Goal: Task Accomplishment & Management: Complete application form

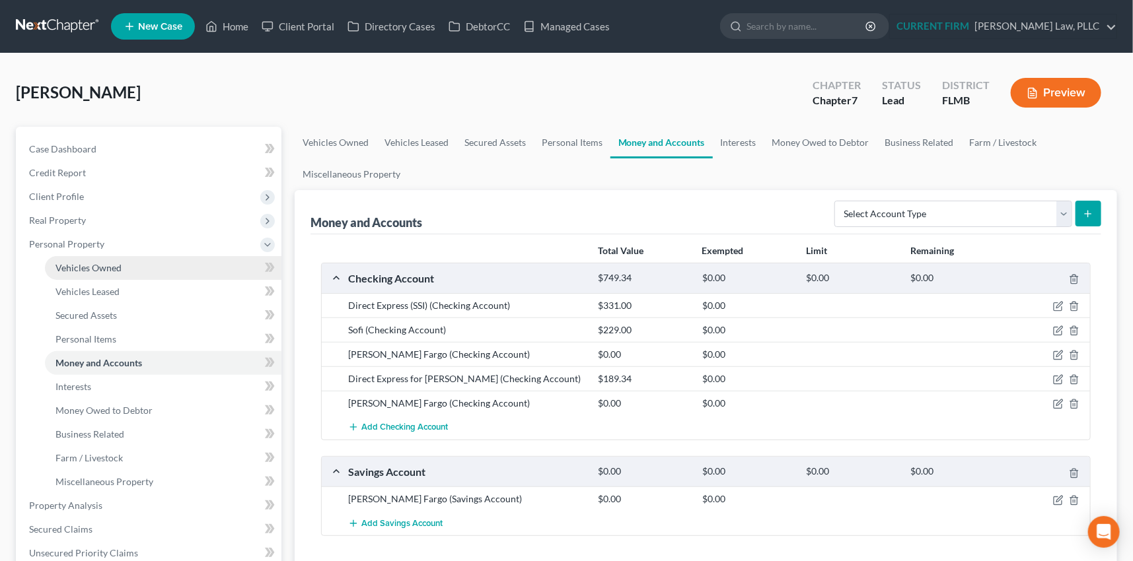
click at [78, 263] on span "Vehicles Owned" at bounding box center [88, 267] width 66 height 11
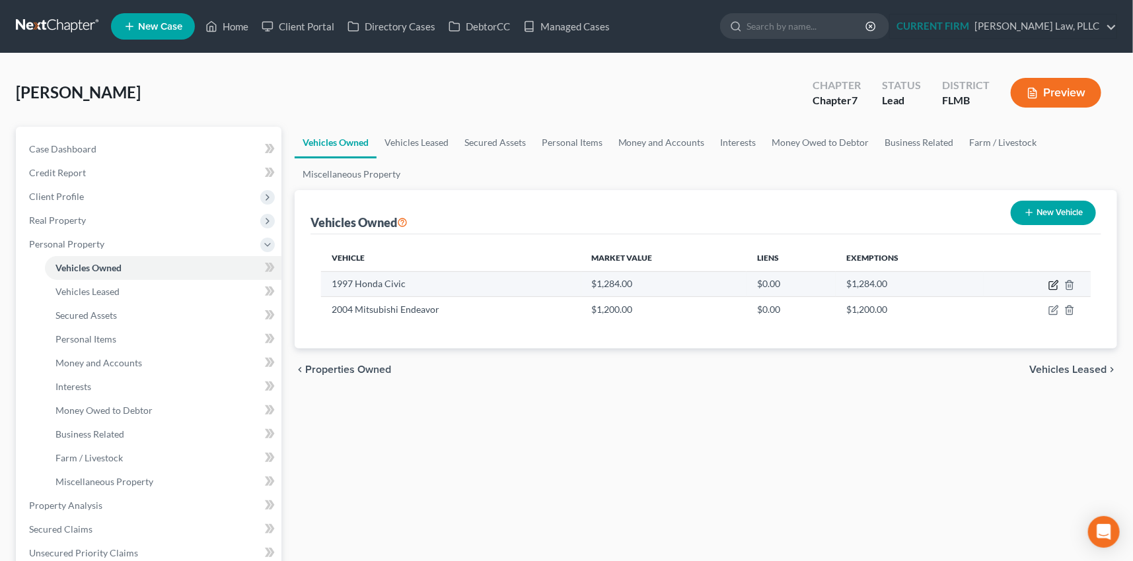
click at [1054, 281] on icon "button" at bounding box center [1053, 285] width 11 height 11
select select "0"
select select "29"
select select "3"
select select "0"
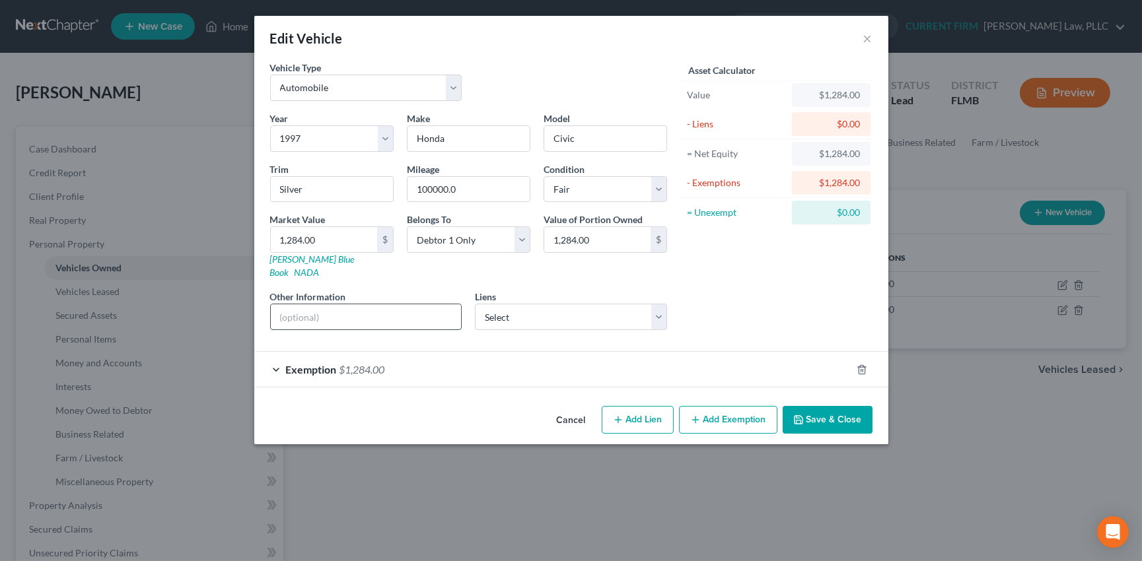
click at [317, 305] on input "text" at bounding box center [366, 317] width 191 height 25
type input "VIN JHMEH6141VS001476"
click at [844, 406] on button "Save & Close" at bounding box center [828, 420] width 90 height 28
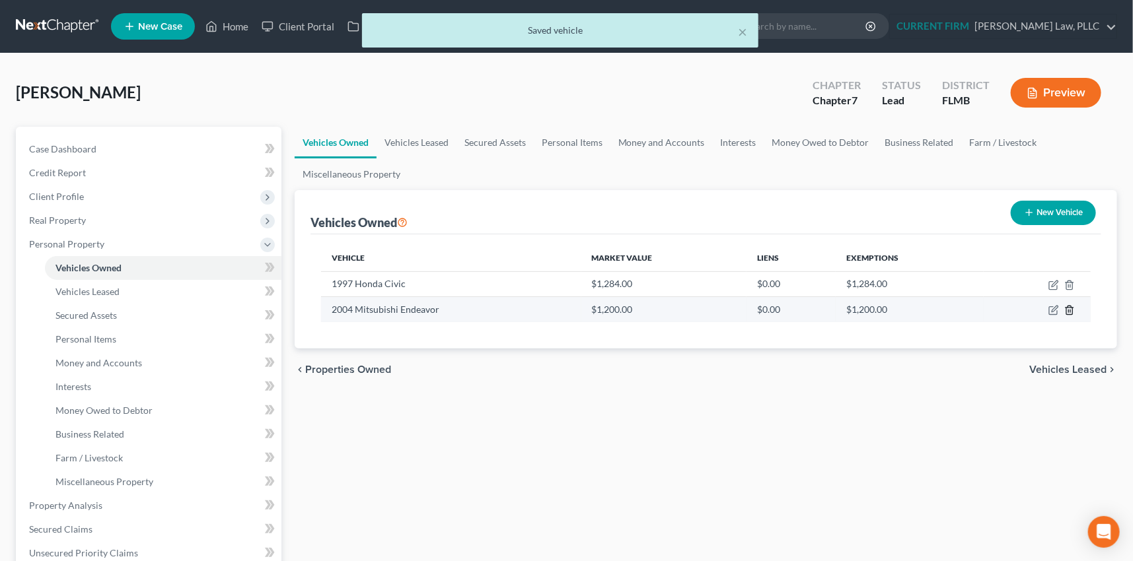
click at [1071, 309] on icon "button" at bounding box center [1069, 310] width 11 height 11
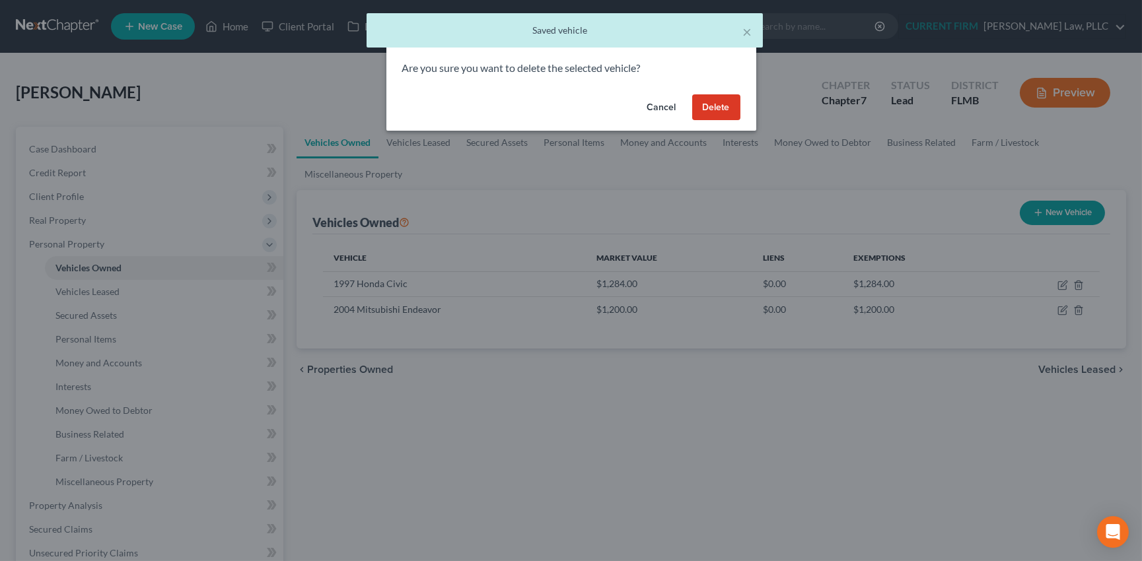
click at [721, 106] on button "Delete" at bounding box center [716, 107] width 48 height 26
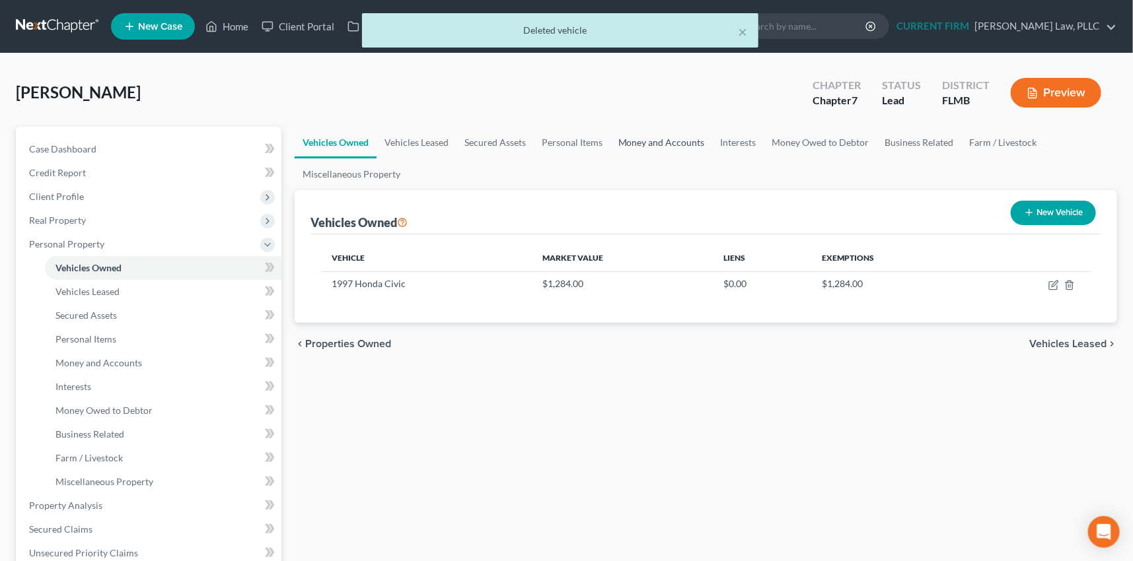
click at [670, 142] on link "Money and Accounts" at bounding box center [661, 143] width 102 height 32
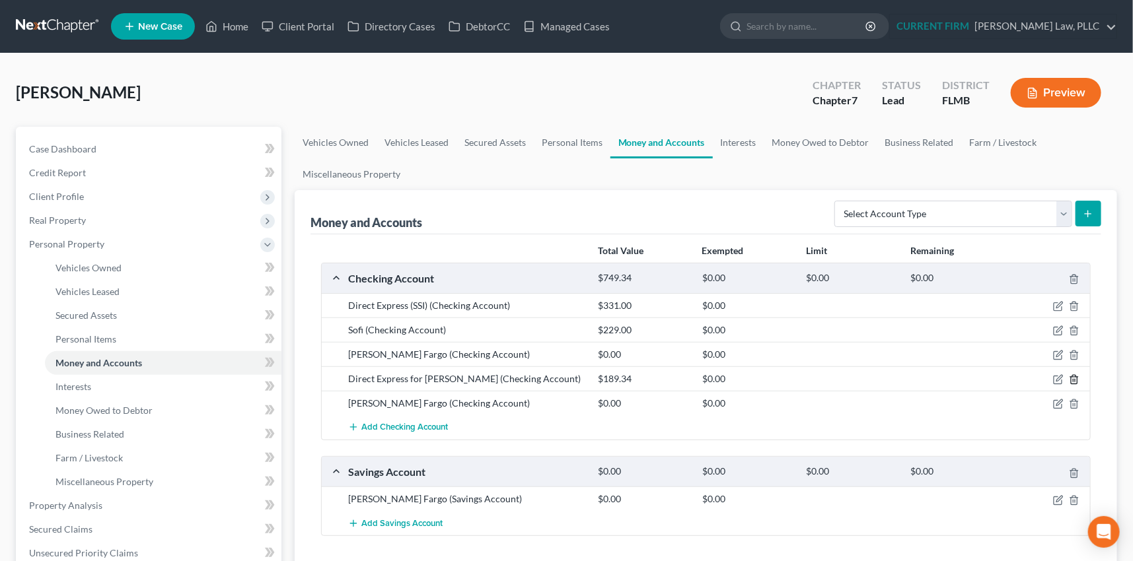
click at [1074, 381] on icon "button" at bounding box center [1074, 380] width 11 height 11
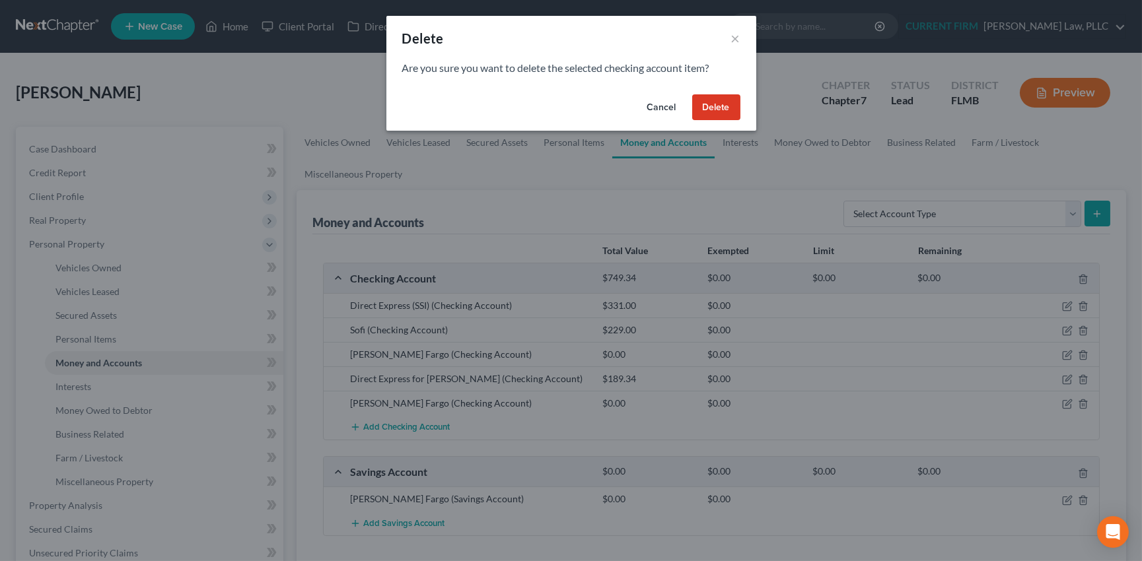
click at [724, 110] on button "Delete" at bounding box center [716, 107] width 48 height 26
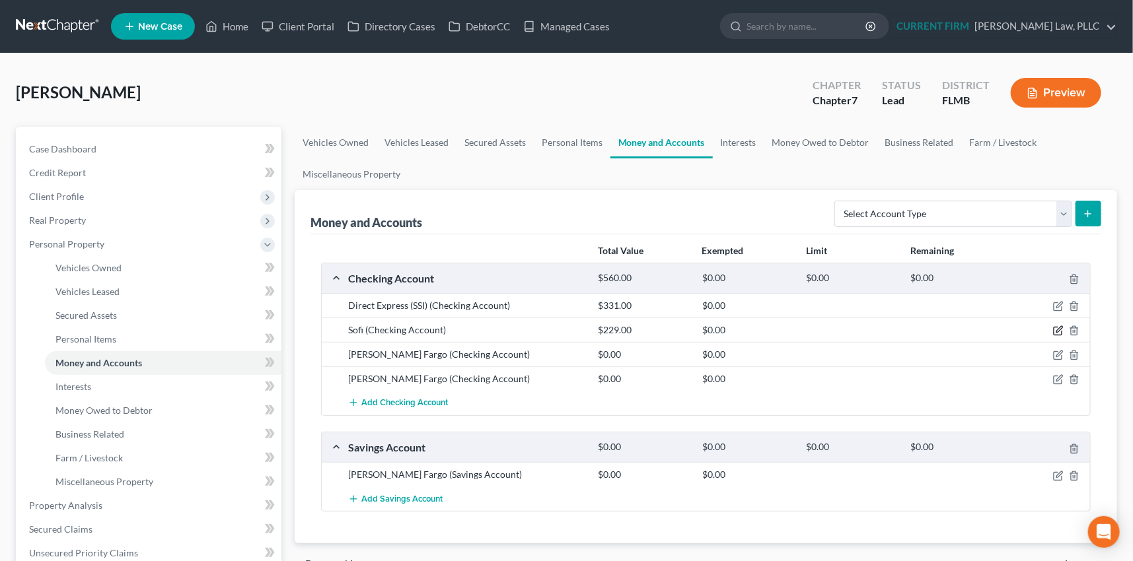
drag, startPoint x: 1056, startPoint y: 330, endPoint x: 1039, endPoint y: 330, distance: 17.2
click at [1056, 330] on icon "button" at bounding box center [1058, 331] width 11 height 11
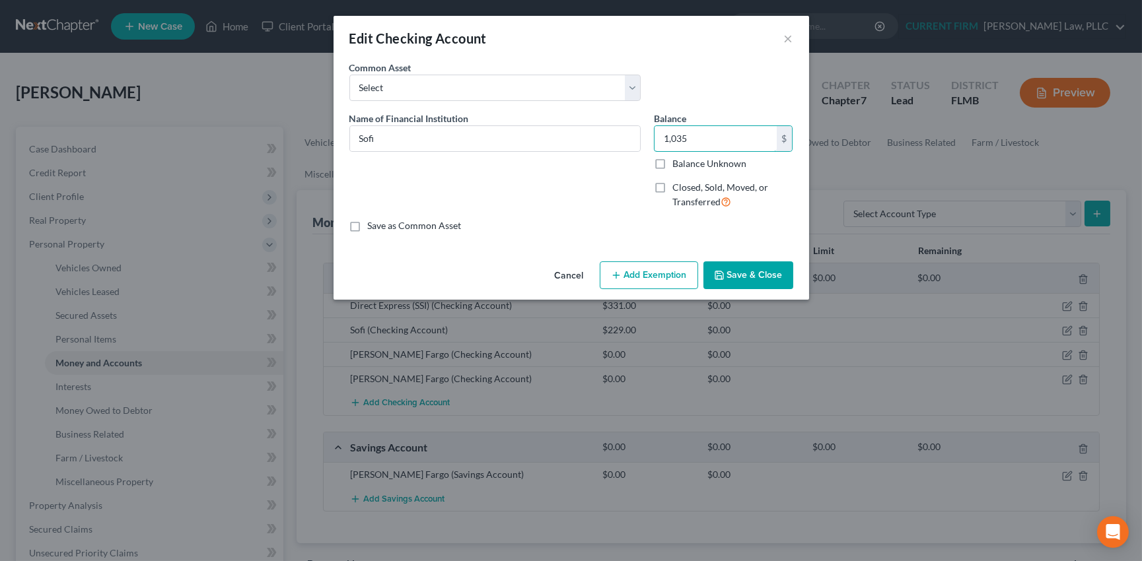
type input "1,035"
click at [652, 276] on button "Add Exemption" at bounding box center [649, 276] width 98 height 28
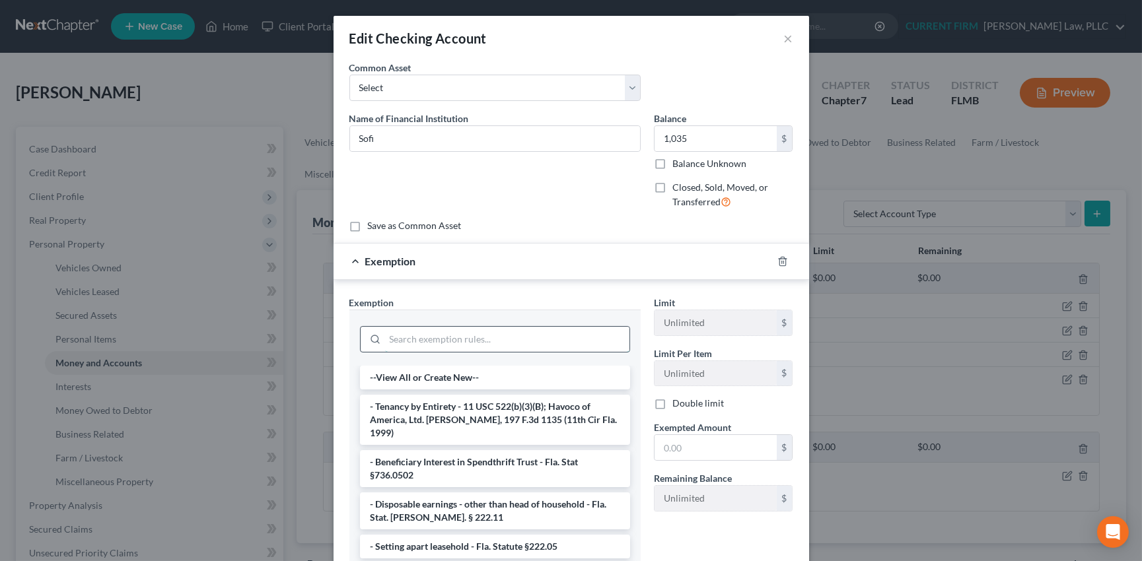
click at [561, 348] on input "search" at bounding box center [507, 339] width 244 height 25
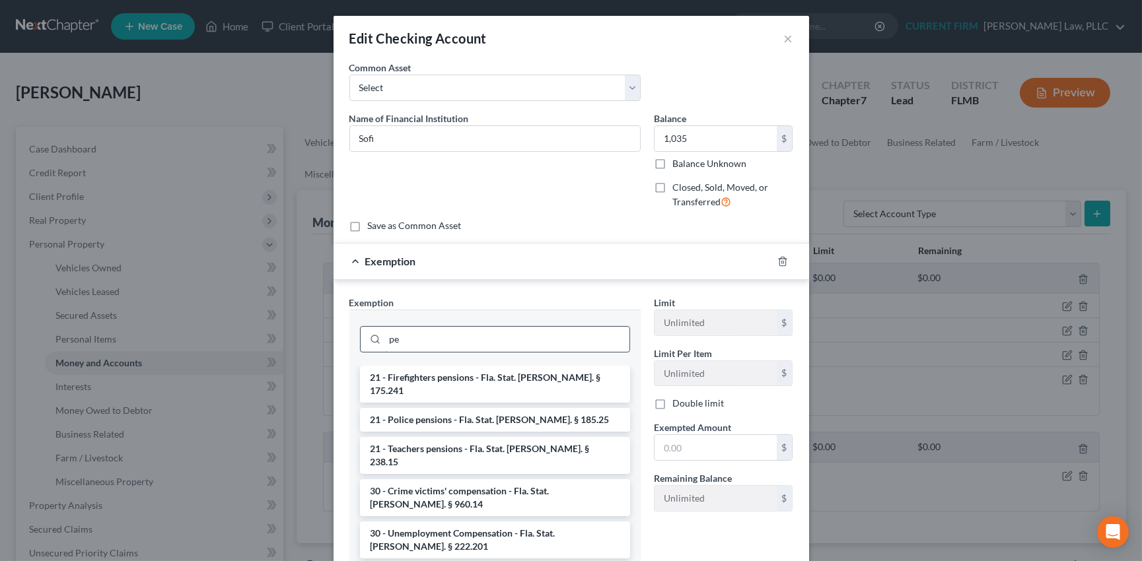
type input "p"
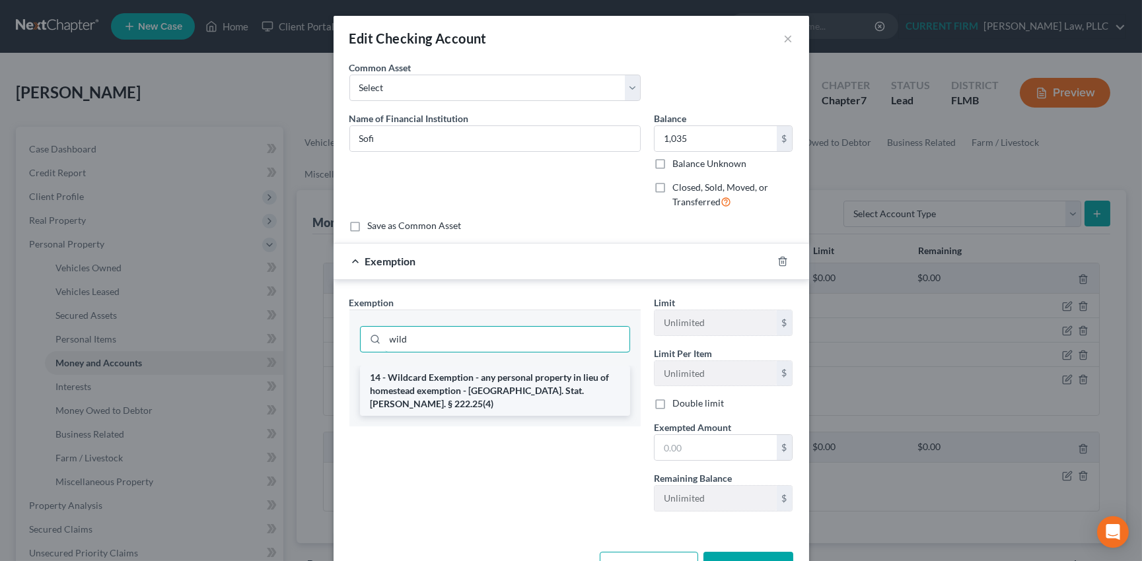
type input "wild"
click at [556, 380] on li "14 - Wildcard Exemption - any personal property in lieu of homestead exemption …" at bounding box center [495, 391] width 270 height 50
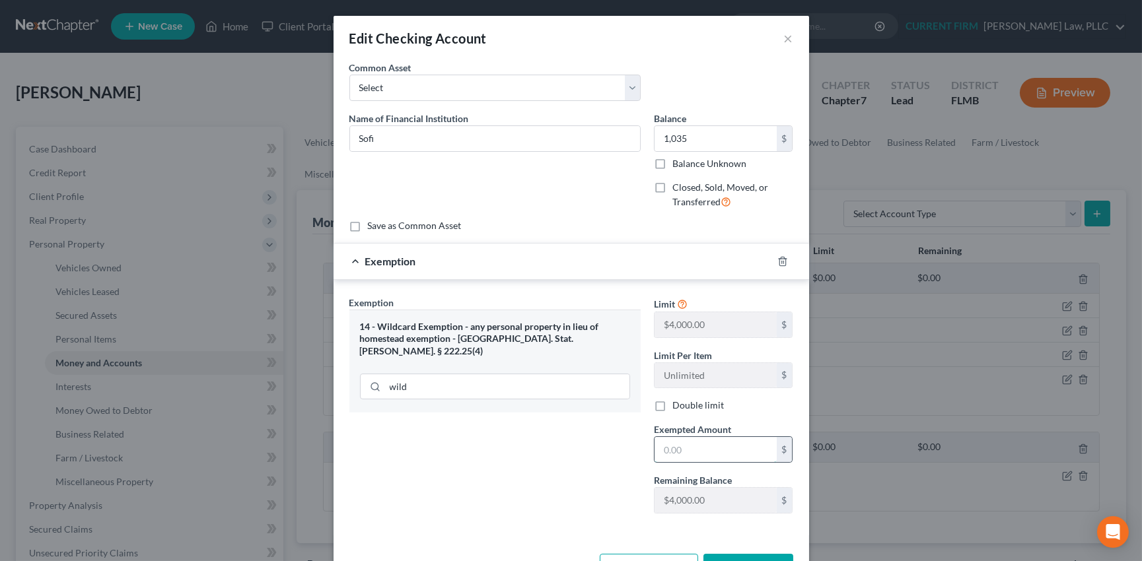
click at [685, 450] on input "text" at bounding box center [716, 449] width 122 height 25
type input "1,035"
click at [664, 271] on div "Exemption $1,035.00" at bounding box center [553, 261] width 439 height 35
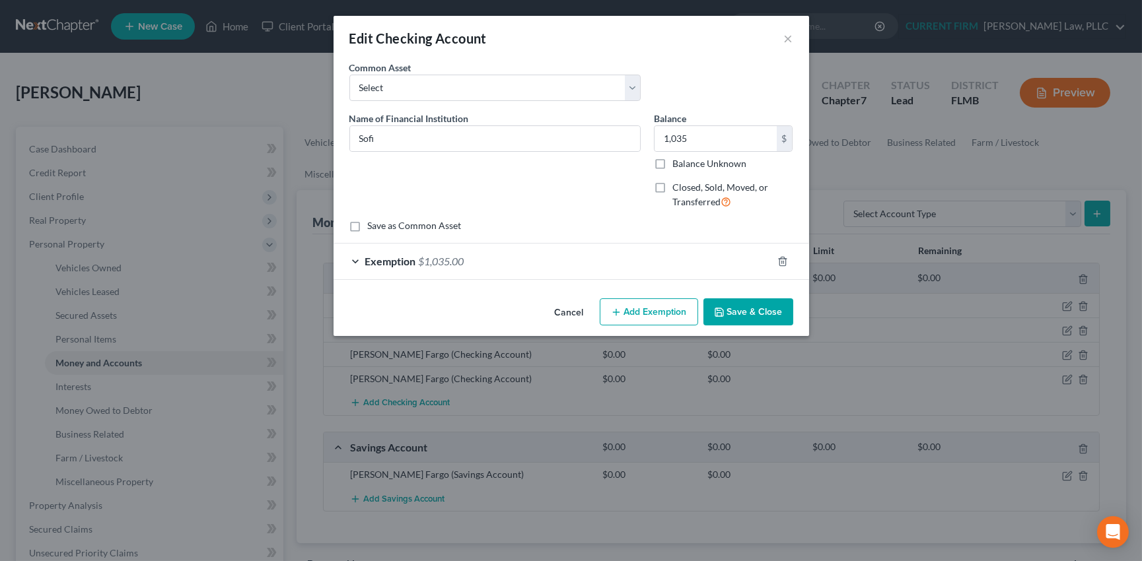
click at [744, 308] on button "Save & Close" at bounding box center [748, 313] width 90 height 28
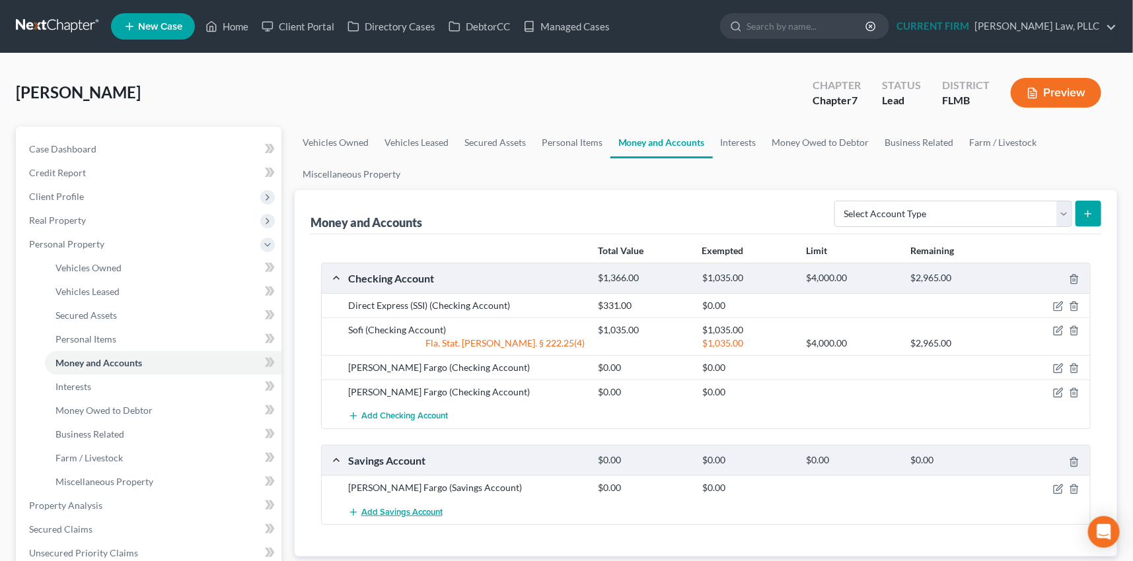
click at [414, 510] on span "Add Savings Account" at bounding box center [401, 512] width 81 height 11
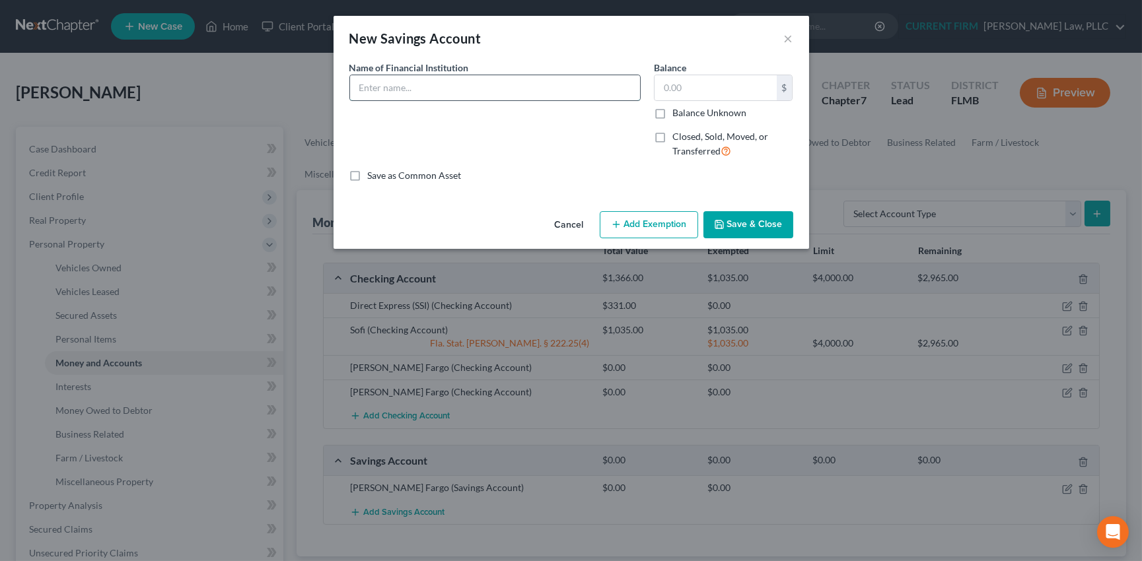
click at [400, 87] on input "text" at bounding box center [495, 87] width 290 height 25
type input "SoFi"
type input "0"
click at [754, 226] on button "Save & Close" at bounding box center [748, 225] width 90 height 28
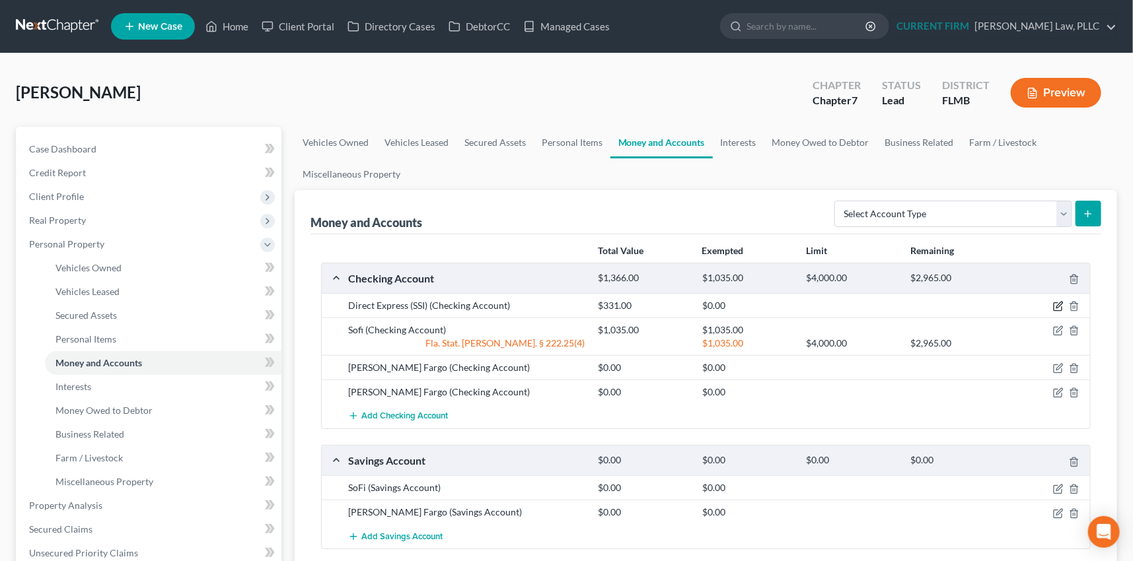
click at [1057, 303] on icon "button" at bounding box center [1058, 306] width 11 height 11
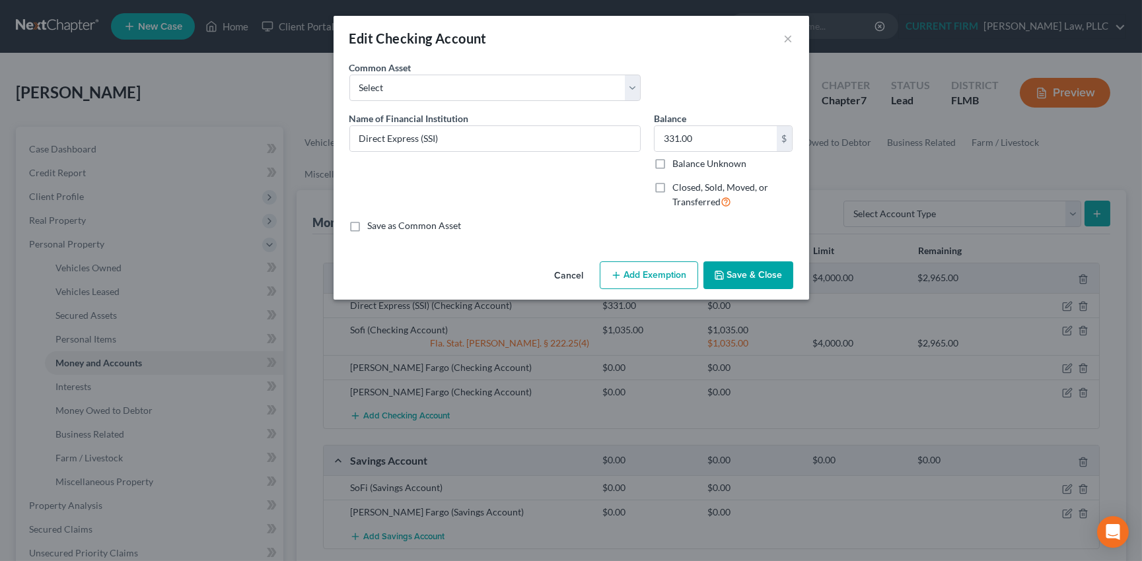
click at [647, 275] on button "Add Exemption" at bounding box center [649, 276] width 98 height 28
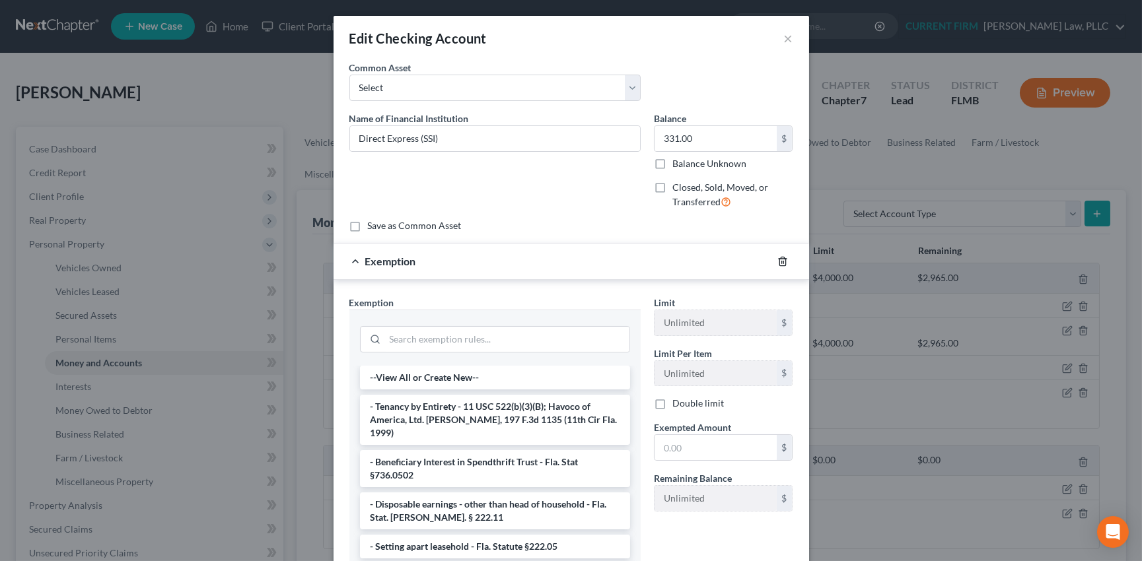
click at [777, 263] on icon "button" at bounding box center [782, 261] width 11 height 11
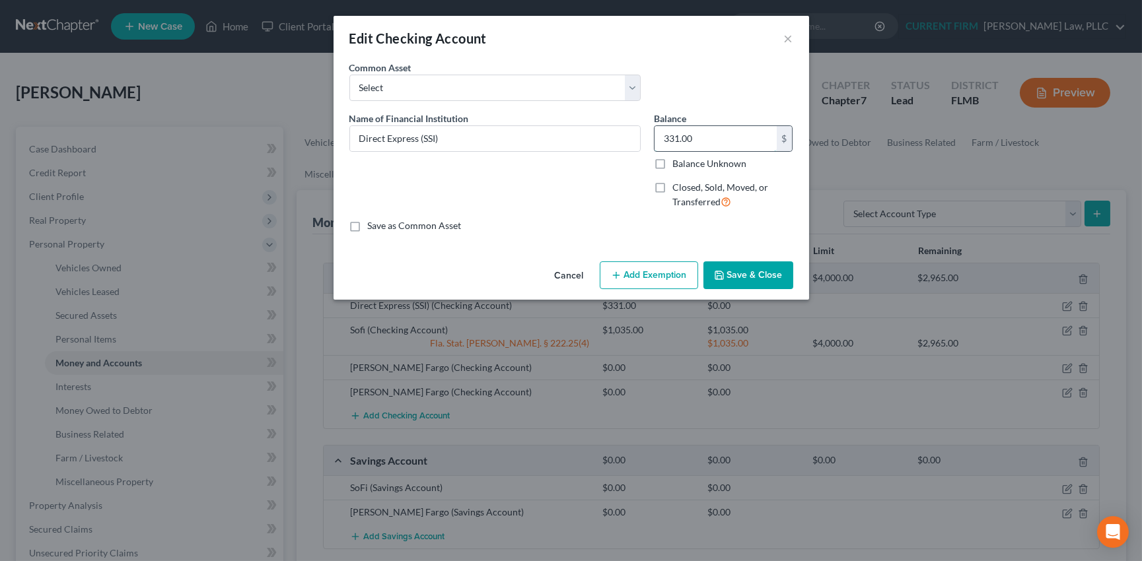
click at [698, 143] on input "331.00" at bounding box center [716, 138] width 122 height 25
type input "574.40"
click at [673, 277] on button "Add Exemption" at bounding box center [649, 276] width 98 height 28
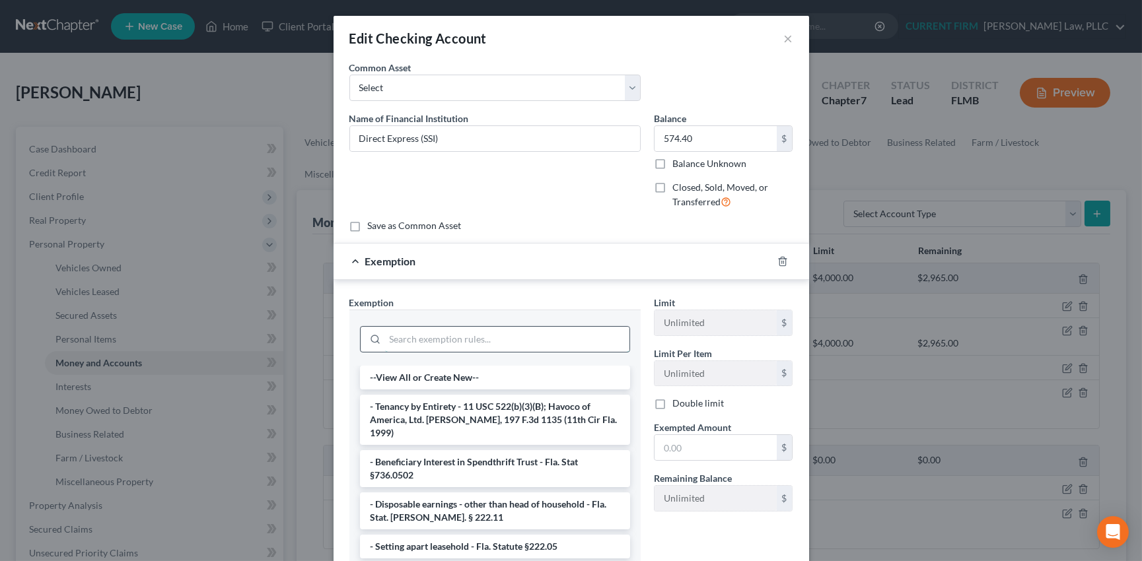
click at [558, 331] on input "search" at bounding box center [507, 339] width 244 height 25
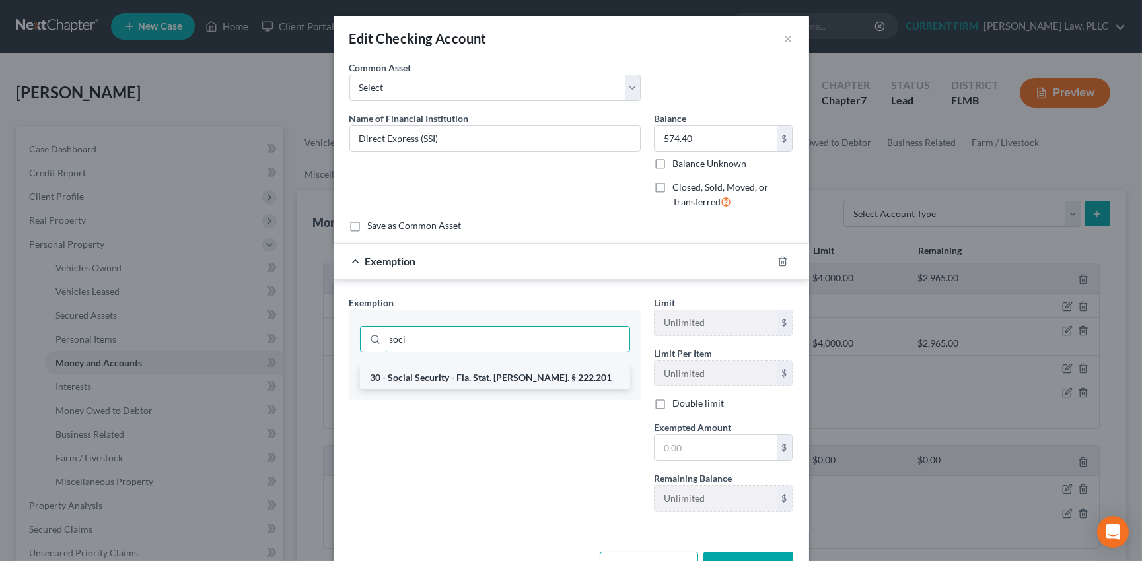
type input "soci"
click at [545, 383] on li "30 - Social Security - Fla. Stat. Ann. § 222.201" at bounding box center [495, 378] width 270 height 24
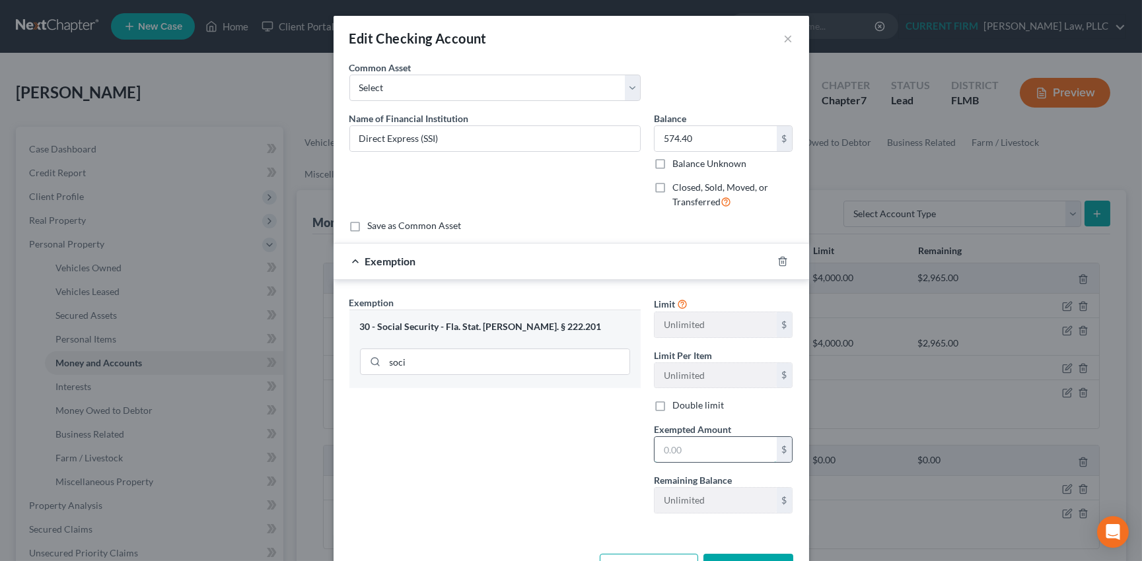
click at [697, 452] on input "text" at bounding box center [716, 449] width 122 height 25
type input "574.40"
click at [666, 266] on div "Exemption $574.40" at bounding box center [553, 261] width 439 height 35
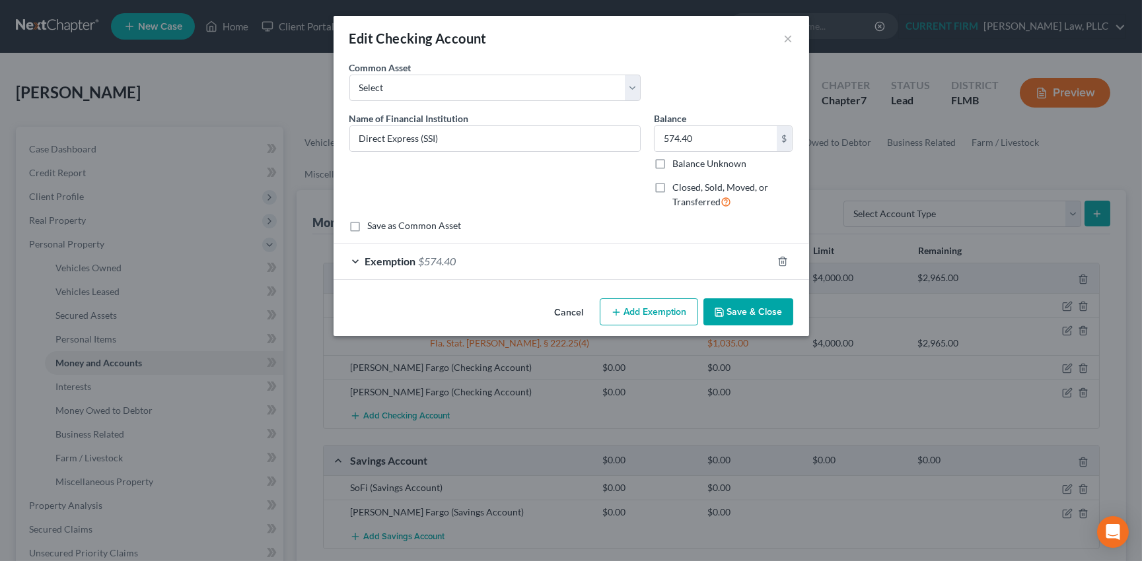
click at [751, 310] on button "Save & Close" at bounding box center [748, 313] width 90 height 28
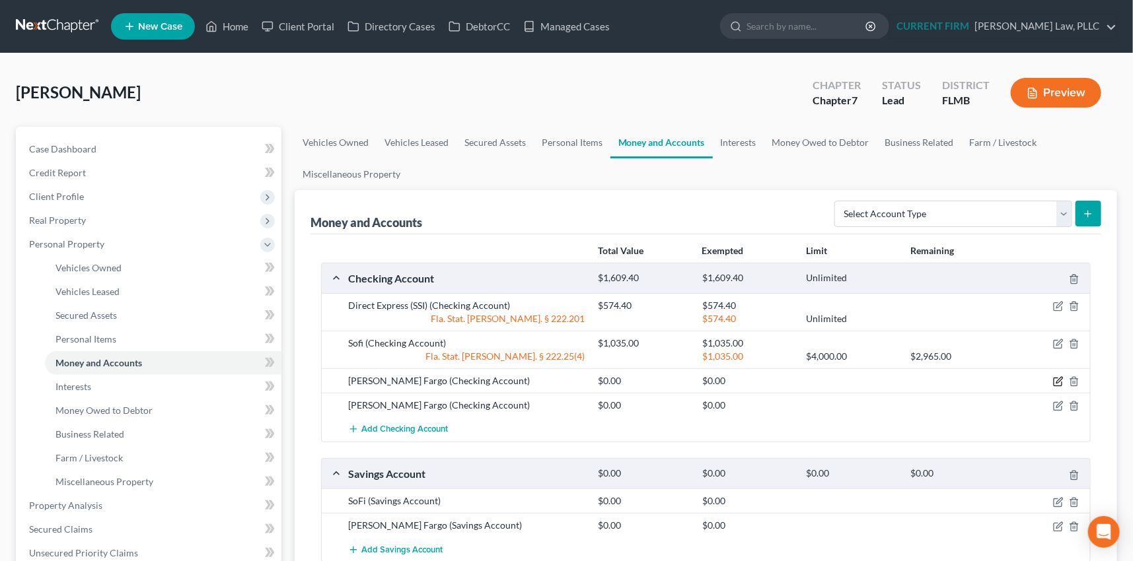
click at [1056, 378] on icon "button" at bounding box center [1058, 382] width 8 height 8
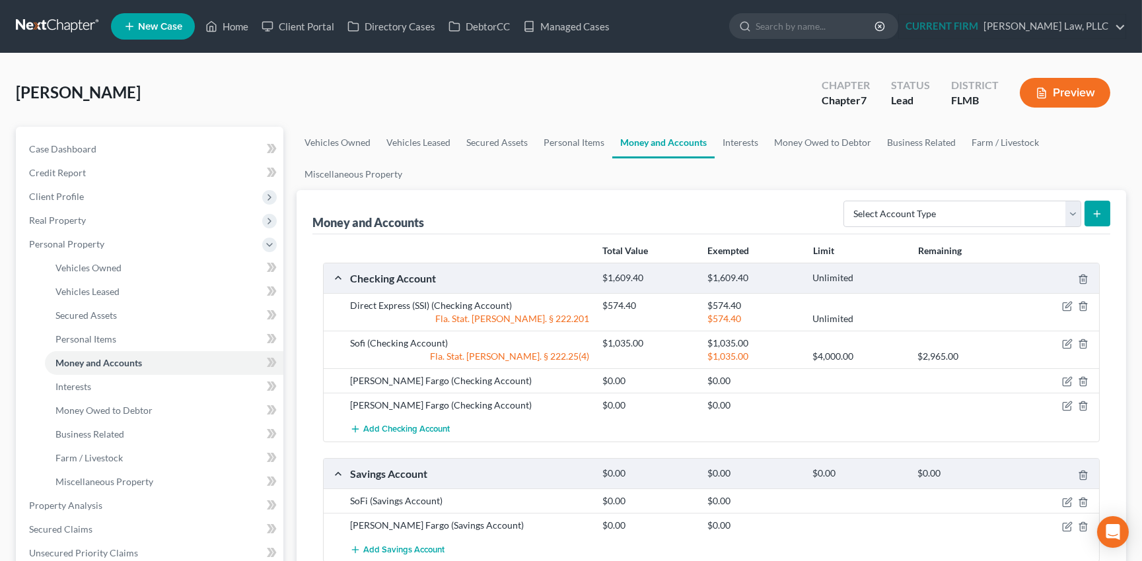
select select "9"
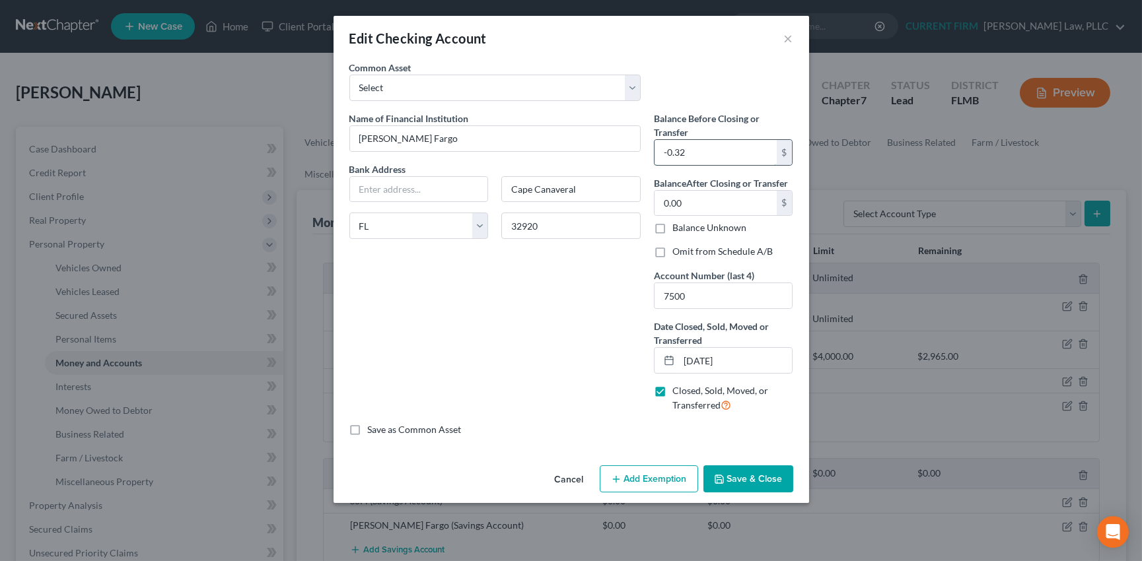
click at [699, 149] on input "-0.32" at bounding box center [716, 152] width 122 height 25
type input "0"
click at [746, 471] on button "Save & Close" at bounding box center [748, 480] width 90 height 28
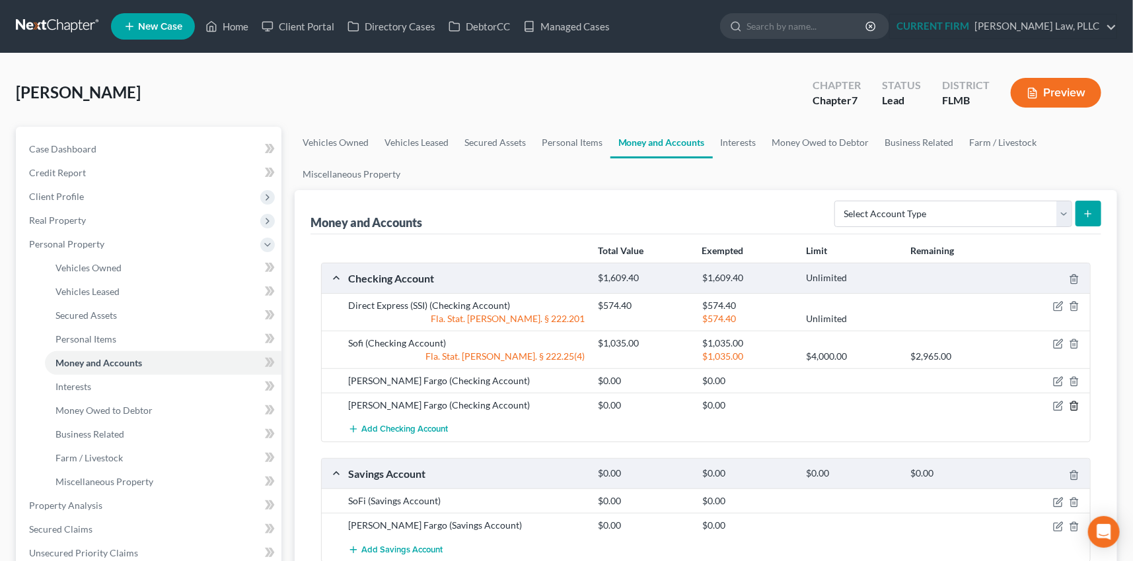
click at [1076, 402] on icon "button" at bounding box center [1074, 406] width 6 height 9
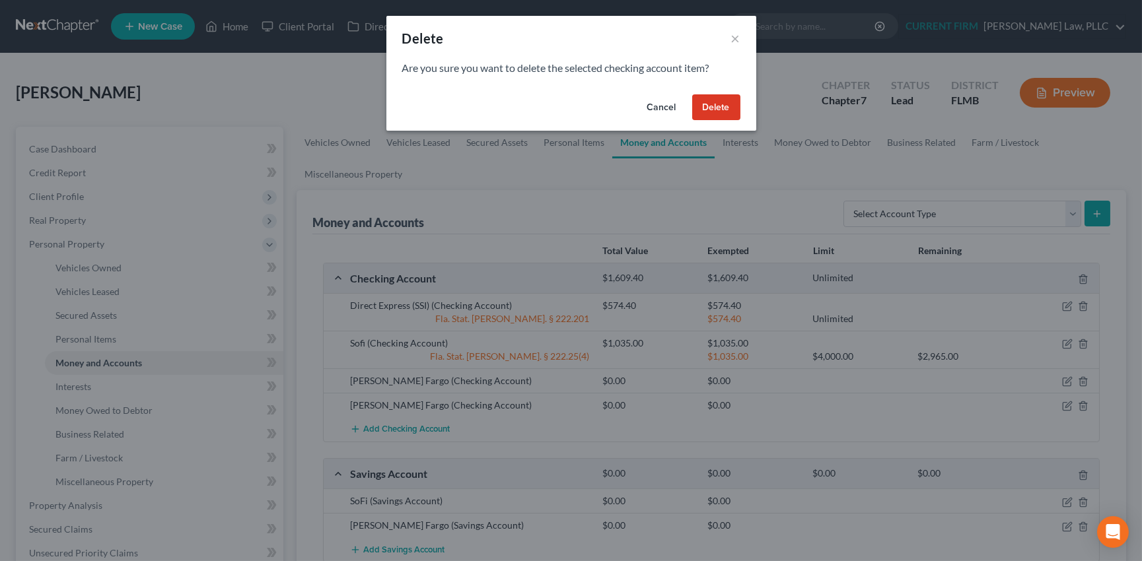
click at [720, 108] on button "Delete" at bounding box center [716, 107] width 48 height 26
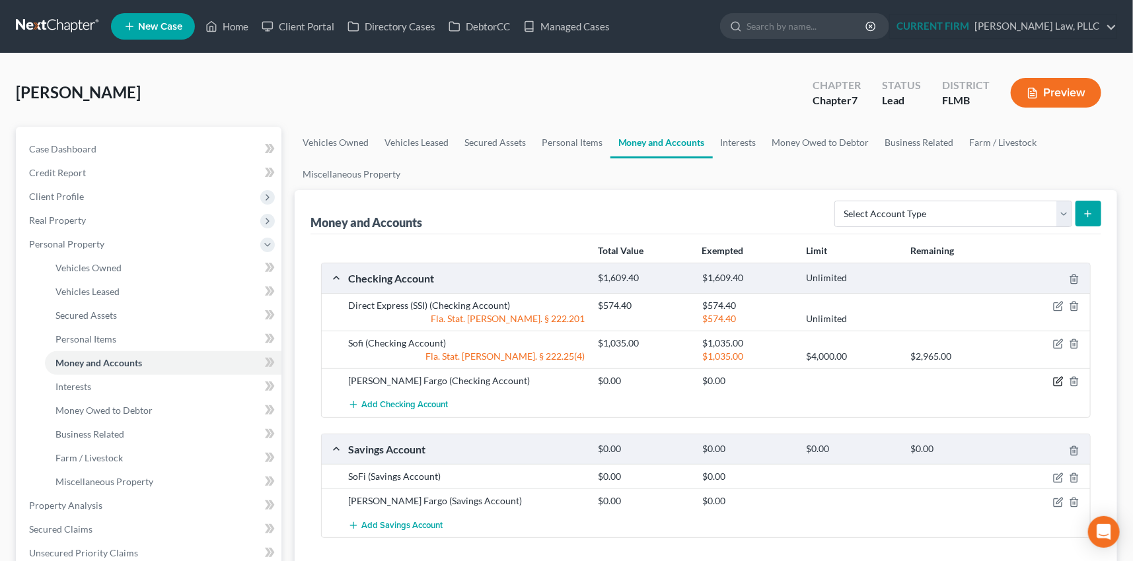
click at [1058, 378] on icon "button" at bounding box center [1058, 382] width 11 height 11
select select "9"
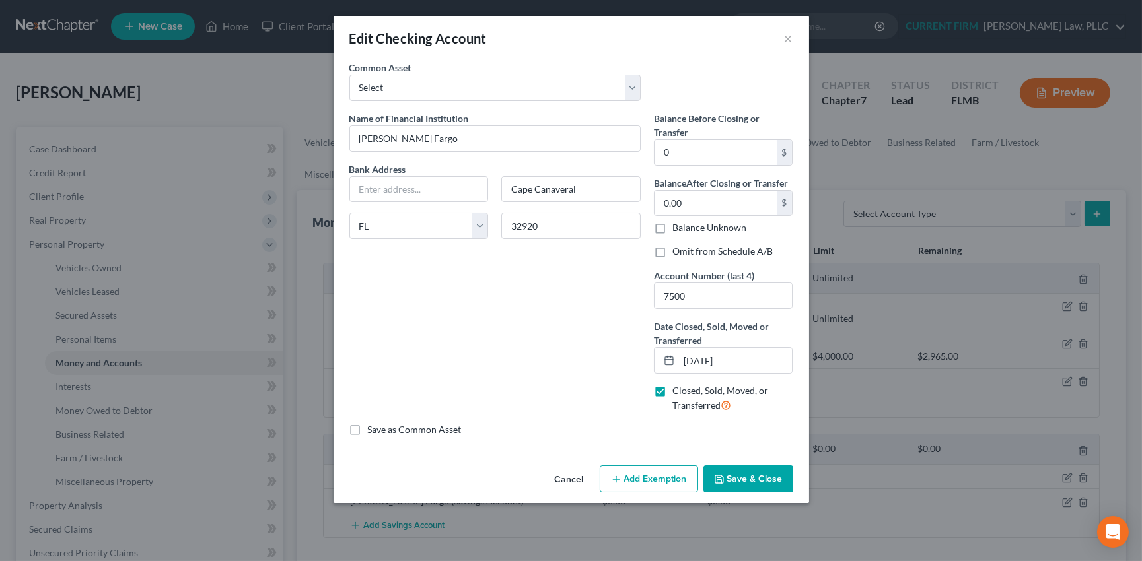
click at [734, 481] on button "Save & Close" at bounding box center [748, 480] width 90 height 28
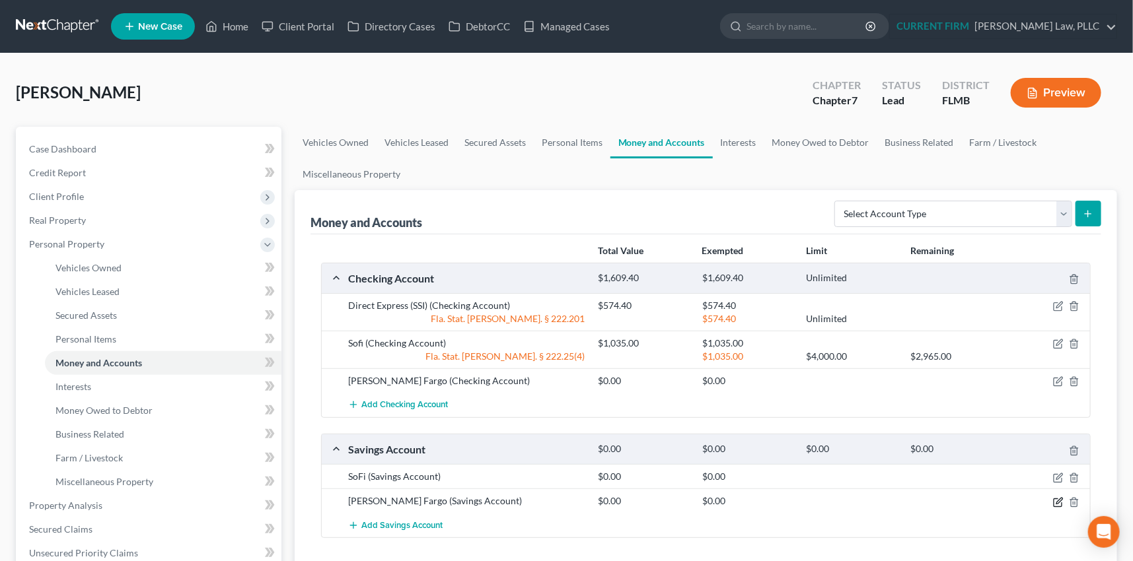
click at [1056, 501] on icon "button" at bounding box center [1058, 502] width 11 height 11
select select "9"
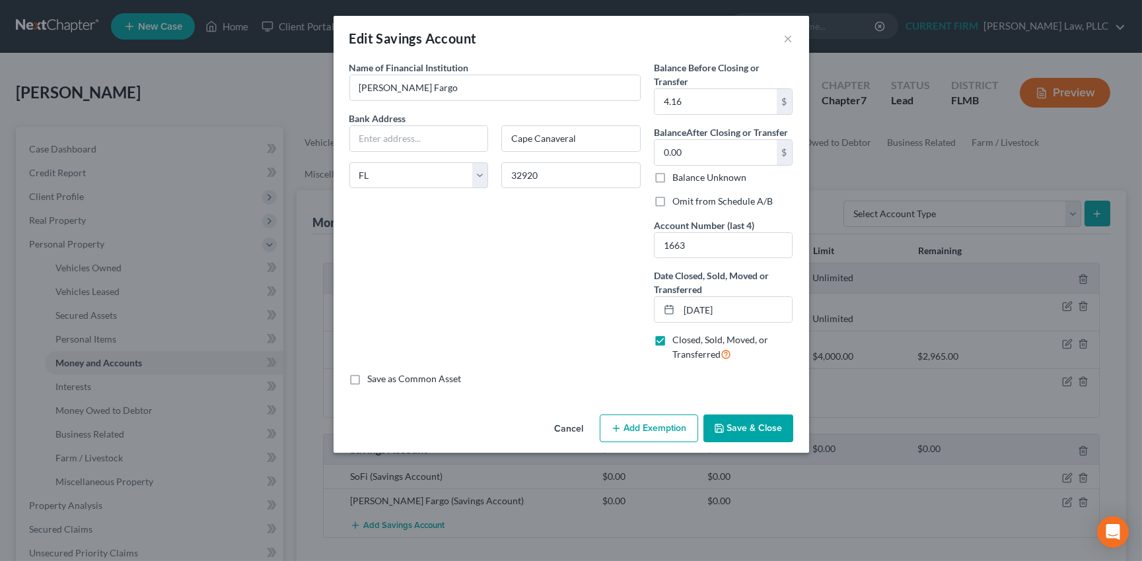
click at [760, 429] on button "Save & Close" at bounding box center [748, 429] width 90 height 28
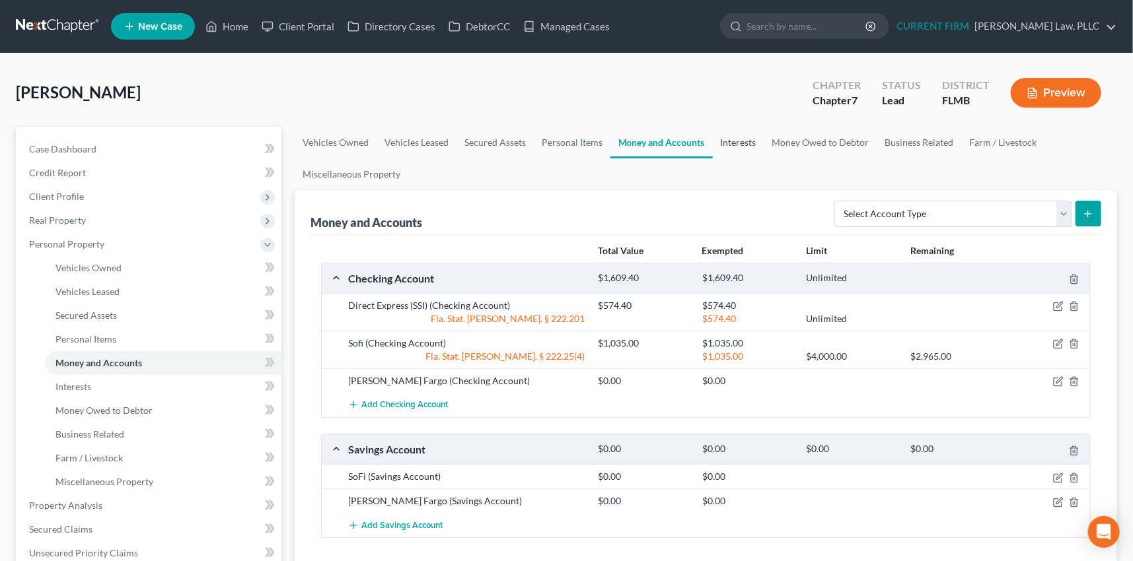
click at [736, 143] on link "Interests" at bounding box center [739, 143] width 52 height 32
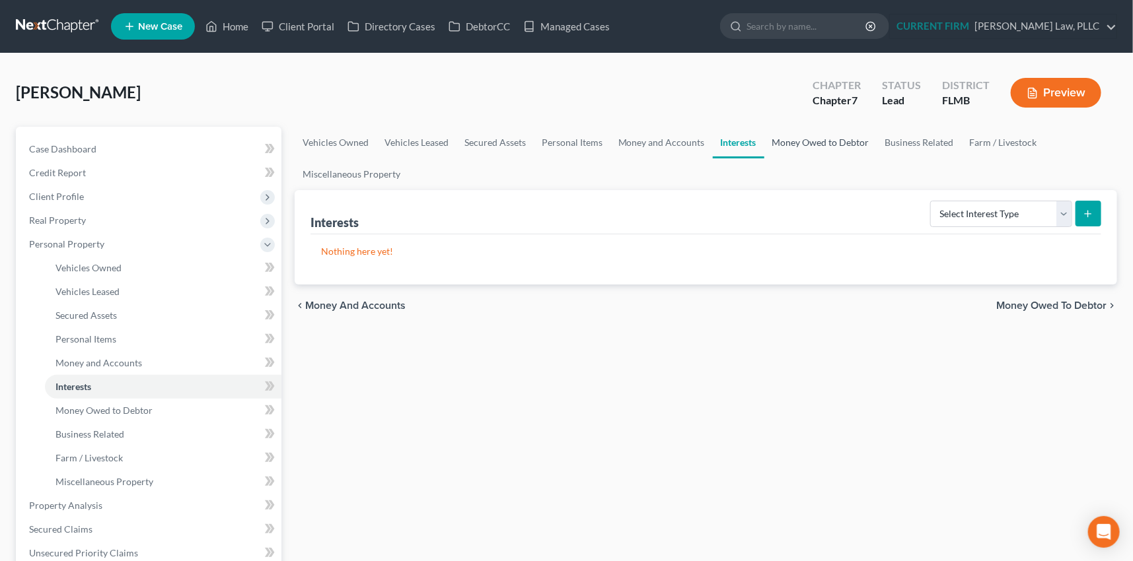
click at [811, 140] on link "Money Owed to Debtor" at bounding box center [820, 143] width 113 height 32
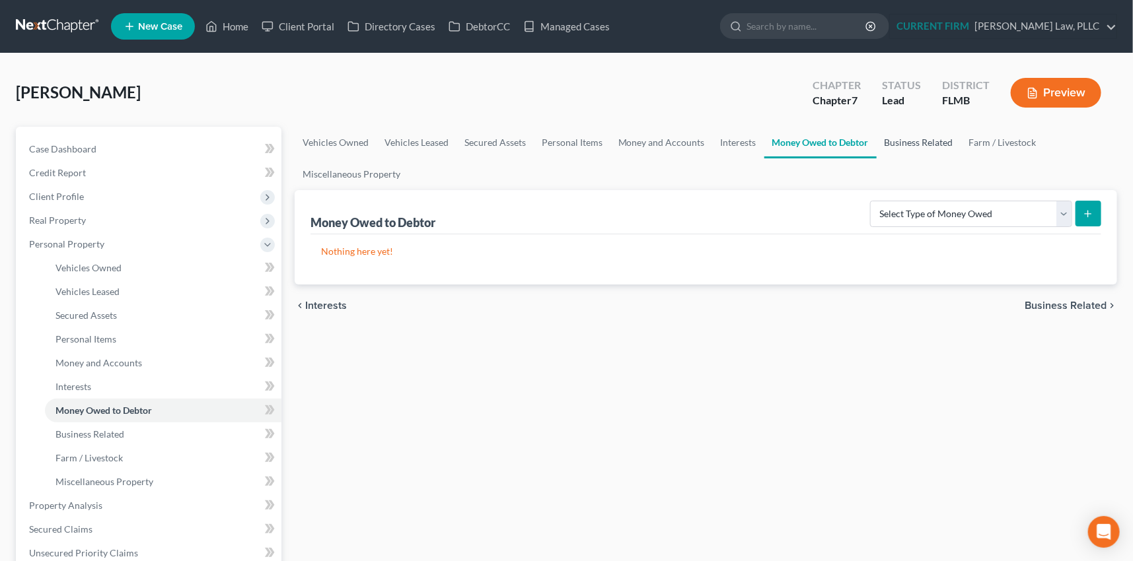
click at [917, 142] on link "Business Related" at bounding box center [919, 143] width 85 height 32
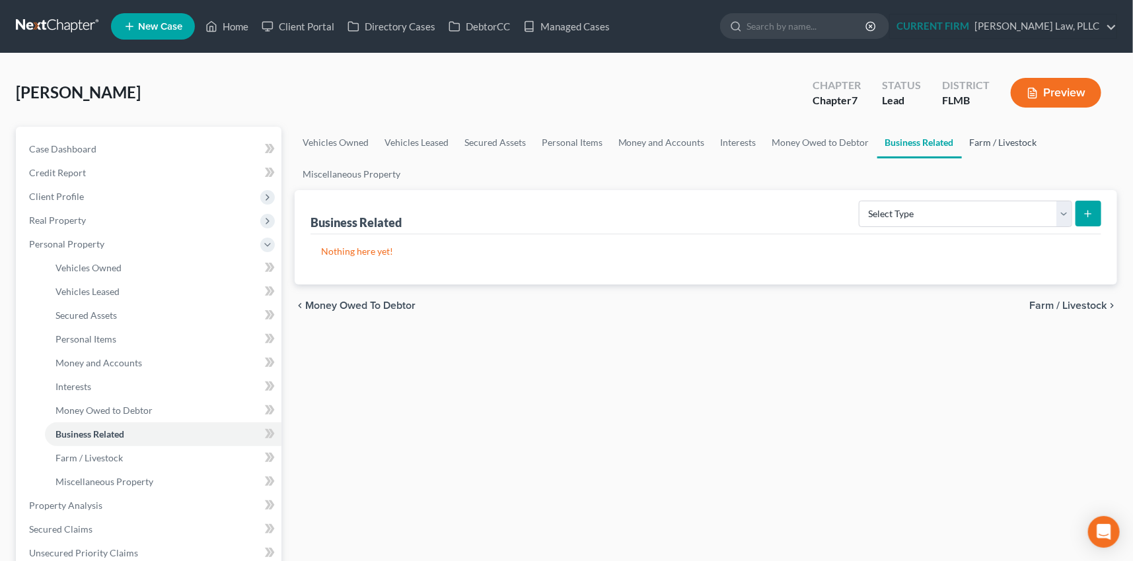
click at [1004, 140] on link "Farm / Livestock" at bounding box center [1003, 143] width 83 height 32
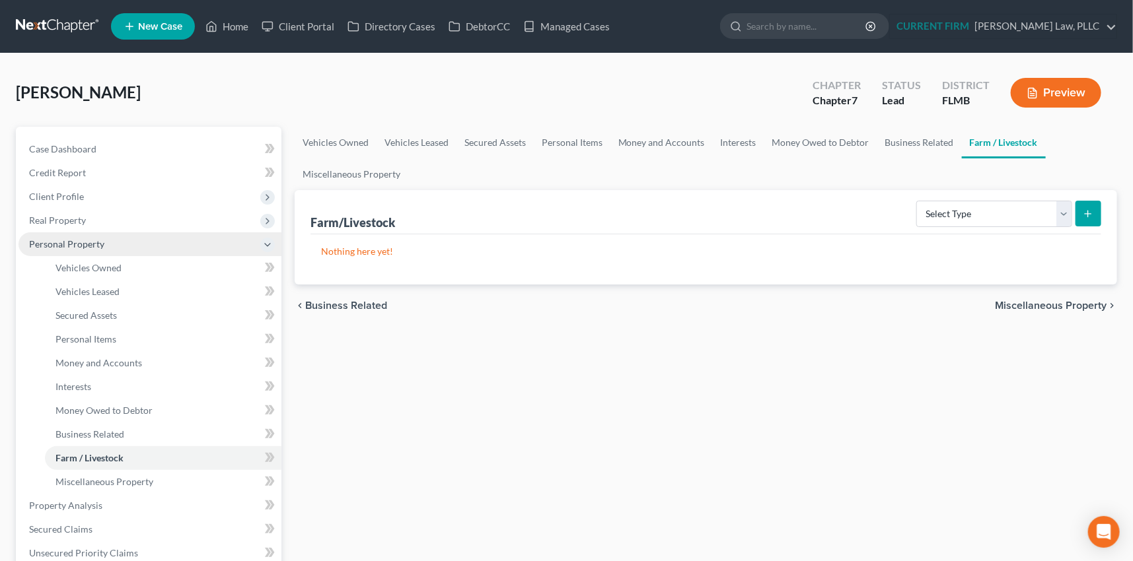
click at [83, 239] on span "Personal Property" at bounding box center [66, 243] width 75 height 11
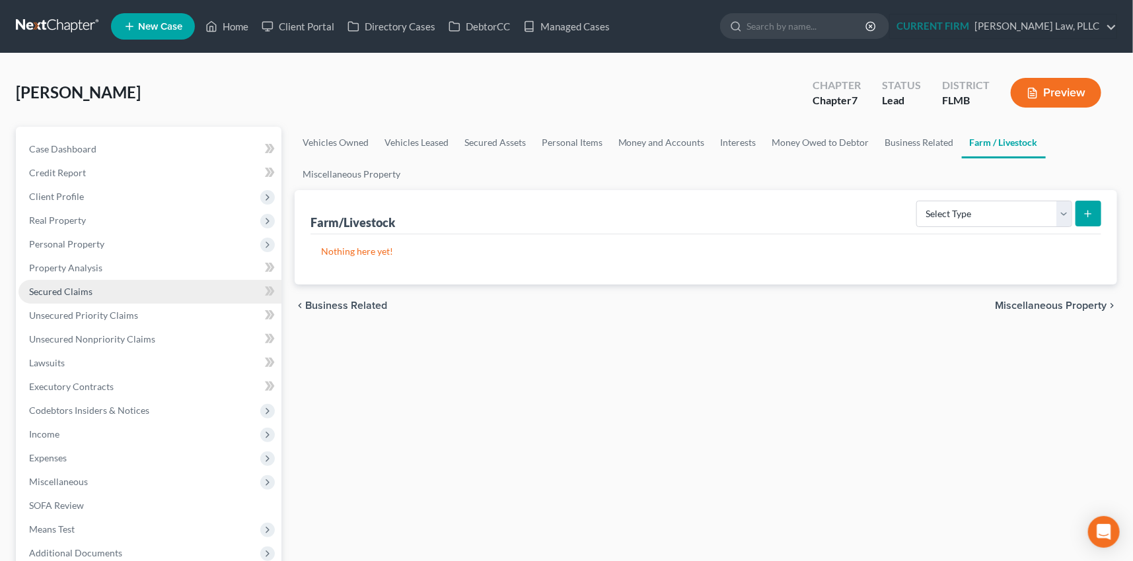
click at [69, 290] on span "Secured Claims" at bounding box center [60, 291] width 63 height 11
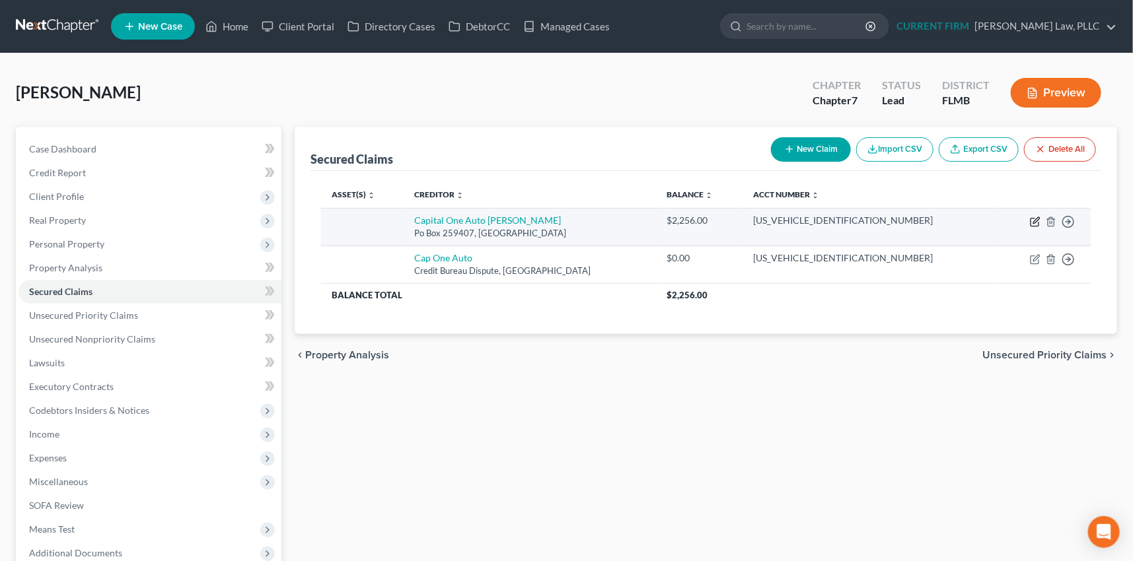
click at [1034, 218] on icon "button" at bounding box center [1035, 222] width 11 height 11
select select "45"
select select "0"
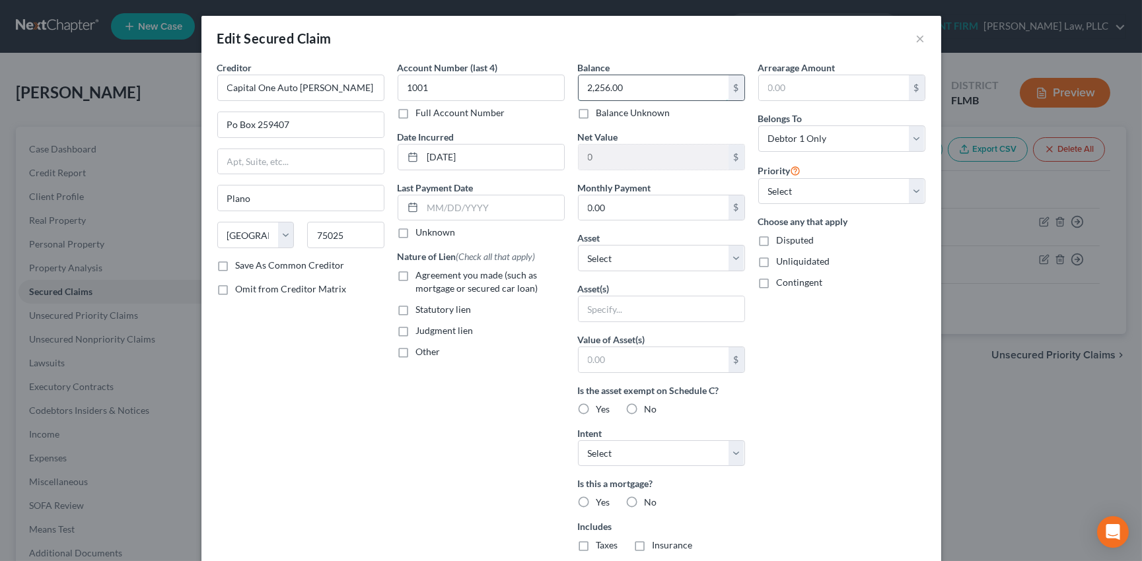
click at [641, 92] on input "2,256.00" at bounding box center [654, 87] width 150 height 25
type input "5,839"
click at [641, 307] on input "text" at bounding box center [662, 309] width 166 height 25
click at [622, 309] on input "2017" at bounding box center [662, 309] width 166 height 25
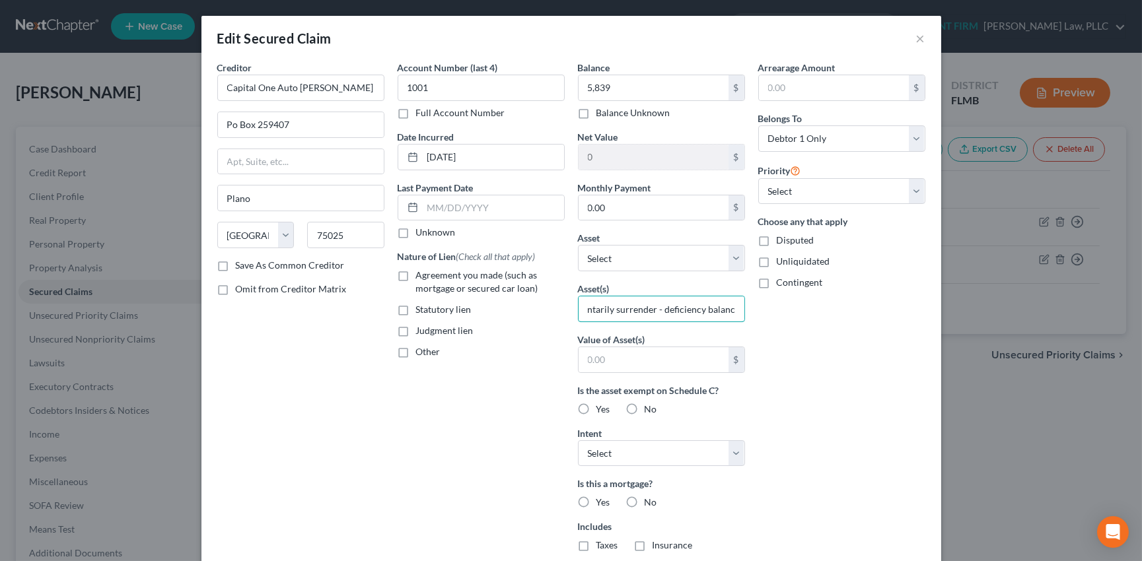
type input "2017 Toyota RAV 4 voluntarily surrender - deficiency balance"
click at [645, 407] on label "No" at bounding box center [651, 409] width 13 height 13
click at [650, 407] on input "No" at bounding box center [654, 407] width 9 height 9
radio input "true"
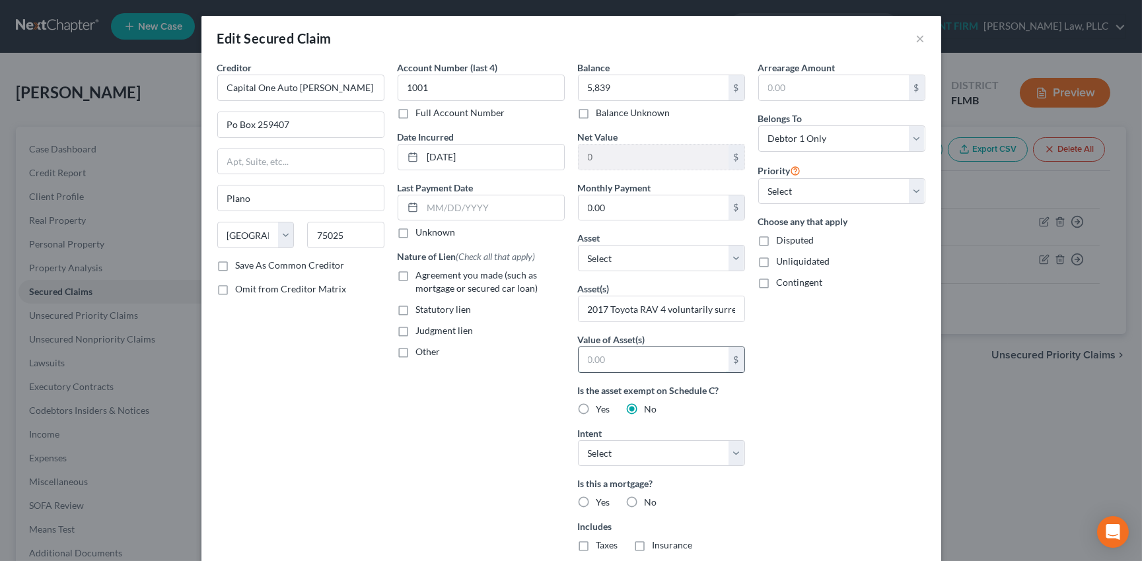
click at [603, 357] on input "text" at bounding box center [654, 359] width 150 height 25
type input "5,839"
click at [628, 454] on select "Select Surrender Redeem Reaffirm Avoid Other" at bounding box center [661, 454] width 167 height 26
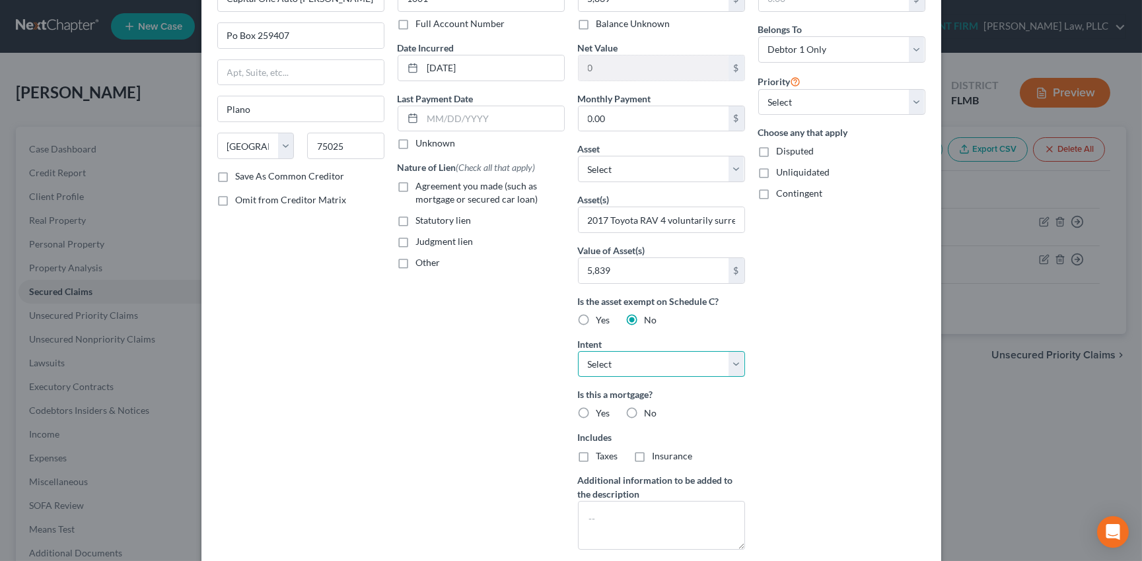
scroll to position [120, 0]
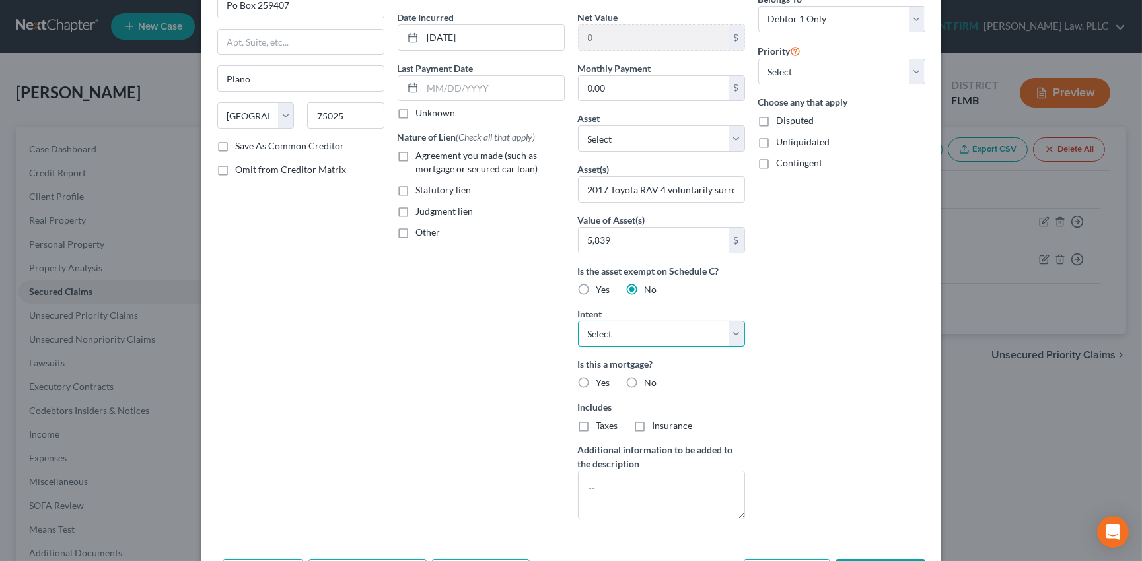
click at [674, 331] on select "Select Surrender Redeem Reaffirm Avoid Other" at bounding box center [661, 334] width 167 height 26
select select "0"
click at [578, 321] on select "Select Surrender Redeem Reaffirm Avoid Other" at bounding box center [661, 334] width 167 height 26
click at [645, 378] on label "No" at bounding box center [651, 383] width 13 height 13
click at [650, 378] on input "No" at bounding box center [654, 381] width 9 height 9
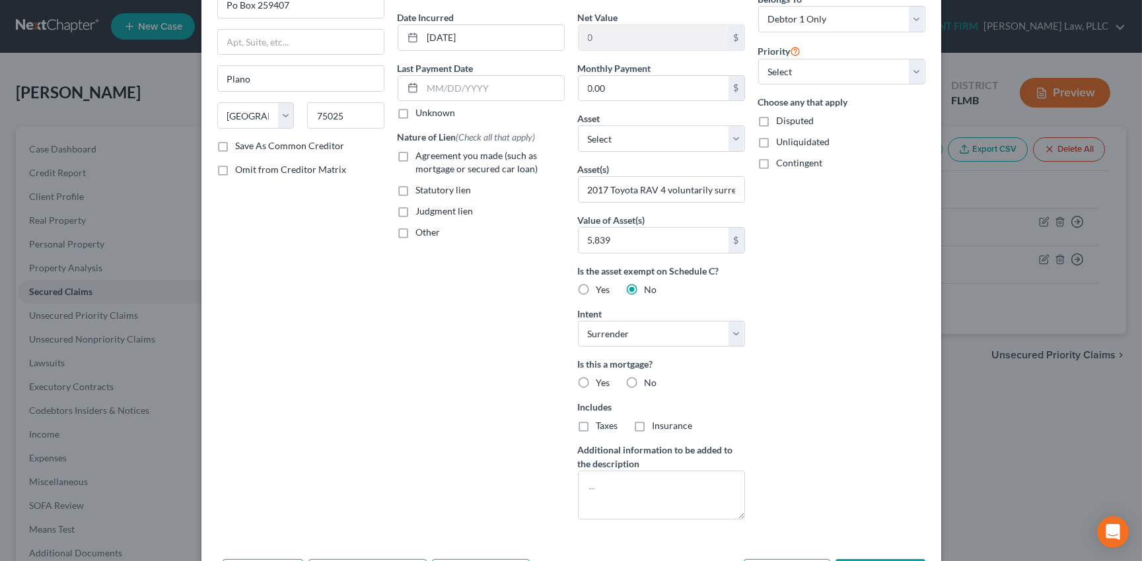
radio input "true"
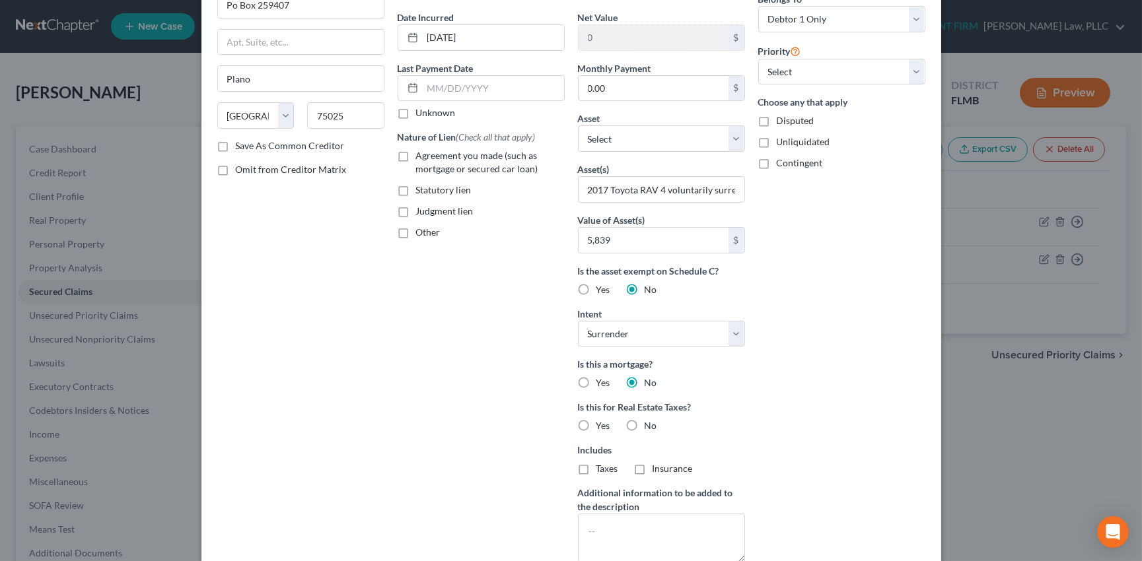
click at [645, 422] on label "No" at bounding box center [651, 425] width 13 height 13
click at [650, 422] on input "No" at bounding box center [654, 423] width 9 height 9
radio input "true"
click at [416, 111] on label "Unknown" at bounding box center [436, 112] width 40 height 13
click at [421, 111] on input "Unknown" at bounding box center [425, 110] width 9 height 9
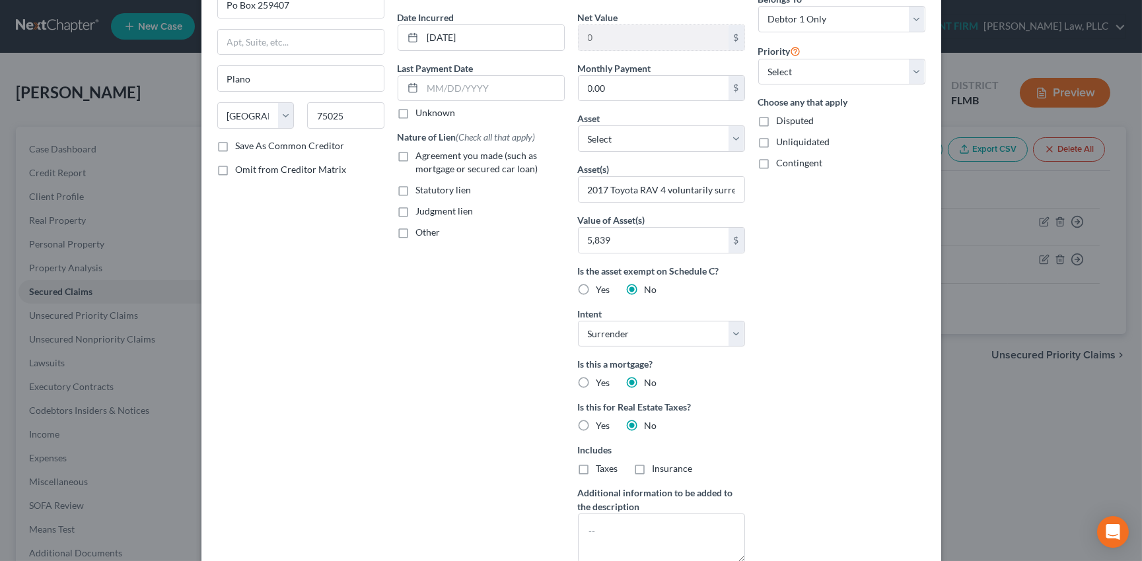
checkbox input "true"
click at [416, 154] on label "Agreement you made (such as mortgage or secured car loan)" at bounding box center [490, 162] width 149 height 26
click at [421, 154] on input "Agreement you made (such as mortgage or secured car loan)" at bounding box center [425, 153] width 9 height 9
checkbox input "true"
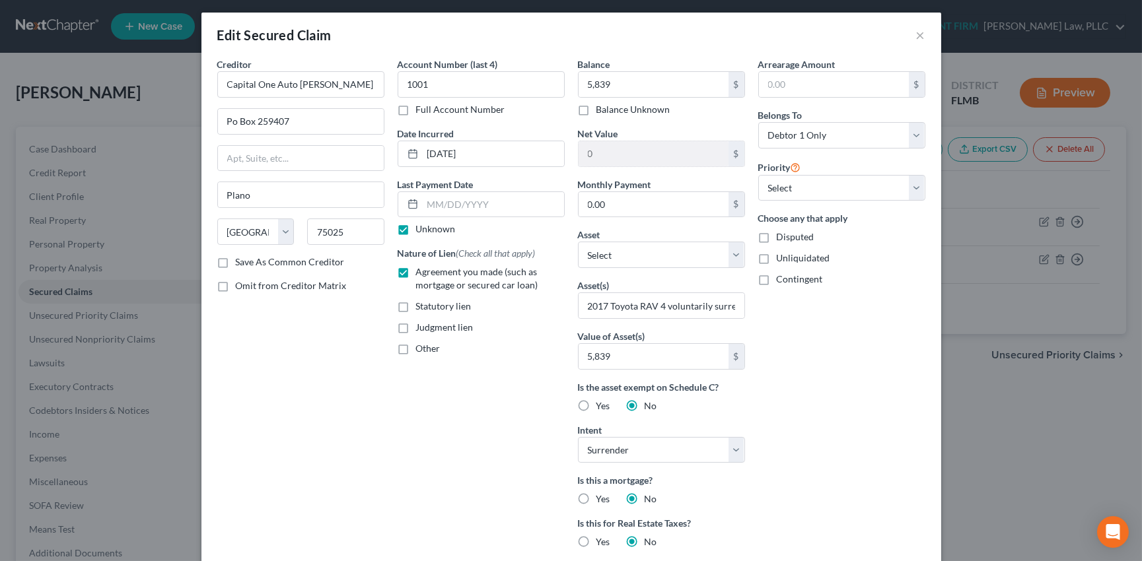
scroll to position [0, 0]
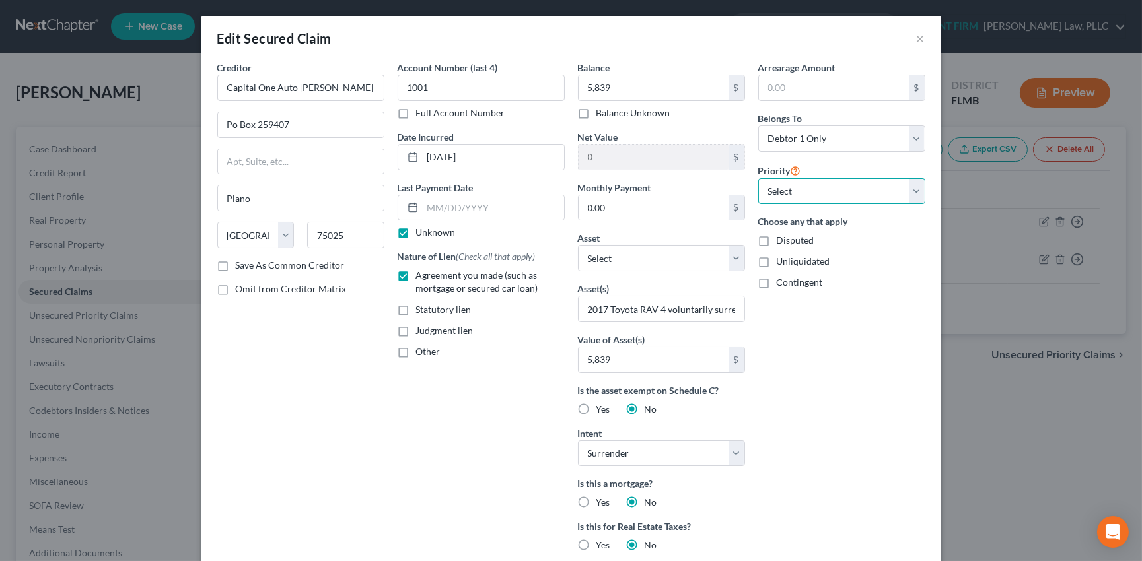
click at [911, 187] on select "Select 1st 2nd 3rd 4th 5th 6th 7th 8th 9th 10th 11th 12th 13th 14th 15th 16th 1…" at bounding box center [841, 191] width 167 height 26
click at [916, 188] on select "Select 1st 2nd 3rd 4th 5th 6th 7th 8th 9th 10th 11th 12th 13th 14th 15th 16th 1…" at bounding box center [841, 191] width 167 height 26
click at [796, 83] on input "text" at bounding box center [834, 87] width 150 height 25
type input "58.9"
drag, startPoint x: 217, startPoint y: 265, endPoint x: 731, endPoint y: 262, distance: 514.6
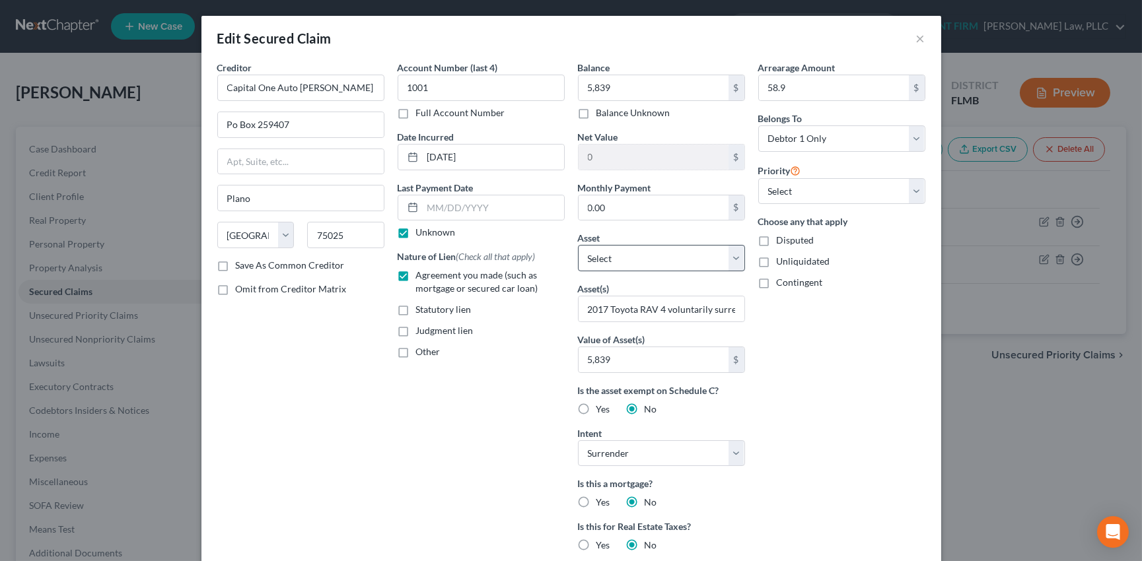
click at [236, 265] on label "Save As Common Creditor" at bounding box center [290, 265] width 109 height 13
click at [241, 265] on input "Save As Common Creditor" at bounding box center [245, 263] width 9 height 9
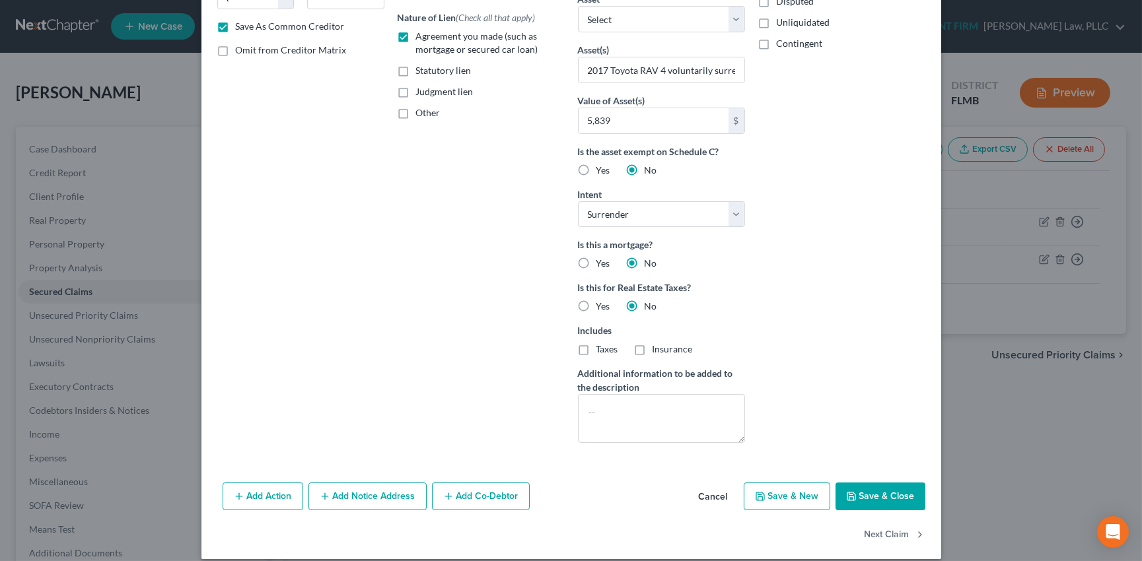
scroll to position [240, 0]
click at [871, 490] on button "Save & Close" at bounding box center [881, 496] width 90 height 28
checkbox input "false"
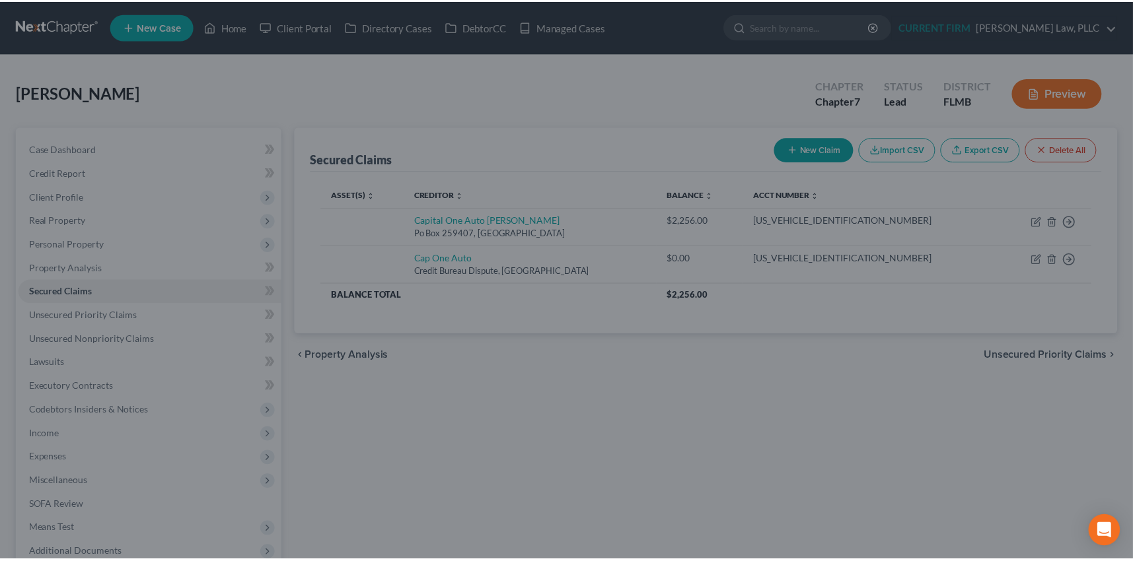
scroll to position [0, 0]
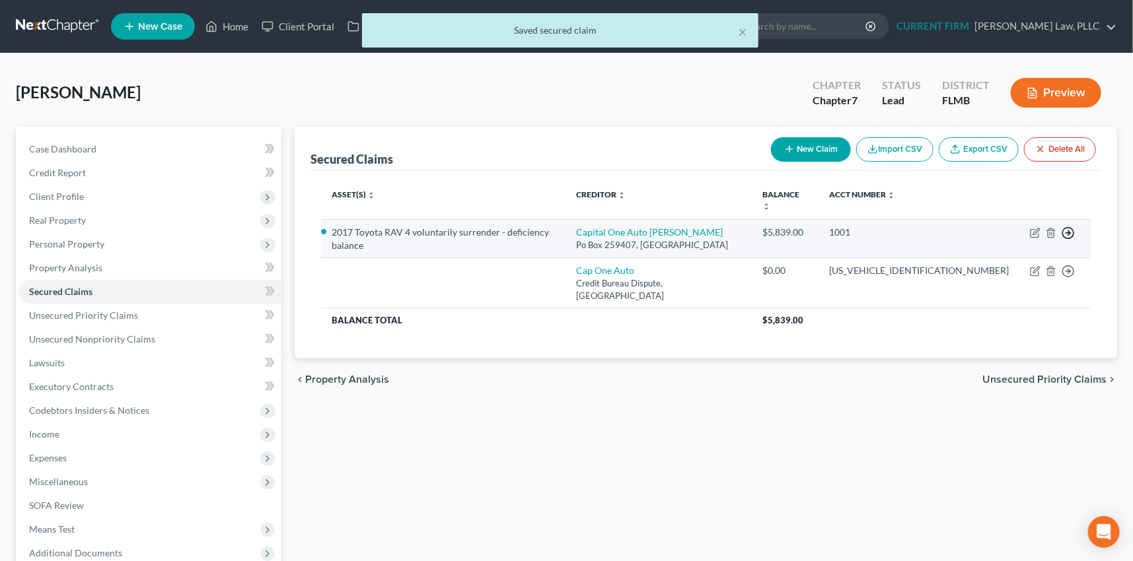
click at [1067, 233] on line "button" at bounding box center [1068, 233] width 5 height 0
click at [986, 254] on link "Move to F" at bounding box center [1007, 265] width 110 height 22
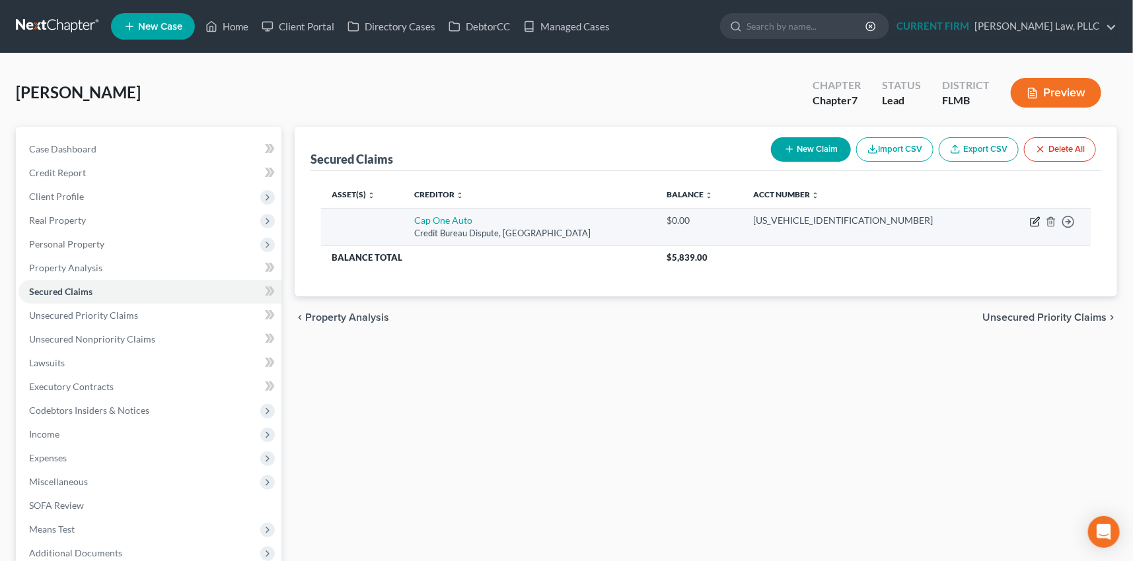
click at [1034, 217] on icon "button" at bounding box center [1035, 222] width 11 height 11
select select "45"
select select "0"
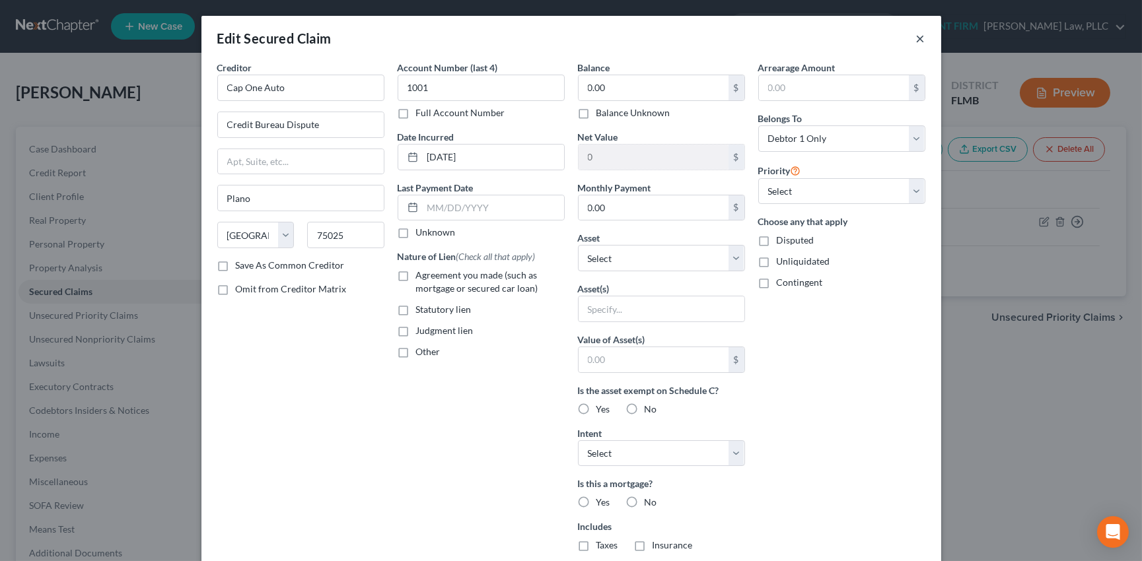
click at [916, 41] on button "×" at bounding box center [920, 38] width 9 height 16
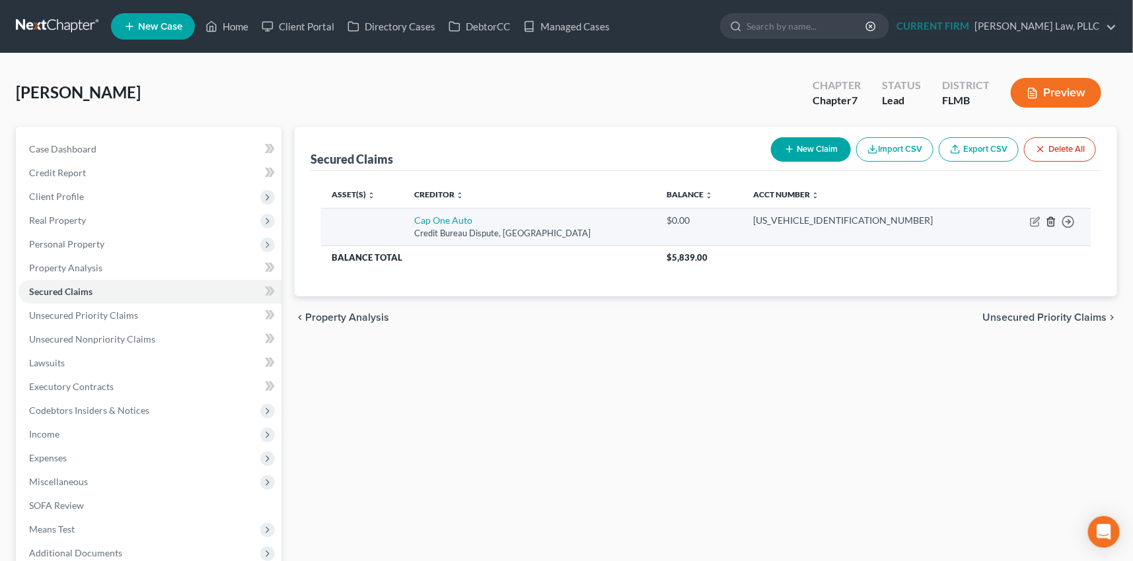
click at [1050, 223] on icon "button" at bounding box center [1051, 222] width 11 height 11
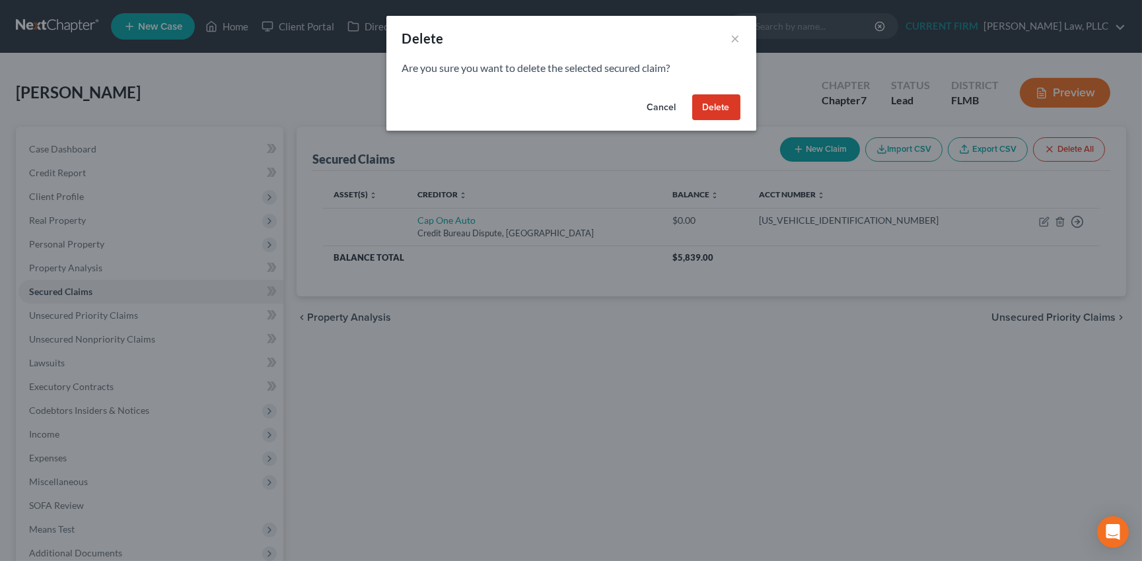
click at [716, 108] on button "Delete" at bounding box center [716, 107] width 48 height 26
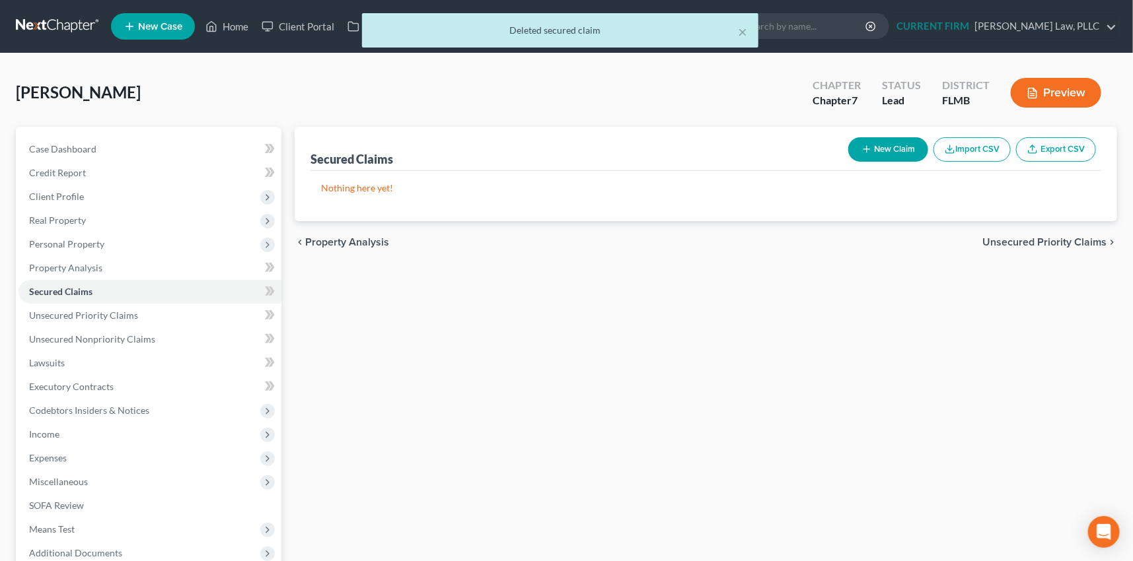
click at [1016, 240] on span "Unsecured Priority Claims" at bounding box center [1044, 242] width 124 height 11
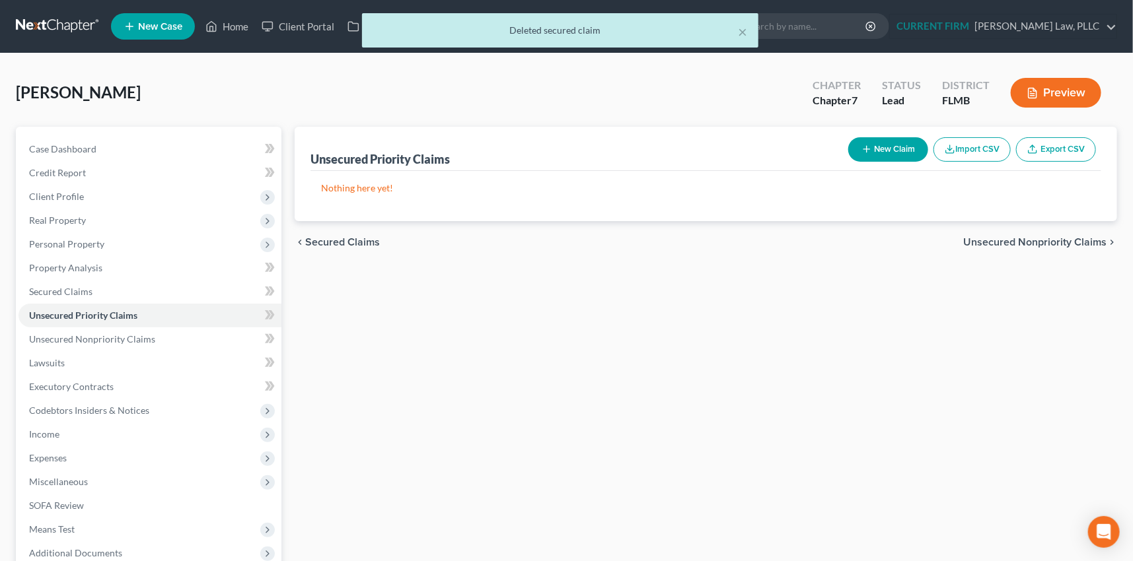
click at [1026, 238] on span "Unsecured Nonpriority Claims" at bounding box center [1034, 242] width 143 height 11
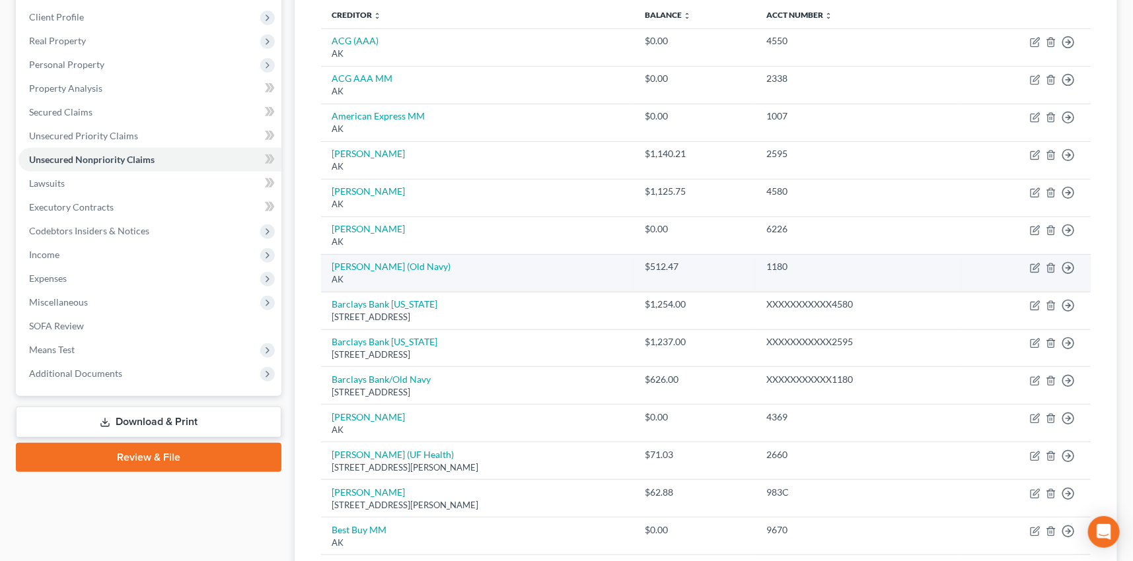
scroll to position [120, 0]
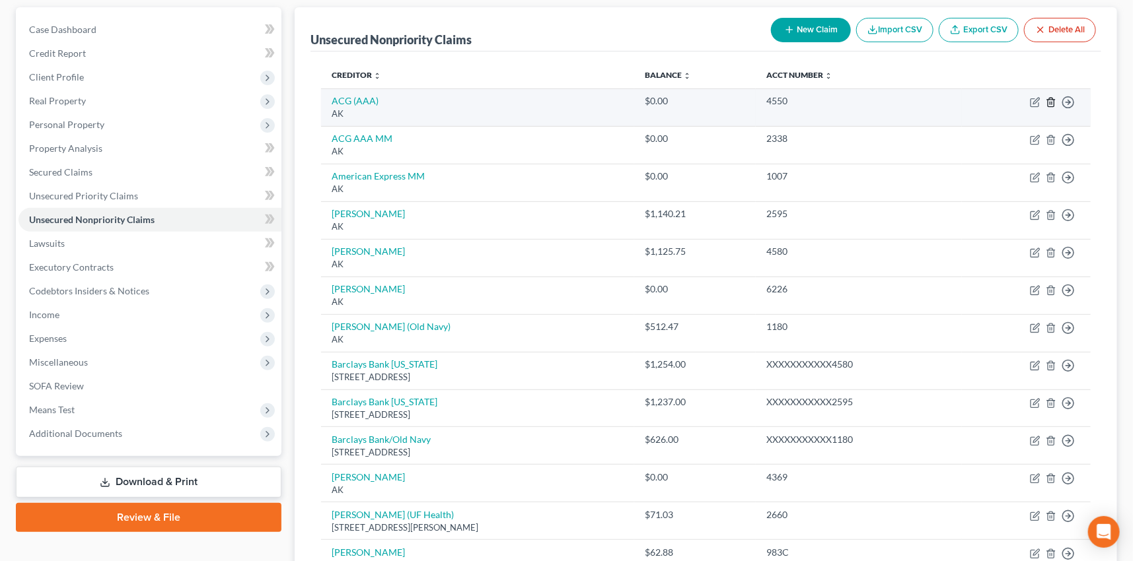
click at [1048, 102] on icon "button" at bounding box center [1051, 102] width 6 height 9
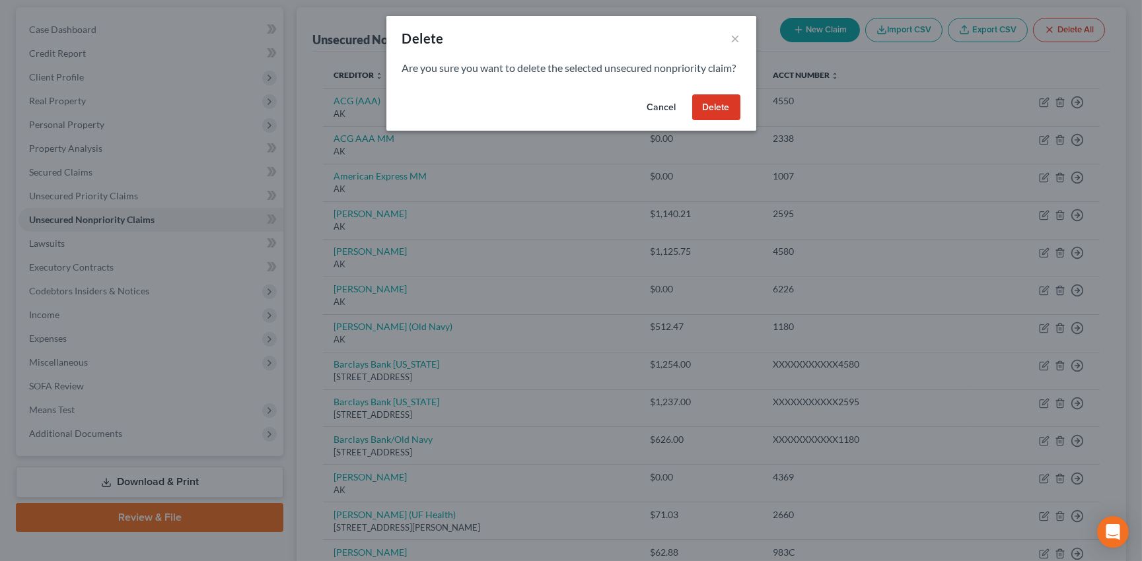
click at [715, 121] on button "Delete" at bounding box center [716, 107] width 48 height 26
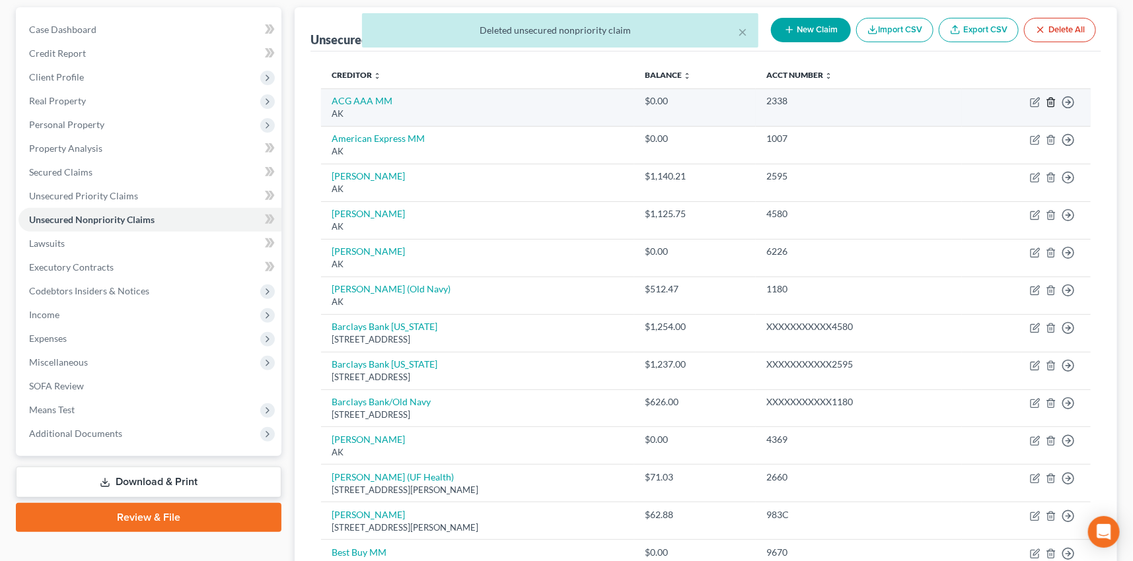
click at [1049, 99] on icon "button" at bounding box center [1051, 102] width 11 height 11
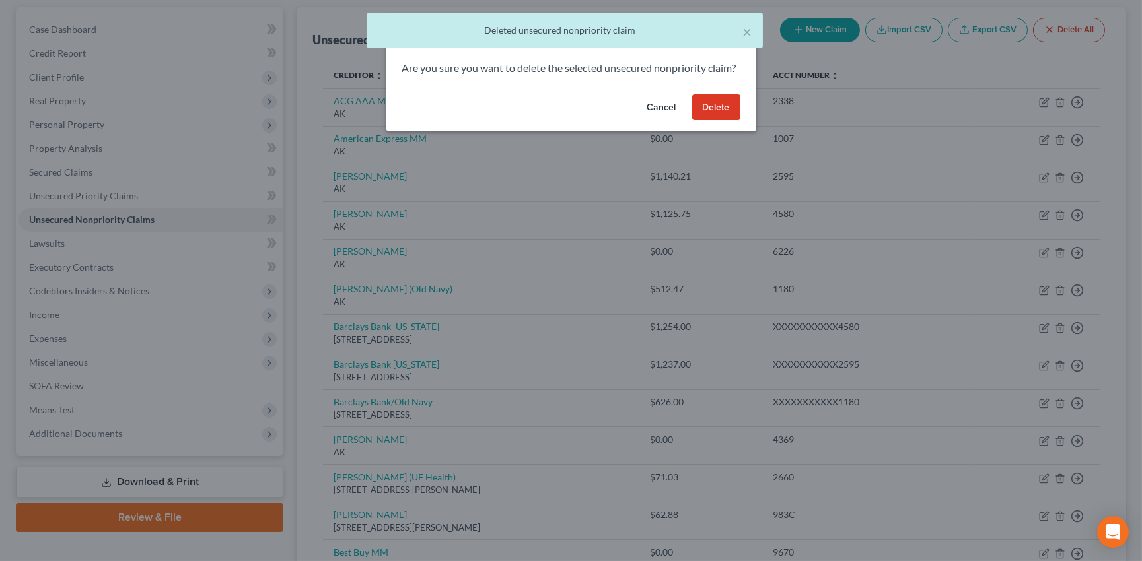
click at [709, 119] on button "Delete" at bounding box center [716, 107] width 48 height 26
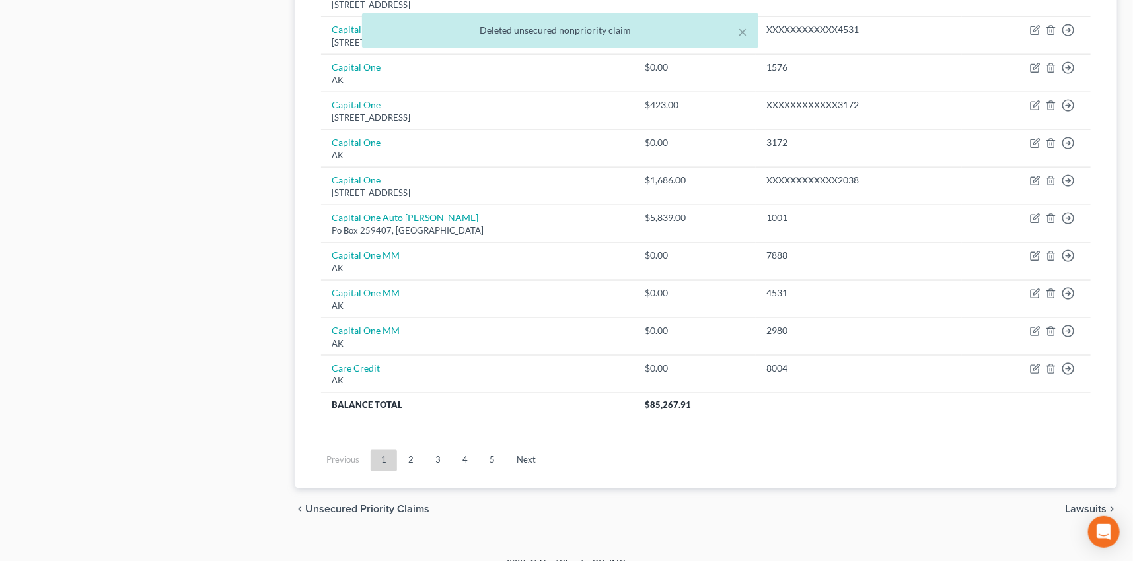
scroll to position [877, 0]
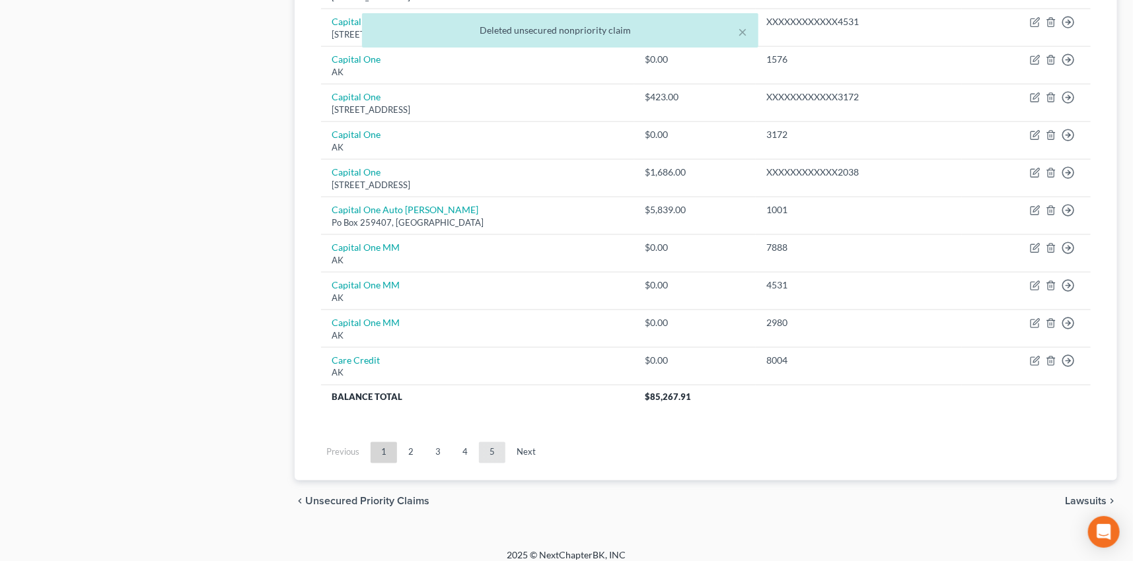
click at [486, 449] on link "5" at bounding box center [492, 453] width 26 height 21
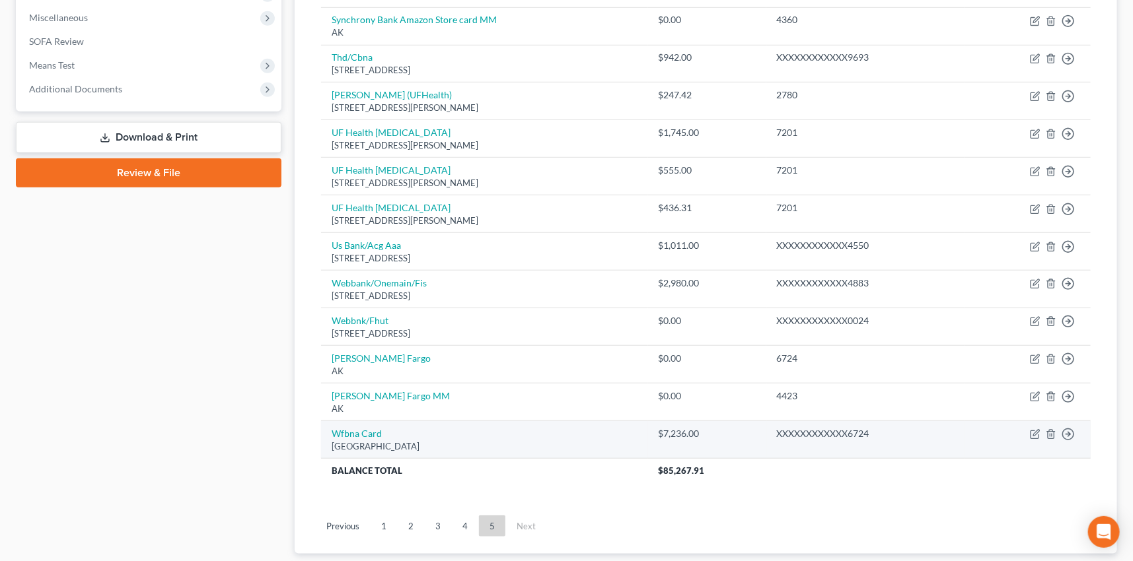
scroll to position [427, 0]
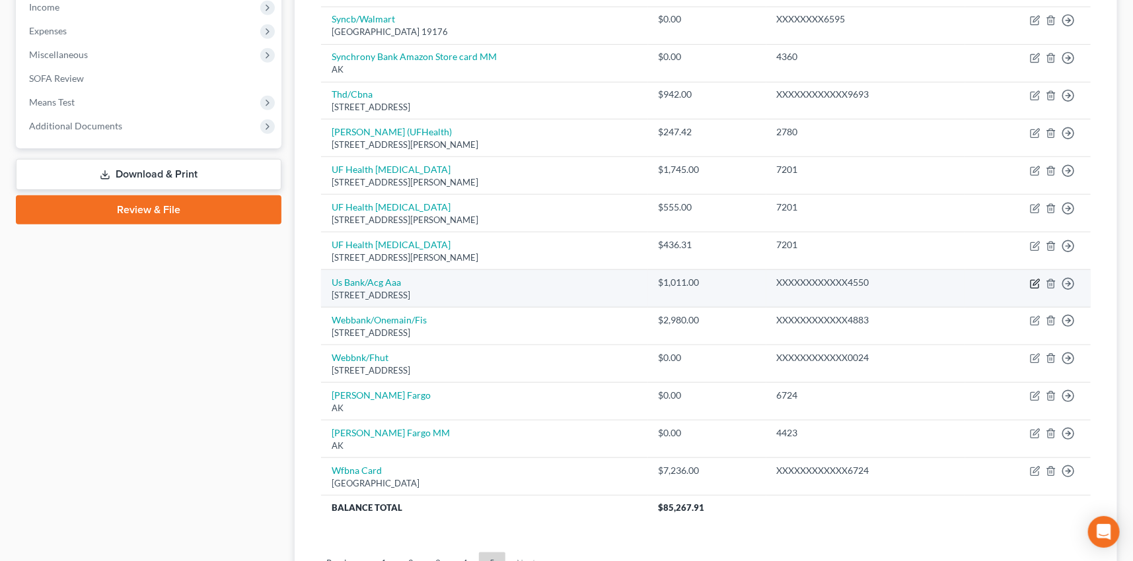
click at [1034, 281] on icon "button" at bounding box center [1035, 284] width 11 height 11
select select "29"
select select "0"
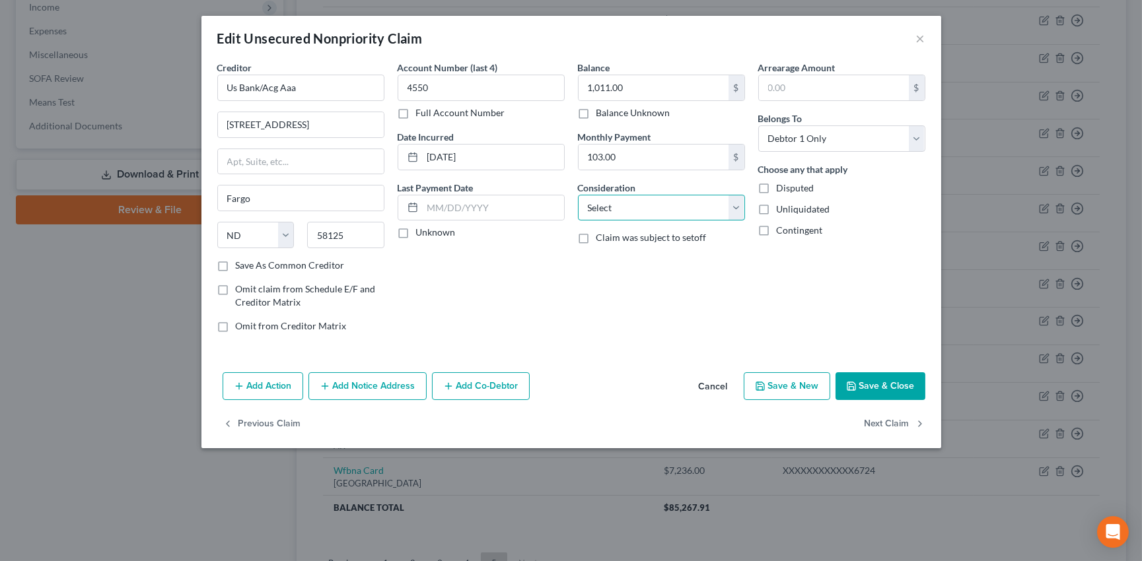
drag, startPoint x: 735, startPoint y: 211, endPoint x: 729, endPoint y: 217, distance: 8.9
click at [735, 211] on select "Select Cable / Satellite Services Collection Agency Credit Card Debt Debt Couns…" at bounding box center [661, 208] width 167 height 26
select select "2"
click at [578, 195] on select "Select Cable / Satellite Services Collection Agency Credit Card Debt Debt Couns…" at bounding box center [661, 208] width 167 height 26
click at [416, 232] on label "Unknown" at bounding box center [436, 232] width 40 height 13
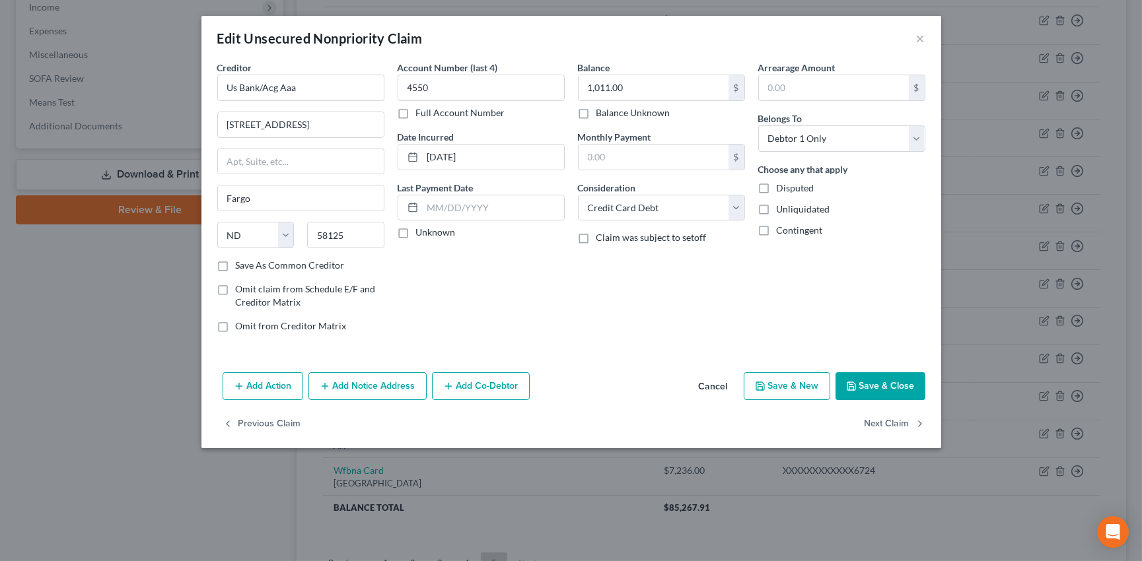
click at [421, 232] on input "Unknown" at bounding box center [425, 230] width 9 height 9
checkbox input "true"
click at [236, 264] on label "Save As Common Creditor" at bounding box center [290, 265] width 109 height 13
click at [241, 264] on input "Save As Common Creditor" at bounding box center [245, 263] width 9 height 9
click at [892, 384] on button "Save & Close" at bounding box center [881, 387] width 90 height 28
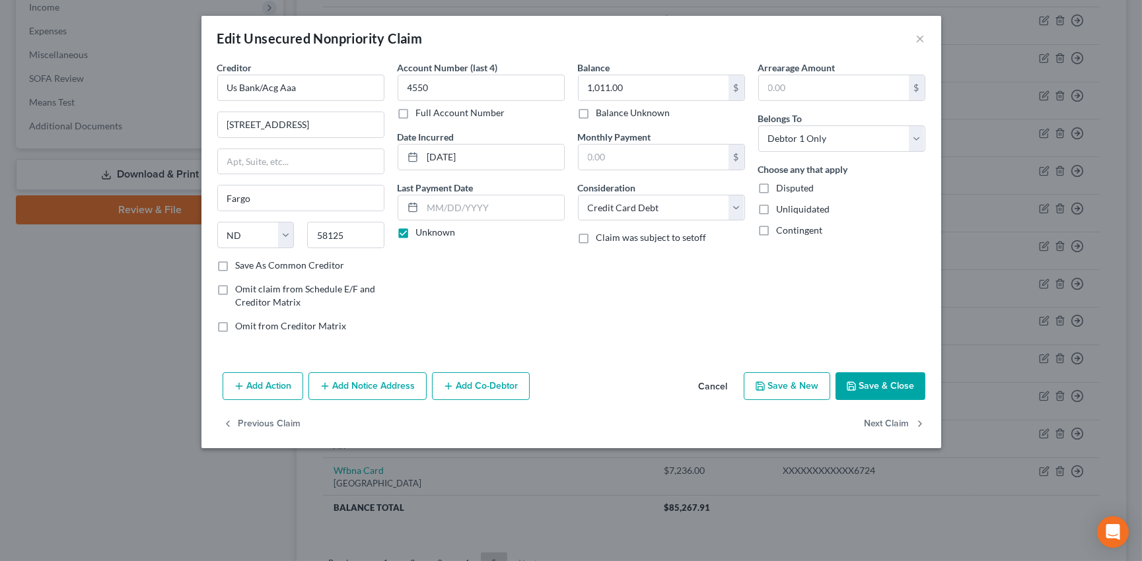
checkbox input "false"
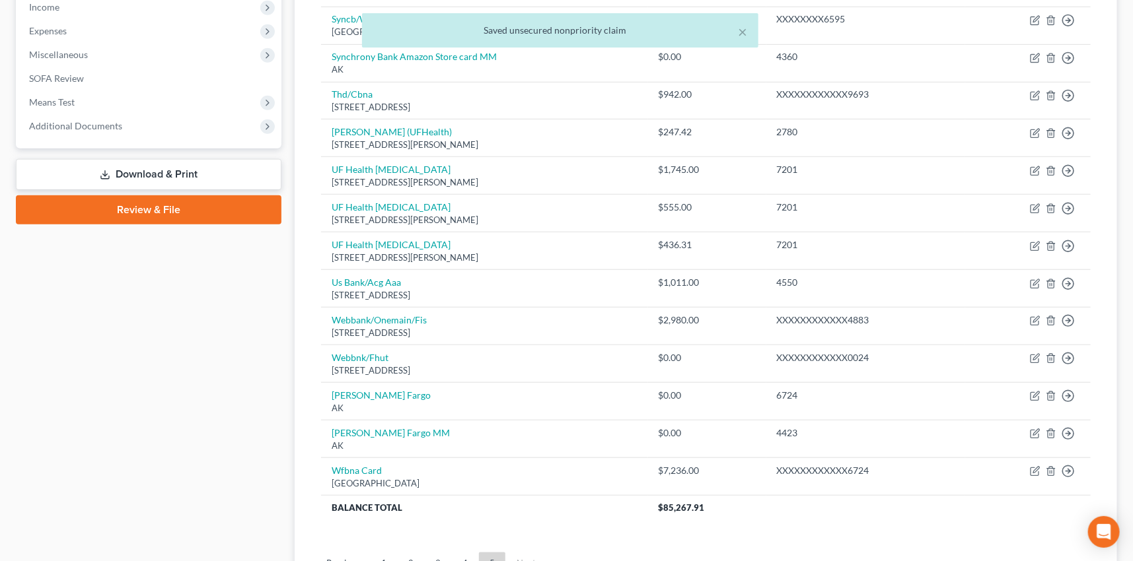
scroll to position [548, 0]
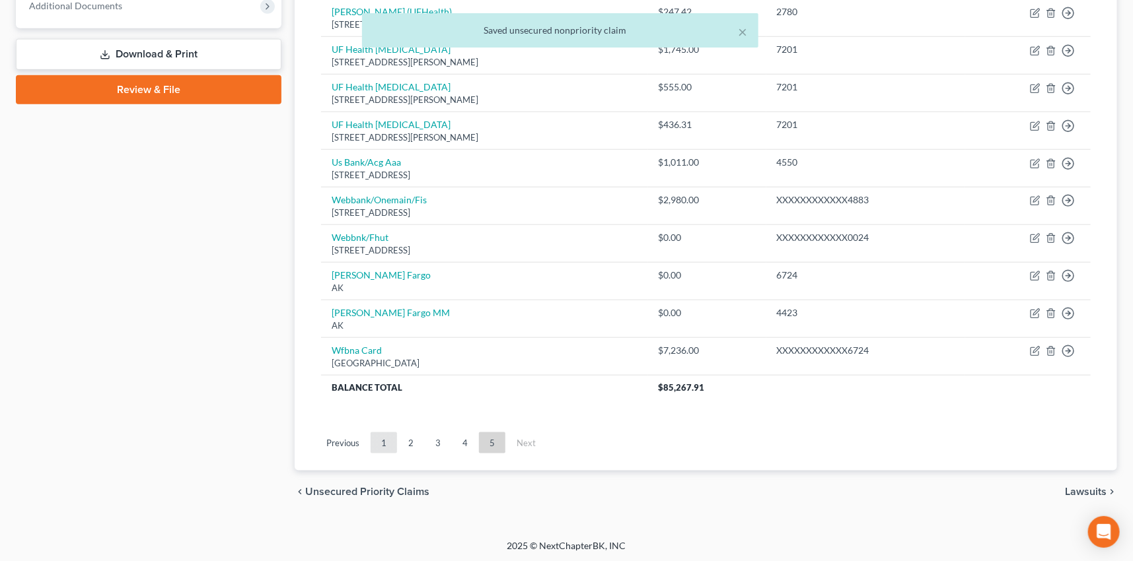
click at [380, 441] on link "1" at bounding box center [384, 443] width 26 height 21
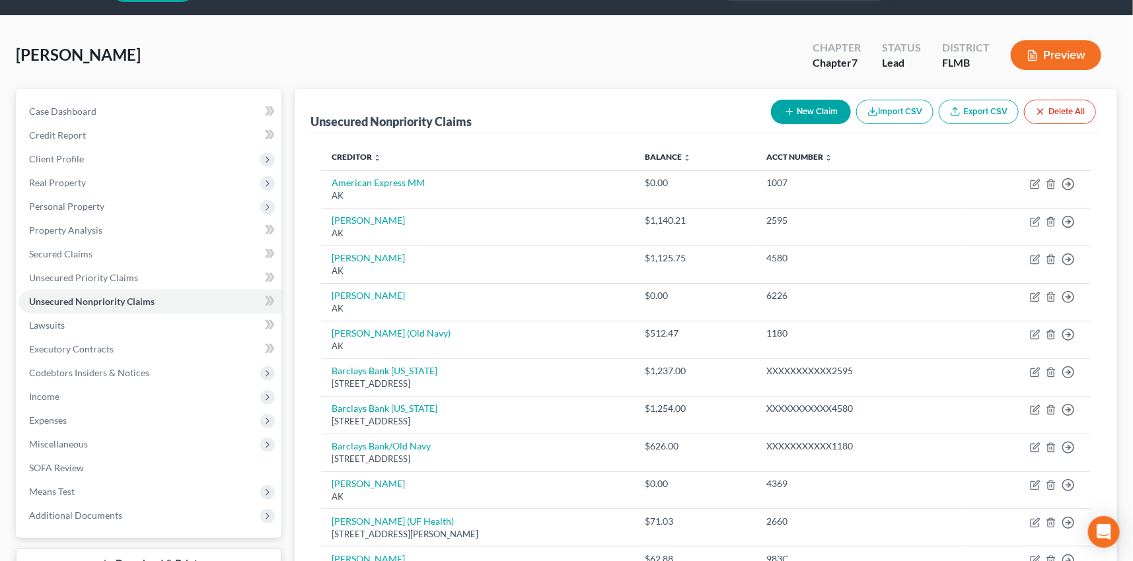
scroll to position [26, 0]
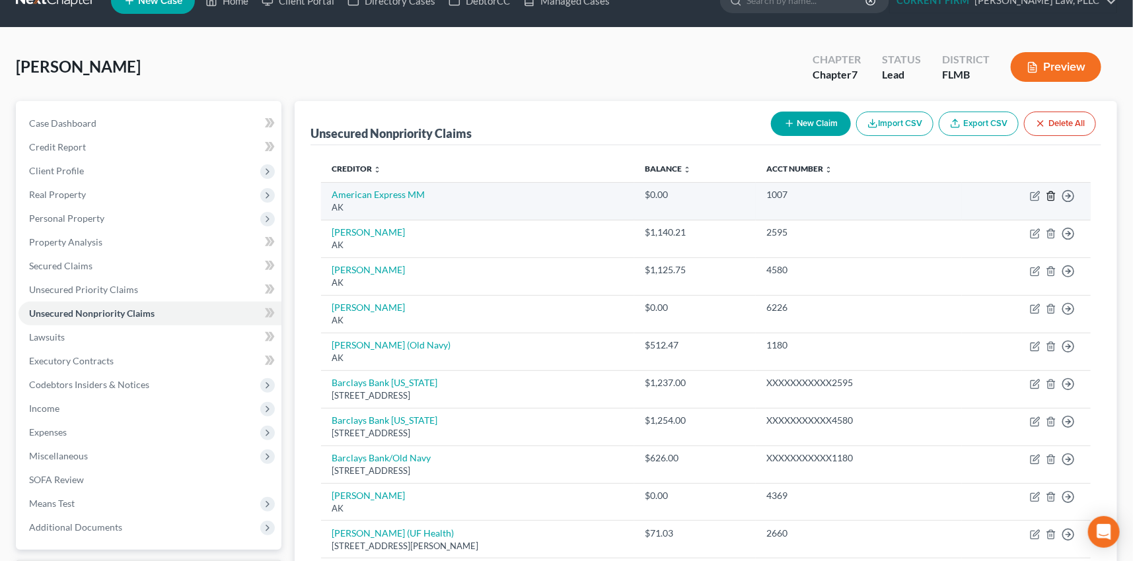
click at [1052, 196] on icon "button" at bounding box center [1051, 196] width 11 height 11
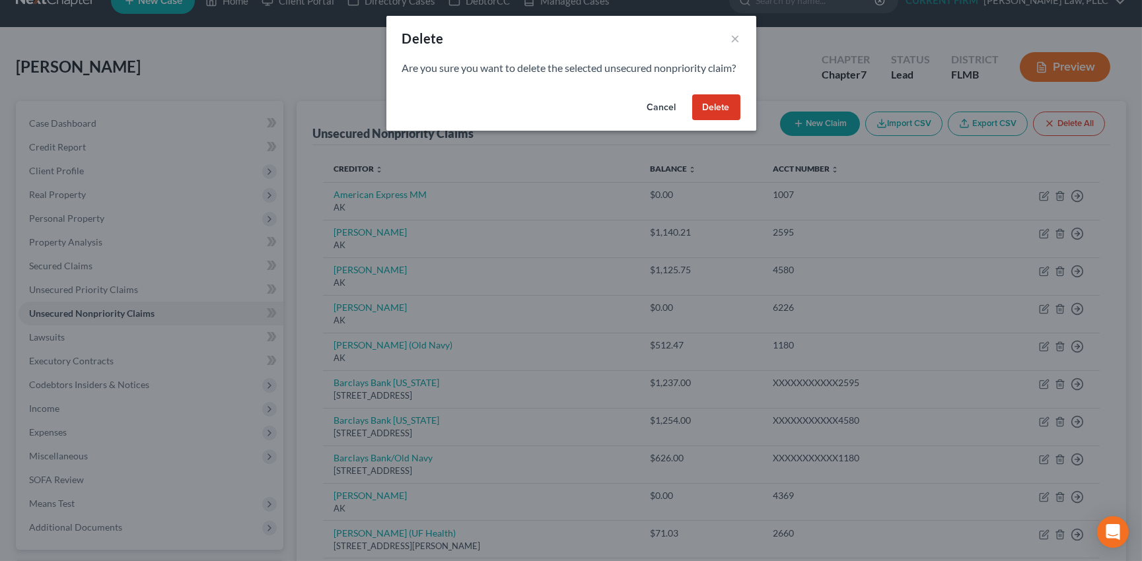
click at [713, 121] on button "Delete" at bounding box center [716, 107] width 48 height 26
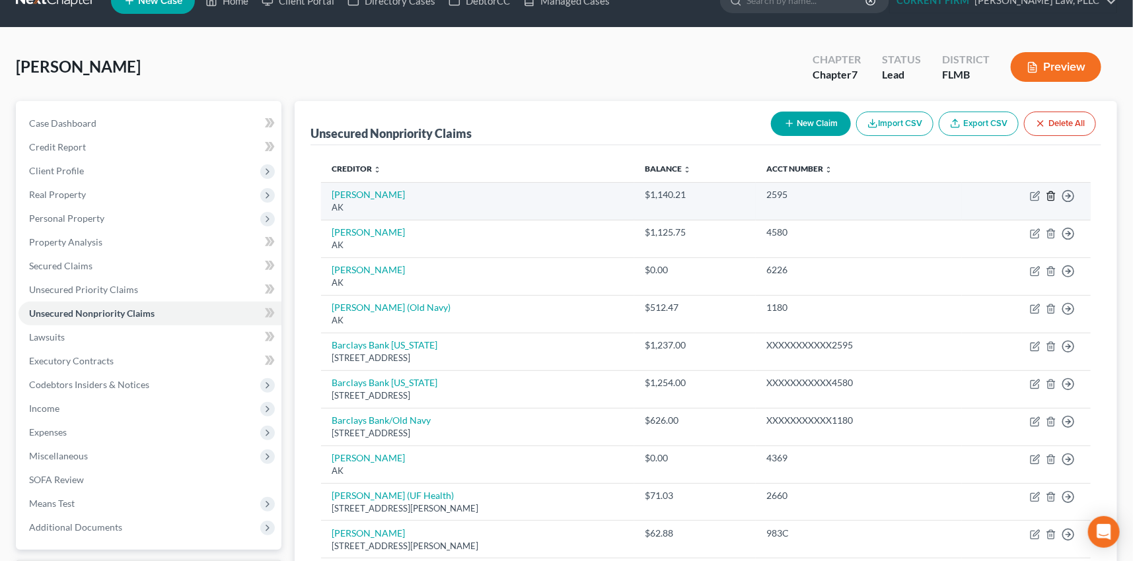
click at [1050, 194] on icon "button" at bounding box center [1051, 196] width 11 height 11
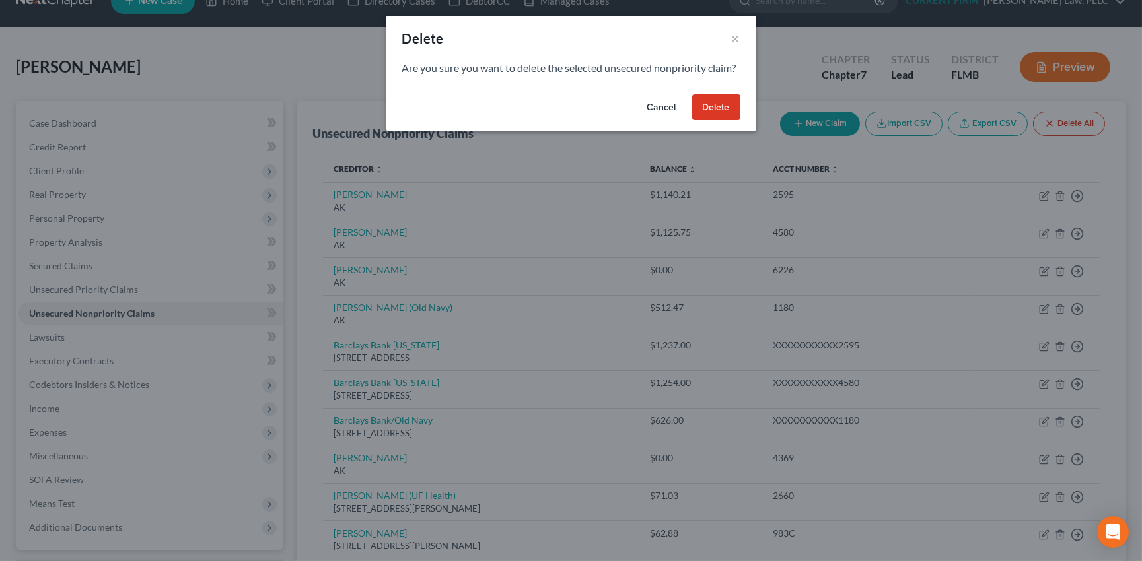
click at [711, 120] on button "Delete" at bounding box center [716, 107] width 48 height 26
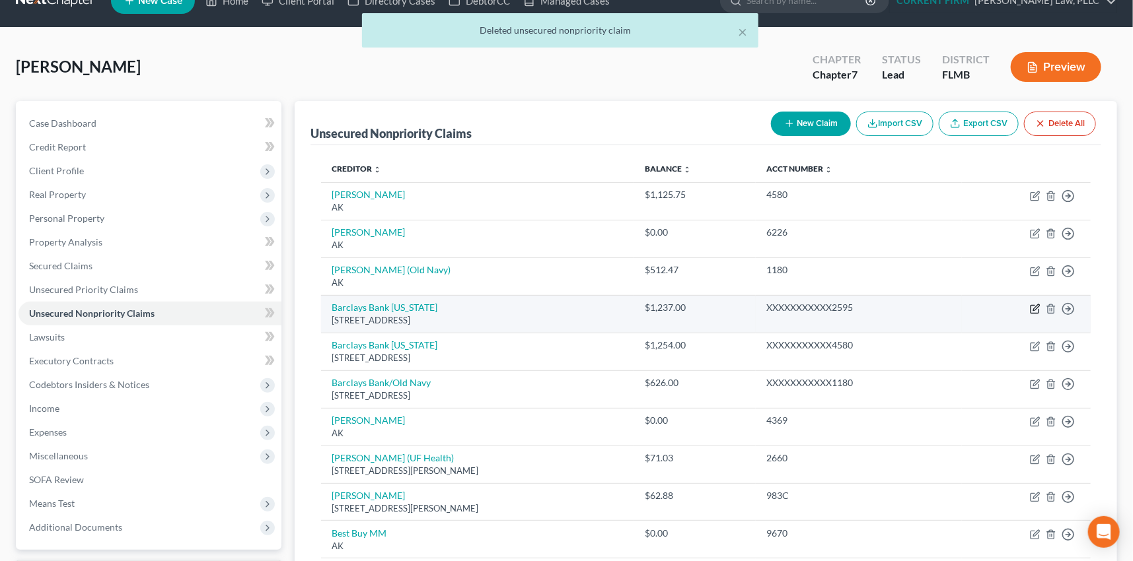
click at [1034, 308] on icon "button" at bounding box center [1035, 309] width 11 height 11
select select "7"
select select "0"
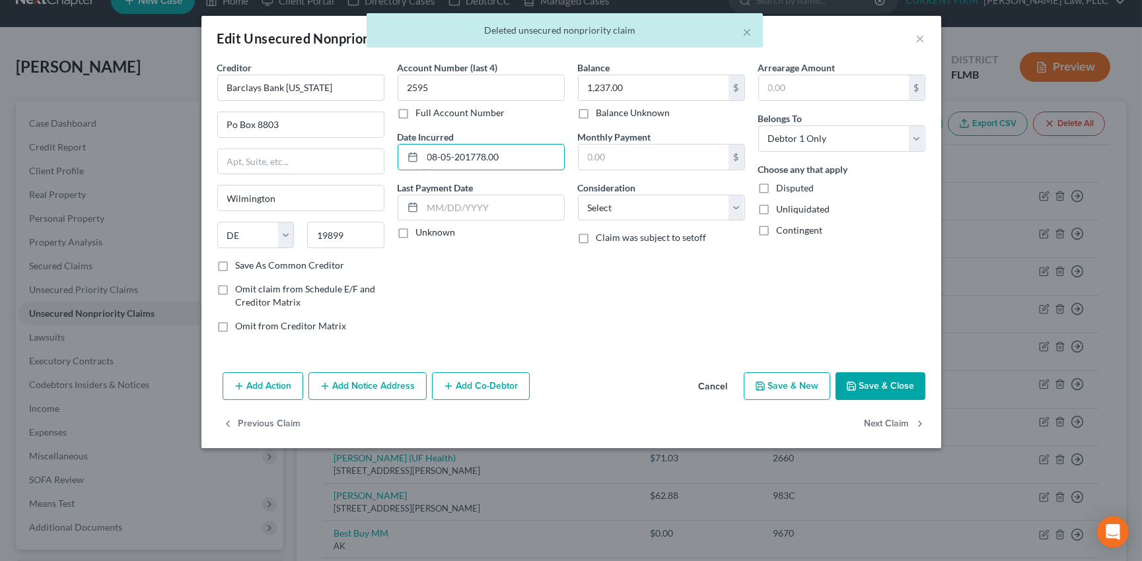
type input "08-05-2017"
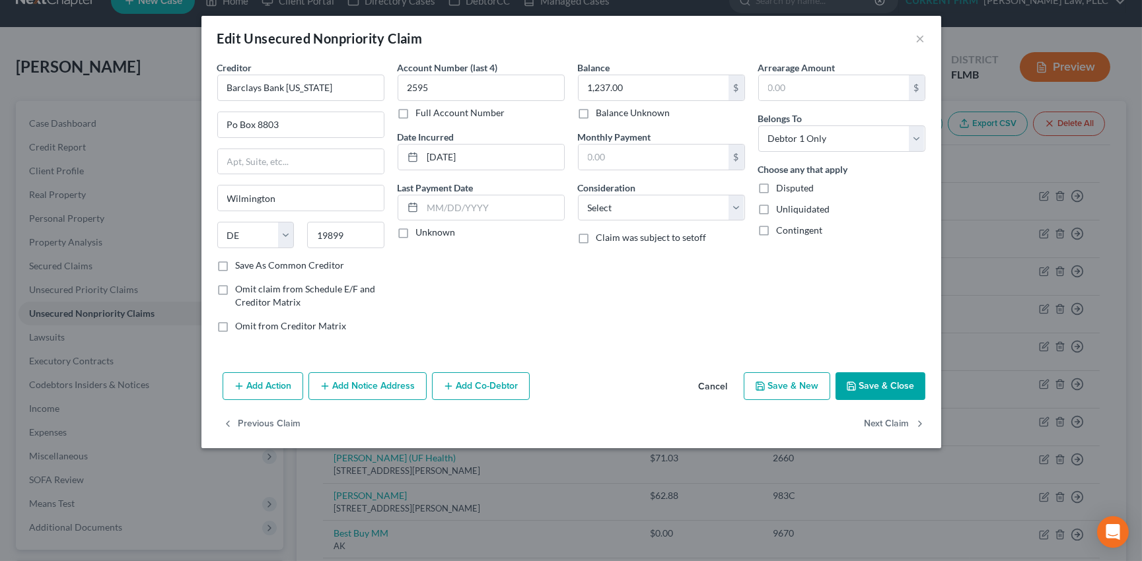
click at [416, 231] on label "Unknown" at bounding box center [436, 232] width 40 height 13
click at [421, 231] on input "Unknown" at bounding box center [425, 230] width 9 height 9
checkbox input "true"
click at [236, 264] on label "Save As Common Creditor" at bounding box center [290, 265] width 109 height 13
click at [241, 264] on input "Save As Common Creditor" at bounding box center [245, 263] width 9 height 9
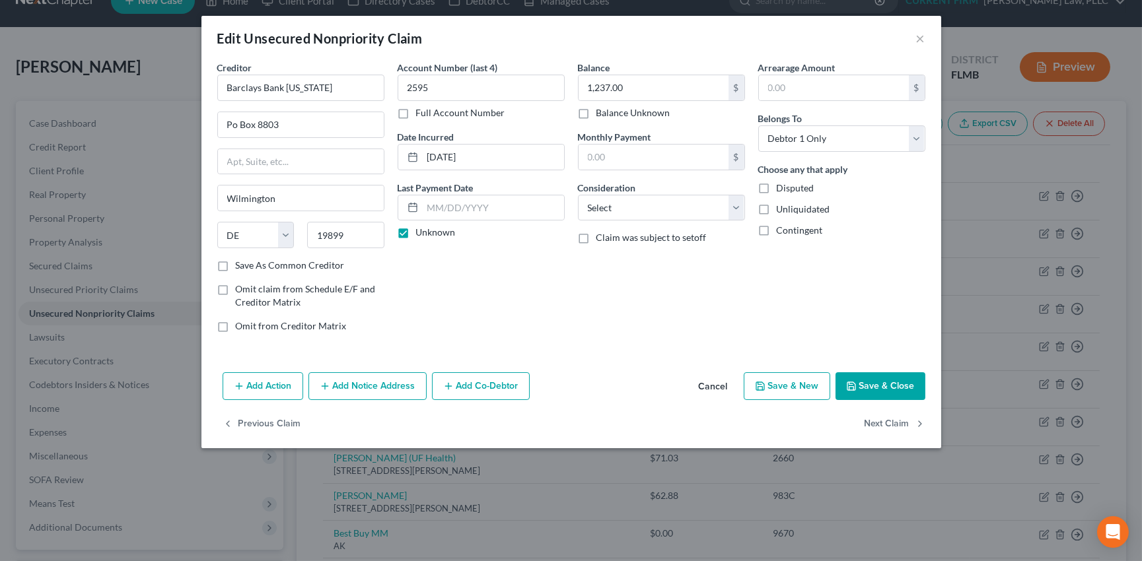
checkbox input "true"
click at [707, 213] on select "Select Cable / Satellite Services Collection Agency Credit Card Debt Debt Couns…" at bounding box center [661, 208] width 167 height 26
select select "2"
click at [578, 195] on select "Select Cable / Satellite Services Collection Agency Credit Card Debt Debt Couns…" at bounding box center [661, 208] width 167 height 26
click at [875, 380] on button "Save & Close" at bounding box center [881, 387] width 90 height 28
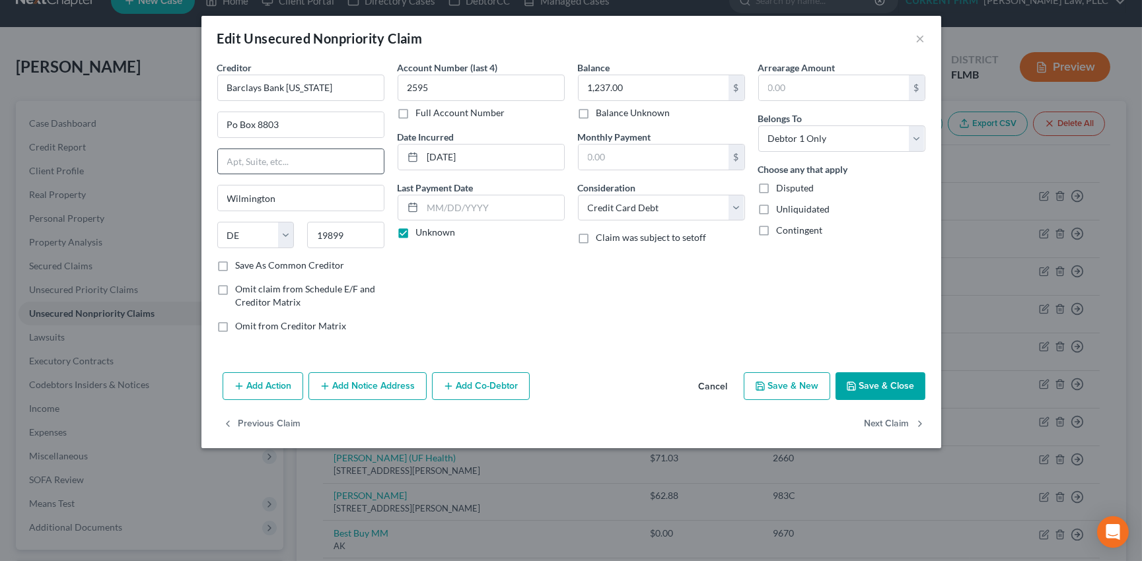
checkbox input "false"
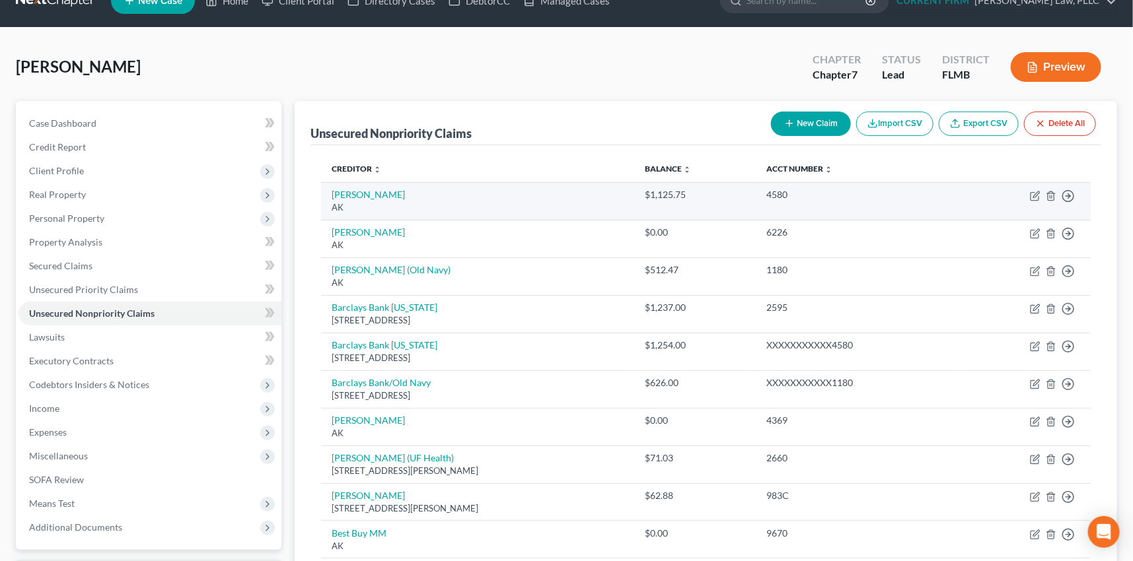
click at [1029, 194] on td "Move to D Move to E Move to G Move to Notice Only" at bounding box center [1026, 201] width 129 height 38
click at [1055, 193] on icon "button" at bounding box center [1051, 196] width 11 height 11
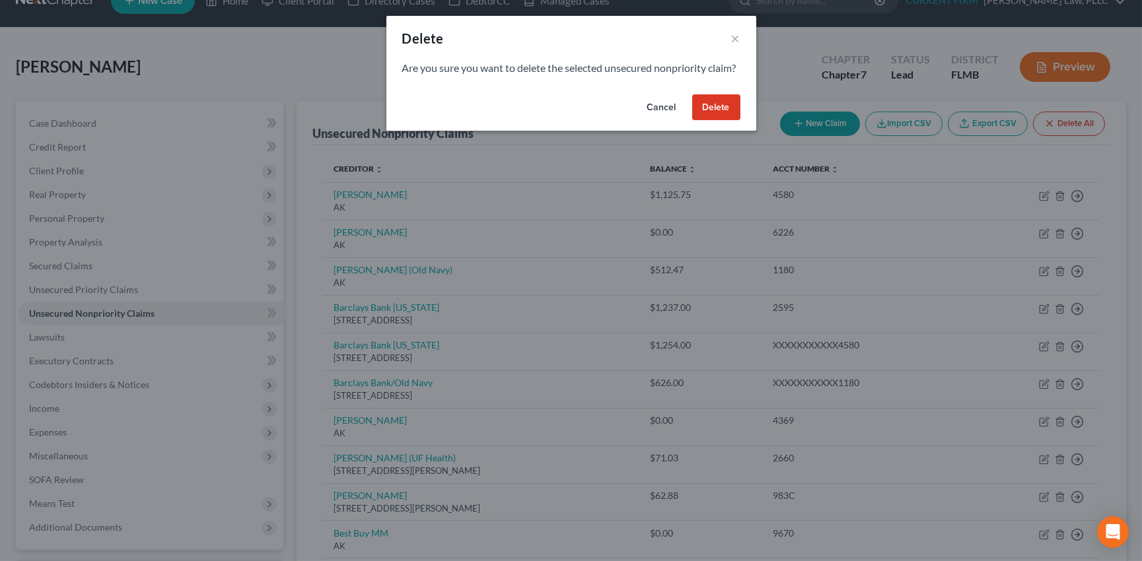
click at [721, 121] on button "Delete" at bounding box center [716, 107] width 48 height 26
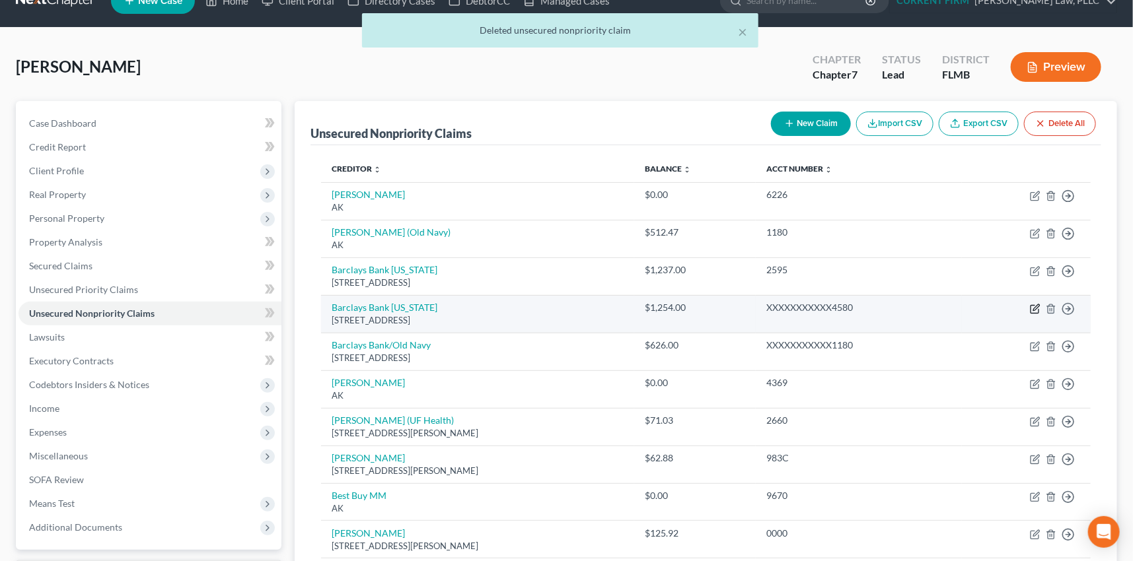
click at [1033, 305] on icon "button" at bounding box center [1035, 309] width 11 height 11
select select "7"
select select "0"
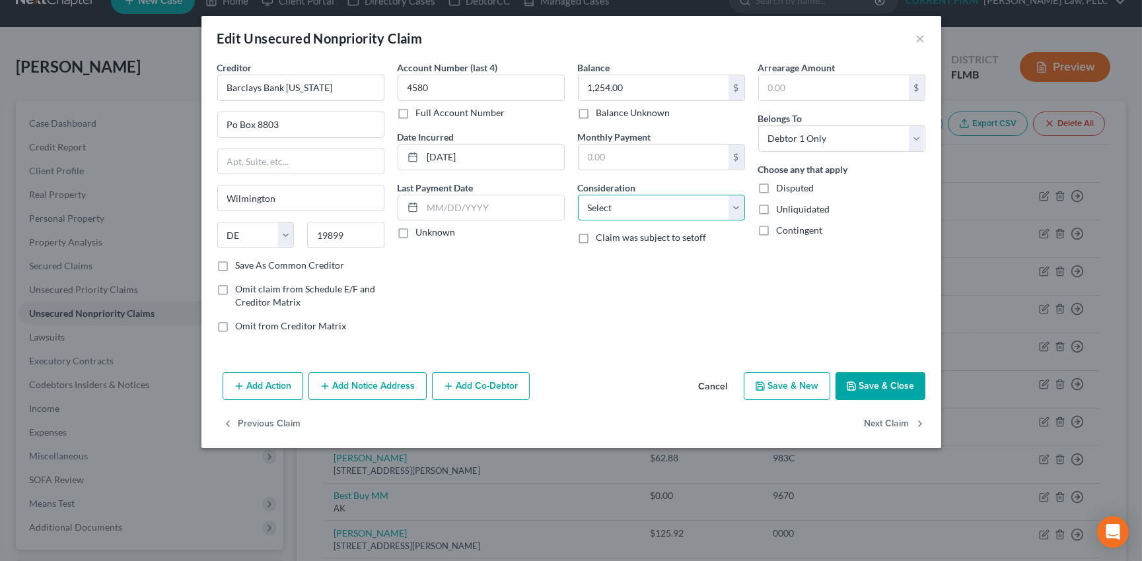
click at [649, 207] on select "Select Cable / Satellite Services Collection Agency Credit Card Debt Debt Couns…" at bounding box center [661, 208] width 167 height 26
select select "2"
click at [578, 195] on select "Select Cable / Satellite Services Collection Agency Credit Card Debt Debt Couns…" at bounding box center [661, 208] width 167 height 26
click at [416, 234] on label "Unknown" at bounding box center [436, 232] width 40 height 13
click at [421, 234] on input "Unknown" at bounding box center [425, 230] width 9 height 9
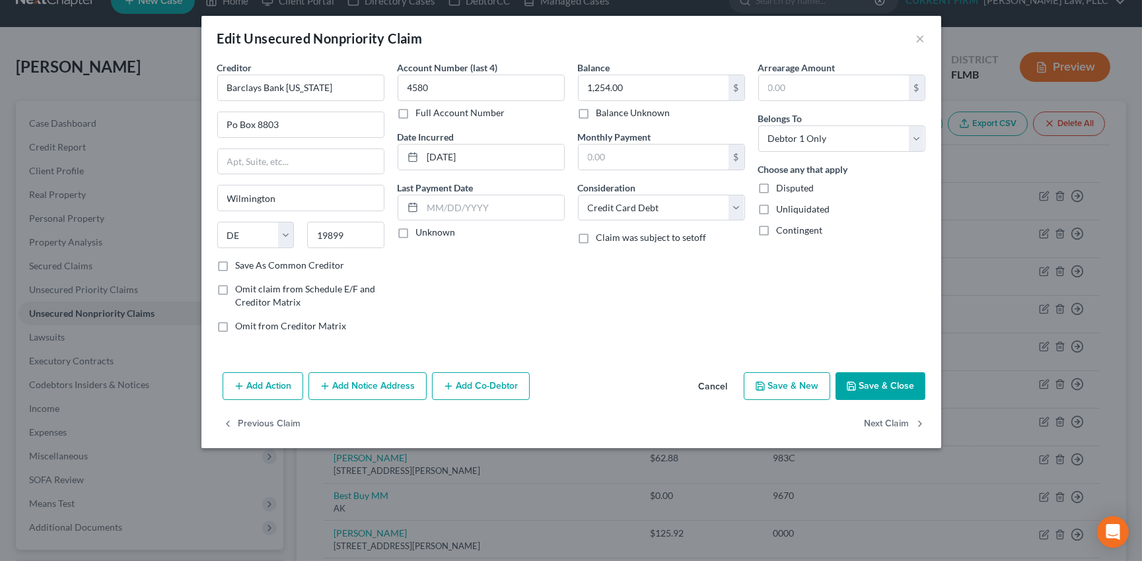
checkbox input "true"
click at [236, 264] on label "Save As Common Creditor" at bounding box center [290, 265] width 109 height 13
click at [241, 264] on input "Save As Common Creditor" at bounding box center [245, 263] width 9 height 9
click at [878, 380] on button "Save & Close" at bounding box center [881, 387] width 90 height 28
checkbox input "false"
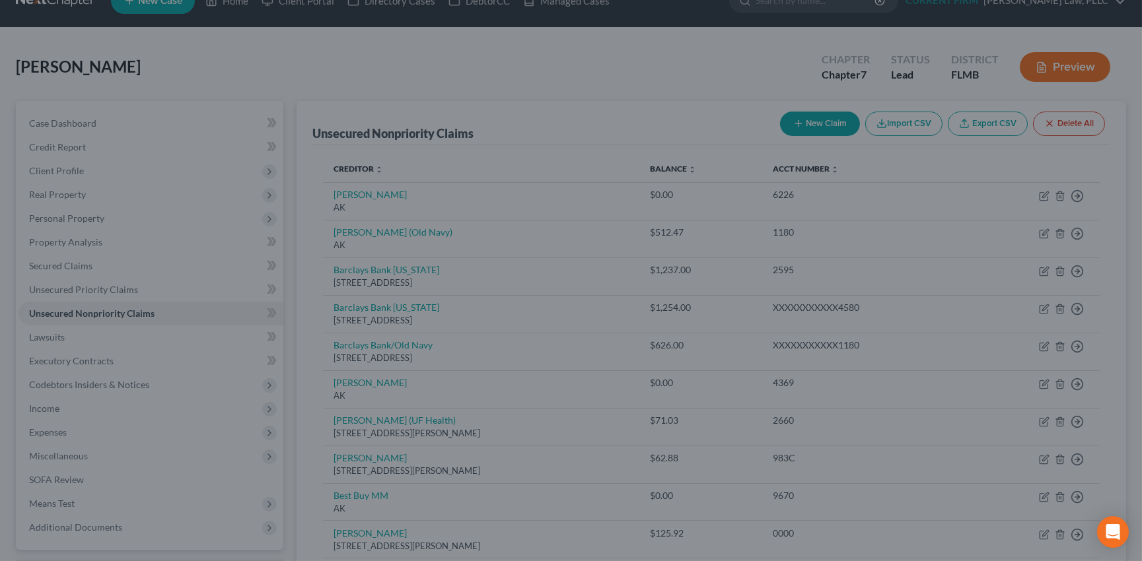
type input "0"
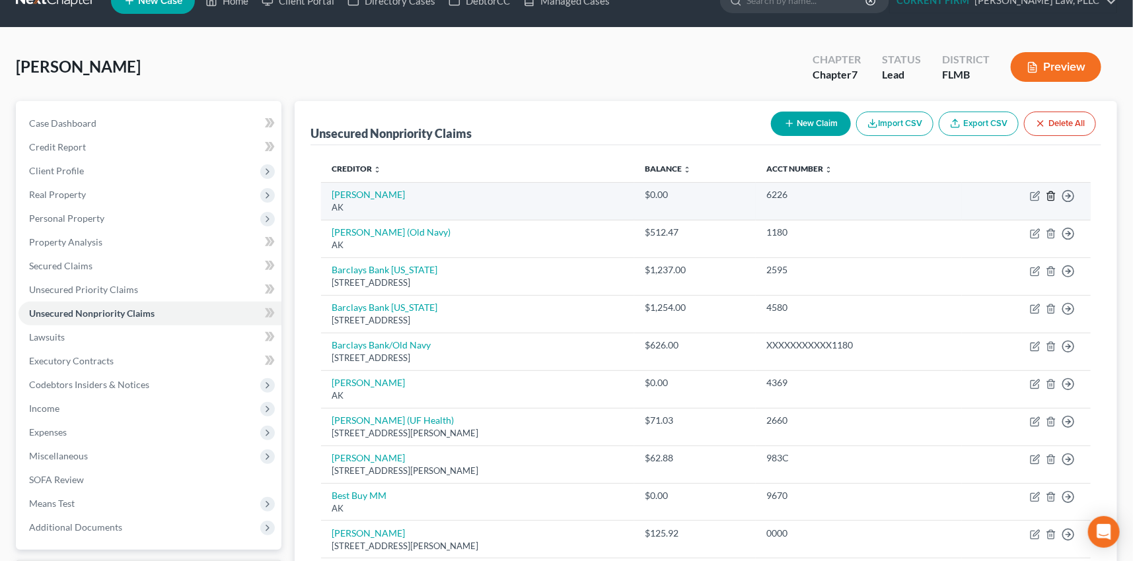
click at [1050, 195] on icon "button" at bounding box center [1051, 196] width 11 height 11
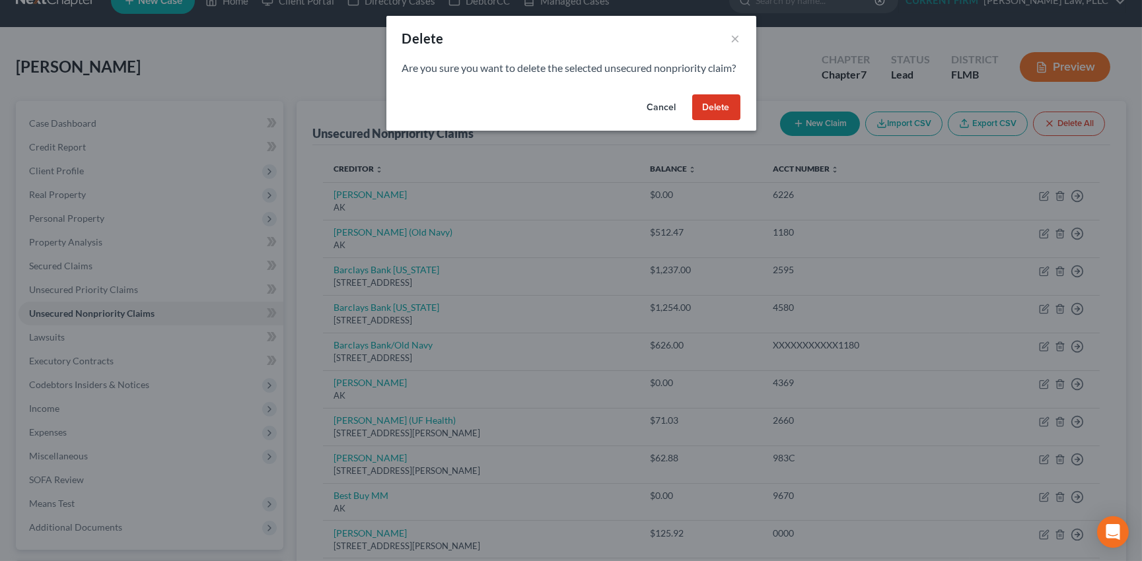
click at [717, 121] on button "Delete" at bounding box center [716, 107] width 48 height 26
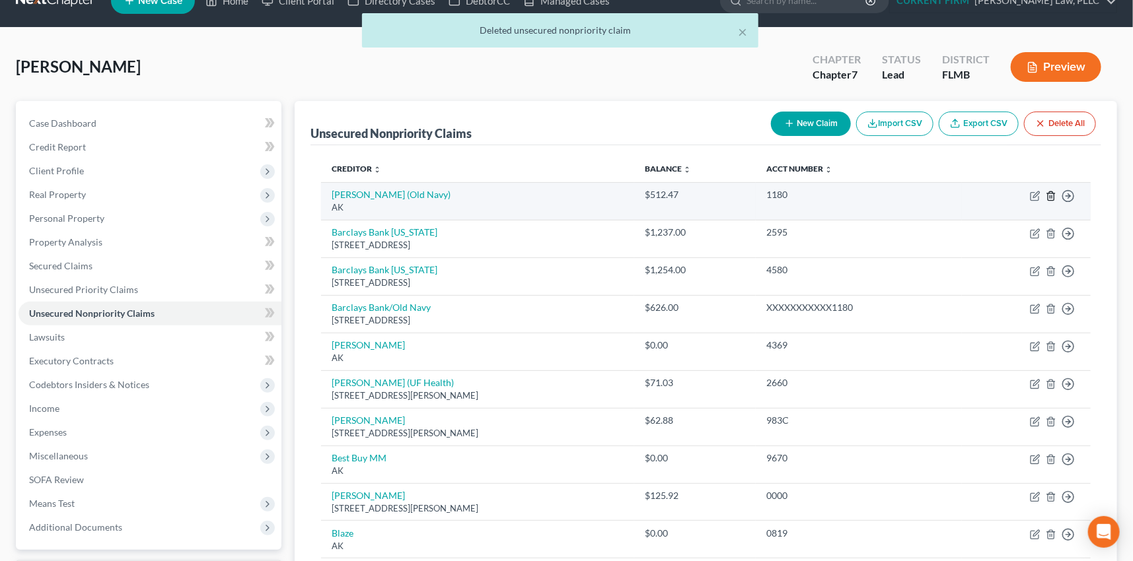
click at [1052, 196] on line "button" at bounding box center [1052, 197] width 0 height 3
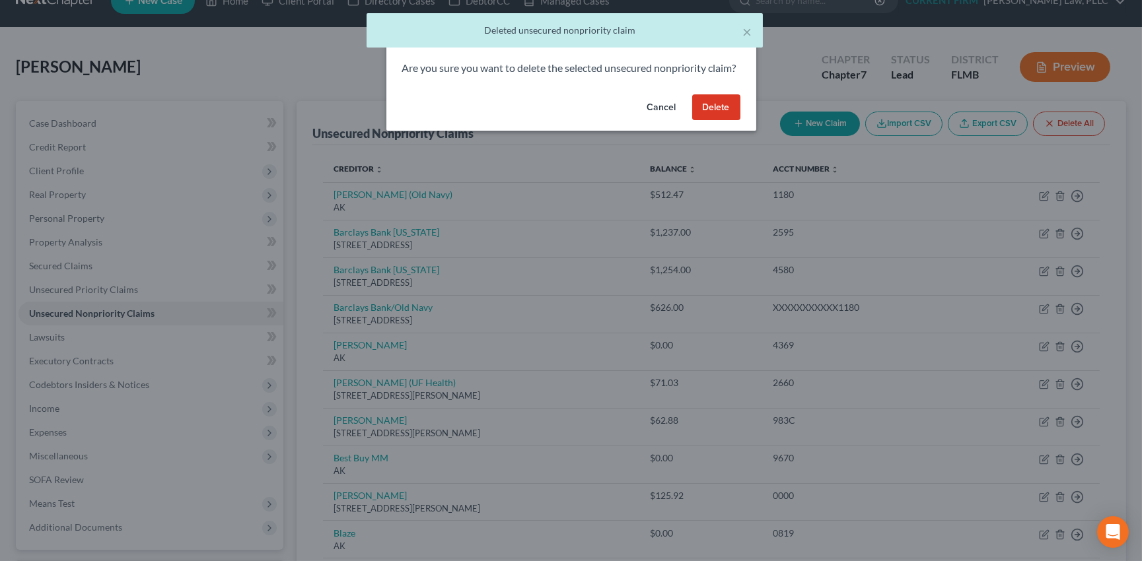
click at [720, 118] on button "Delete" at bounding box center [716, 107] width 48 height 26
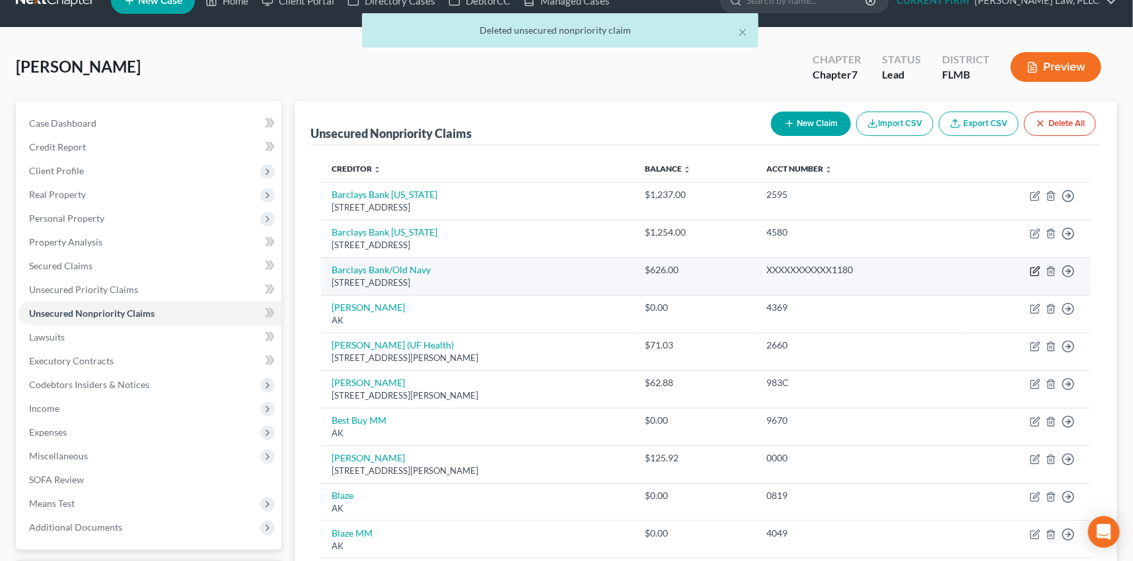
click at [1036, 269] on icon "button" at bounding box center [1036, 270] width 6 height 6
select select "7"
select select "2"
select select "0"
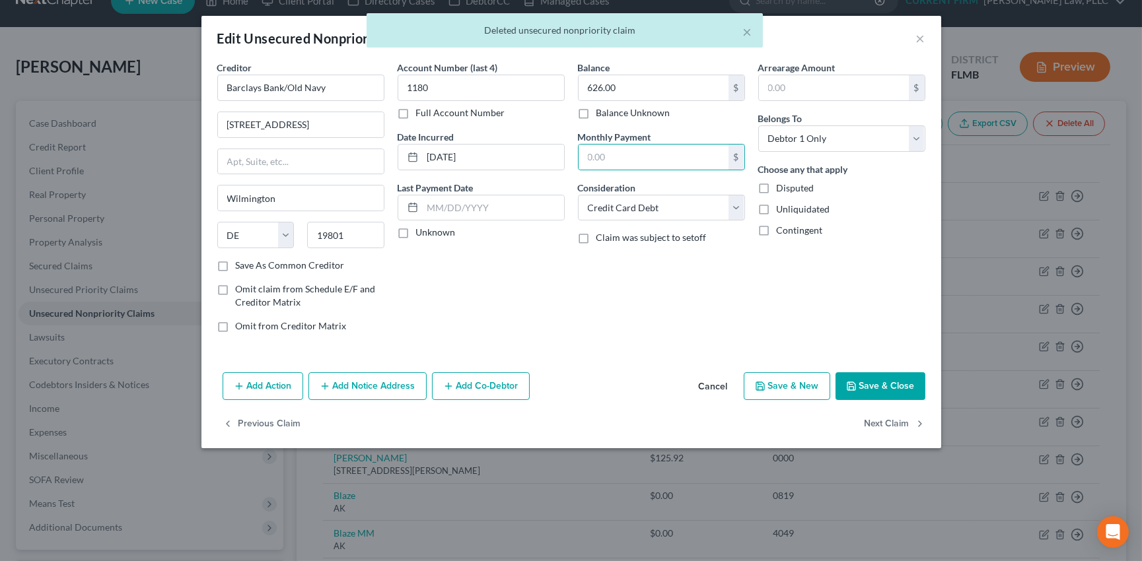
click at [416, 228] on label "Unknown" at bounding box center [436, 232] width 40 height 13
click at [421, 228] on input "Unknown" at bounding box center [425, 230] width 9 height 9
checkbox input "true"
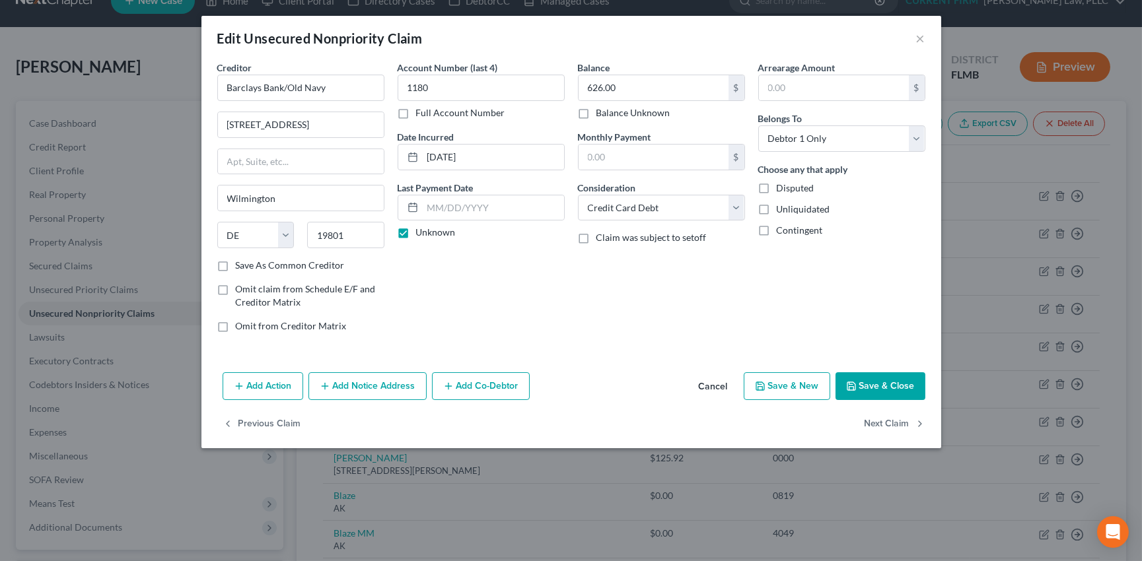
click at [236, 264] on label "Save As Common Creditor" at bounding box center [290, 265] width 109 height 13
click at [241, 264] on input "Save As Common Creditor" at bounding box center [245, 263] width 9 height 9
click at [910, 379] on button "Save & Close" at bounding box center [881, 387] width 90 height 28
checkbox input "false"
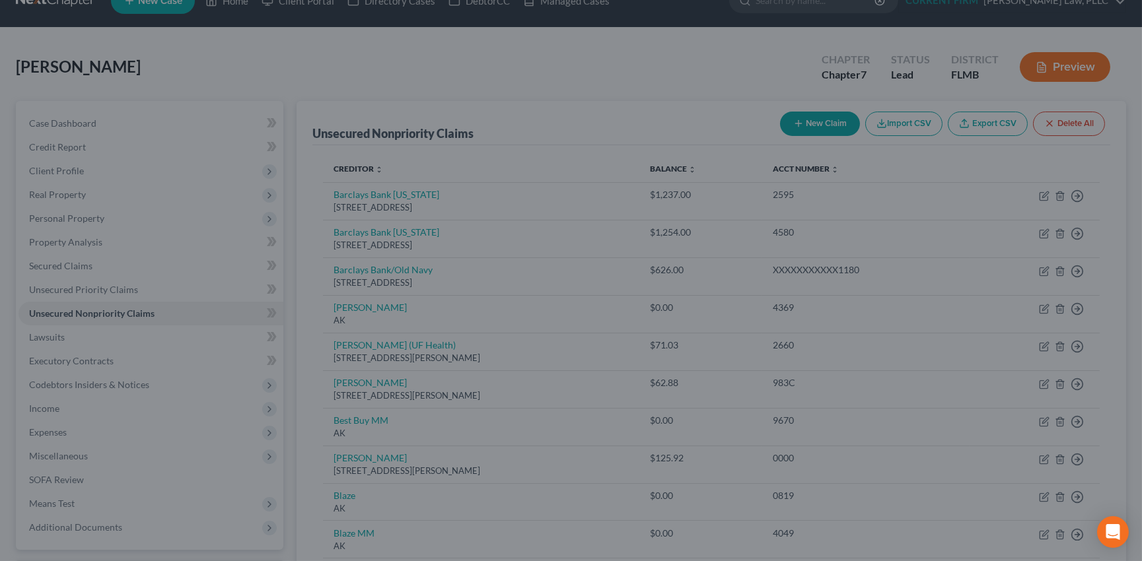
type input "0"
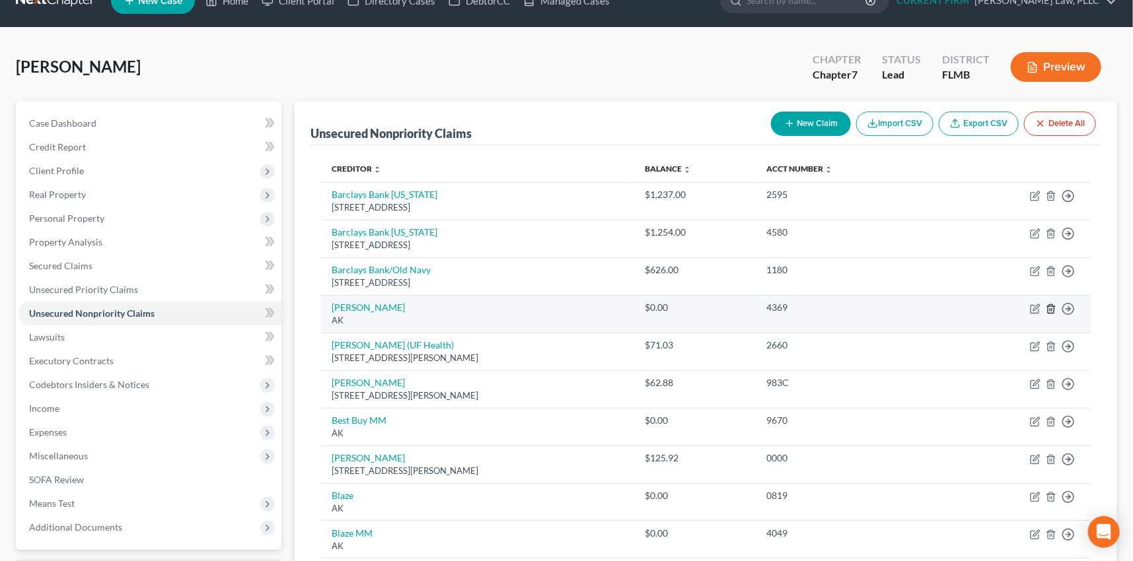
click at [1052, 306] on icon "button" at bounding box center [1051, 309] width 11 height 11
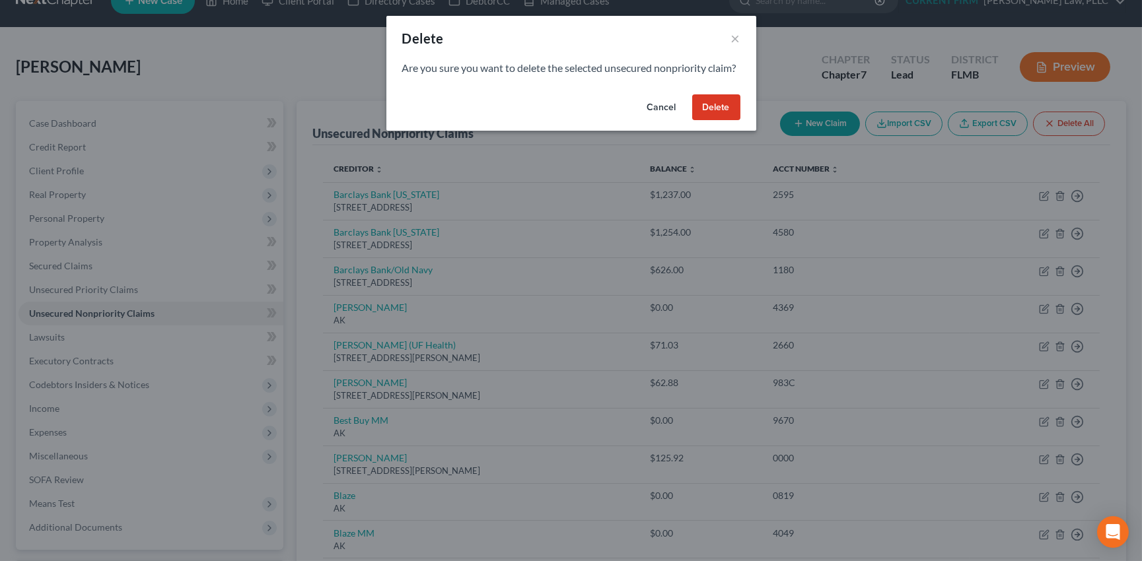
click at [710, 116] on button "Delete" at bounding box center [716, 107] width 48 height 26
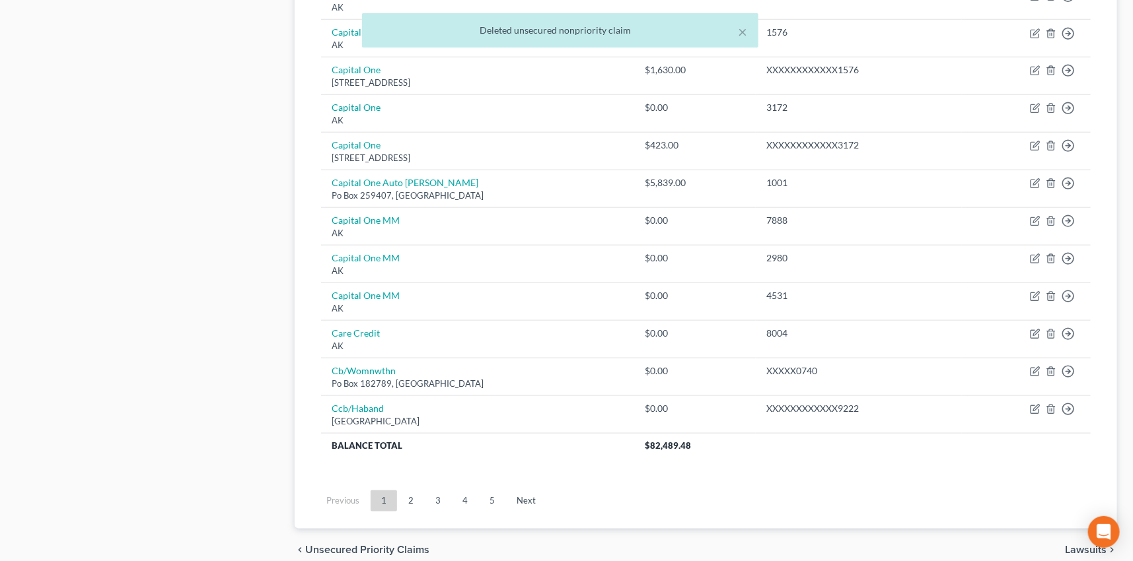
scroll to position [735, 0]
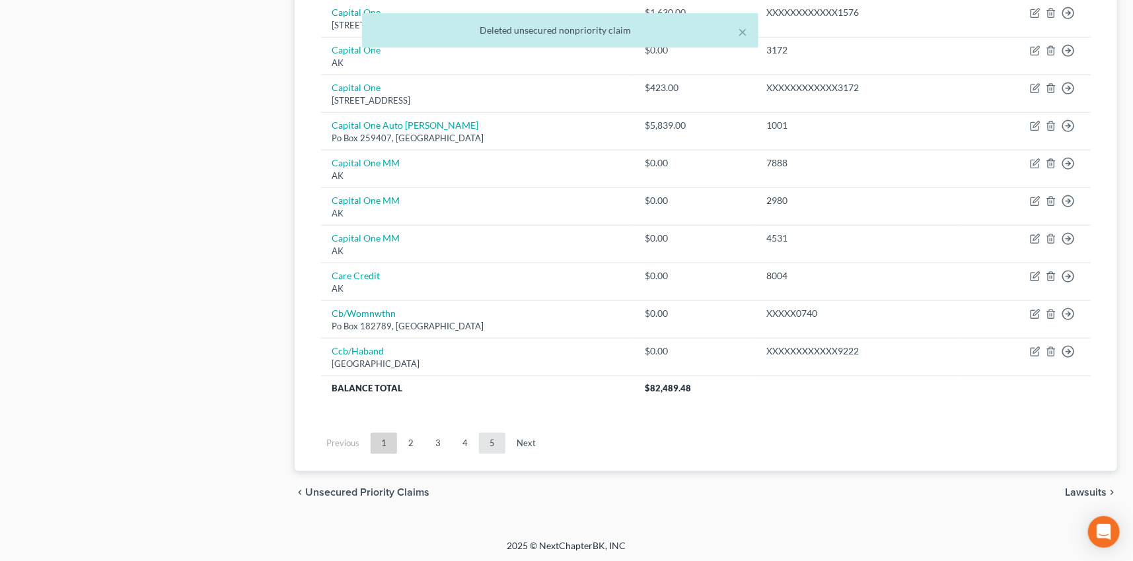
click at [488, 441] on link "5" at bounding box center [492, 443] width 26 height 21
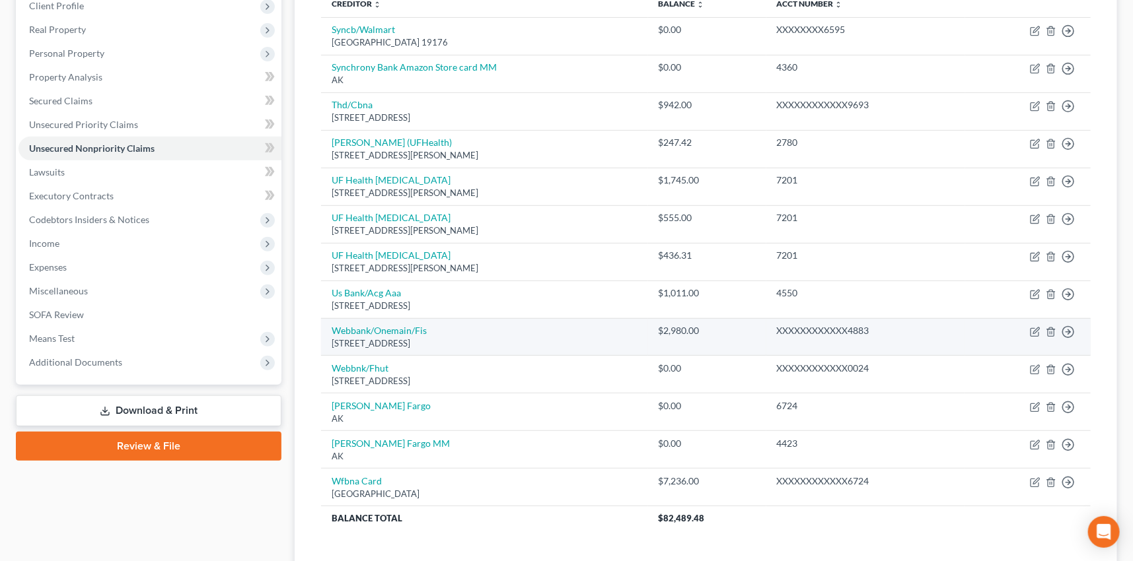
scroll to position [201, 0]
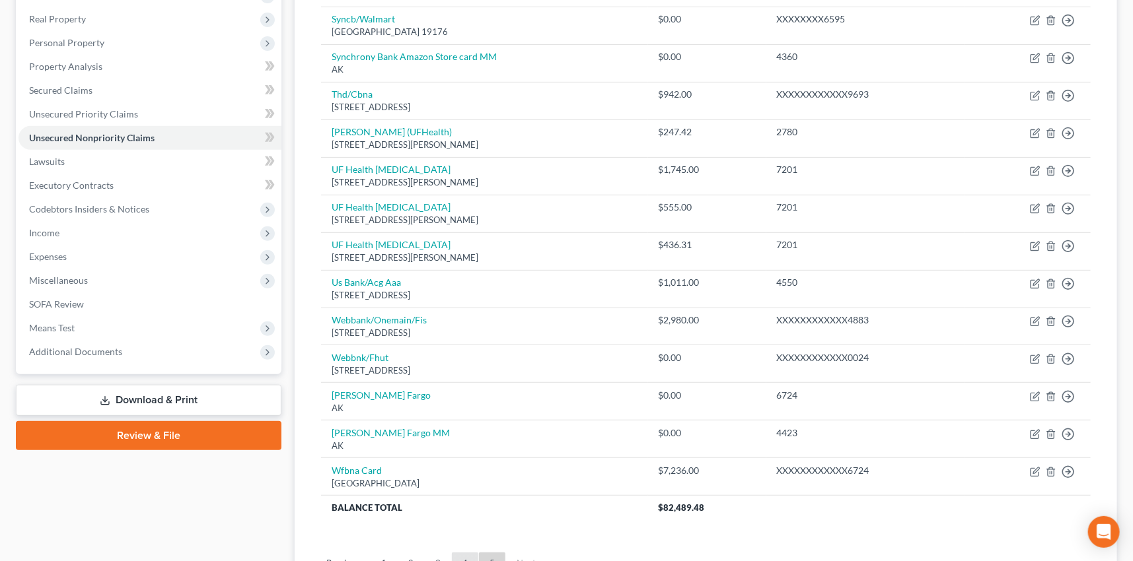
click at [467, 559] on link "4" at bounding box center [465, 563] width 26 height 21
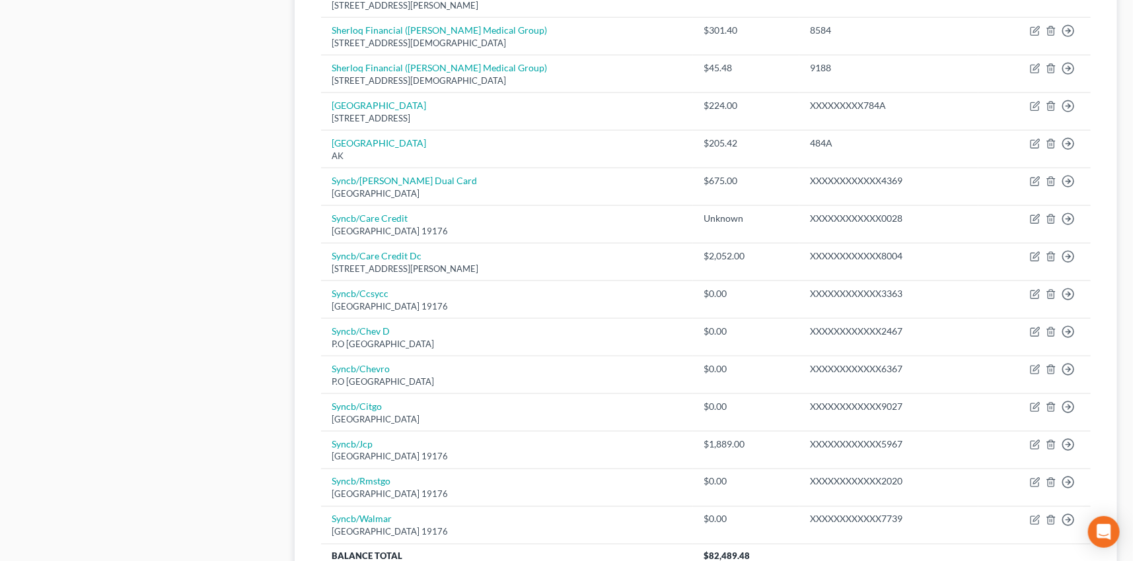
scroll to position [862, 0]
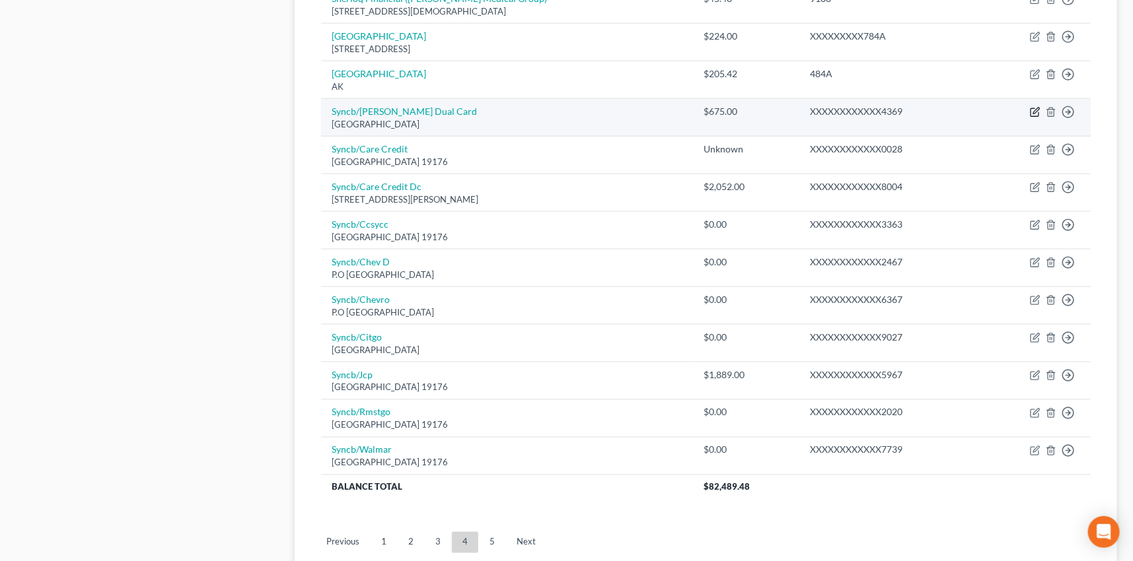
click at [1035, 108] on icon "button" at bounding box center [1035, 112] width 11 height 11
select select "39"
select select "2"
select select "0"
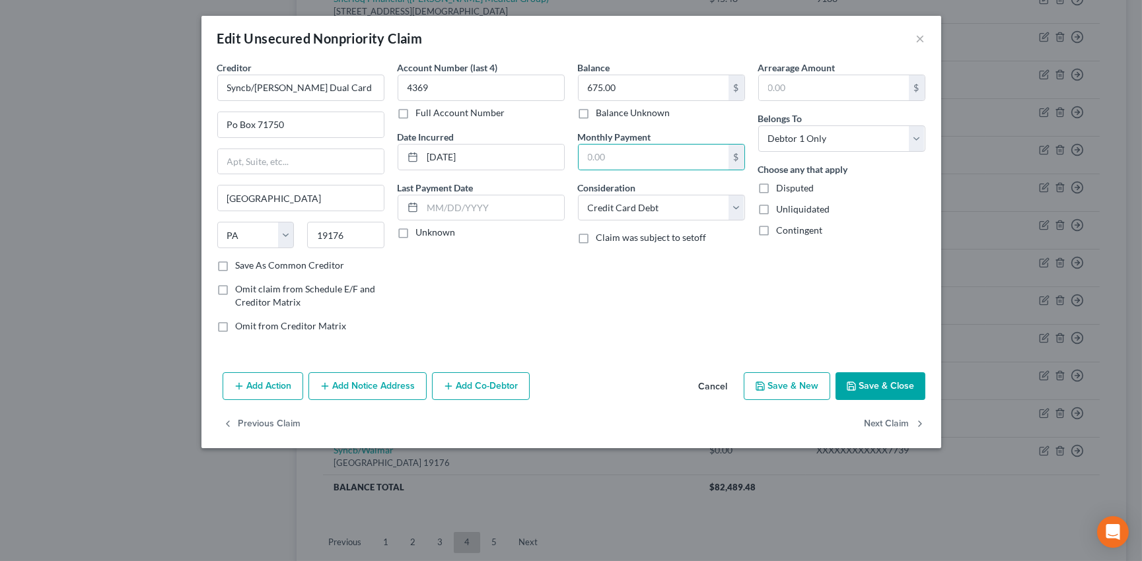
click at [416, 229] on label "Unknown" at bounding box center [436, 232] width 40 height 13
click at [421, 229] on input "Unknown" at bounding box center [425, 230] width 9 height 9
checkbox input "true"
click at [236, 264] on label "Save As Common Creditor" at bounding box center [290, 265] width 109 height 13
click at [241, 264] on input "Save As Common Creditor" at bounding box center [245, 263] width 9 height 9
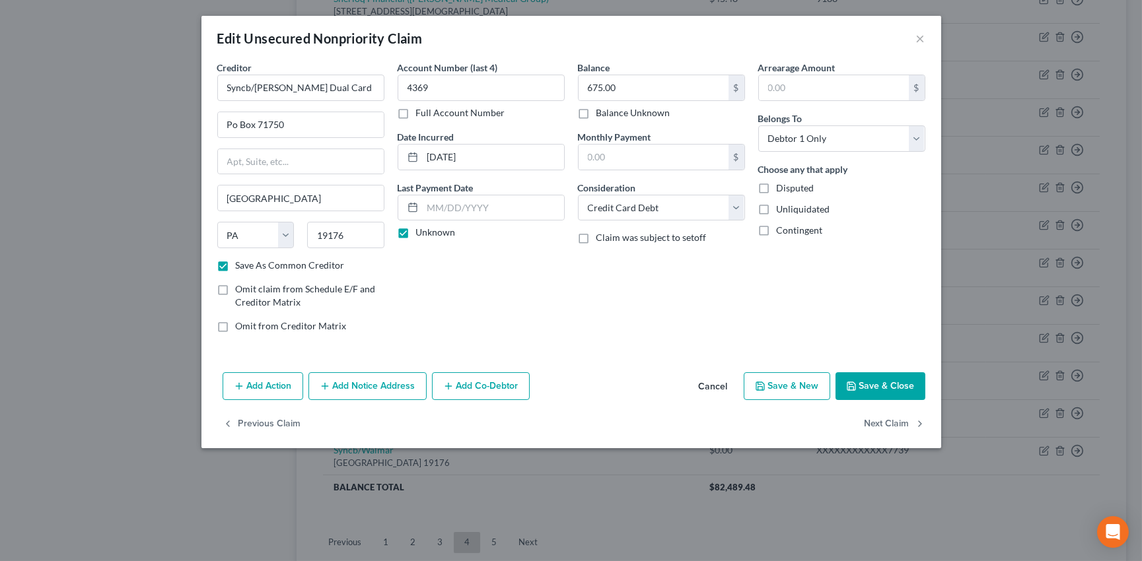
click at [899, 382] on button "Save & Close" at bounding box center [881, 387] width 90 height 28
checkbox input "false"
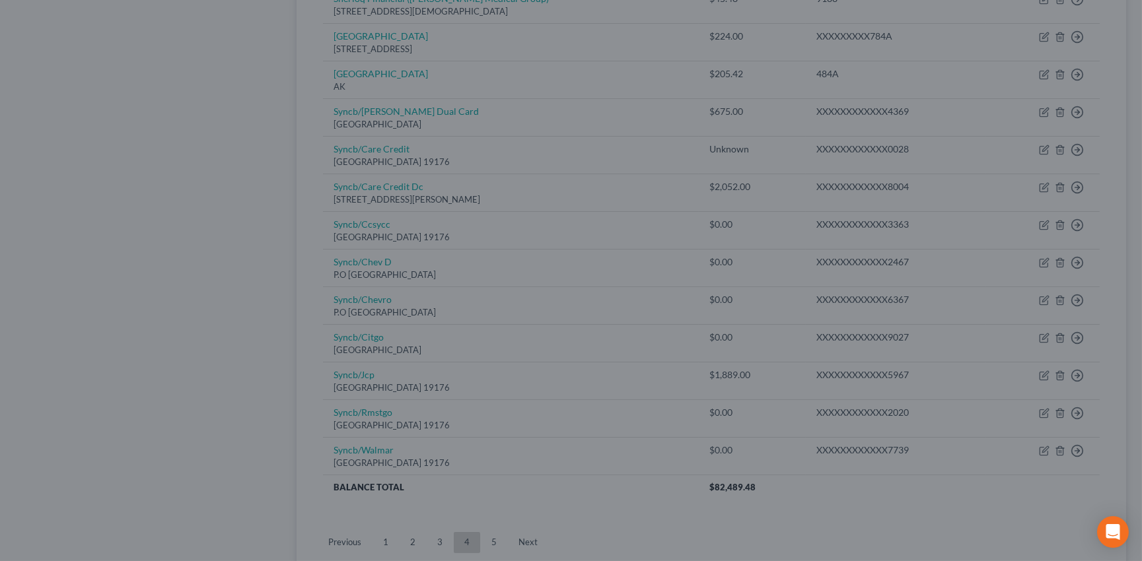
type input "0"
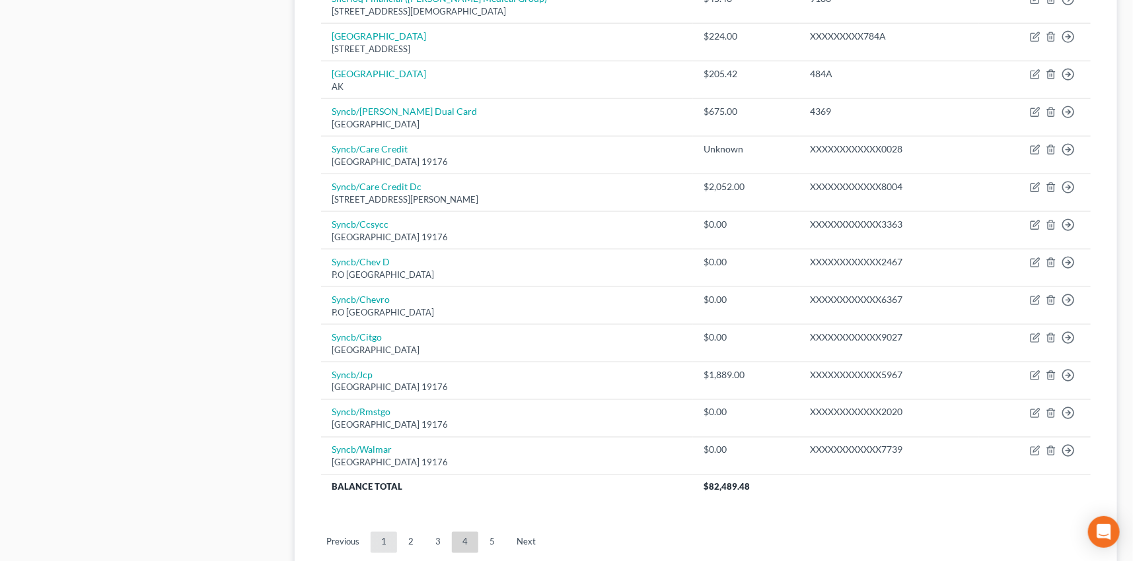
click at [380, 538] on link "1" at bounding box center [384, 542] width 26 height 21
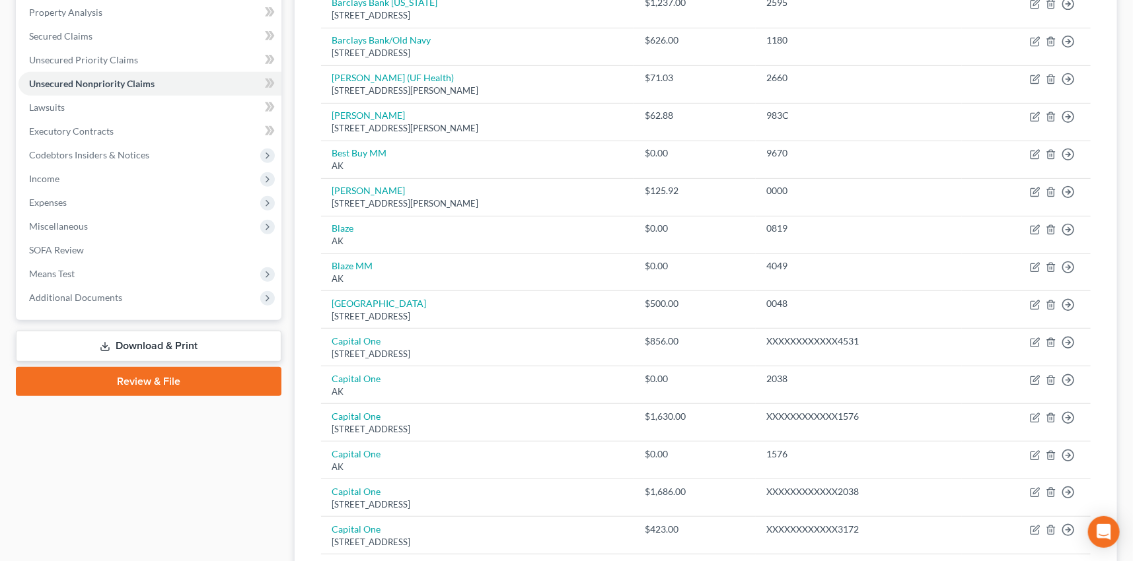
scroll to position [258, 0]
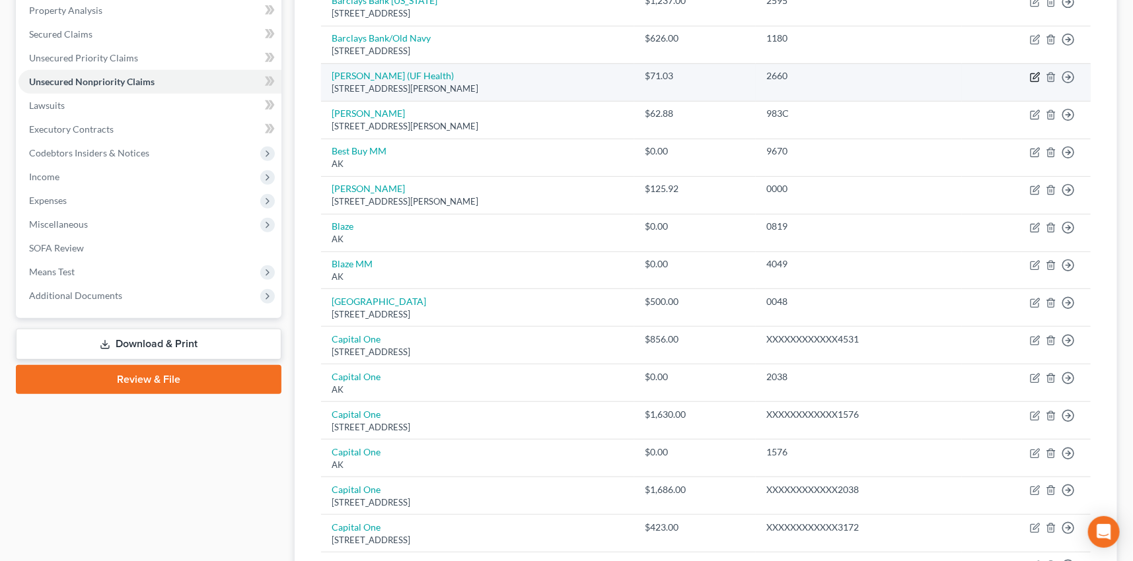
click at [1036, 78] on icon "button" at bounding box center [1035, 77] width 11 height 11
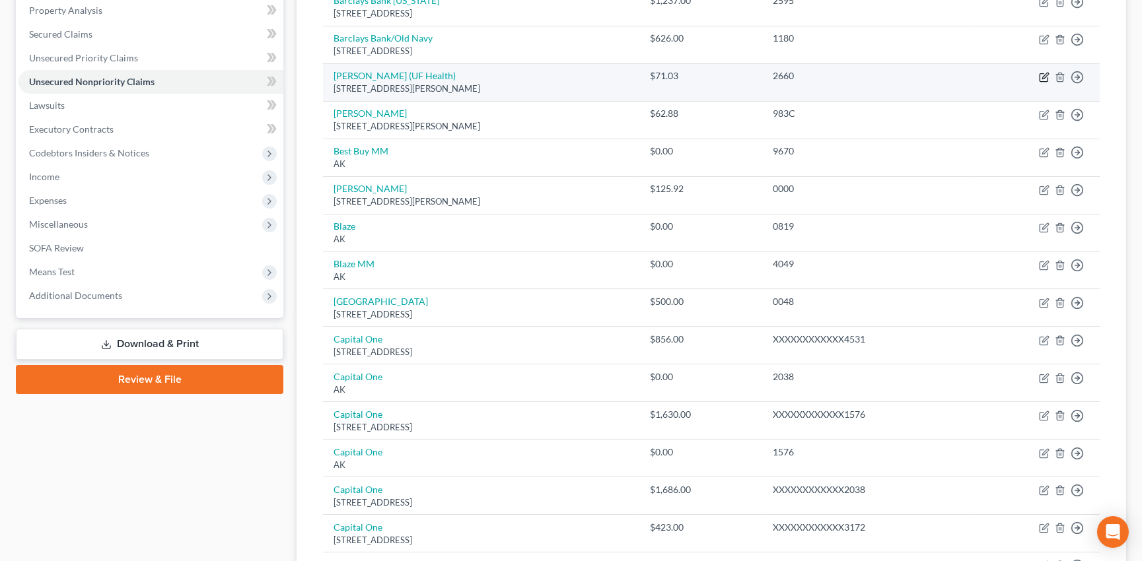
select select "9"
select select "1"
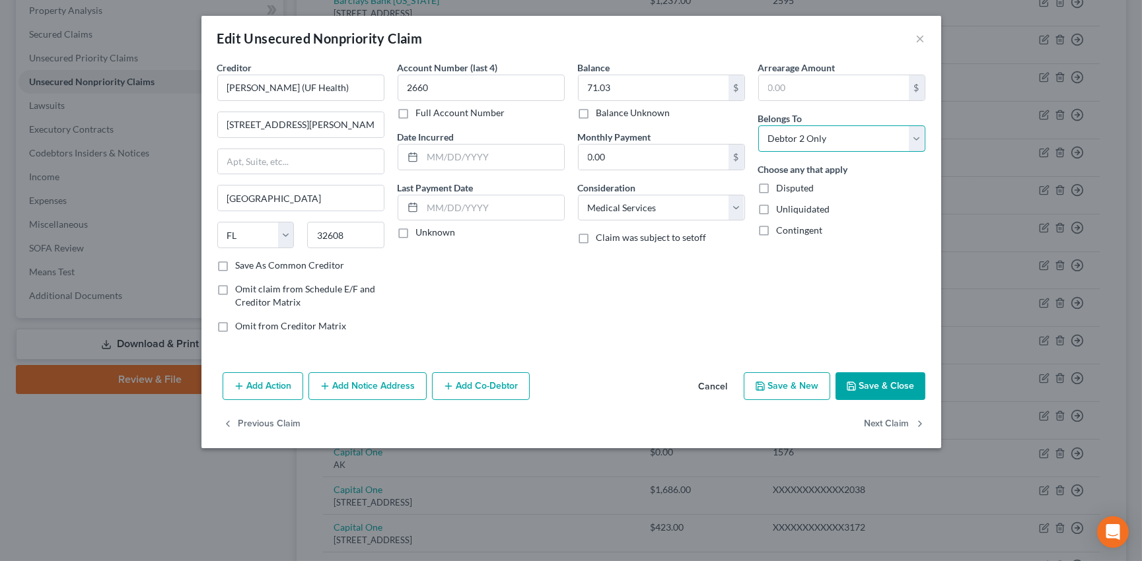
drag, startPoint x: 919, startPoint y: 141, endPoint x: 879, endPoint y: 151, distance: 41.3
click at [919, 141] on select "Select Debtor 1 Only Debtor 2 Only Debtor 1 And Debtor 2 Only At Least One Of T…" at bounding box center [841, 139] width 167 height 26
click at [718, 386] on button "Cancel" at bounding box center [713, 387] width 50 height 26
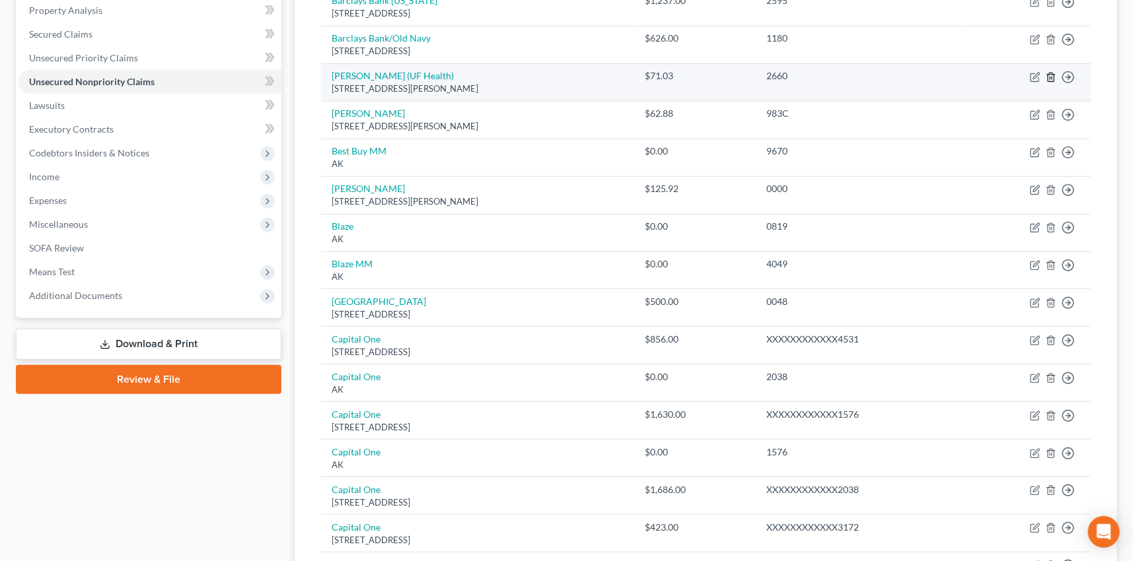
click at [1050, 77] on line "button" at bounding box center [1050, 78] width 0 height 3
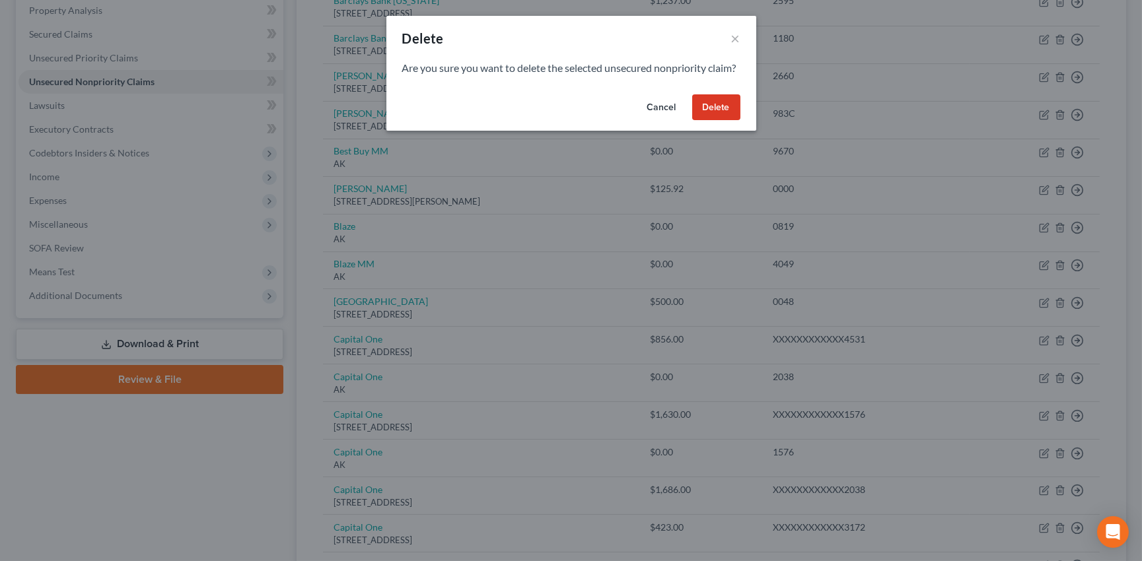
click at [713, 121] on button "Delete" at bounding box center [716, 107] width 48 height 26
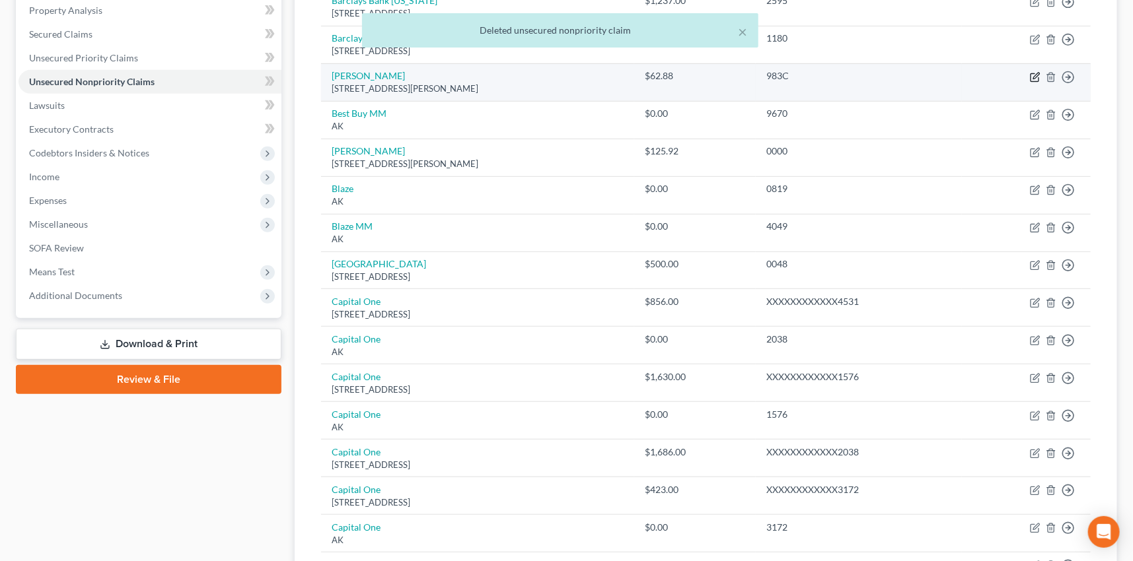
click at [1034, 75] on icon "button" at bounding box center [1035, 77] width 11 height 11
select select "9"
select select "1"
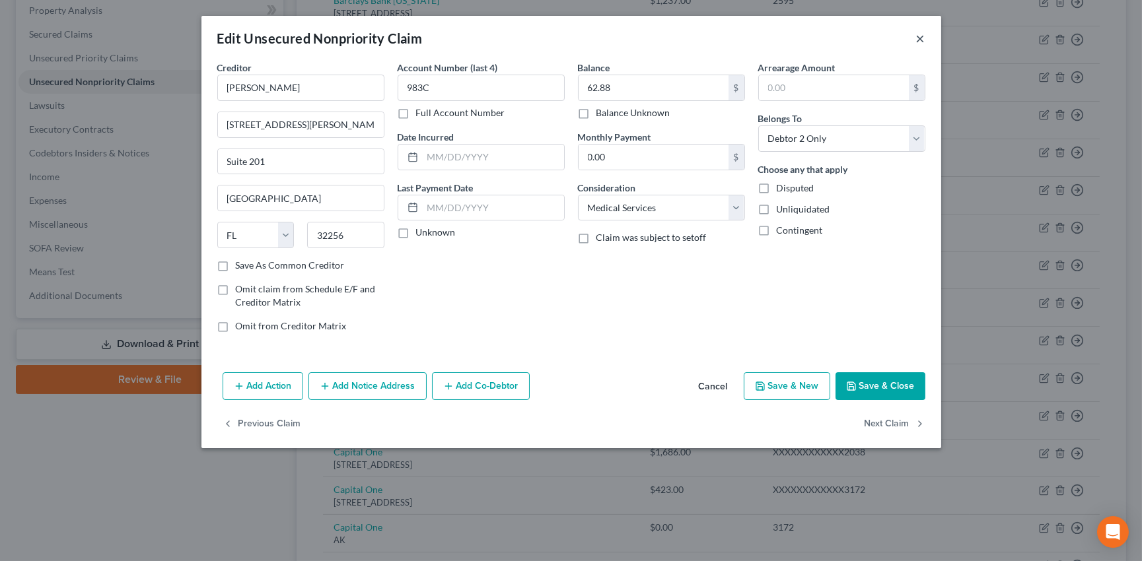
click at [923, 38] on button "×" at bounding box center [920, 38] width 9 height 16
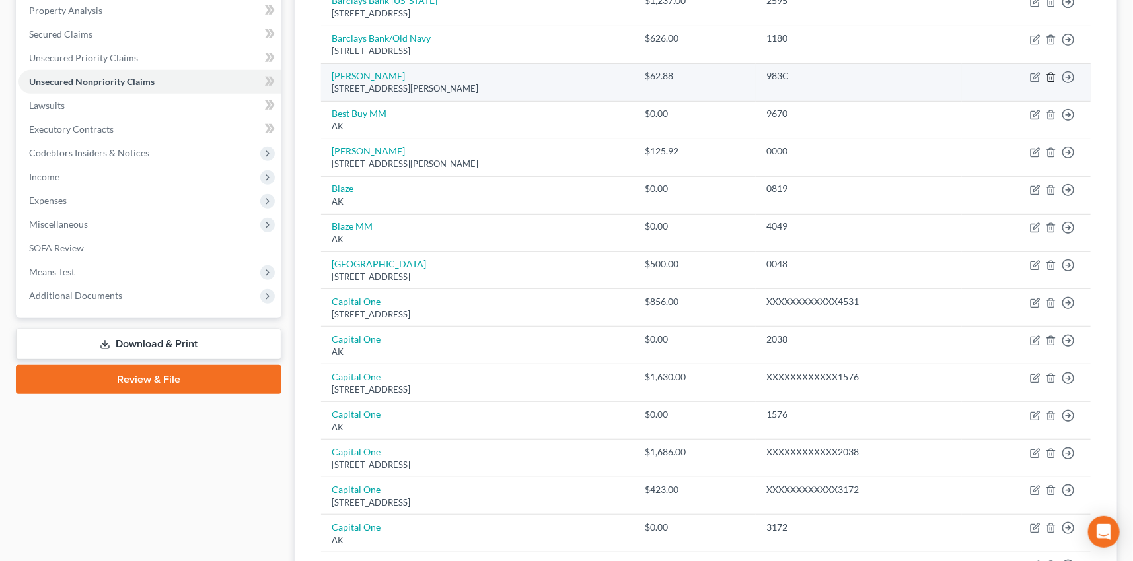
click at [1050, 75] on polyline "button" at bounding box center [1051, 75] width 8 height 0
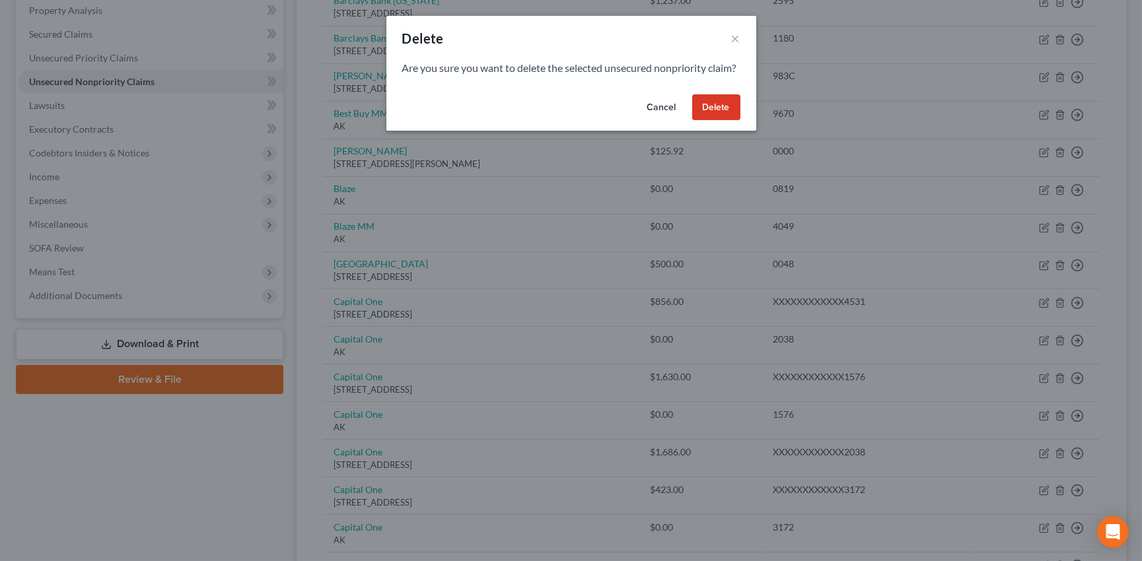
click at [719, 121] on button "Delete" at bounding box center [716, 107] width 48 height 26
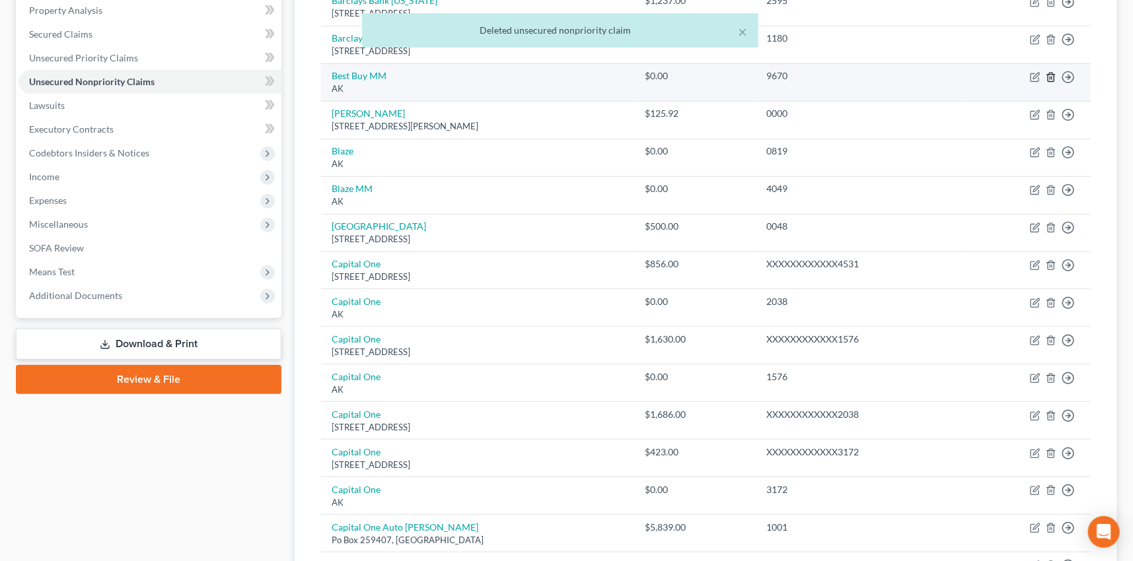
click at [1050, 75] on icon "button" at bounding box center [1051, 77] width 11 height 11
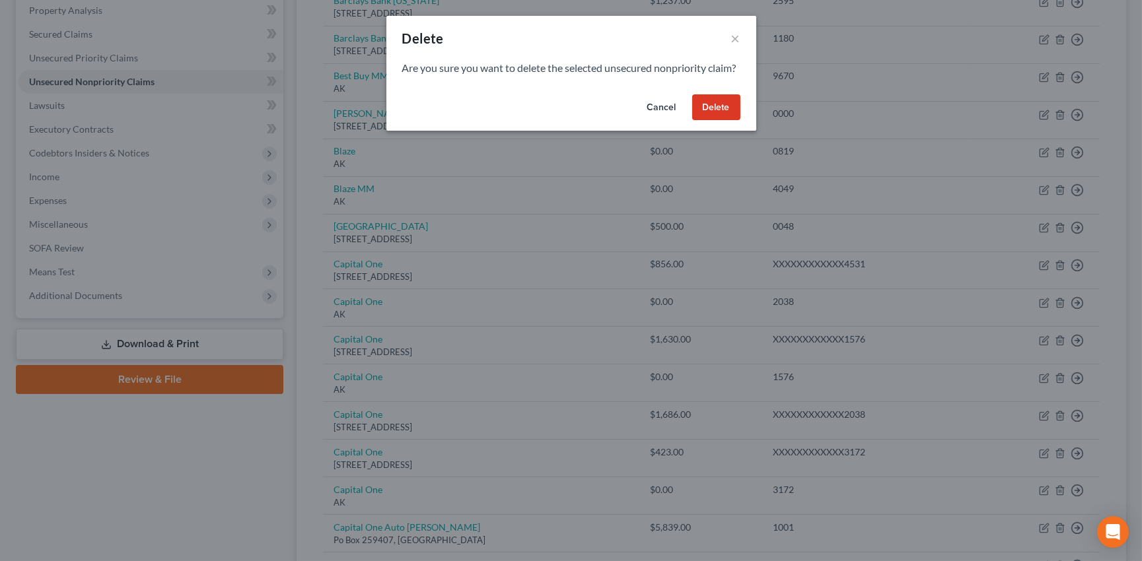
click at [716, 121] on button "Delete" at bounding box center [716, 107] width 48 height 26
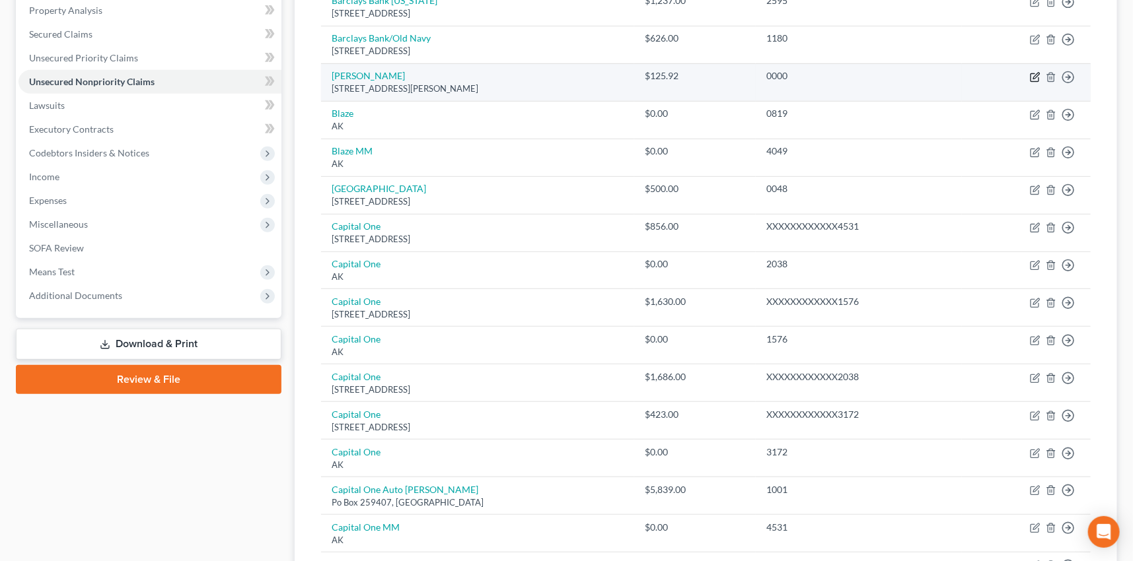
click at [1036, 74] on icon "button" at bounding box center [1035, 77] width 11 height 11
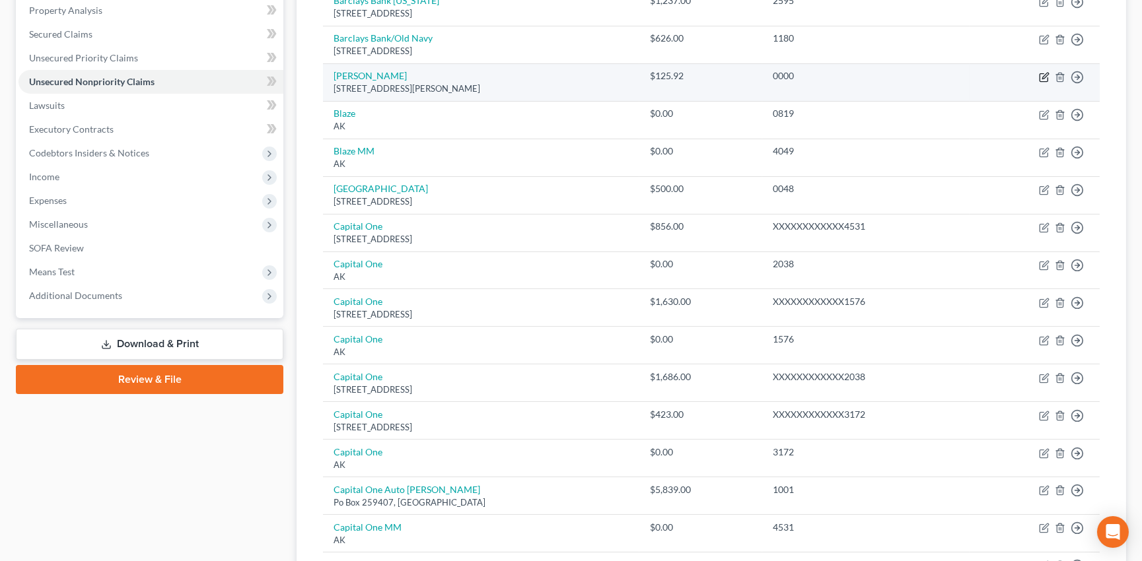
select select "9"
select select "1"
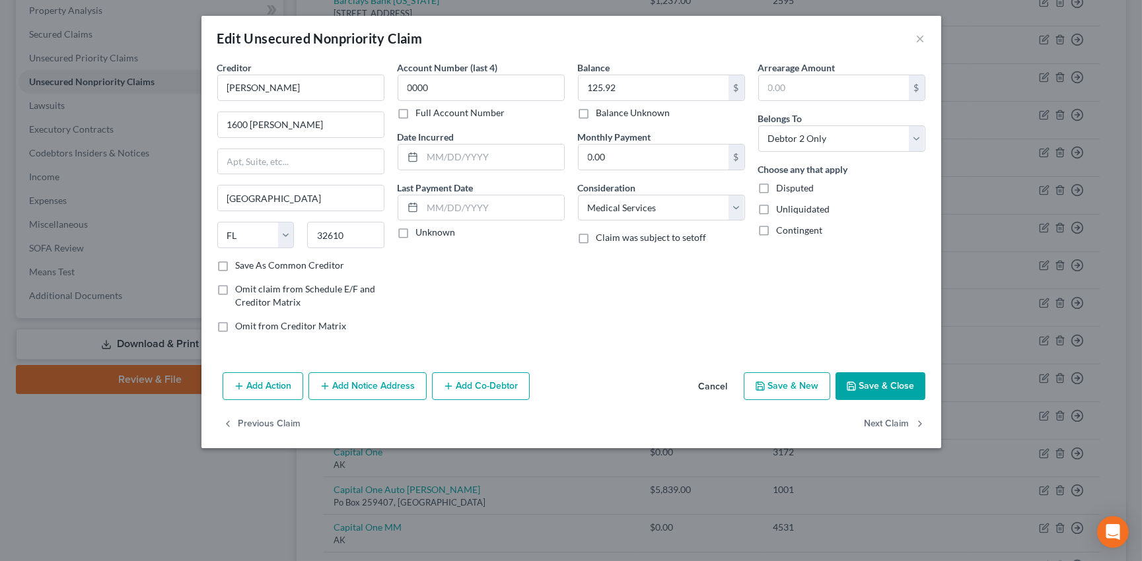
click at [720, 388] on button "Cancel" at bounding box center [713, 387] width 50 height 26
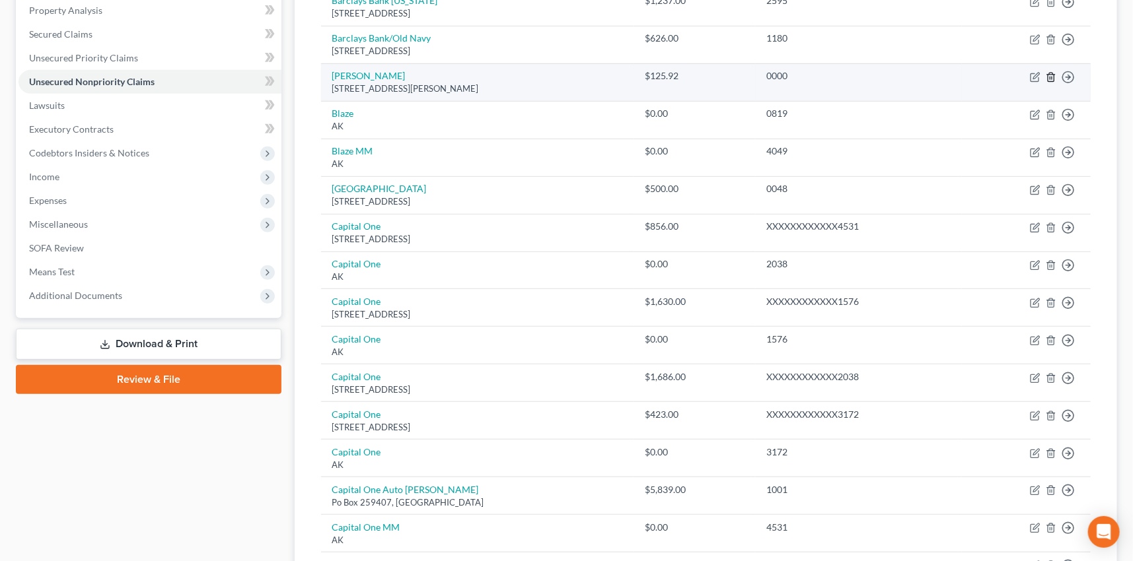
click at [1052, 79] on icon "button" at bounding box center [1051, 77] width 11 height 11
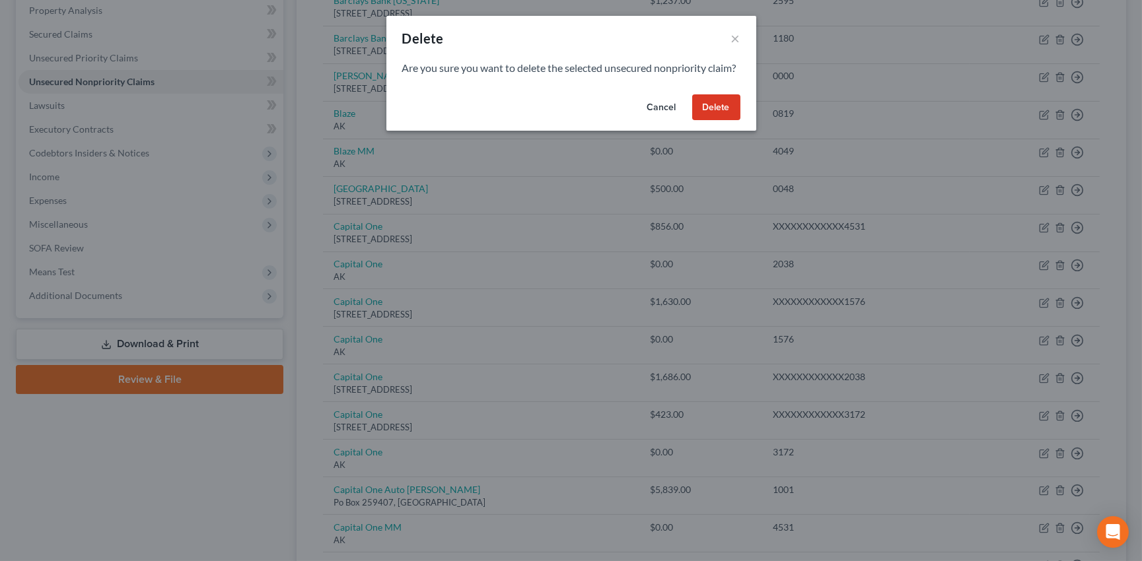
click at [727, 120] on button "Delete" at bounding box center [716, 107] width 48 height 26
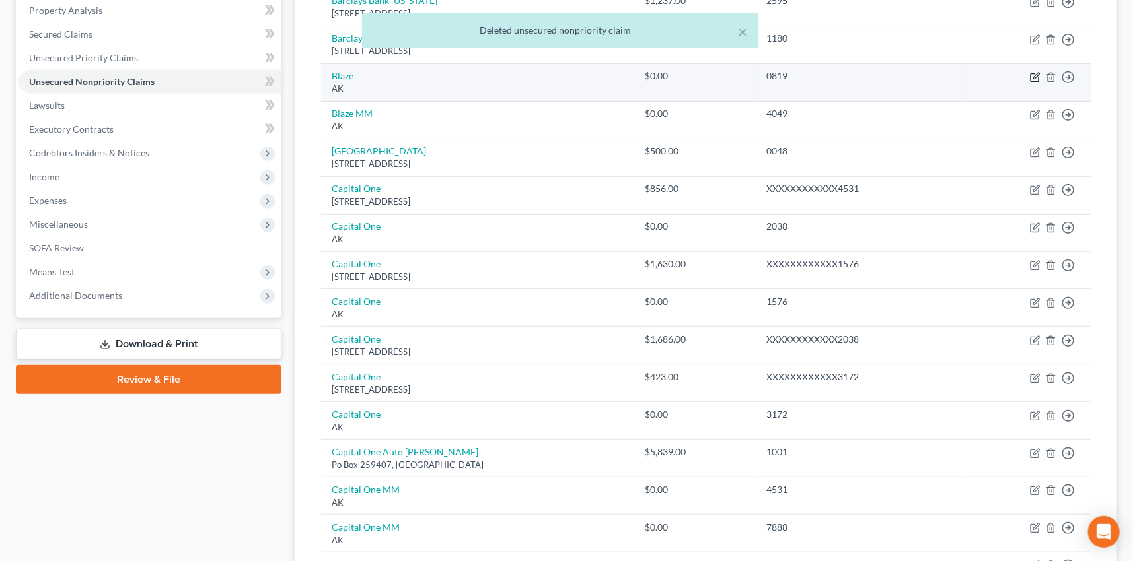
click at [1033, 76] on icon "button" at bounding box center [1035, 77] width 11 height 11
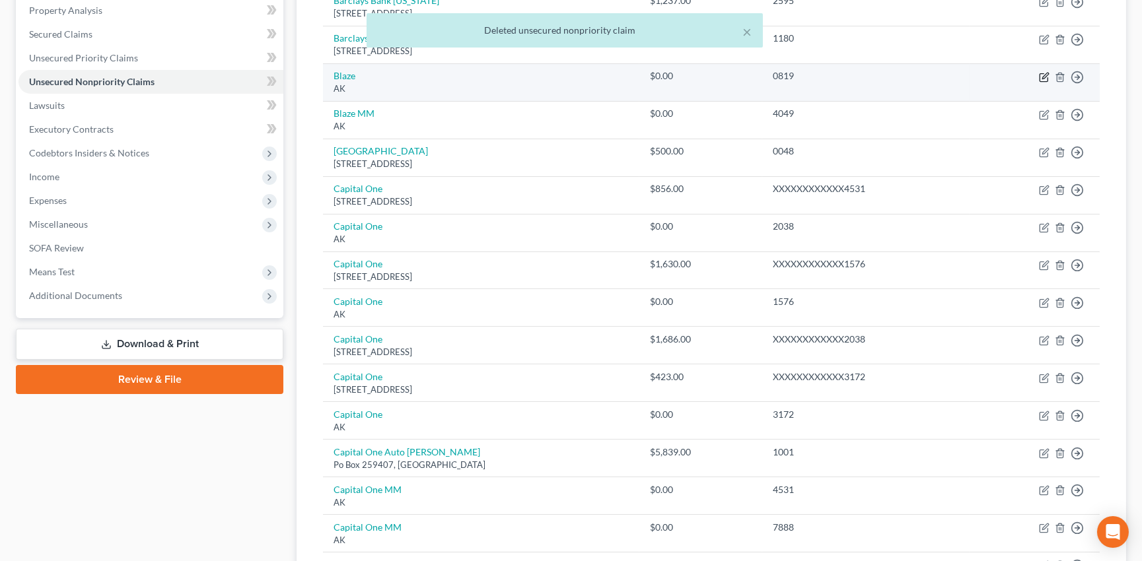
select select "1"
select select "2"
select select "0"
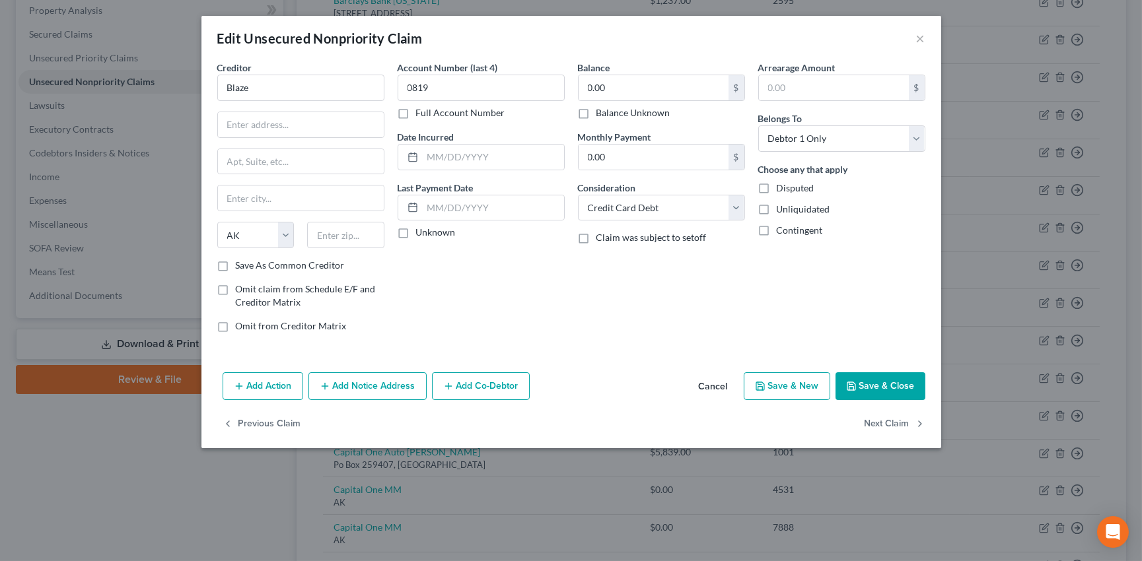
click at [720, 387] on button "Cancel" at bounding box center [713, 387] width 50 height 26
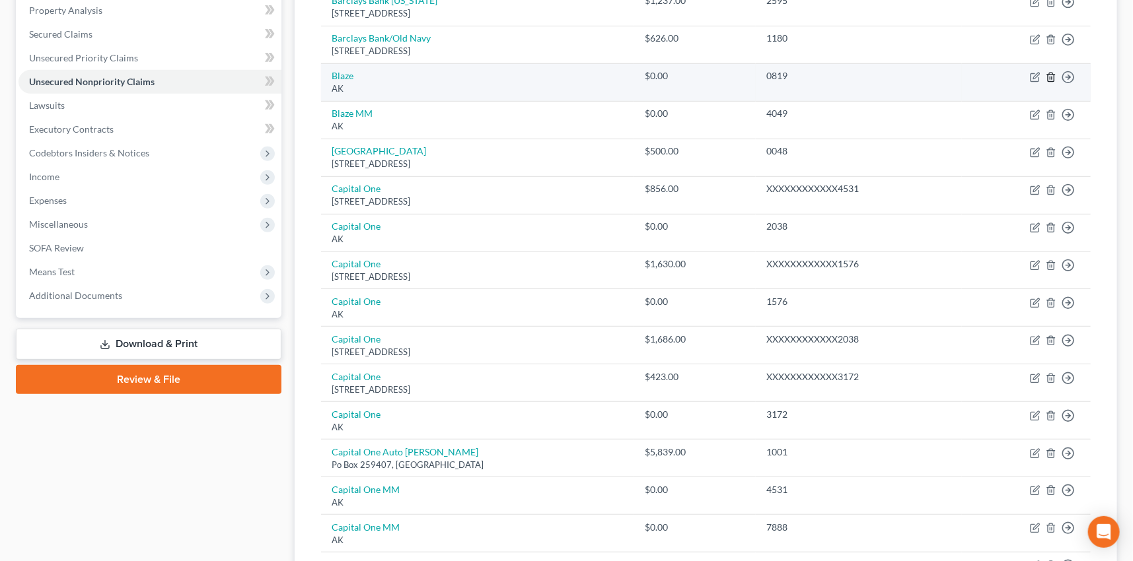
click at [1047, 75] on icon "button" at bounding box center [1051, 77] width 11 height 11
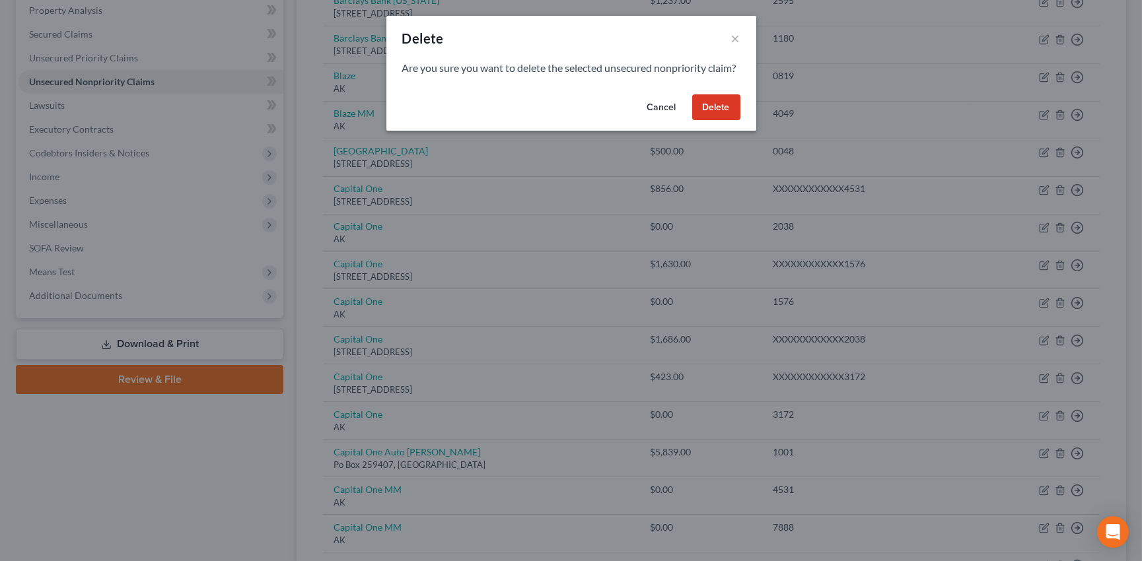
click at [713, 118] on button "Delete" at bounding box center [716, 107] width 48 height 26
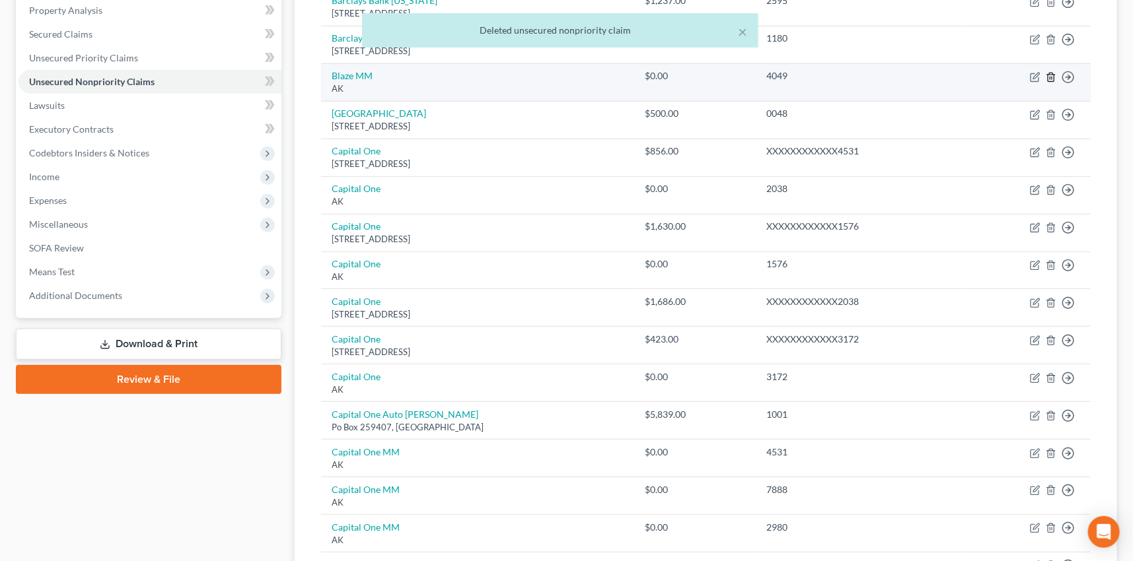
click at [1048, 73] on icon "button" at bounding box center [1051, 77] width 6 height 9
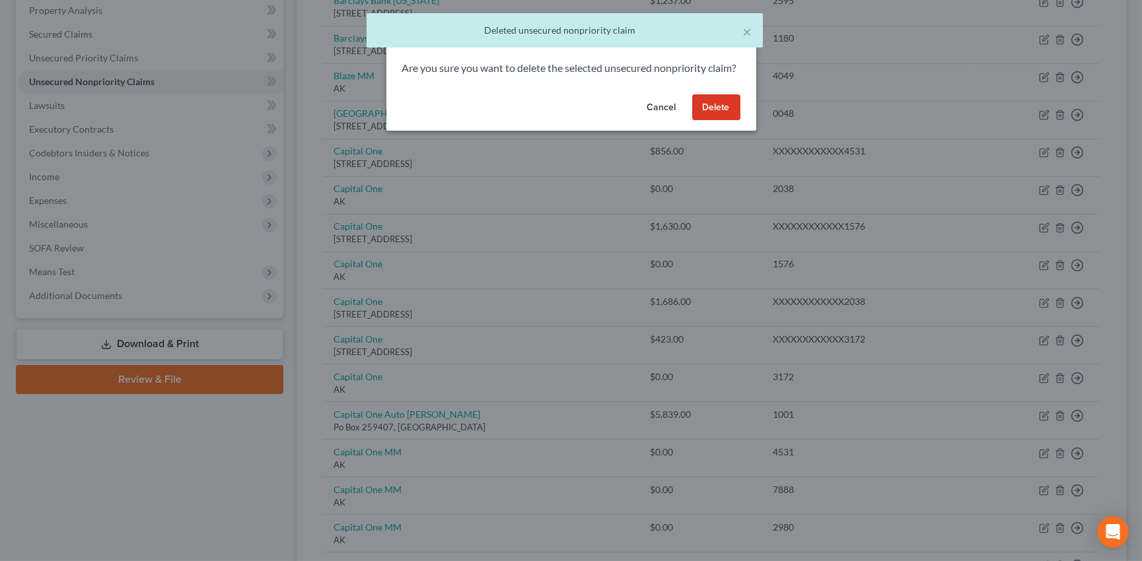
click at [718, 116] on button "Delete" at bounding box center [716, 107] width 48 height 26
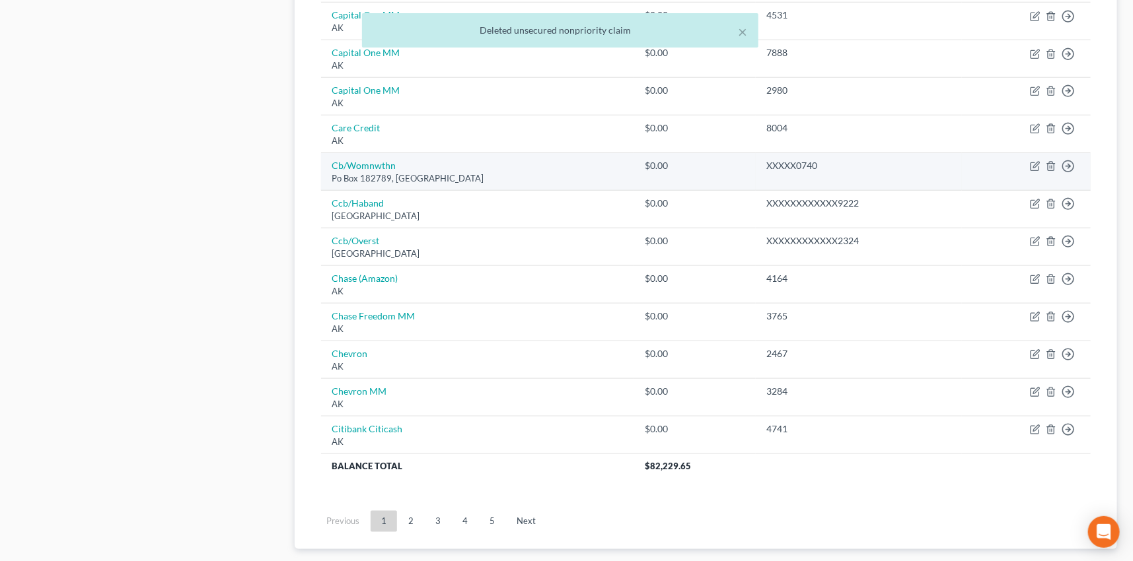
scroll to position [678, 0]
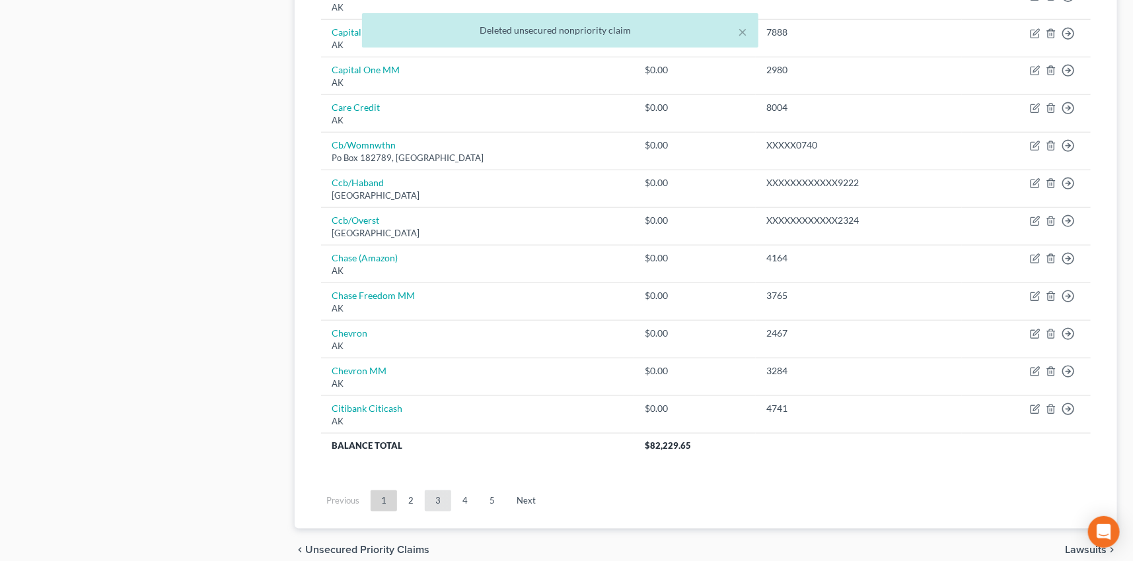
click at [436, 499] on link "3" at bounding box center [438, 501] width 26 height 21
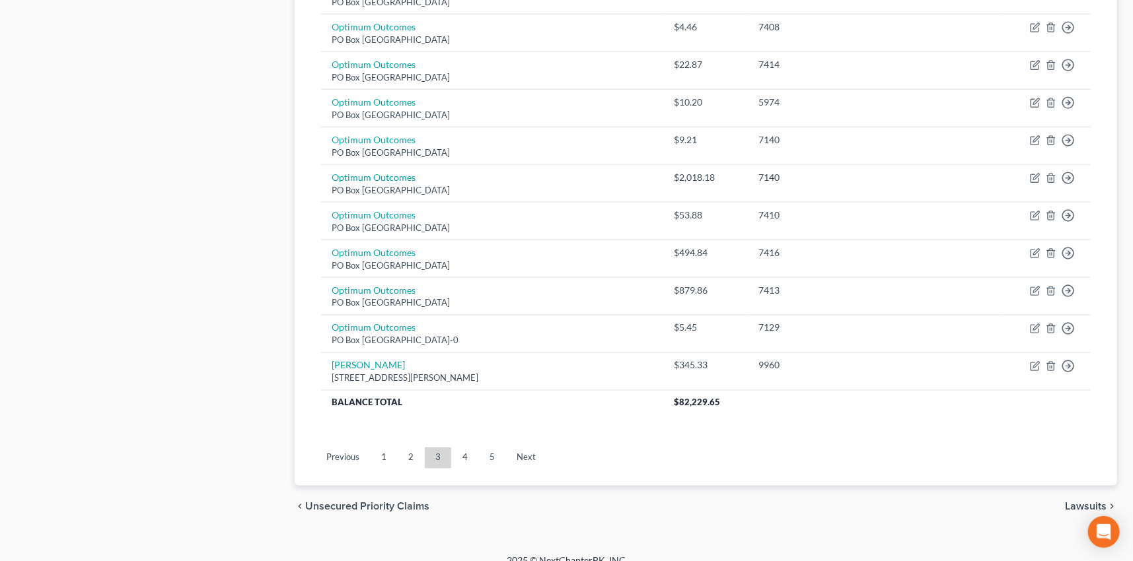
scroll to position [960, 0]
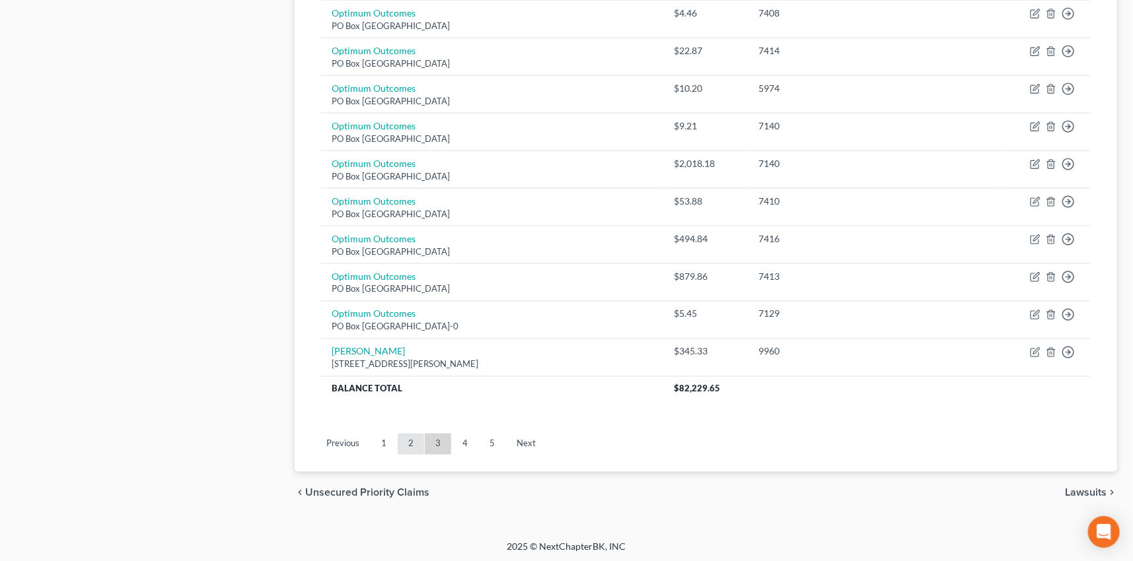
click at [408, 443] on link "2" at bounding box center [411, 444] width 26 height 21
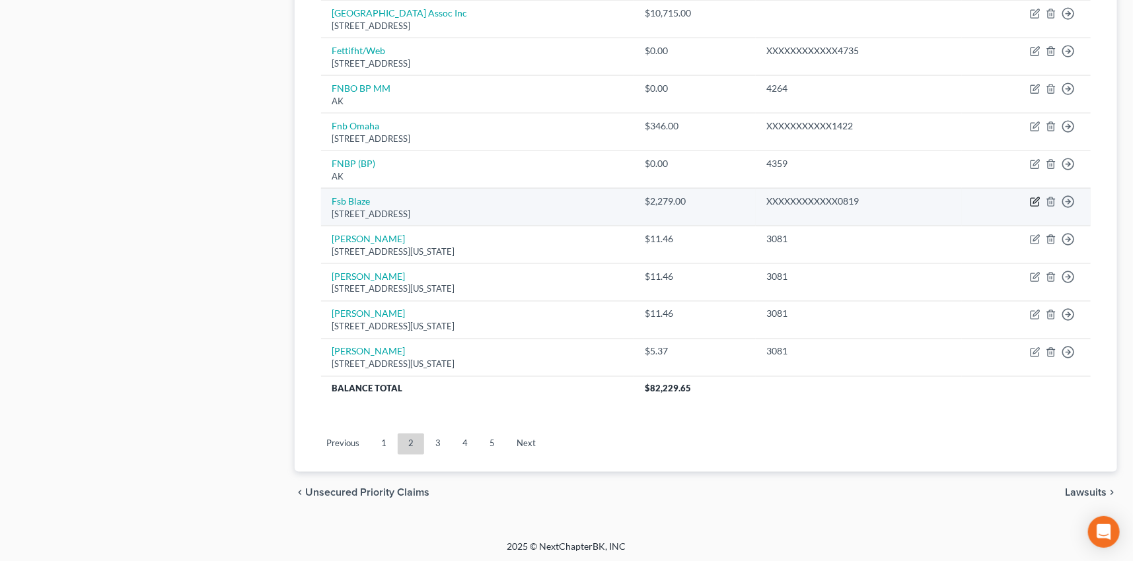
click at [1036, 197] on icon "button" at bounding box center [1035, 202] width 11 height 11
select select "43"
select select "2"
select select "0"
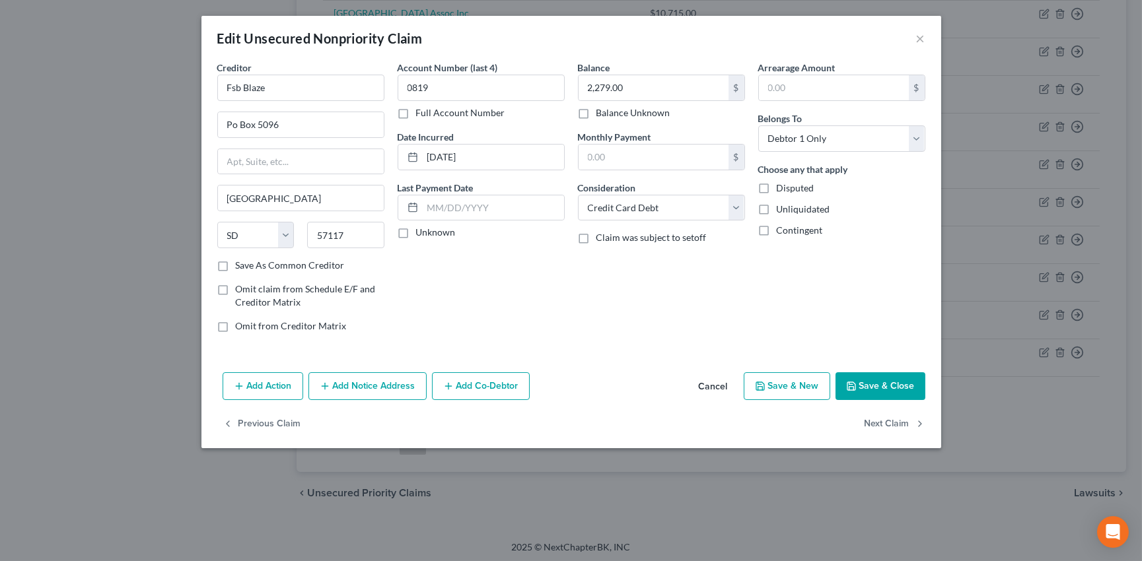
click at [416, 231] on label "Unknown" at bounding box center [436, 232] width 40 height 13
click at [421, 231] on input "Unknown" at bounding box center [425, 230] width 9 height 9
checkbox input "true"
click at [236, 266] on label "Save As Common Creditor" at bounding box center [290, 265] width 109 height 13
click at [241, 266] on input "Save As Common Creditor" at bounding box center [245, 263] width 9 height 9
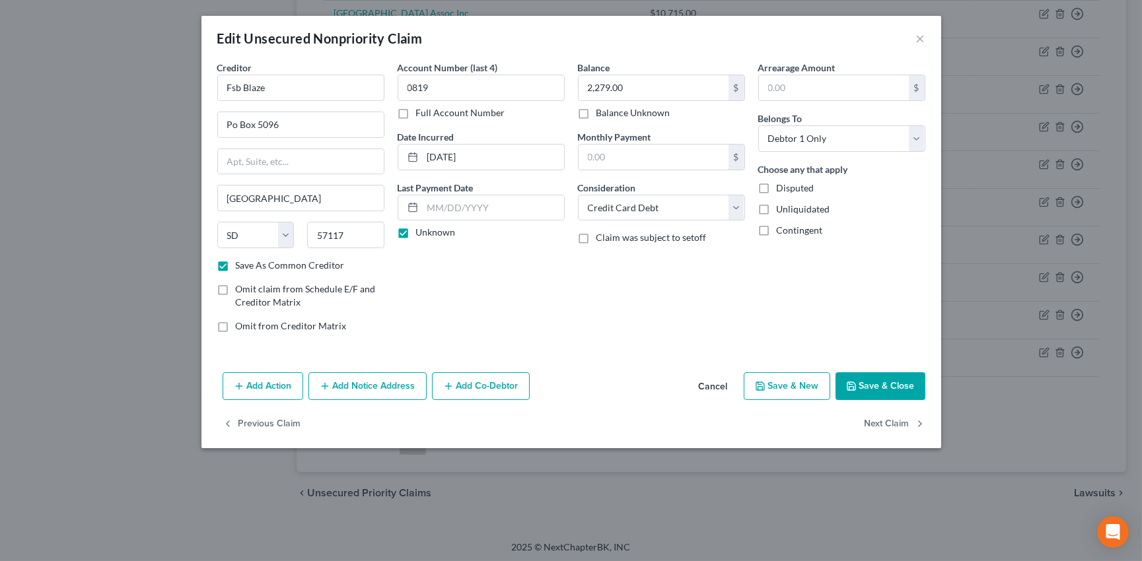
click at [891, 377] on button "Save & Close" at bounding box center [881, 387] width 90 height 28
checkbox input "false"
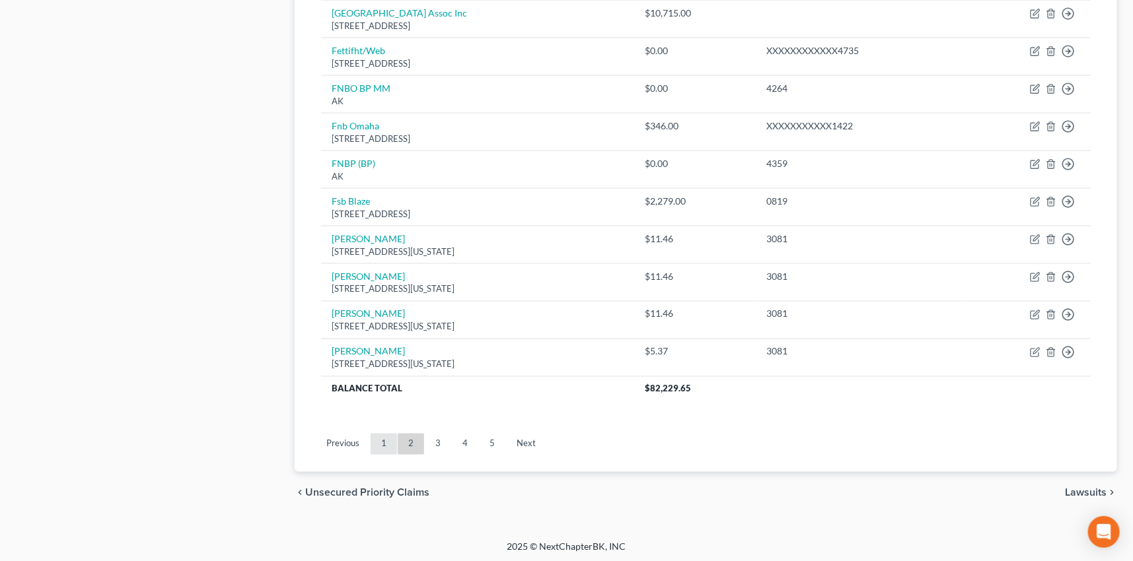
click at [381, 440] on link "1" at bounding box center [384, 444] width 26 height 21
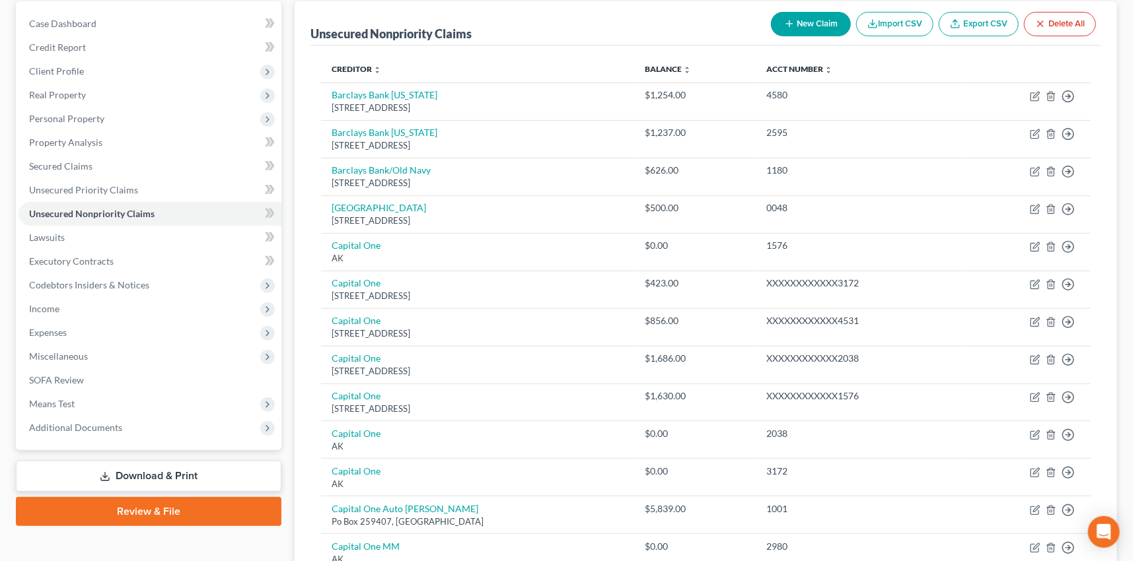
scroll to position [124, 0]
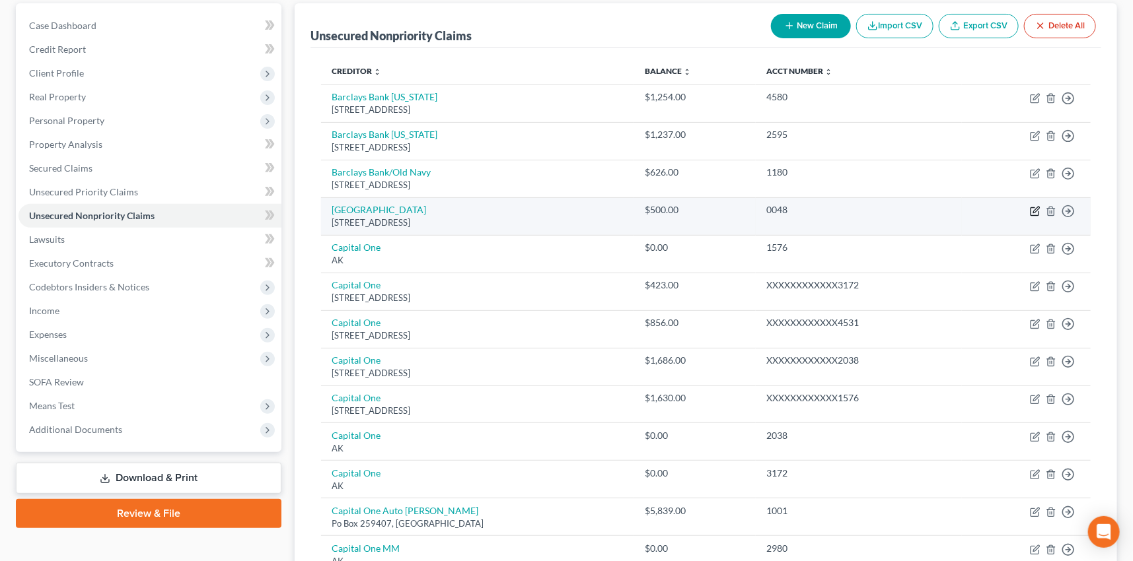
click at [1035, 208] on icon "button" at bounding box center [1036, 210] width 6 height 6
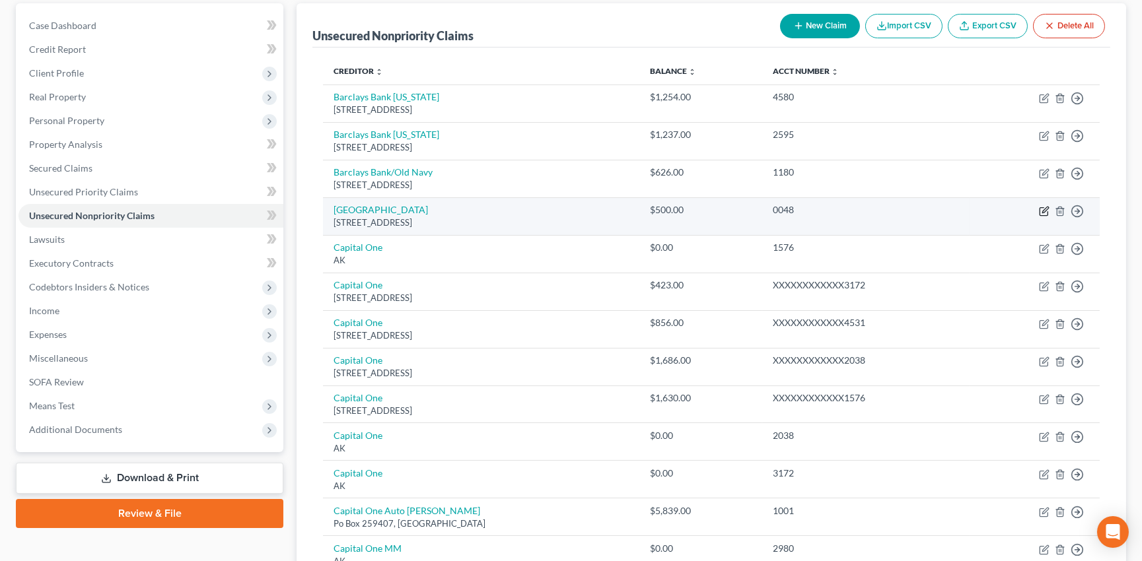
select select "9"
select select "1"
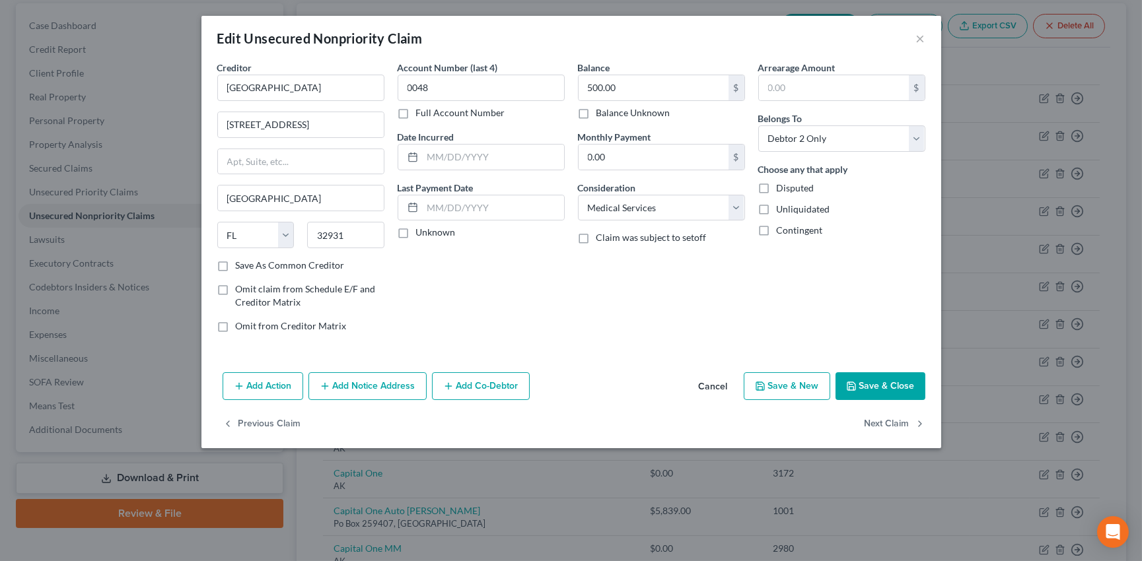
click at [892, 378] on button "Save & Close" at bounding box center [881, 387] width 90 height 28
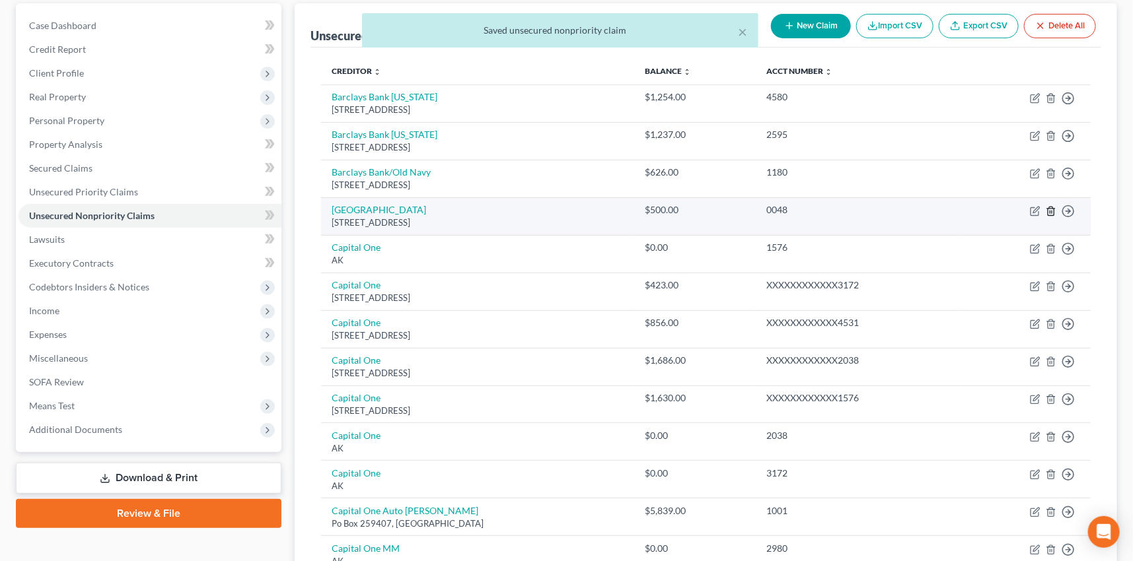
click at [1056, 211] on icon "button" at bounding box center [1051, 211] width 11 height 11
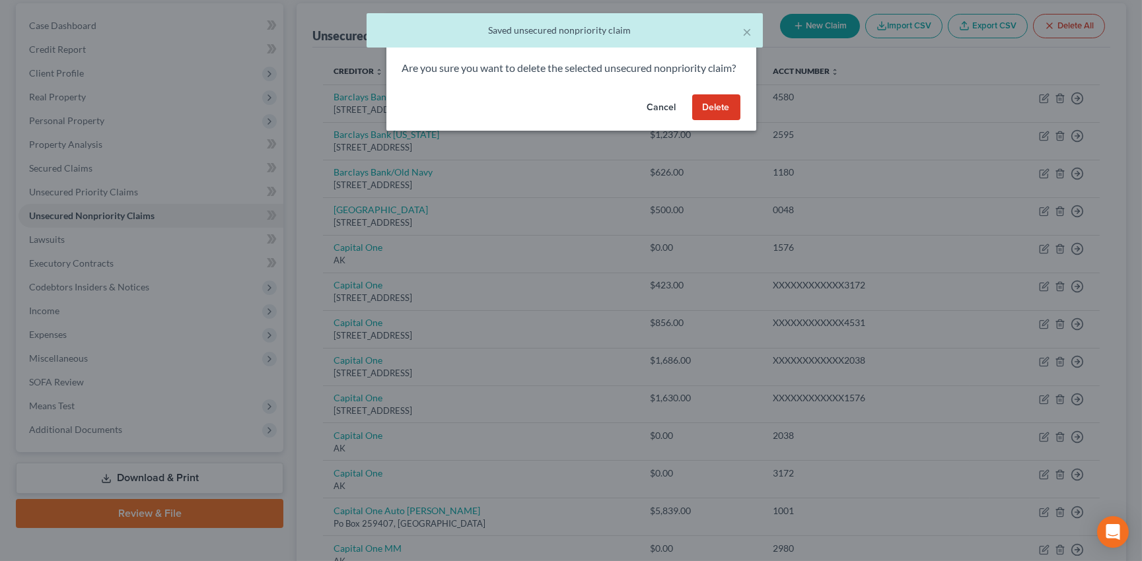
click at [720, 121] on button "Delete" at bounding box center [716, 107] width 48 height 26
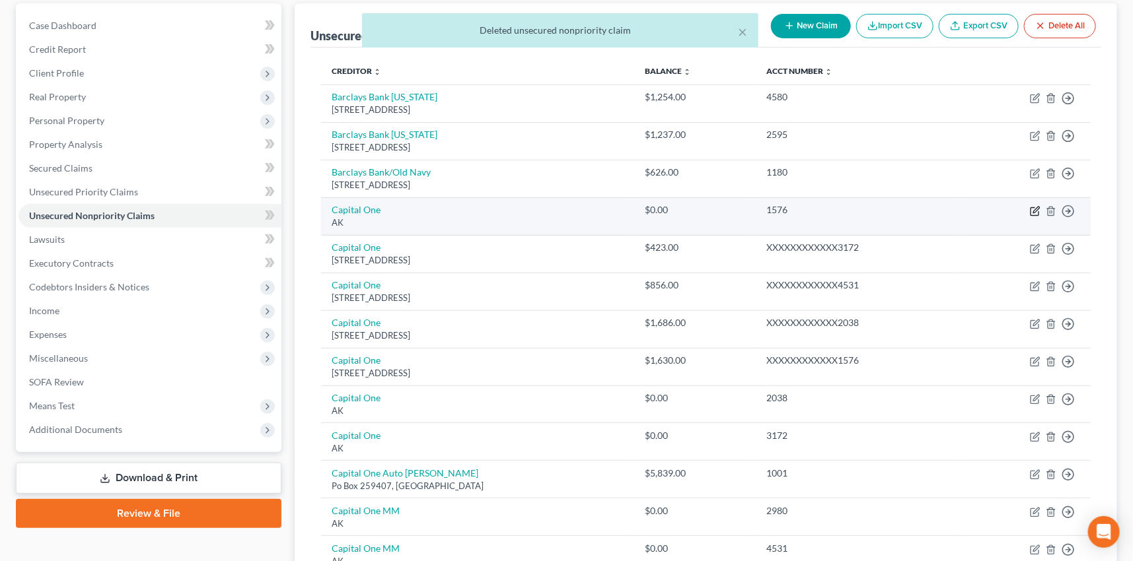
click at [1030, 211] on icon "button" at bounding box center [1035, 211] width 11 height 11
select select "1"
select select "2"
select select "0"
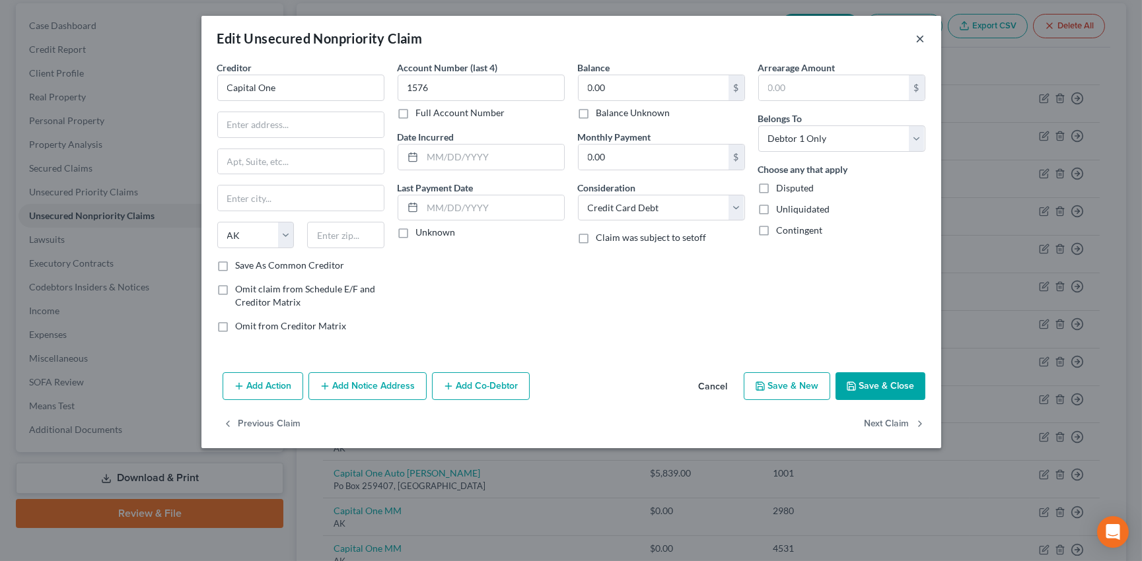
click at [917, 37] on button "×" at bounding box center [920, 38] width 9 height 16
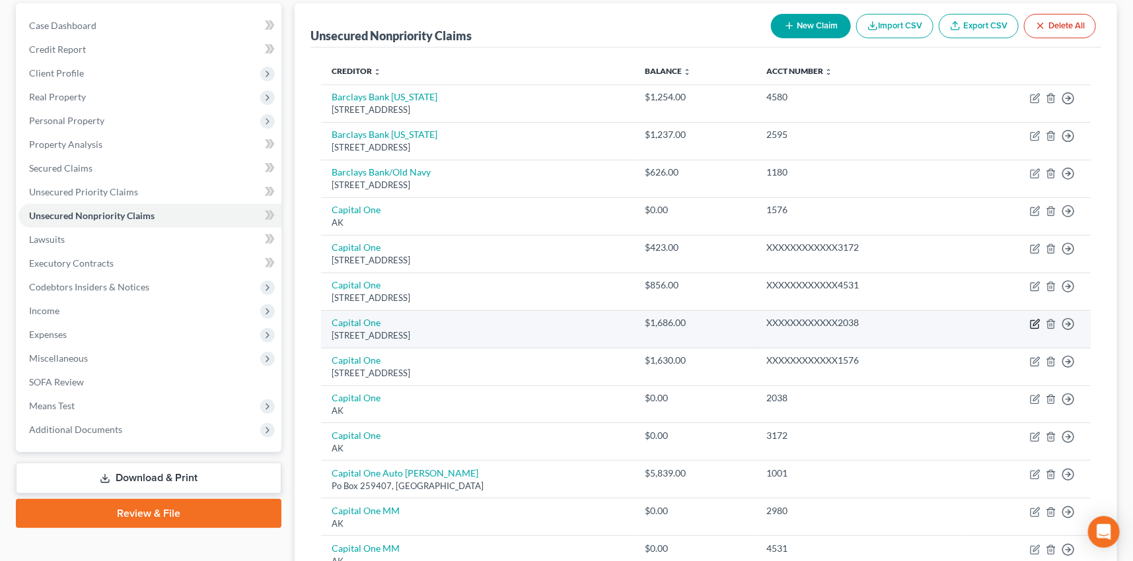
click at [1034, 322] on icon "button" at bounding box center [1035, 324] width 11 height 11
select select "46"
select select "2"
select select "0"
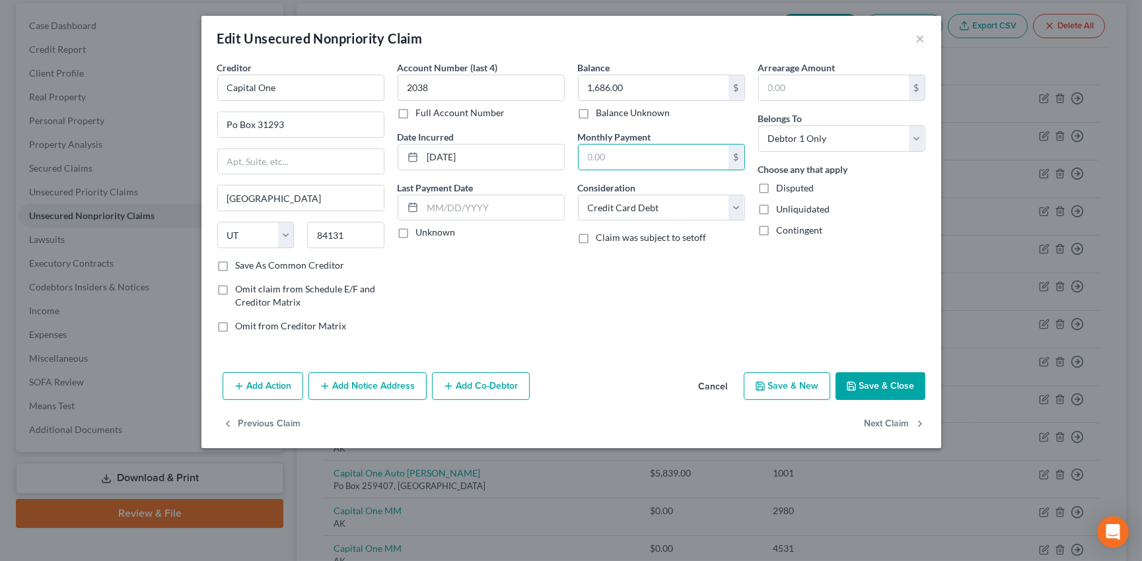
click at [416, 232] on label "Unknown" at bounding box center [436, 232] width 40 height 13
click at [421, 232] on input "Unknown" at bounding box center [425, 230] width 9 height 9
checkbox input "true"
click at [236, 266] on label "Save As Common Creditor" at bounding box center [290, 265] width 109 height 13
click at [241, 266] on input "Save As Common Creditor" at bounding box center [245, 263] width 9 height 9
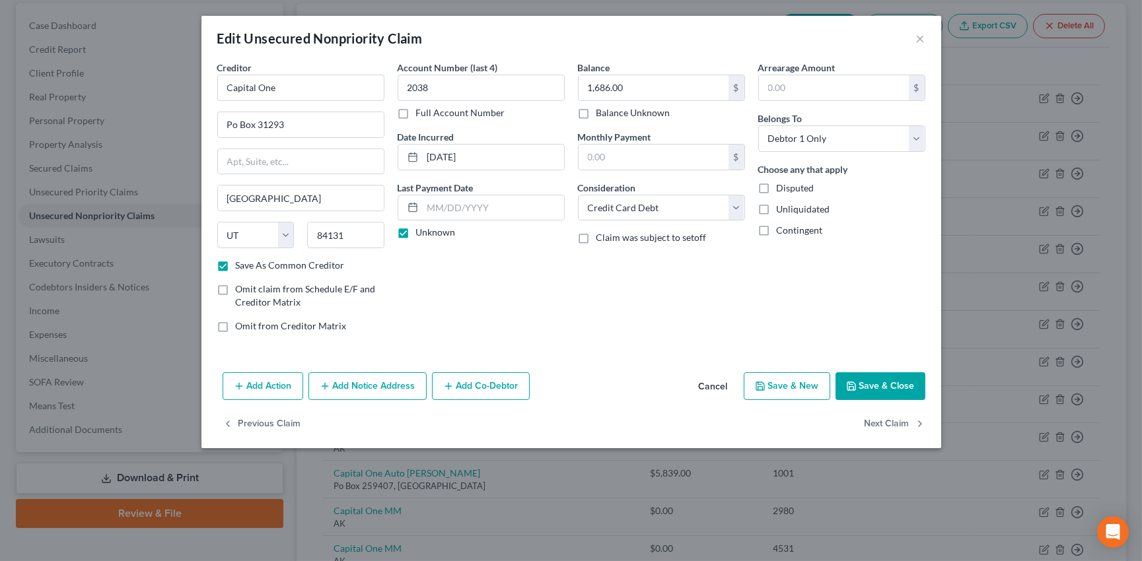
click at [899, 382] on button "Save & Close" at bounding box center [881, 387] width 90 height 28
checkbox input "false"
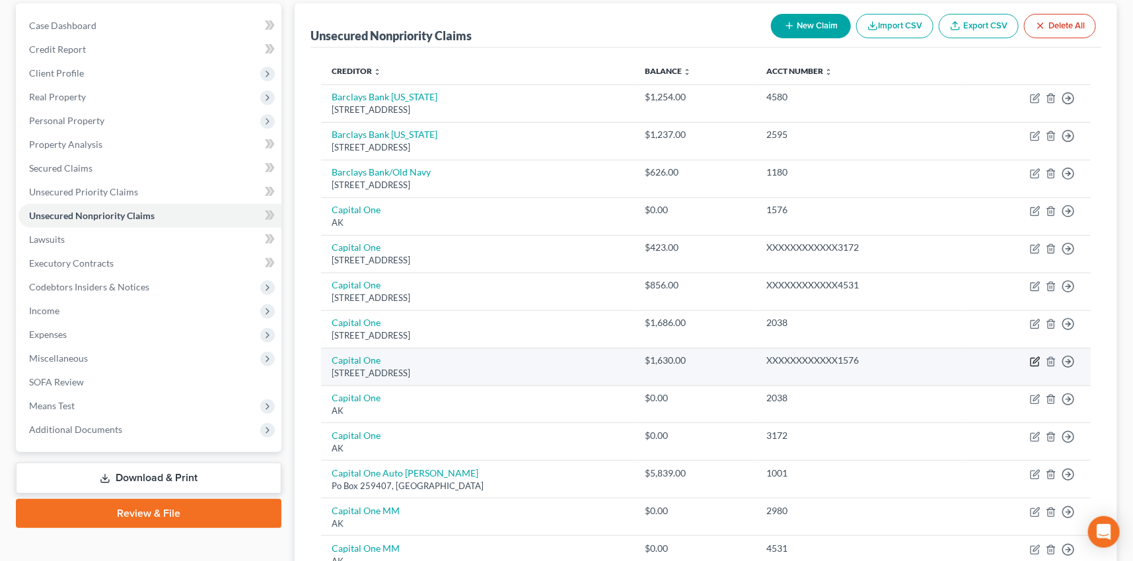
click at [1030, 359] on icon "button" at bounding box center [1034, 362] width 8 height 8
select select "46"
select select "2"
select select "0"
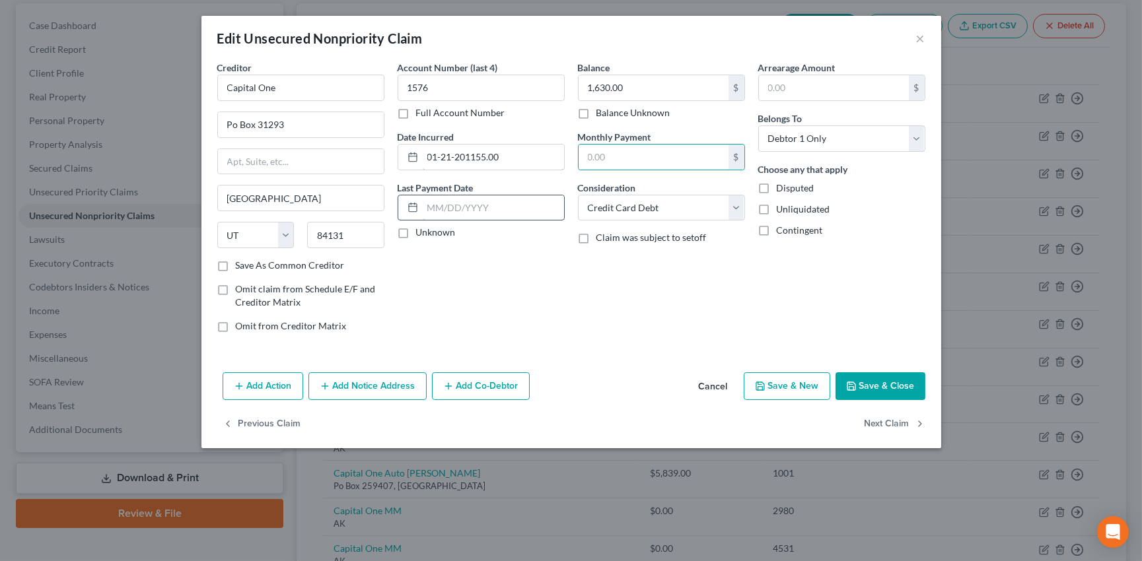
type input "01-21-2011"
click at [416, 231] on label "Unknown" at bounding box center [436, 232] width 40 height 13
click at [421, 231] on input "Unknown" at bounding box center [425, 230] width 9 height 9
checkbox input "true"
click at [236, 264] on label "Save As Common Creditor" at bounding box center [290, 265] width 109 height 13
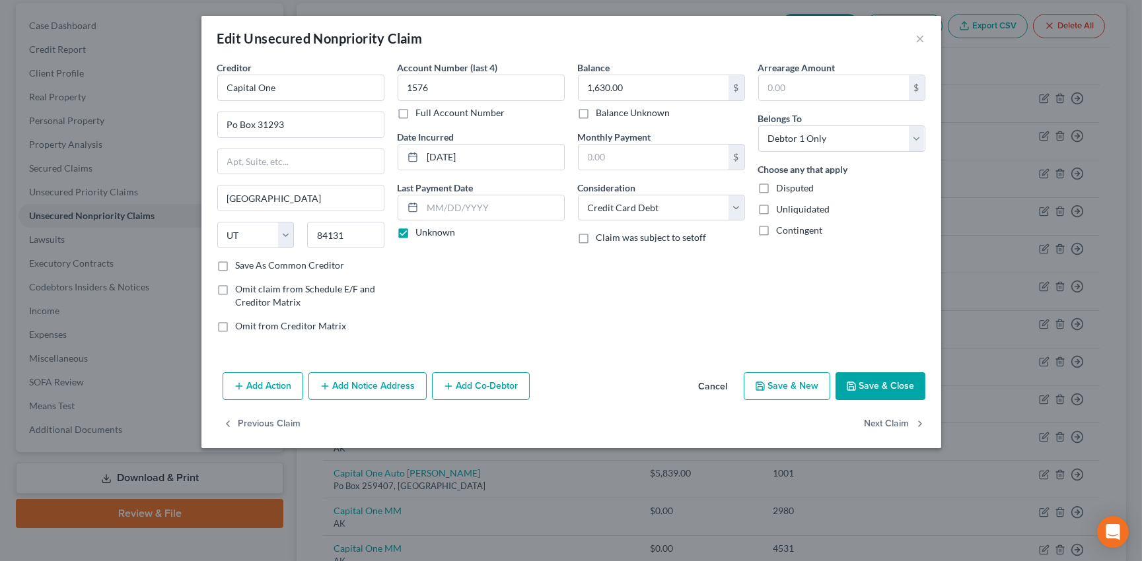
click at [241, 264] on input "Save As Common Creditor" at bounding box center [245, 263] width 9 height 9
click at [888, 378] on button "Save & Close" at bounding box center [881, 387] width 90 height 28
checkbox input "false"
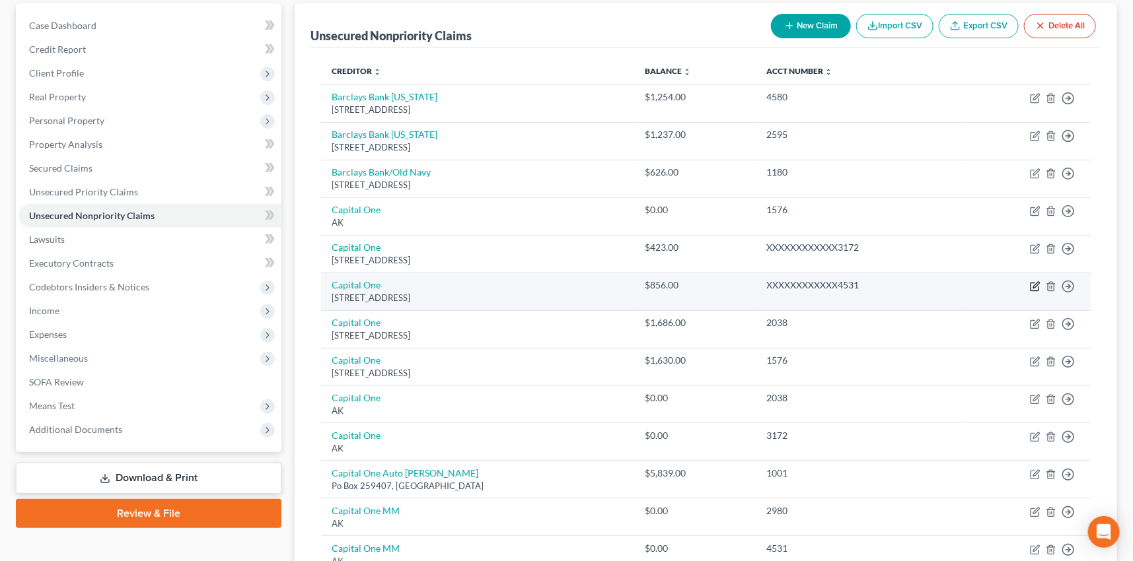
click at [1033, 283] on icon "button" at bounding box center [1035, 286] width 11 height 11
select select "46"
select select "2"
select select "0"
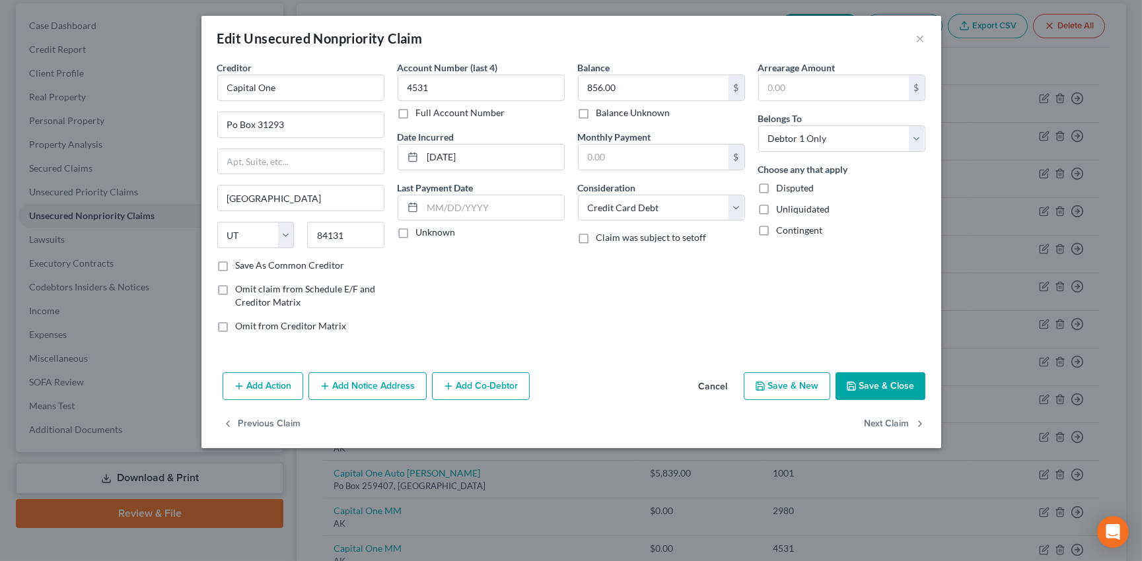
click at [416, 231] on label "Unknown" at bounding box center [436, 232] width 40 height 13
click at [421, 231] on input "Unknown" at bounding box center [425, 230] width 9 height 9
checkbox input "true"
click at [236, 268] on label "Save As Common Creditor" at bounding box center [290, 265] width 109 height 13
click at [241, 268] on input "Save As Common Creditor" at bounding box center [245, 263] width 9 height 9
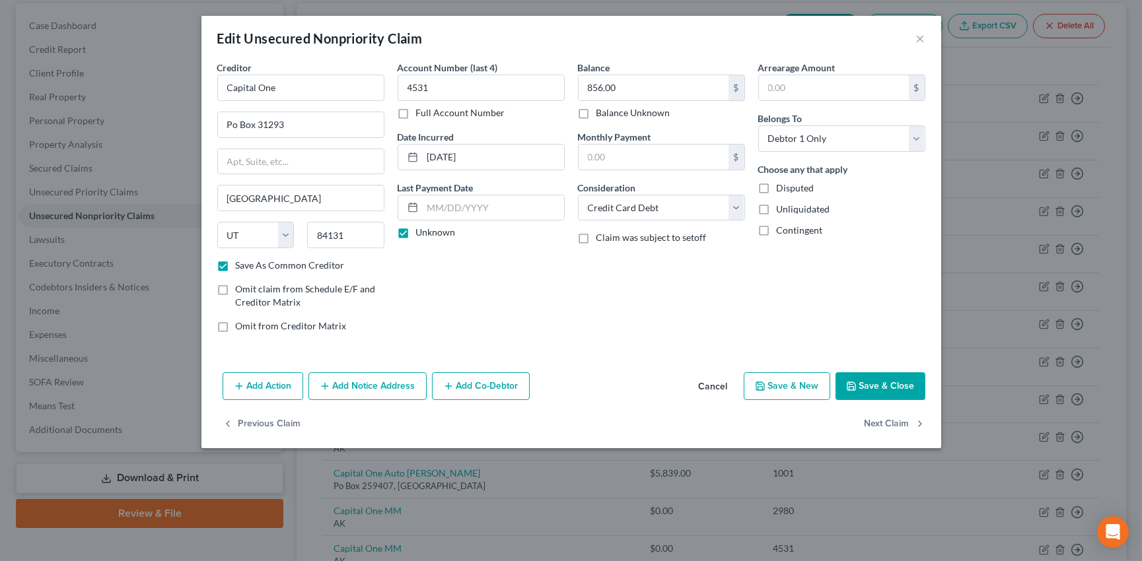
click at [900, 384] on button "Save & Close" at bounding box center [881, 387] width 90 height 28
checkbox input "false"
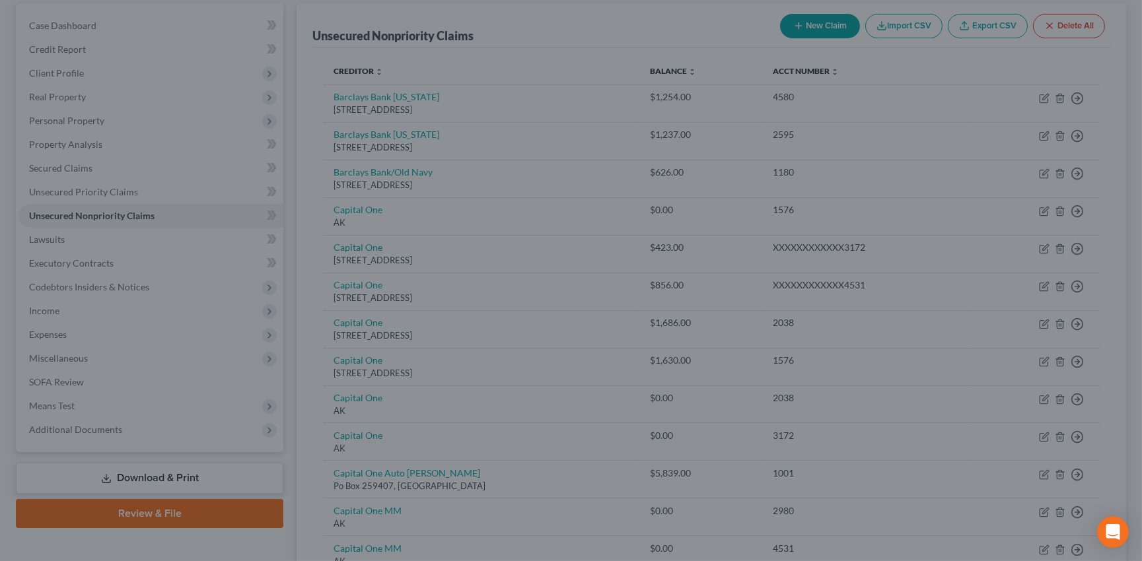
type input "0"
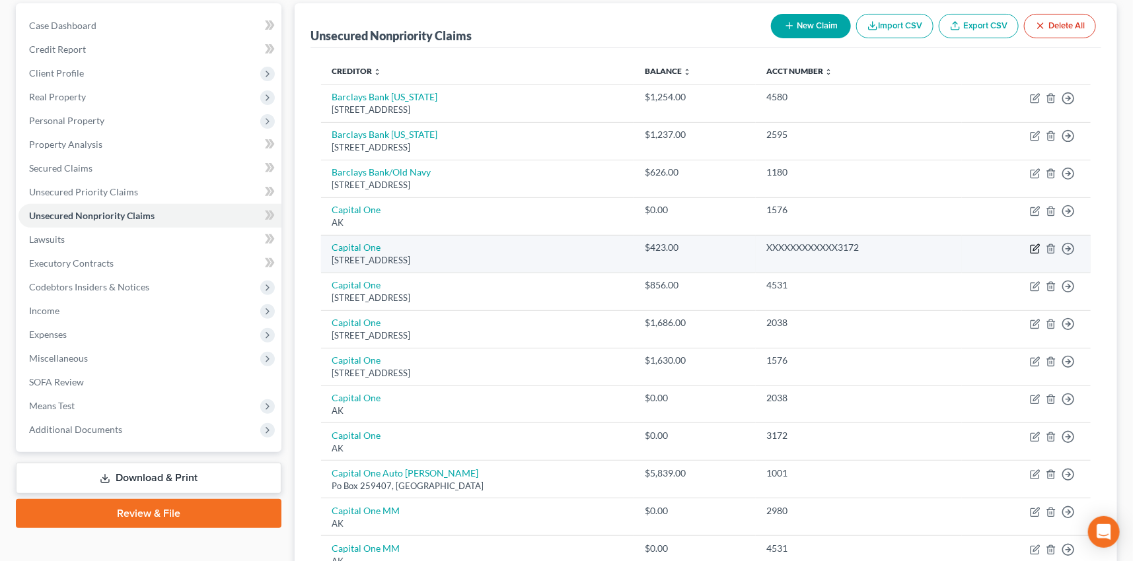
click at [1032, 245] on icon "button" at bounding box center [1035, 249] width 11 height 11
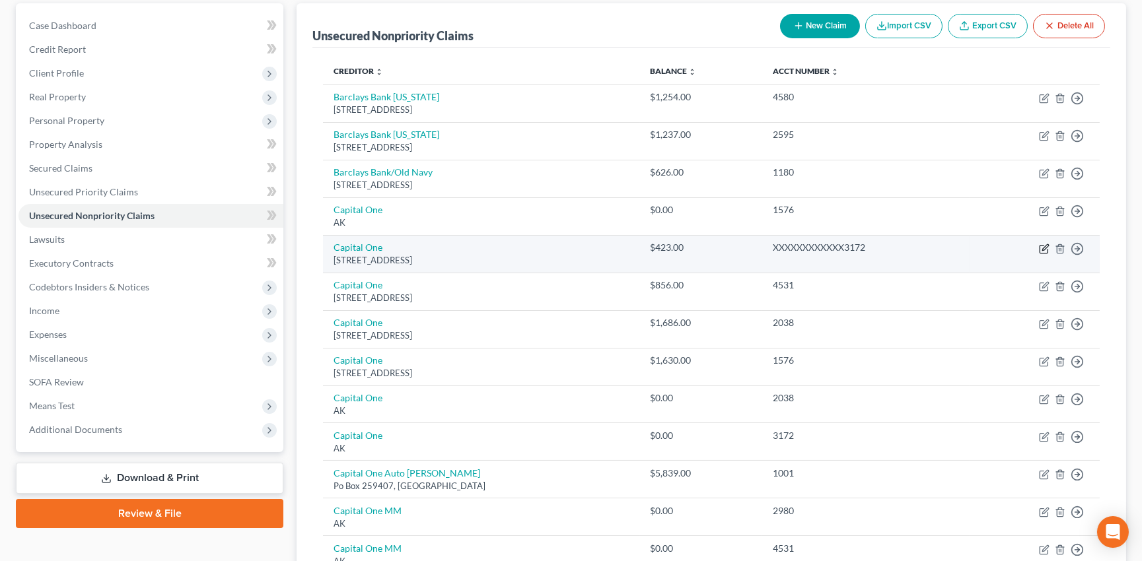
select select "46"
select select "2"
select select "0"
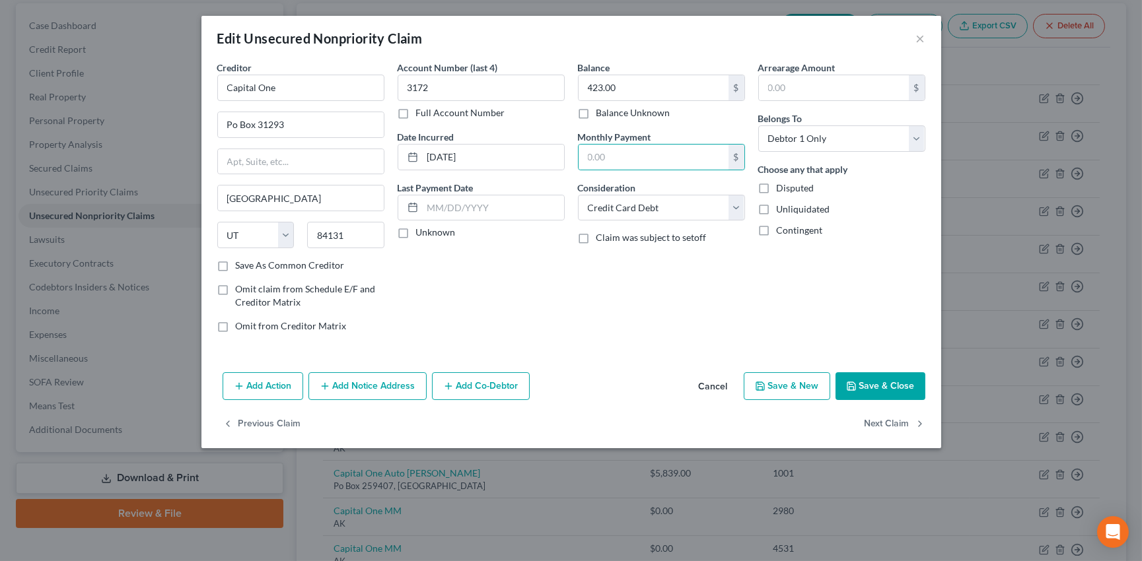
click at [416, 233] on label "Unknown" at bounding box center [436, 232] width 40 height 13
click at [421, 233] on input "Unknown" at bounding box center [425, 230] width 9 height 9
checkbox input "true"
click at [236, 264] on label "Save As Common Creditor" at bounding box center [290, 265] width 109 height 13
click at [241, 264] on input "Save As Common Creditor" at bounding box center [245, 263] width 9 height 9
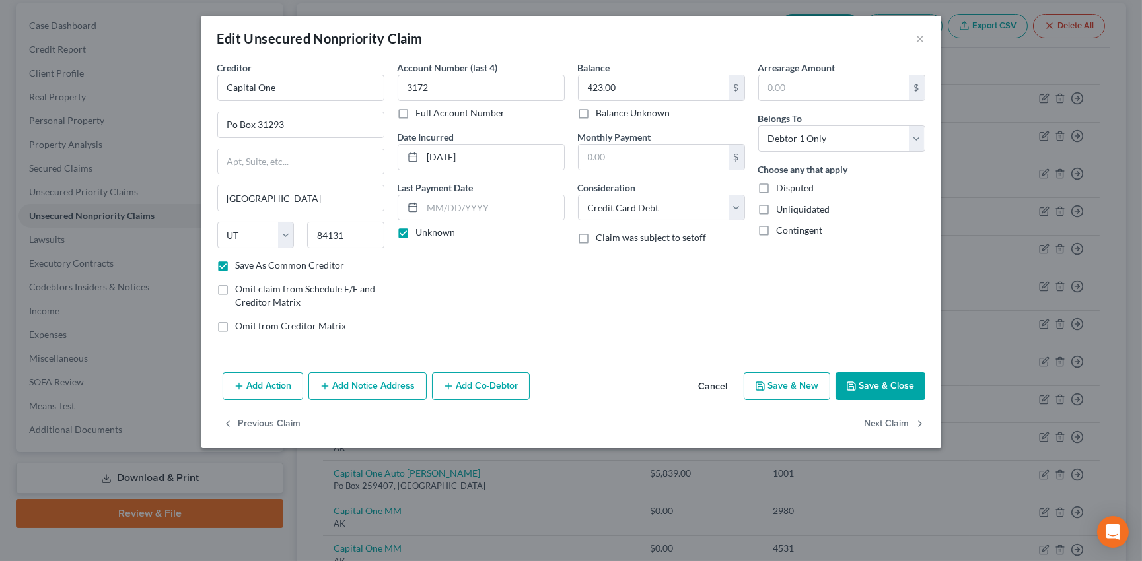
click at [883, 381] on button "Save & Close" at bounding box center [881, 387] width 90 height 28
checkbox input "false"
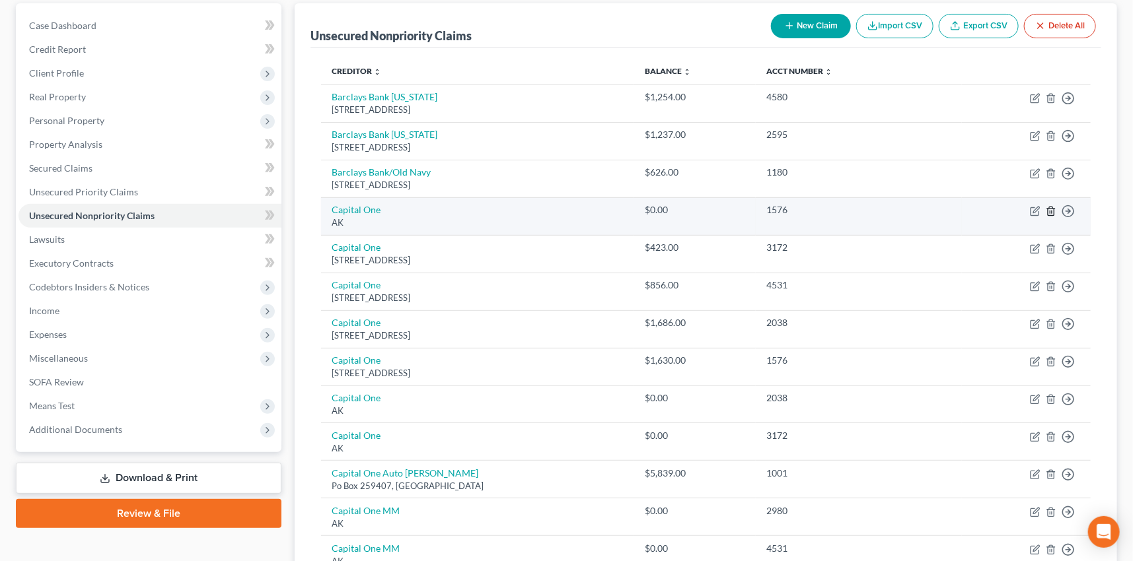
click at [1050, 207] on icon "button" at bounding box center [1051, 211] width 6 height 9
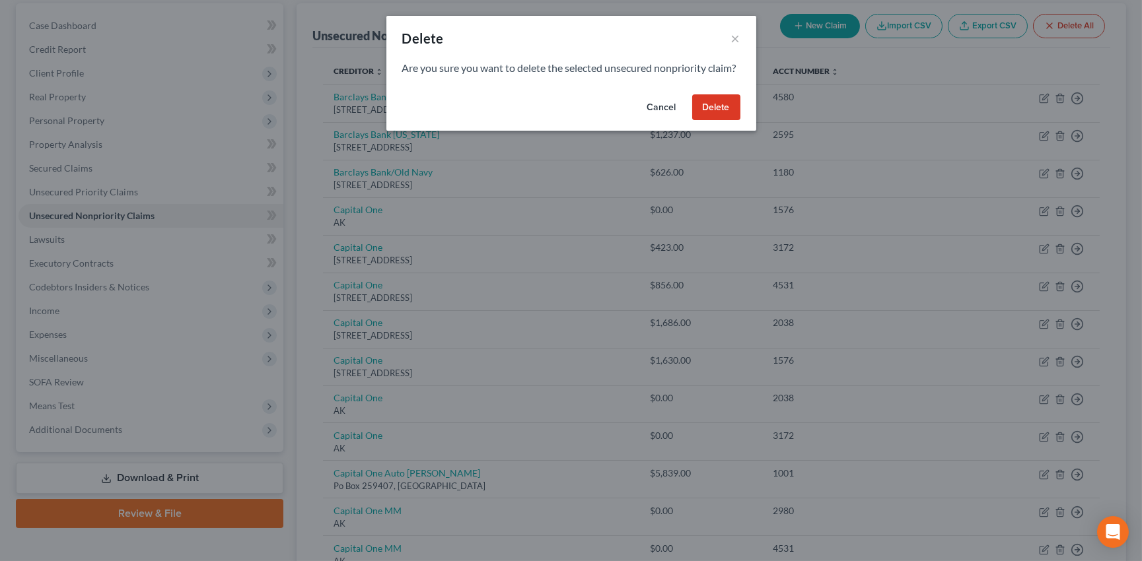
click at [728, 121] on button "Delete" at bounding box center [716, 107] width 48 height 26
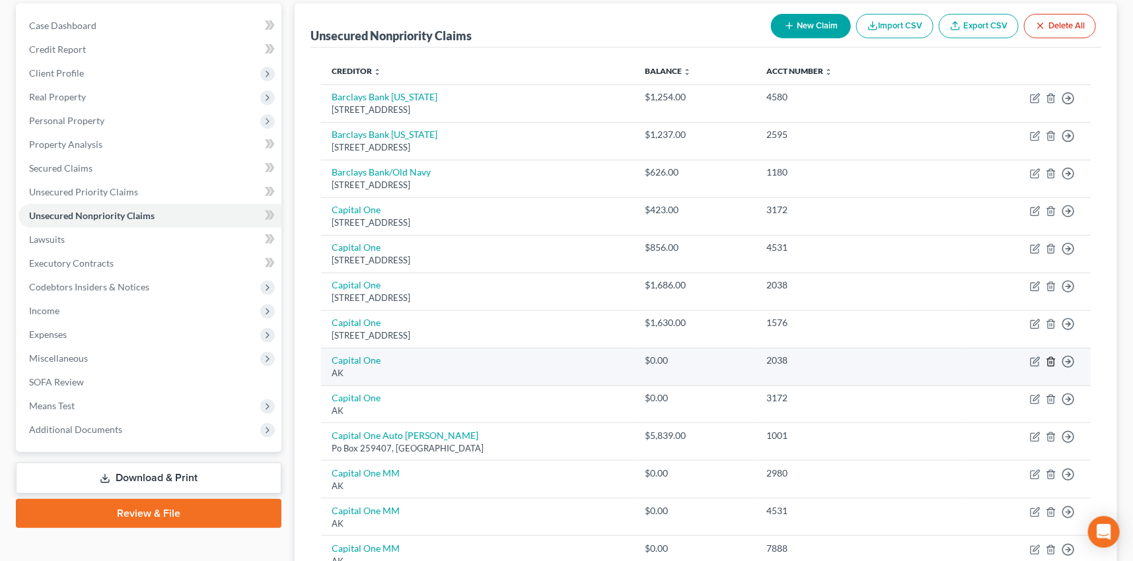
click at [1050, 361] on icon "button" at bounding box center [1051, 362] width 11 height 11
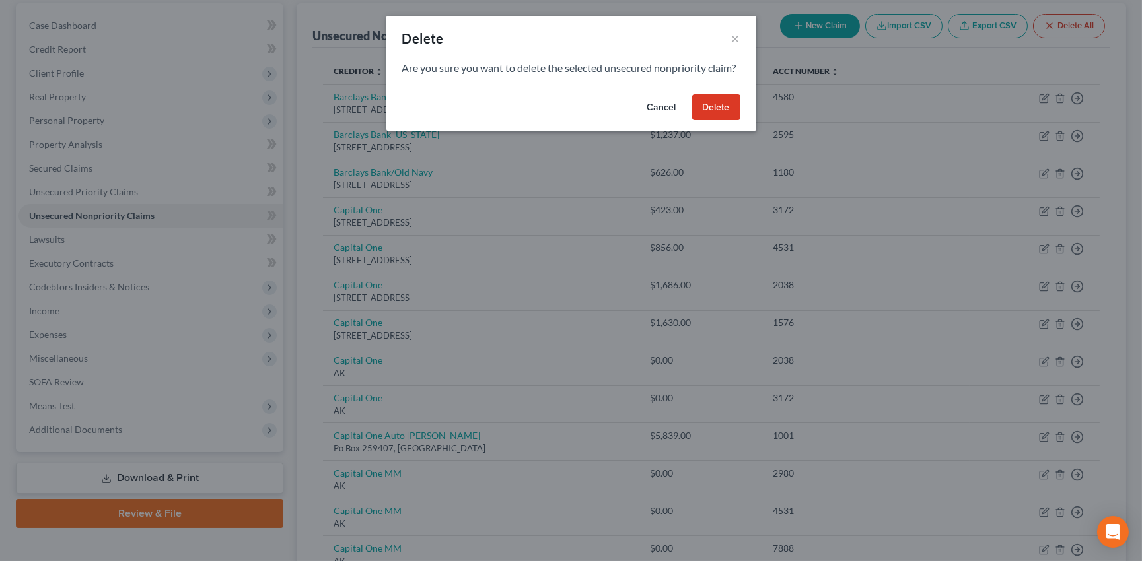
click at [708, 119] on button "Delete" at bounding box center [716, 107] width 48 height 26
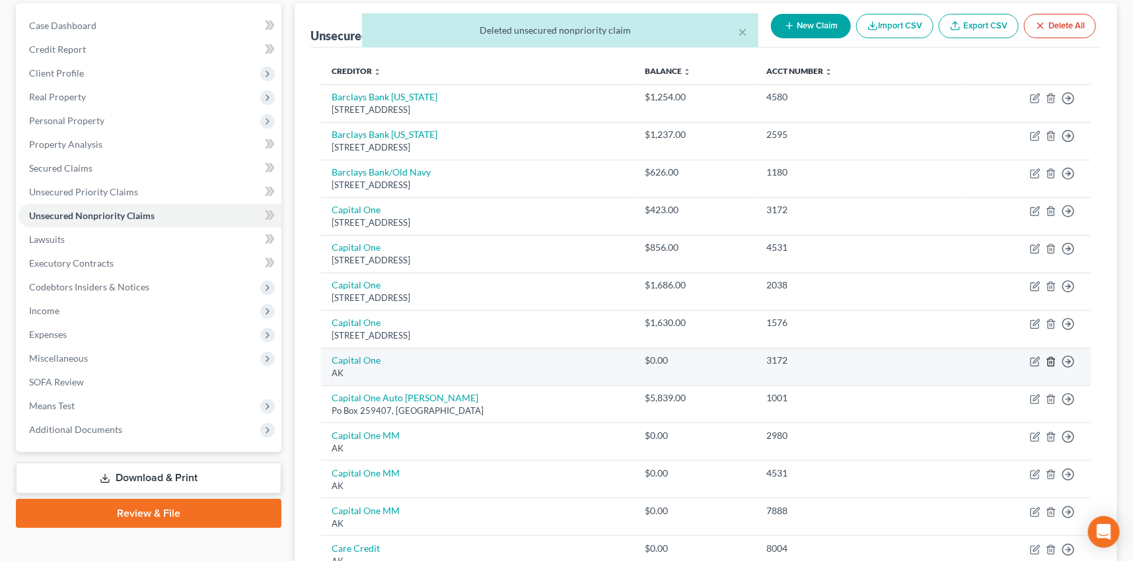
click at [1052, 358] on icon "button" at bounding box center [1051, 362] width 11 height 11
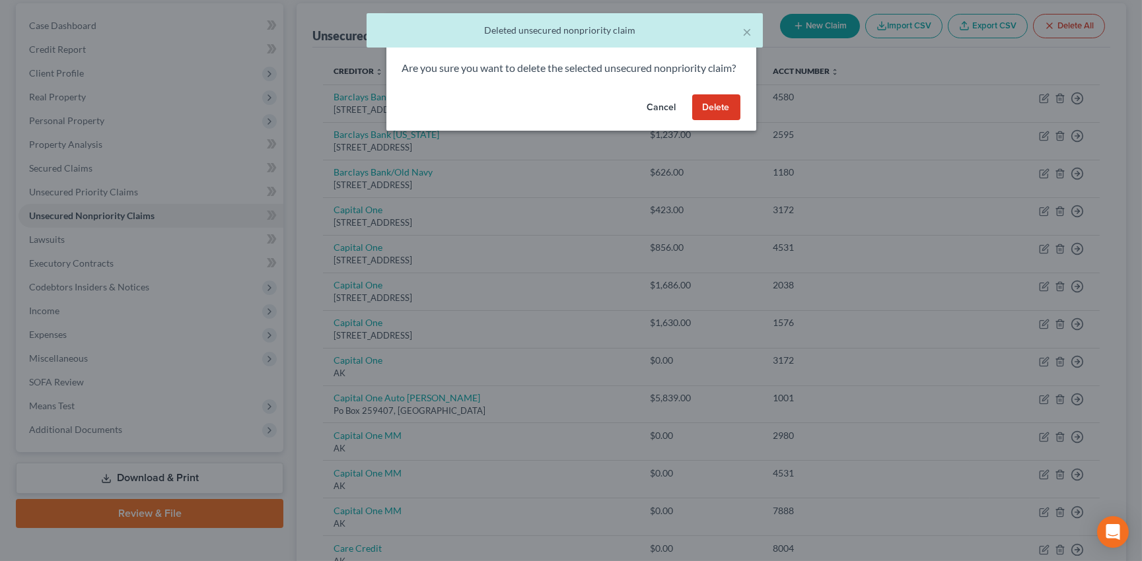
click at [720, 119] on button "Delete" at bounding box center [716, 107] width 48 height 26
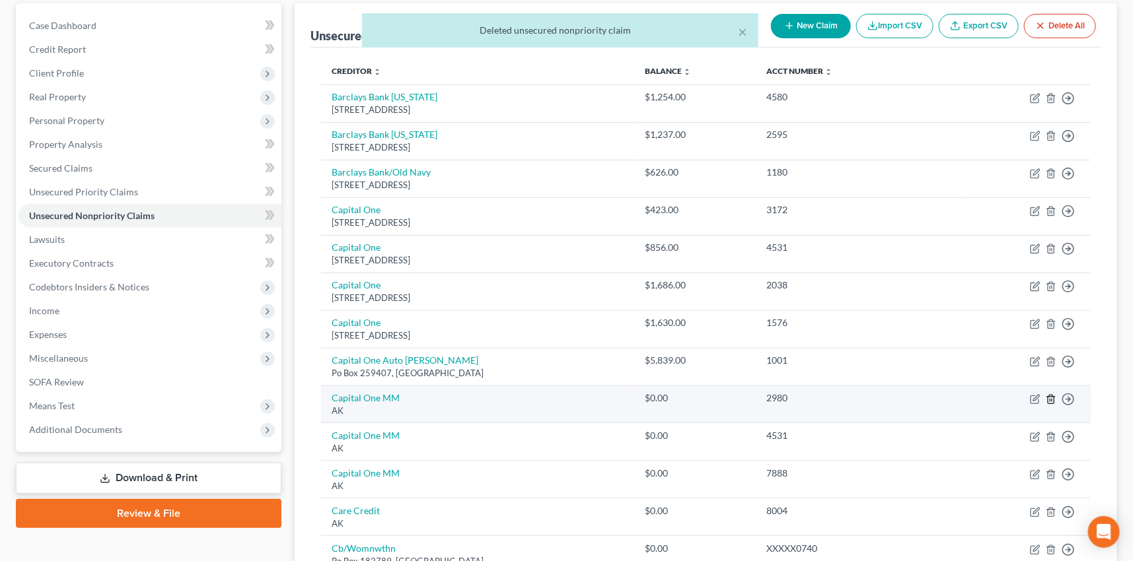
click at [1048, 398] on icon "button" at bounding box center [1051, 399] width 6 height 9
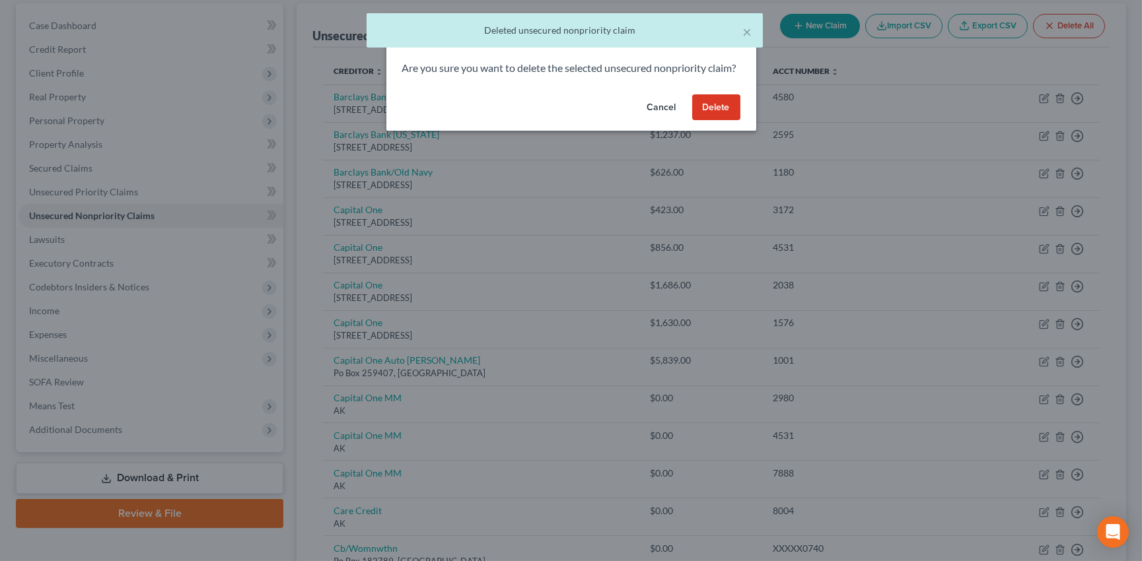
click at [711, 121] on button "Delete" at bounding box center [716, 107] width 48 height 26
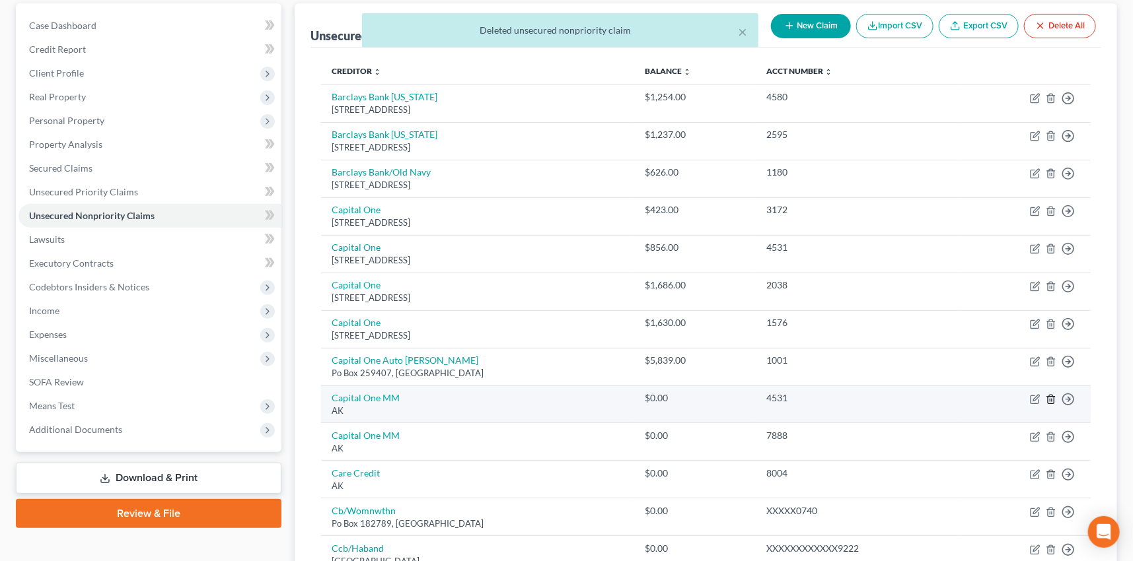
click at [1050, 396] on icon "button" at bounding box center [1051, 399] width 6 height 9
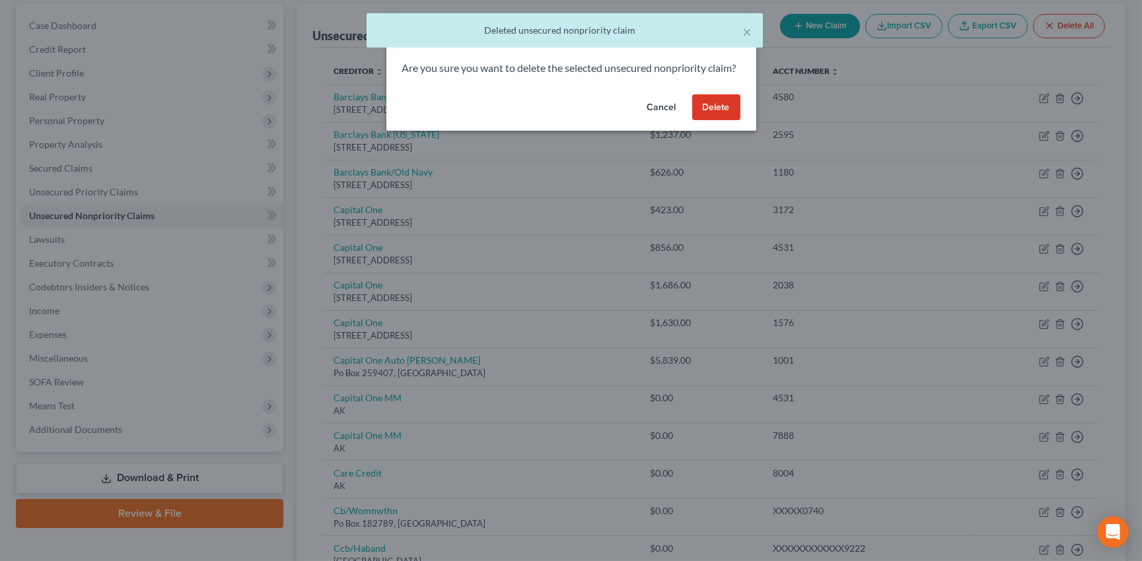
click at [714, 121] on button "Delete" at bounding box center [716, 107] width 48 height 26
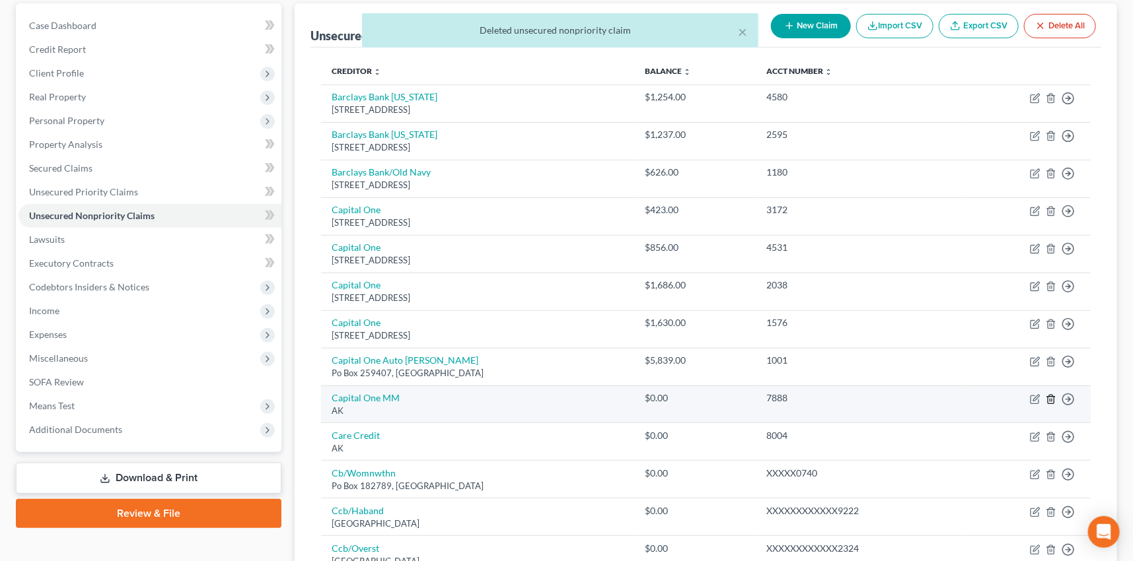
click at [1048, 399] on icon "button" at bounding box center [1051, 399] width 6 height 9
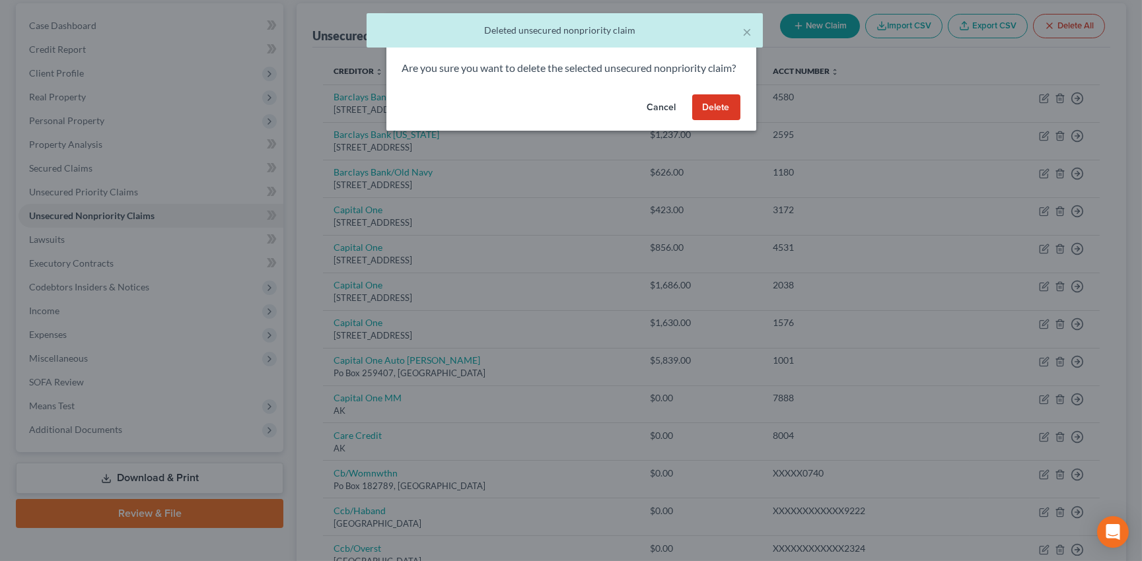
click at [717, 114] on button "Delete" at bounding box center [716, 107] width 48 height 26
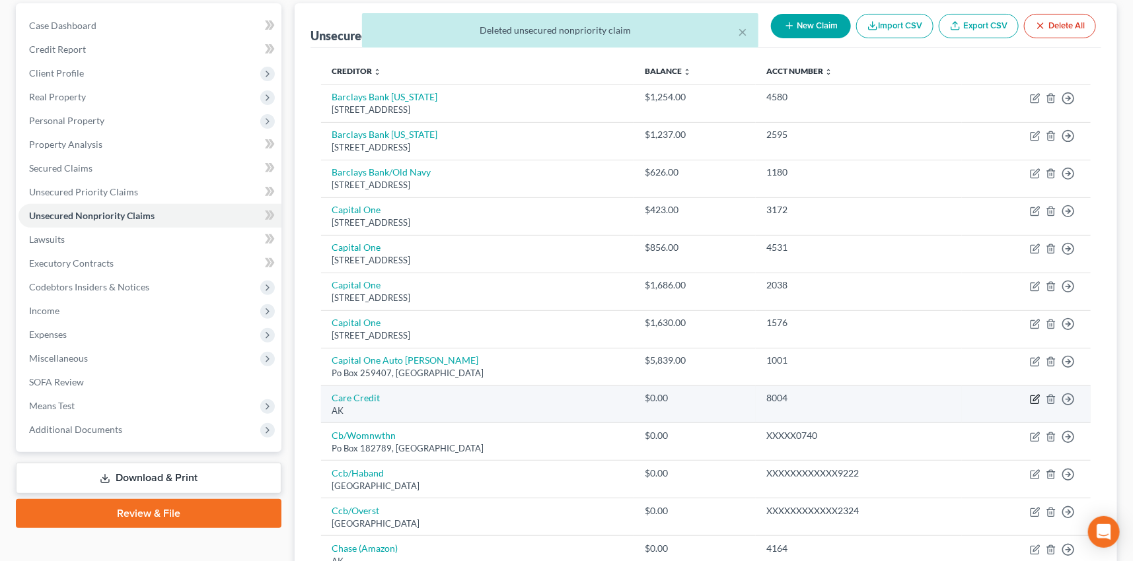
click at [1036, 401] on icon "button" at bounding box center [1035, 399] width 11 height 11
select select "1"
select select "2"
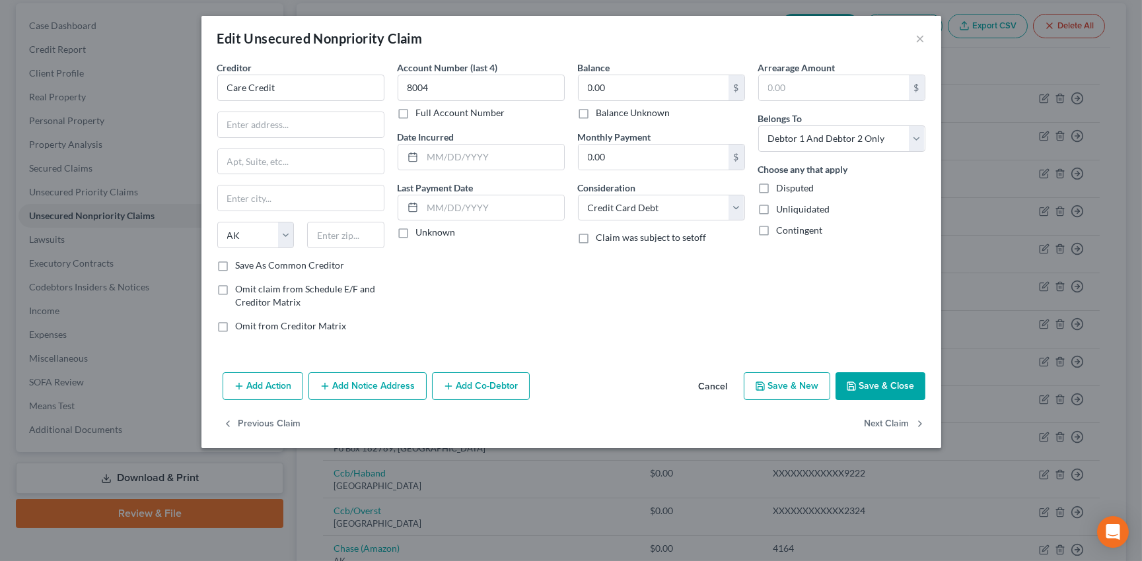
click at [722, 384] on button "Cancel" at bounding box center [713, 387] width 50 height 26
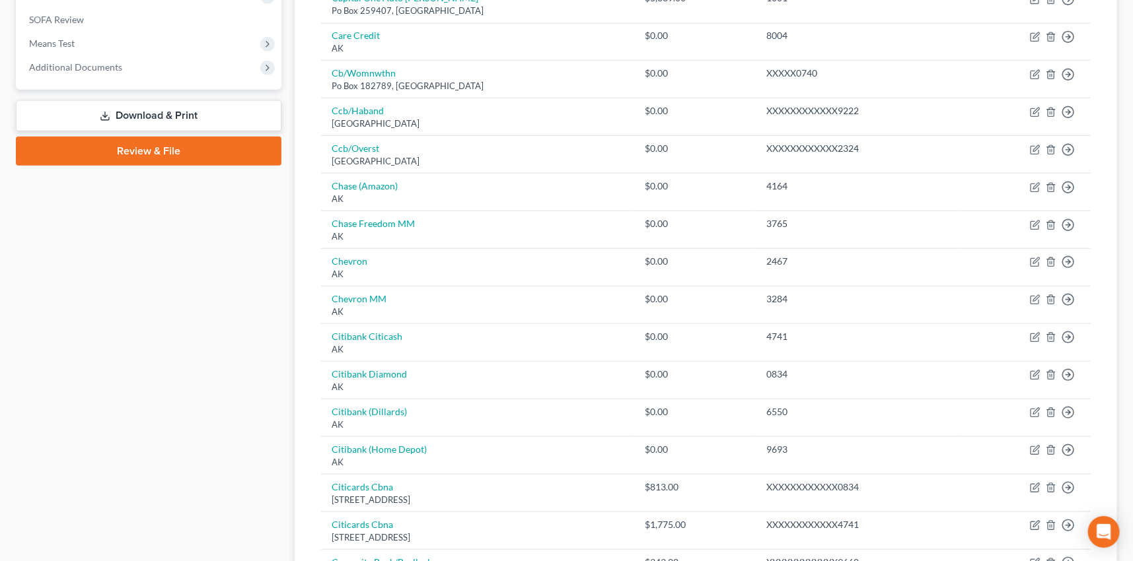
scroll to position [698, 0]
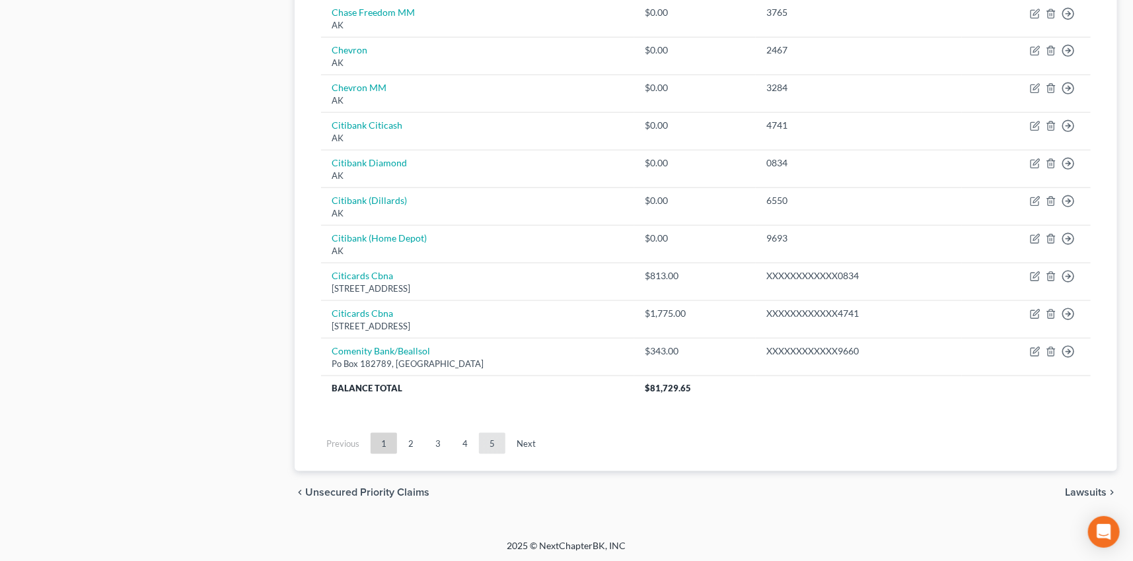
click at [490, 443] on link "5" at bounding box center [492, 443] width 26 height 21
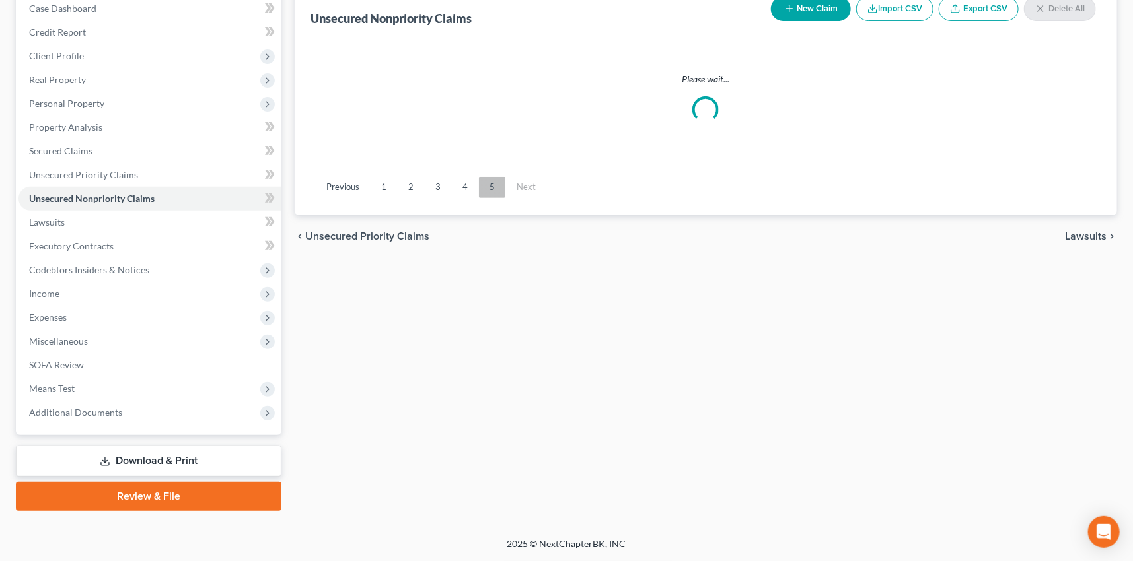
scroll to position [139, 0]
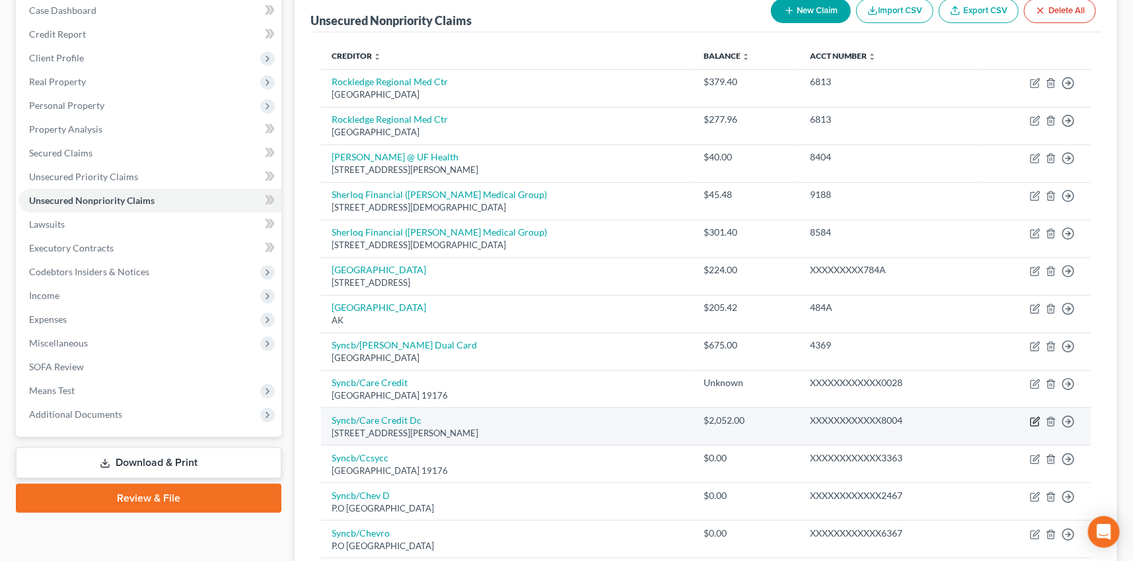
click at [1034, 420] on icon "button" at bounding box center [1035, 422] width 11 height 11
select select "36"
select select "2"
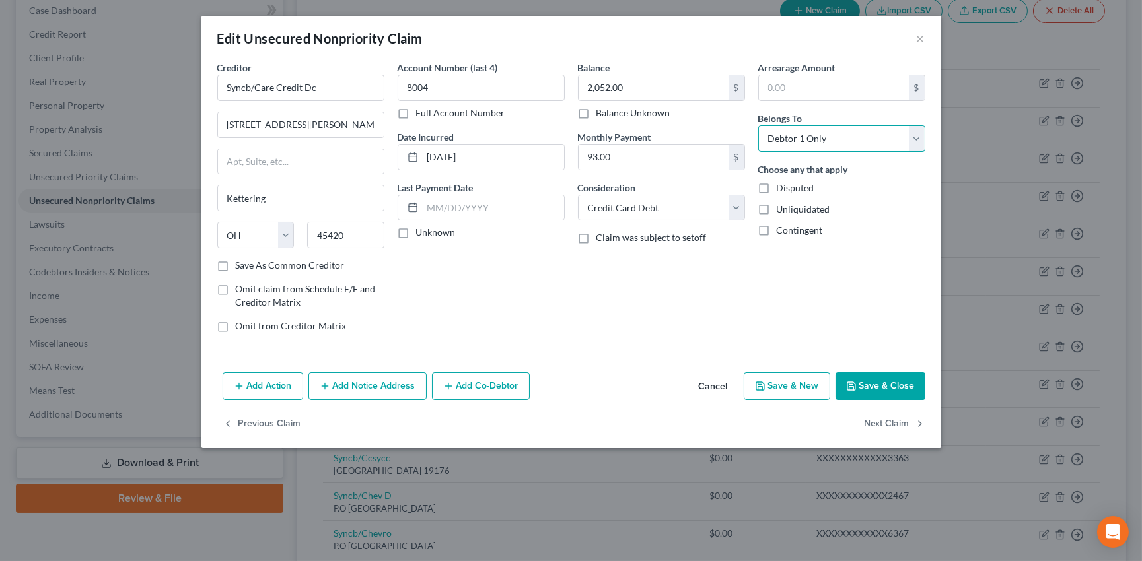
click at [916, 140] on select "Select Debtor 1 Only Debtor 2 Only Debtor 1 And Debtor 2 Only At Least One Of T…" at bounding box center [841, 139] width 167 height 26
select select "3"
click at [758, 126] on select "Select Debtor 1 Only Debtor 2 Only Debtor 1 And Debtor 2 Only At Least One Of T…" at bounding box center [841, 139] width 167 height 26
click at [416, 231] on label "Unknown" at bounding box center [436, 232] width 40 height 13
click at [421, 231] on input "Unknown" at bounding box center [425, 230] width 9 height 9
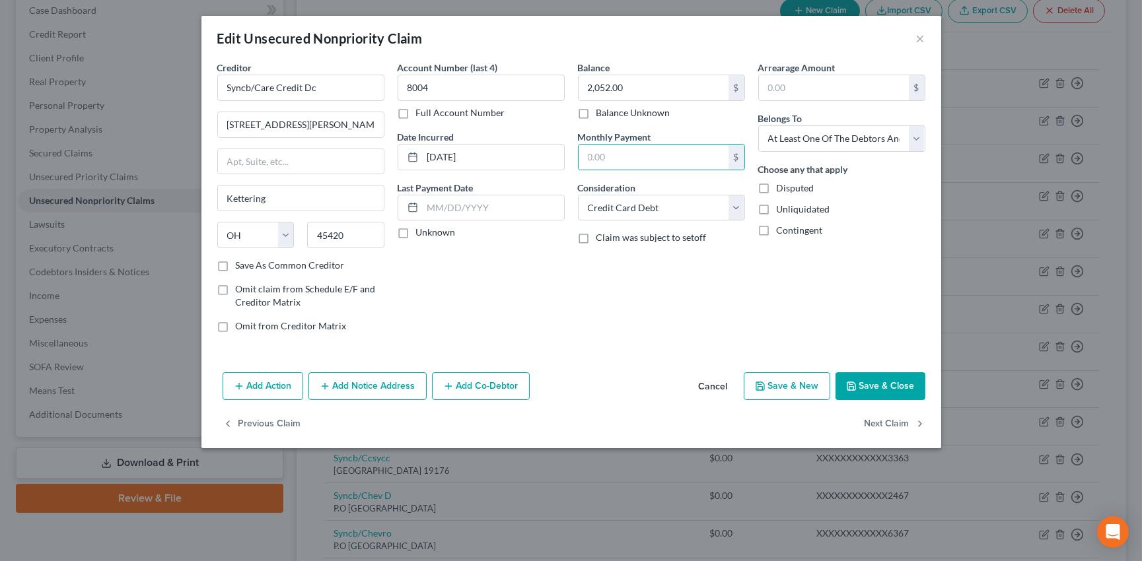
checkbox input "true"
click at [236, 264] on label "Save As Common Creditor" at bounding box center [290, 265] width 109 height 13
click at [241, 264] on input "Save As Common Creditor" at bounding box center [245, 263] width 9 height 9
click at [890, 377] on button "Save & Close" at bounding box center [881, 387] width 90 height 28
checkbox input "false"
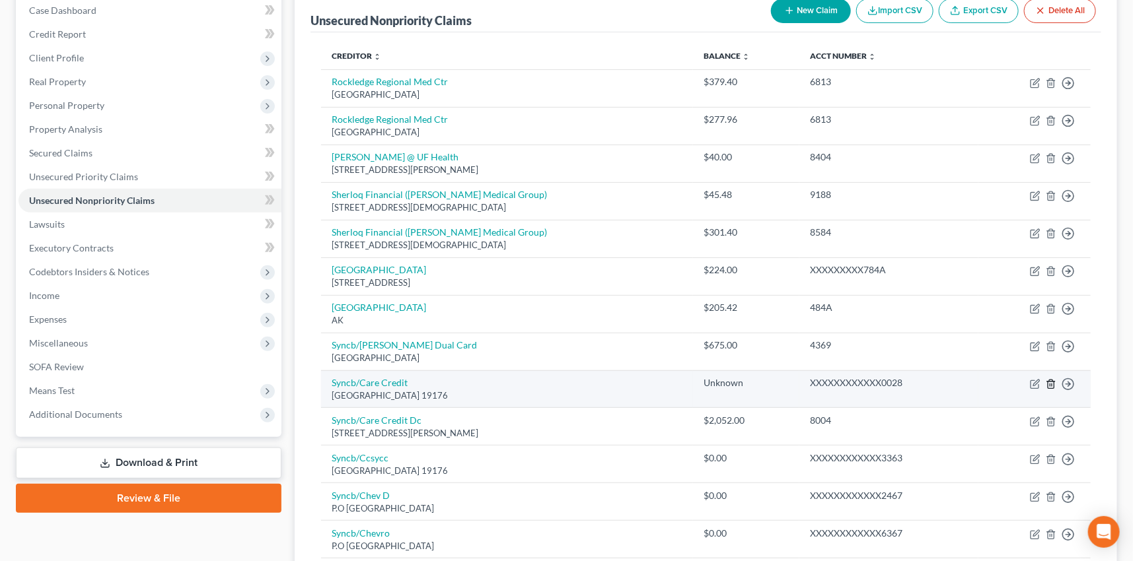
click at [1051, 382] on polyline "button" at bounding box center [1051, 382] width 8 height 0
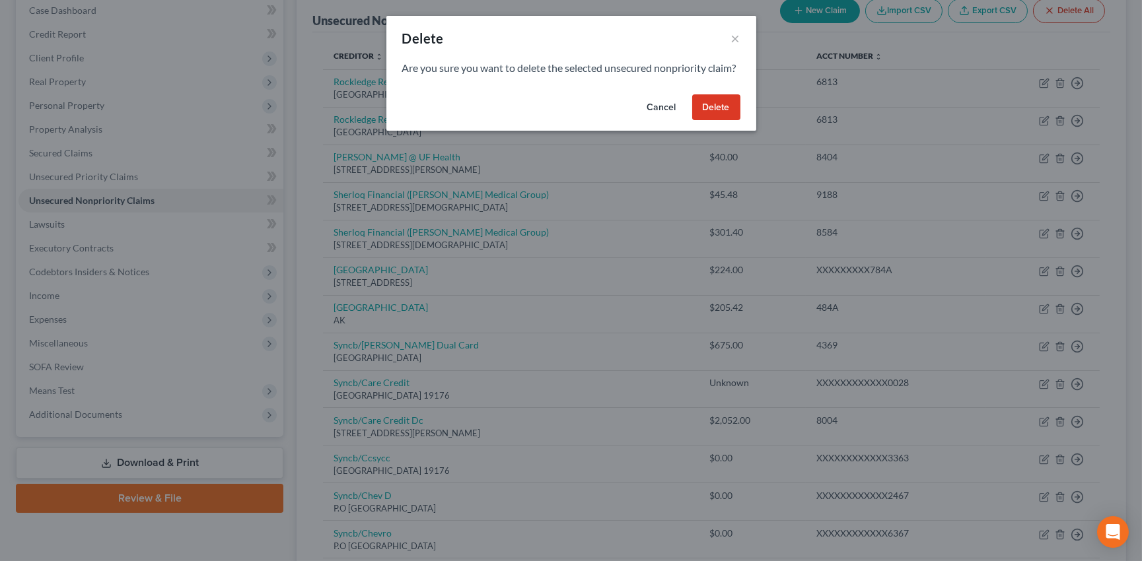
click at [729, 119] on button "Delete" at bounding box center [716, 107] width 48 height 26
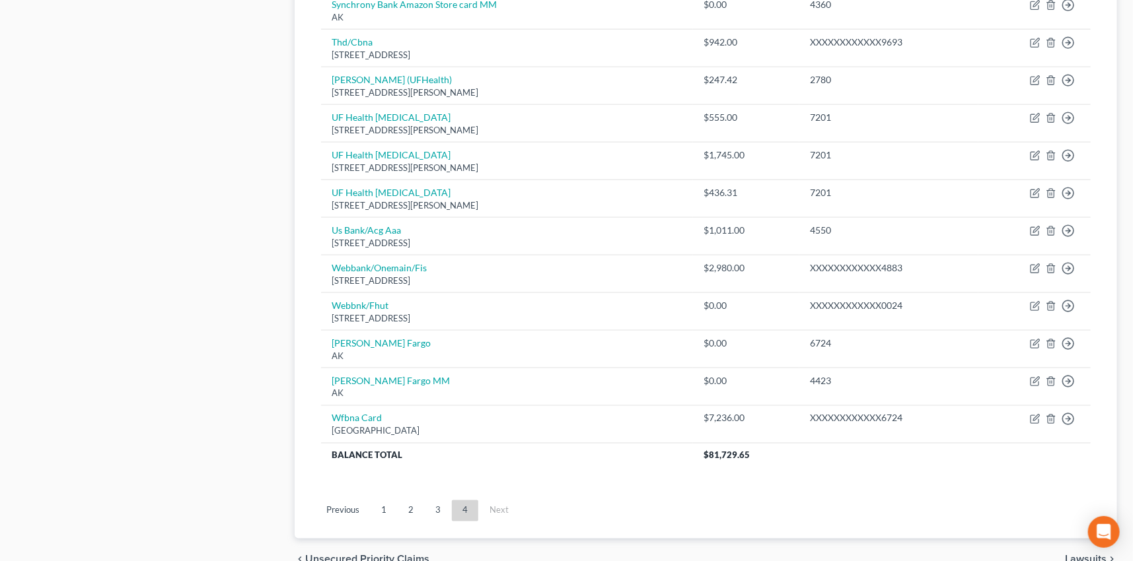
scroll to position [923, 0]
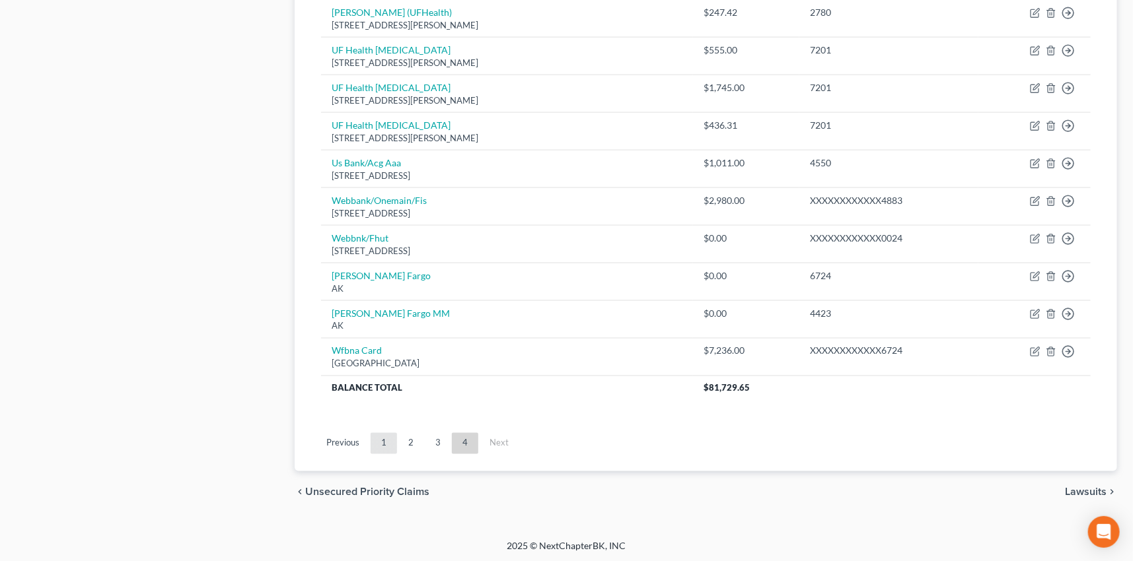
click at [383, 437] on link "1" at bounding box center [384, 443] width 26 height 21
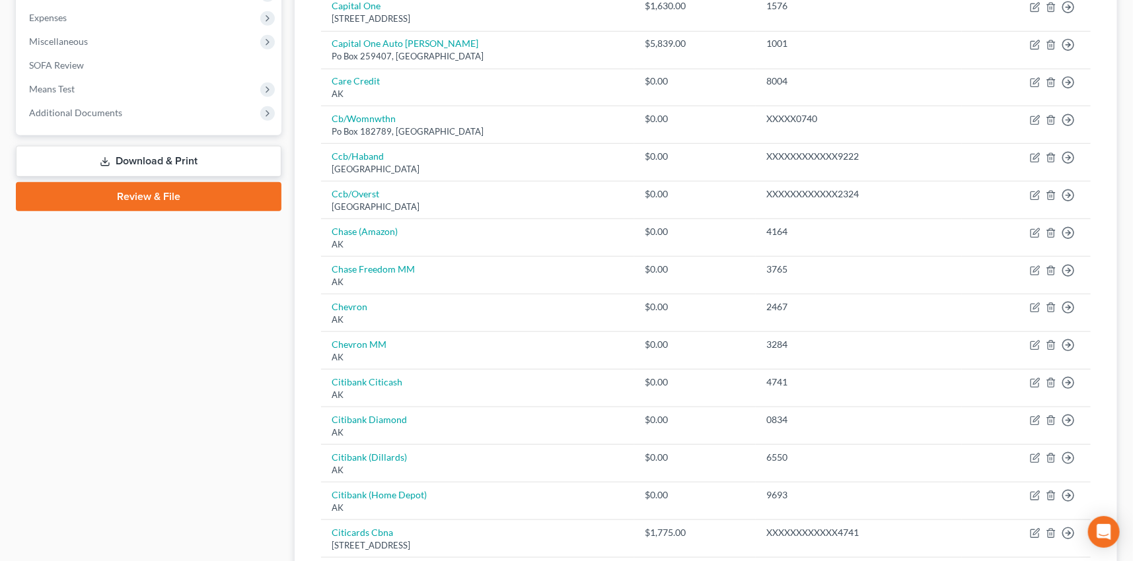
scroll to position [443, 0]
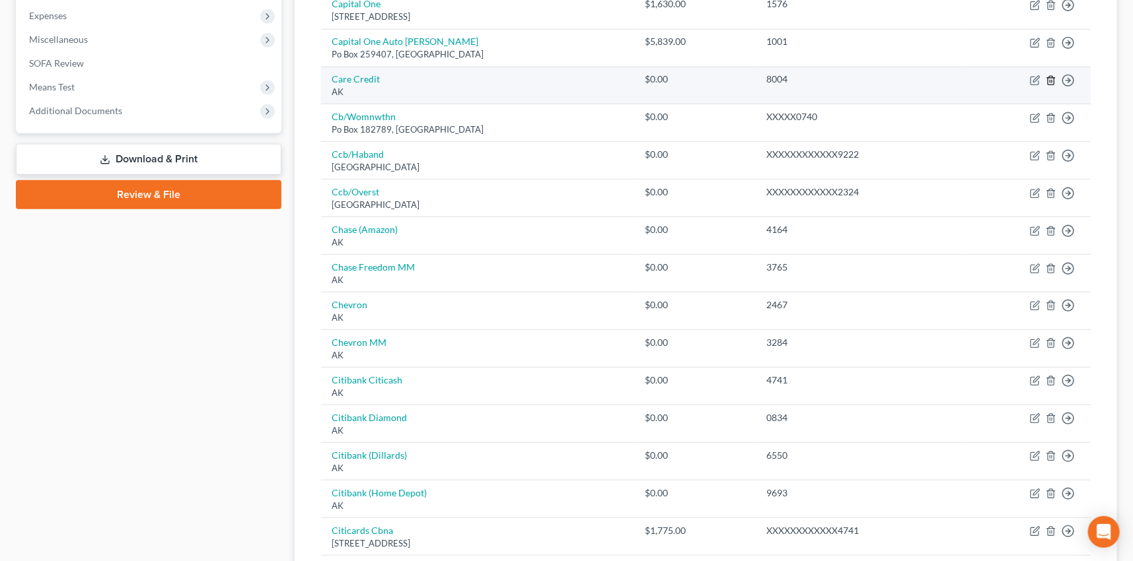
click at [1050, 79] on icon "button" at bounding box center [1051, 80] width 11 height 11
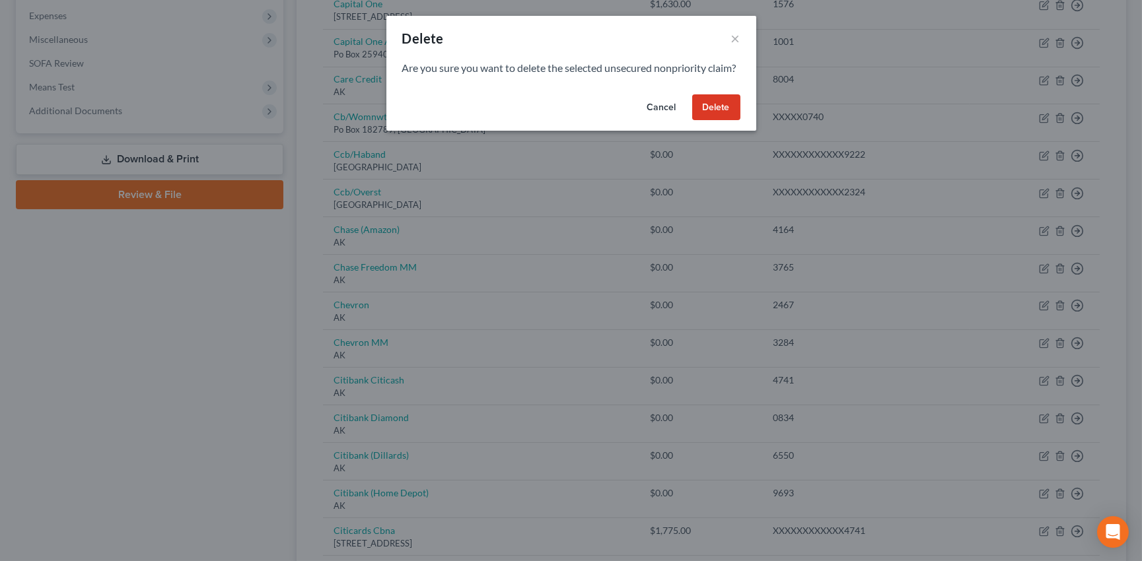
click at [720, 121] on button "Delete" at bounding box center [716, 107] width 48 height 26
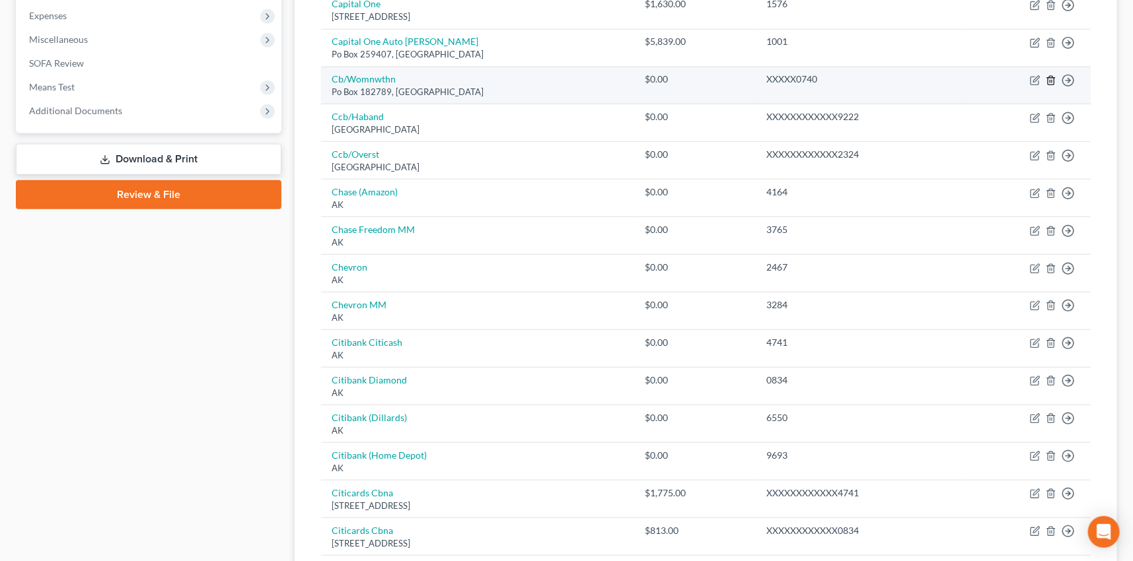
click at [1056, 77] on icon "button" at bounding box center [1051, 80] width 11 height 11
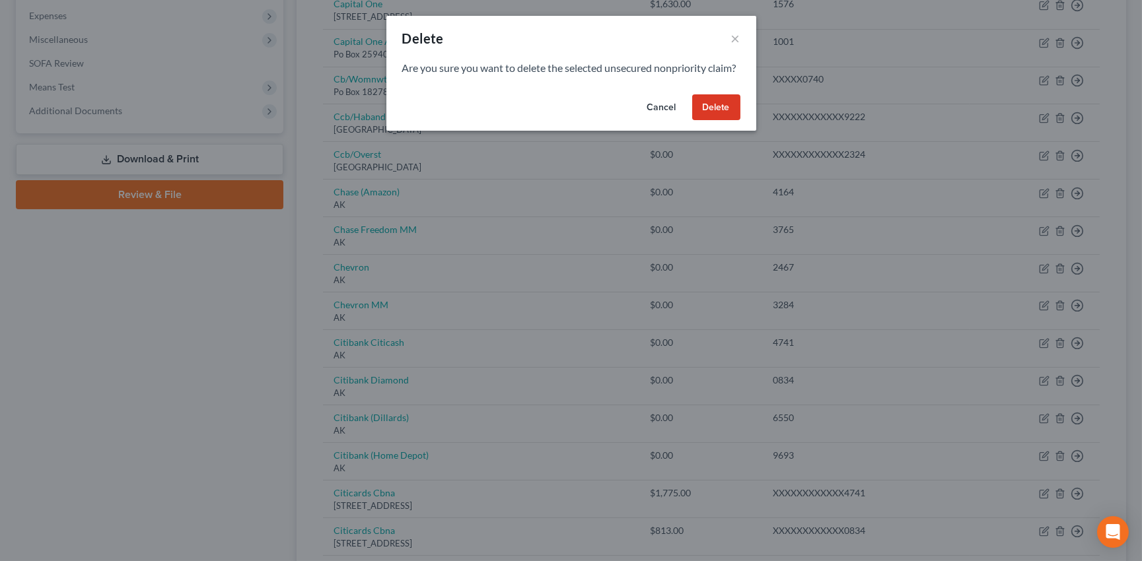
click at [715, 118] on button "Delete" at bounding box center [716, 107] width 48 height 26
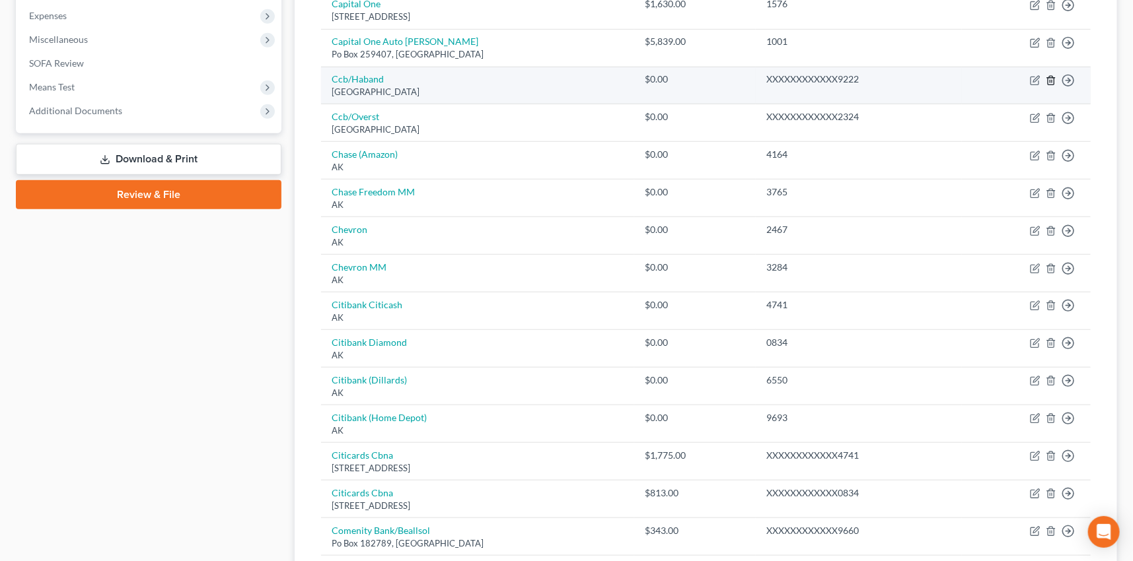
click at [1050, 79] on icon "button" at bounding box center [1051, 80] width 11 height 11
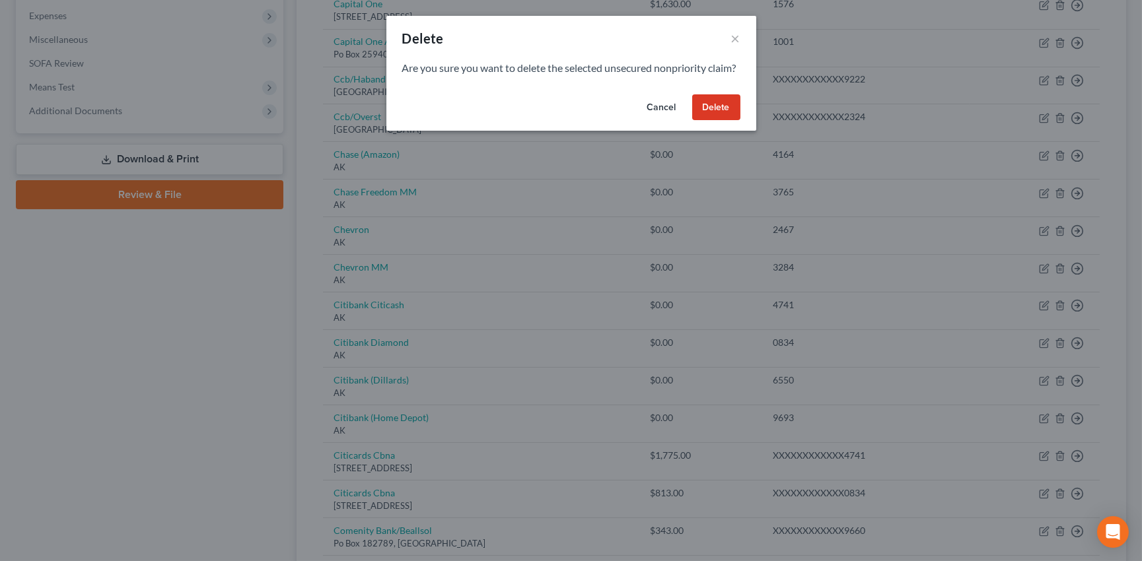
click at [719, 118] on button "Delete" at bounding box center [716, 107] width 48 height 26
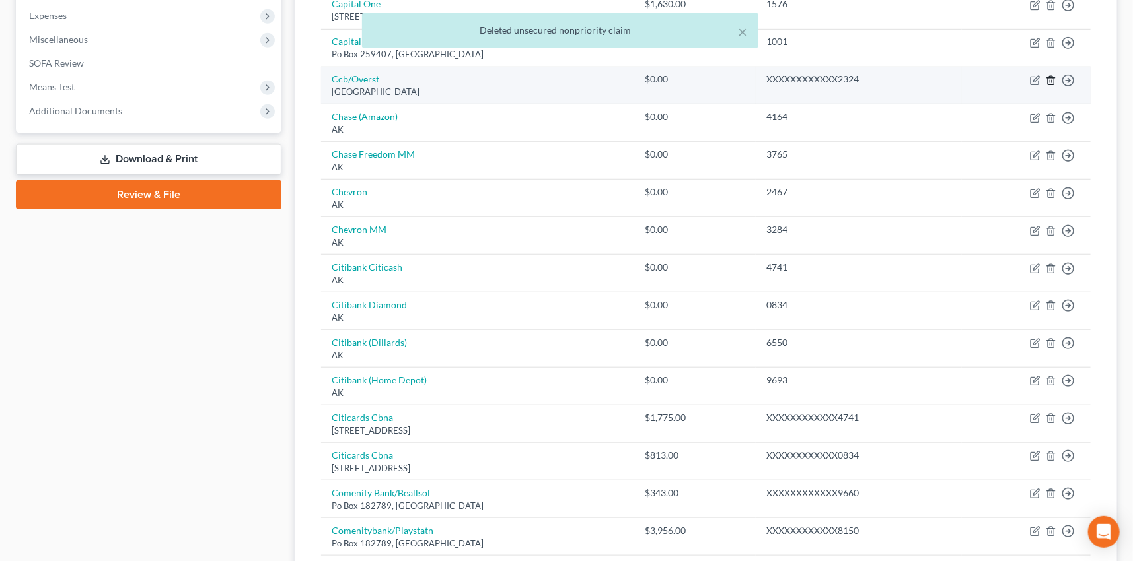
click at [1050, 79] on icon "button" at bounding box center [1051, 80] width 11 height 11
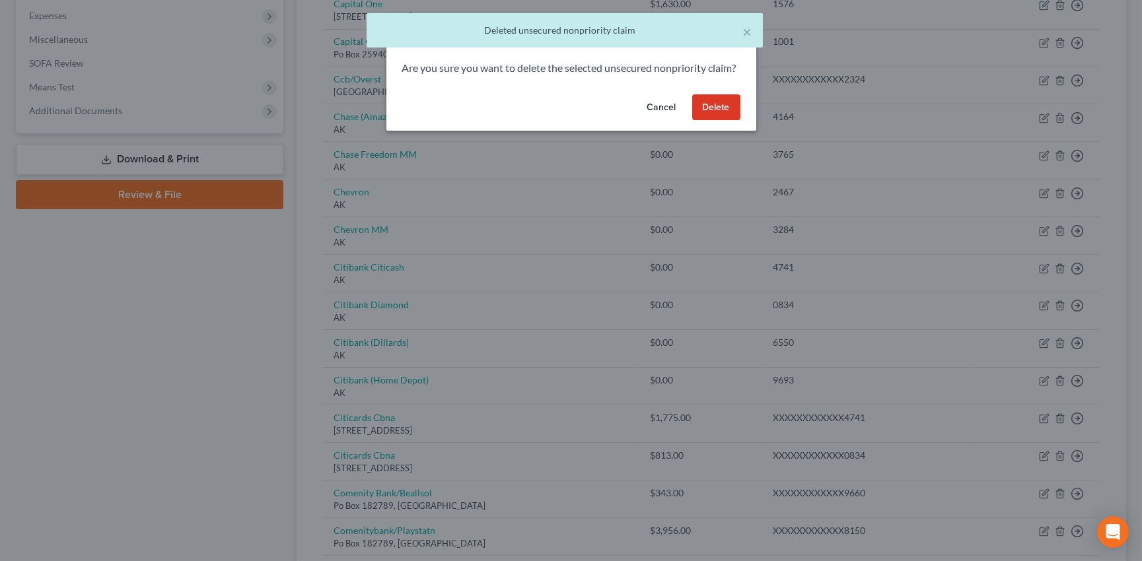
click at [716, 120] on button "Delete" at bounding box center [716, 107] width 48 height 26
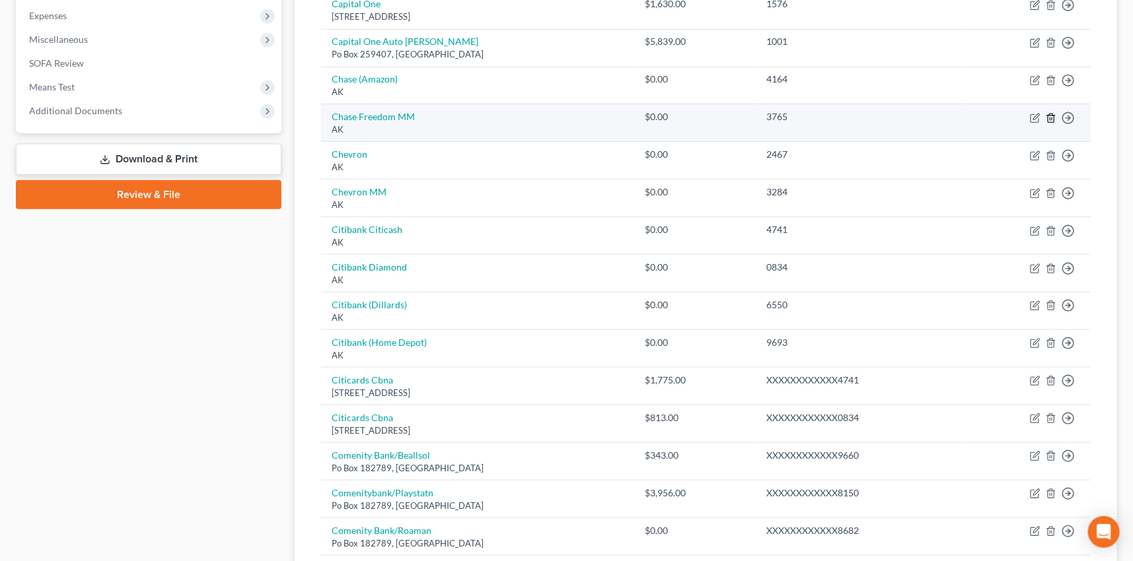
click at [1050, 116] on icon "button" at bounding box center [1051, 118] width 11 height 11
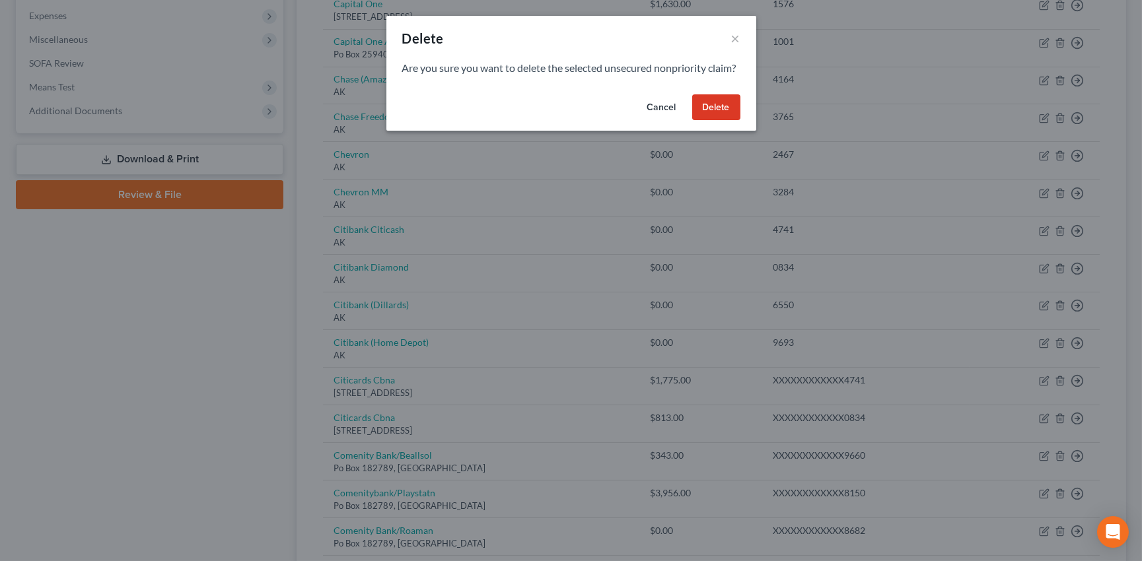
click at [723, 121] on button "Delete" at bounding box center [716, 107] width 48 height 26
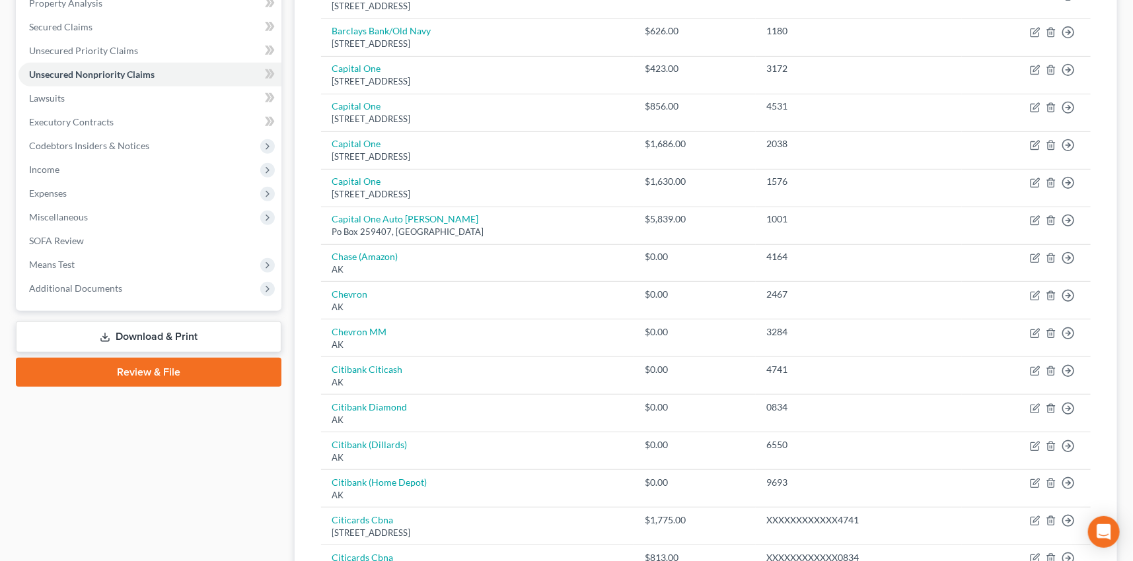
scroll to position [260, 0]
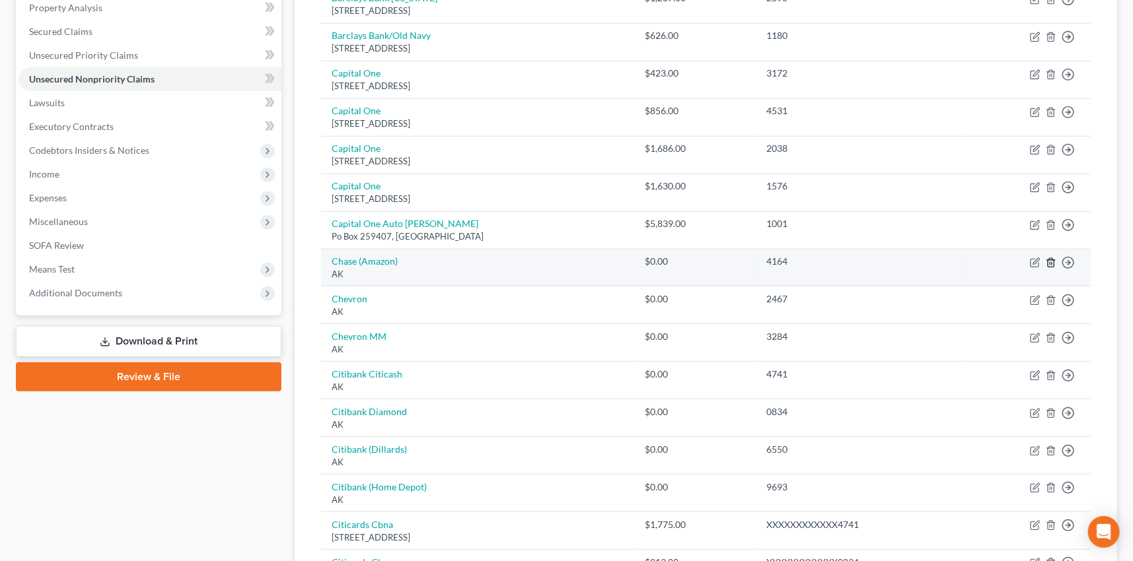
click at [1050, 260] on icon "button" at bounding box center [1051, 263] width 11 height 11
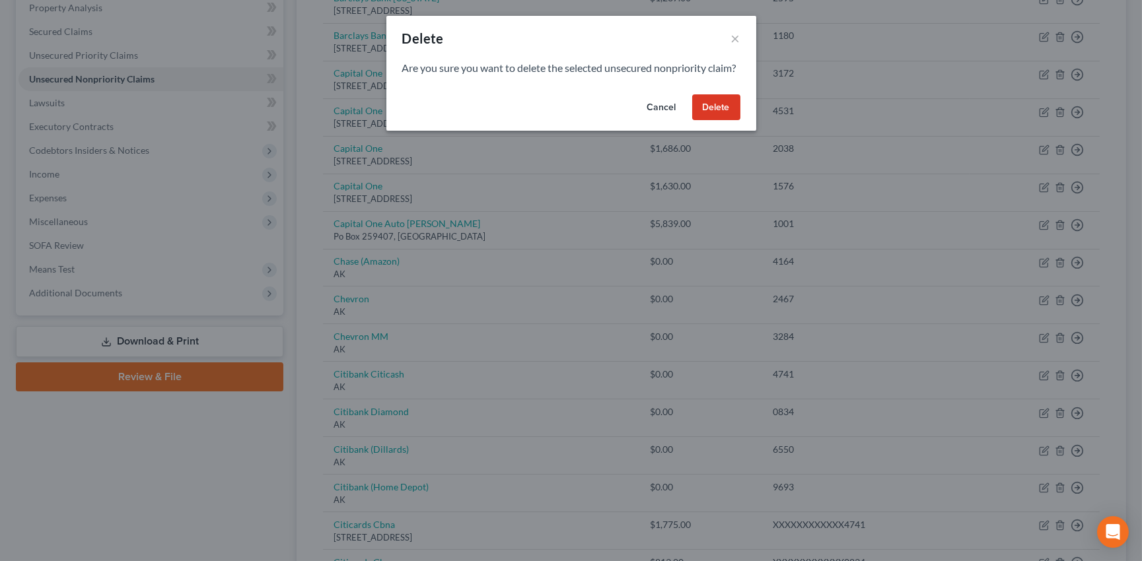
click at [726, 121] on button "Delete" at bounding box center [716, 107] width 48 height 26
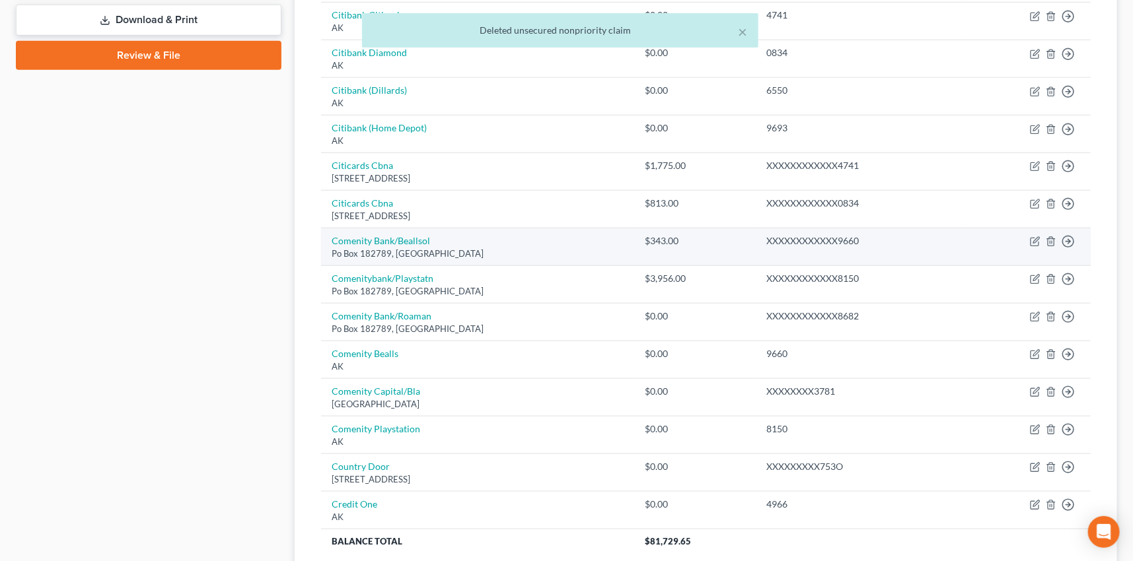
scroll to position [680, 0]
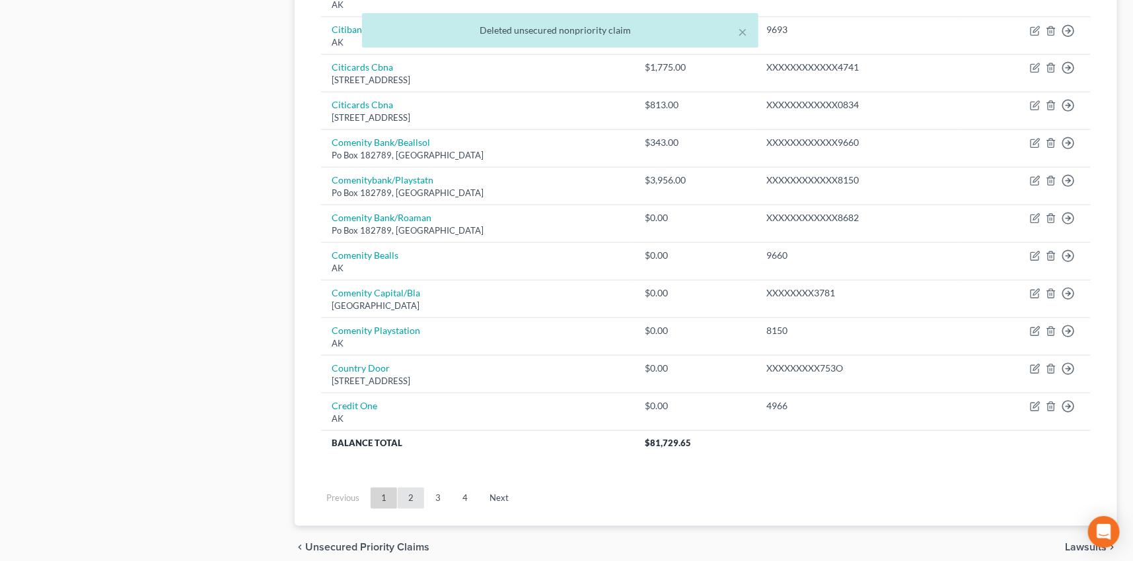
click at [413, 495] on link "2" at bounding box center [411, 498] width 26 height 21
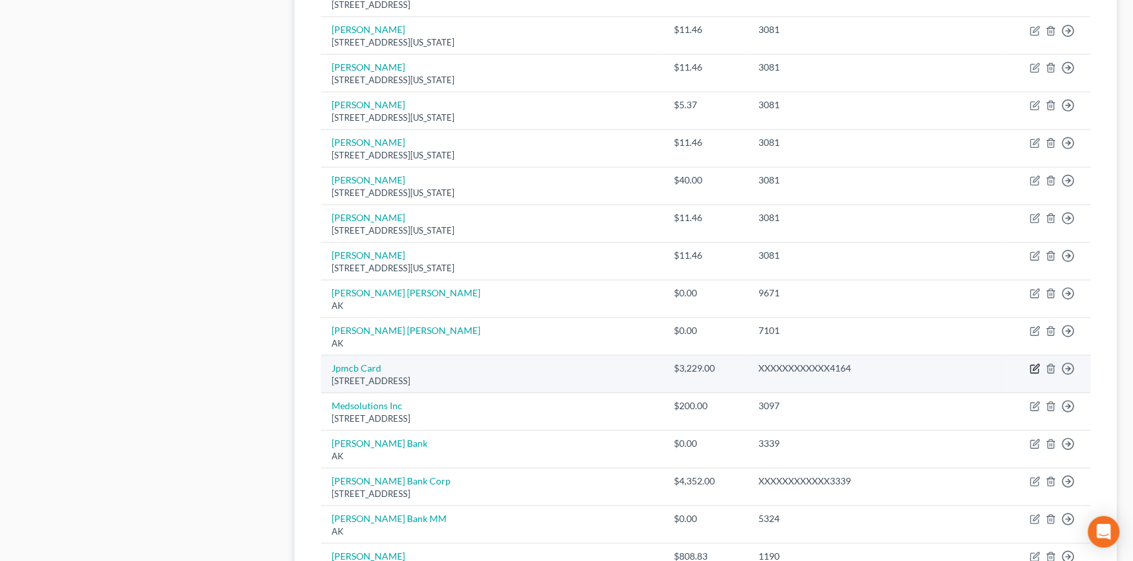
click at [1032, 367] on icon "button" at bounding box center [1035, 369] width 11 height 11
select select "7"
select select "0"
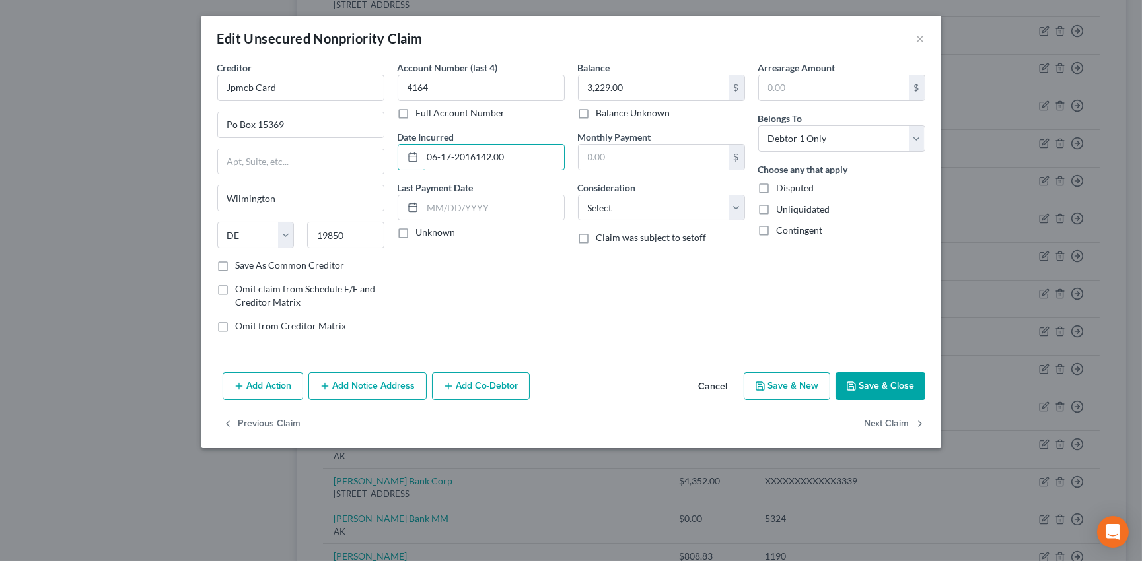
type input "06-17-2016"
click at [416, 234] on label "Unknown" at bounding box center [436, 232] width 40 height 13
click at [421, 234] on input "Unknown" at bounding box center [425, 230] width 9 height 9
checkbox input "true"
click at [236, 265] on label "Save As Common Creditor" at bounding box center [290, 265] width 109 height 13
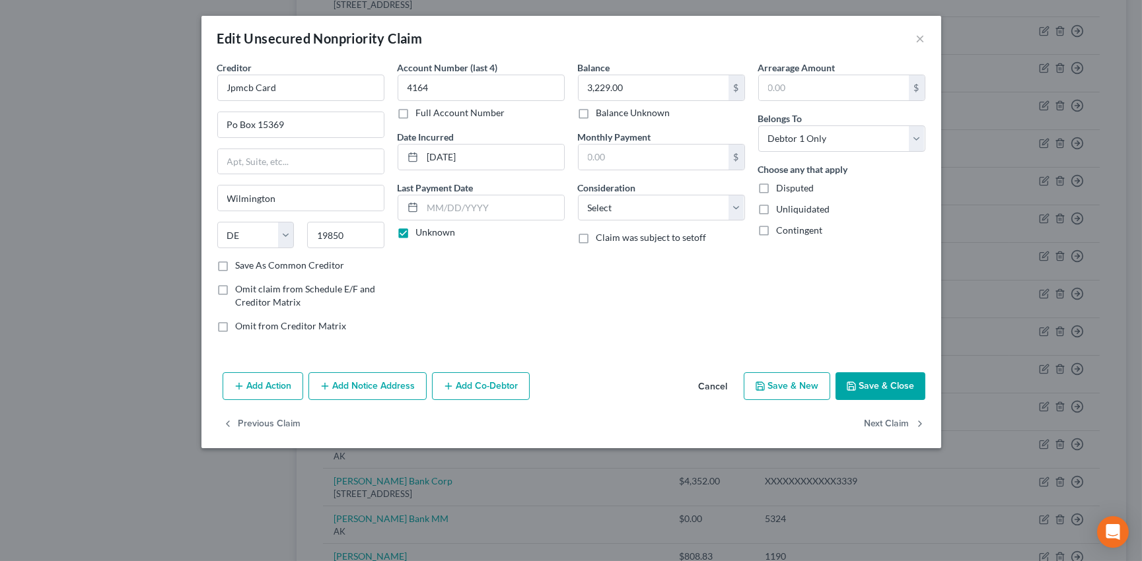
click at [241, 265] on input "Save As Common Creditor" at bounding box center [245, 263] width 9 height 9
checkbox input "true"
drag, startPoint x: 659, startPoint y: 211, endPoint x: 653, endPoint y: 219, distance: 10.8
click at [659, 211] on select "Select Cable / Satellite Services Collection Agency Credit Card Debt Debt Couns…" at bounding box center [661, 208] width 167 height 26
select select "2"
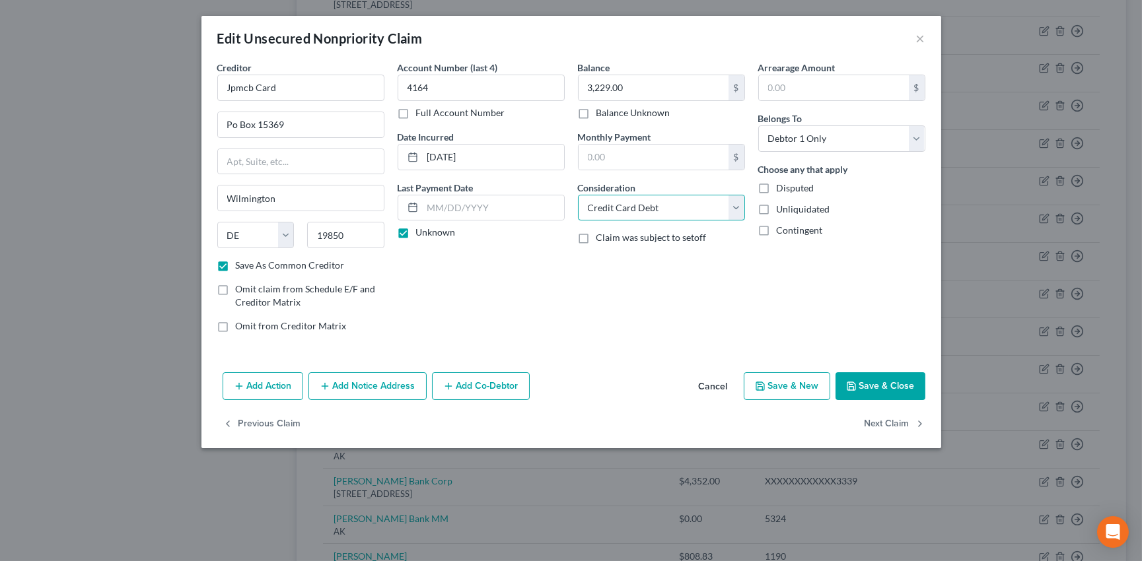
click at [578, 195] on select "Select Cable / Satellite Services Collection Agency Credit Card Debt Debt Couns…" at bounding box center [661, 208] width 167 height 26
click at [884, 379] on button "Save & Close" at bounding box center [881, 387] width 90 height 28
checkbox input "false"
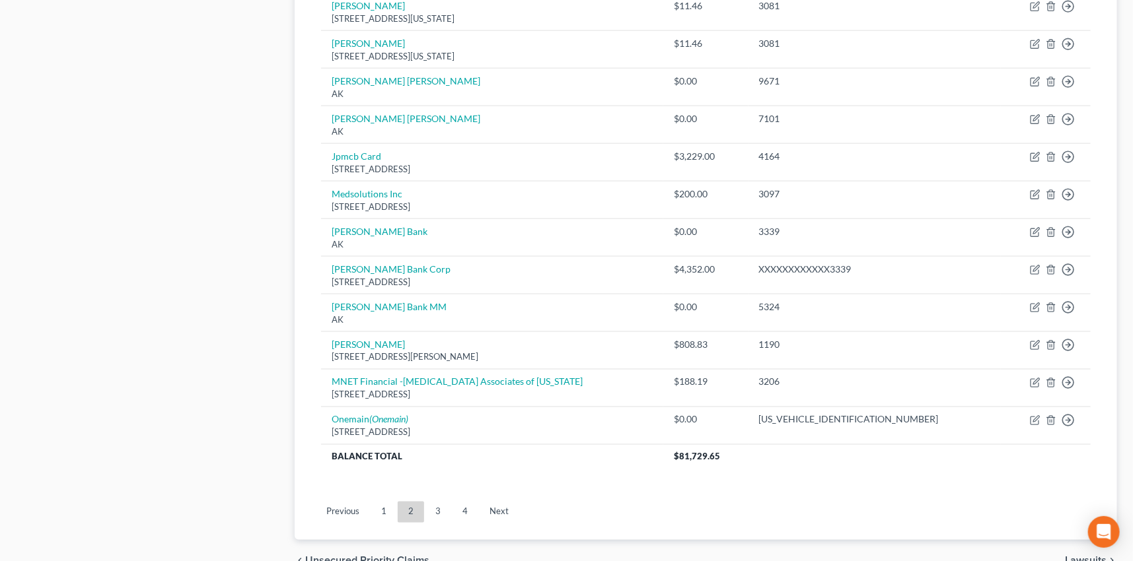
scroll to position [960, 0]
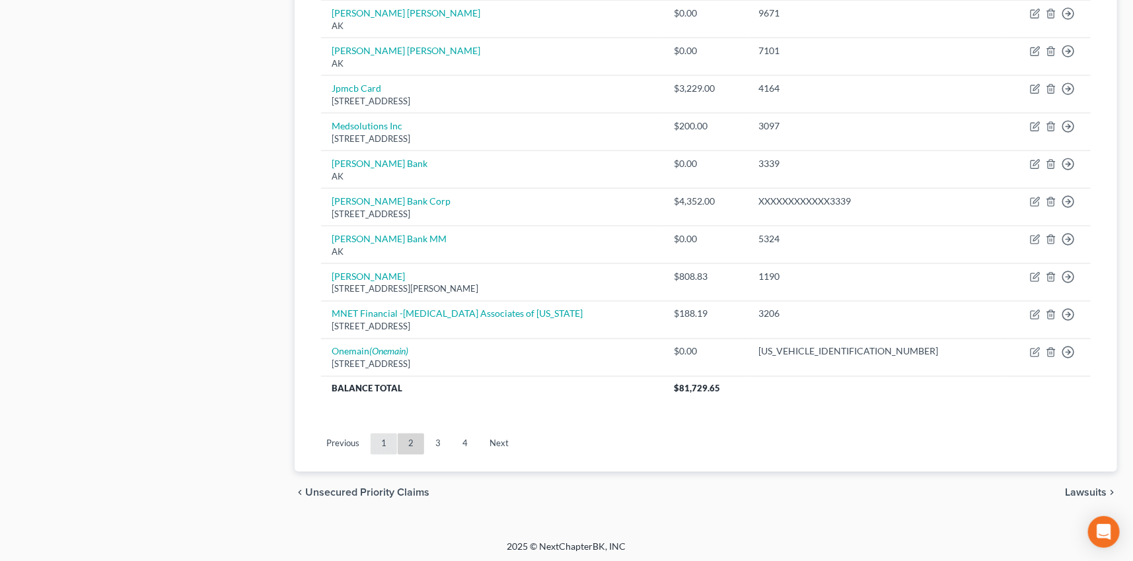
click at [382, 441] on link "1" at bounding box center [384, 444] width 26 height 21
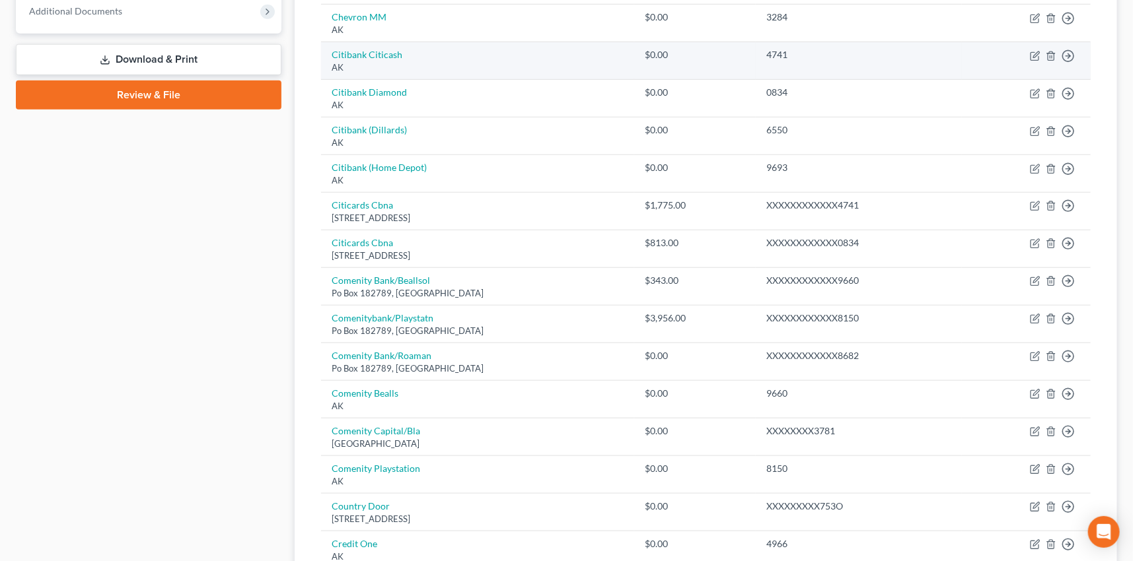
scroll to position [576, 0]
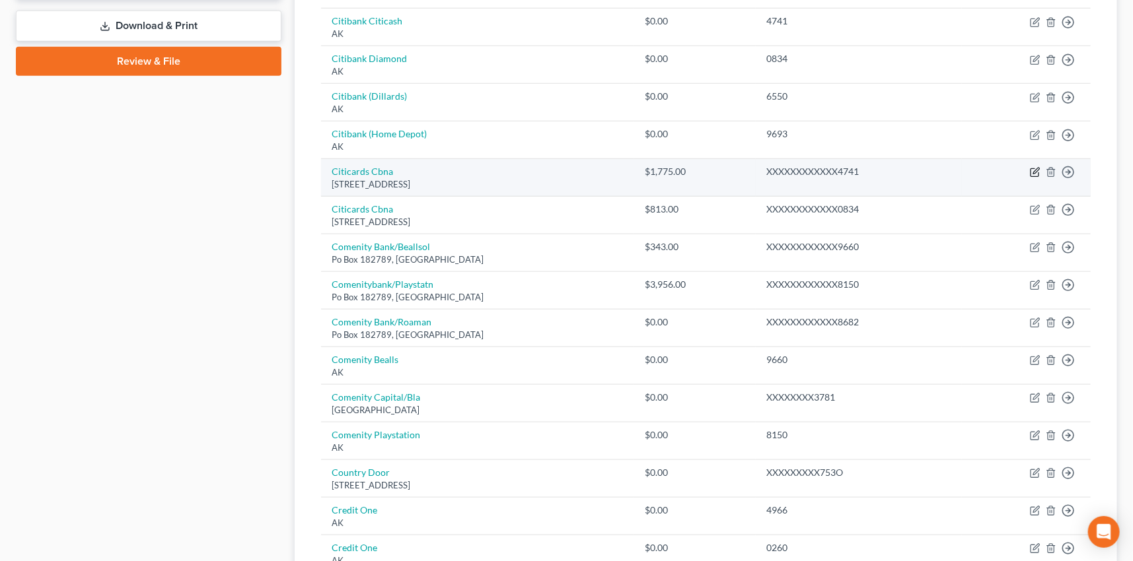
click at [1035, 170] on icon "button" at bounding box center [1036, 171] width 6 height 6
select select "43"
select select "2"
select select "0"
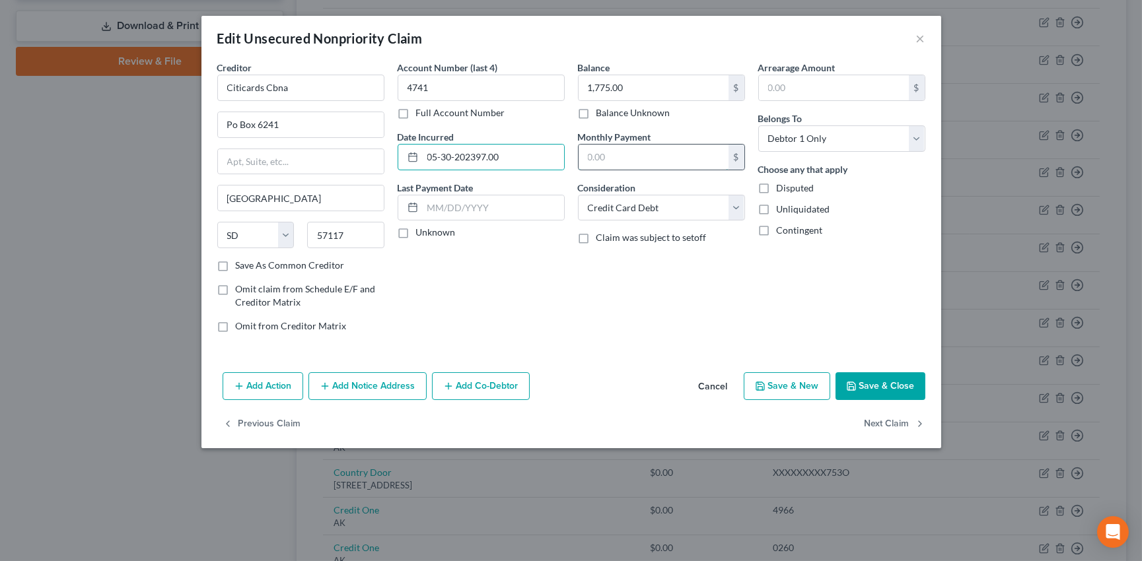
click at [627, 165] on input "text" at bounding box center [654, 157] width 150 height 25
drag, startPoint x: 511, startPoint y: 155, endPoint x: 479, endPoint y: 157, distance: 32.4
click at [479, 157] on input "05-30-202397.00" at bounding box center [493, 157] width 141 height 25
type input "05-30-2023"
click at [416, 236] on label "Unknown" at bounding box center [436, 232] width 40 height 13
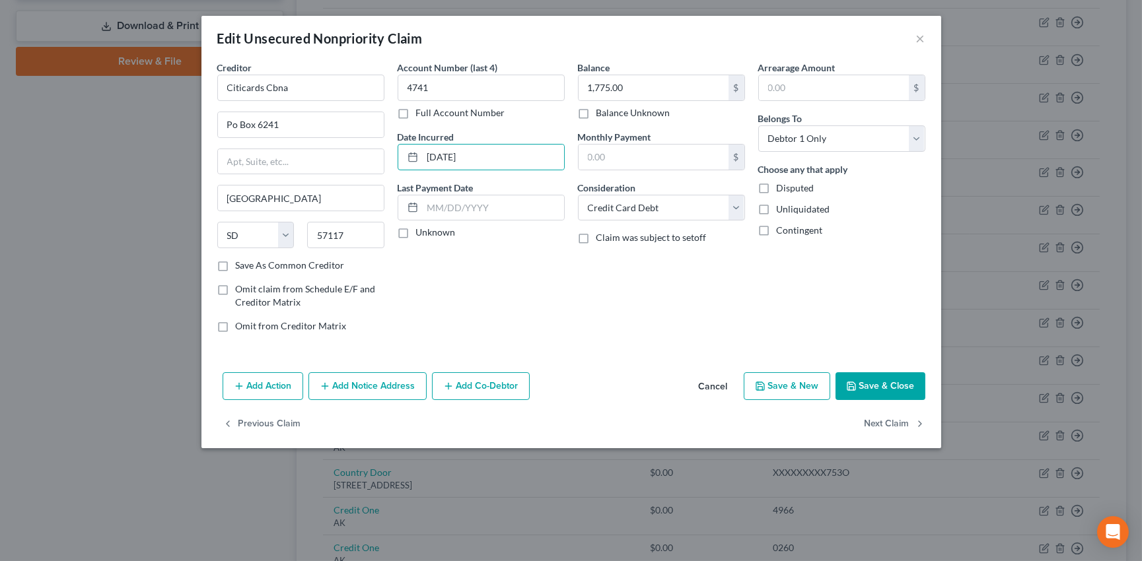
click at [421, 234] on input "Unknown" at bounding box center [425, 230] width 9 height 9
checkbox input "true"
click at [236, 264] on label "Save As Common Creditor" at bounding box center [290, 265] width 109 height 13
click at [241, 264] on input "Save As Common Creditor" at bounding box center [245, 263] width 9 height 9
click at [875, 379] on button "Save & Close" at bounding box center [881, 387] width 90 height 28
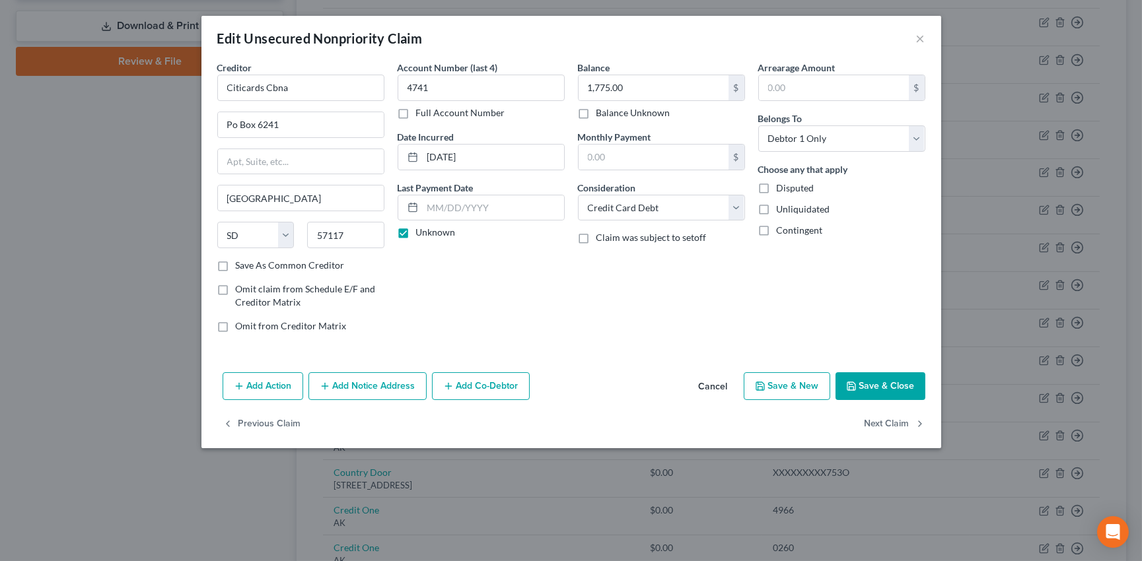
checkbox input "false"
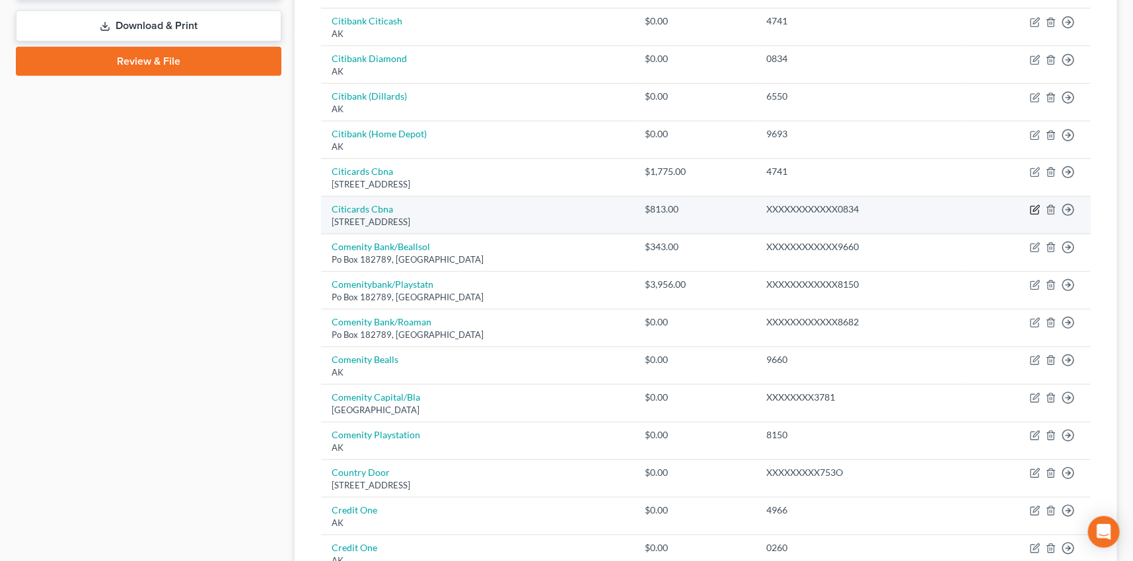
click at [1036, 205] on icon "button" at bounding box center [1035, 210] width 11 height 11
select select "43"
select select "2"
select select "0"
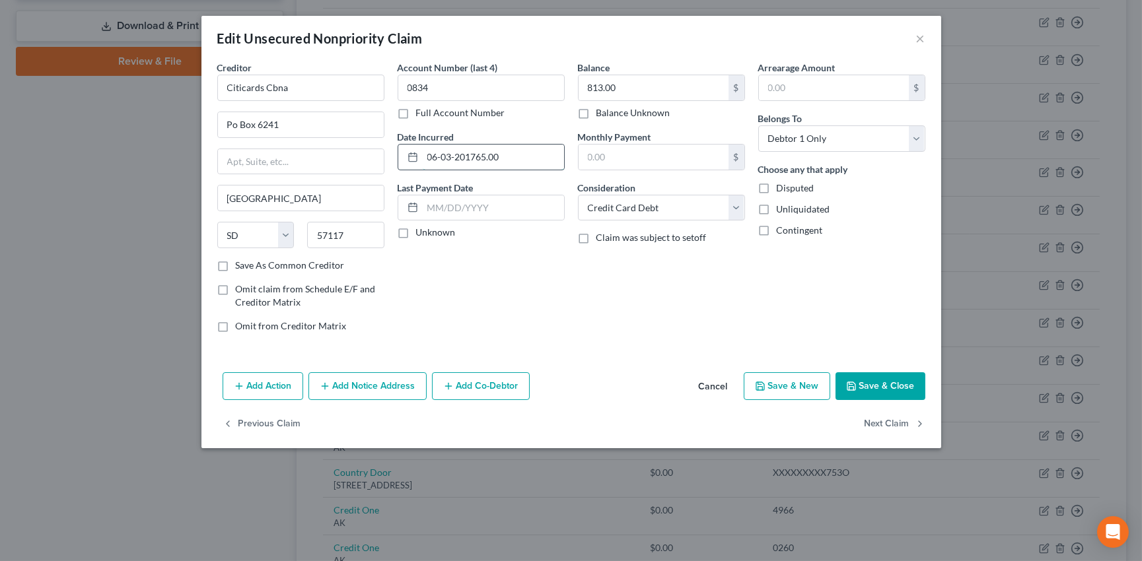
type input "06-03-2017"
click at [416, 234] on label "Unknown" at bounding box center [436, 232] width 40 height 13
click at [421, 234] on input "Unknown" at bounding box center [425, 230] width 9 height 9
checkbox input "true"
click at [236, 264] on label "Save As Common Creditor" at bounding box center [290, 265] width 109 height 13
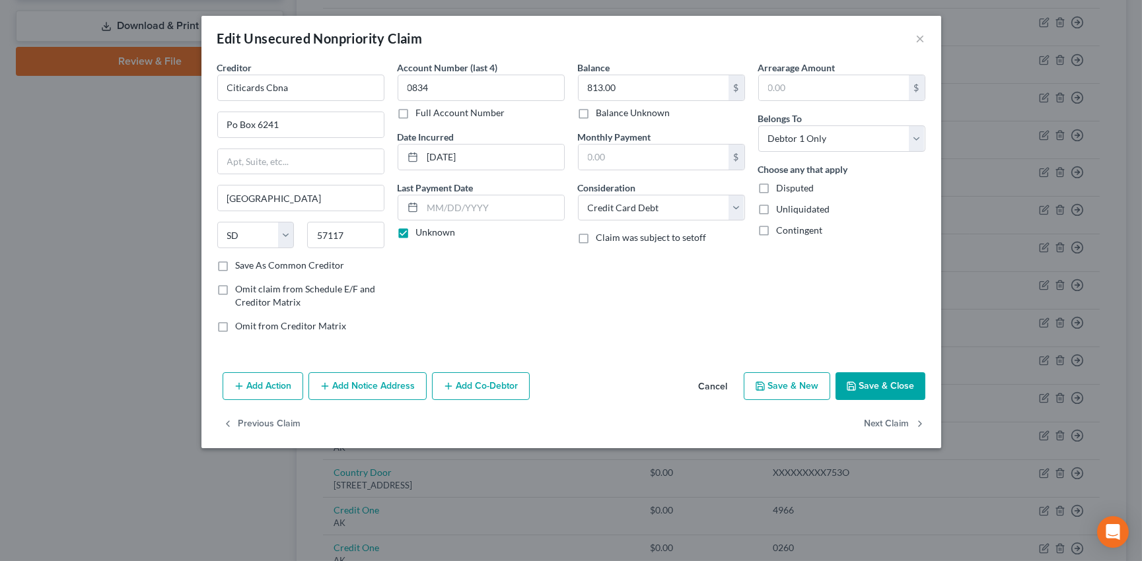
click at [241, 264] on input "Save As Common Creditor" at bounding box center [245, 263] width 9 height 9
click at [886, 380] on button "Save & Close" at bounding box center [881, 387] width 90 height 28
checkbox input "false"
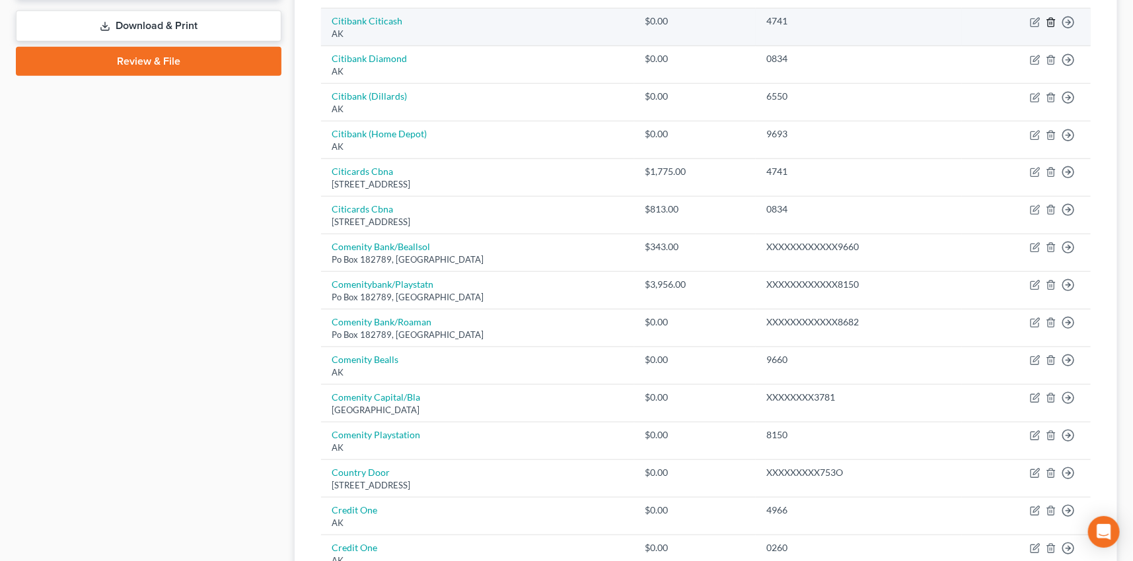
click at [1052, 18] on icon "button" at bounding box center [1051, 22] width 6 height 9
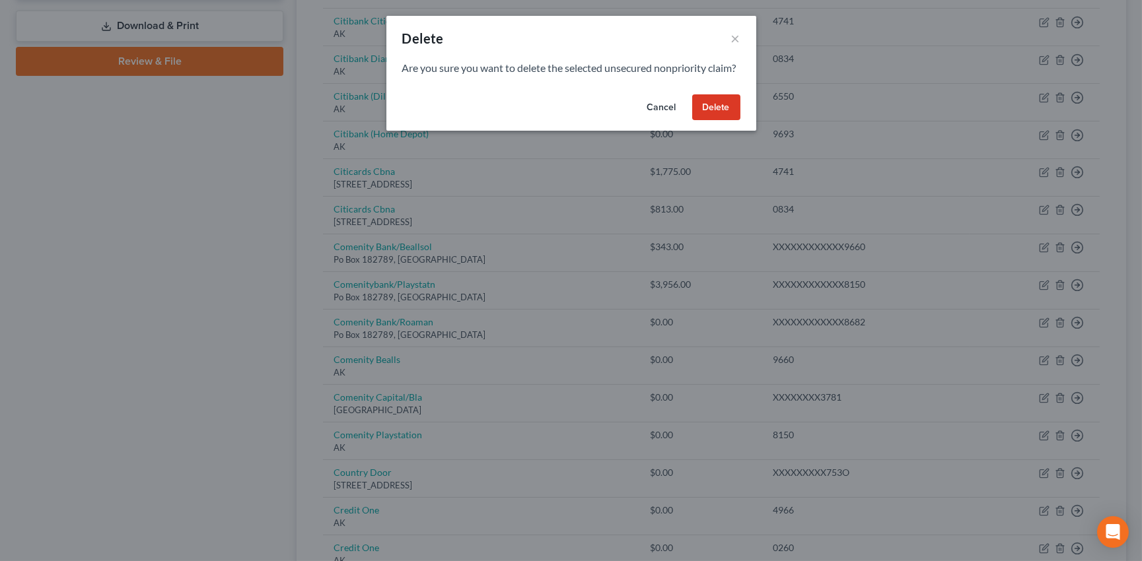
click at [707, 119] on button "Delete" at bounding box center [716, 107] width 48 height 26
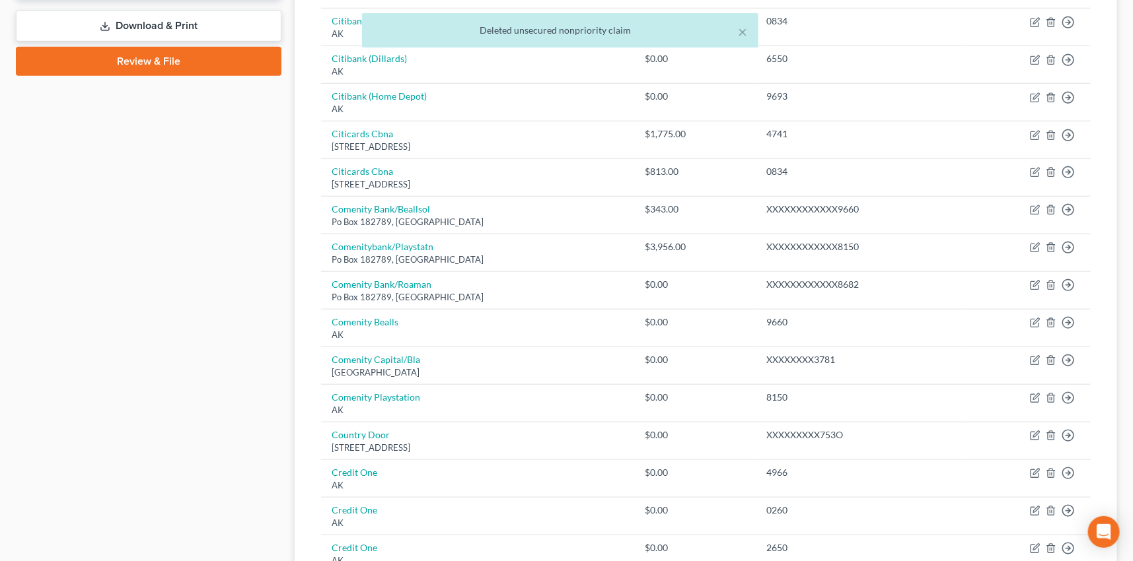
click at [1054, 17] on div "× Deleted unsecured nonpriority claim" at bounding box center [559, 33] width 1133 height 41
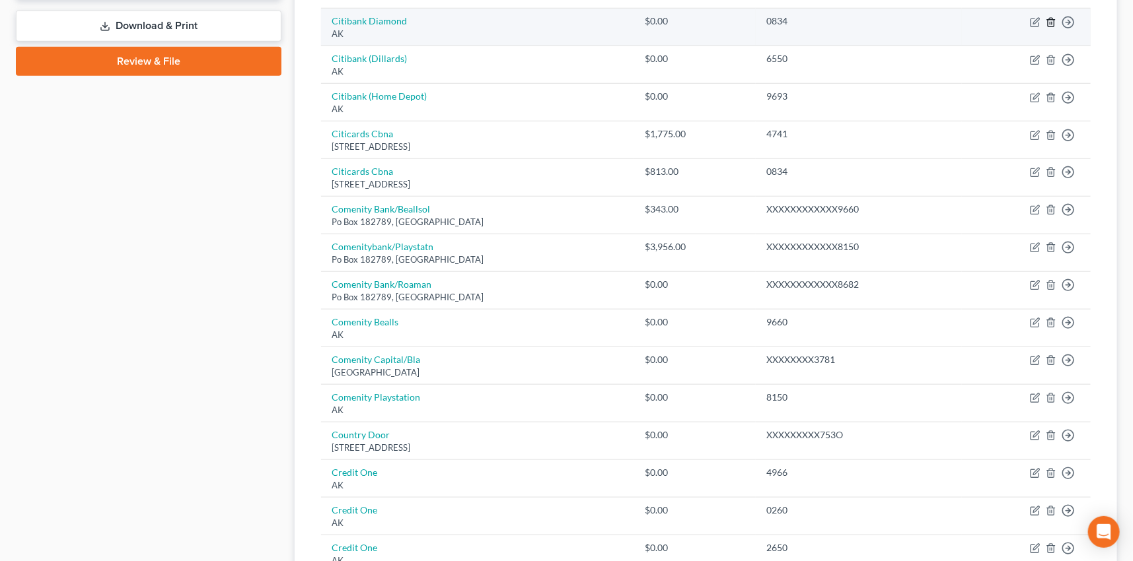
click at [1050, 18] on icon "button" at bounding box center [1051, 22] width 6 height 9
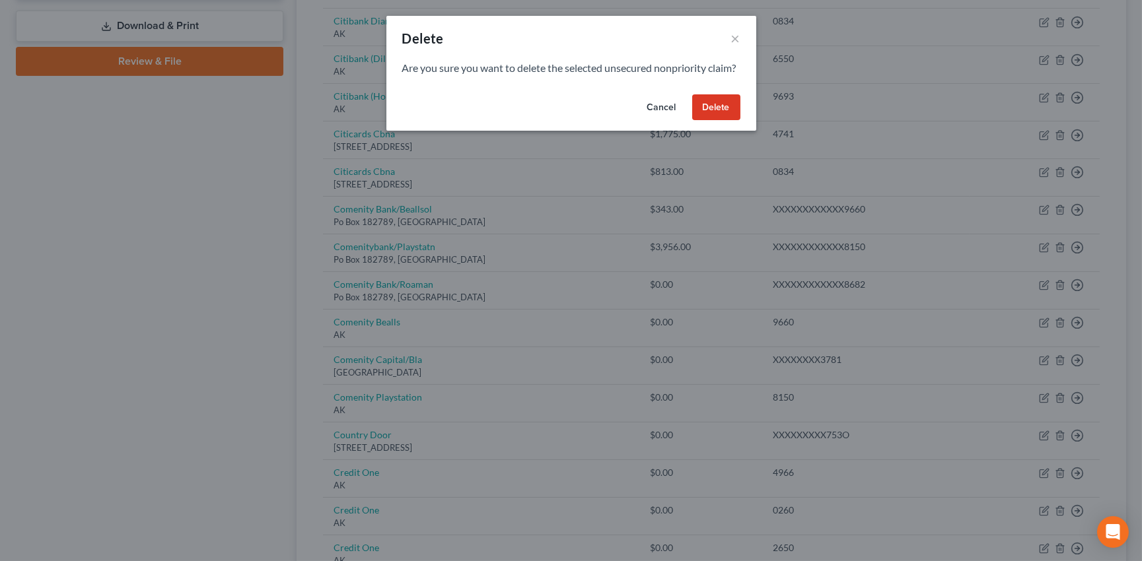
click at [717, 121] on button "Delete" at bounding box center [716, 107] width 48 height 26
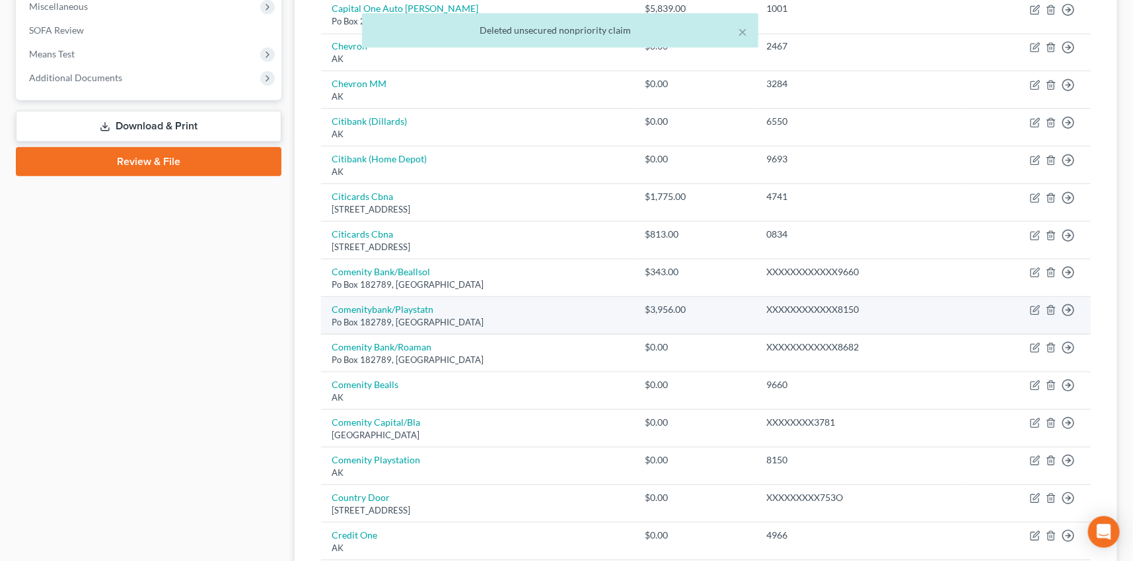
scroll to position [456, 0]
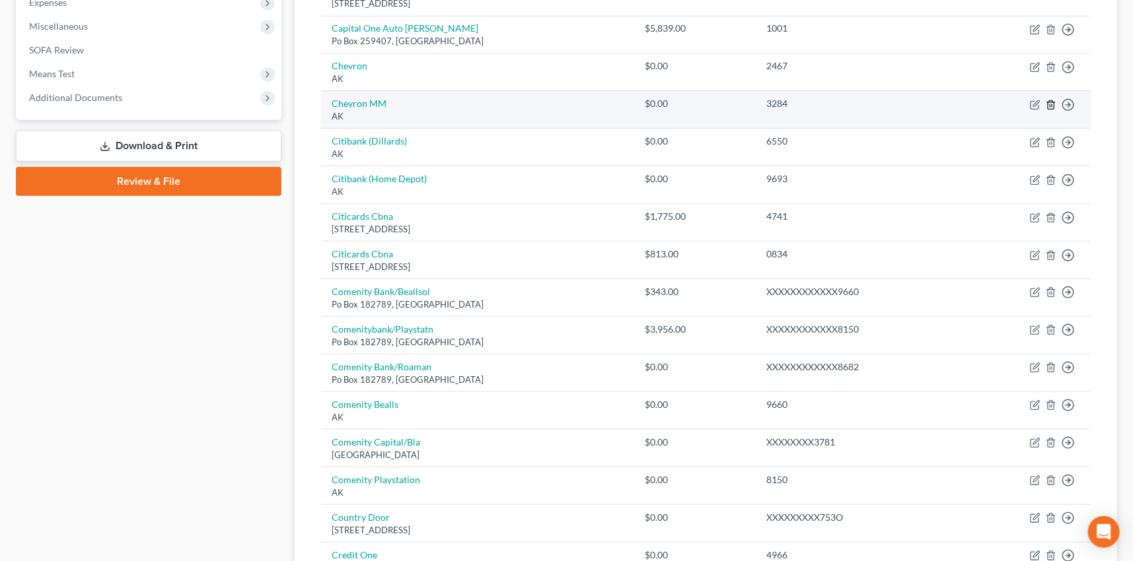
click at [1052, 101] on icon "button" at bounding box center [1051, 105] width 11 height 11
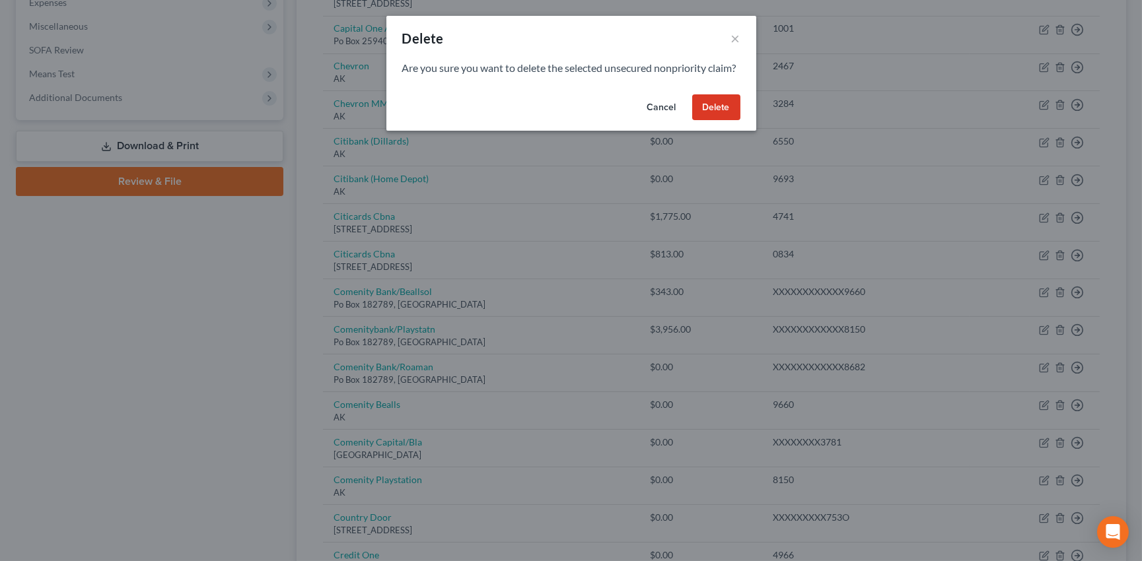
click at [717, 117] on button "Delete" at bounding box center [716, 107] width 48 height 26
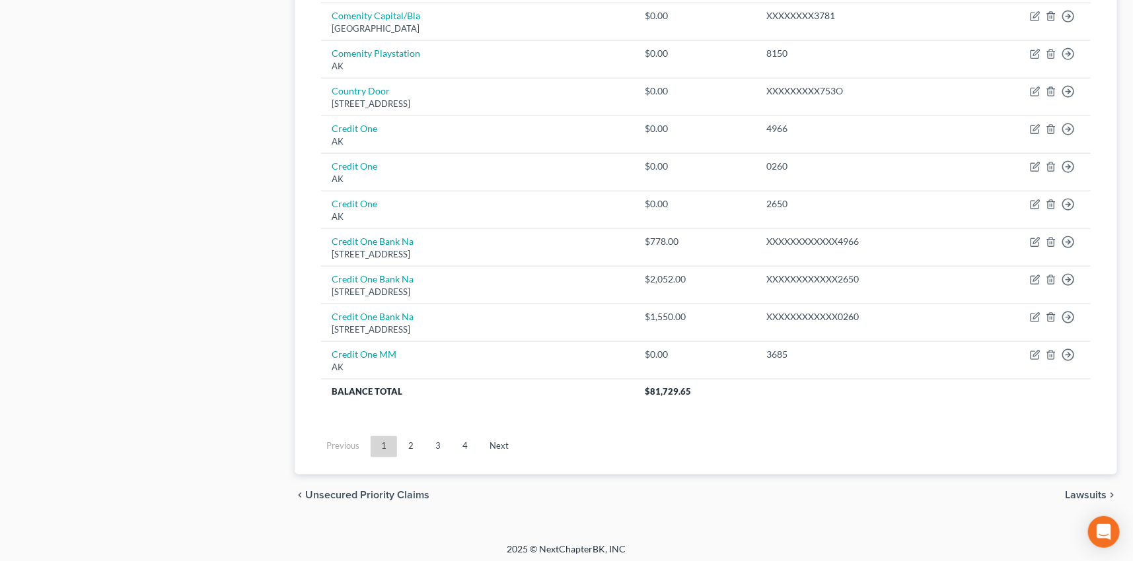
scroll to position [847, 0]
click at [460, 440] on link "4" at bounding box center [465, 444] width 26 height 21
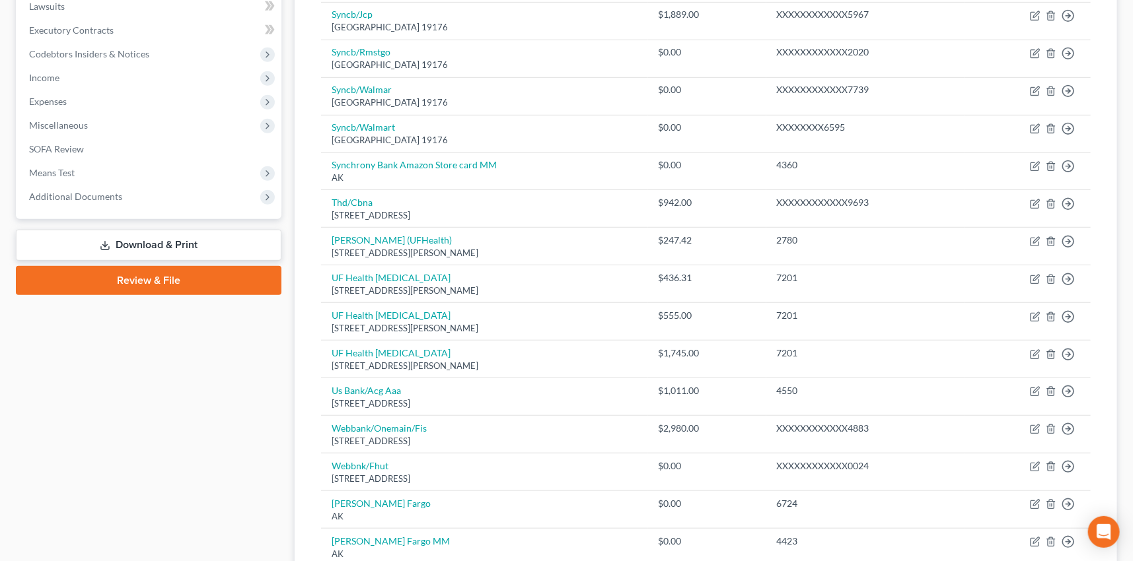
scroll to position [344, 0]
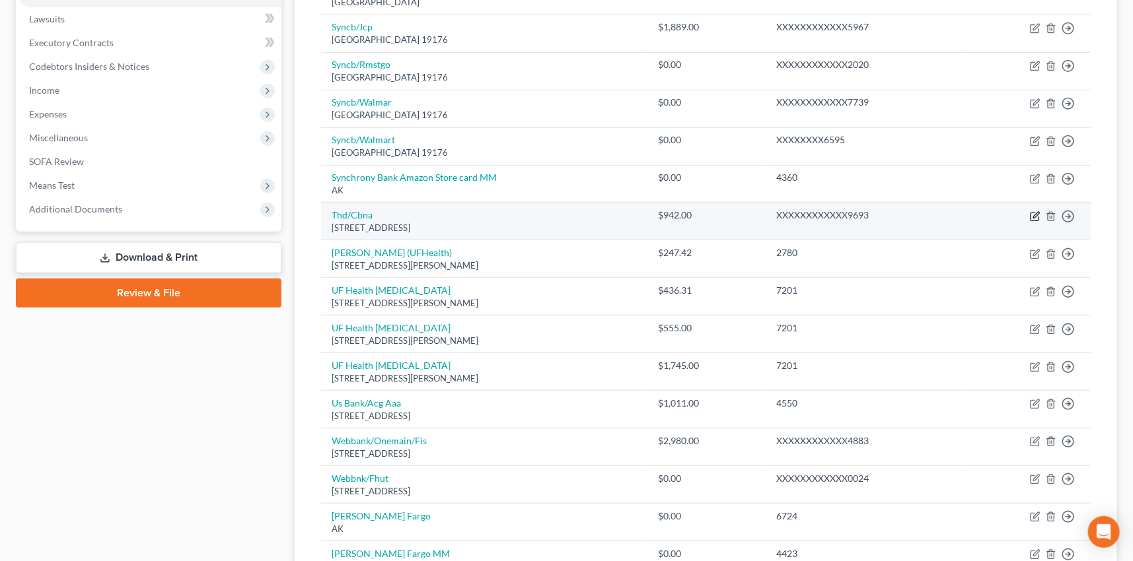
click at [1034, 211] on icon "button" at bounding box center [1035, 216] width 11 height 11
select select "43"
select select "2"
select select "0"
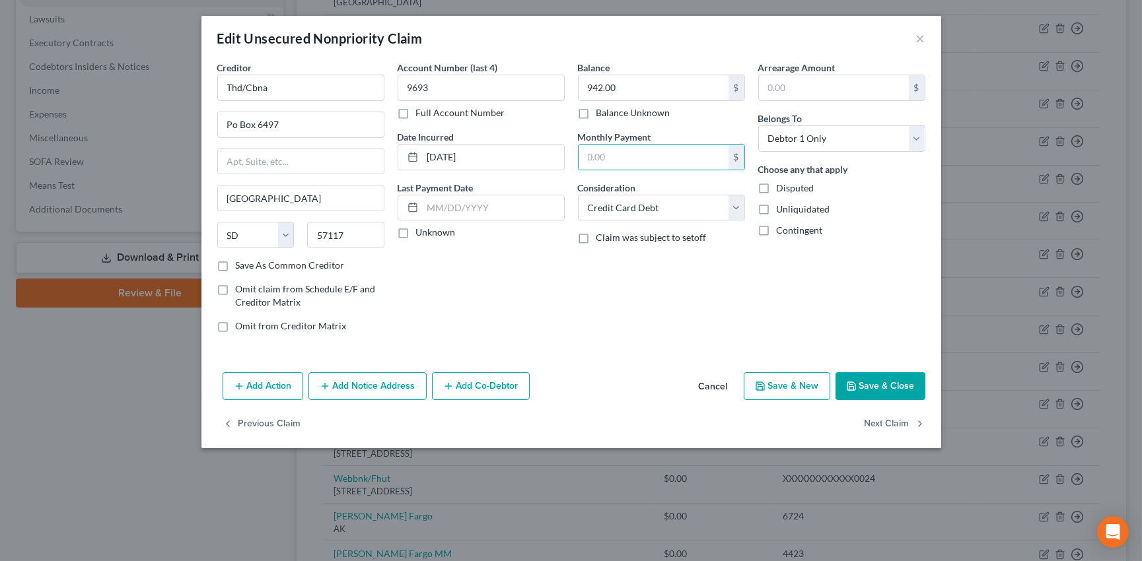
click at [416, 230] on label "Unknown" at bounding box center [436, 232] width 40 height 13
click at [421, 230] on input "Unknown" at bounding box center [425, 230] width 9 height 9
checkbox input "true"
click at [236, 264] on label "Save As Common Creditor" at bounding box center [290, 265] width 109 height 13
click at [241, 264] on input "Save As Common Creditor" at bounding box center [245, 263] width 9 height 9
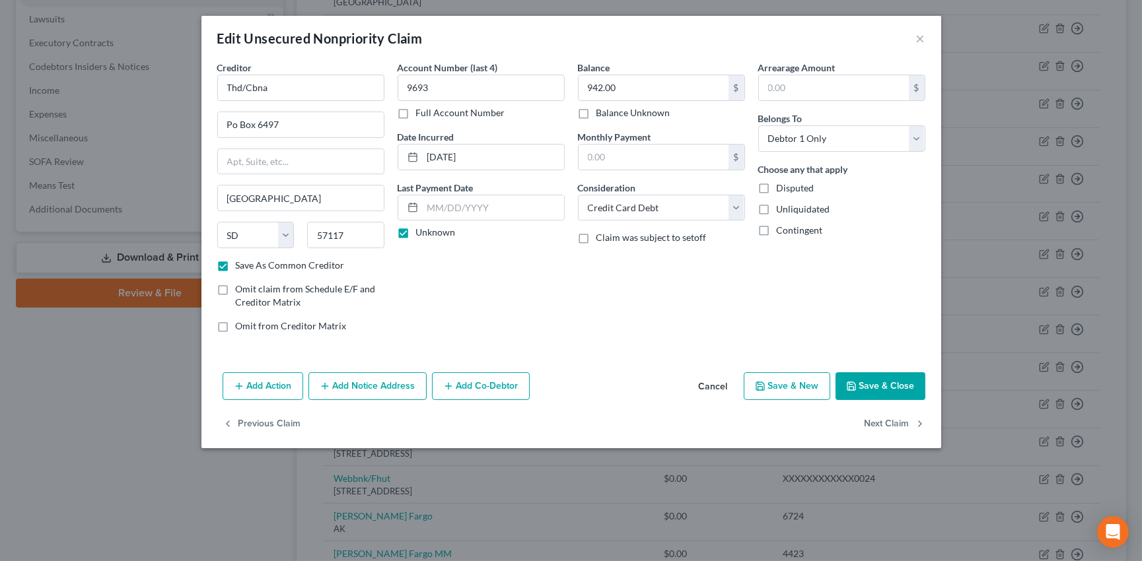
click at [908, 377] on button "Save & Close" at bounding box center [881, 387] width 90 height 28
checkbox input "false"
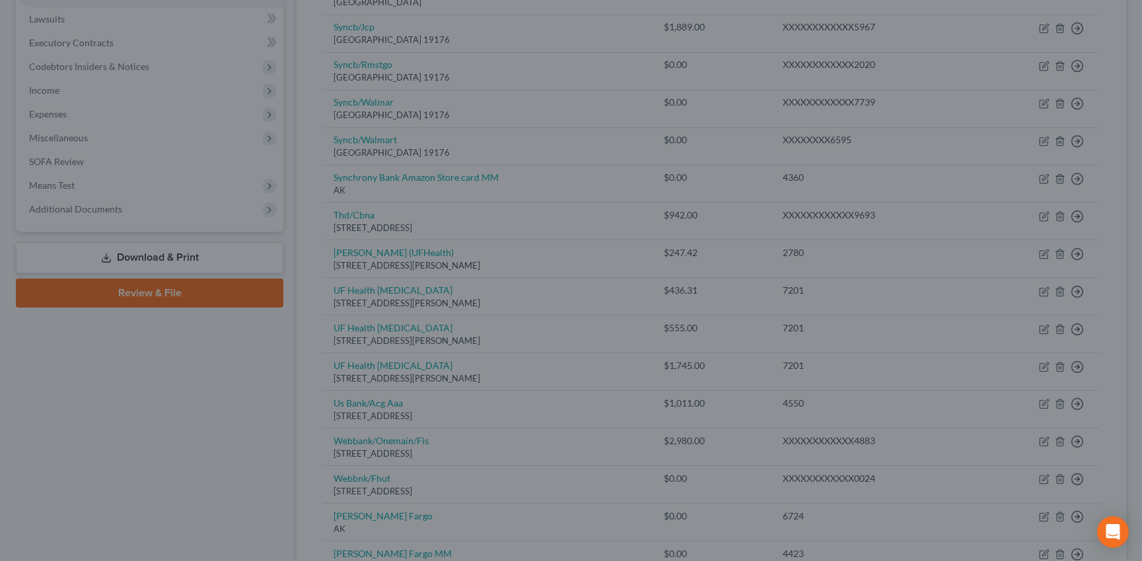
type input "0"
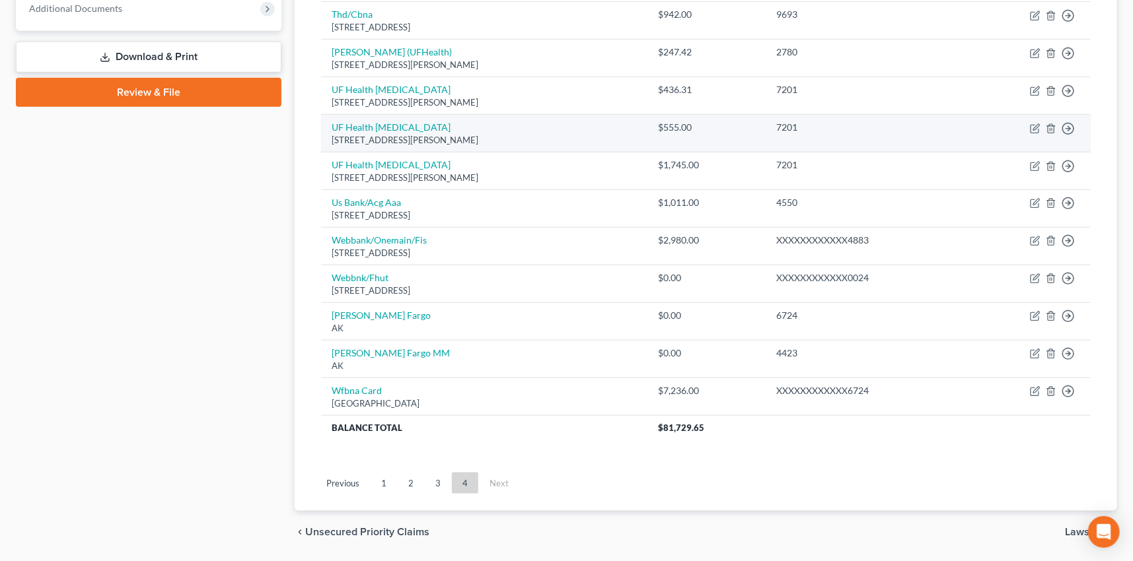
scroll to position [585, 0]
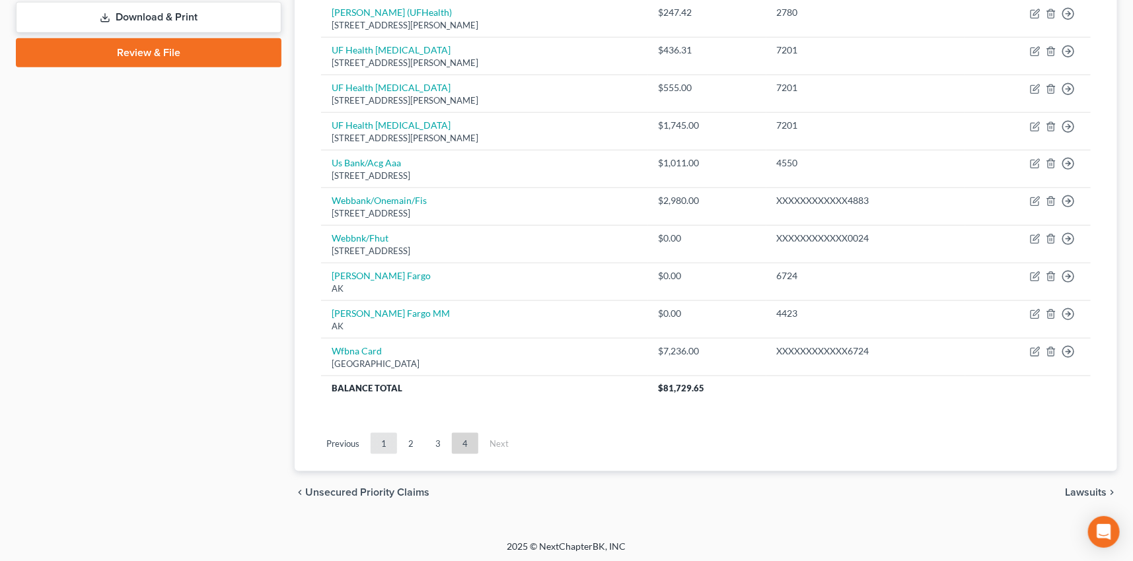
click at [384, 439] on link "1" at bounding box center [384, 443] width 26 height 21
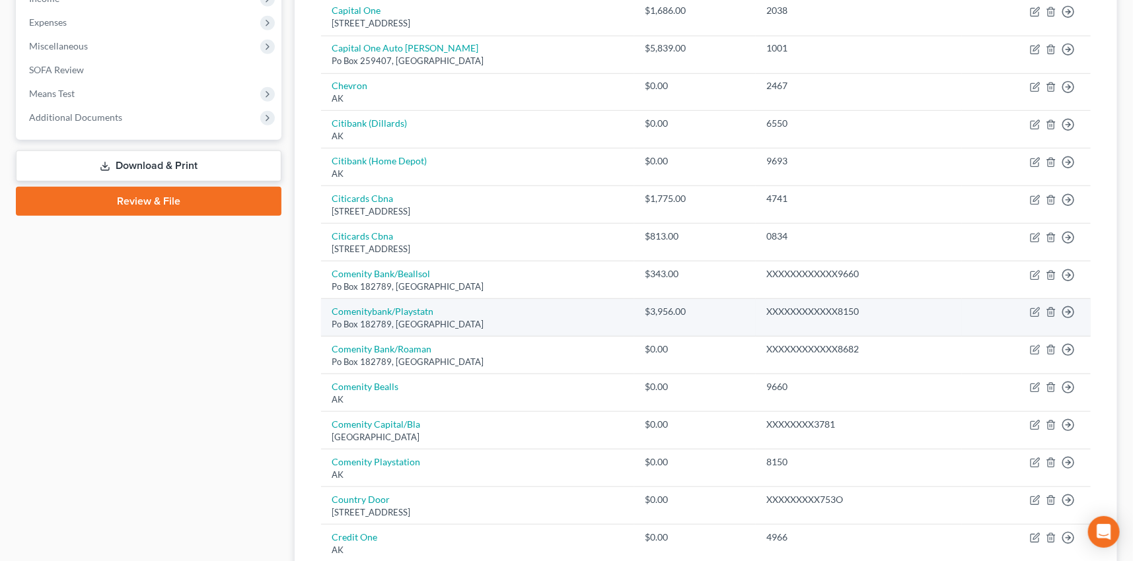
scroll to position [404, 0]
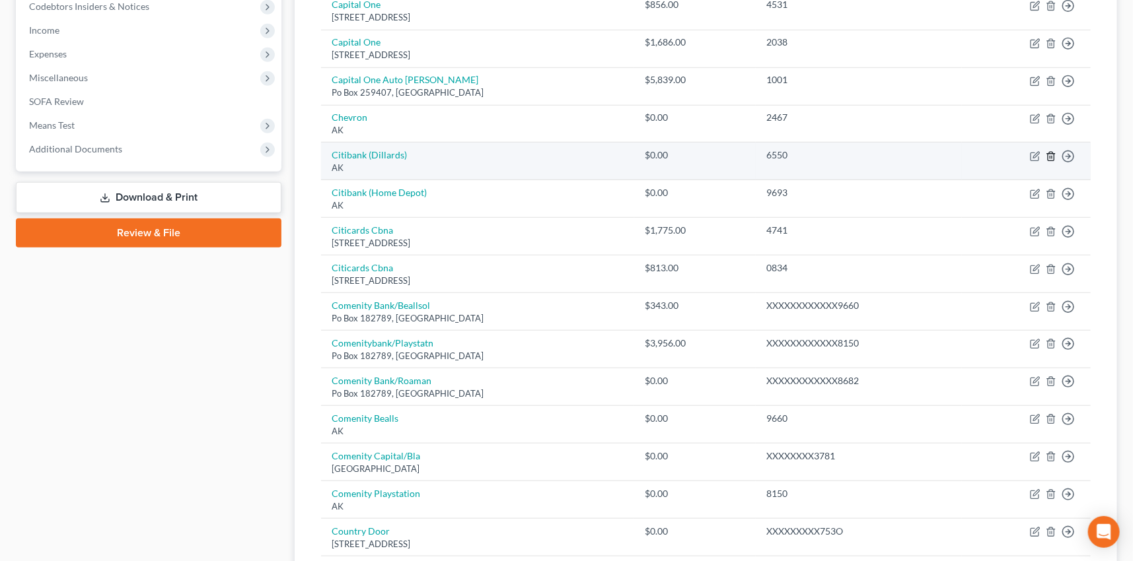
click at [1052, 156] on line "button" at bounding box center [1052, 157] width 0 height 3
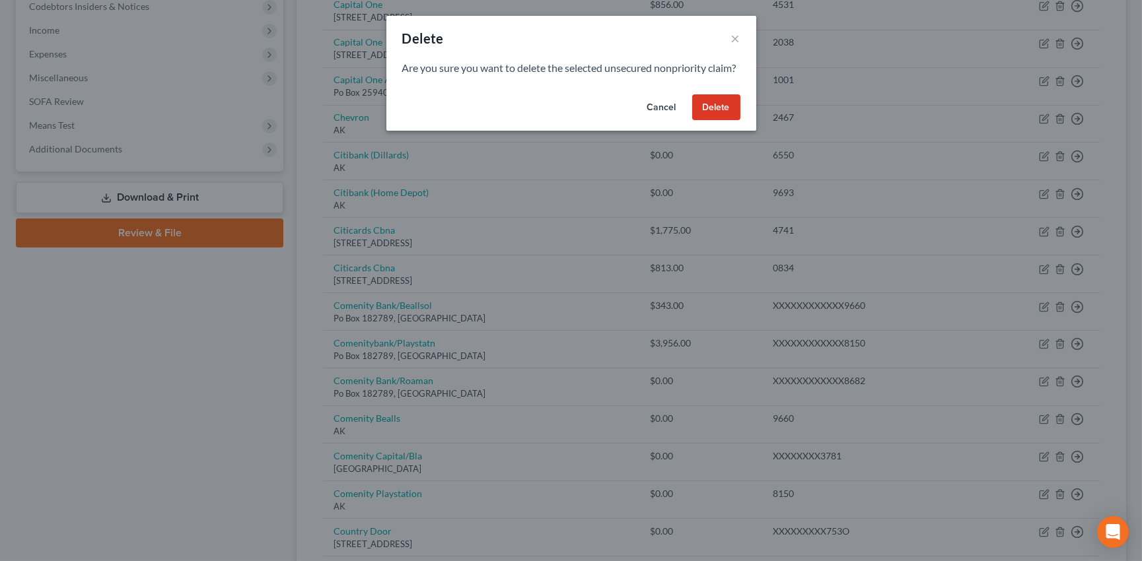
click at [711, 116] on button "Delete" at bounding box center [716, 107] width 48 height 26
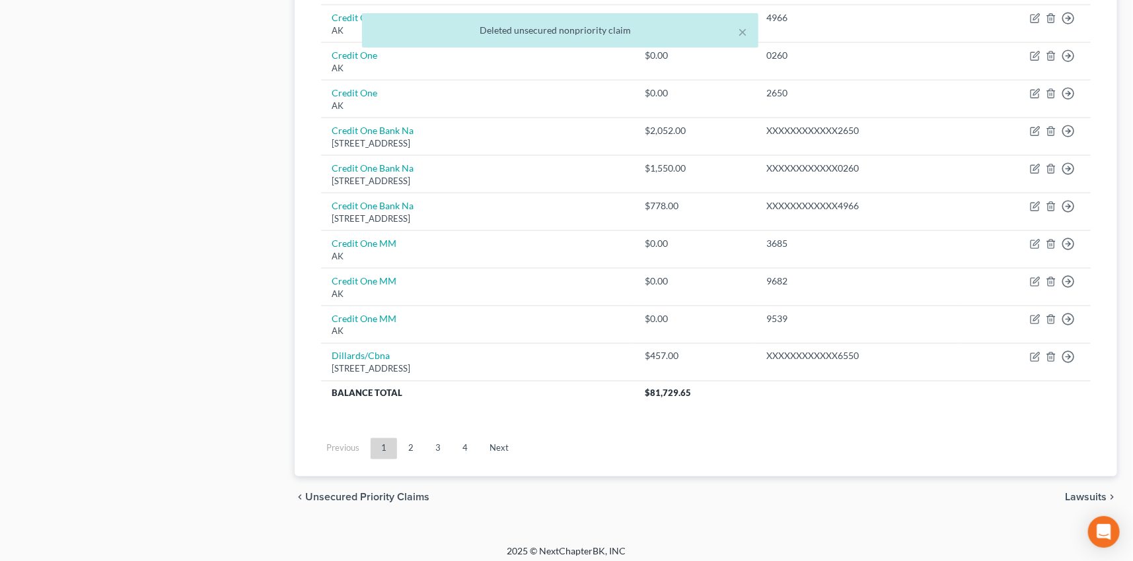
scroll to position [923, 0]
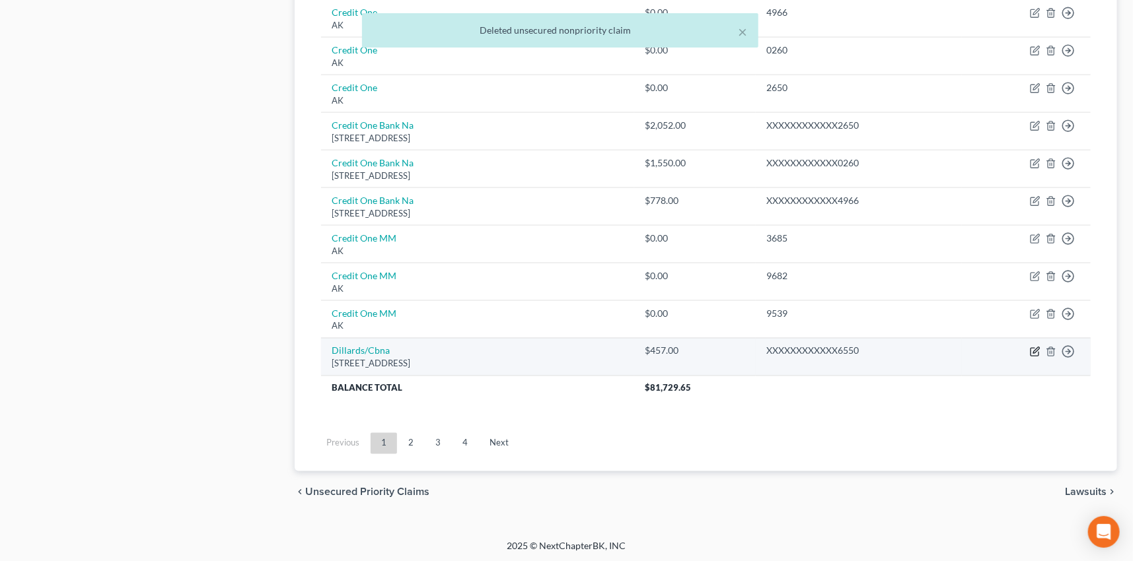
click at [1034, 349] on icon "button" at bounding box center [1035, 352] width 11 height 11
select select "43"
select select "2"
select select "0"
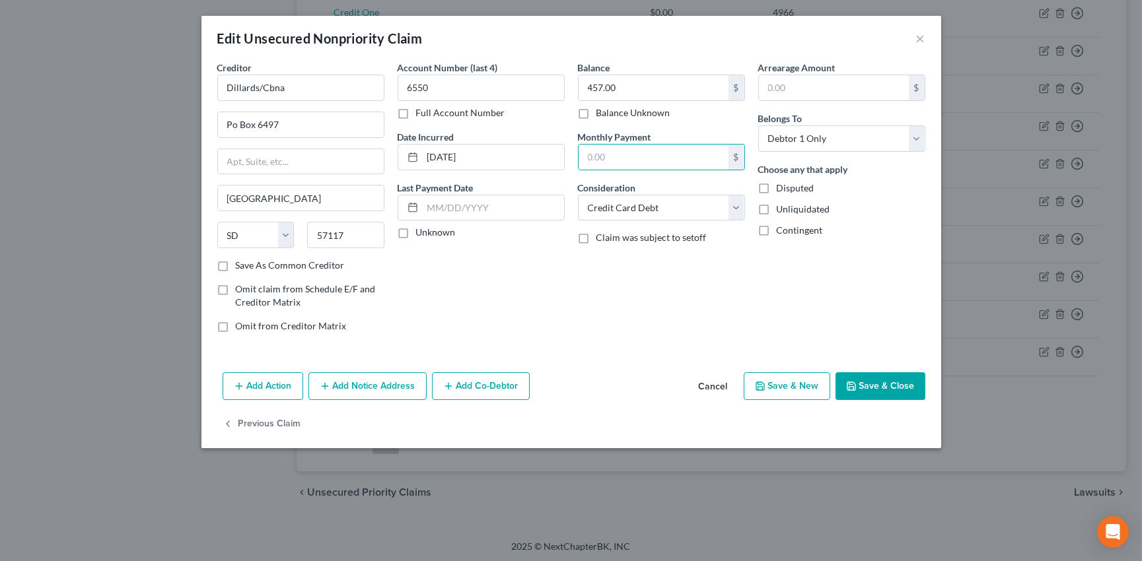
click at [416, 232] on label "Unknown" at bounding box center [436, 232] width 40 height 13
click at [421, 232] on input "Unknown" at bounding box center [425, 230] width 9 height 9
checkbox input "true"
click at [236, 265] on label "Save As Common Creditor" at bounding box center [290, 265] width 109 height 13
click at [241, 265] on input "Save As Common Creditor" at bounding box center [245, 263] width 9 height 9
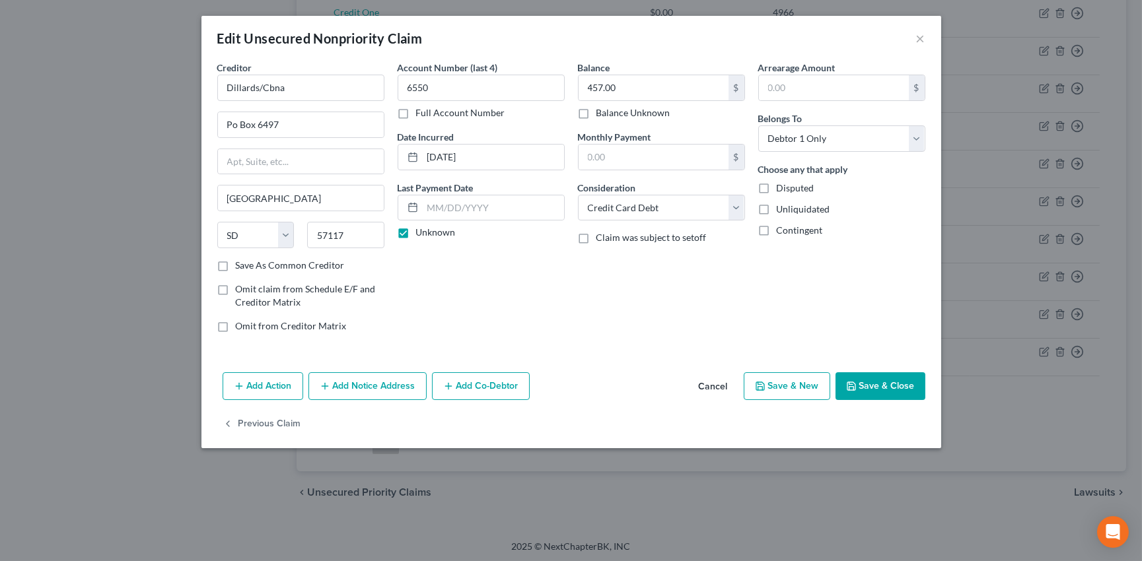
checkbox input "true"
click at [885, 380] on button "Save & Close" at bounding box center [881, 387] width 90 height 28
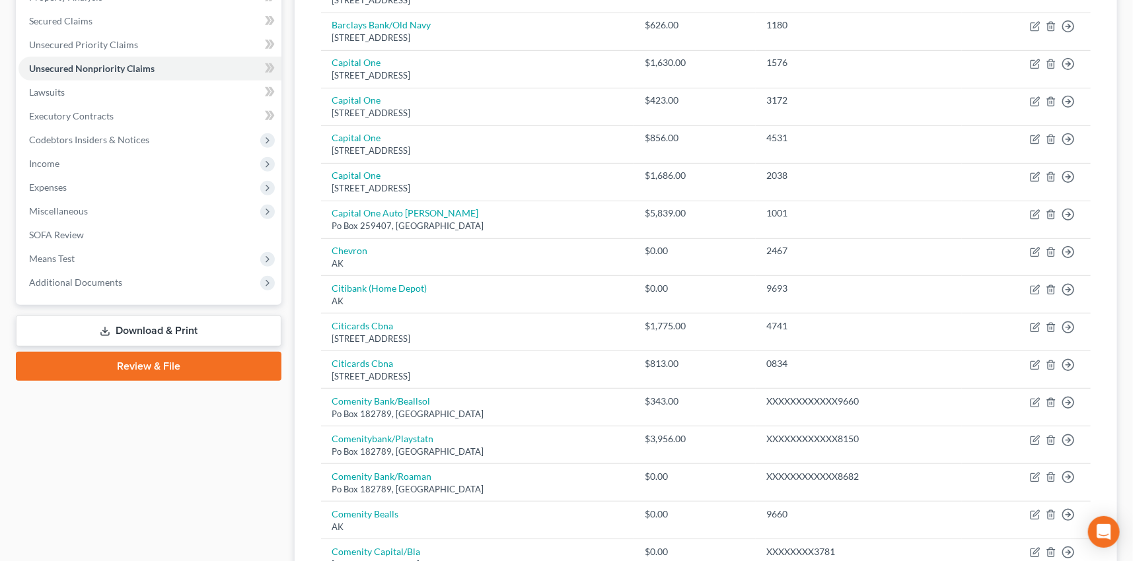
scroll to position [269, 0]
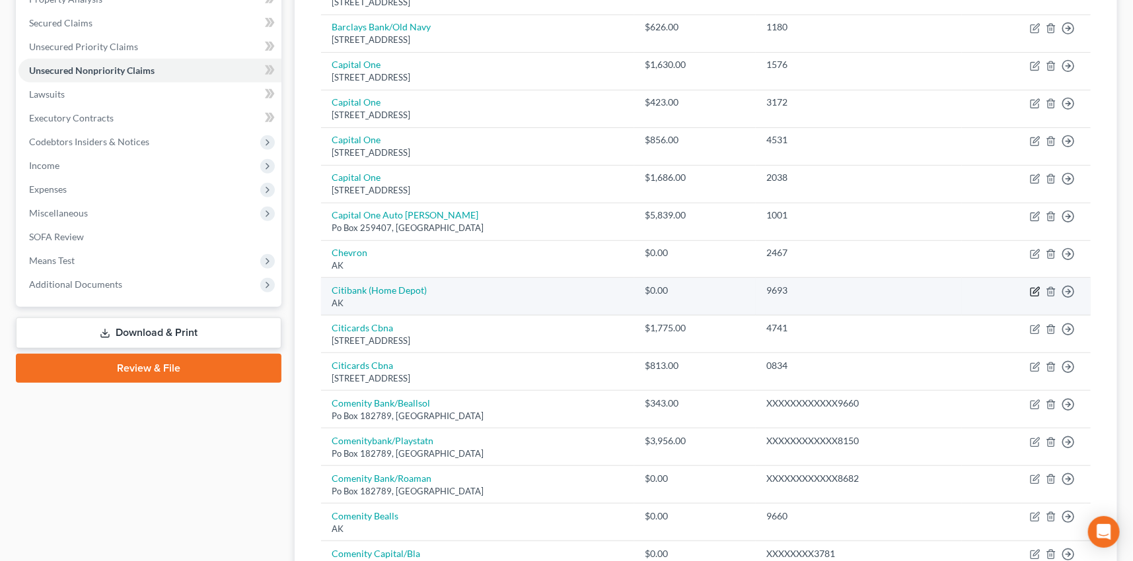
click at [1032, 289] on icon "button" at bounding box center [1035, 292] width 11 height 11
select select "1"
select select "2"
select select "0"
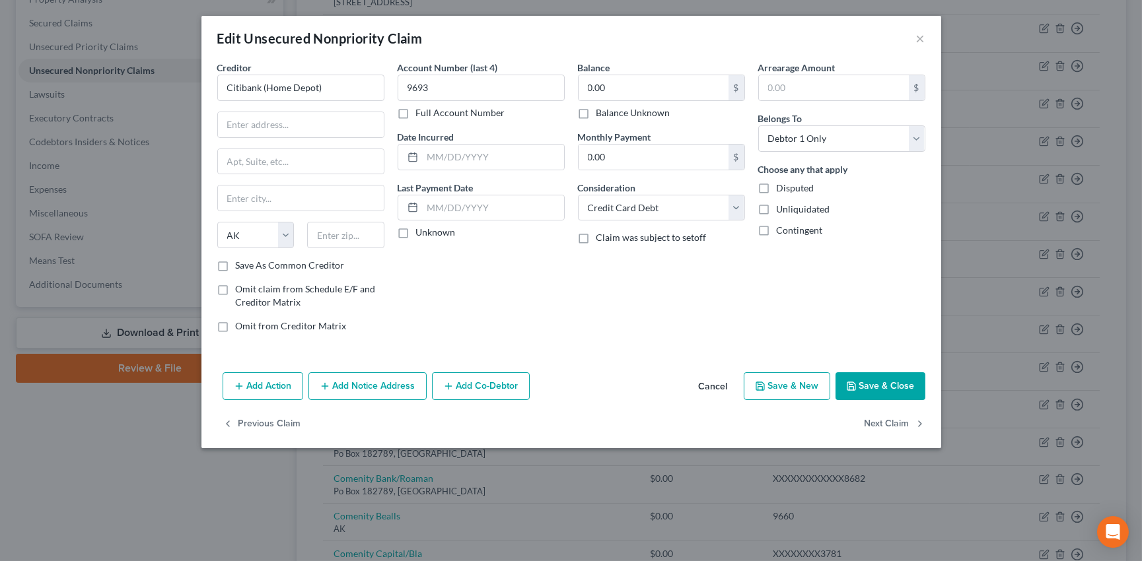
click at [717, 384] on button "Cancel" at bounding box center [713, 387] width 50 height 26
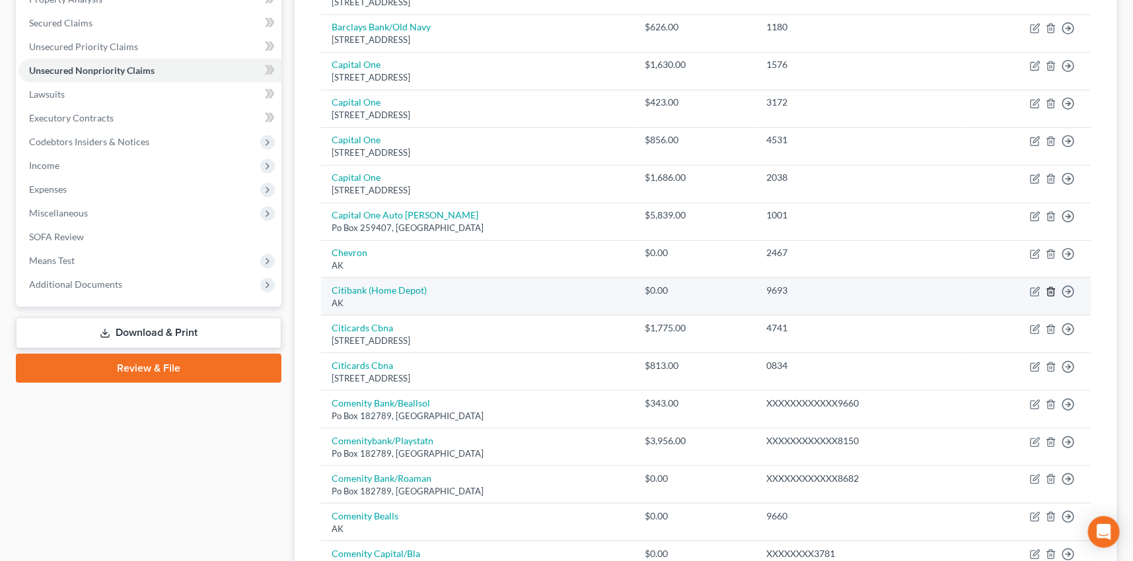
click at [1048, 287] on icon "button" at bounding box center [1051, 292] width 11 height 11
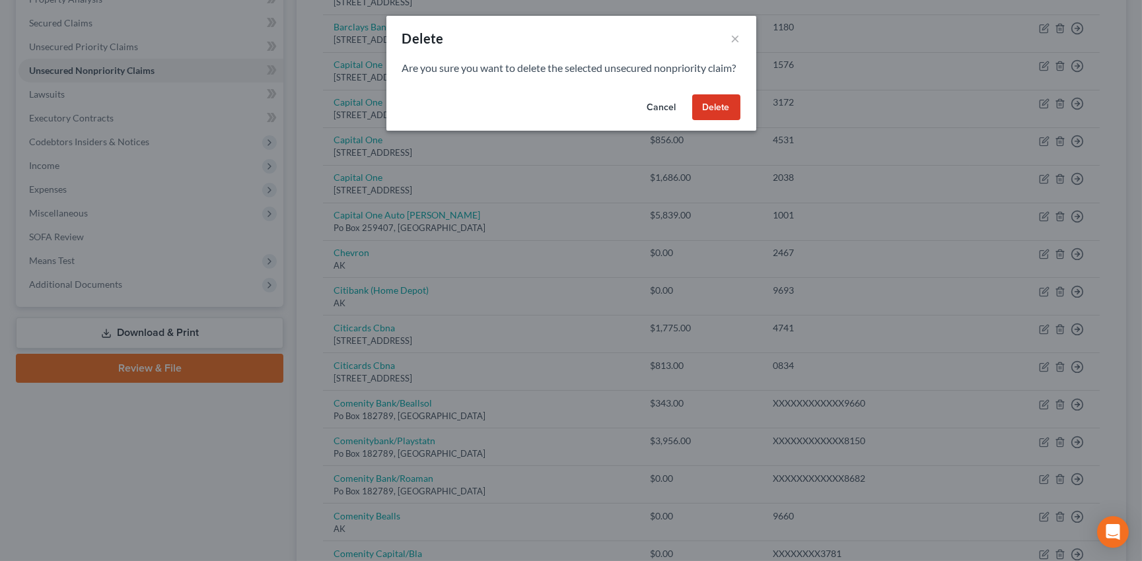
click at [707, 118] on button "Delete" at bounding box center [716, 107] width 48 height 26
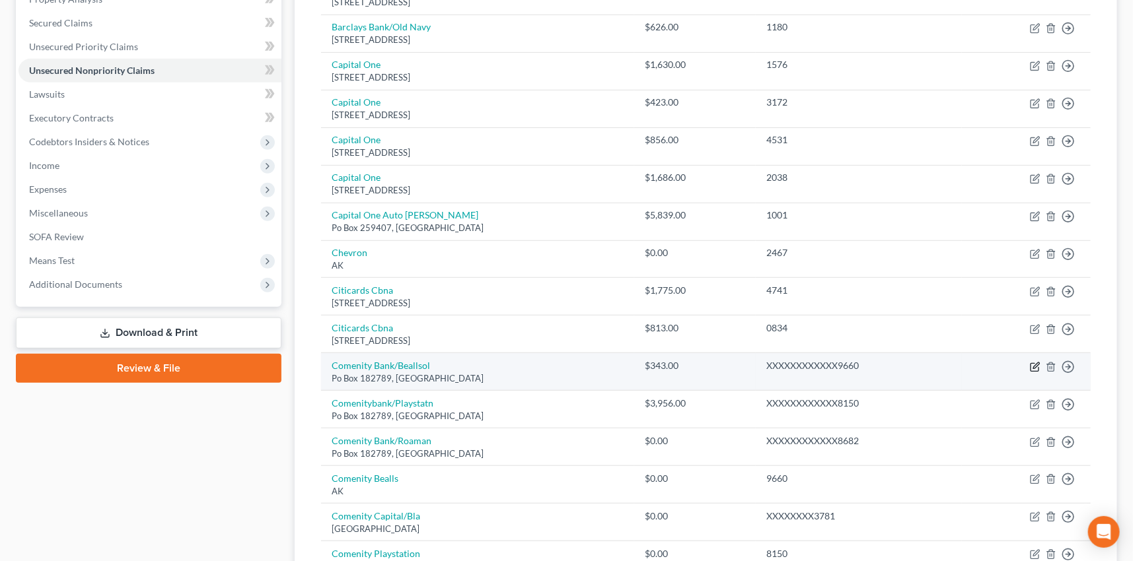
click at [1031, 365] on icon "button" at bounding box center [1035, 367] width 11 height 11
select select "36"
select select "2"
select select "0"
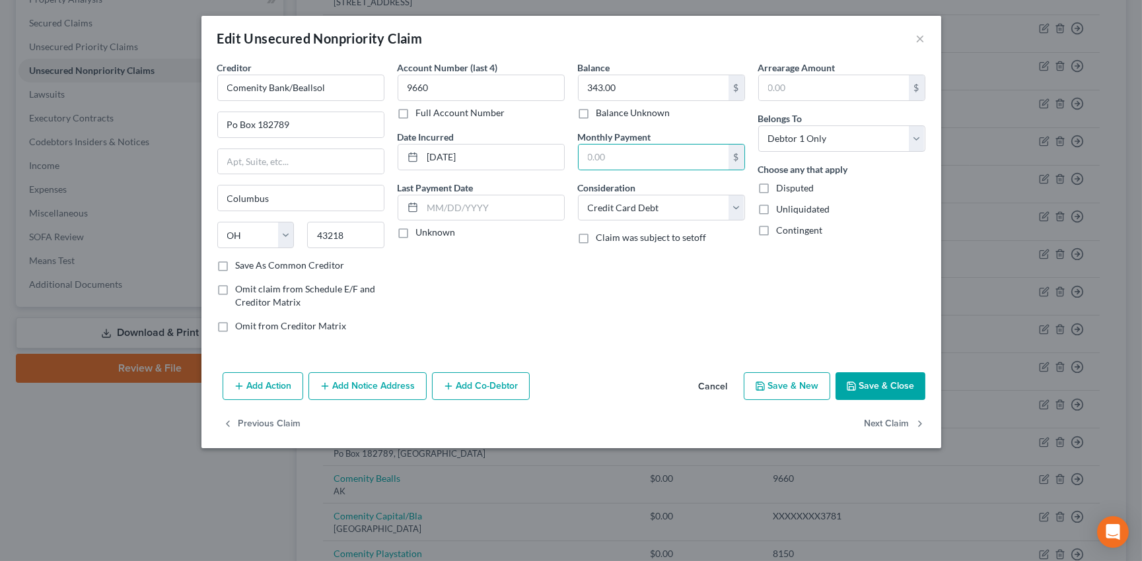
click at [416, 233] on label "Unknown" at bounding box center [436, 232] width 40 height 13
click at [421, 233] on input "Unknown" at bounding box center [425, 230] width 9 height 9
checkbox input "true"
click at [236, 262] on label "Save As Common Creditor" at bounding box center [290, 265] width 109 height 13
click at [241, 262] on input "Save As Common Creditor" at bounding box center [245, 263] width 9 height 9
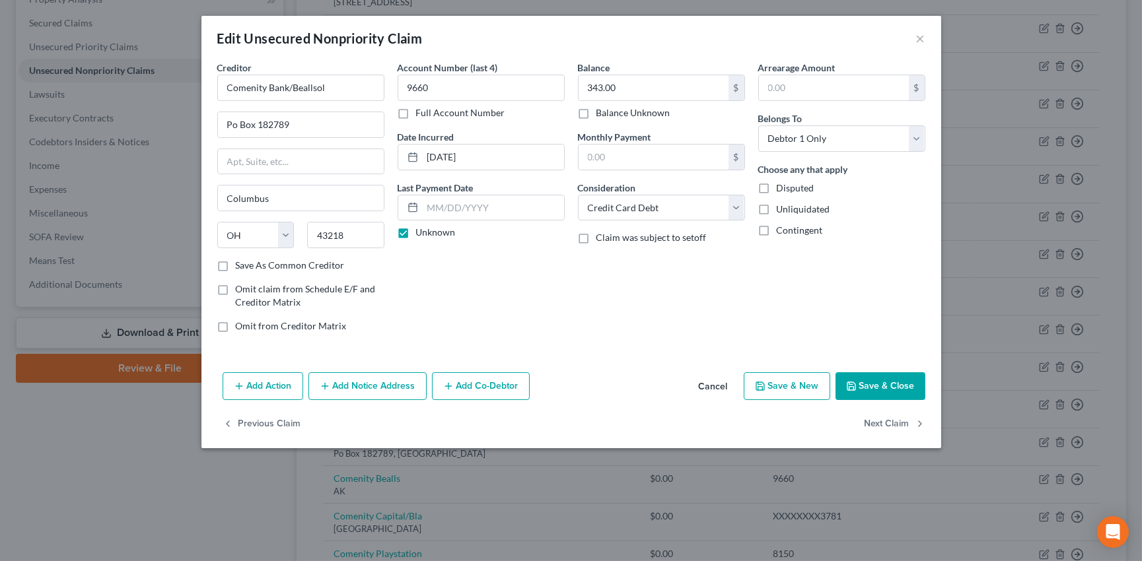
checkbox input "true"
click at [874, 381] on button "Save & Close" at bounding box center [881, 387] width 90 height 28
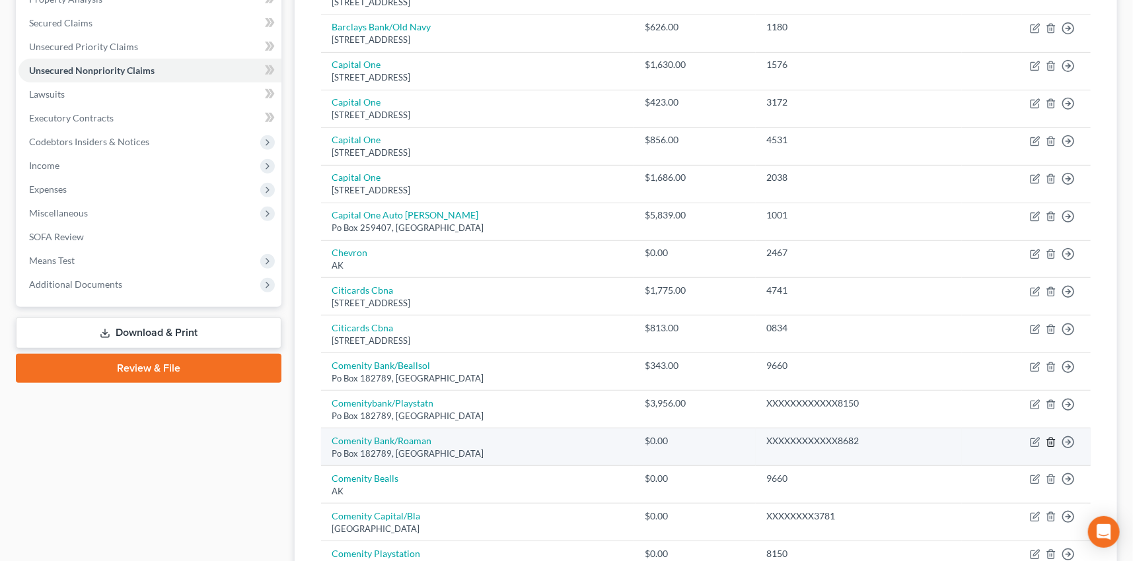
click at [1052, 437] on icon "button" at bounding box center [1051, 442] width 11 height 11
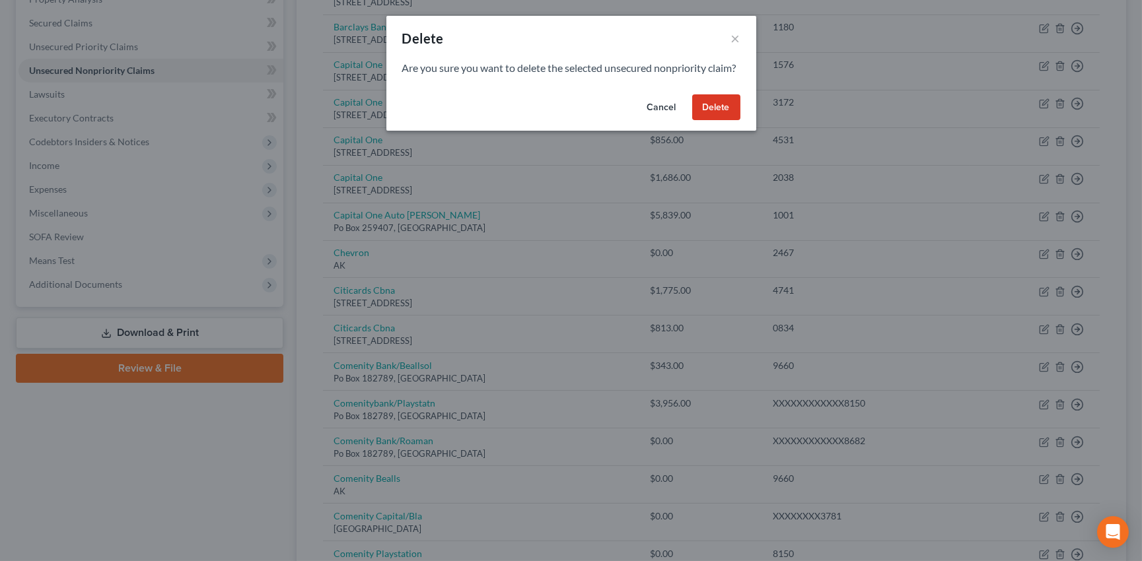
click at [719, 114] on button "Delete" at bounding box center [716, 107] width 48 height 26
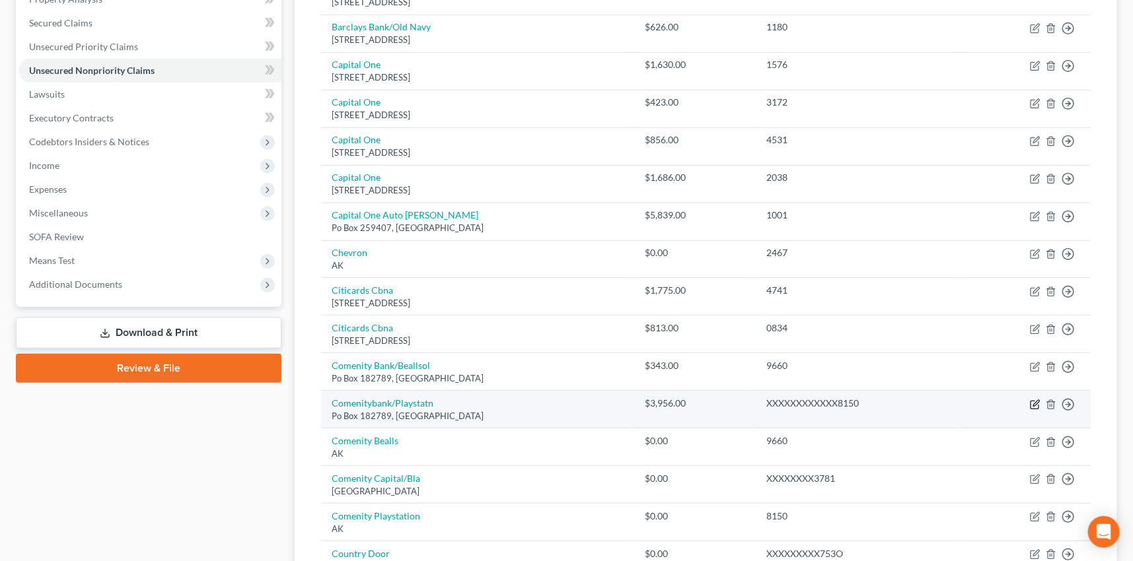
click at [1032, 401] on icon "button" at bounding box center [1035, 405] width 11 height 11
select select "36"
select select "2"
select select "0"
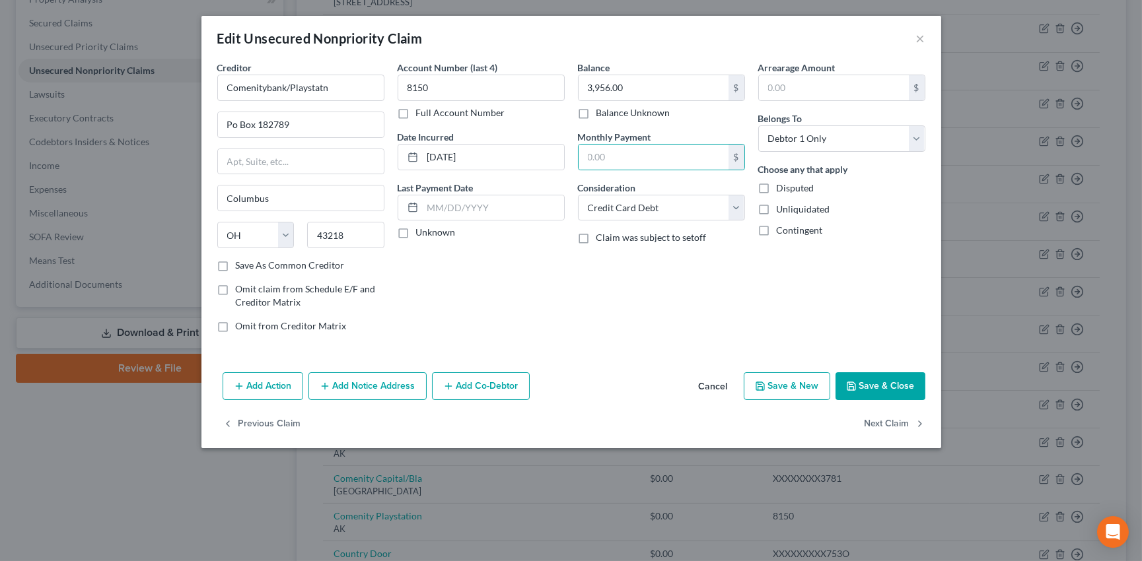
click at [416, 231] on label "Unknown" at bounding box center [436, 232] width 40 height 13
click at [421, 231] on input "Unknown" at bounding box center [425, 230] width 9 height 9
checkbox input "true"
click at [236, 265] on label "Save As Common Creditor" at bounding box center [290, 265] width 109 height 13
click at [241, 265] on input "Save As Common Creditor" at bounding box center [245, 263] width 9 height 9
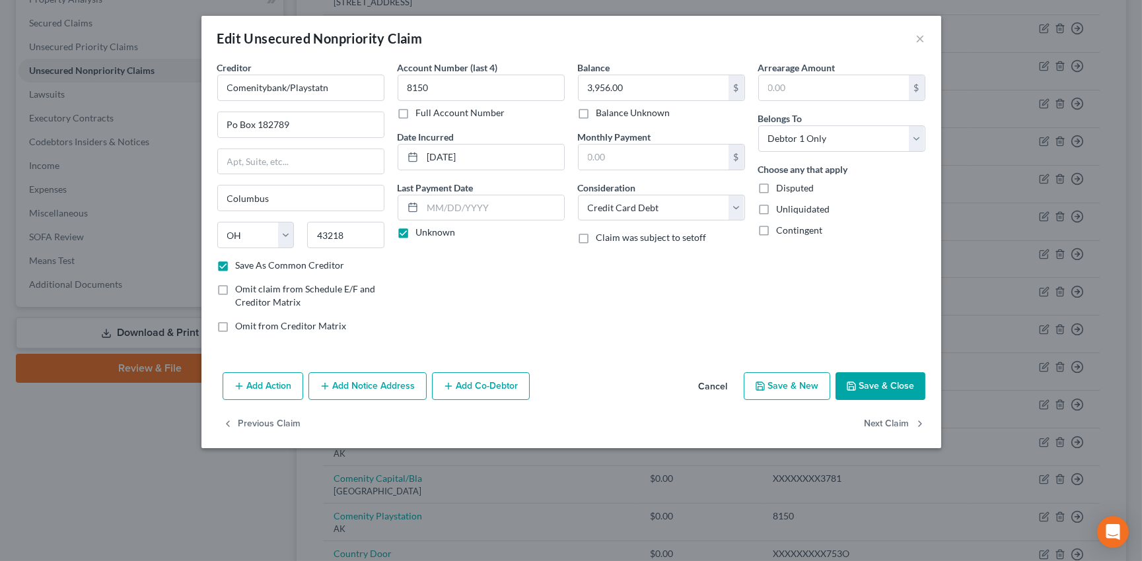
click at [887, 377] on button "Save & Close" at bounding box center [881, 387] width 90 height 28
checkbox input "false"
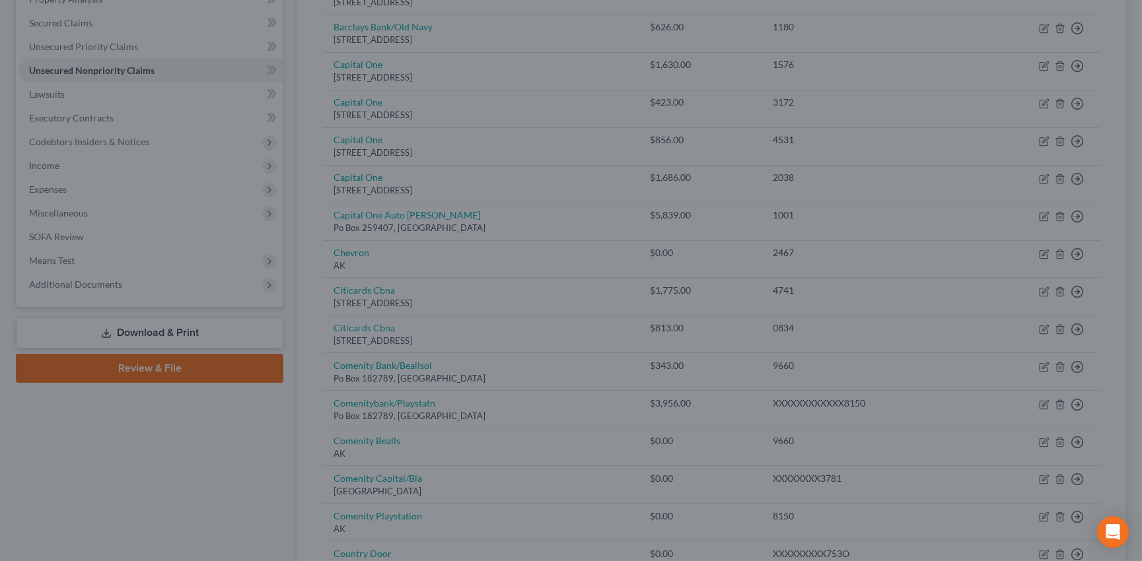
type input "0"
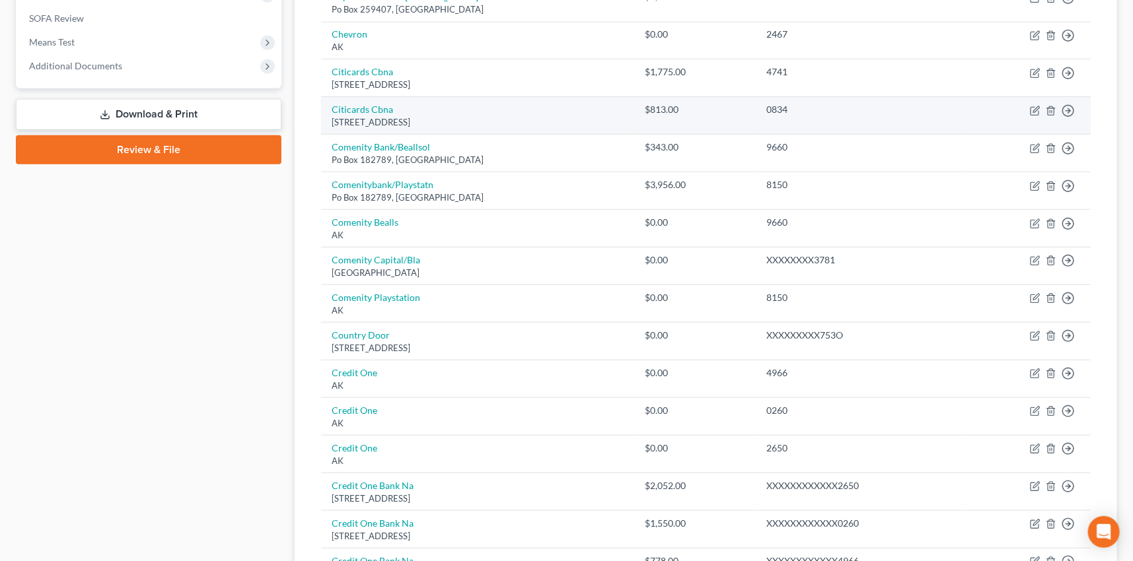
scroll to position [509, 0]
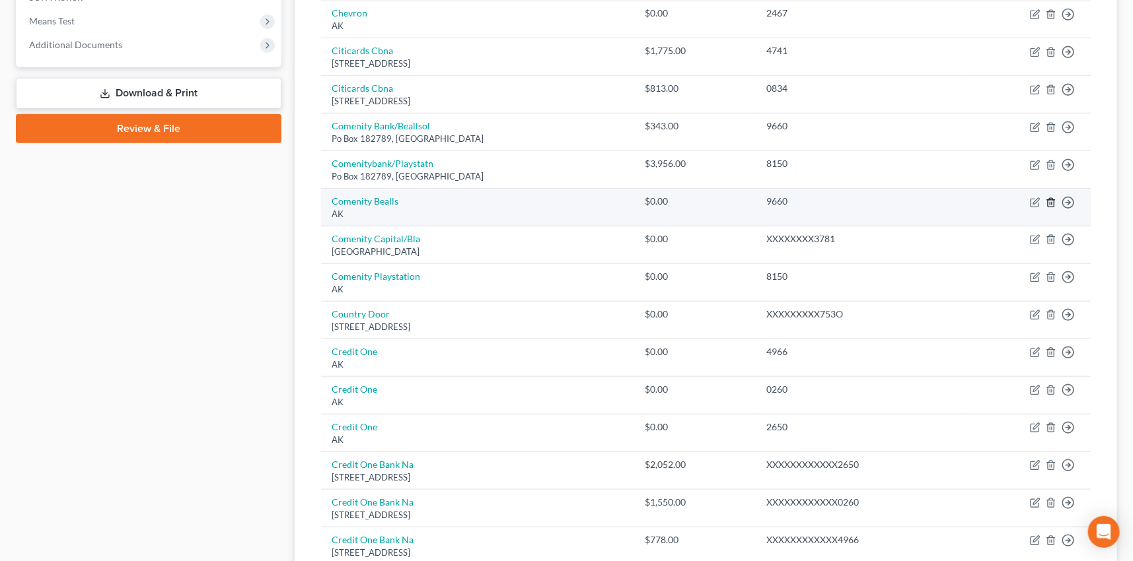
click at [1052, 198] on icon "button" at bounding box center [1051, 202] width 6 height 9
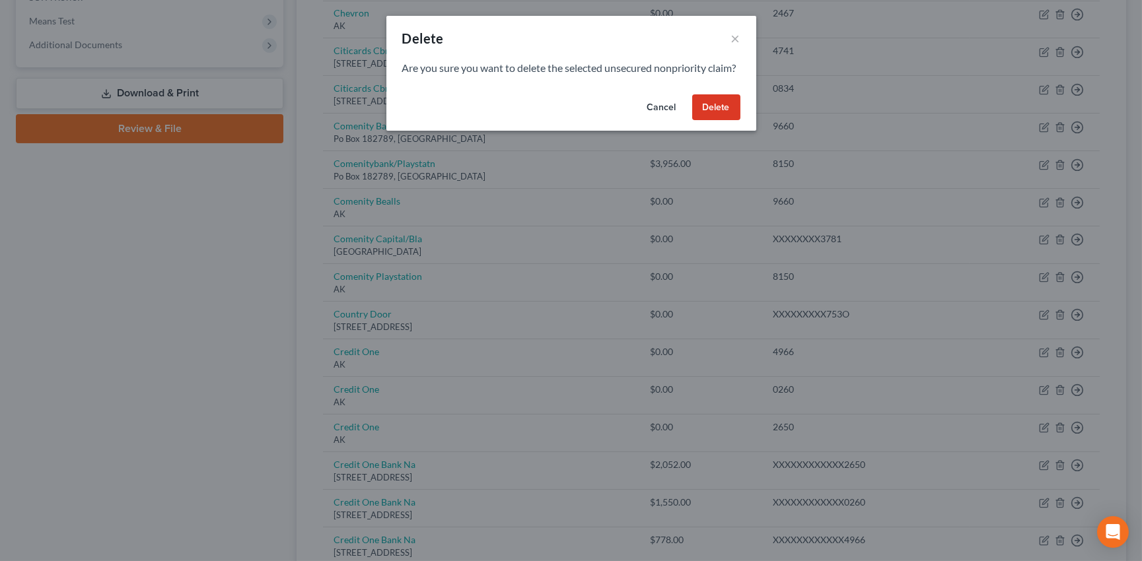
click at [717, 121] on button "Delete" at bounding box center [716, 107] width 48 height 26
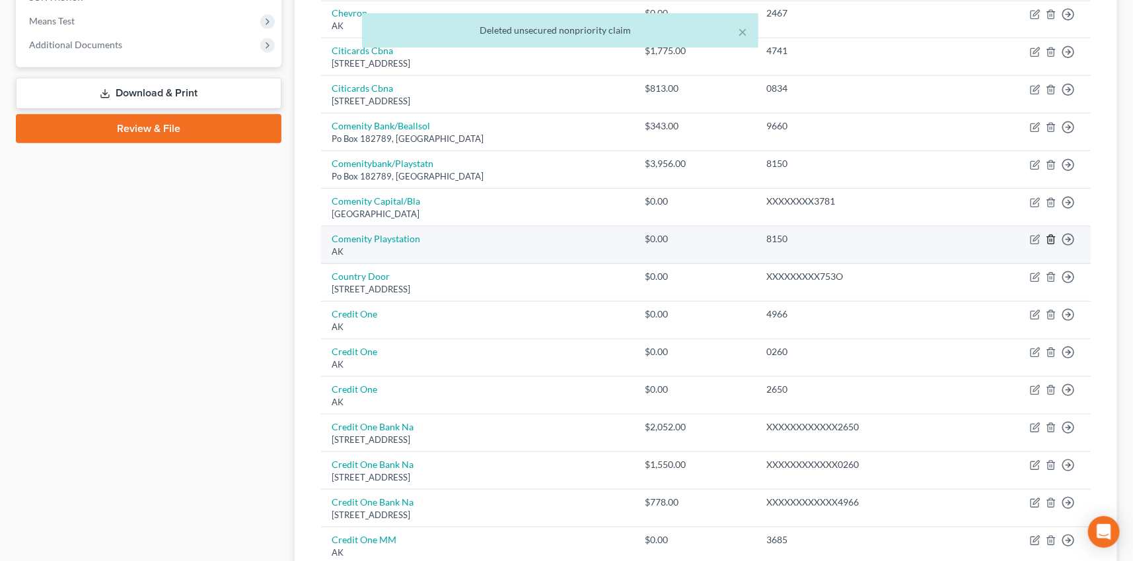
click at [1052, 237] on icon "button" at bounding box center [1051, 239] width 11 height 11
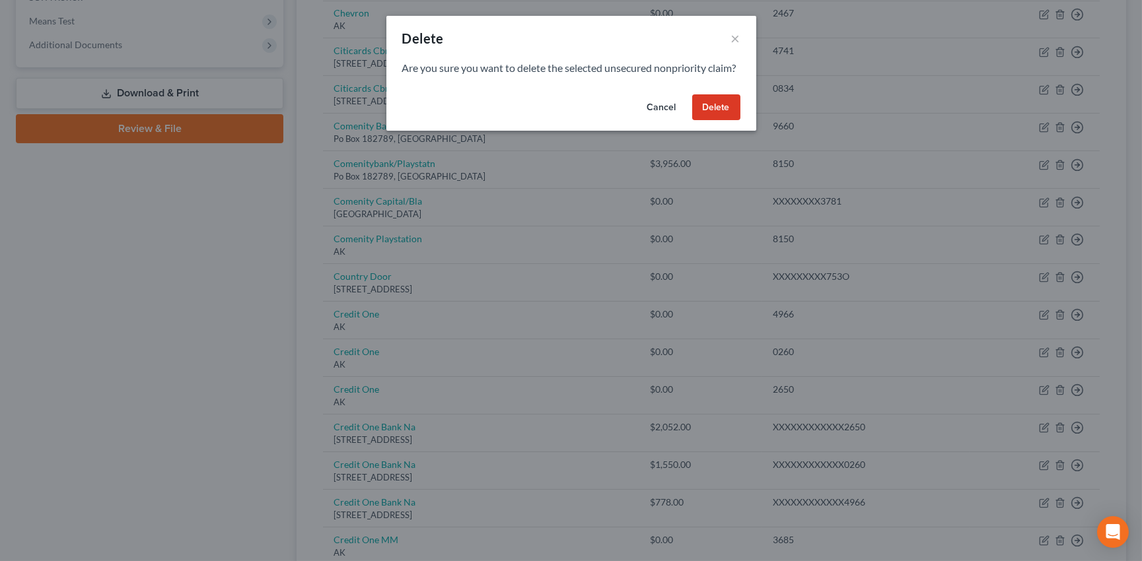
click at [721, 118] on button "Delete" at bounding box center [716, 107] width 48 height 26
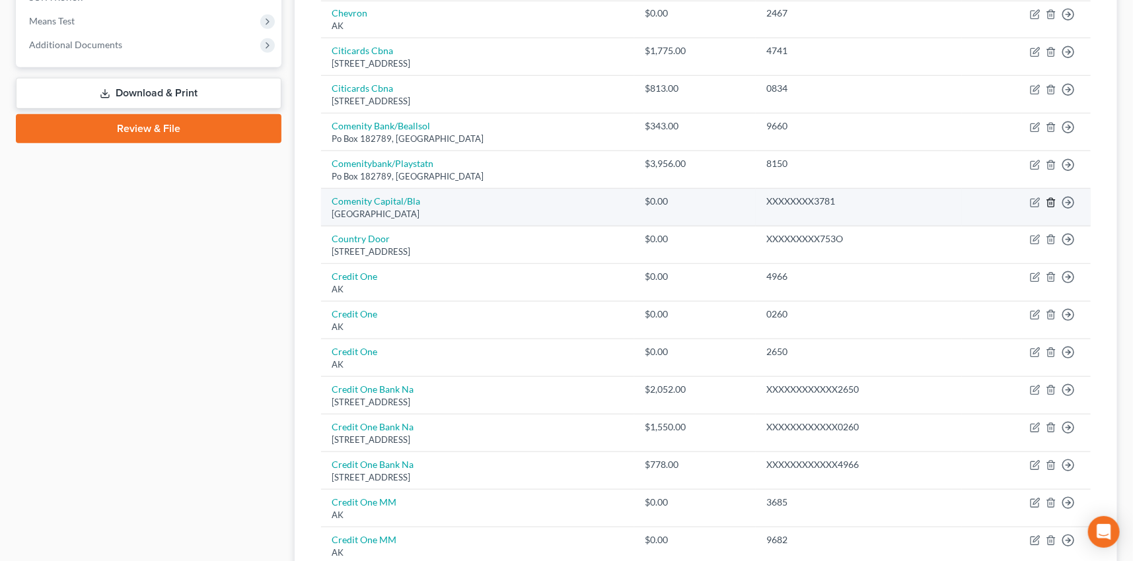
click at [1048, 198] on icon "button" at bounding box center [1051, 202] width 6 height 9
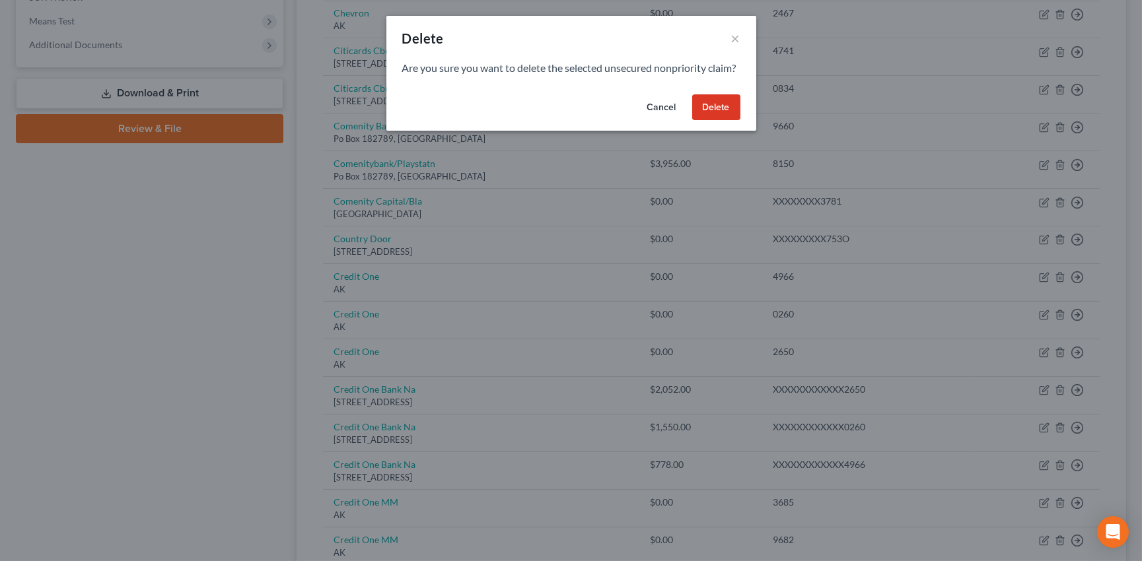
click at [725, 121] on button "Delete" at bounding box center [716, 107] width 48 height 26
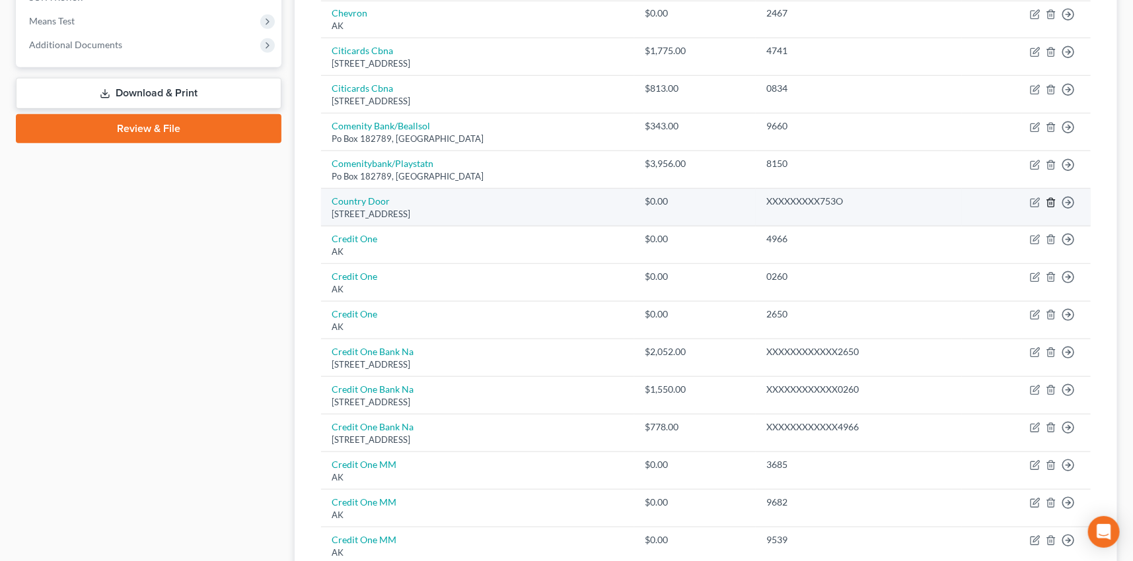
click at [1052, 198] on icon "button" at bounding box center [1051, 203] width 11 height 11
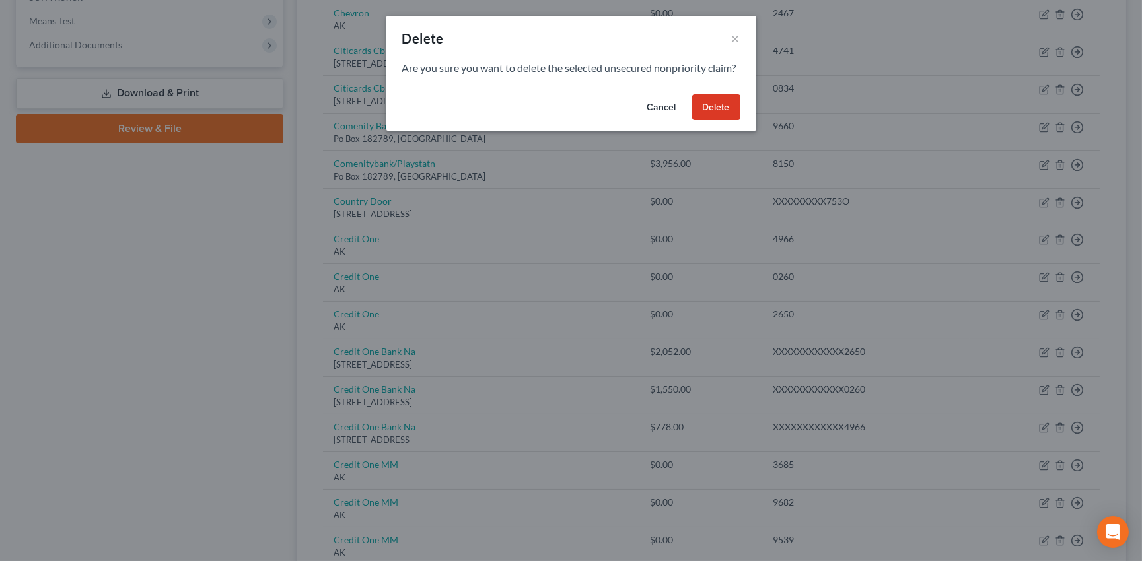
click at [727, 121] on button "Delete" at bounding box center [716, 107] width 48 height 26
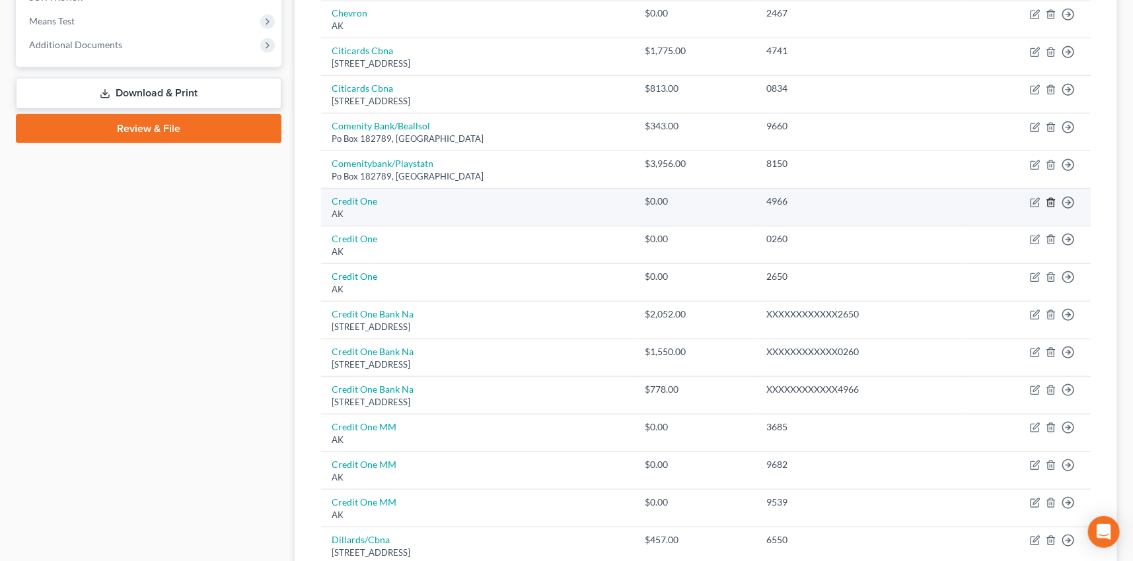
click at [1050, 198] on icon "button" at bounding box center [1051, 202] width 6 height 9
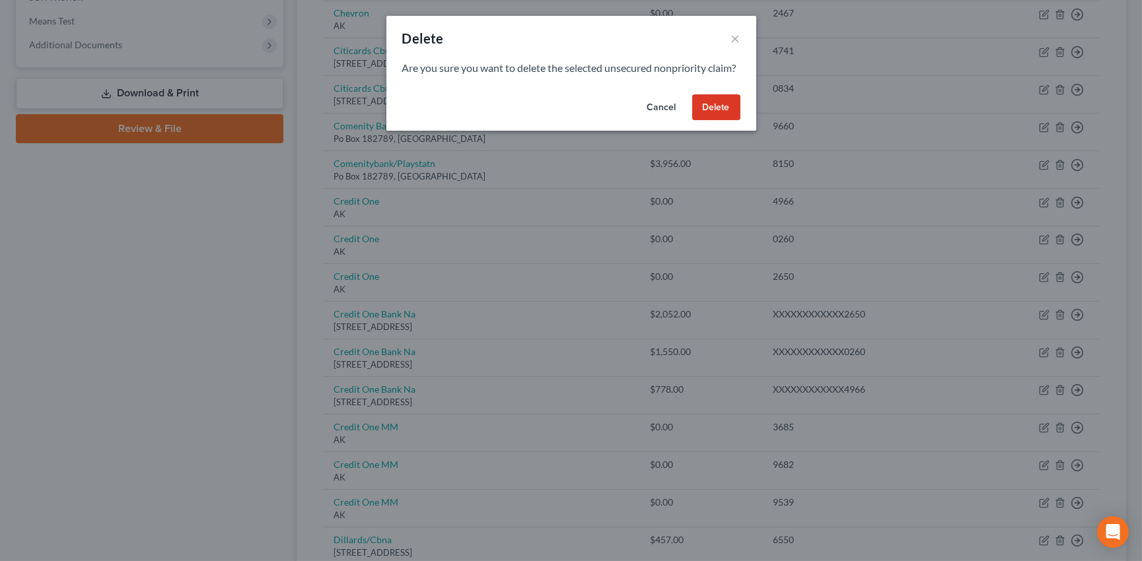
click at [709, 118] on button "Delete" at bounding box center [716, 107] width 48 height 26
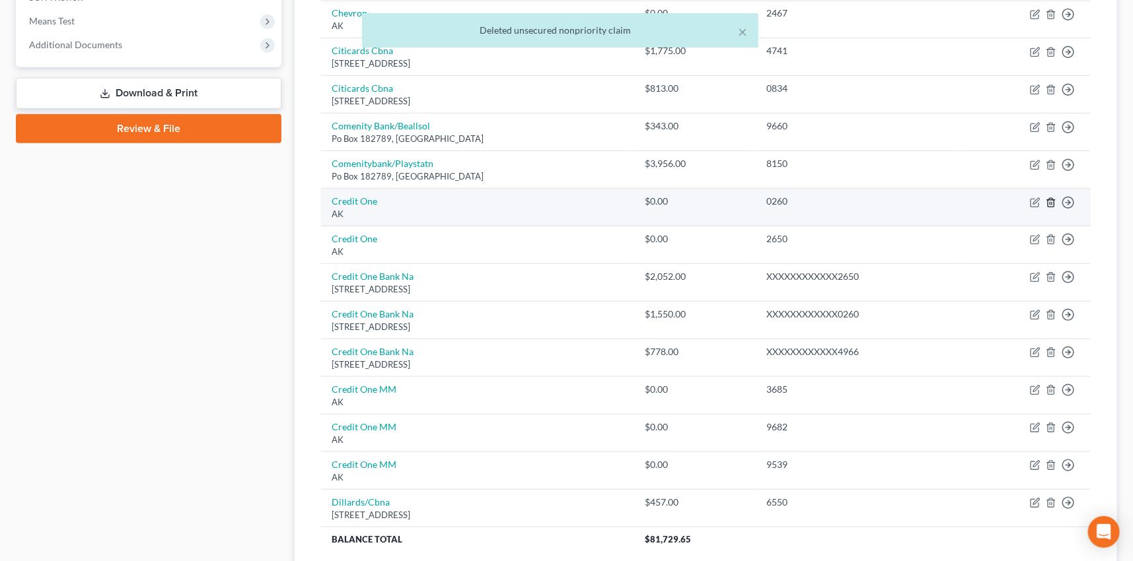
click at [1046, 199] on icon "button" at bounding box center [1051, 203] width 11 height 11
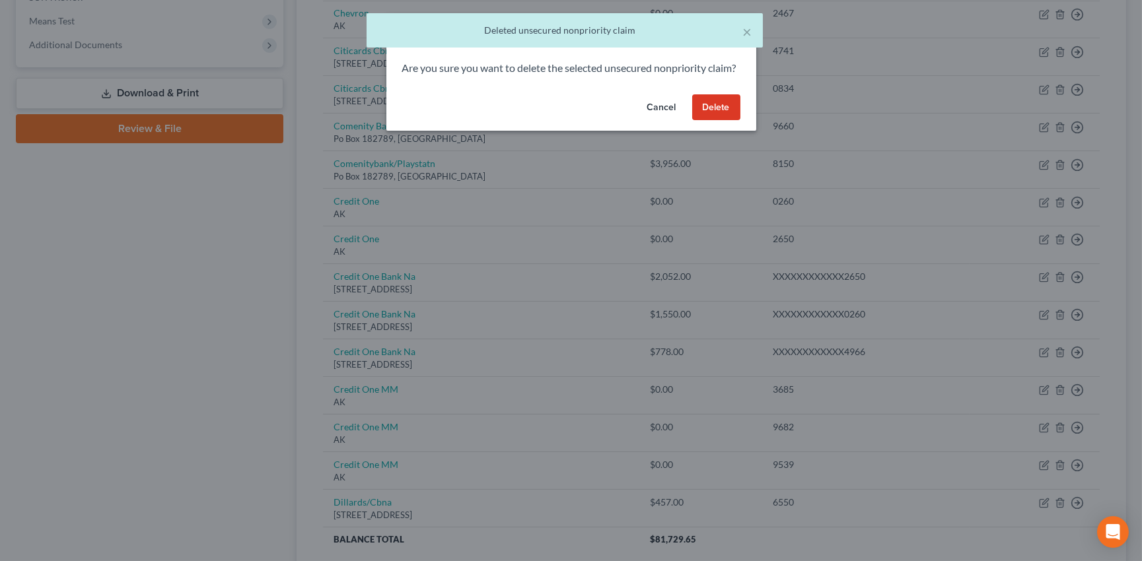
click at [709, 119] on button "Delete" at bounding box center [716, 107] width 48 height 26
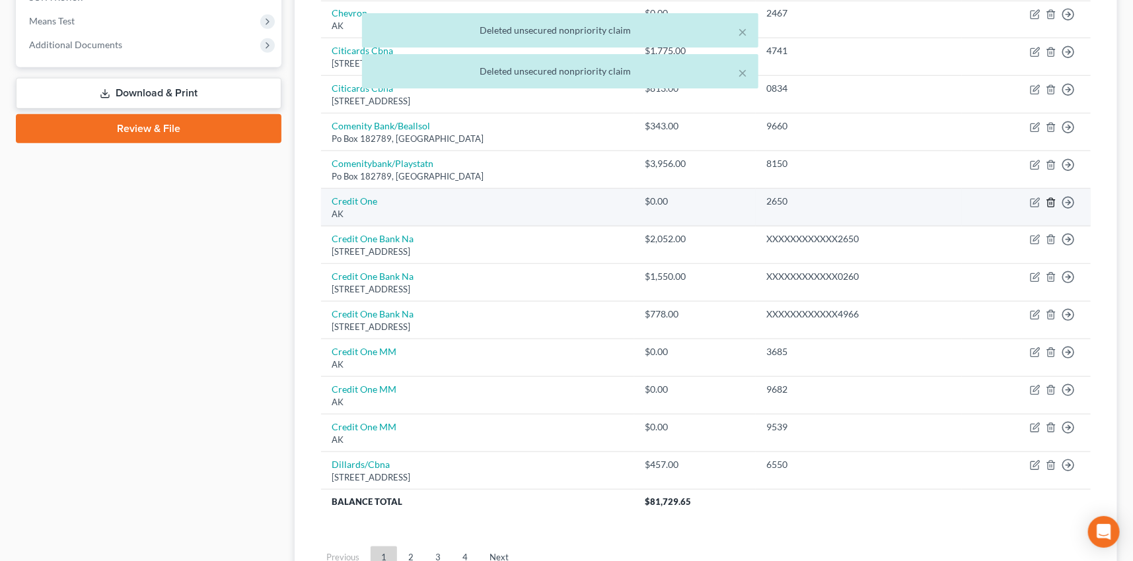
click at [1049, 198] on icon "button" at bounding box center [1051, 202] width 6 height 9
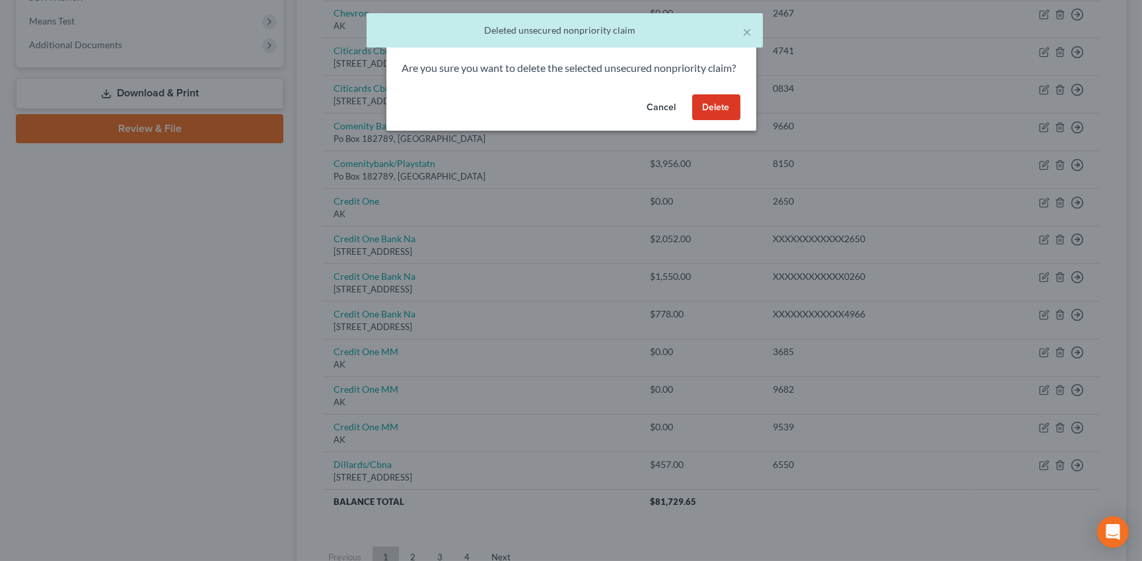
click at [705, 121] on button "Delete" at bounding box center [716, 107] width 48 height 26
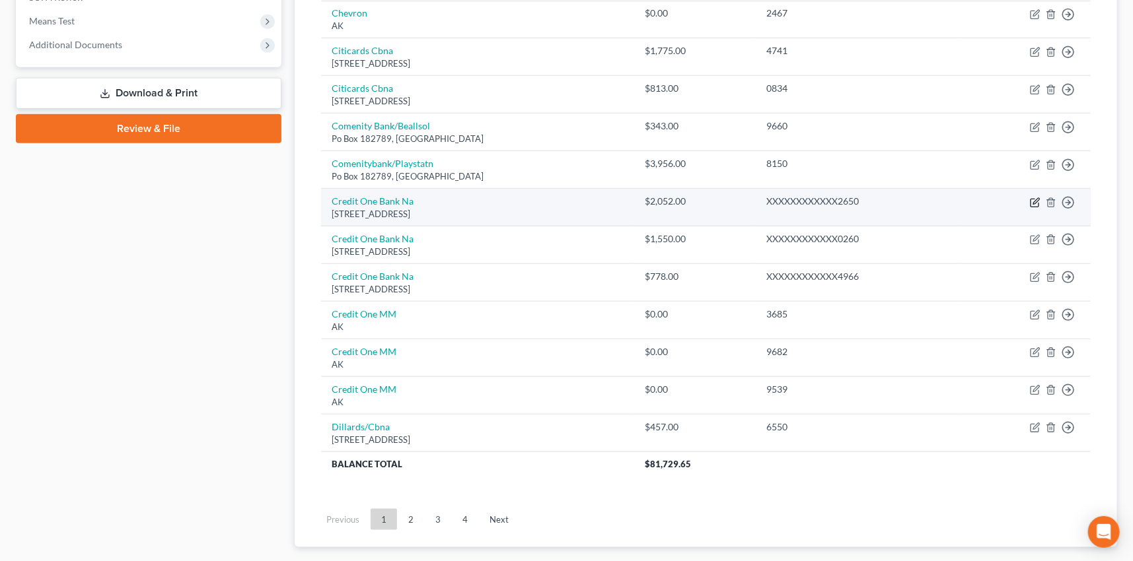
click at [1033, 200] on icon "button" at bounding box center [1035, 203] width 11 height 11
select select "31"
select select "2"
select select "0"
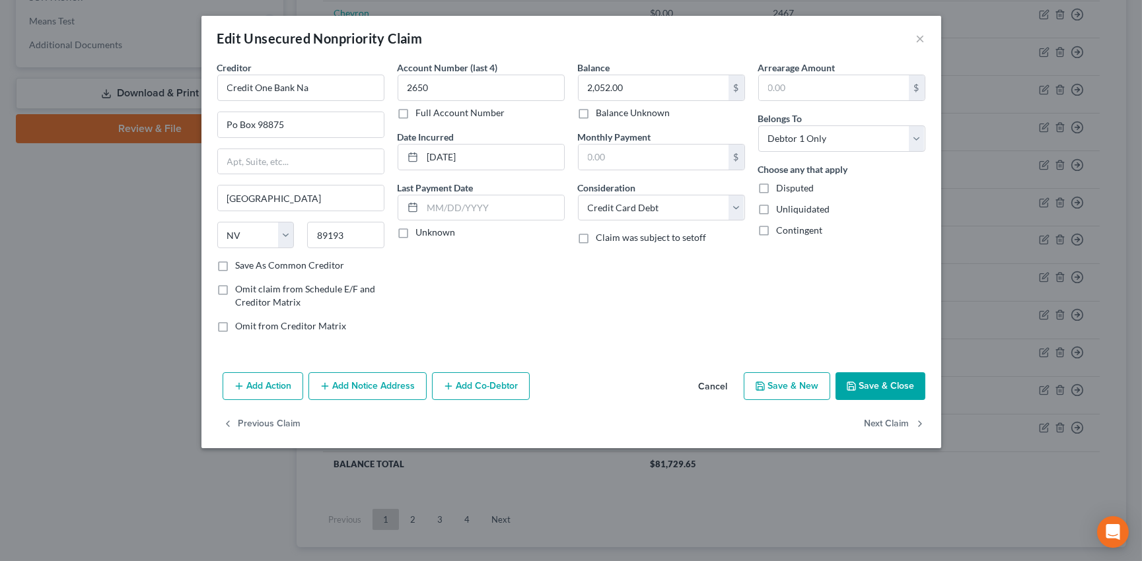
click at [416, 231] on label "Unknown" at bounding box center [436, 232] width 40 height 13
click at [421, 231] on input "Unknown" at bounding box center [425, 230] width 9 height 9
checkbox input "true"
click at [236, 264] on label "Save As Common Creditor" at bounding box center [290, 265] width 109 height 13
click at [241, 264] on input "Save As Common Creditor" at bounding box center [245, 263] width 9 height 9
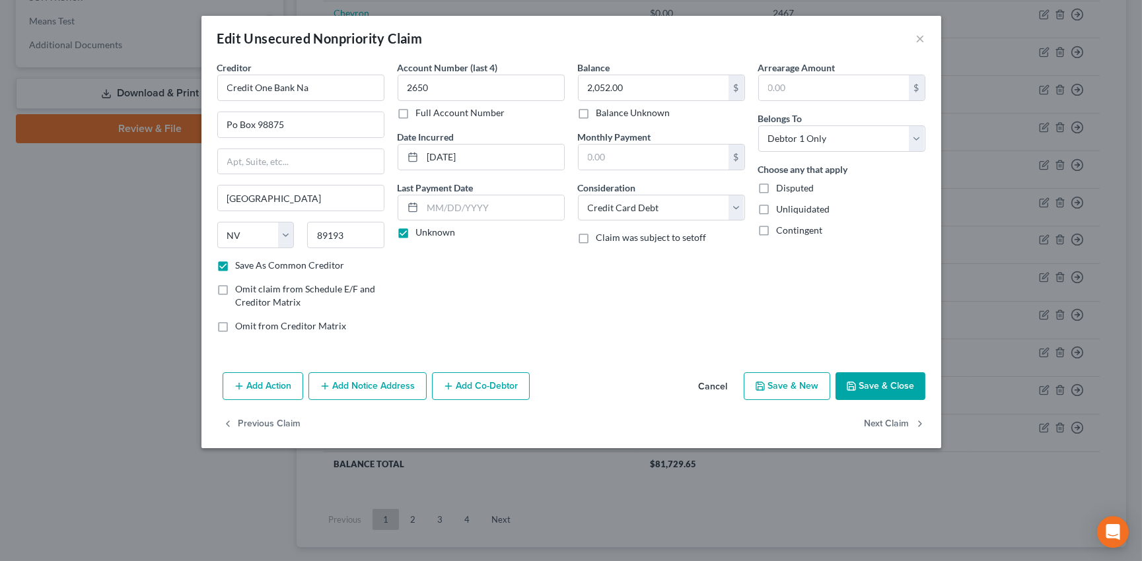
click at [889, 382] on button "Save & Close" at bounding box center [881, 387] width 90 height 28
checkbox input "false"
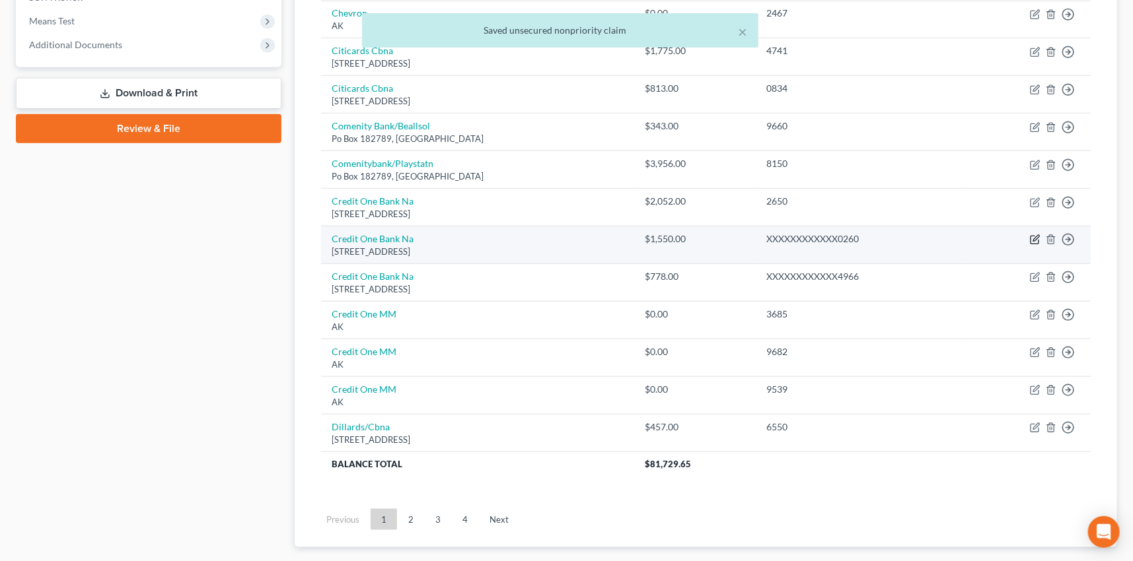
click at [1032, 236] on icon "button" at bounding box center [1035, 239] width 11 height 11
select select "31"
select select "2"
select select "0"
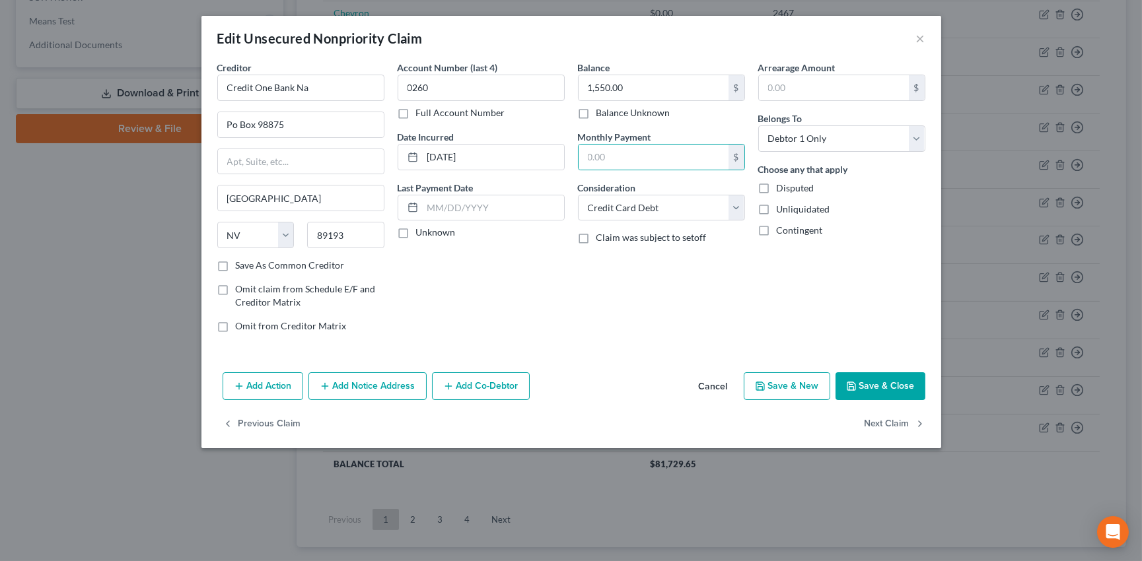
click at [416, 233] on label "Unknown" at bounding box center [436, 232] width 40 height 13
click at [421, 233] on input "Unknown" at bounding box center [425, 230] width 9 height 9
checkbox input "true"
click at [236, 264] on label "Save As Common Creditor" at bounding box center [290, 265] width 109 height 13
click at [241, 264] on input "Save As Common Creditor" at bounding box center [245, 263] width 9 height 9
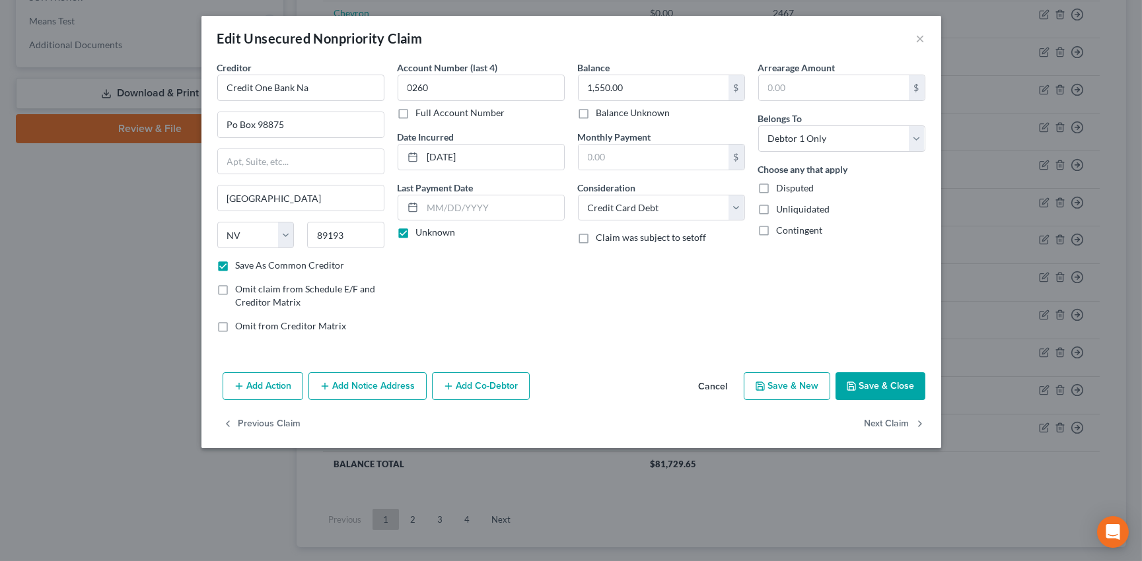
click at [897, 378] on button "Save & Close" at bounding box center [881, 387] width 90 height 28
checkbox input "false"
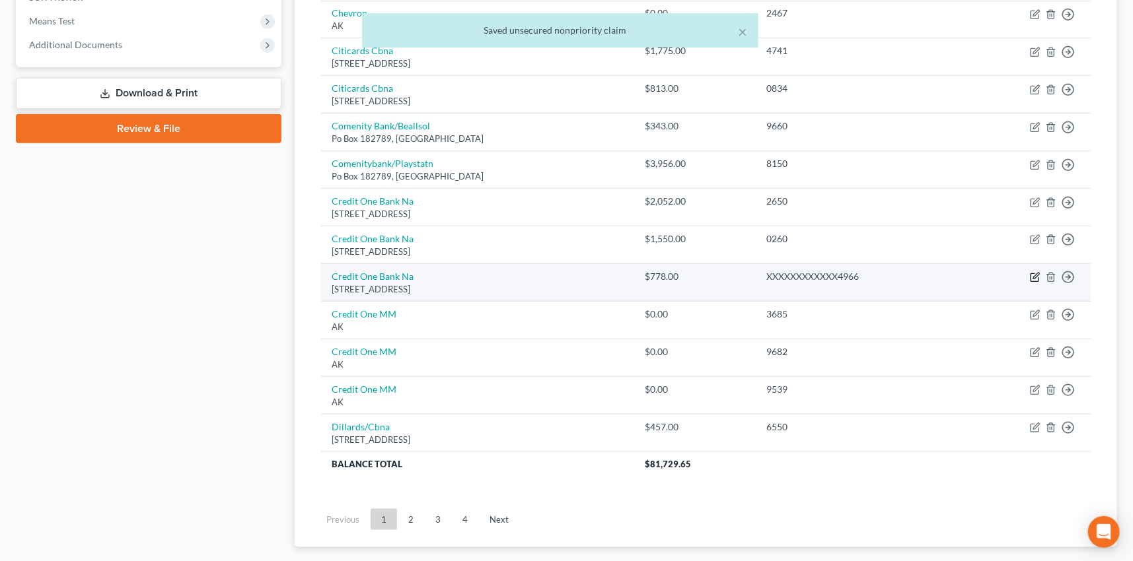
click at [1034, 273] on icon "button" at bounding box center [1035, 277] width 11 height 11
select select "31"
select select "2"
select select "0"
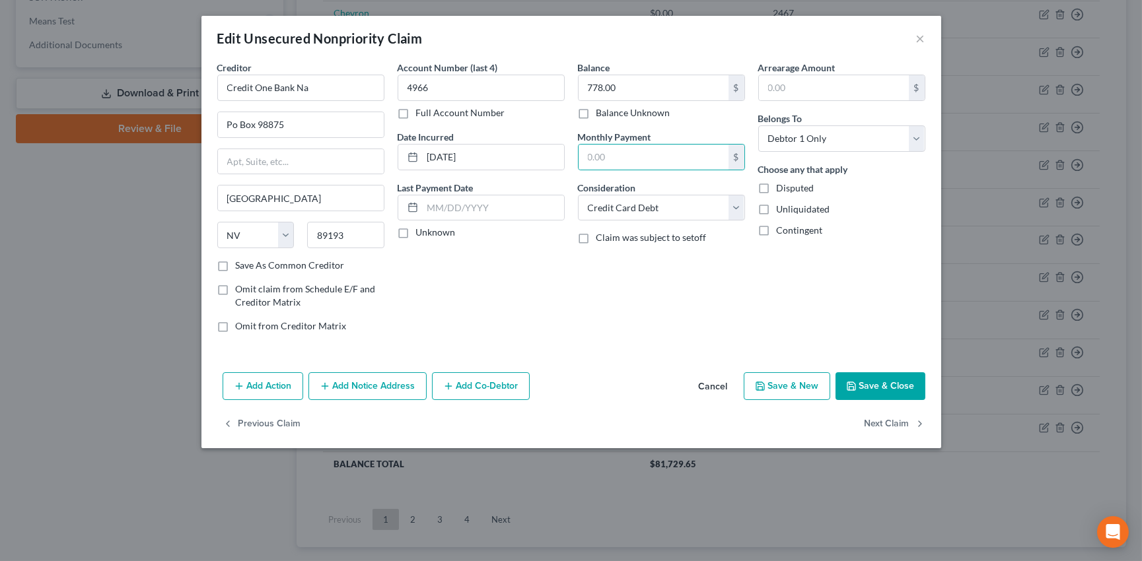
click at [416, 233] on label "Unknown" at bounding box center [436, 232] width 40 height 13
click at [421, 233] on input "Unknown" at bounding box center [425, 230] width 9 height 9
checkbox input "true"
click at [236, 266] on label "Save As Common Creditor" at bounding box center [290, 265] width 109 height 13
click at [241, 266] on input "Save As Common Creditor" at bounding box center [245, 263] width 9 height 9
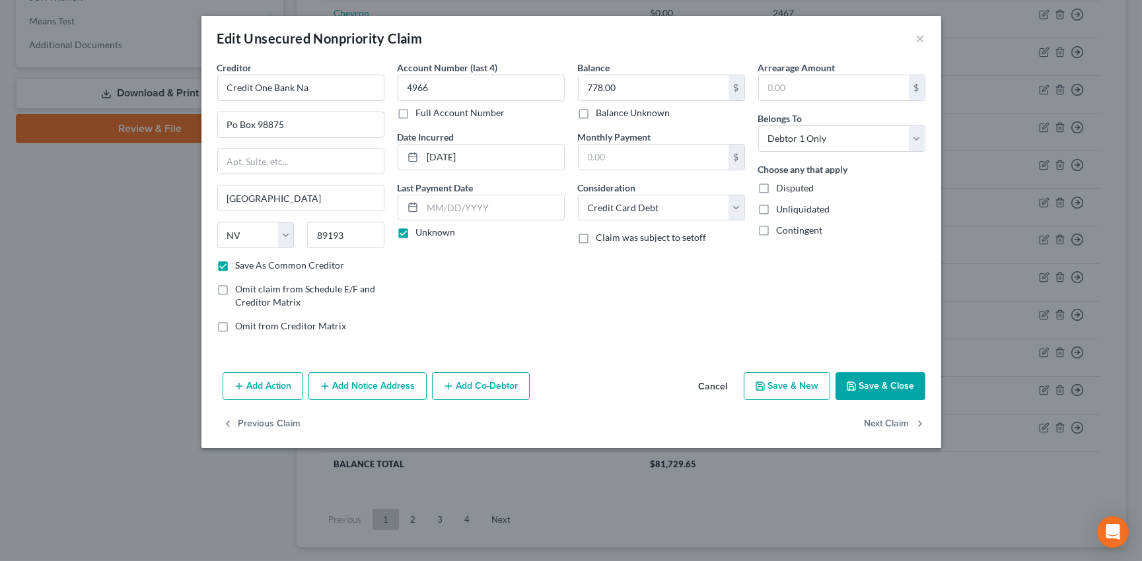
click at [883, 379] on button "Save & Close" at bounding box center [881, 387] width 90 height 28
checkbox input "false"
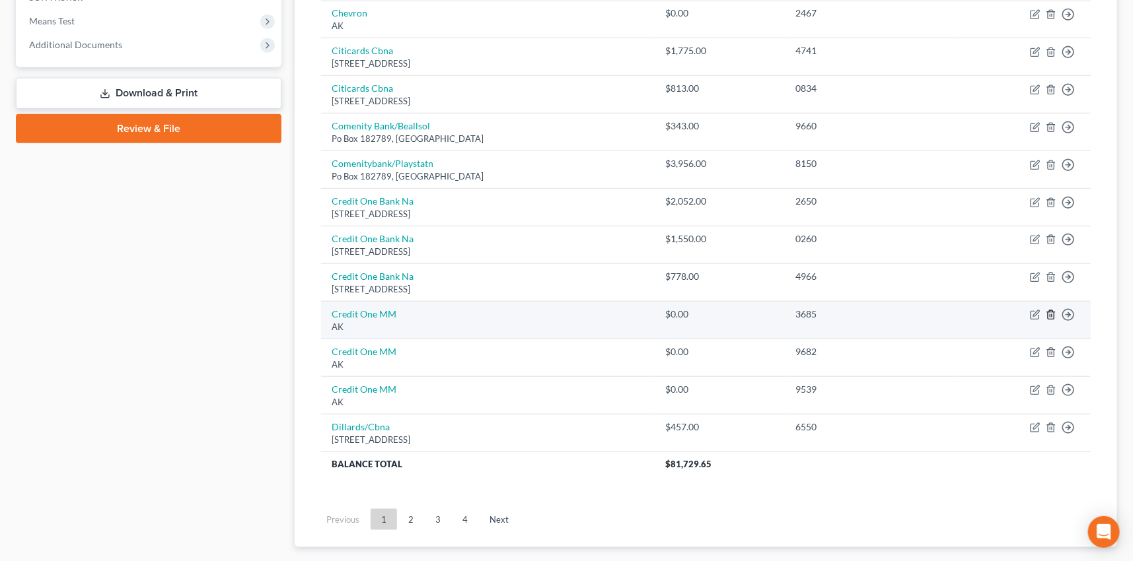
click at [1050, 312] on polyline "button" at bounding box center [1051, 312] width 8 height 0
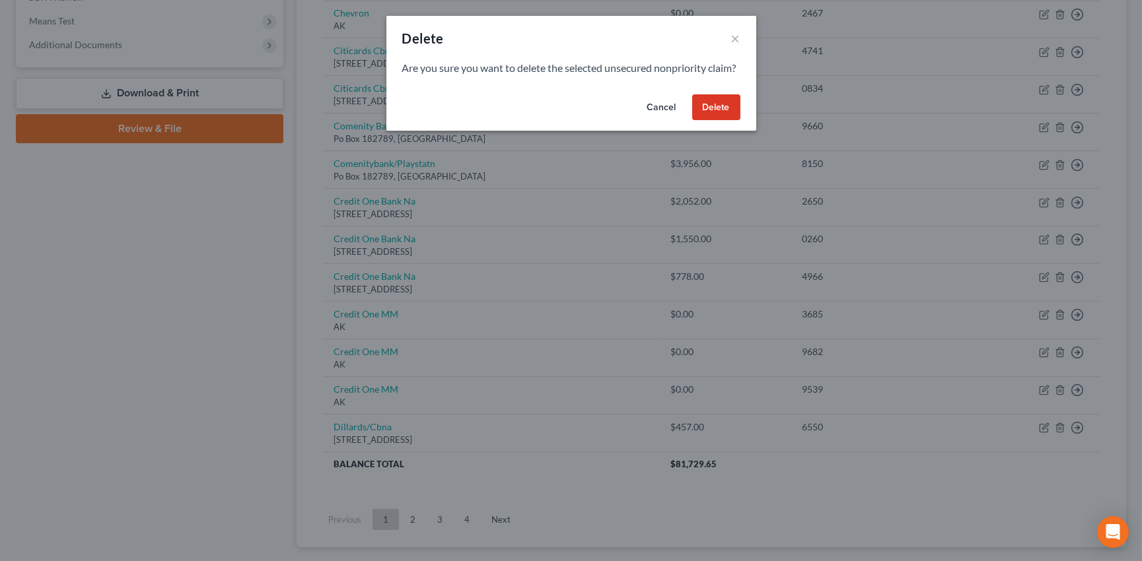
click at [717, 119] on button "Delete" at bounding box center [716, 107] width 48 height 26
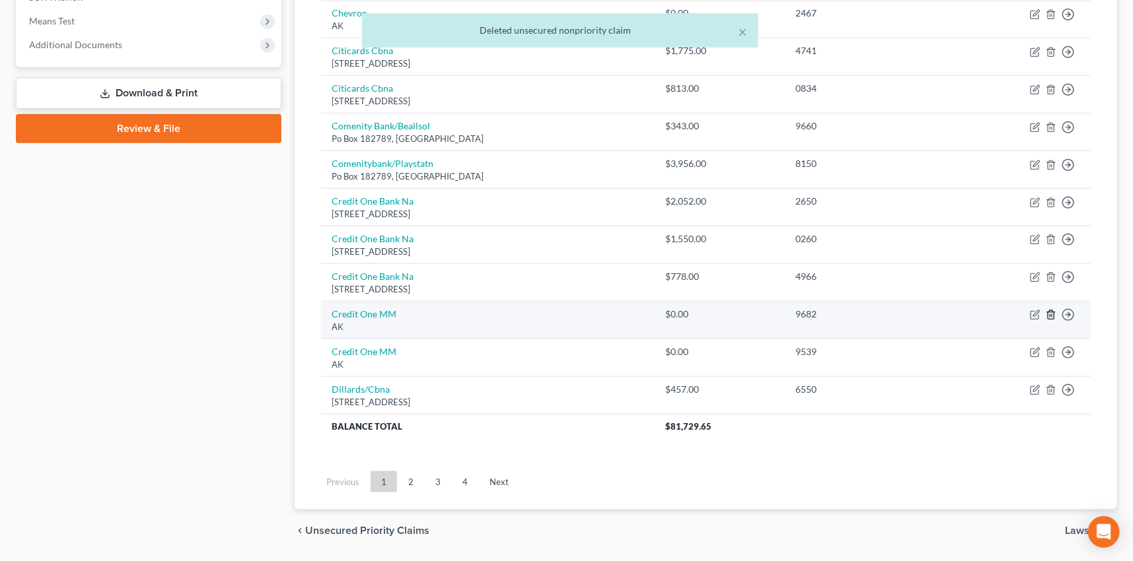
click at [1050, 310] on icon "button" at bounding box center [1051, 315] width 11 height 11
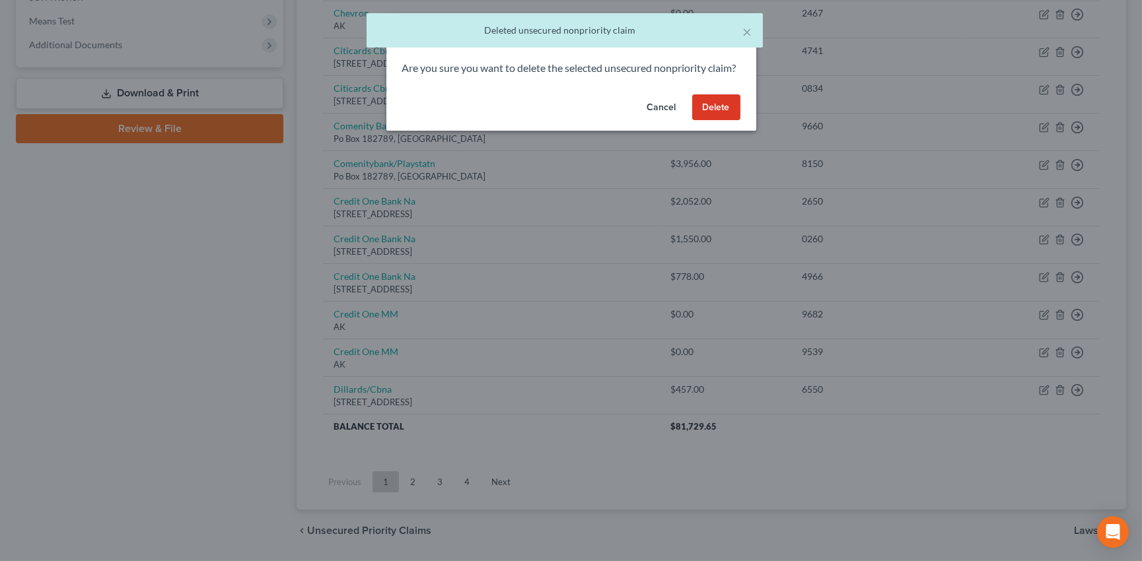
click at [704, 121] on button "Delete" at bounding box center [716, 107] width 48 height 26
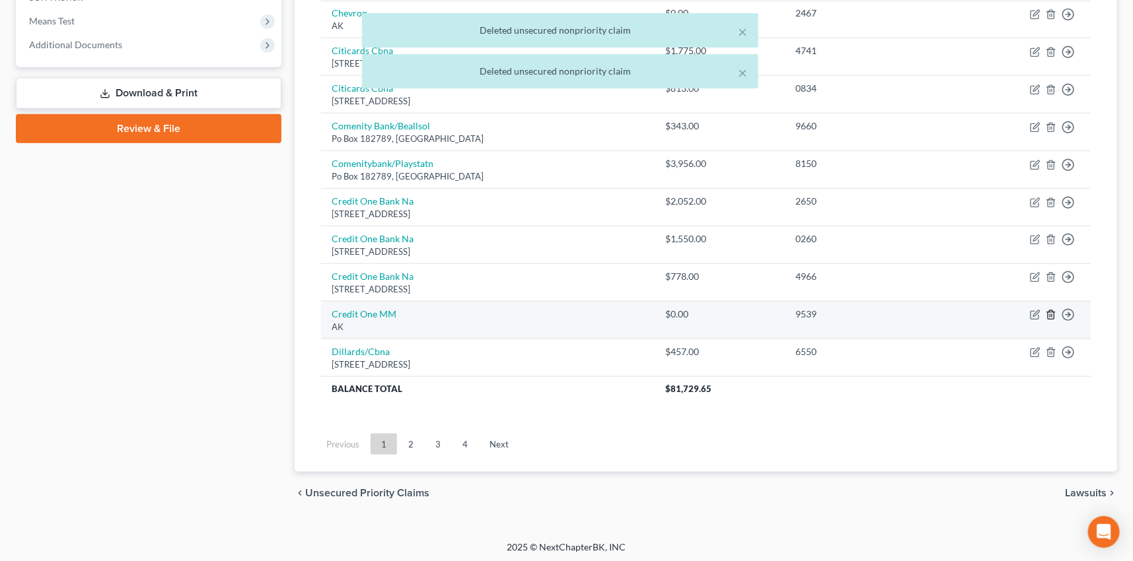
click at [1052, 313] on icon "button" at bounding box center [1051, 315] width 11 height 11
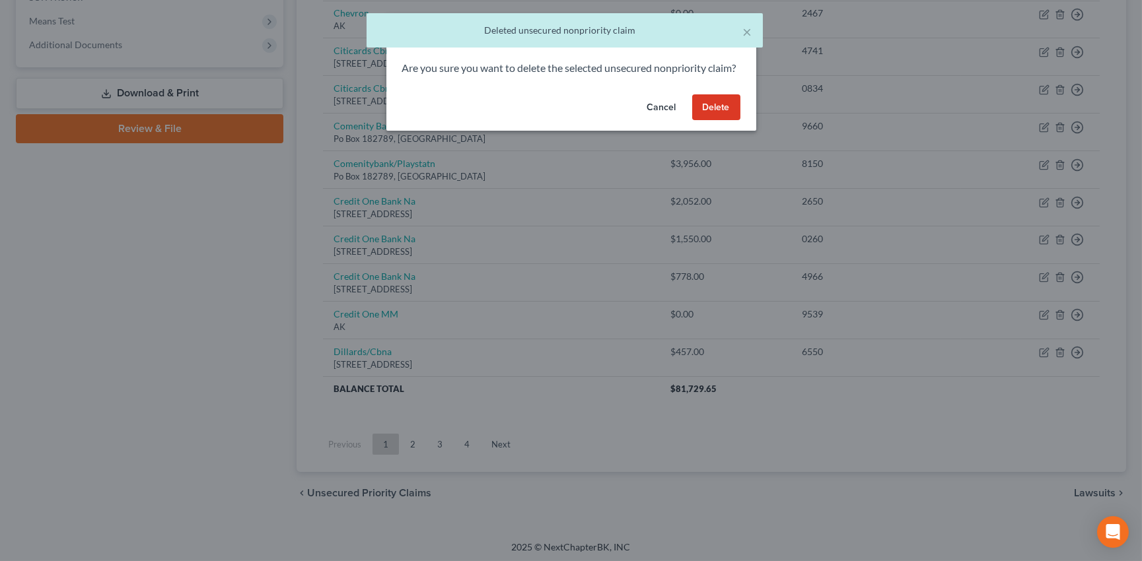
click at [717, 121] on button "Delete" at bounding box center [716, 107] width 48 height 26
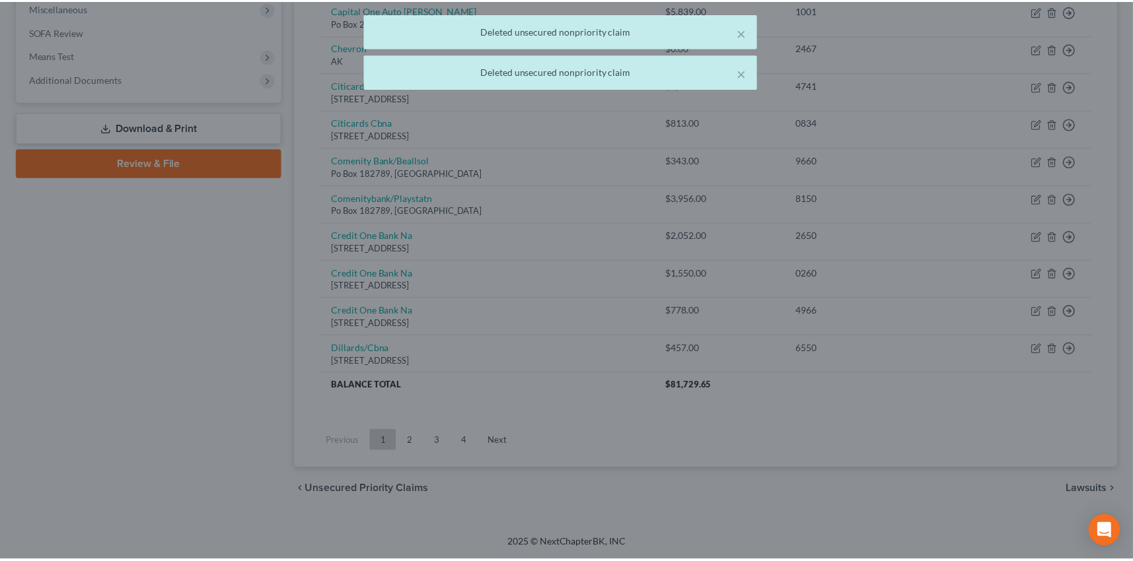
scroll to position [472, 0]
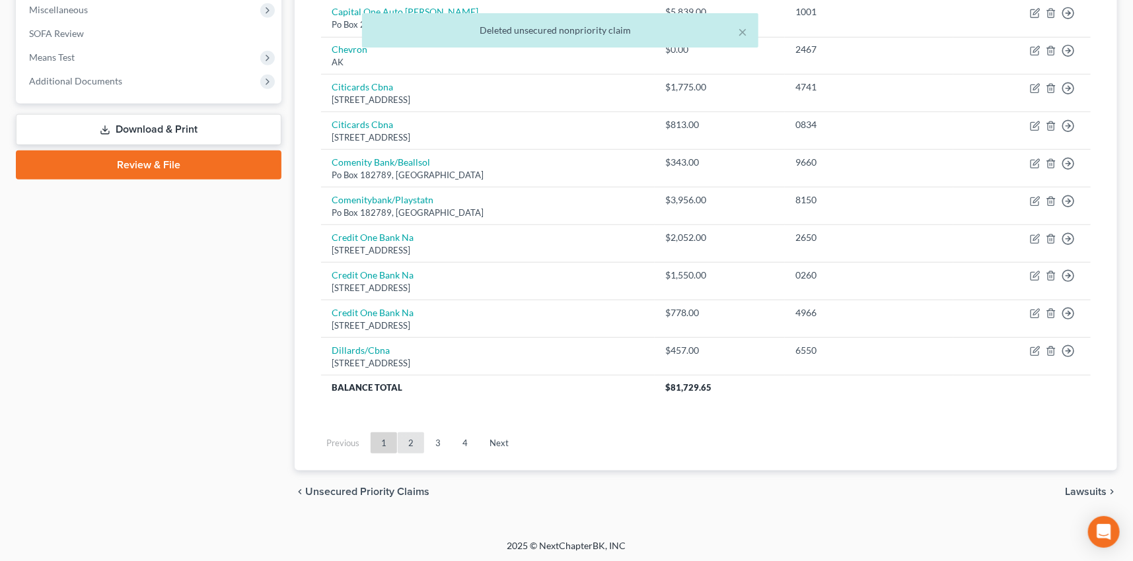
click at [411, 441] on link "2" at bounding box center [411, 443] width 26 height 21
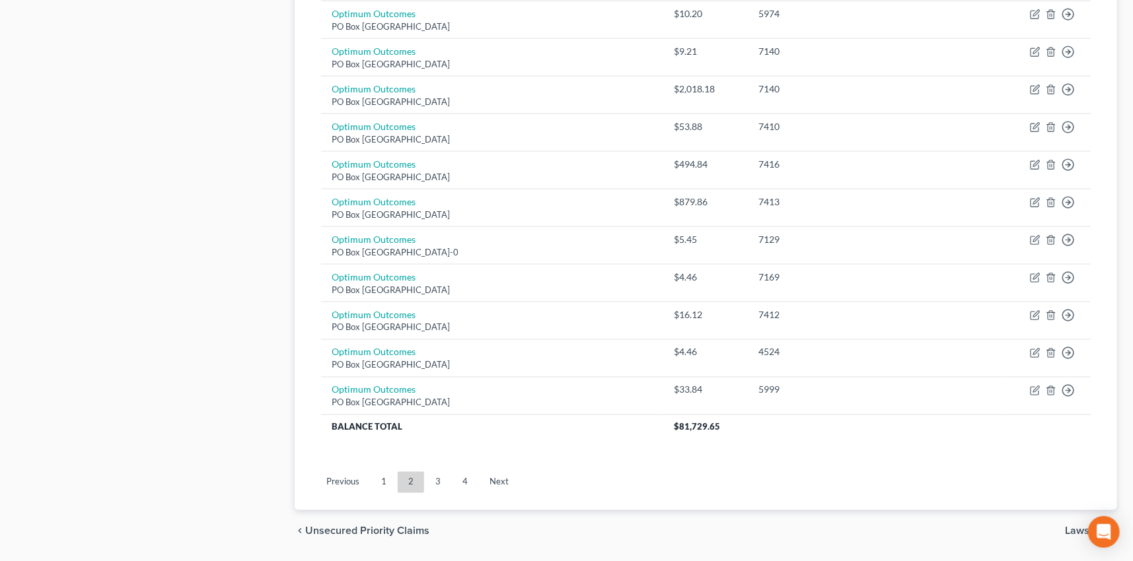
scroll to position [960, 0]
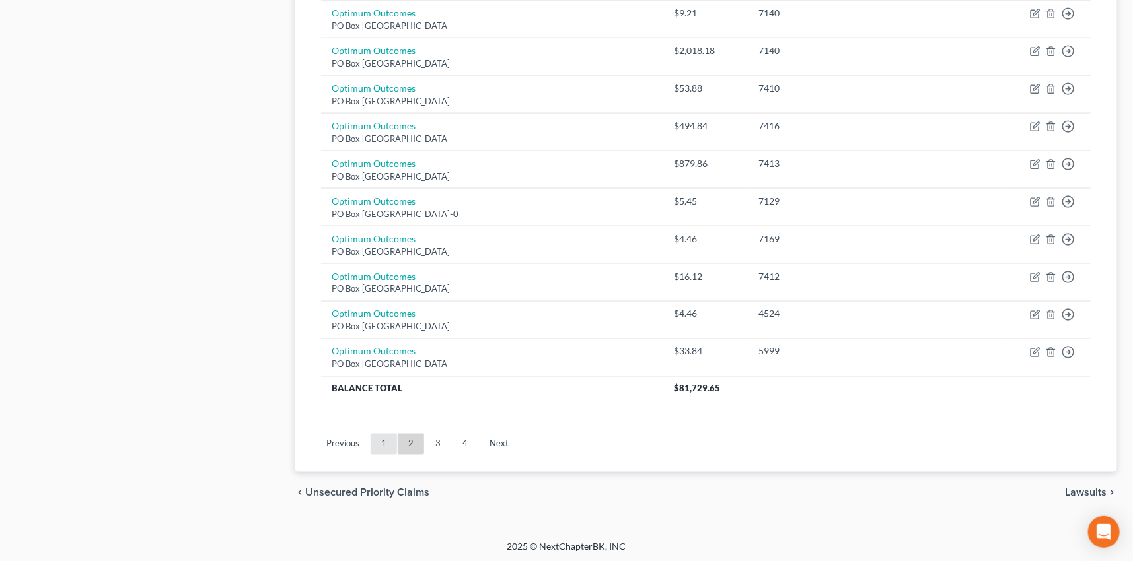
click at [381, 439] on link "1" at bounding box center [384, 444] width 26 height 21
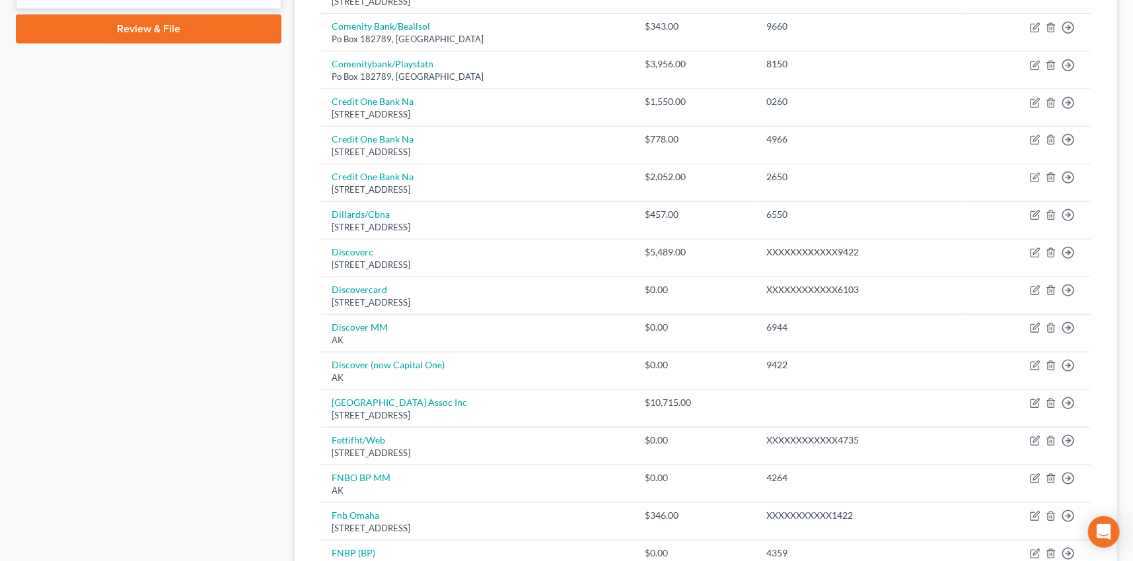
scroll to position [600, 0]
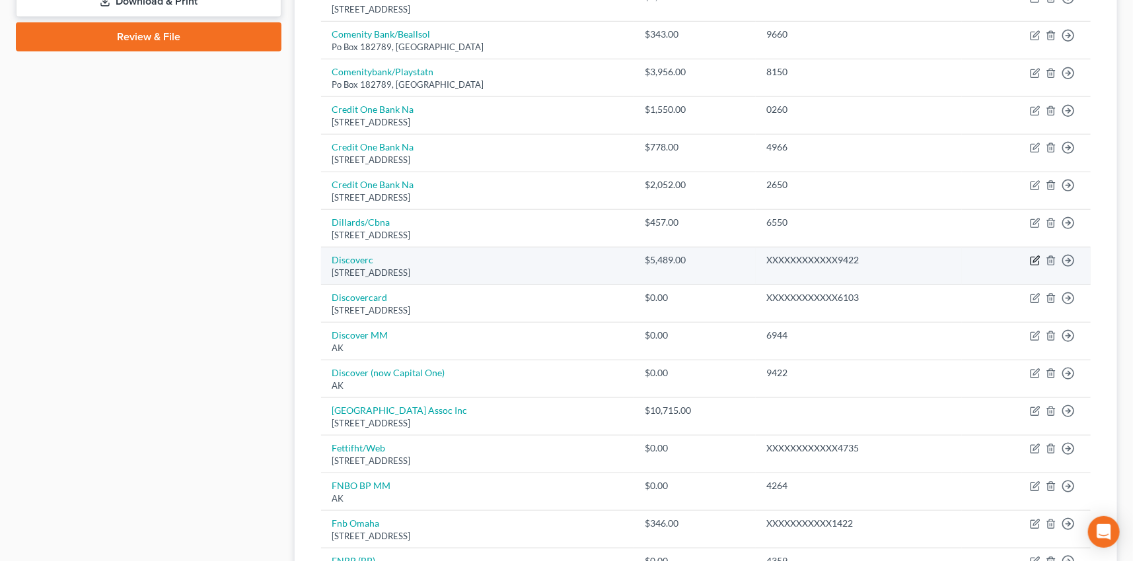
click at [1034, 257] on icon "button" at bounding box center [1035, 261] width 11 height 11
select select "46"
select select "2"
select select "0"
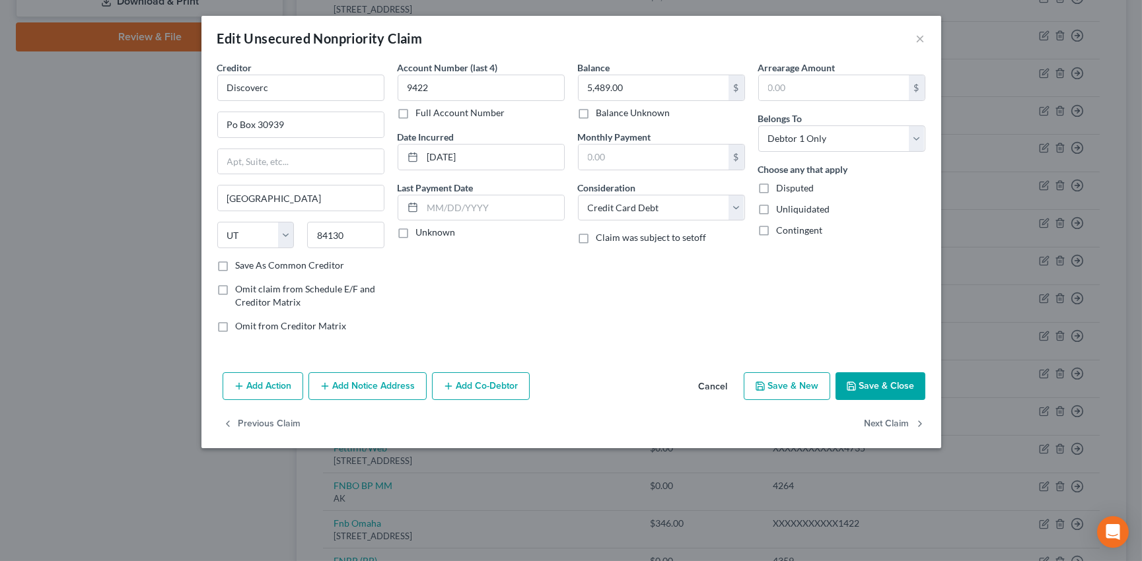
click at [416, 231] on label "Unknown" at bounding box center [436, 232] width 40 height 13
click at [421, 231] on input "Unknown" at bounding box center [425, 230] width 9 height 9
click at [236, 265] on label "Save As Common Creditor" at bounding box center [290, 265] width 109 height 13
click at [241, 265] on input "Save As Common Creditor" at bounding box center [245, 263] width 9 height 9
click at [875, 386] on button "Save & Close" at bounding box center [881, 387] width 90 height 28
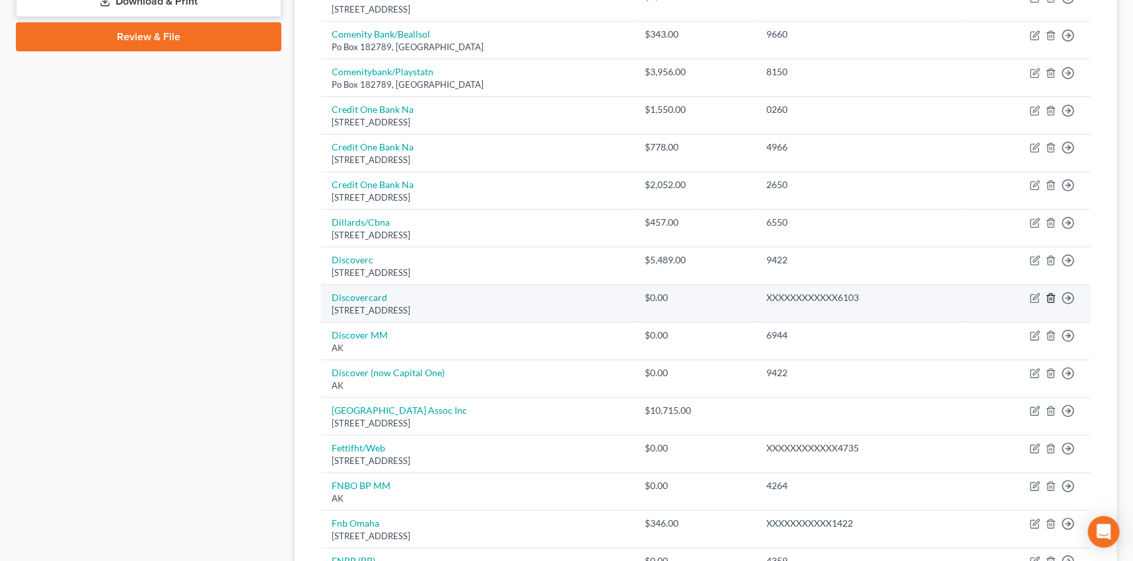
click at [1049, 295] on icon "button" at bounding box center [1051, 298] width 11 height 11
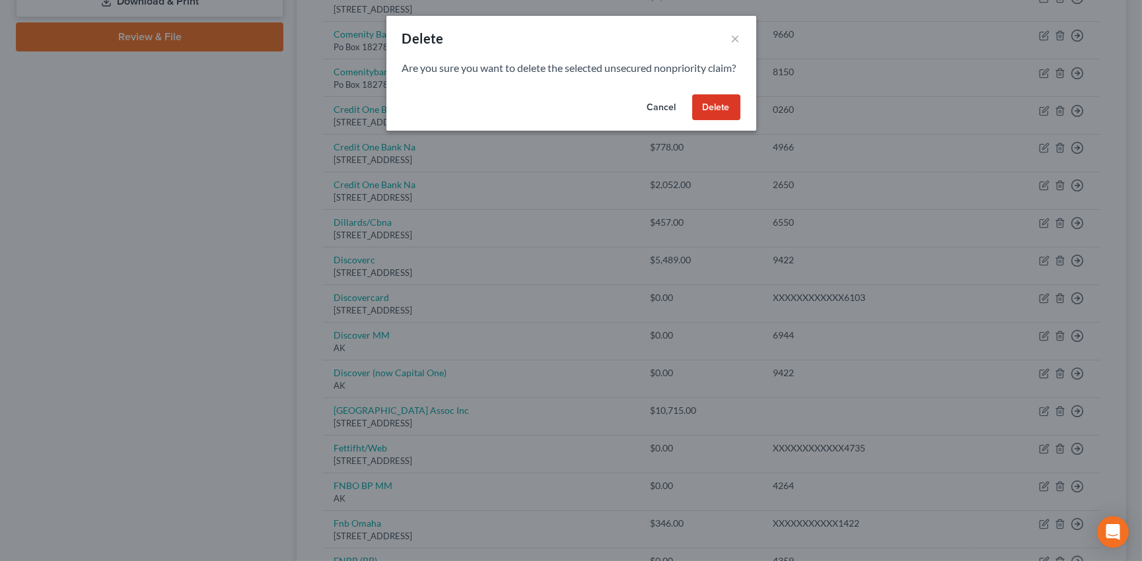
click at [710, 118] on button "Delete" at bounding box center [716, 107] width 48 height 26
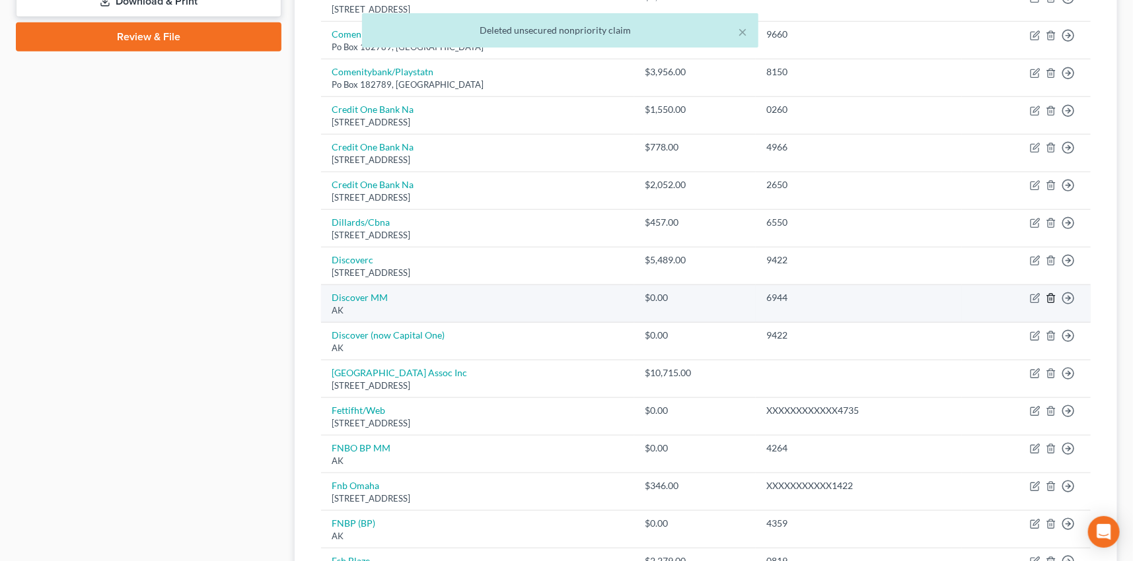
click at [1046, 295] on icon "button" at bounding box center [1051, 298] width 11 height 11
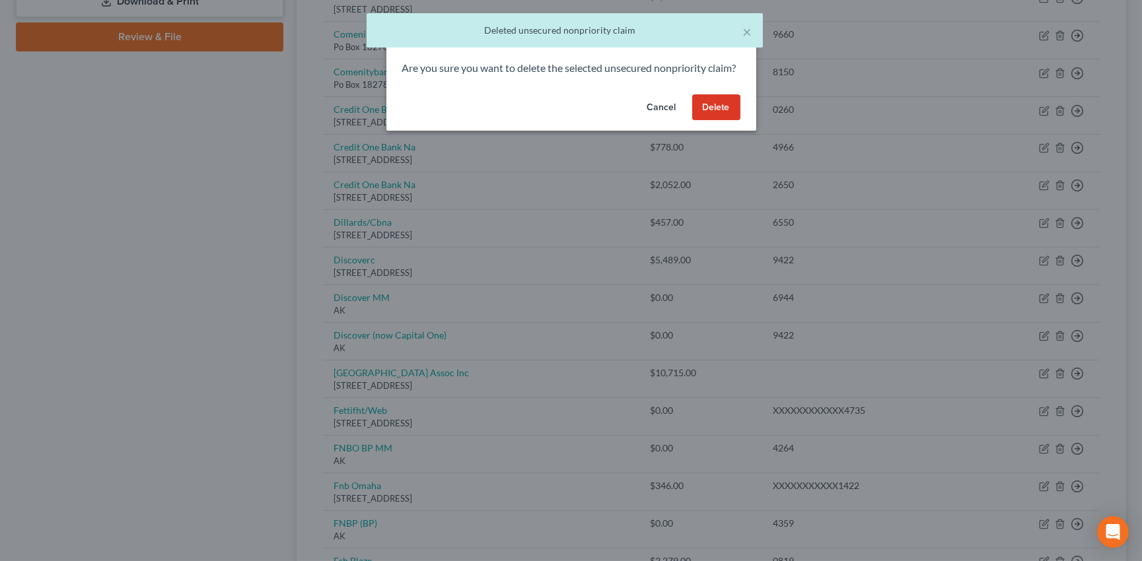
click at [714, 117] on button "Delete" at bounding box center [716, 107] width 48 height 26
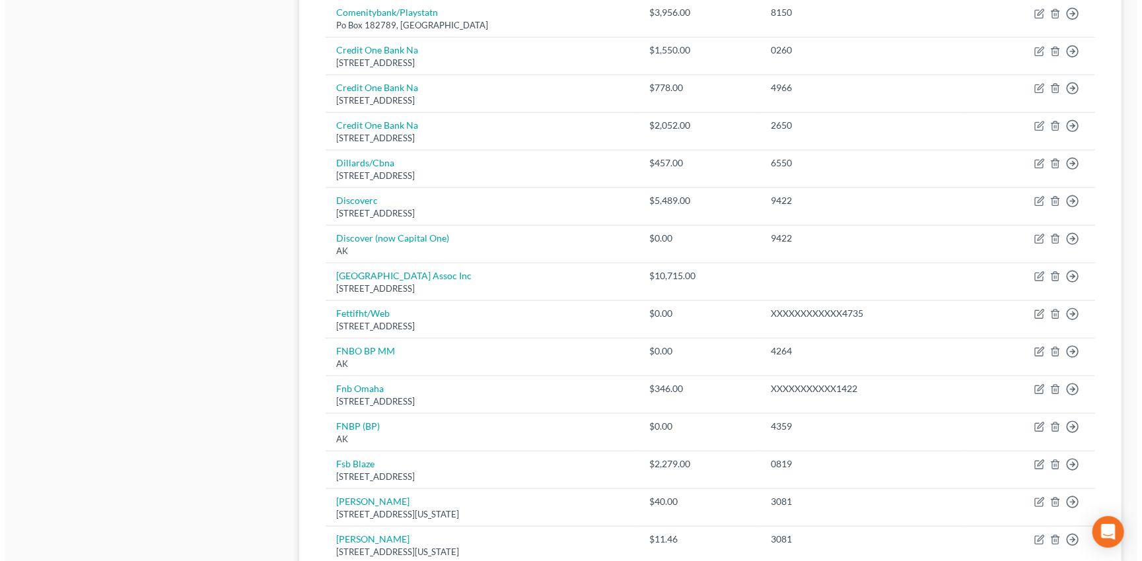
scroll to position [661, 0]
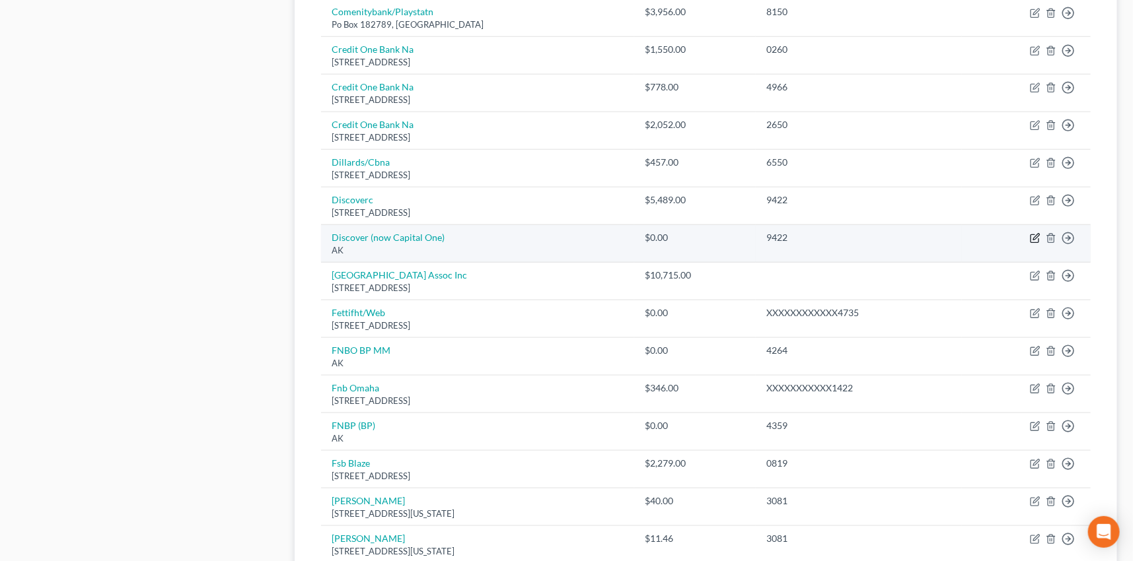
click at [1030, 233] on icon "button" at bounding box center [1035, 238] width 11 height 11
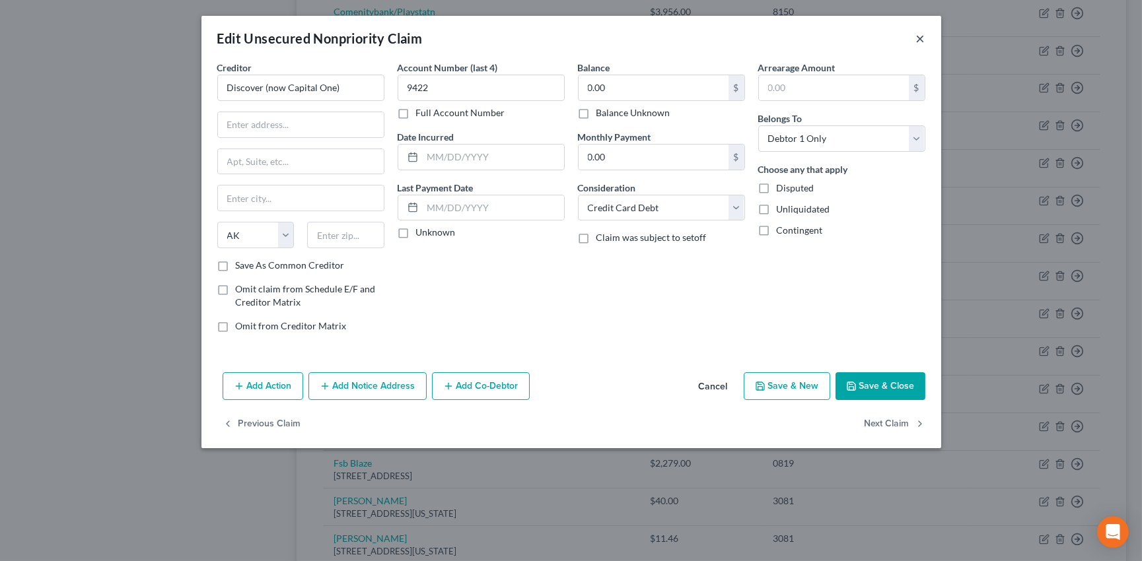
click at [920, 38] on button "×" at bounding box center [920, 38] width 9 height 16
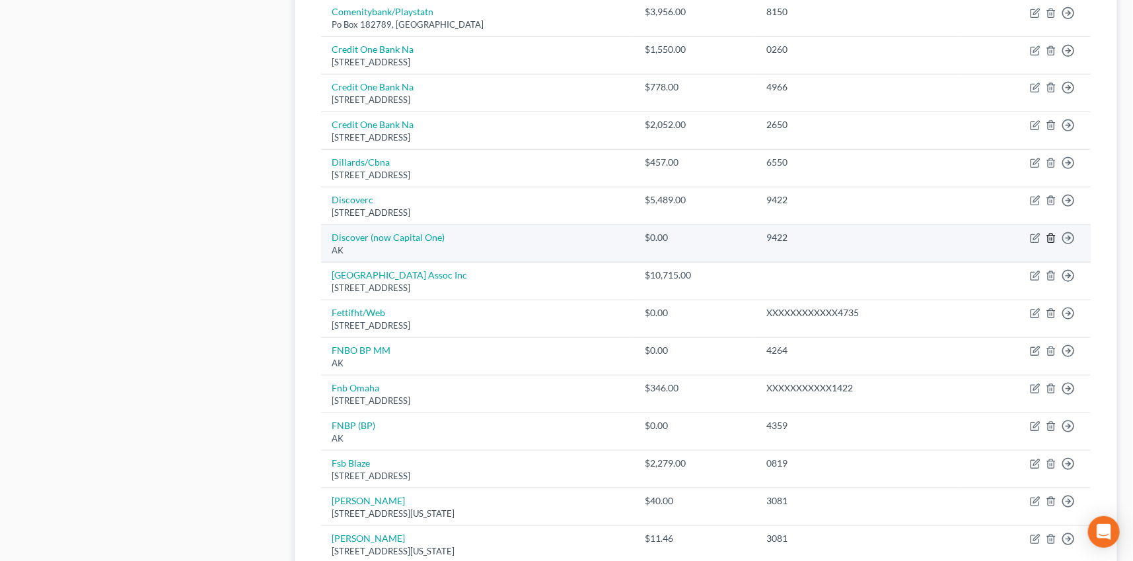
click at [1048, 238] on icon "button" at bounding box center [1051, 238] width 6 height 9
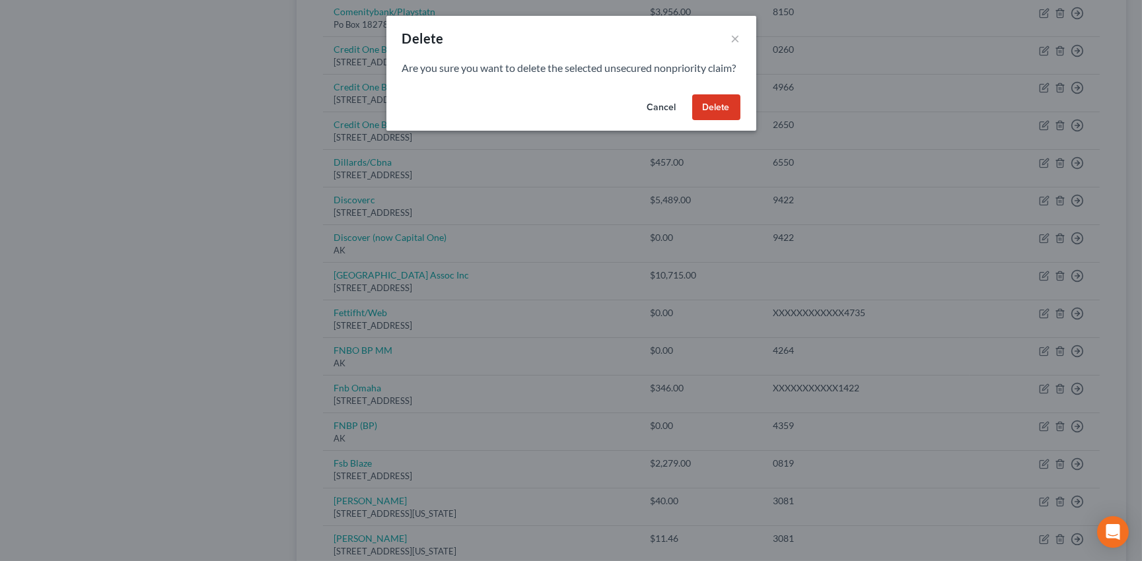
click at [720, 121] on button "Delete" at bounding box center [716, 107] width 48 height 26
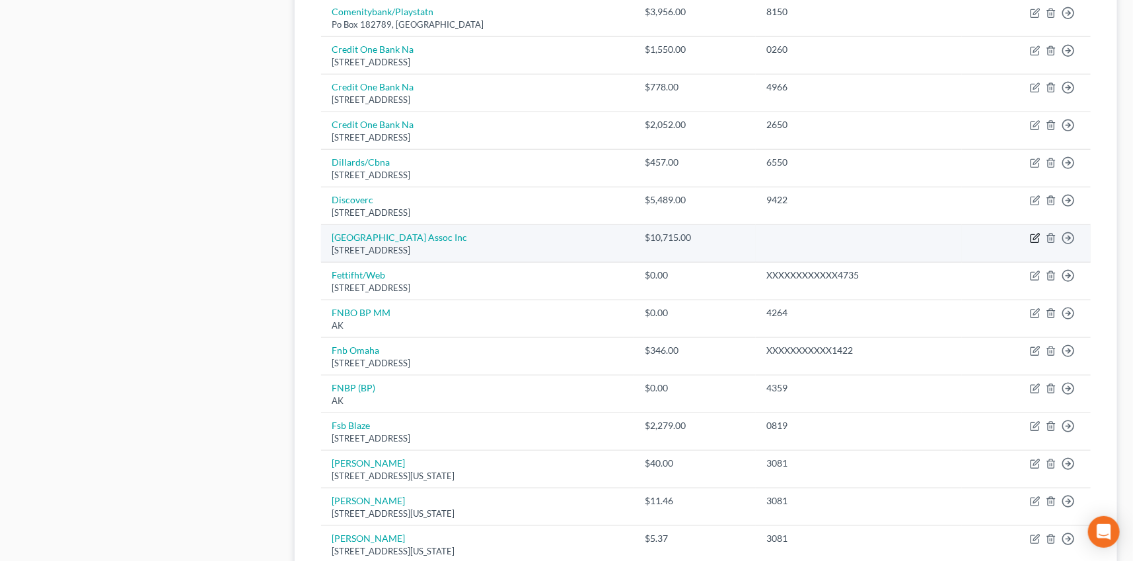
click at [1036, 235] on icon "button" at bounding box center [1036, 237] width 6 height 6
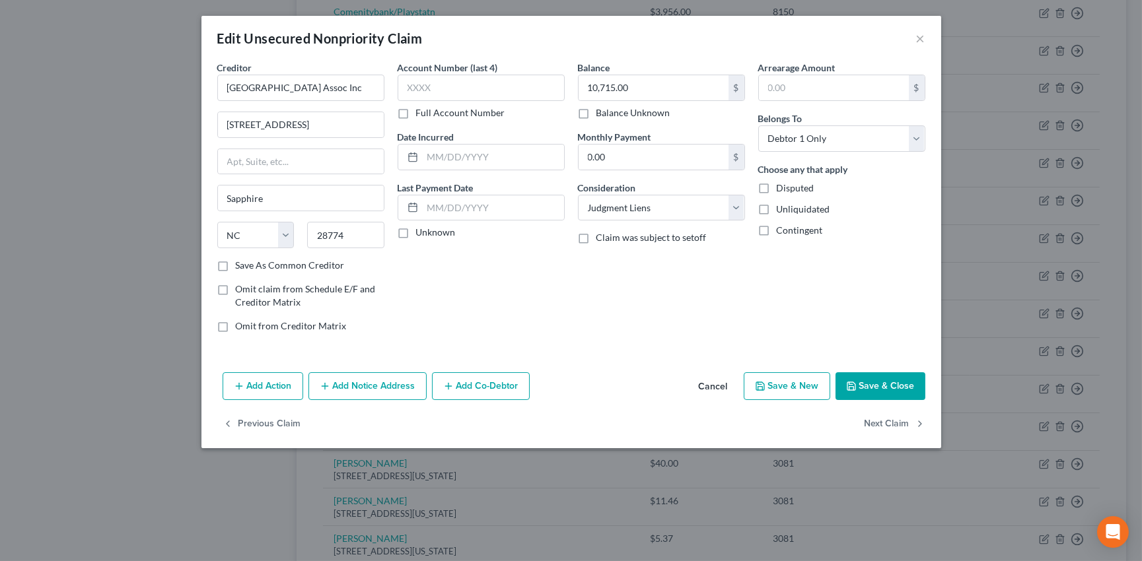
click at [746, 211] on div "Balance 10,715.00 $ Balance Unknown Balance Undetermined 10,715.00 $ Balance Un…" at bounding box center [661, 202] width 180 height 283
click at [735, 208] on select "Select Cable / Satellite Services Collection Agency Credit Card Debt Debt Couns…" at bounding box center [661, 208] width 167 height 26
click at [578, 195] on select "Select Cable / Satellite Services Collection Agency Credit Card Debt Debt Couns…" at bounding box center [661, 208] width 167 height 26
click at [624, 254] on input "text" at bounding box center [662, 258] width 166 height 25
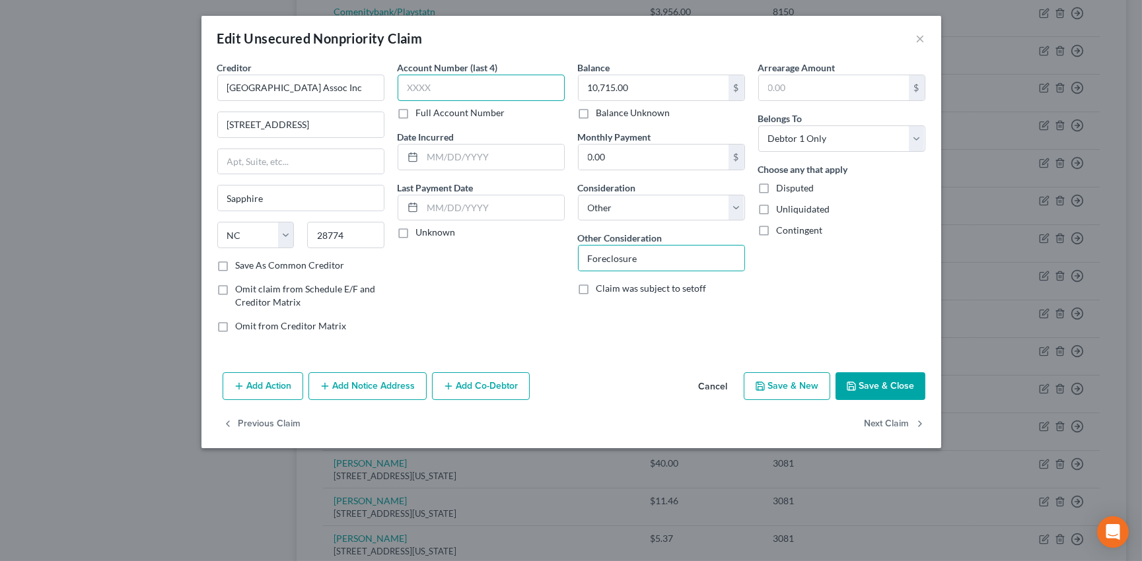
click at [439, 85] on input "text" at bounding box center [481, 88] width 167 height 26
click at [454, 157] on input "text" at bounding box center [493, 157] width 141 height 25
click at [416, 233] on label "Unknown" at bounding box center [436, 232] width 40 height 13
click at [421, 233] on input "Unknown" at bounding box center [425, 230] width 9 height 9
click at [650, 259] on input "Foreclosure" at bounding box center [662, 258] width 166 height 25
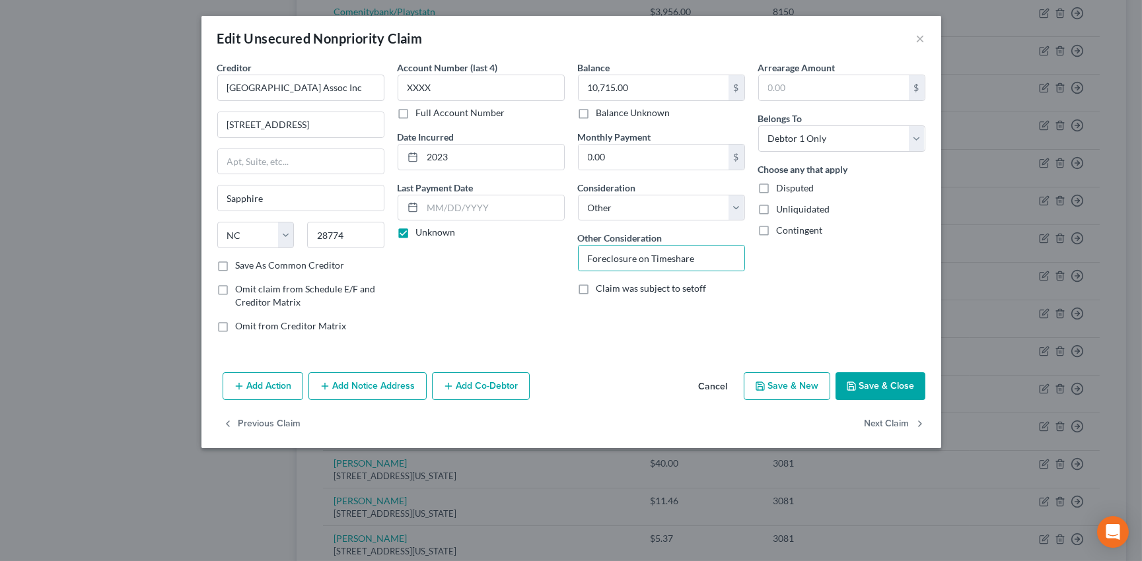
click at [236, 267] on label "Save As Common Creditor" at bounding box center [290, 265] width 109 height 13
click at [241, 267] on input "Save As Common Creditor" at bounding box center [245, 263] width 9 height 9
click at [384, 381] on button "Add Notice Address" at bounding box center [367, 387] width 118 height 28
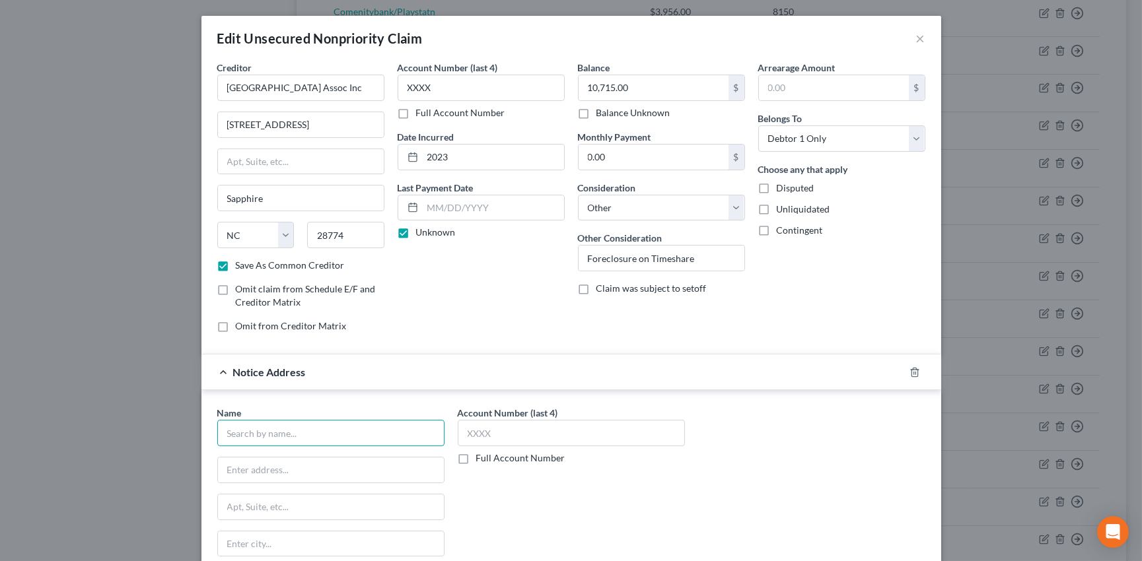
click at [287, 431] on input "text" at bounding box center [330, 433] width 227 height 26
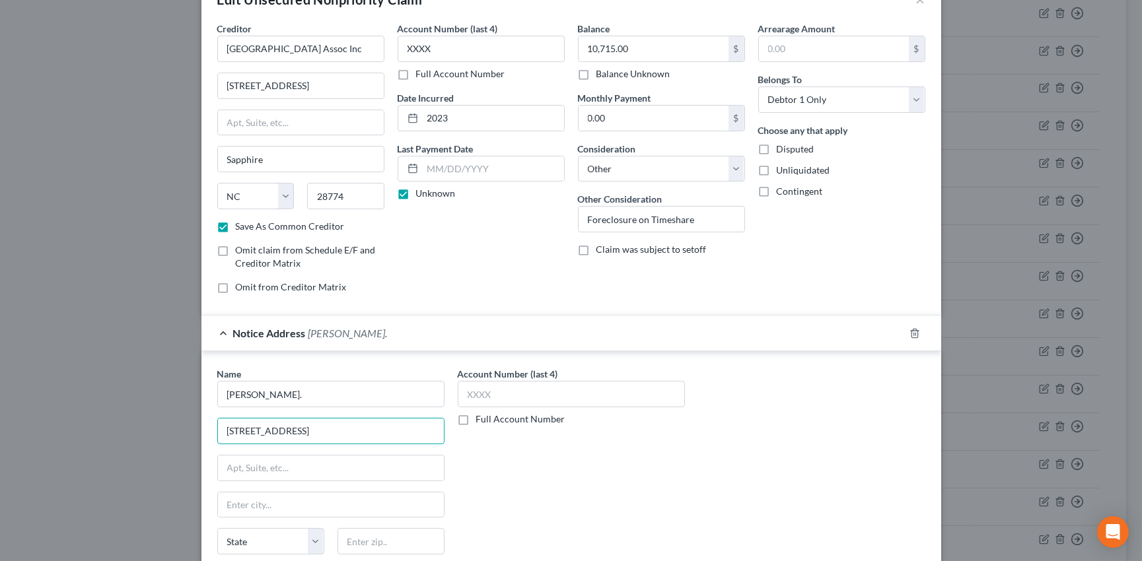
scroll to position [59, 0]
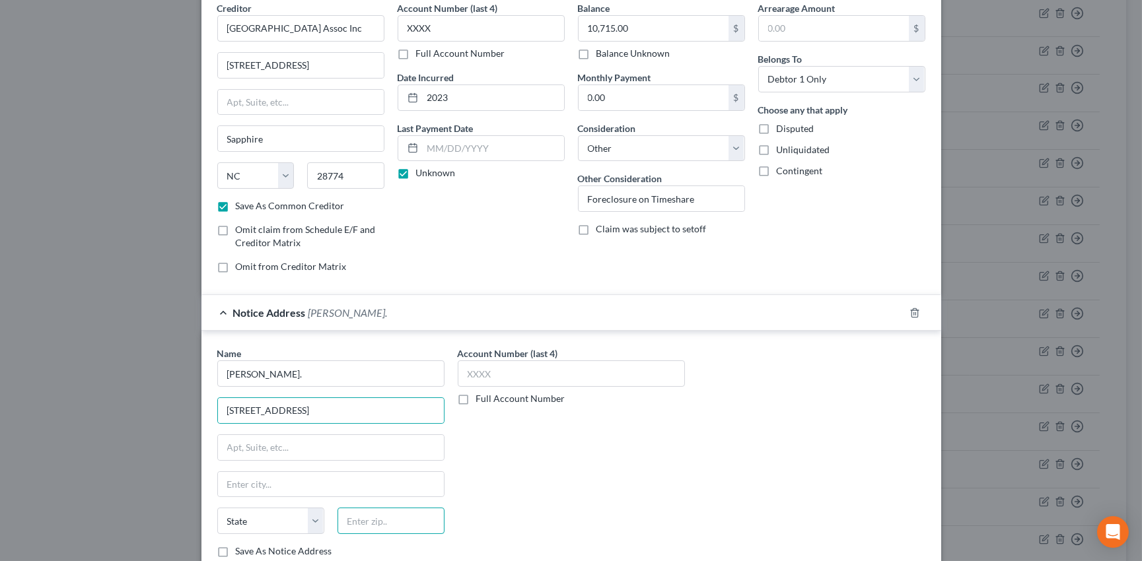
click at [376, 522] on input "text" at bounding box center [391, 521] width 107 height 26
click at [378, 521] on input "3280" at bounding box center [391, 521] width 107 height 26
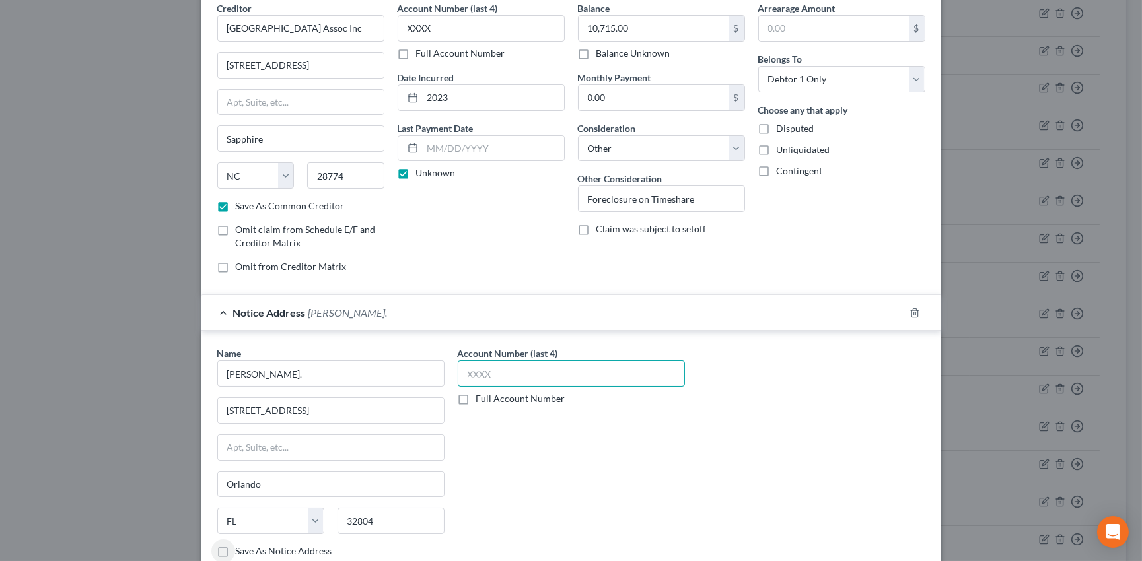
click at [478, 373] on input "text" at bounding box center [571, 374] width 227 height 26
click at [236, 551] on label "Save As Notice Address" at bounding box center [284, 551] width 96 height 13
click at [241, 551] on input "Save As Notice Address" at bounding box center [245, 549] width 9 height 9
click at [583, 316] on div "Notice Address Phillip W. Richardson, Esq." at bounding box center [552, 312] width 703 height 35
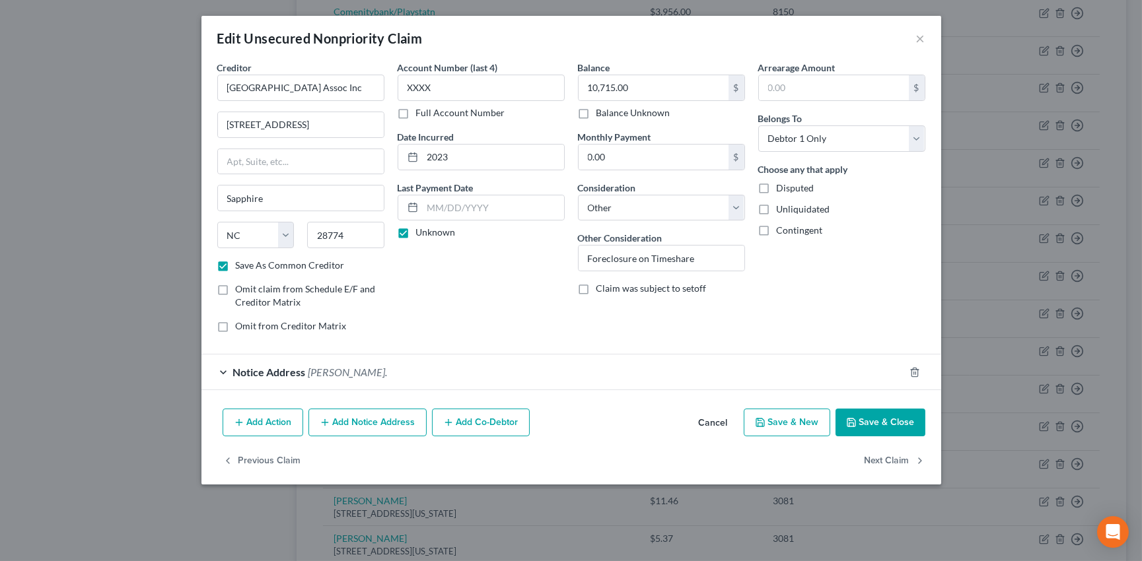
scroll to position [0, 0]
click at [900, 420] on button "Save & Close" at bounding box center [881, 423] width 90 height 28
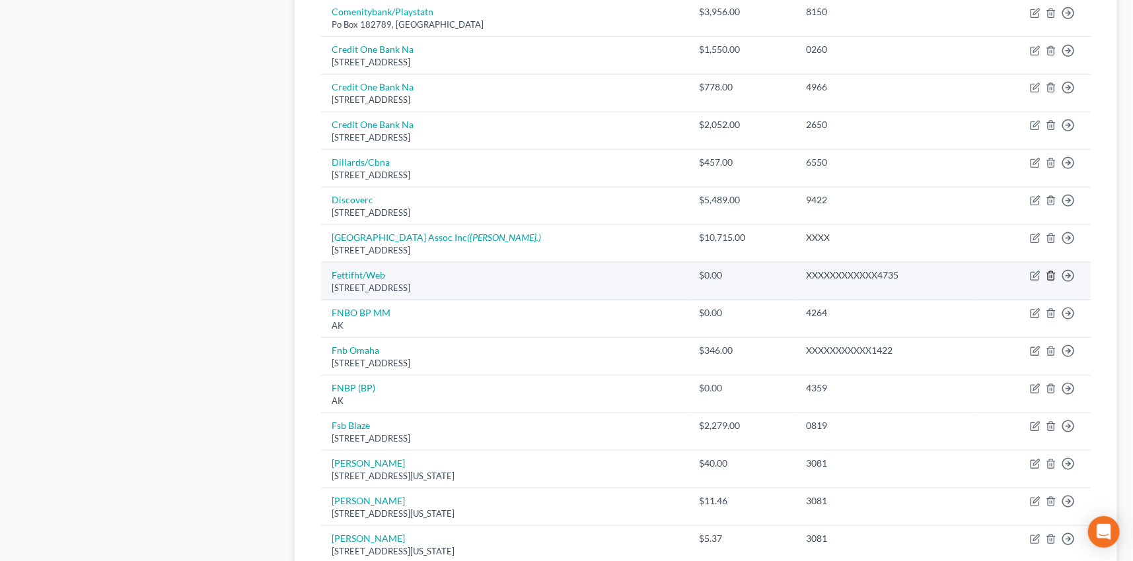
click at [1052, 273] on icon "button" at bounding box center [1051, 276] width 11 height 11
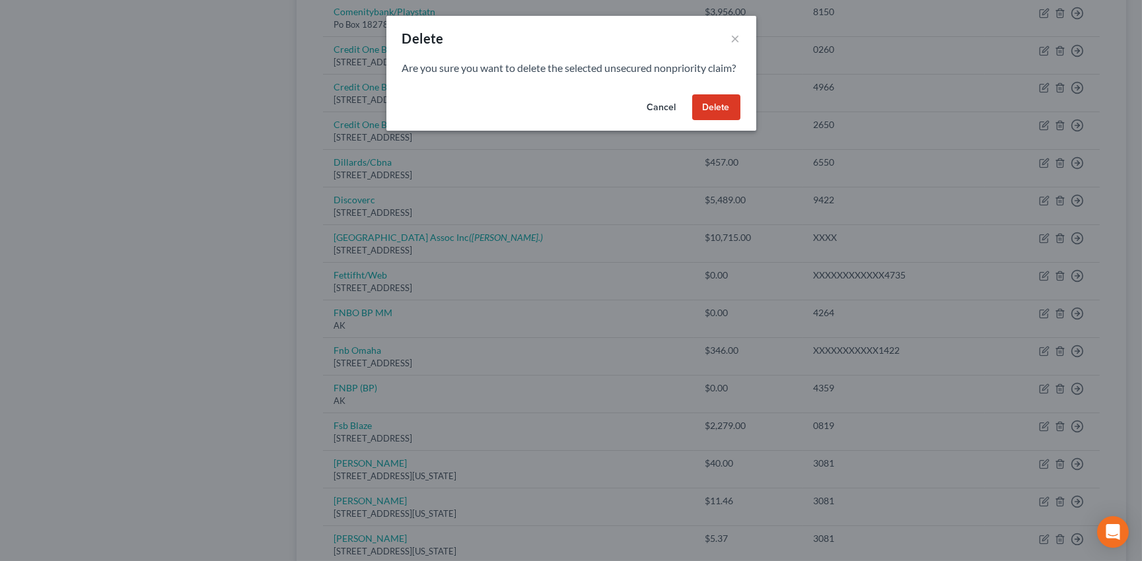
click at [725, 121] on button "Delete" at bounding box center [716, 107] width 48 height 26
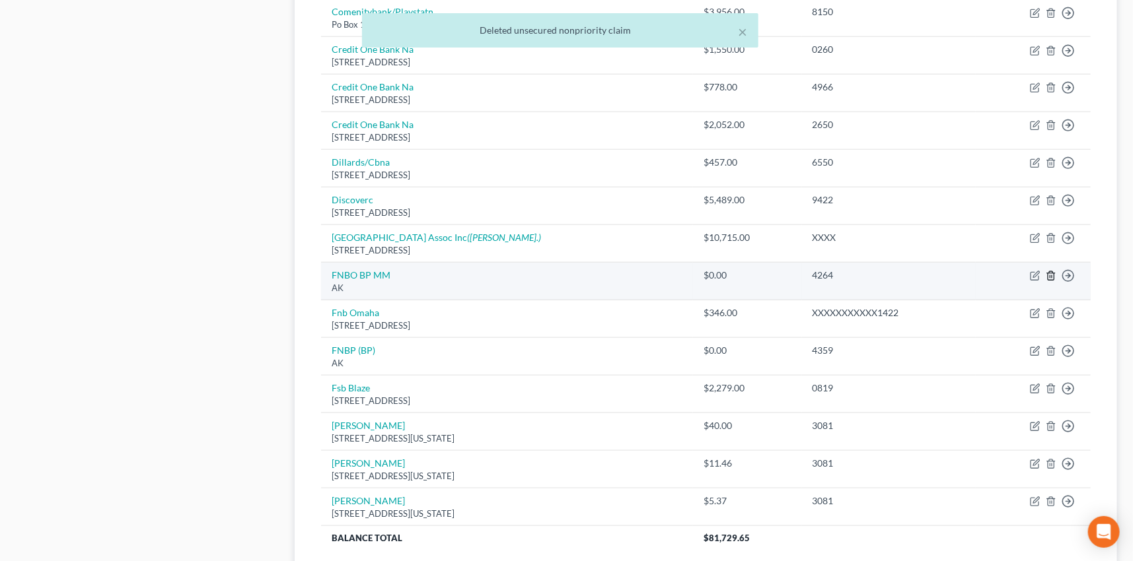
click at [1050, 276] on line "button" at bounding box center [1050, 277] width 0 height 3
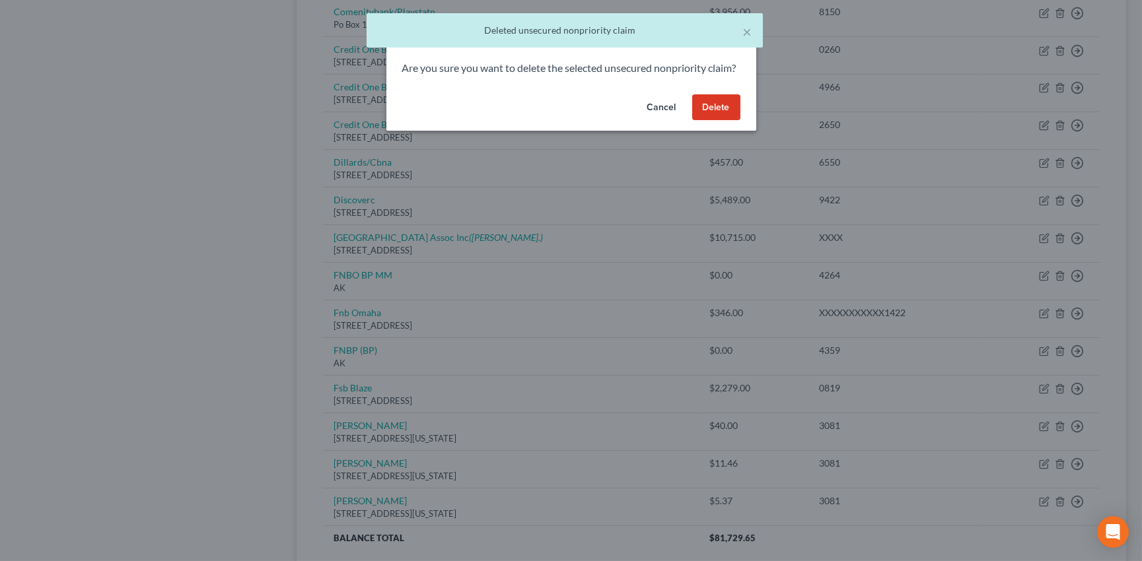
click at [720, 121] on button "Delete" at bounding box center [716, 107] width 48 height 26
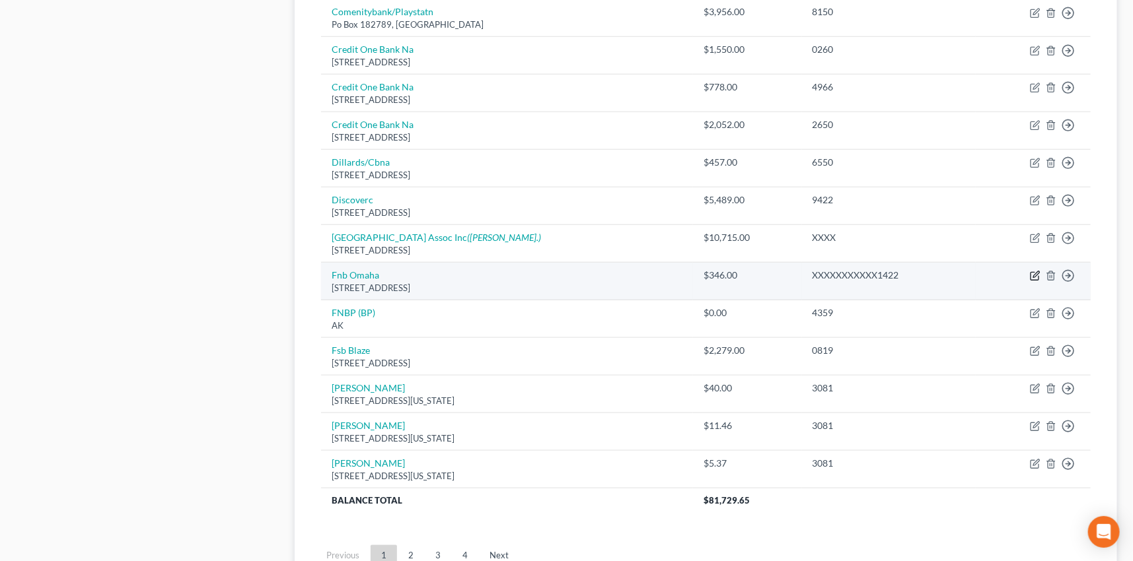
click at [1033, 273] on icon "button" at bounding box center [1035, 276] width 11 height 11
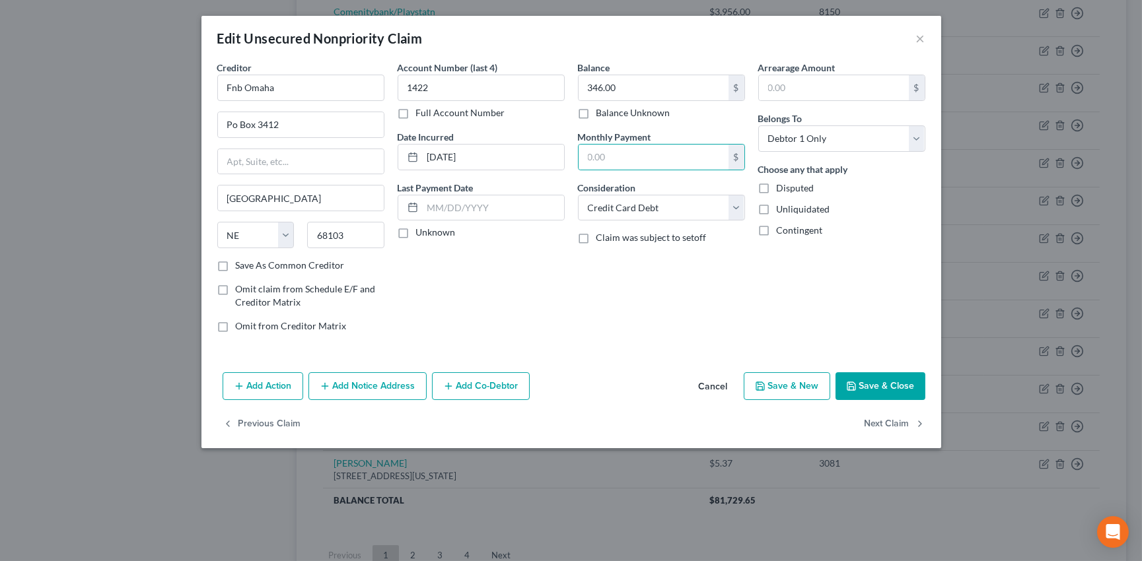
click at [416, 231] on label "Unknown" at bounding box center [436, 232] width 40 height 13
click at [421, 231] on input "Unknown" at bounding box center [425, 230] width 9 height 9
click at [236, 264] on label "Save As Common Creditor" at bounding box center [290, 265] width 109 height 13
click at [241, 264] on input "Save As Common Creditor" at bounding box center [245, 263] width 9 height 9
click at [905, 384] on button "Save & Close" at bounding box center [881, 387] width 90 height 28
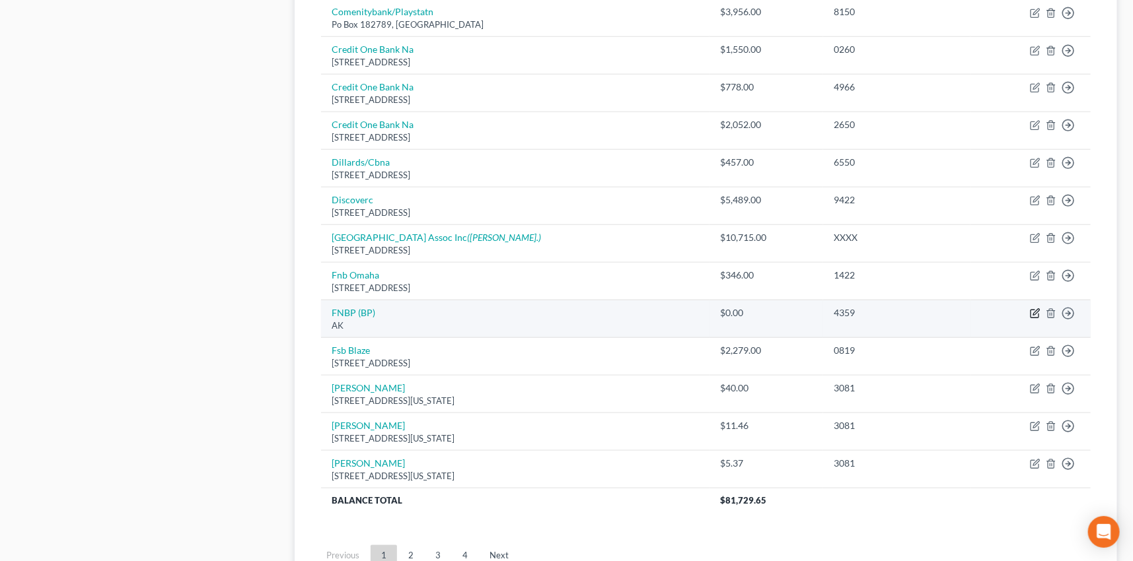
click at [1034, 311] on icon "button" at bounding box center [1036, 313] width 6 height 6
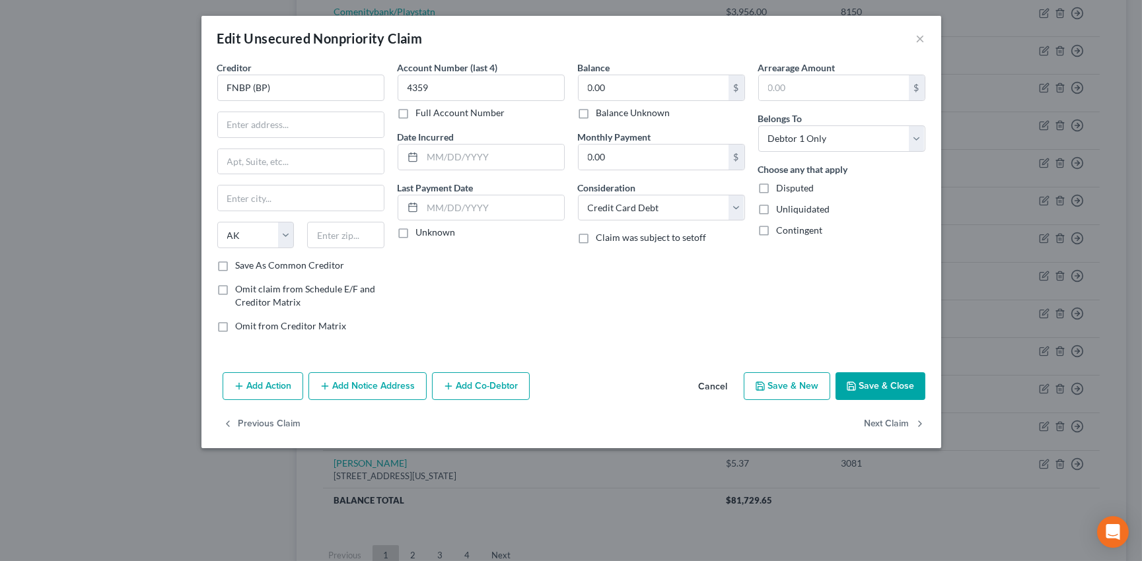
click at [711, 384] on button "Cancel" at bounding box center [713, 387] width 50 height 26
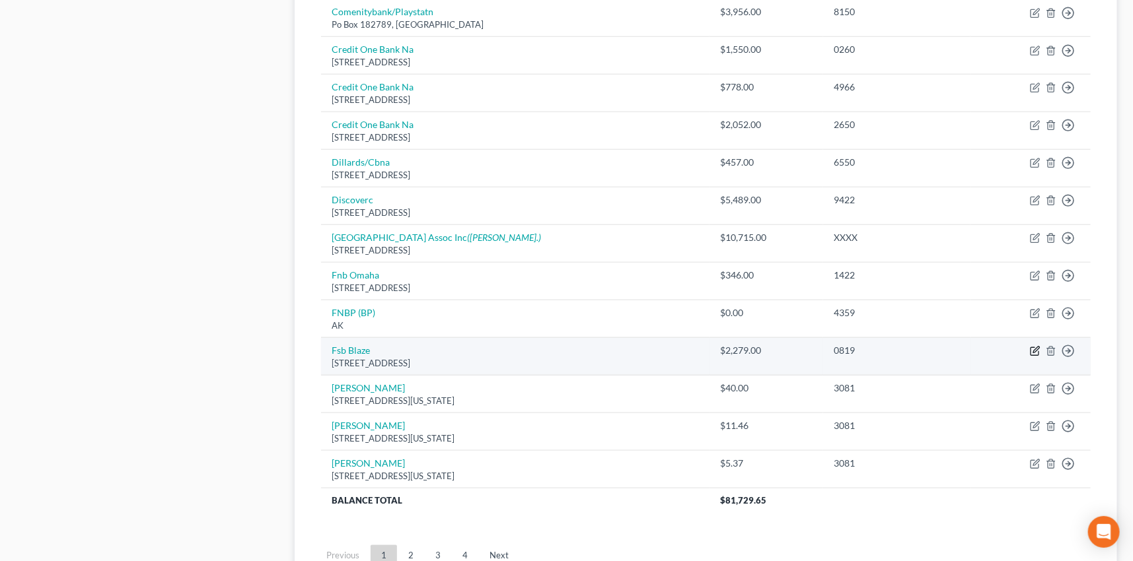
click at [1037, 348] on icon "button" at bounding box center [1035, 351] width 11 height 11
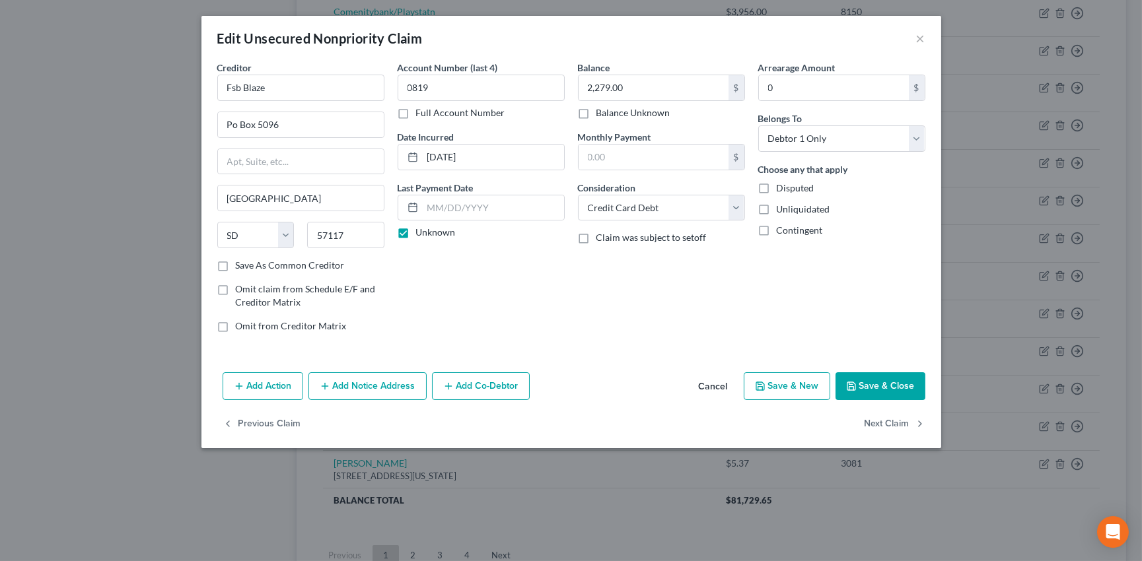
click at [869, 385] on button "Save & Close" at bounding box center [881, 387] width 90 height 28
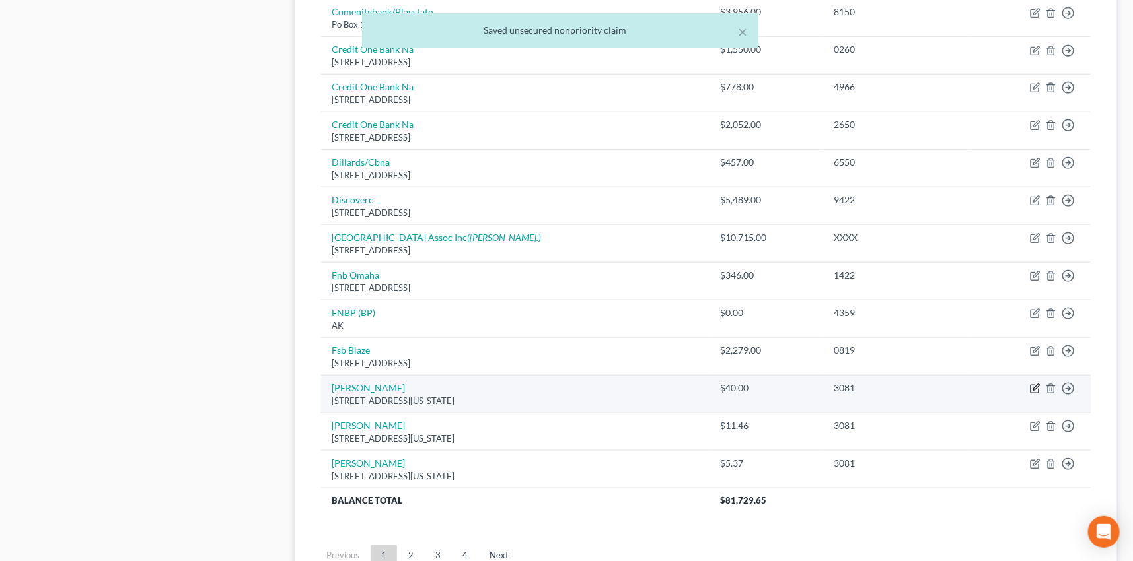
click at [1033, 384] on icon "button" at bounding box center [1035, 389] width 11 height 11
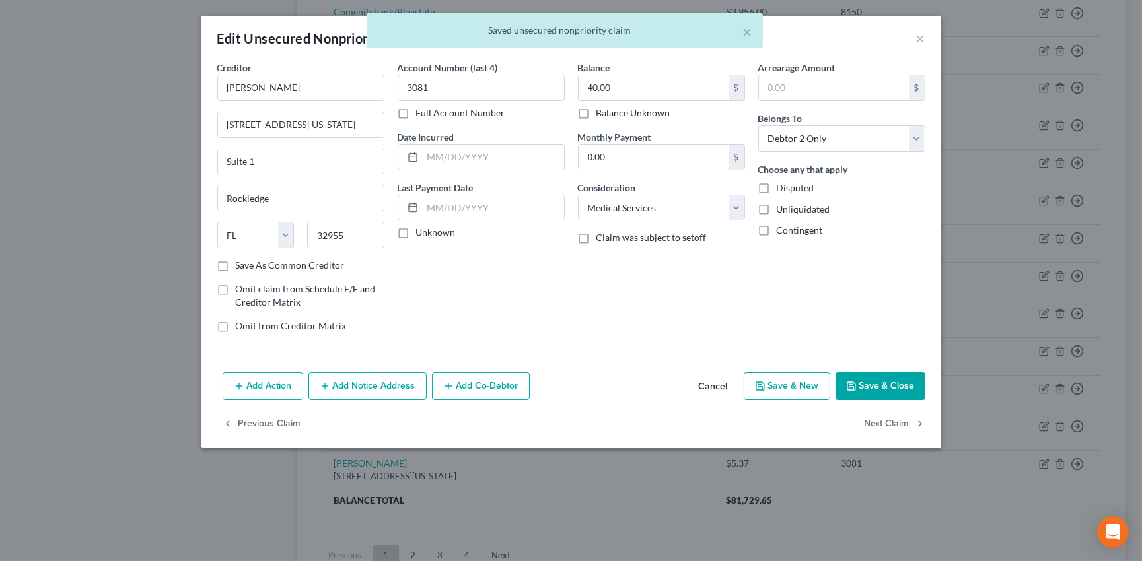
click at [900, 384] on button "Save & Close" at bounding box center [881, 387] width 90 height 28
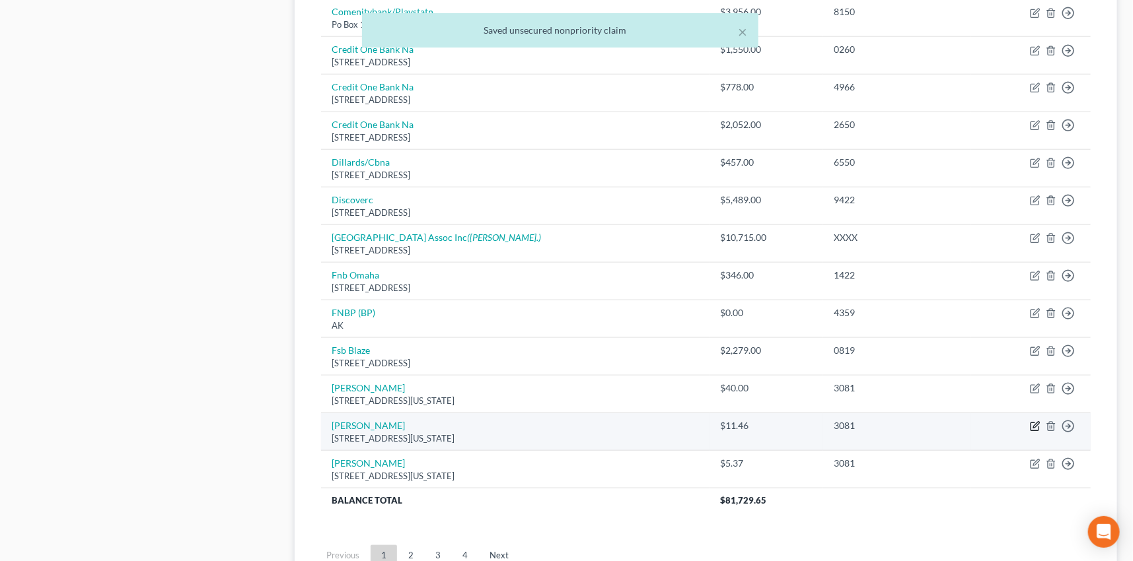
click at [1032, 424] on icon "button" at bounding box center [1035, 426] width 11 height 11
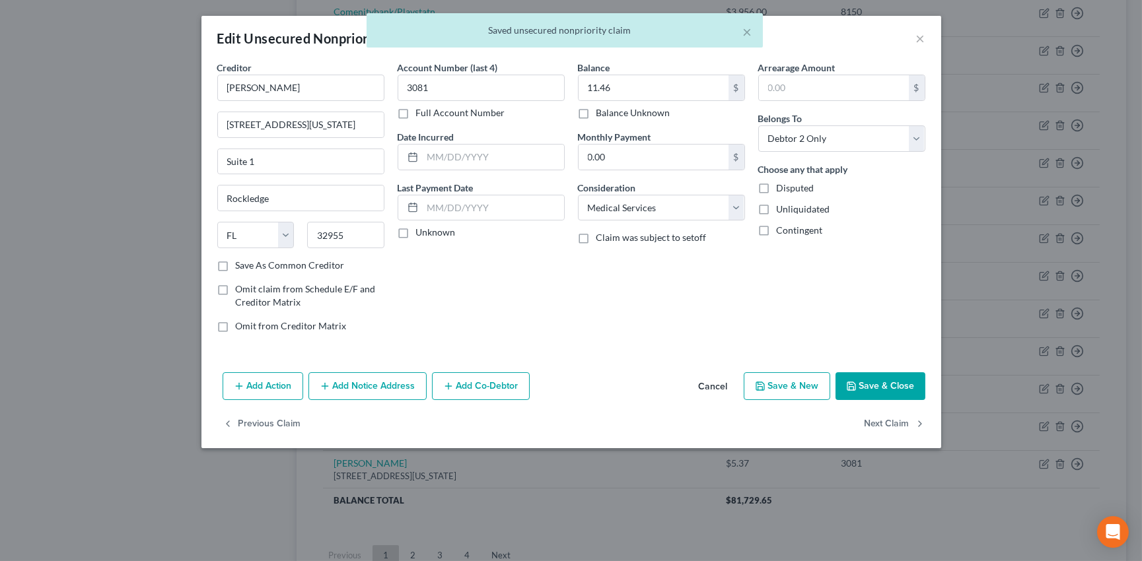
click at [879, 379] on button "Save & Close" at bounding box center [881, 387] width 90 height 28
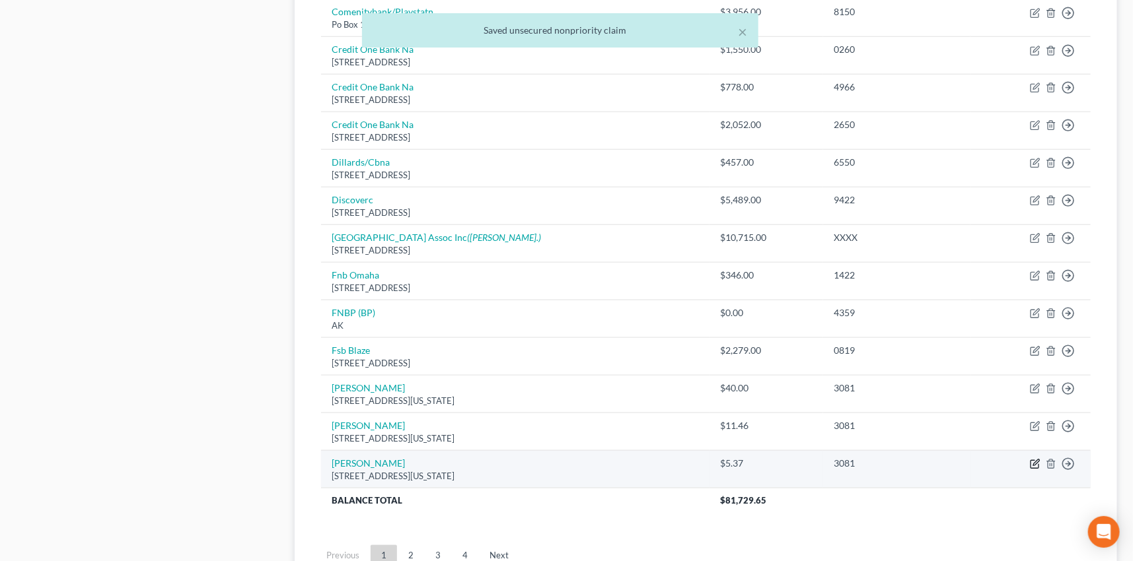
click at [1035, 460] on icon "button" at bounding box center [1035, 464] width 11 height 11
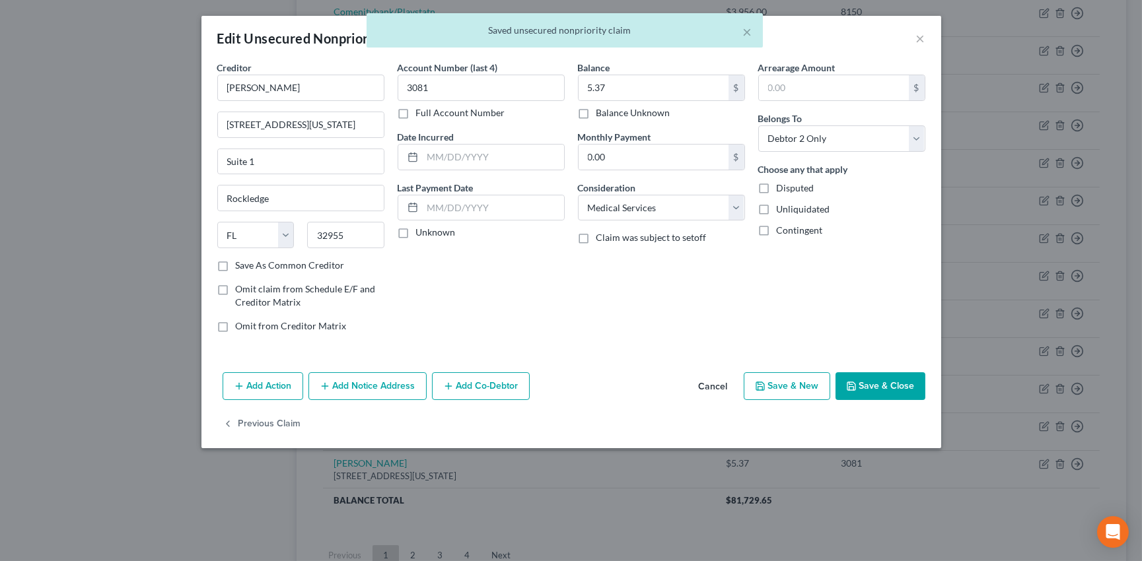
click at [883, 382] on button "Save & Close" at bounding box center [881, 387] width 90 height 28
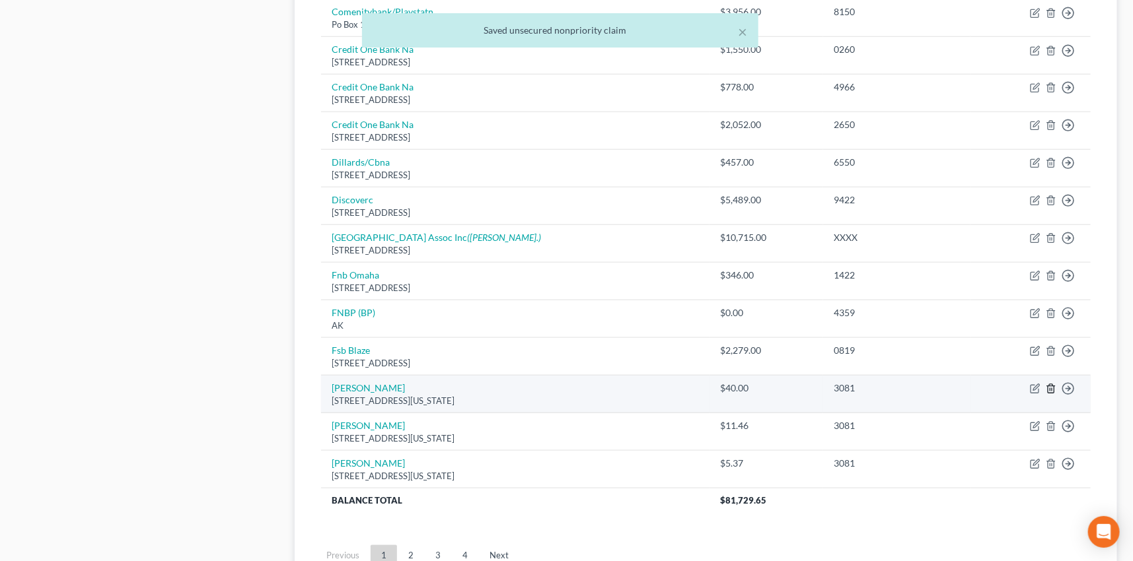
click at [1047, 386] on polyline "button" at bounding box center [1051, 386] width 8 height 0
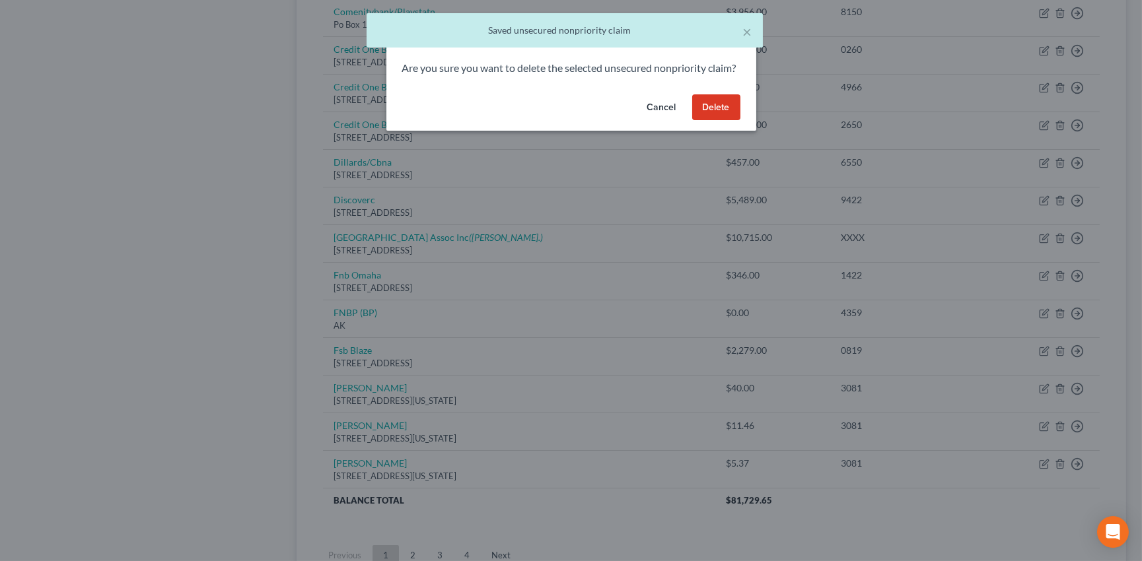
click at [719, 121] on button "Delete" at bounding box center [716, 107] width 48 height 26
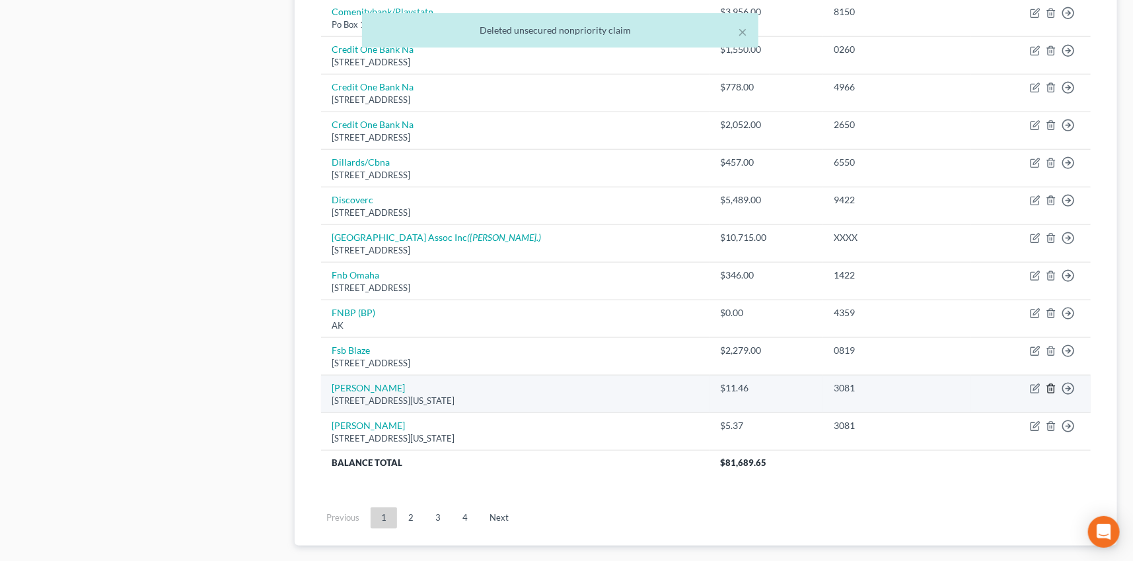
click at [1050, 385] on icon "button" at bounding box center [1051, 389] width 11 height 11
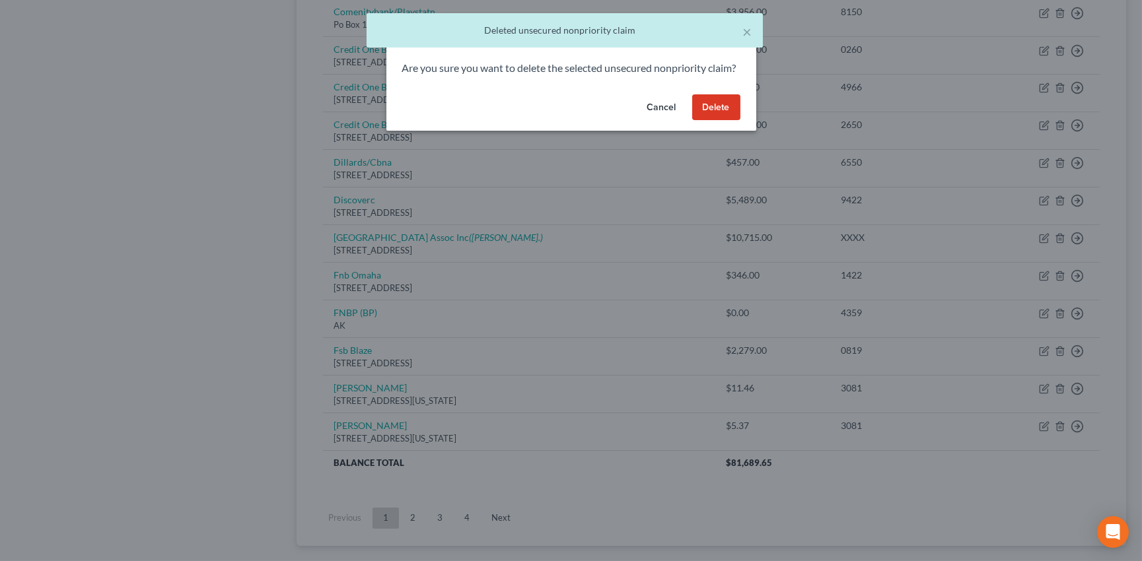
click at [718, 118] on button "Delete" at bounding box center [716, 107] width 48 height 26
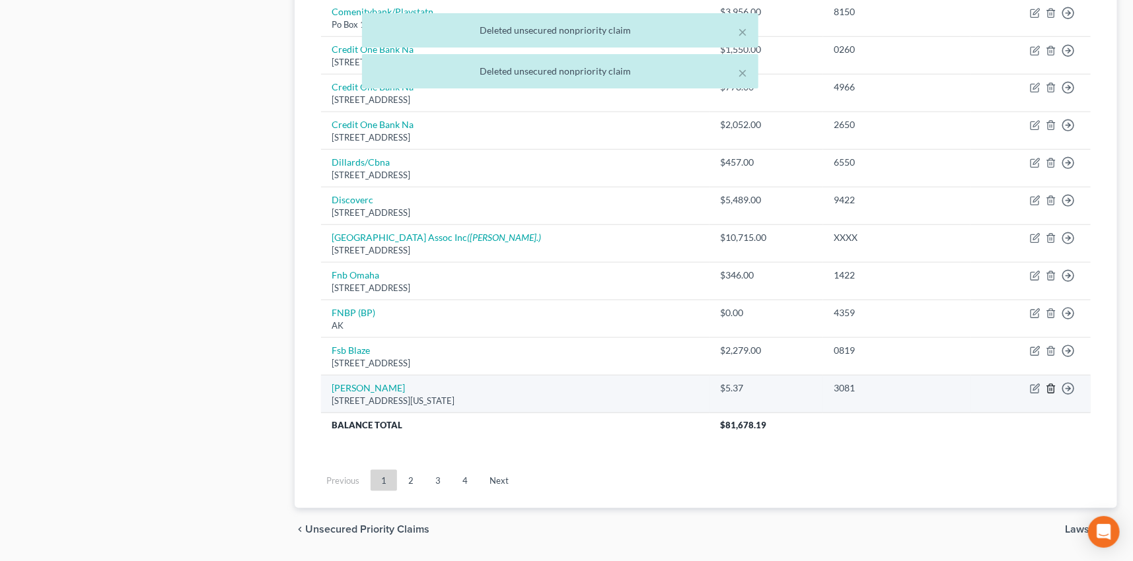
click at [1052, 386] on icon "button" at bounding box center [1051, 389] width 11 height 11
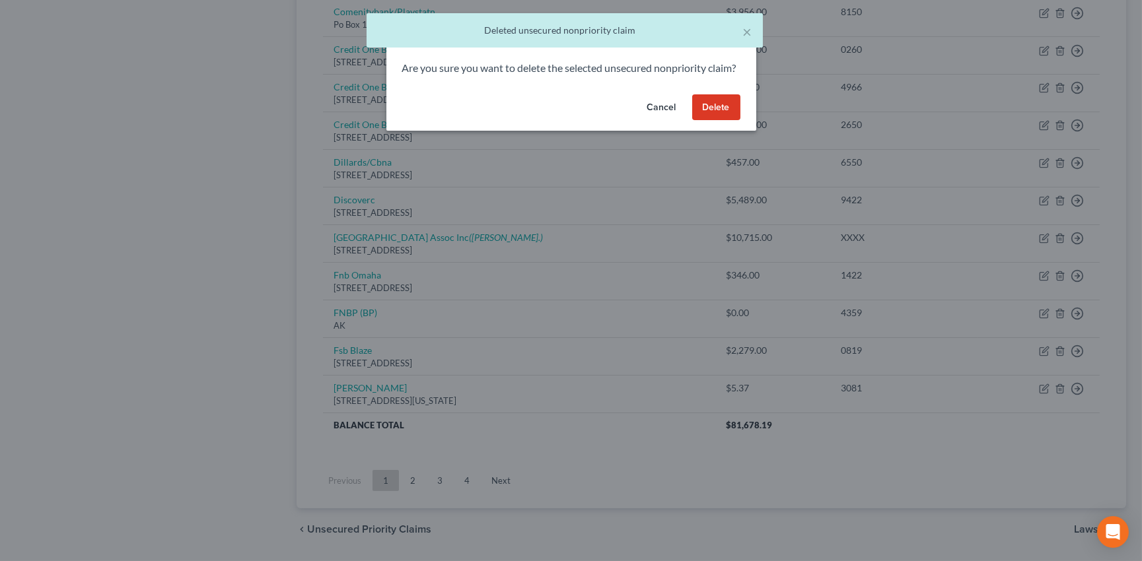
click at [708, 115] on button "Delete" at bounding box center [716, 107] width 48 height 26
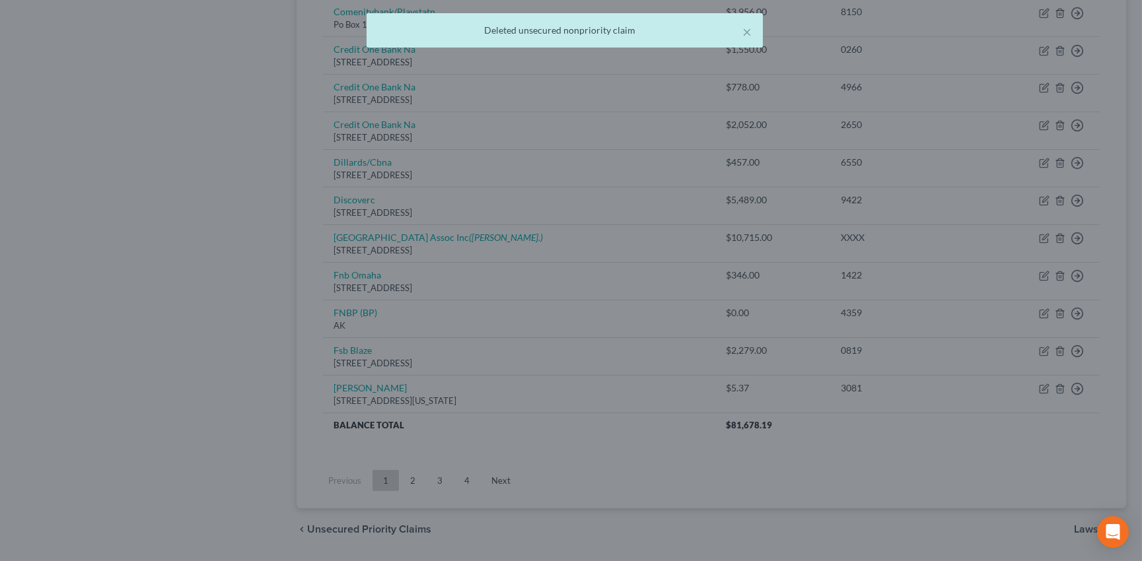
scroll to position [660, 0]
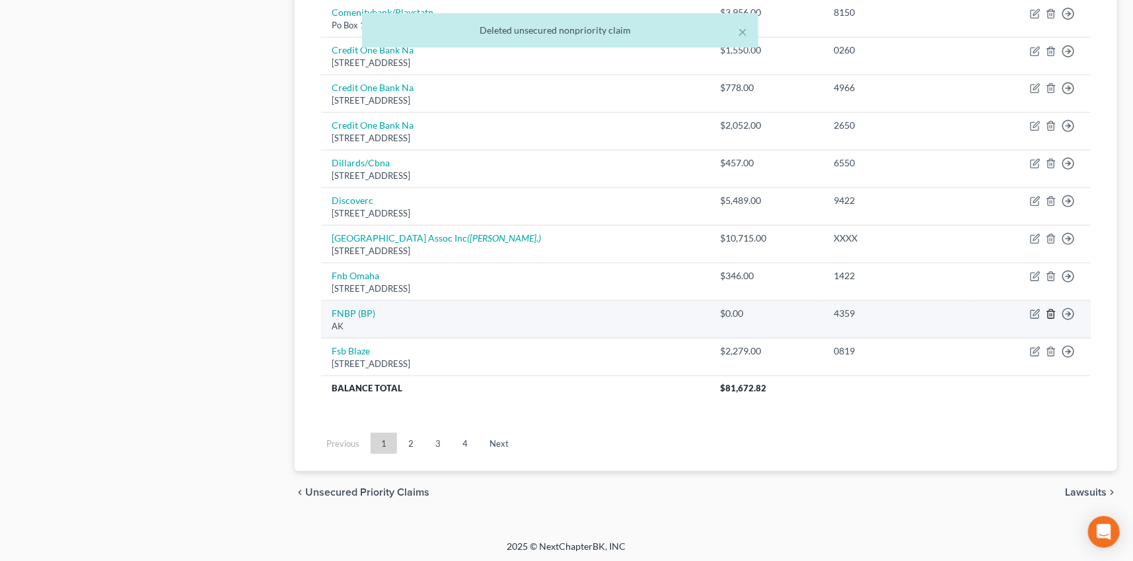
click at [1053, 312] on polyline "button" at bounding box center [1051, 312] width 8 height 0
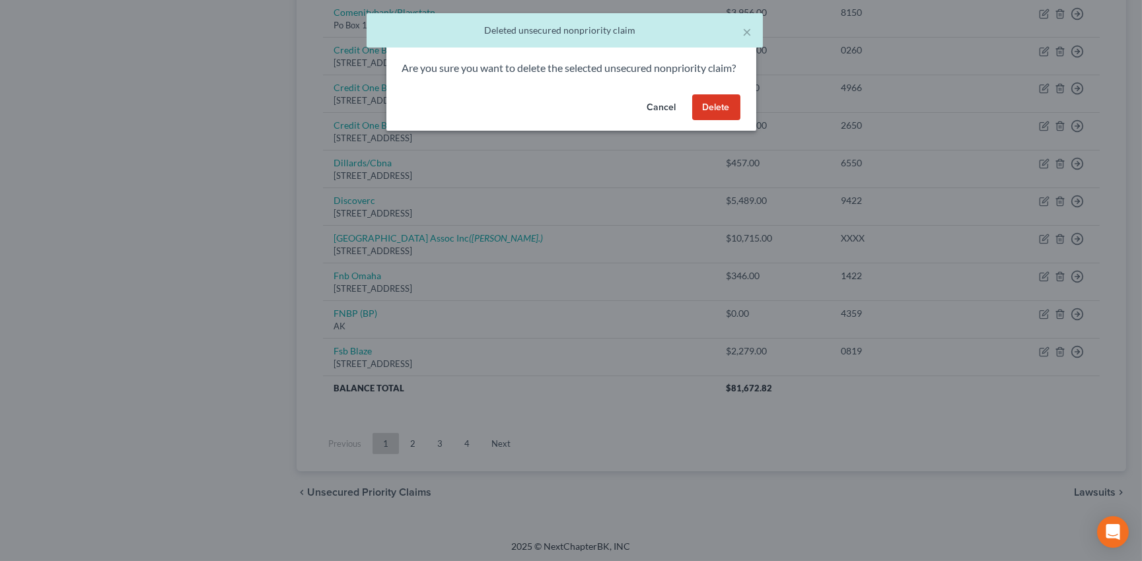
click at [723, 121] on button "Delete" at bounding box center [716, 107] width 48 height 26
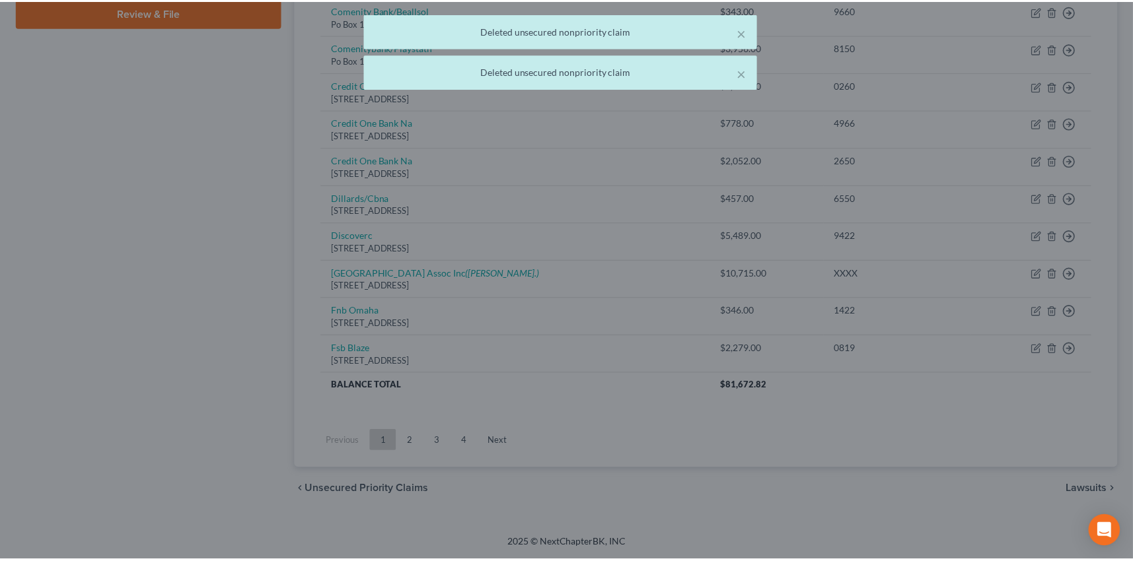
scroll to position [622, 0]
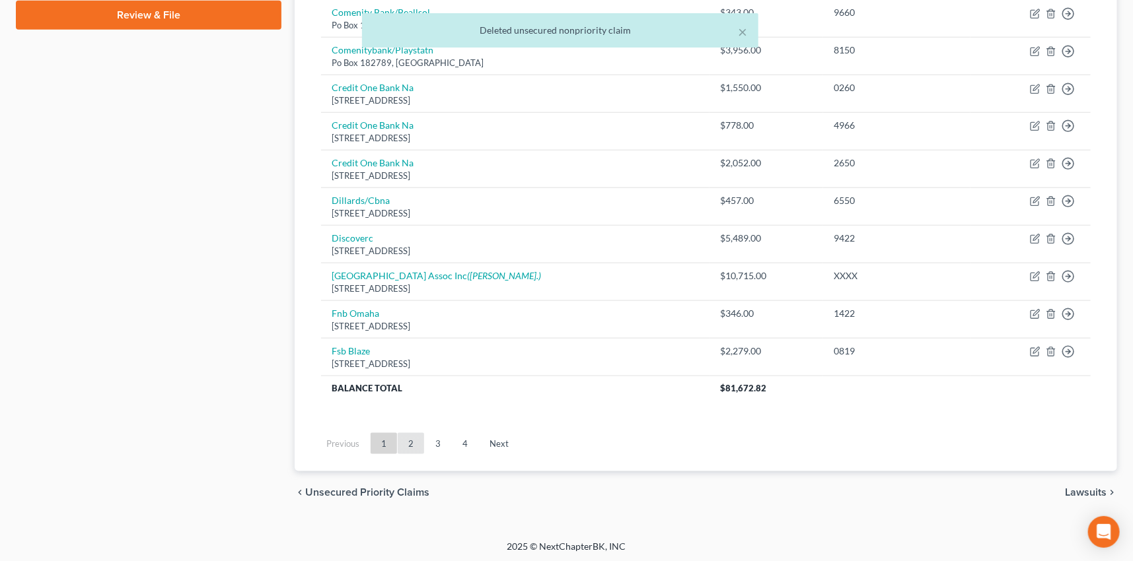
click at [408, 437] on link "2" at bounding box center [411, 443] width 26 height 21
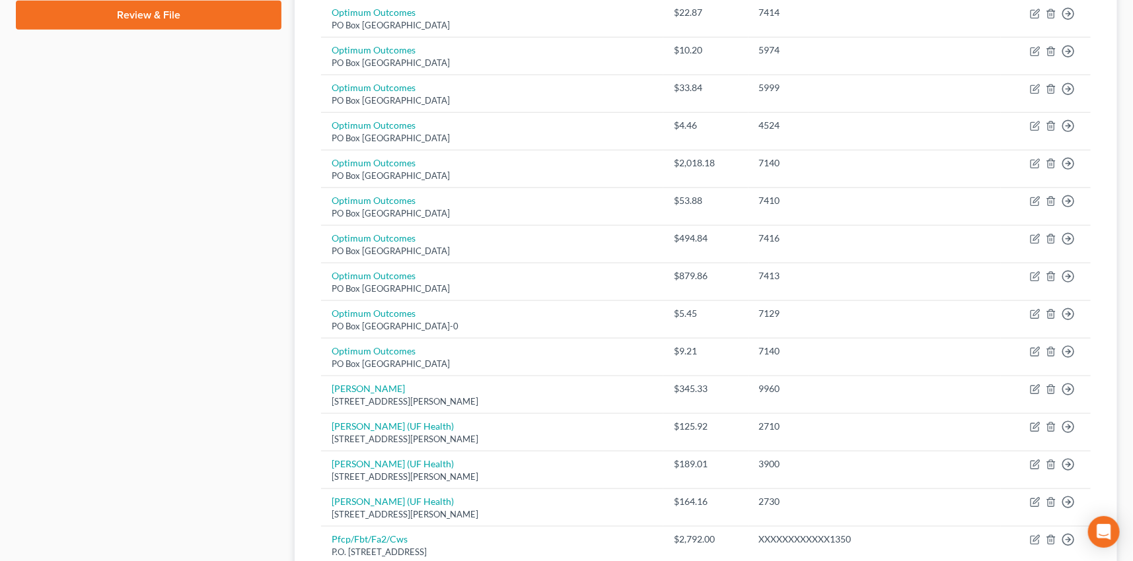
scroll to position [960, 0]
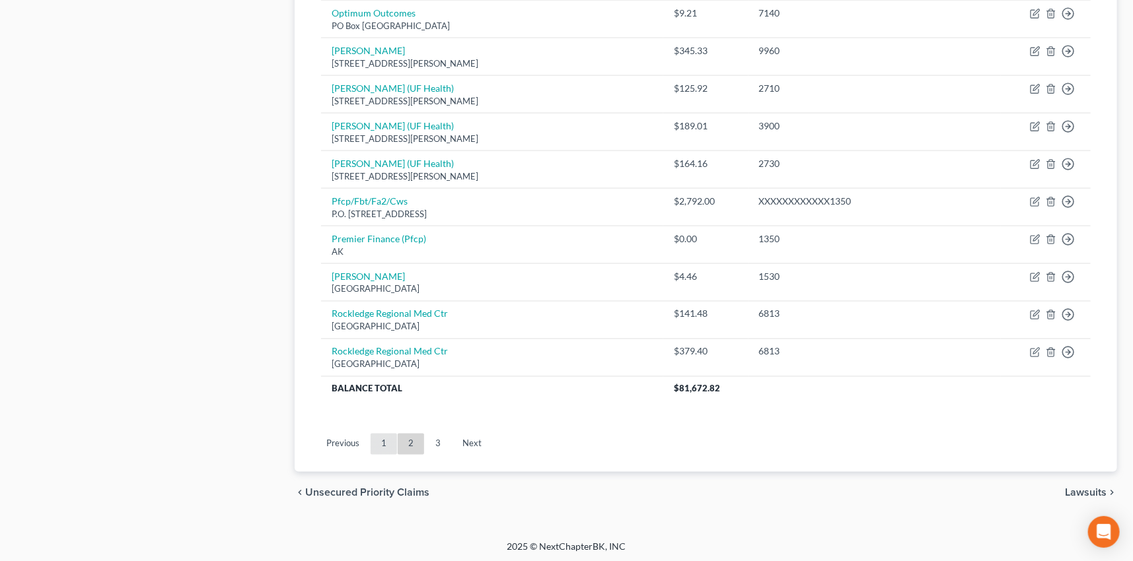
click at [382, 440] on link "1" at bounding box center [384, 444] width 26 height 21
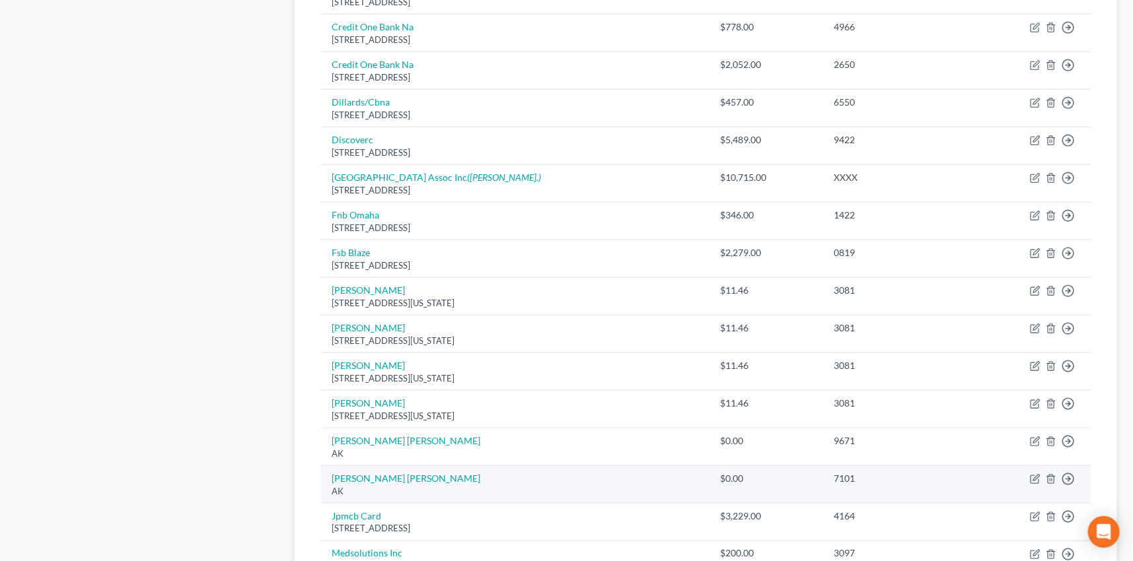
scroll to position [720, 0]
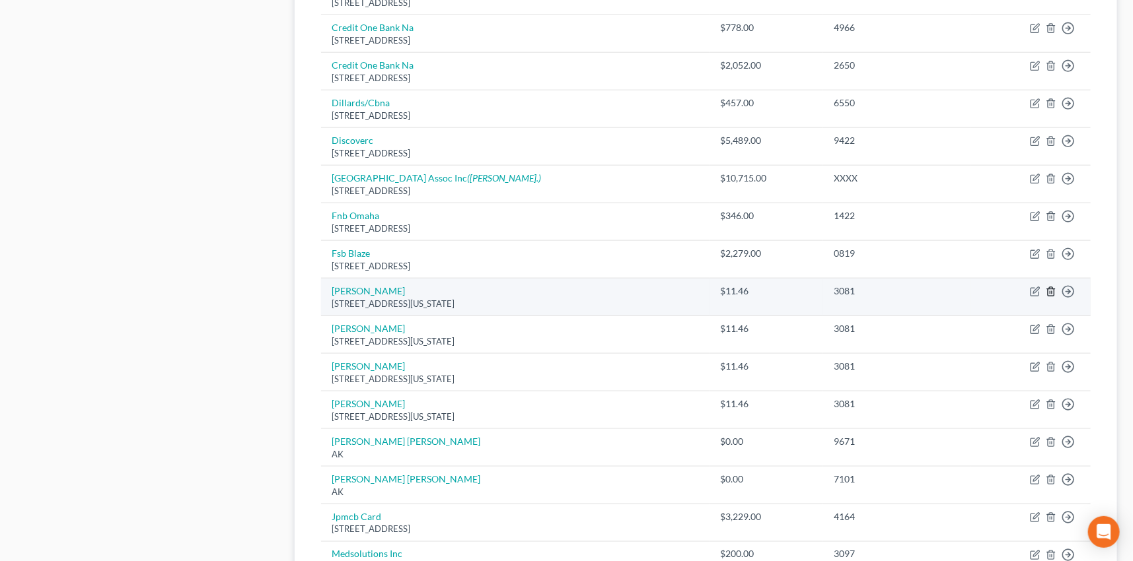
click at [1050, 288] on icon "button" at bounding box center [1051, 292] width 11 height 11
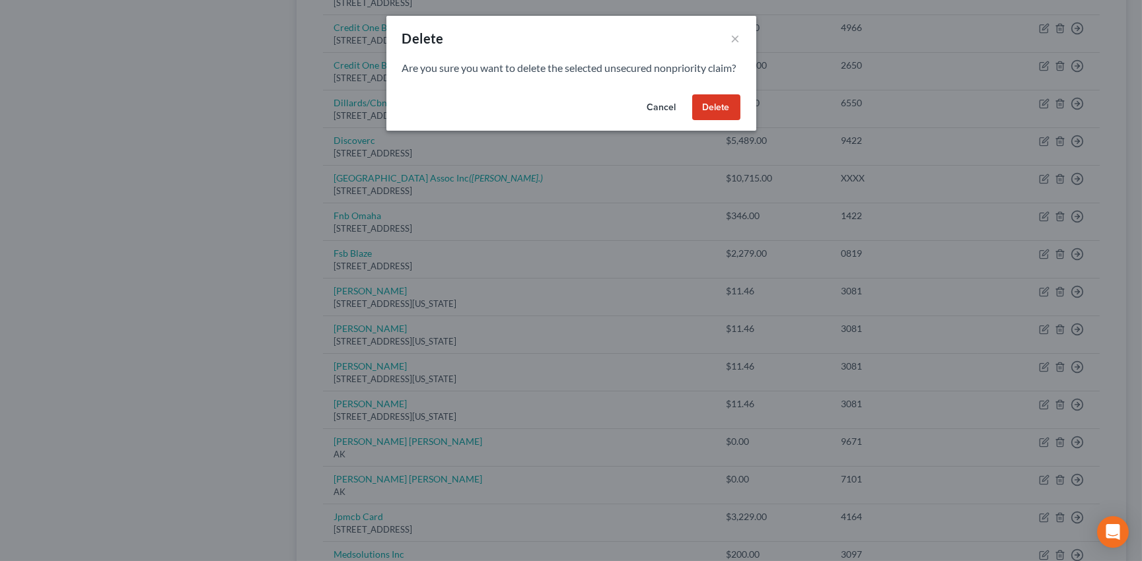
click at [661, 120] on button "Cancel" at bounding box center [662, 107] width 50 height 26
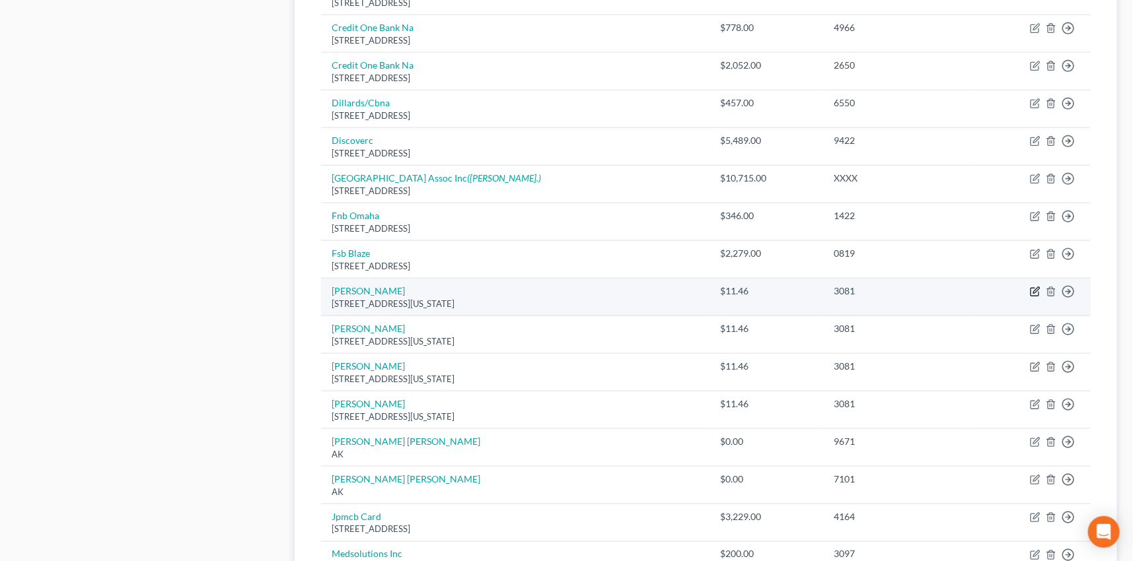
click at [1035, 287] on icon "button" at bounding box center [1035, 292] width 11 height 11
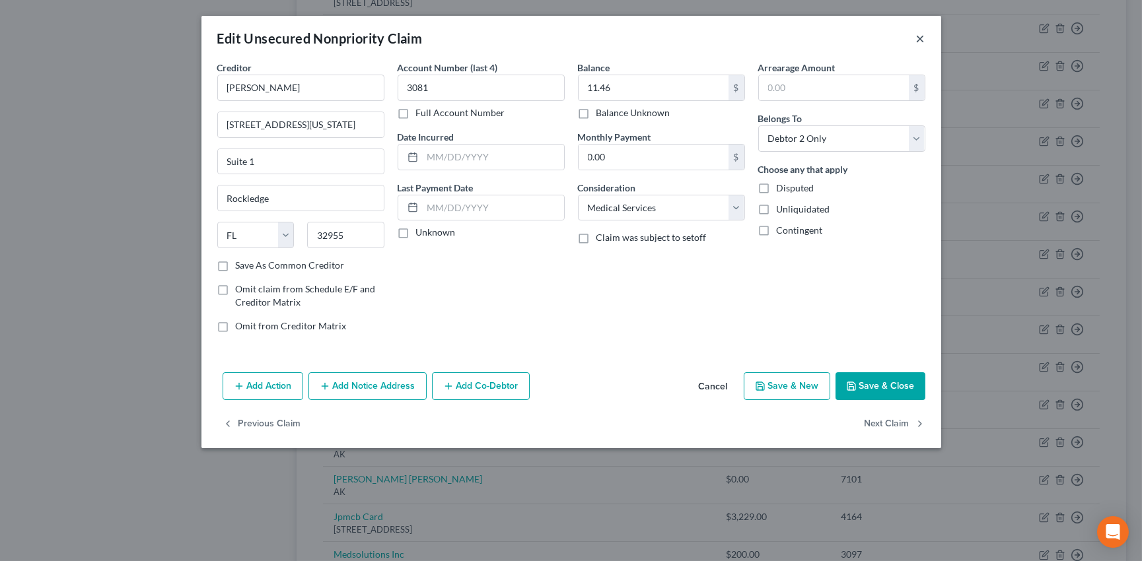
click at [921, 38] on button "×" at bounding box center [920, 38] width 9 height 16
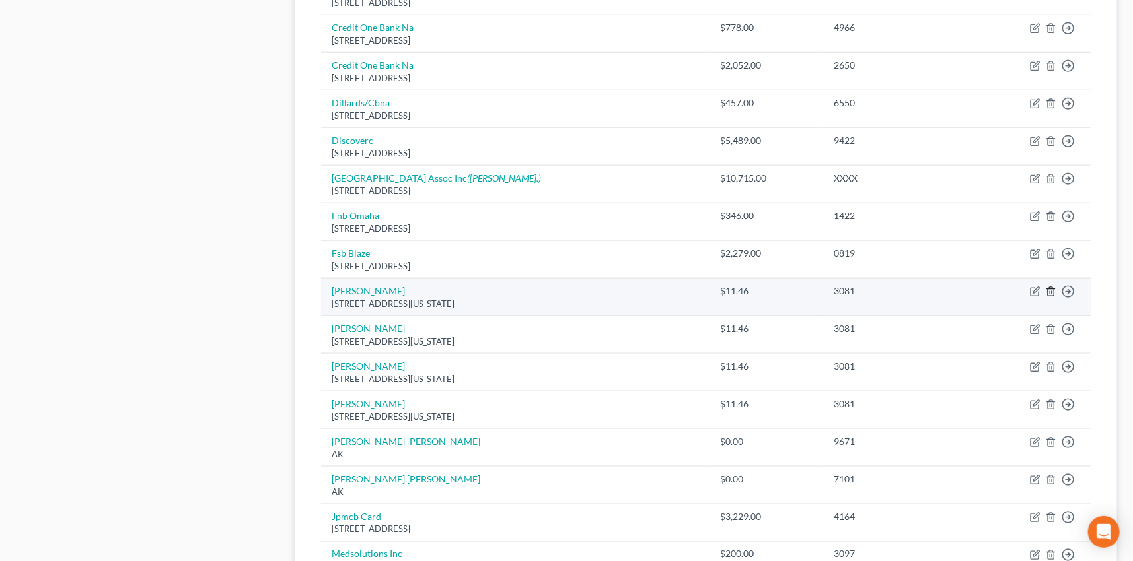
click at [1050, 288] on icon "button" at bounding box center [1051, 292] width 6 height 9
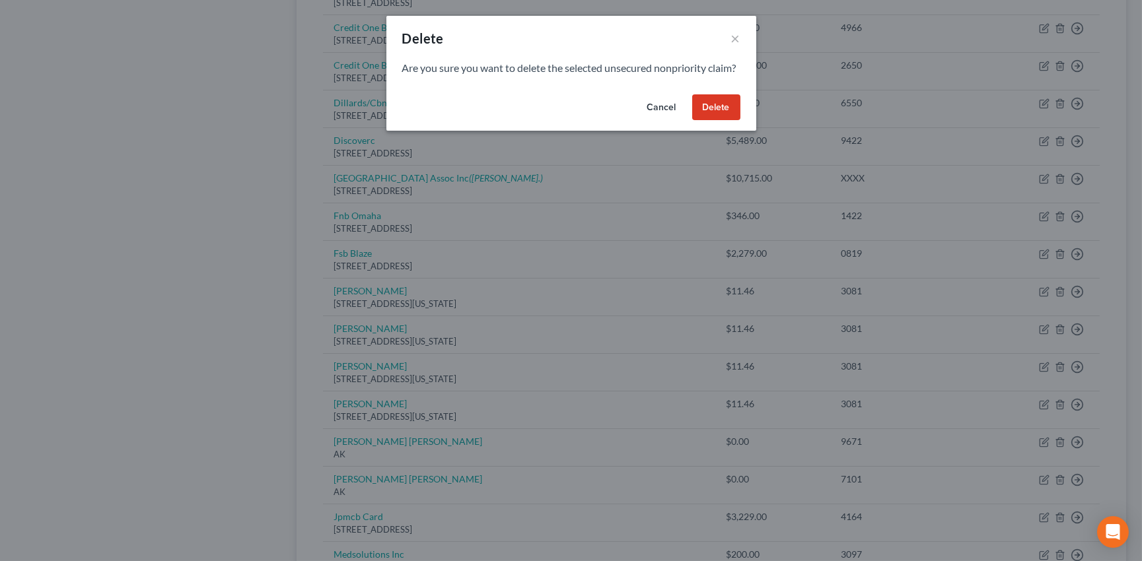
click at [713, 121] on button "Delete" at bounding box center [716, 107] width 48 height 26
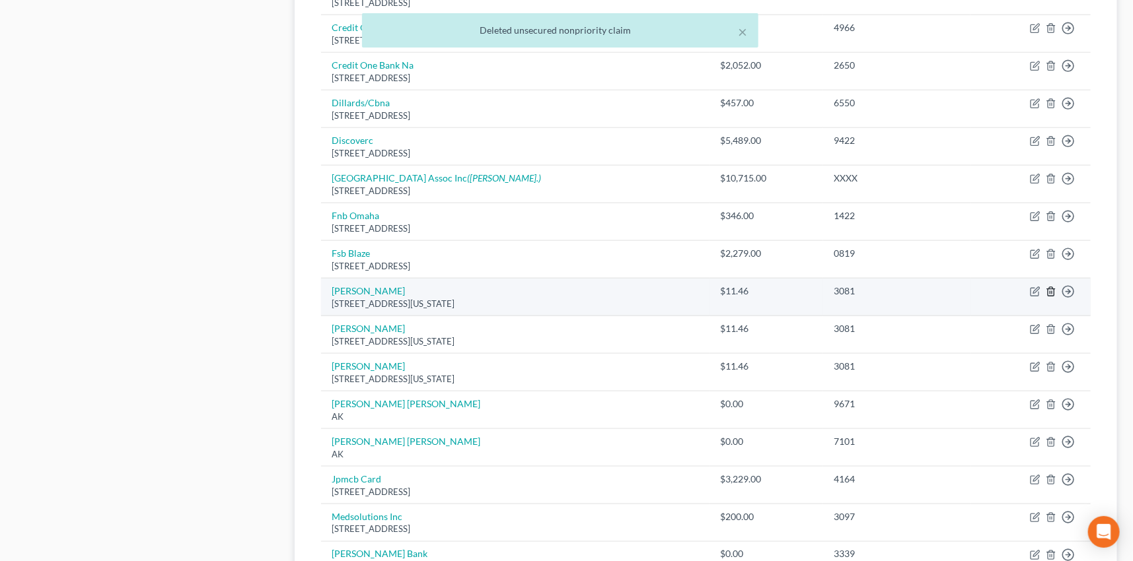
click at [1051, 290] on icon "button" at bounding box center [1051, 292] width 11 height 11
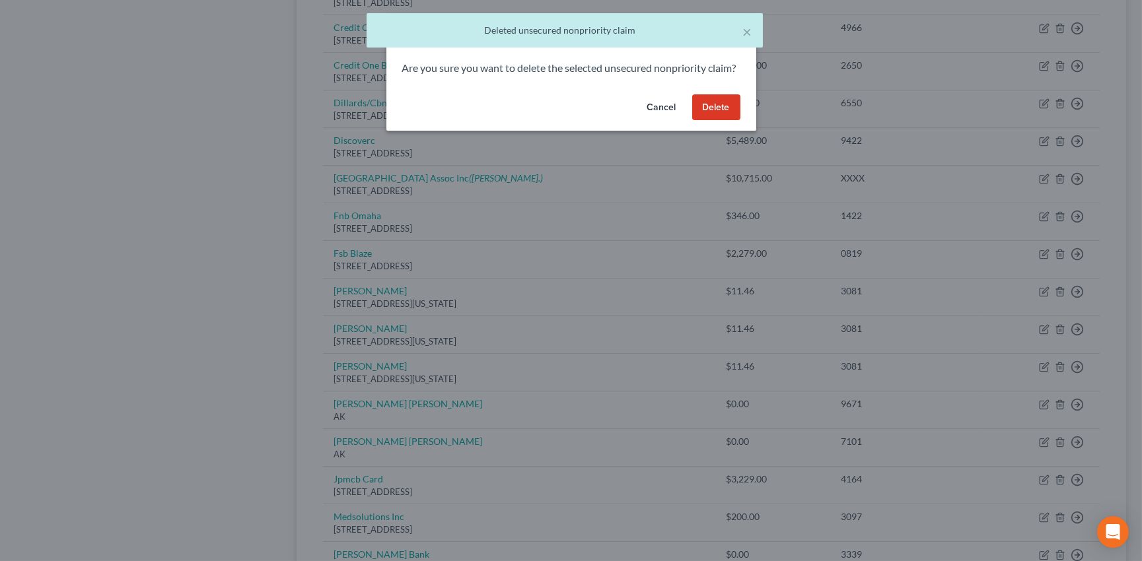
click at [719, 121] on button "Delete" at bounding box center [716, 107] width 48 height 26
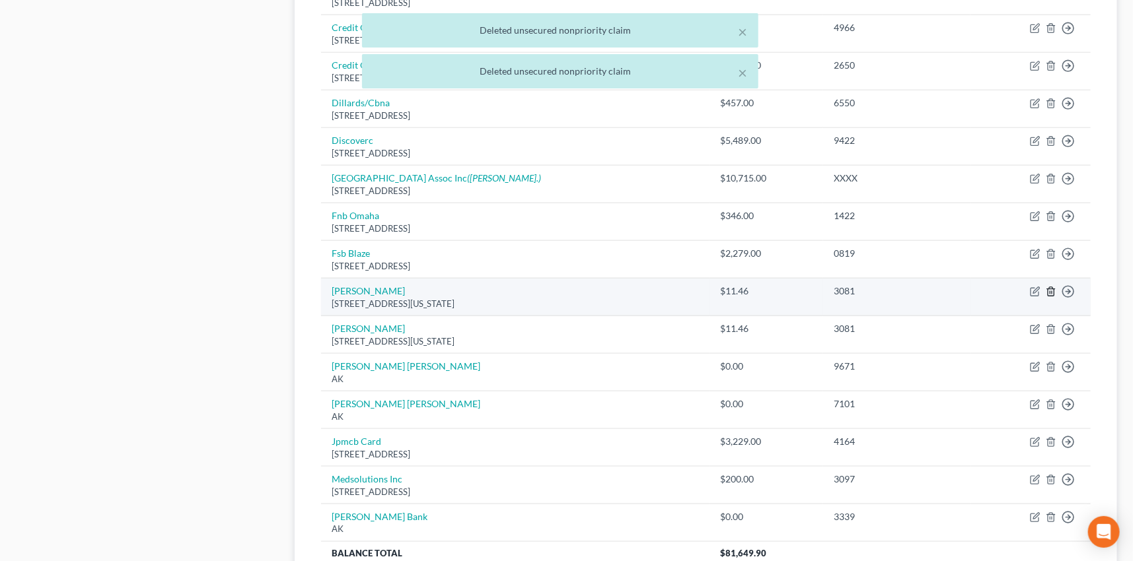
click at [1053, 288] on icon "button" at bounding box center [1051, 292] width 6 height 9
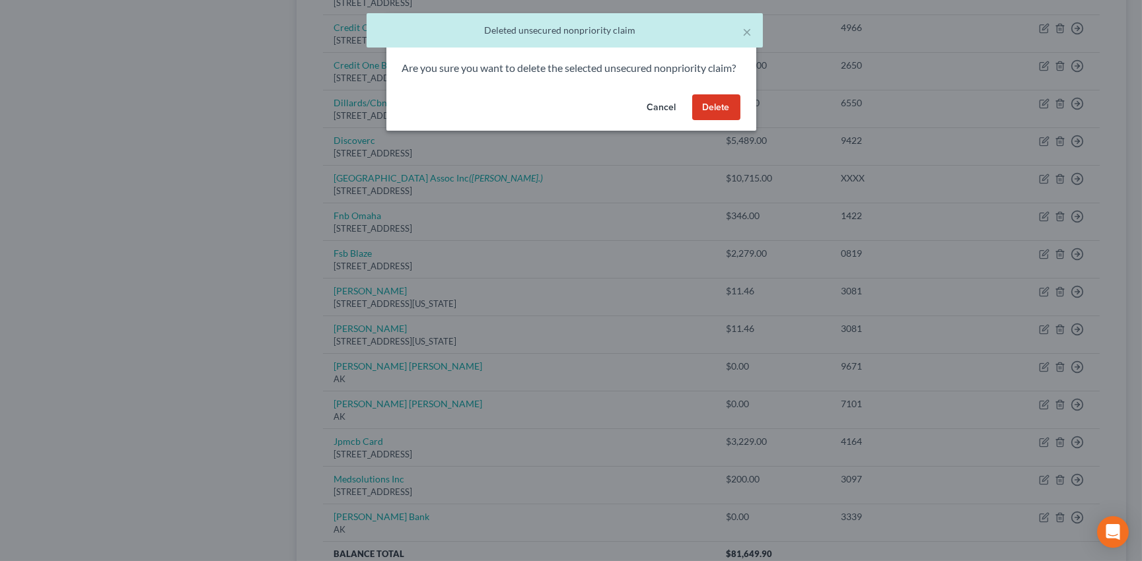
click at [714, 121] on button "Delete" at bounding box center [716, 107] width 48 height 26
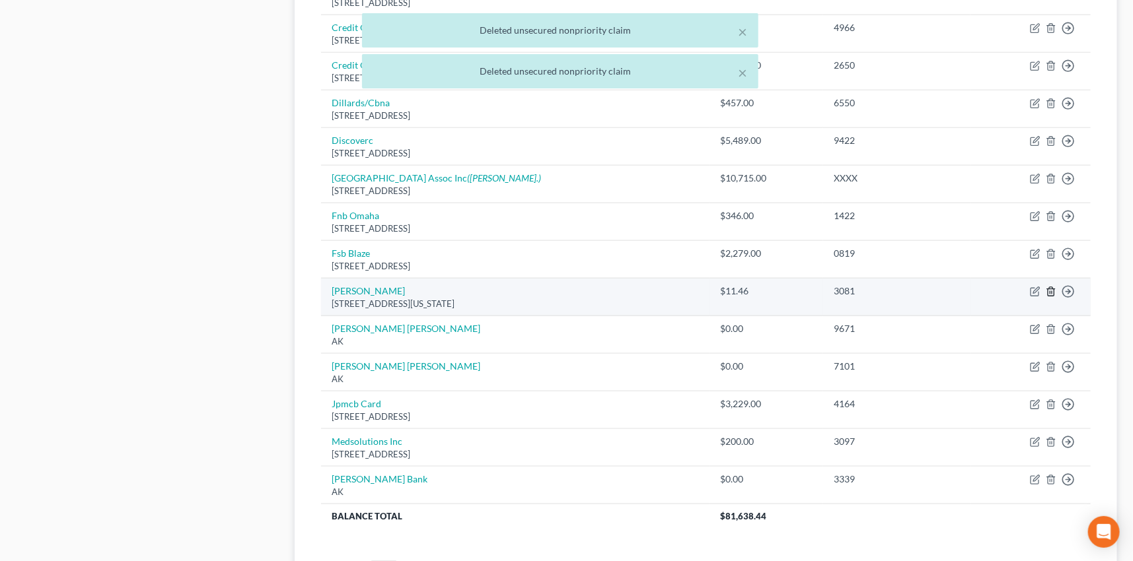
click at [1051, 289] on icon "button" at bounding box center [1051, 292] width 11 height 11
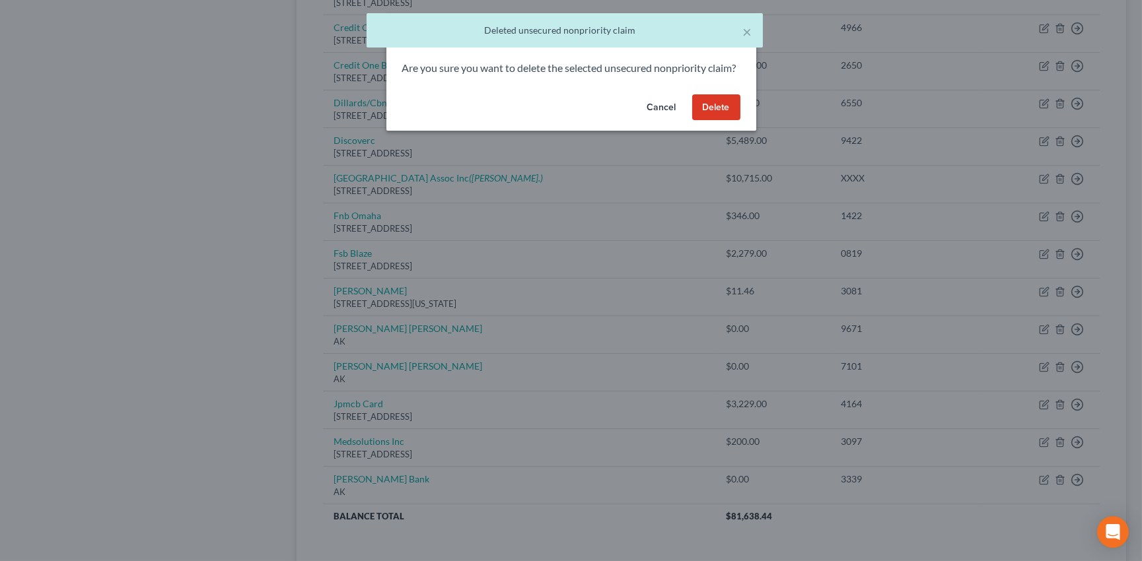
click at [713, 118] on button "Delete" at bounding box center [716, 107] width 48 height 26
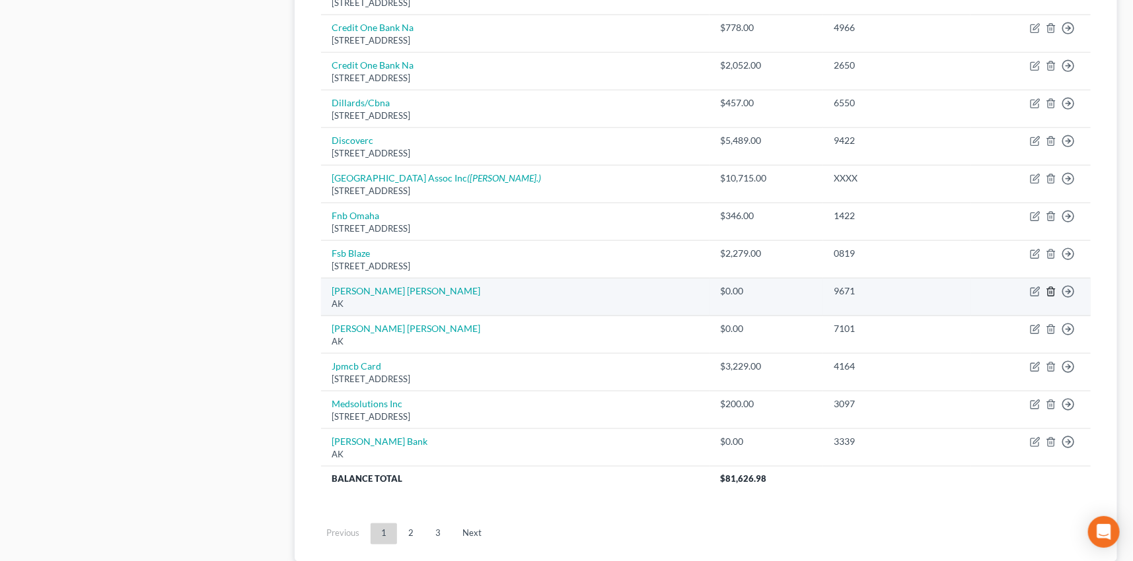
click at [1050, 288] on icon "button" at bounding box center [1051, 292] width 6 height 9
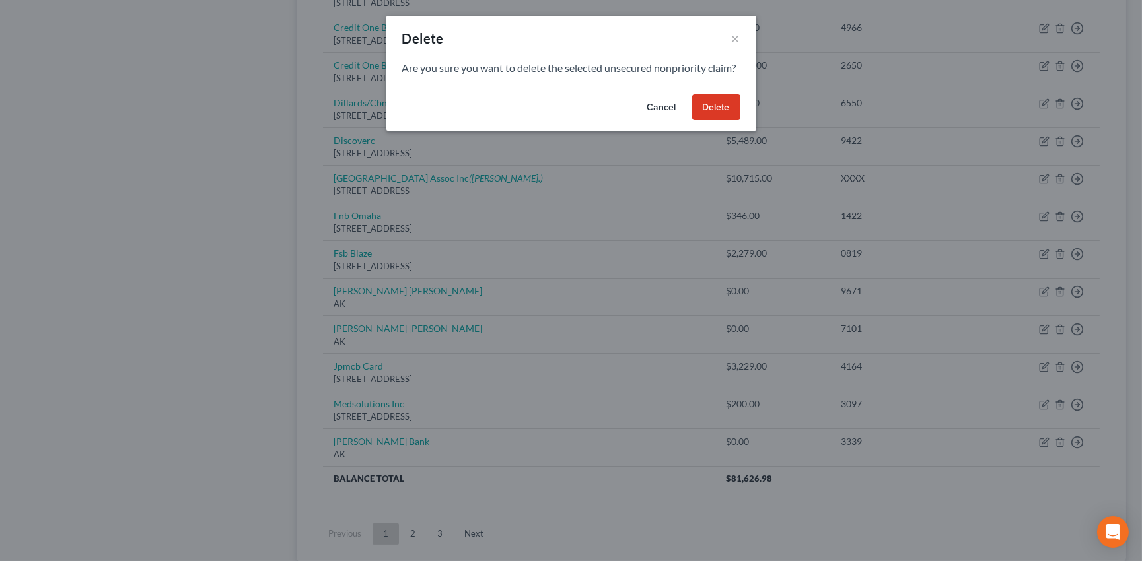
click at [731, 120] on button "Delete" at bounding box center [716, 107] width 48 height 26
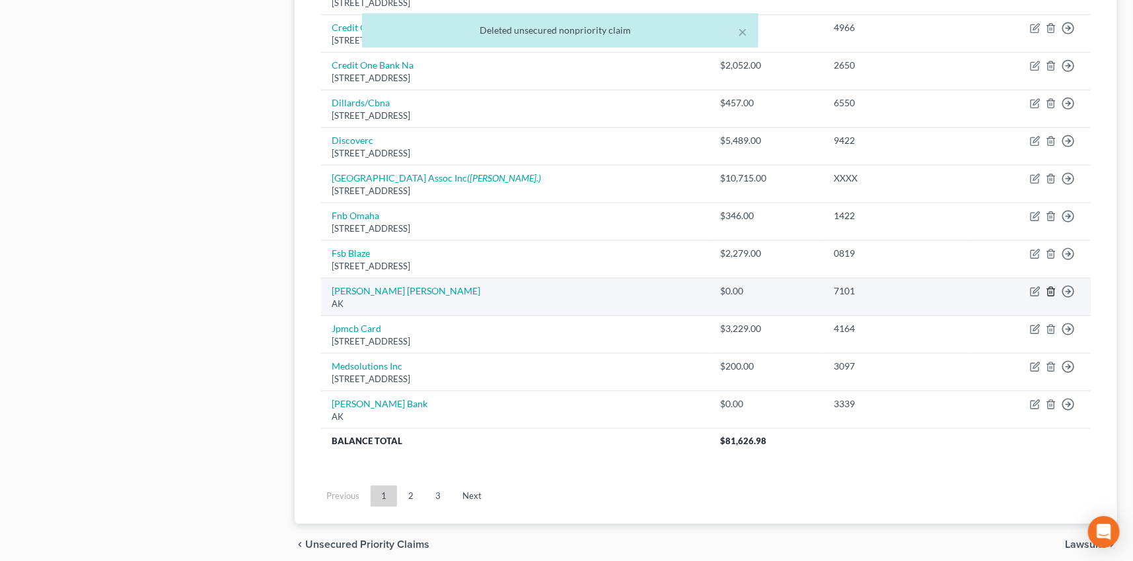
click at [1049, 288] on icon "button" at bounding box center [1051, 292] width 11 height 11
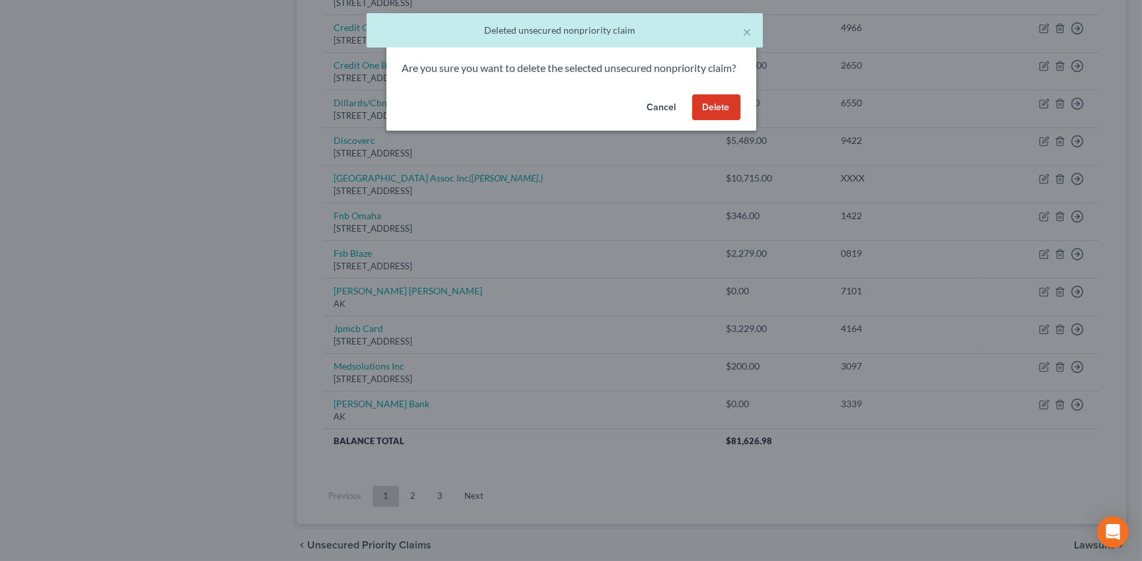
click at [710, 120] on button "Delete" at bounding box center [716, 107] width 48 height 26
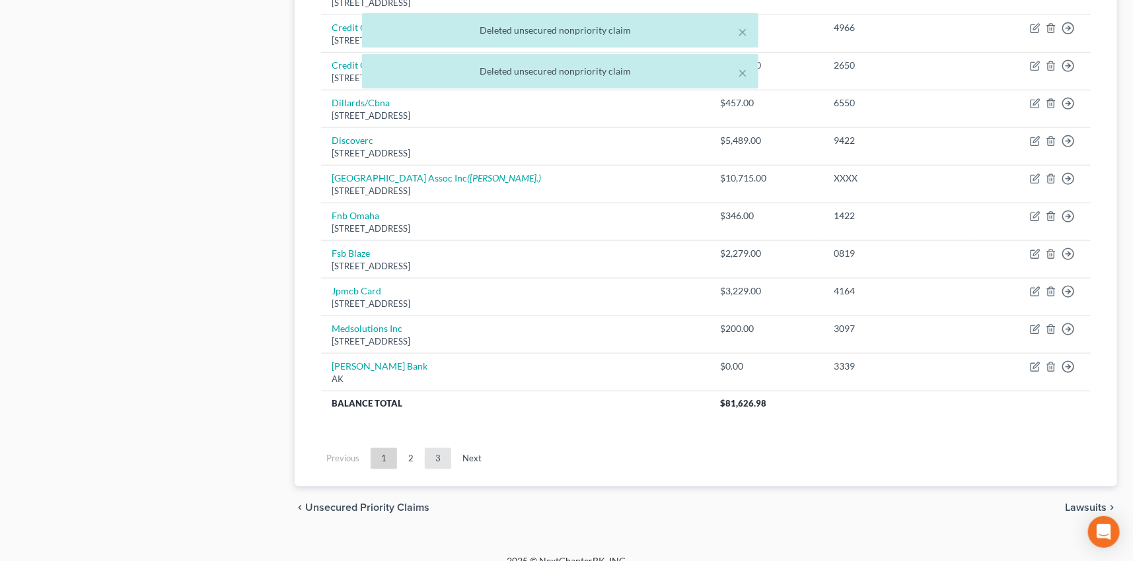
click at [434, 456] on link "3" at bounding box center [438, 459] width 26 height 21
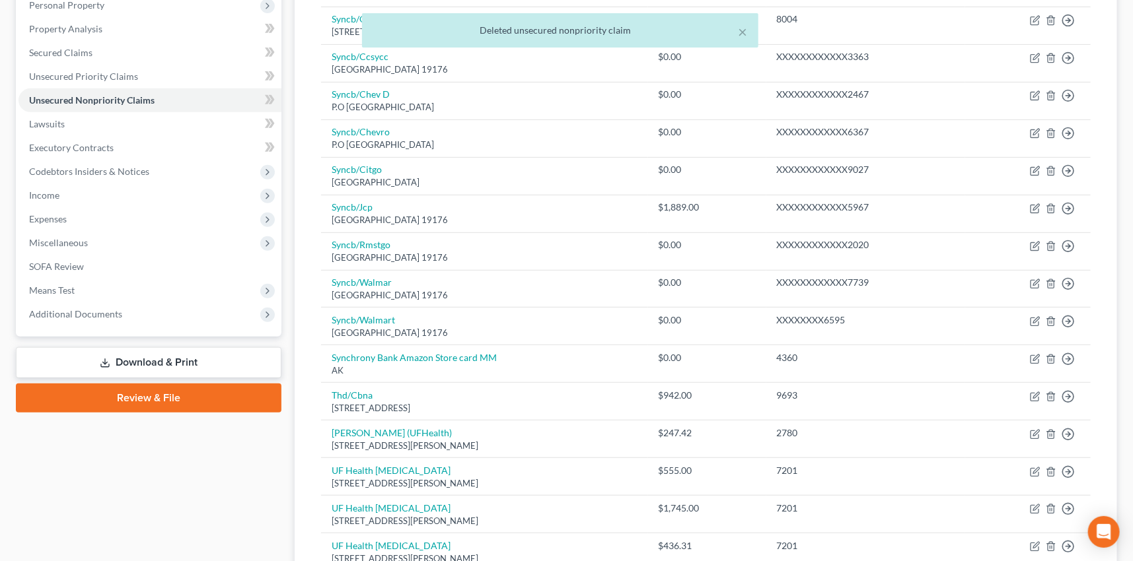
scroll to position [179, 0]
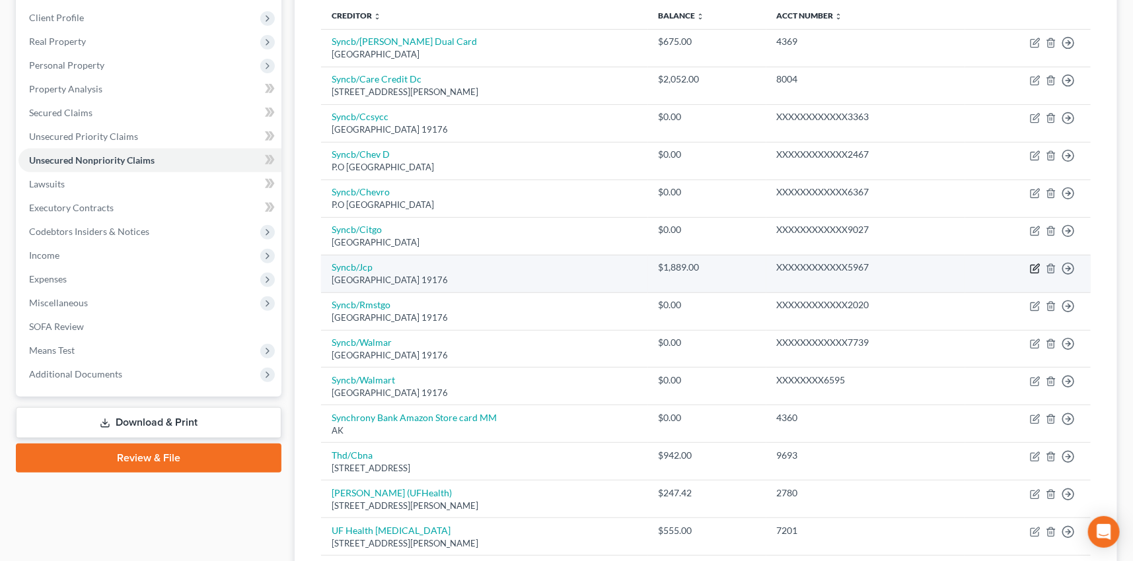
click at [1034, 264] on icon "button" at bounding box center [1035, 269] width 11 height 11
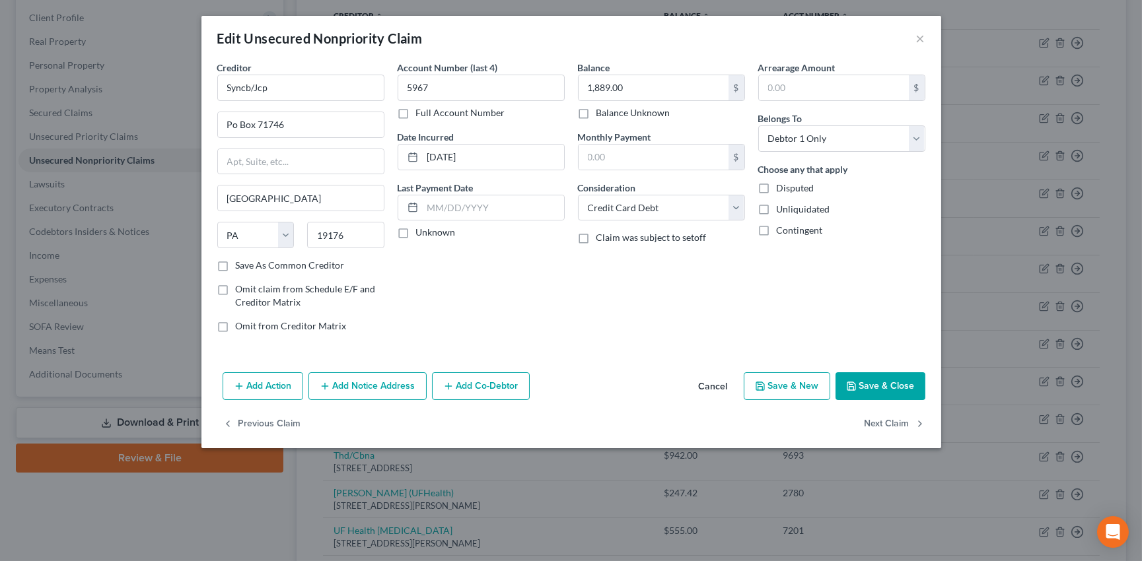
click at [416, 235] on label "Unknown" at bounding box center [436, 232] width 40 height 13
click at [421, 234] on input "Unknown" at bounding box center [425, 230] width 9 height 9
click at [236, 263] on label "Save As Common Creditor" at bounding box center [290, 265] width 109 height 13
click at [241, 263] on input "Save As Common Creditor" at bounding box center [245, 263] width 9 height 9
click at [893, 390] on button "Save & Close" at bounding box center [881, 387] width 90 height 28
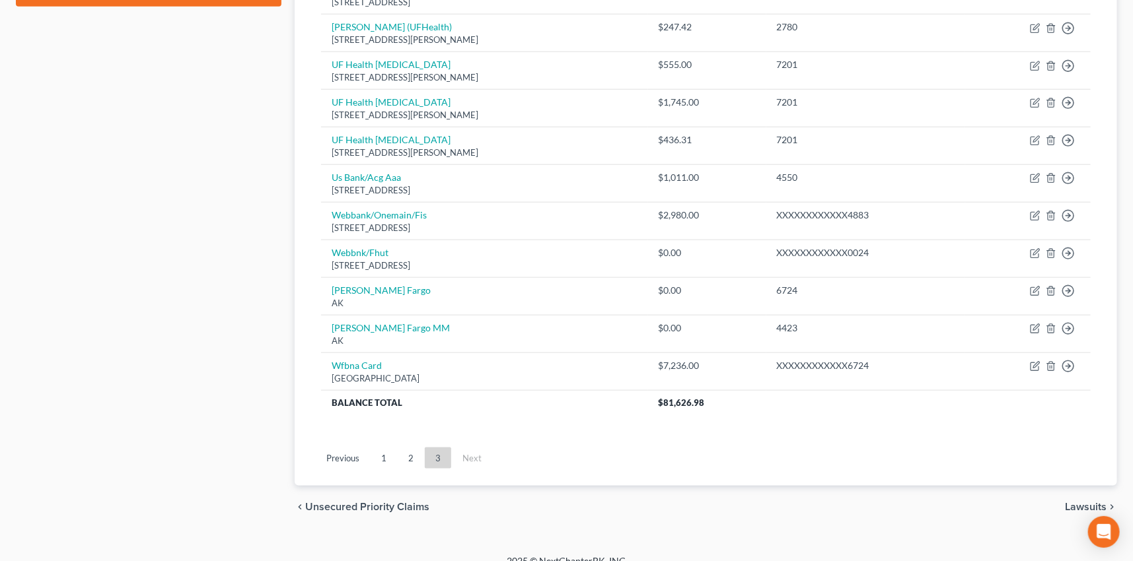
scroll to position [660, 0]
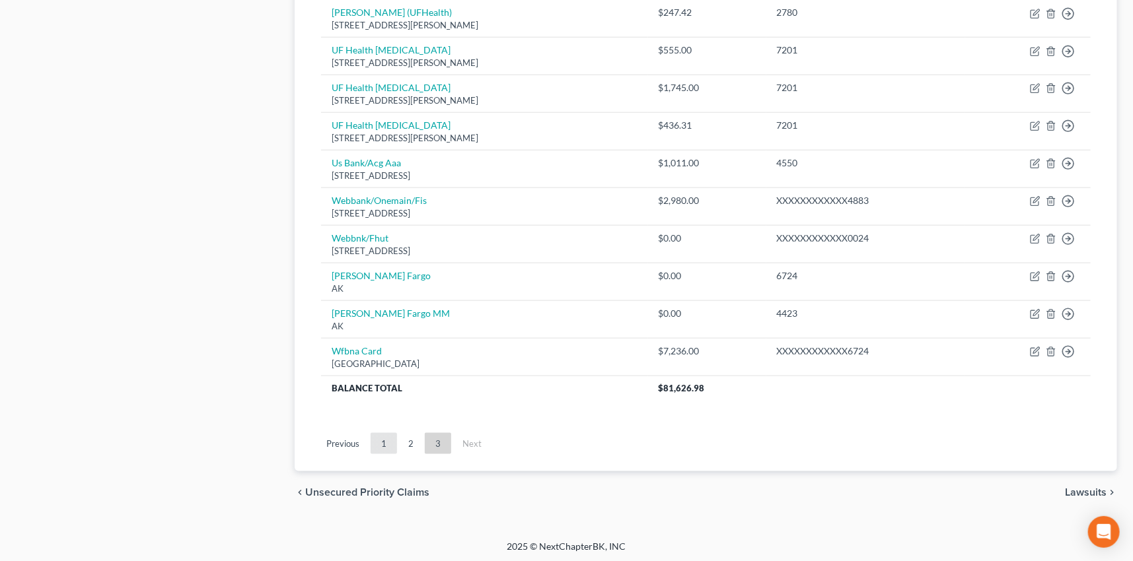
click at [383, 440] on link "1" at bounding box center [384, 443] width 26 height 21
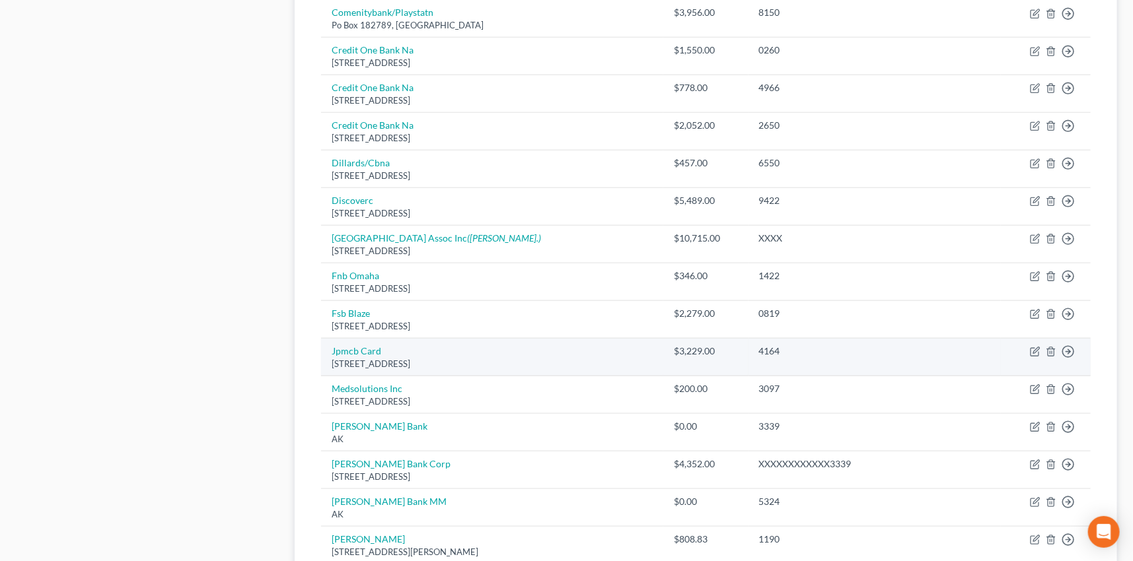
scroll to position [720, 0]
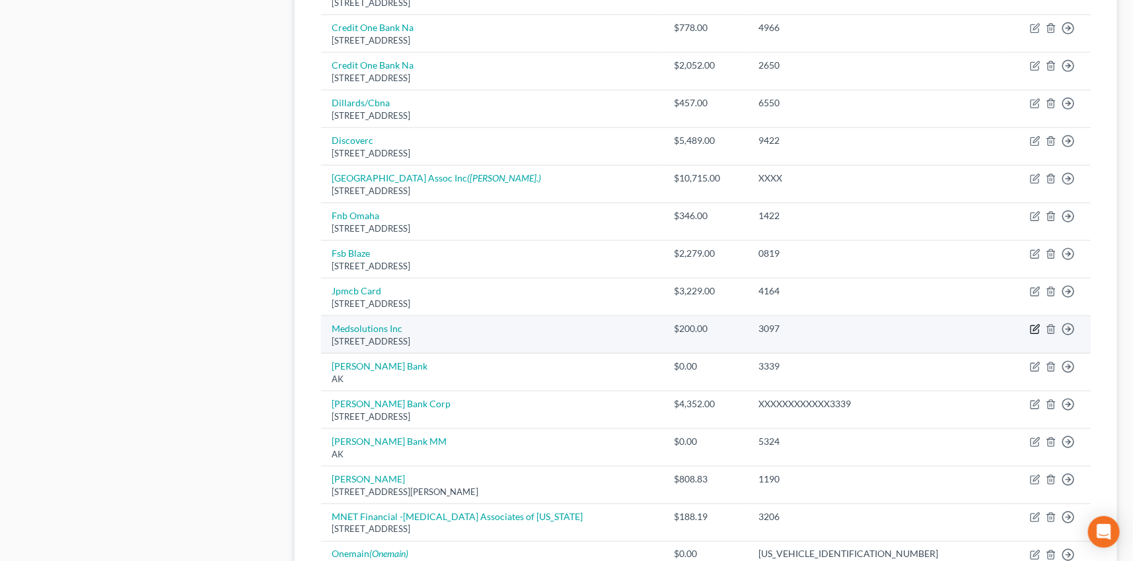
click at [1036, 327] on icon "button" at bounding box center [1035, 329] width 11 height 11
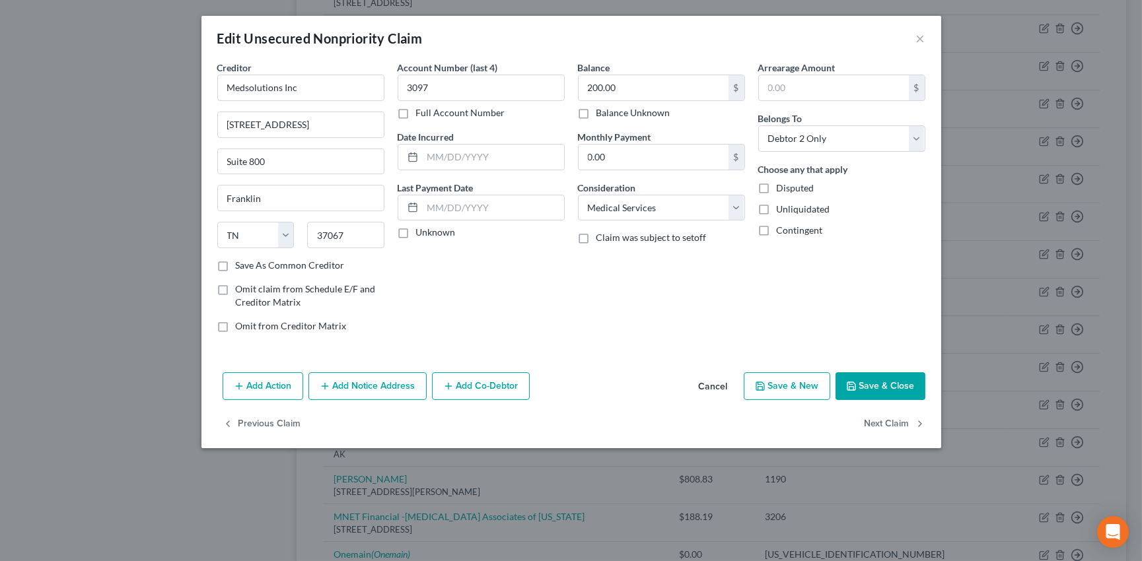
click at [886, 386] on button "Save & Close" at bounding box center [881, 387] width 90 height 28
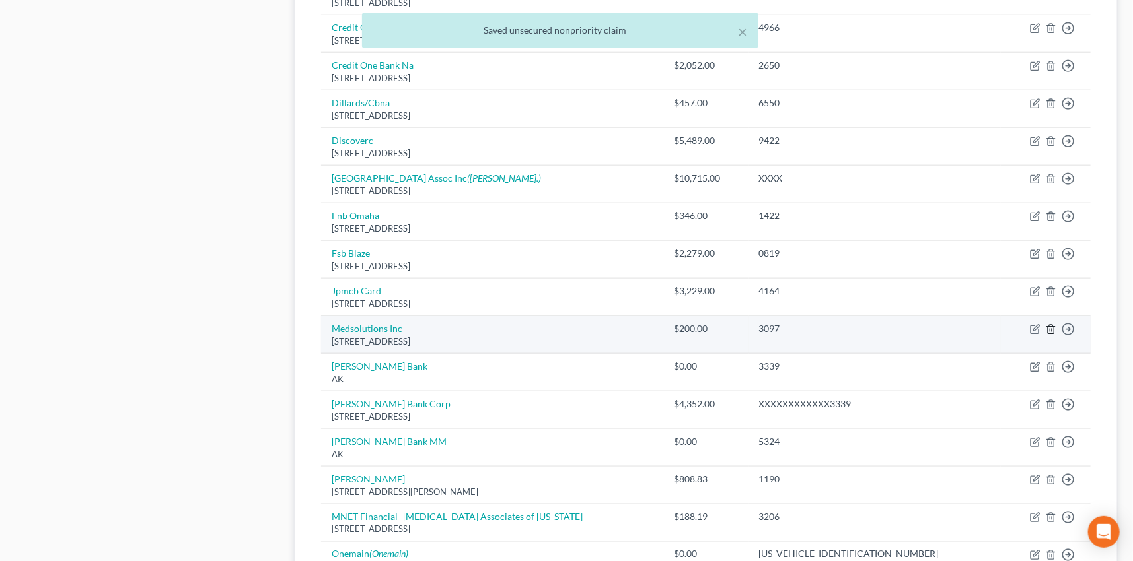
click at [1050, 330] on line "button" at bounding box center [1050, 331] width 0 height 3
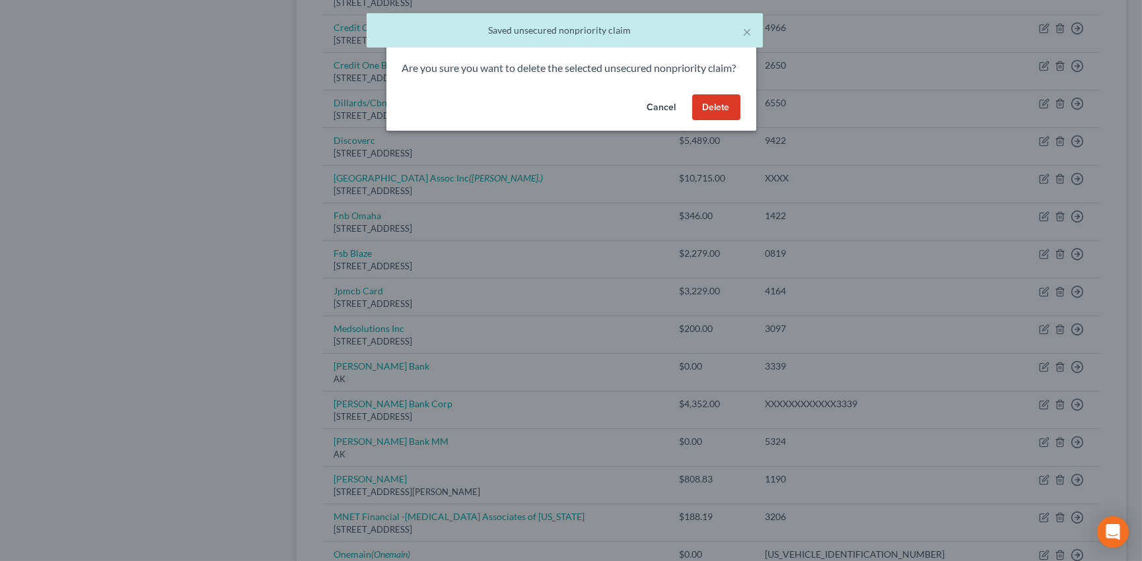
click at [713, 121] on button "Delete" at bounding box center [716, 107] width 48 height 26
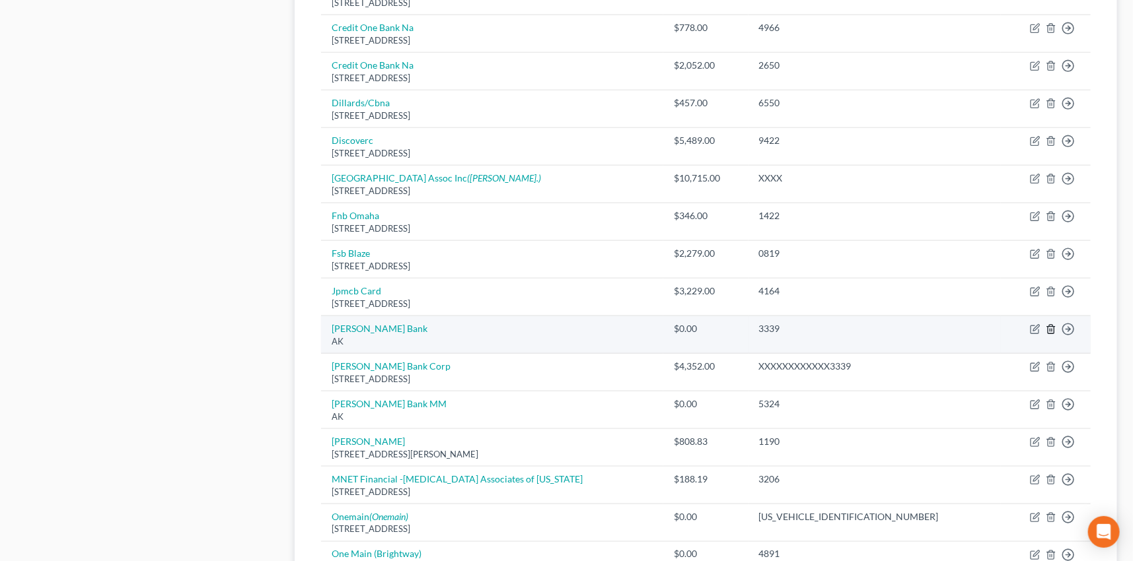
click at [1049, 324] on icon "button" at bounding box center [1051, 329] width 11 height 11
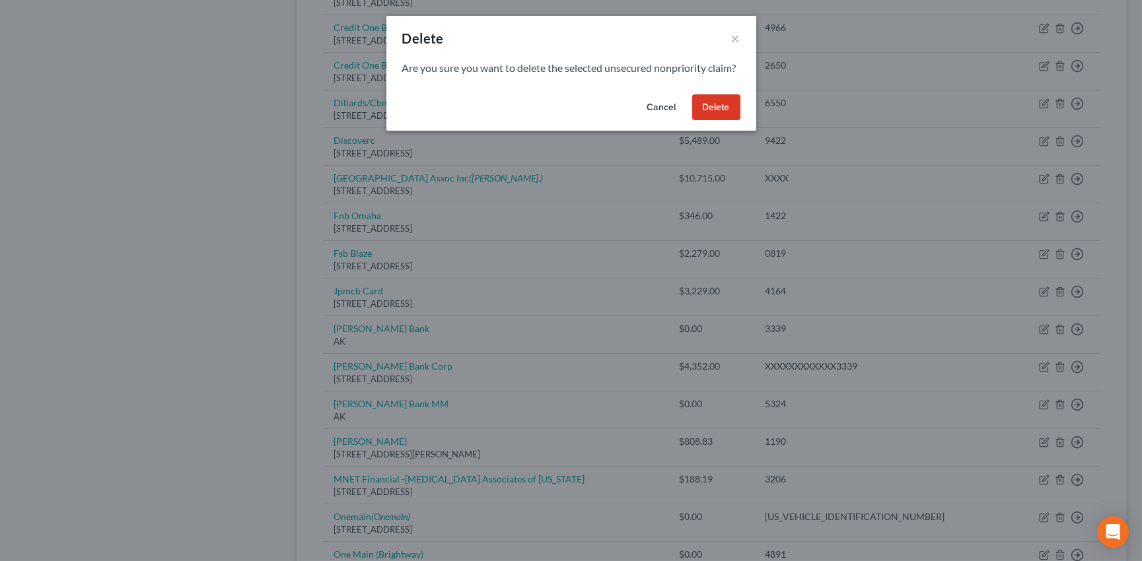
click at [729, 114] on button "Delete" at bounding box center [716, 107] width 48 height 26
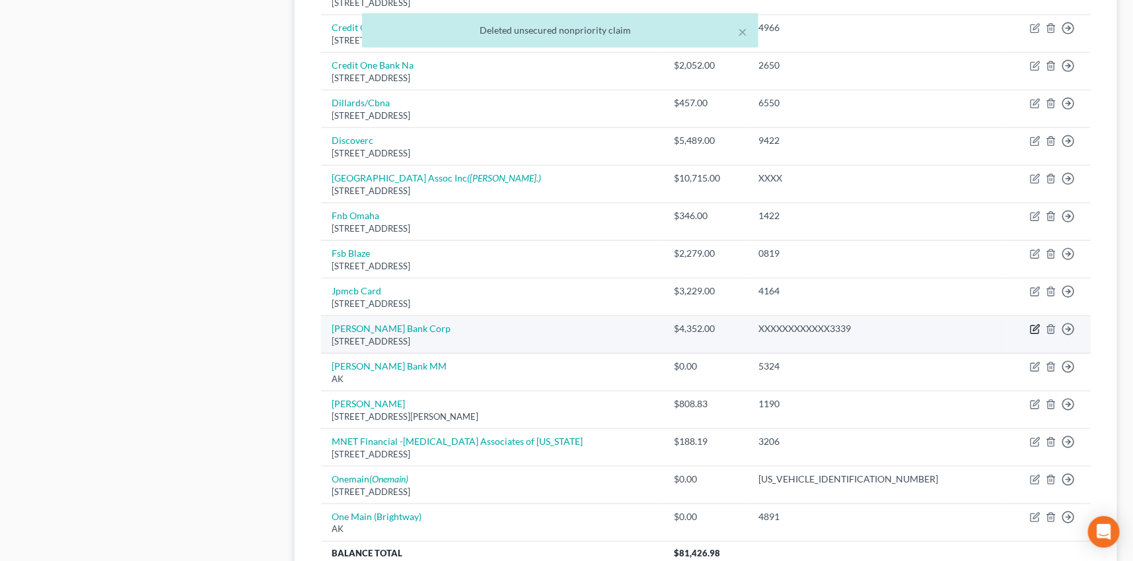
click at [1034, 326] on icon "button" at bounding box center [1034, 330] width 8 height 8
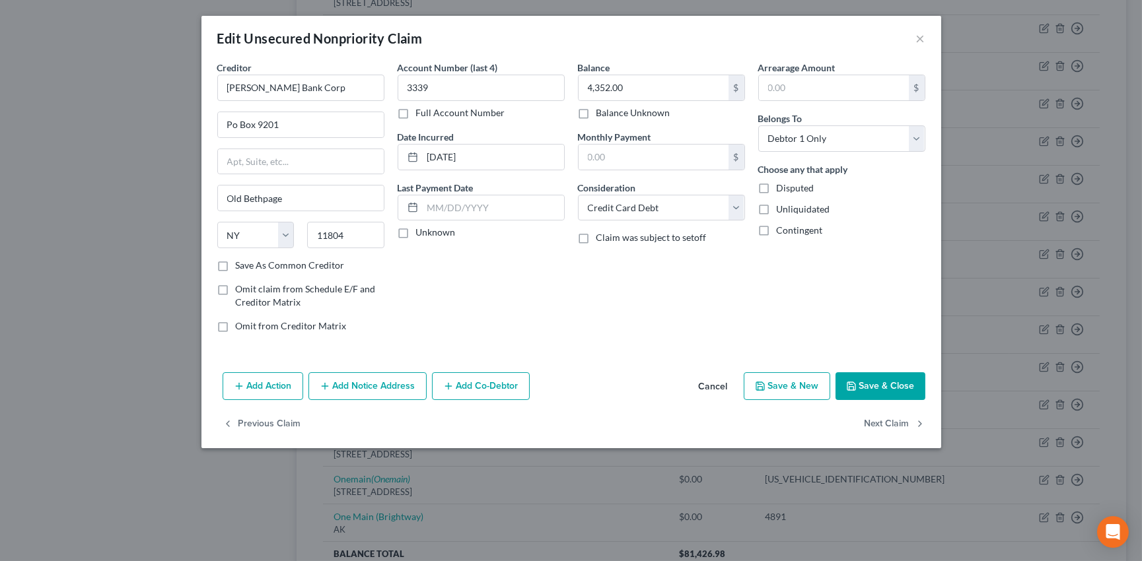
click at [416, 231] on label "Unknown" at bounding box center [436, 232] width 40 height 13
click at [421, 231] on input "Unknown" at bounding box center [425, 230] width 9 height 9
click at [236, 265] on label "Save As Common Creditor" at bounding box center [290, 265] width 109 height 13
click at [241, 265] on input "Save As Common Creditor" at bounding box center [245, 263] width 9 height 9
click at [900, 381] on button "Save & Close" at bounding box center [881, 387] width 90 height 28
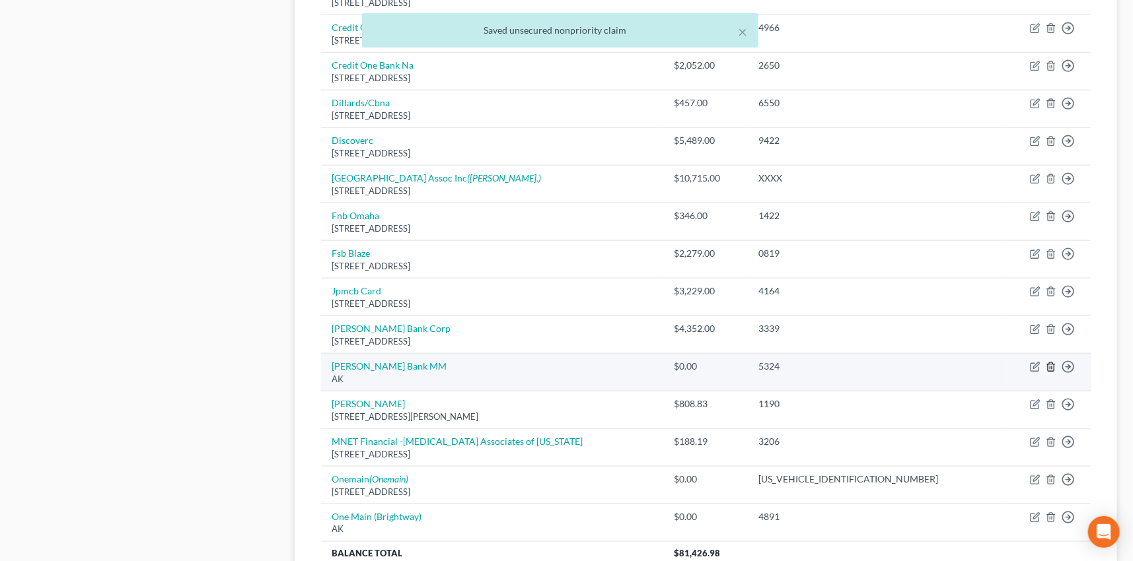
click at [1050, 367] on line "button" at bounding box center [1050, 368] width 0 height 3
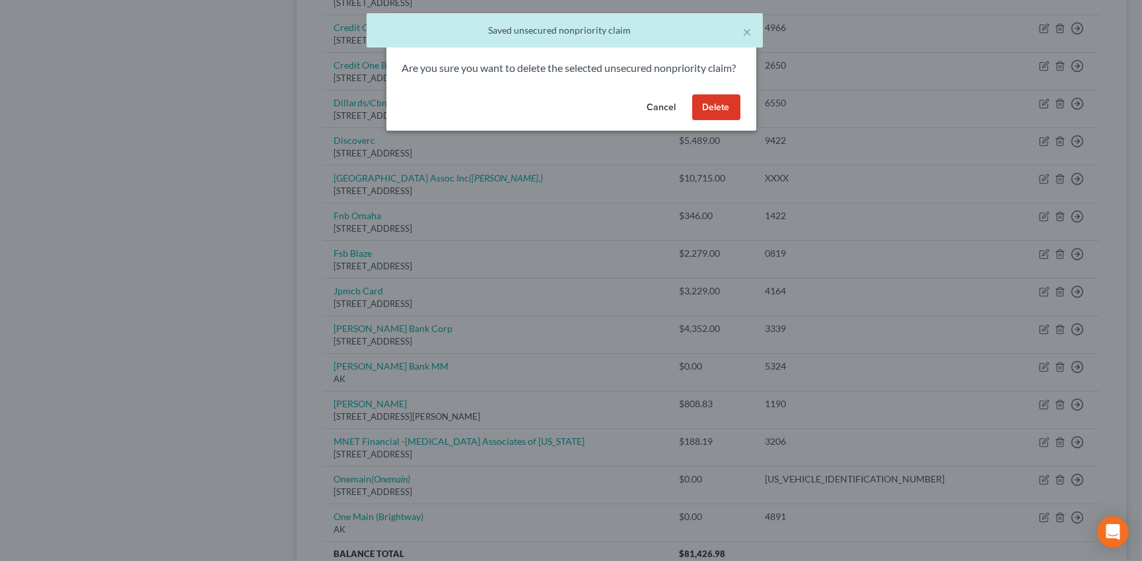
click at [727, 121] on button "Delete" at bounding box center [716, 107] width 48 height 26
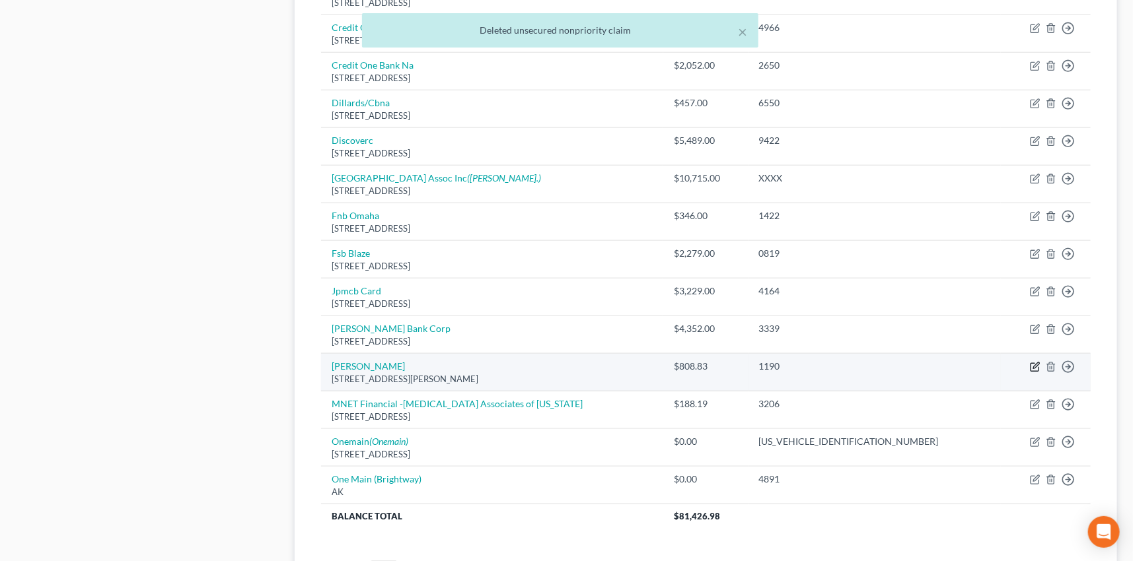
click at [1033, 366] on icon "button" at bounding box center [1036, 366] width 6 height 6
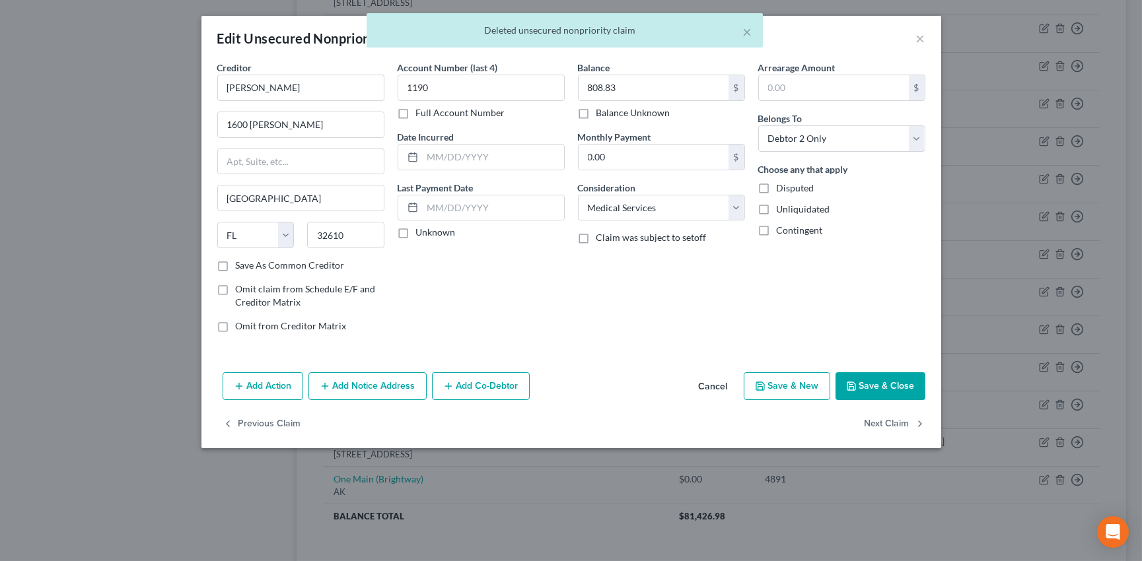
click at [920, 34] on div "× Deleted unsecured nonpriority claim" at bounding box center [564, 33] width 1142 height 41
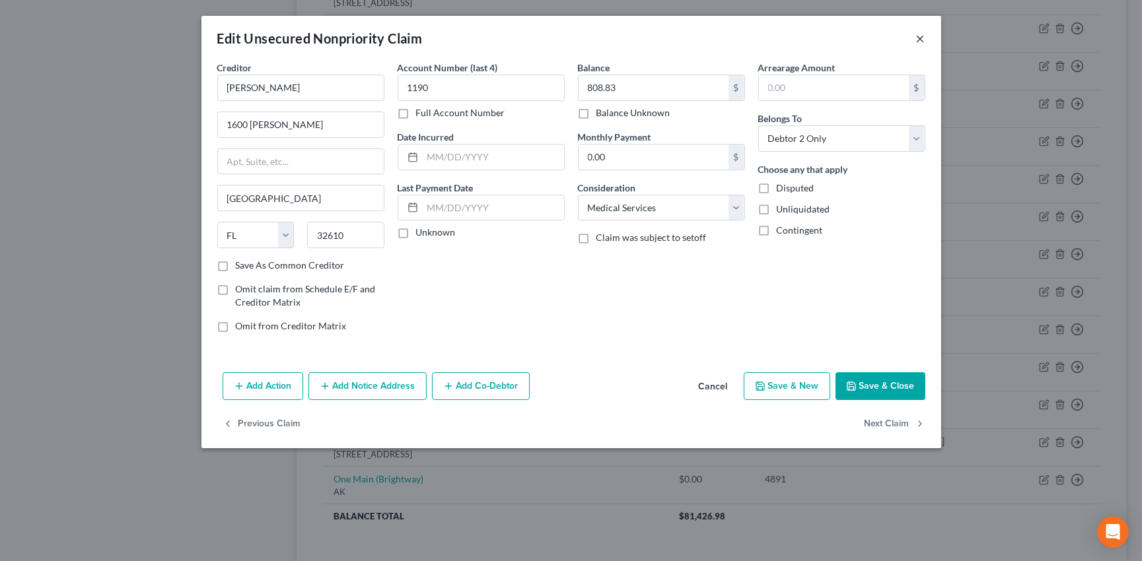
click at [920, 35] on button "×" at bounding box center [920, 38] width 9 height 16
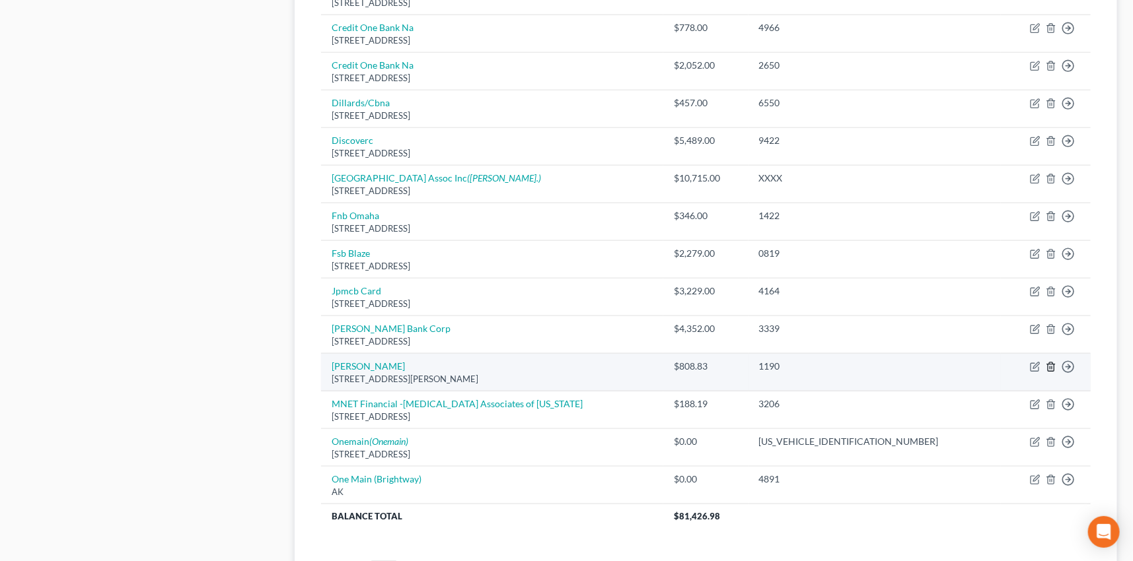
click at [1050, 367] on line "button" at bounding box center [1050, 368] width 0 height 3
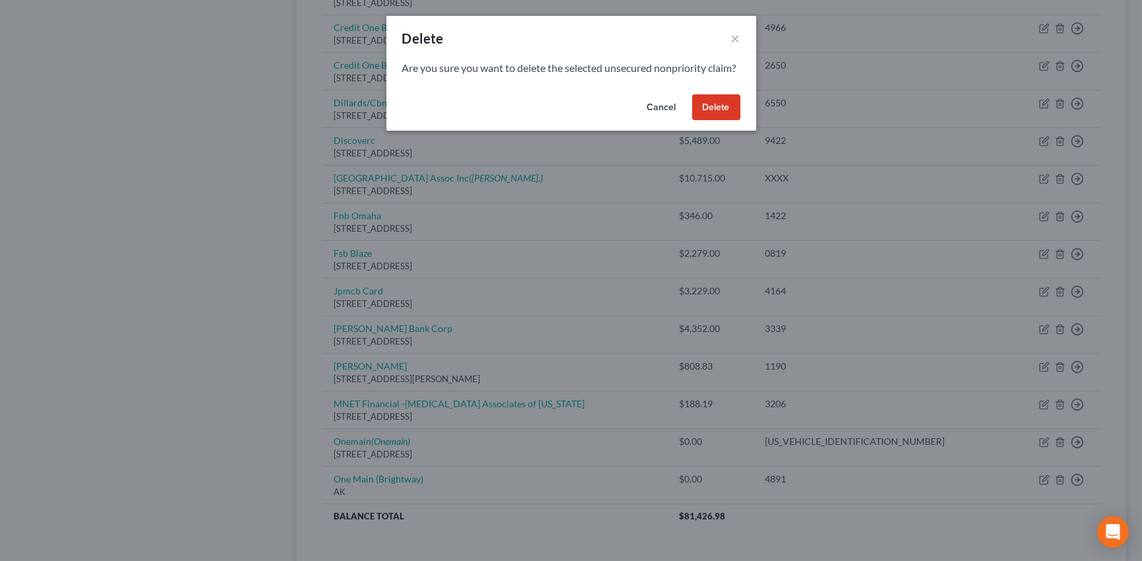
click at [717, 121] on button "Delete" at bounding box center [716, 107] width 48 height 26
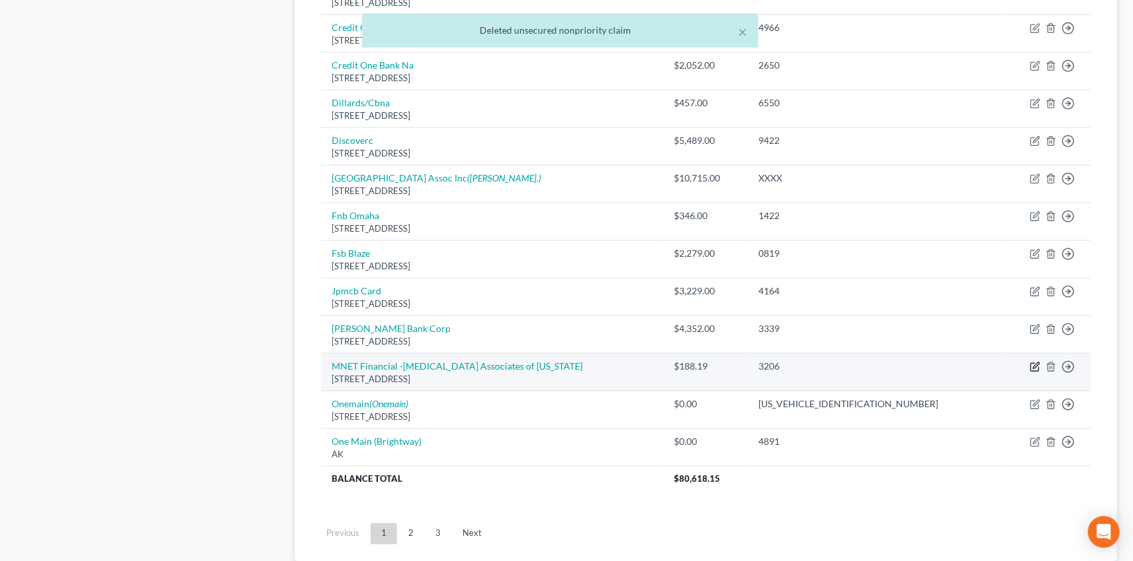
click at [1037, 363] on icon "button" at bounding box center [1035, 367] width 11 height 11
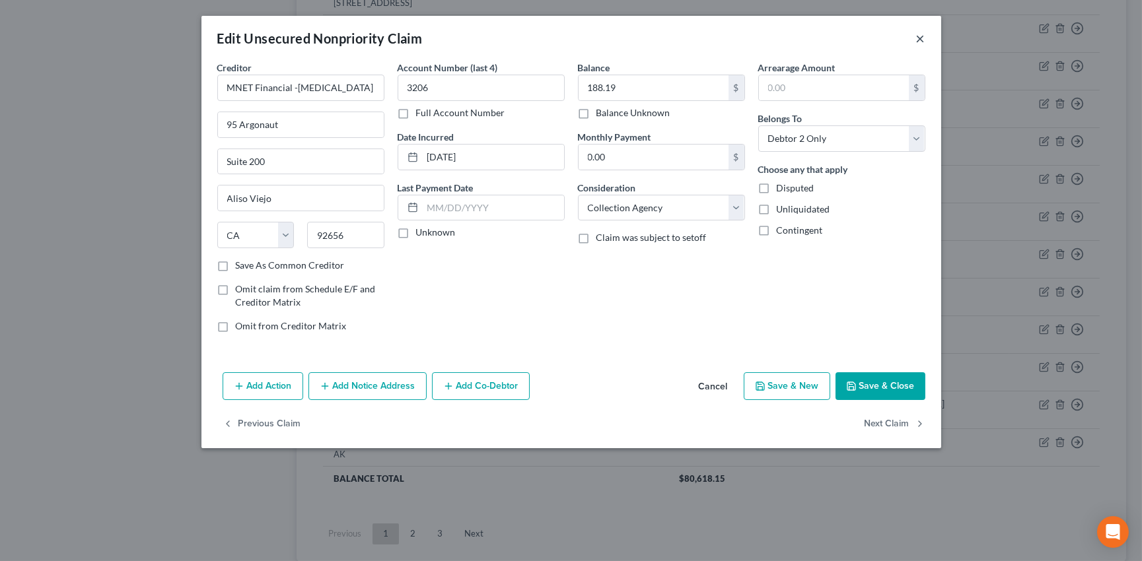
click at [919, 38] on button "×" at bounding box center [920, 38] width 9 height 16
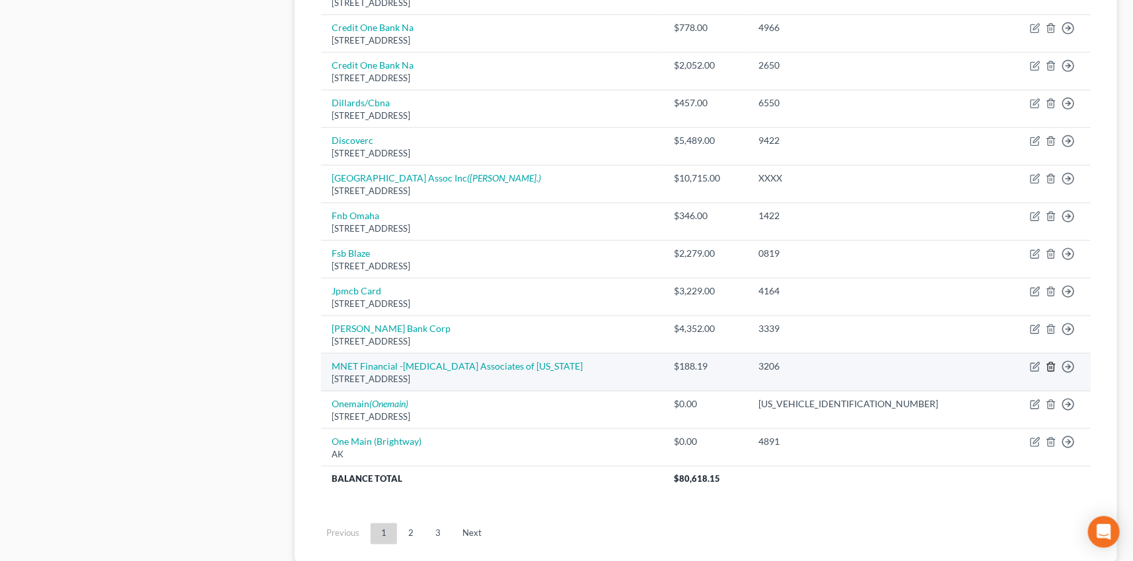
click at [1050, 363] on icon "button" at bounding box center [1051, 367] width 11 height 11
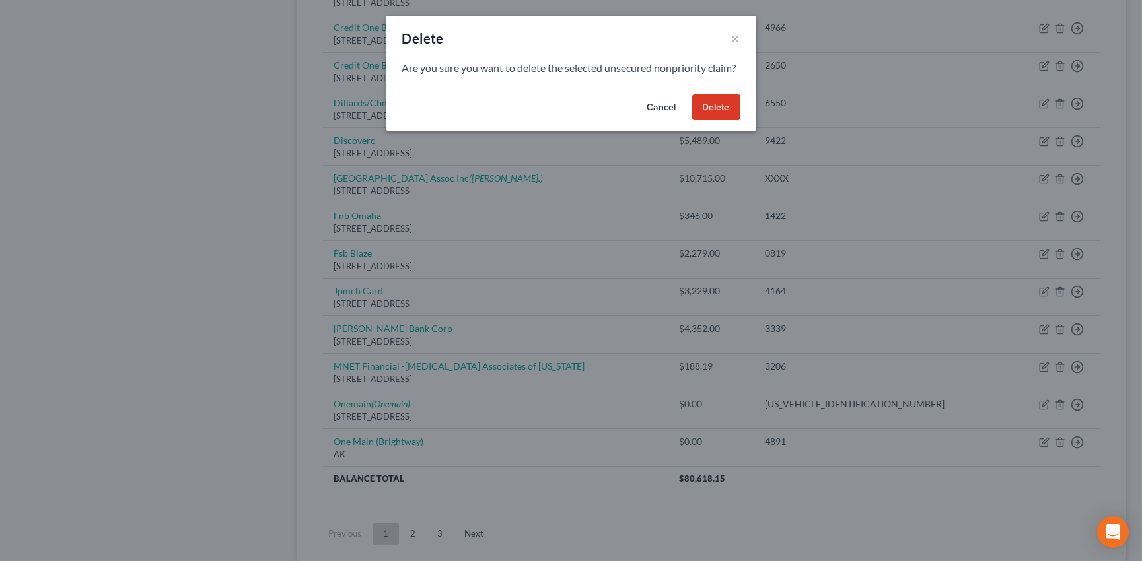
click at [717, 121] on button "Delete" at bounding box center [716, 107] width 48 height 26
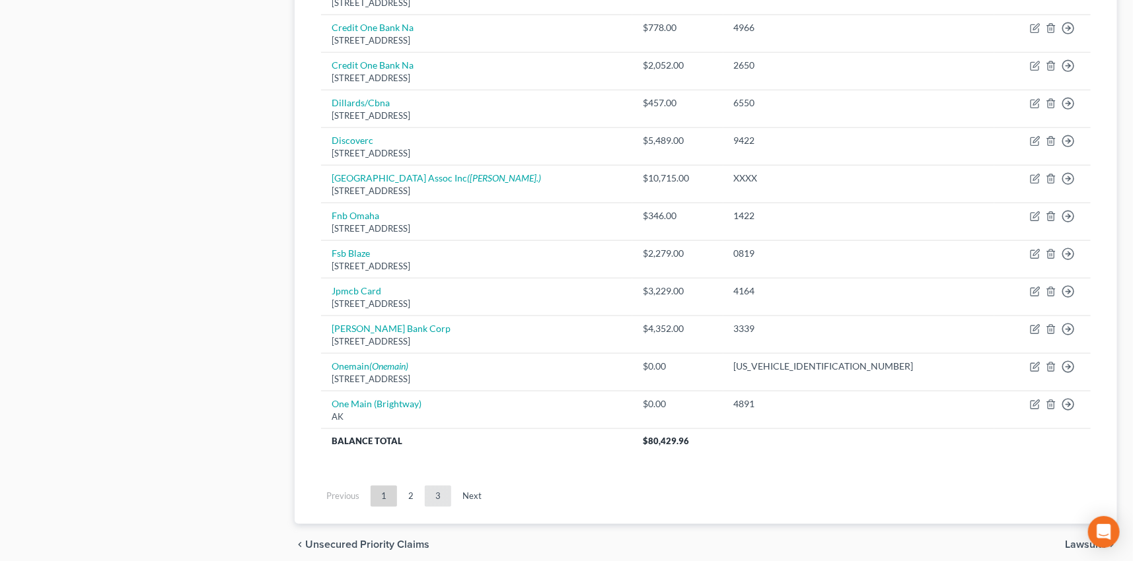
click at [438, 492] on link "3" at bounding box center [438, 496] width 26 height 21
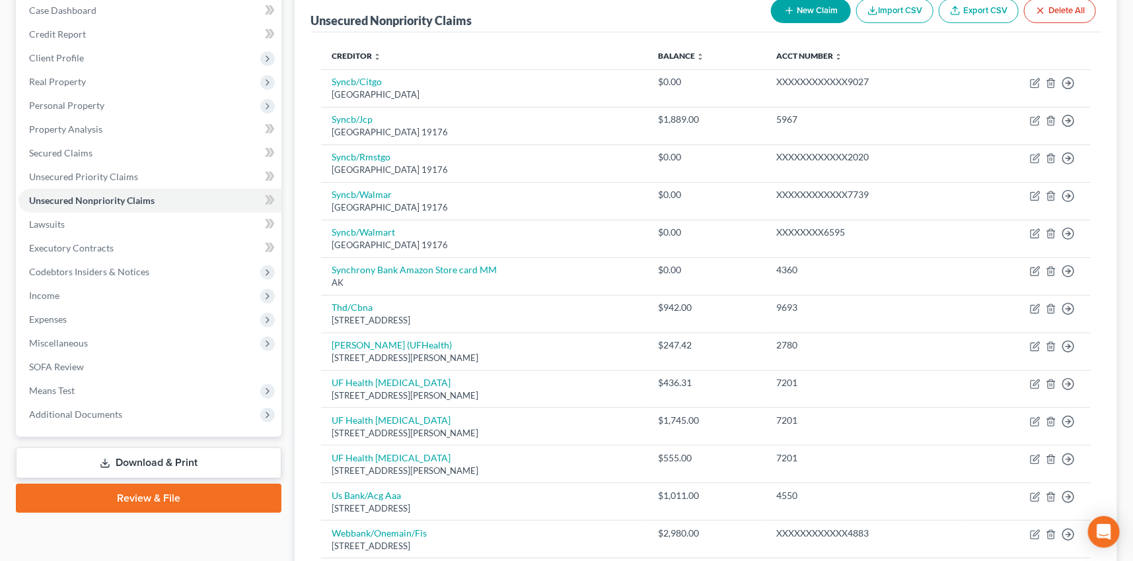
scroll to position [472, 0]
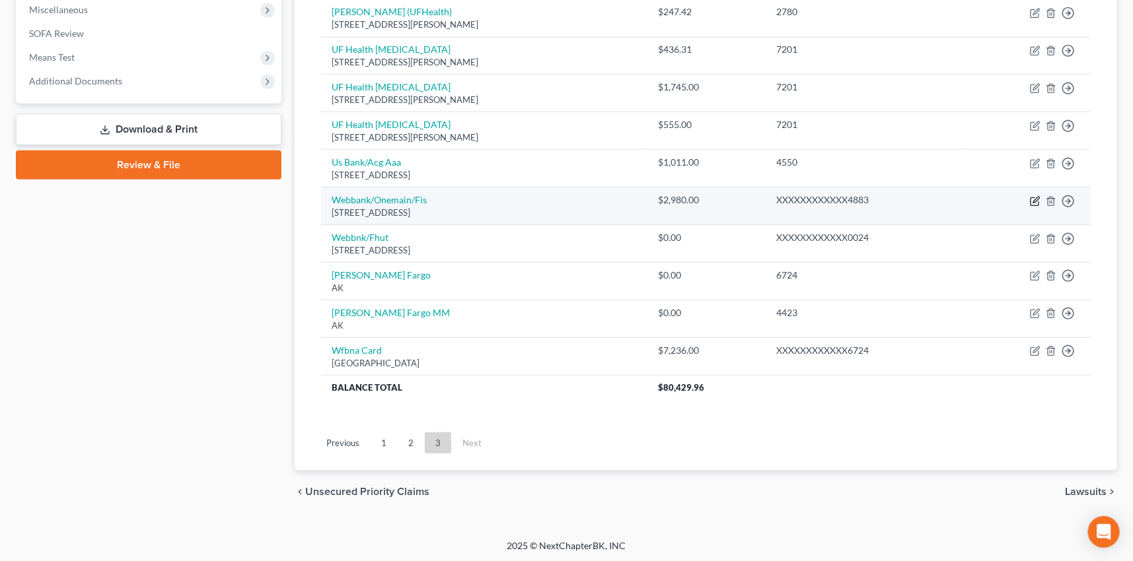
click at [1032, 198] on icon "button" at bounding box center [1035, 201] width 11 height 11
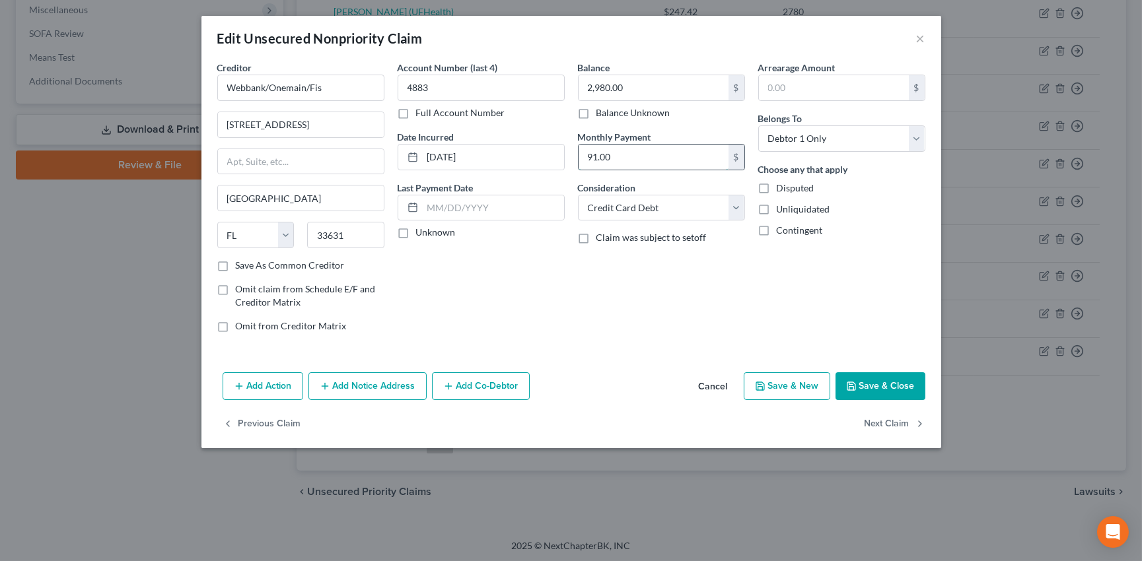
click at [611, 158] on input "91.00" at bounding box center [654, 157] width 150 height 25
click at [416, 231] on label "Unknown" at bounding box center [436, 232] width 40 height 13
click at [421, 231] on input "Unknown" at bounding box center [425, 230] width 9 height 9
click at [236, 266] on label "Save As Common Creditor" at bounding box center [290, 265] width 109 height 13
click at [241, 266] on input "Save As Common Creditor" at bounding box center [245, 263] width 9 height 9
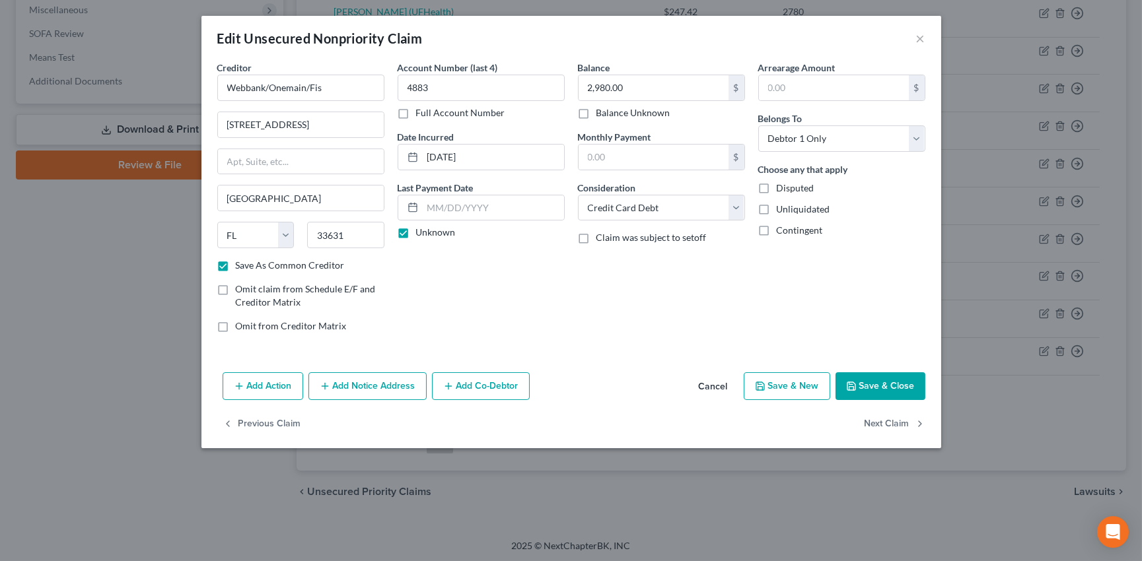
click at [888, 382] on button "Save & Close" at bounding box center [881, 387] width 90 height 28
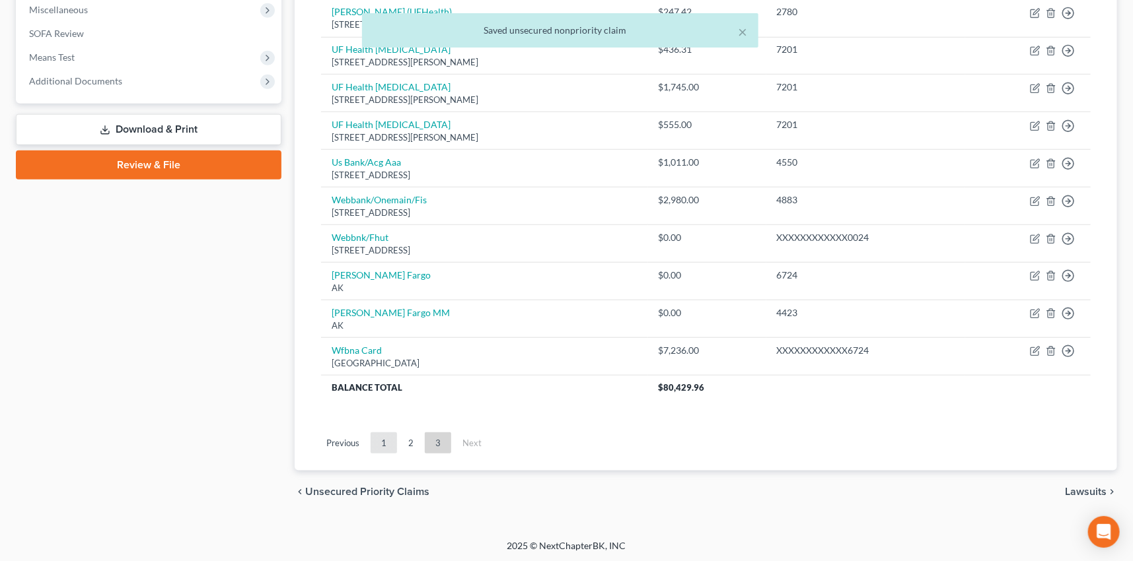
click at [383, 443] on link "1" at bounding box center [384, 443] width 26 height 21
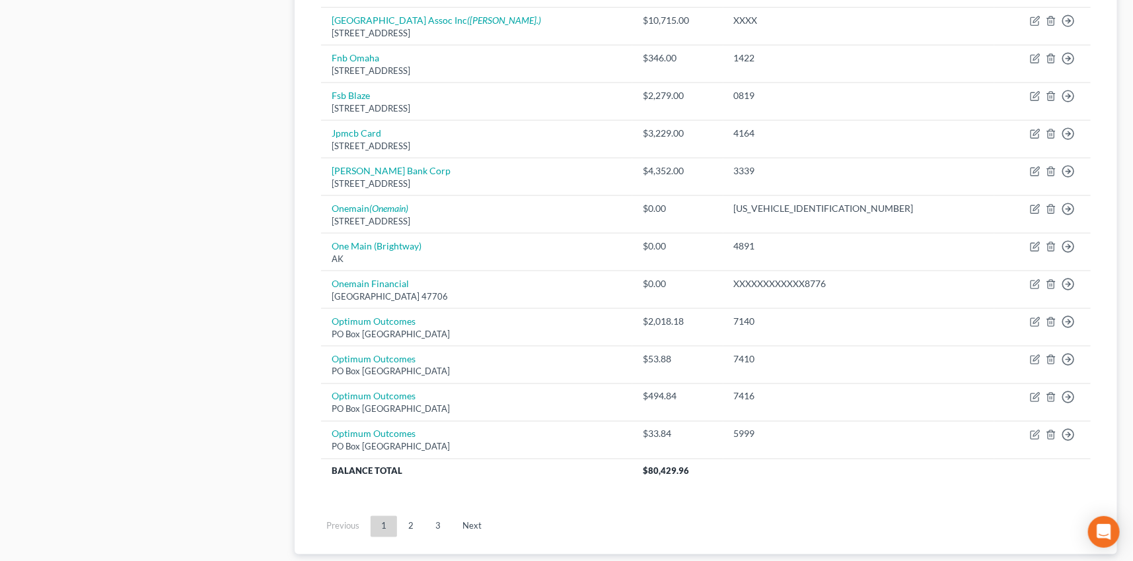
scroll to position [892, 0]
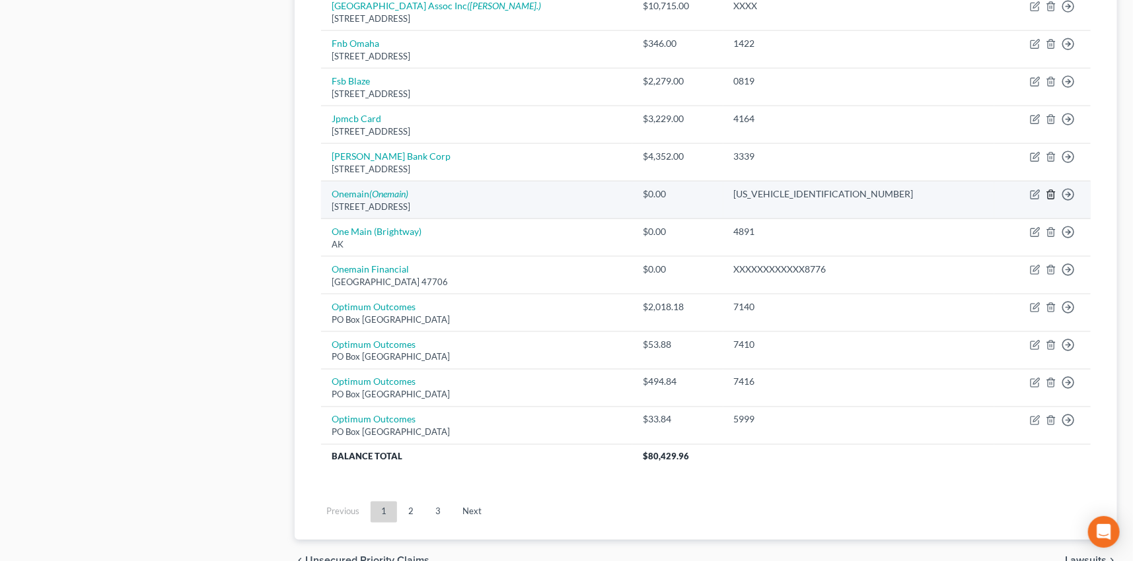
click at [1050, 195] on icon "button" at bounding box center [1051, 195] width 11 height 11
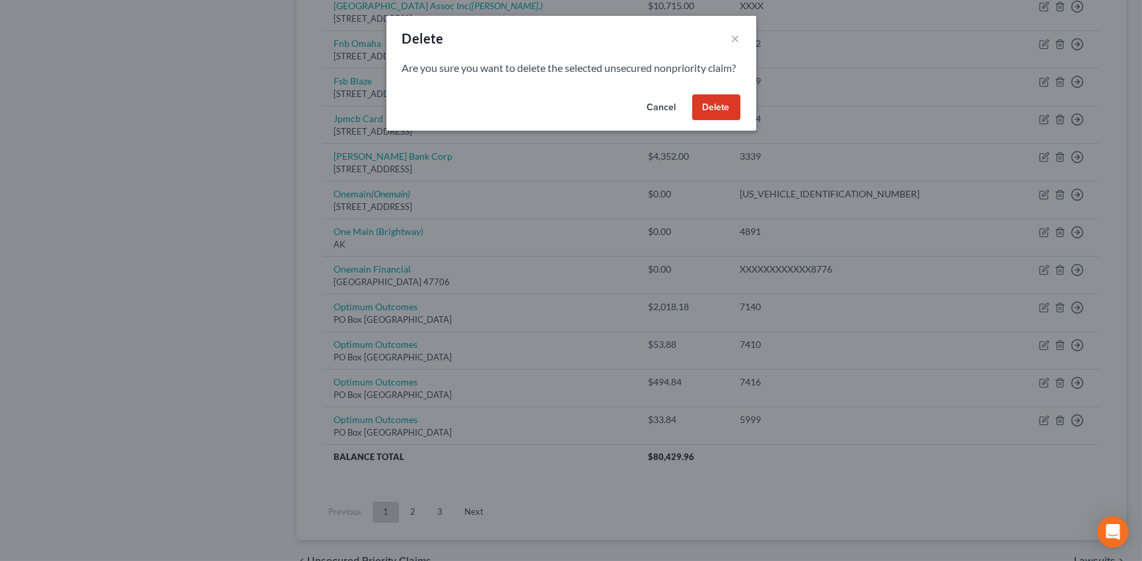
click at [707, 118] on button "Delete" at bounding box center [716, 107] width 48 height 26
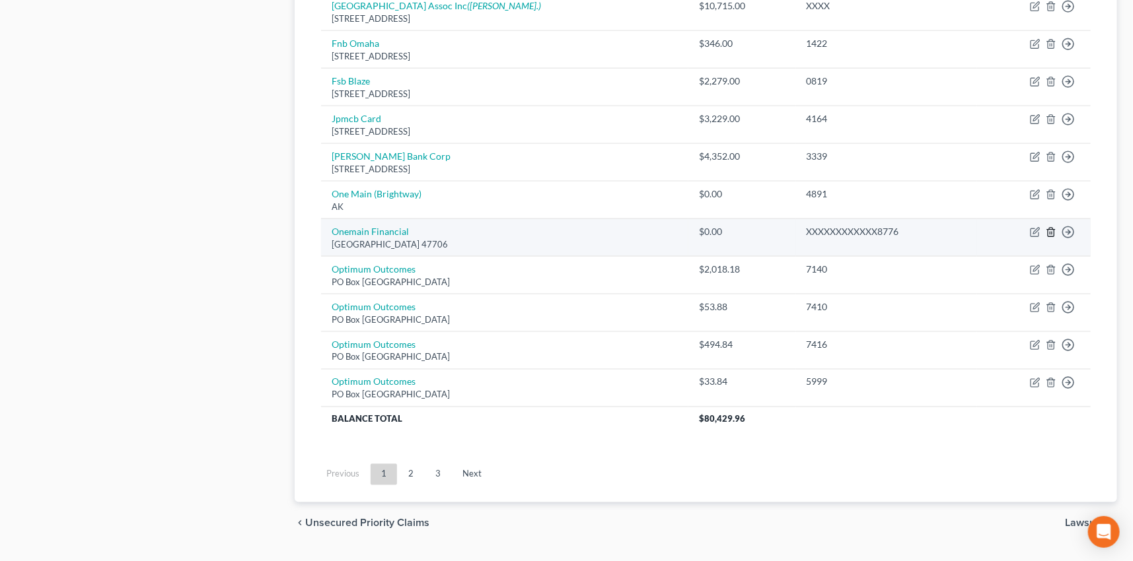
click at [1054, 232] on icon "button" at bounding box center [1051, 233] width 6 height 9
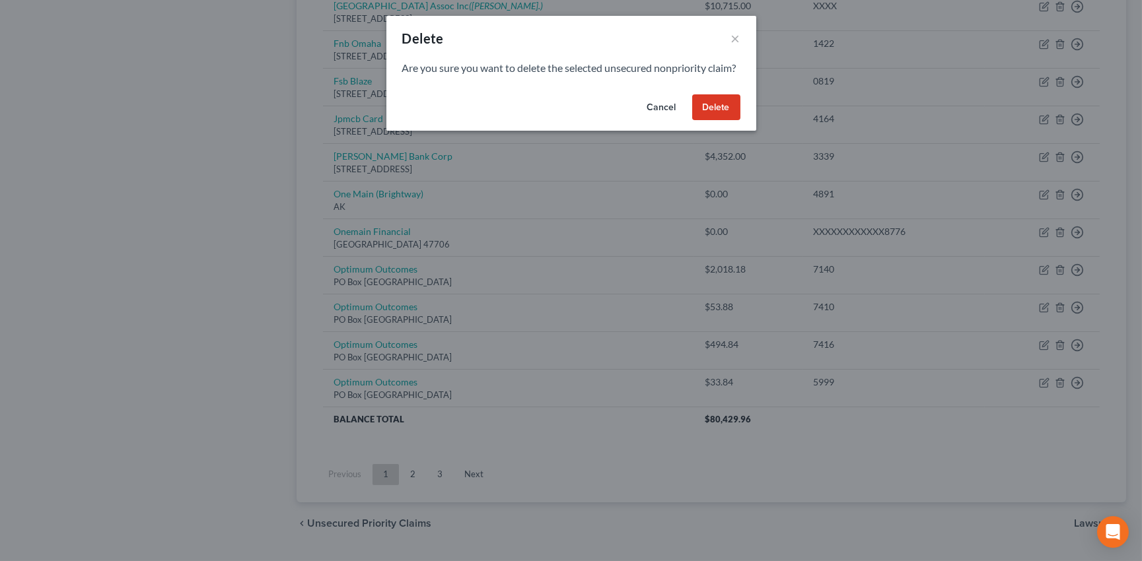
click at [717, 121] on button "Delete" at bounding box center [716, 107] width 48 height 26
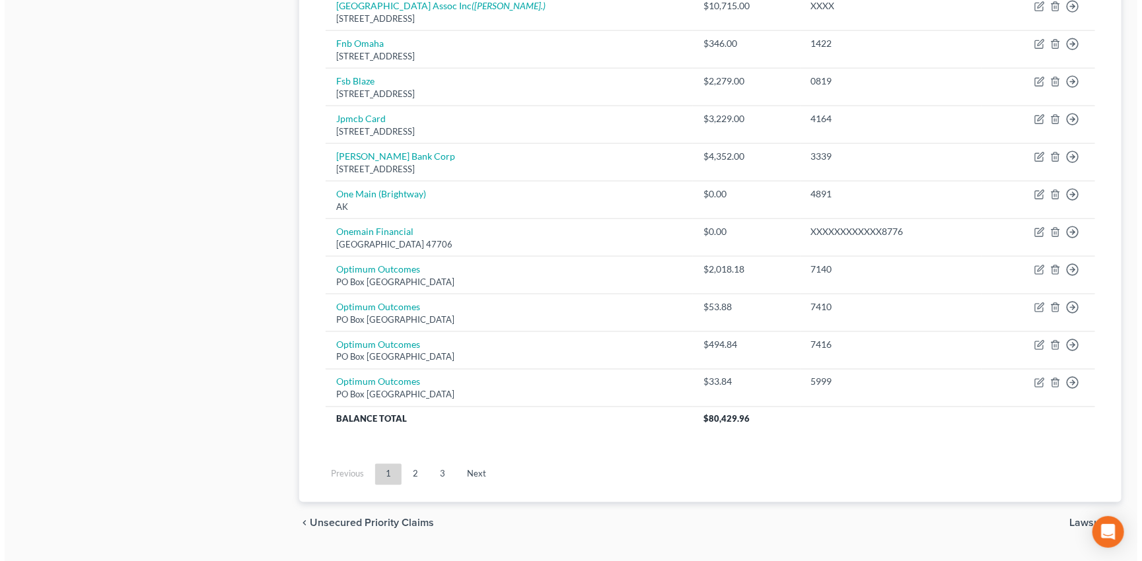
scroll to position [885, 0]
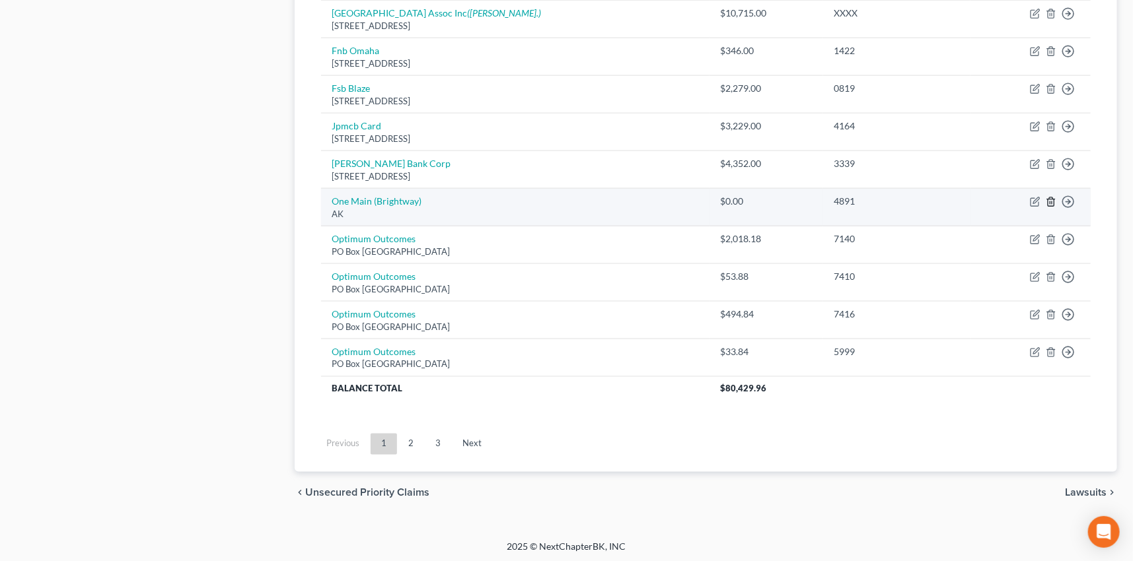
click at [1050, 202] on line "button" at bounding box center [1050, 203] width 0 height 3
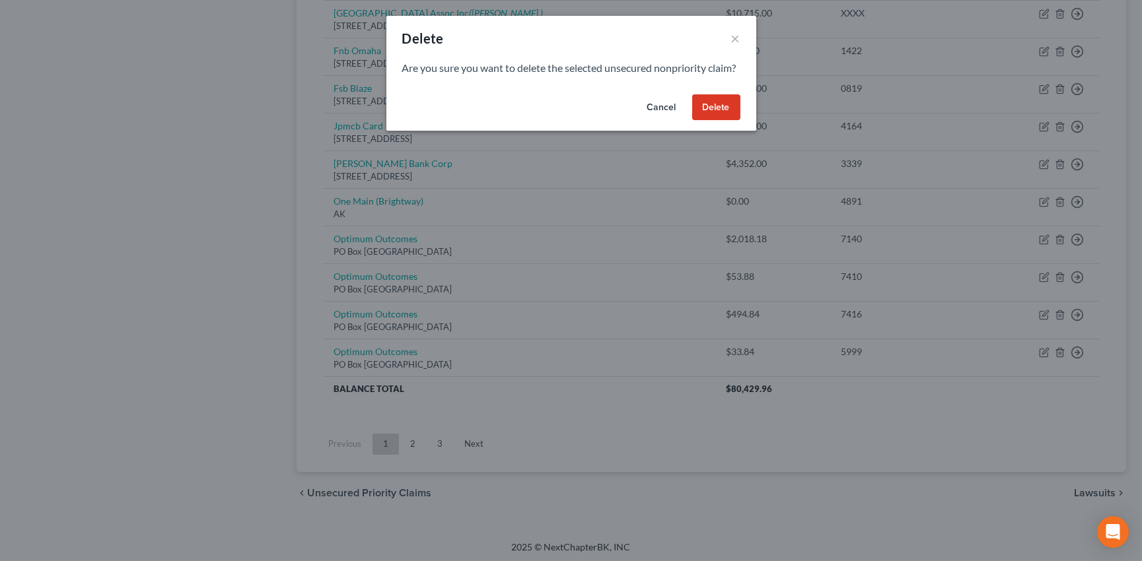
click at [705, 120] on button "Delete" at bounding box center [716, 107] width 48 height 26
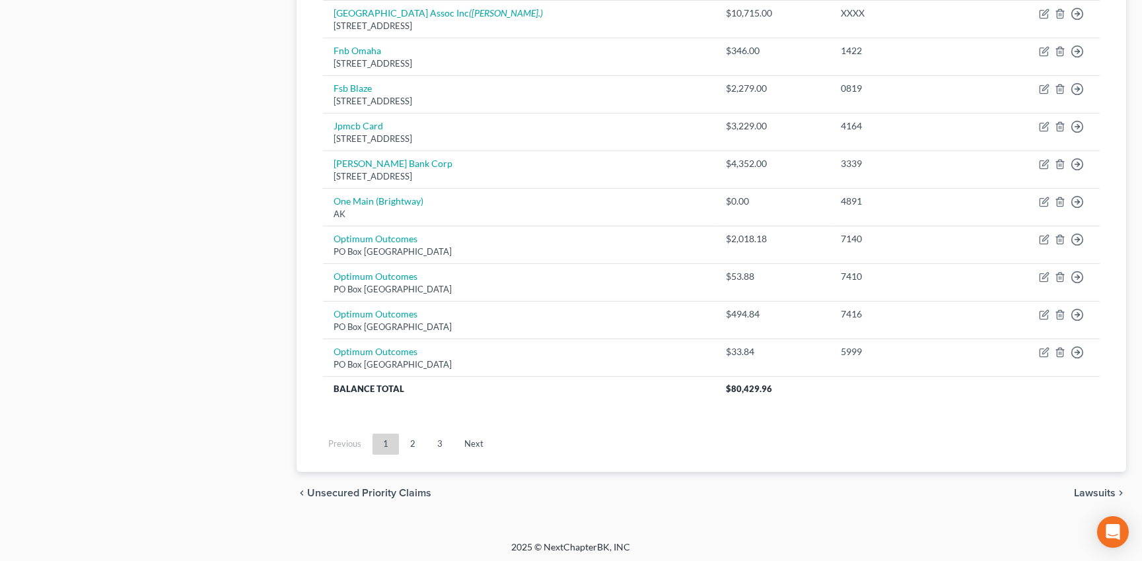
scroll to position [847, 0]
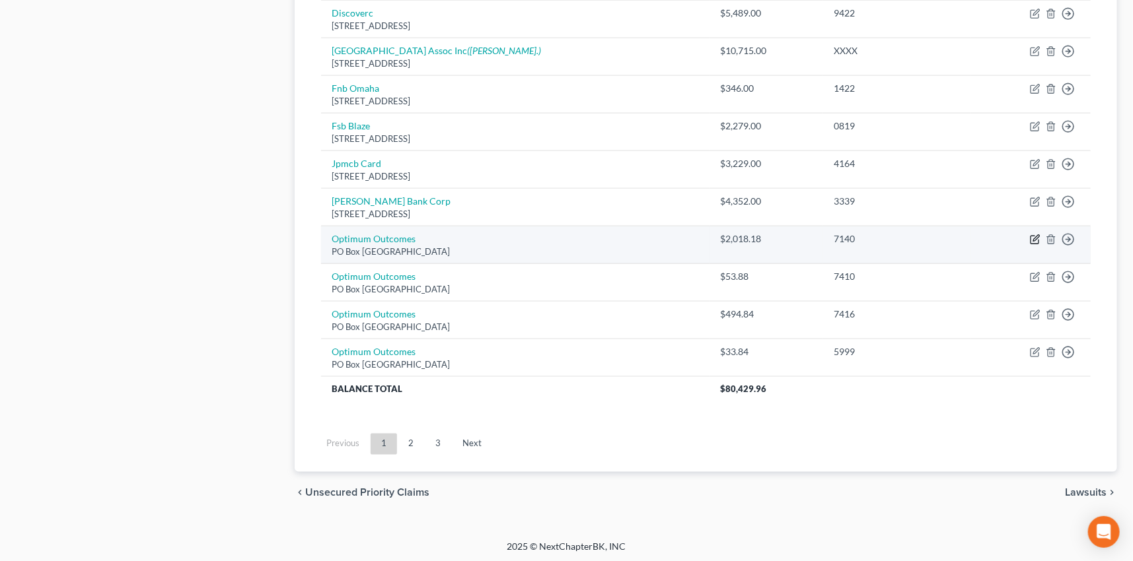
click at [1030, 238] on icon "button" at bounding box center [1035, 239] width 11 height 11
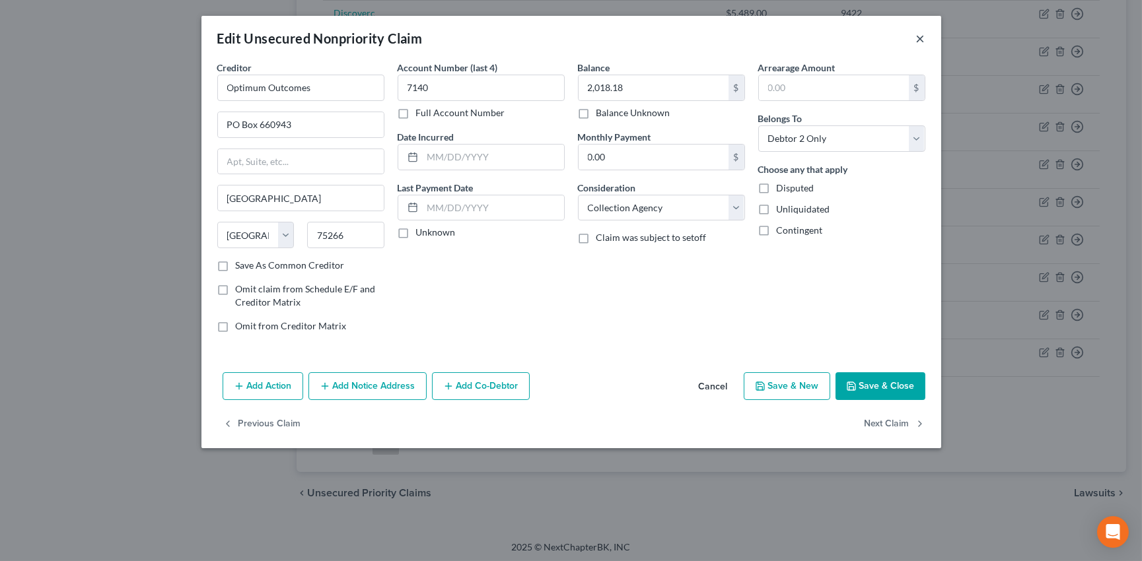
click at [923, 38] on button "×" at bounding box center [920, 38] width 9 height 16
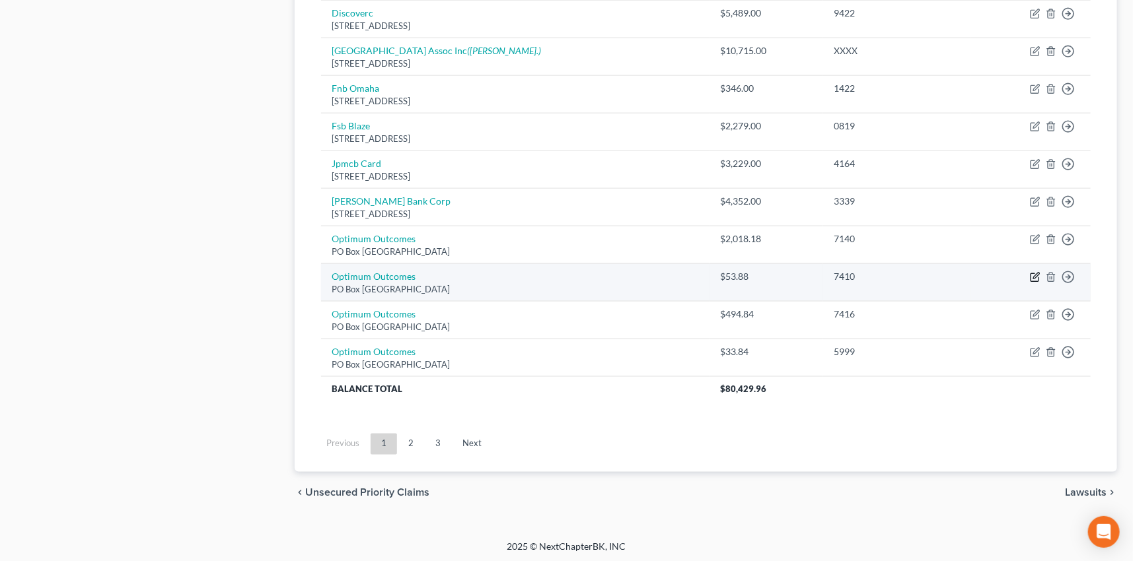
click at [1035, 277] on icon "button" at bounding box center [1035, 277] width 11 height 11
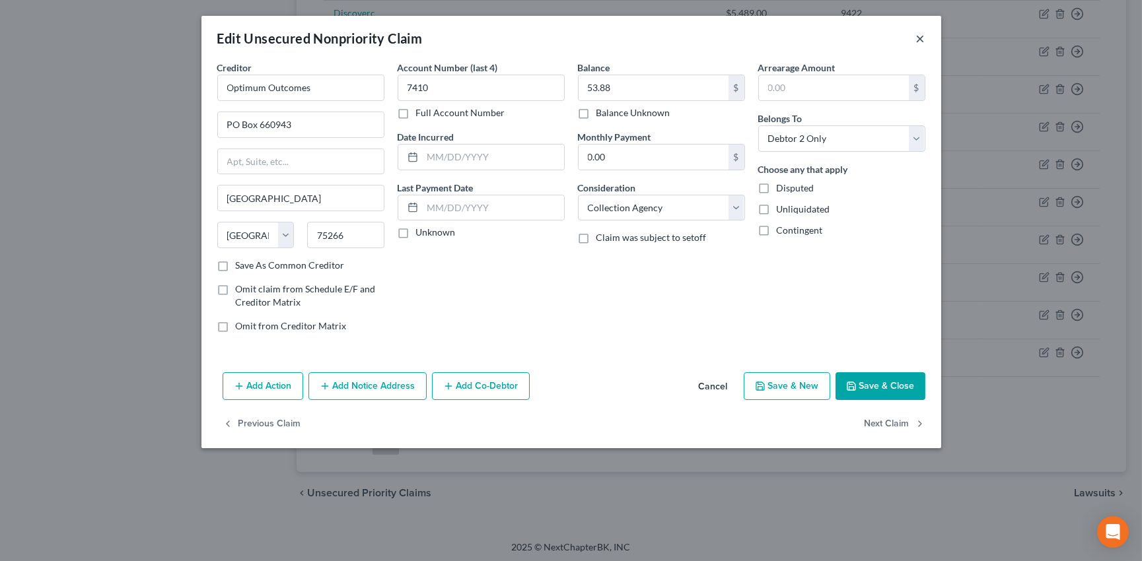
click at [921, 36] on button "×" at bounding box center [920, 38] width 9 height 16
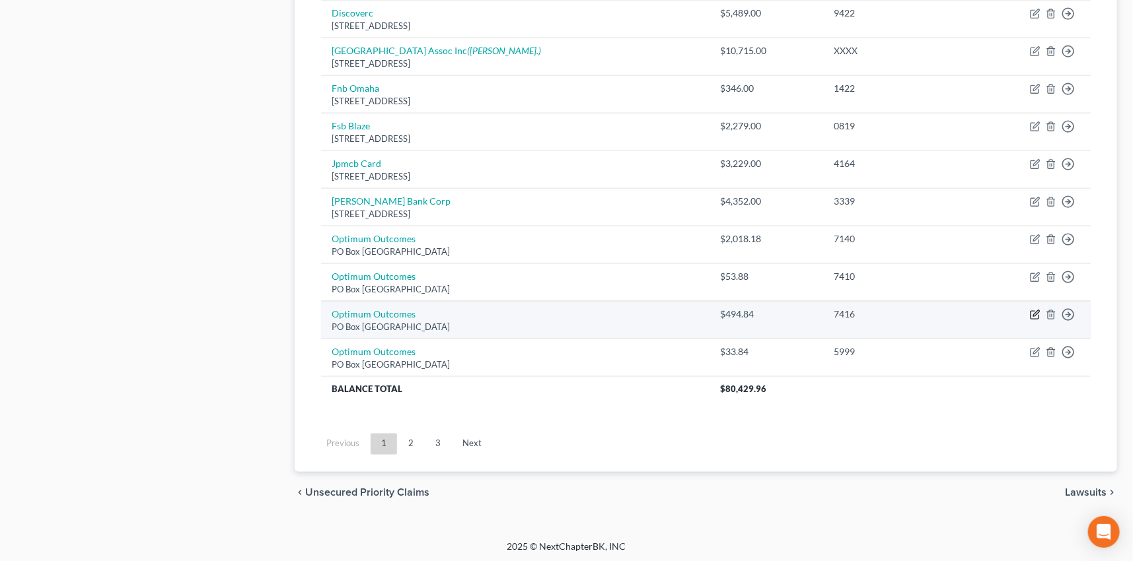
click at [1034, 312] on icon "button" at bounding box center [1036, 313] width 6 height 6
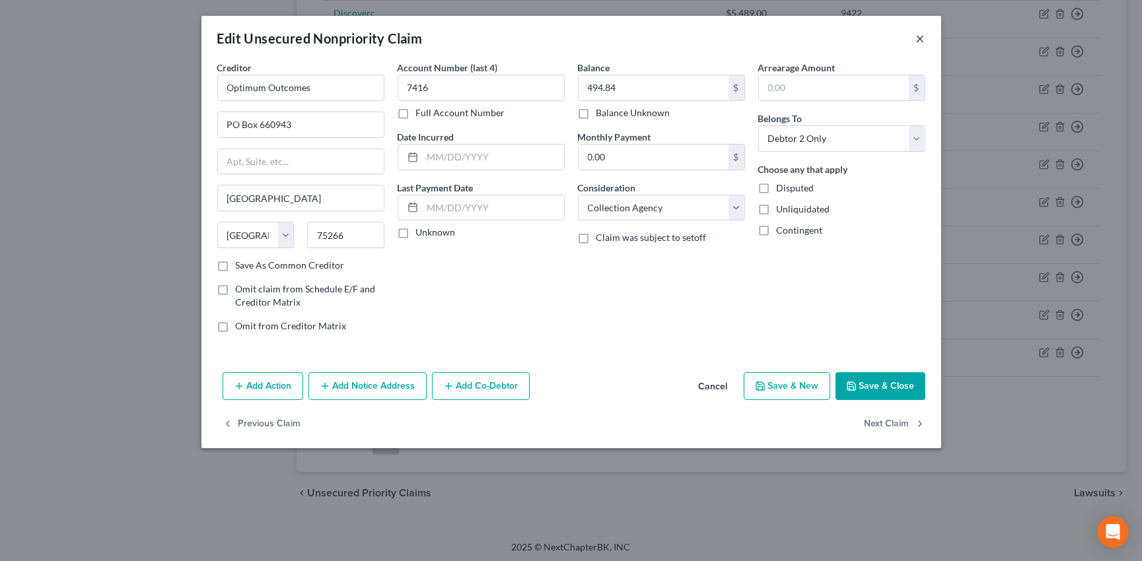
click at [921, 38] on button "×" at bounding box center [920, 38] width 9 height 16
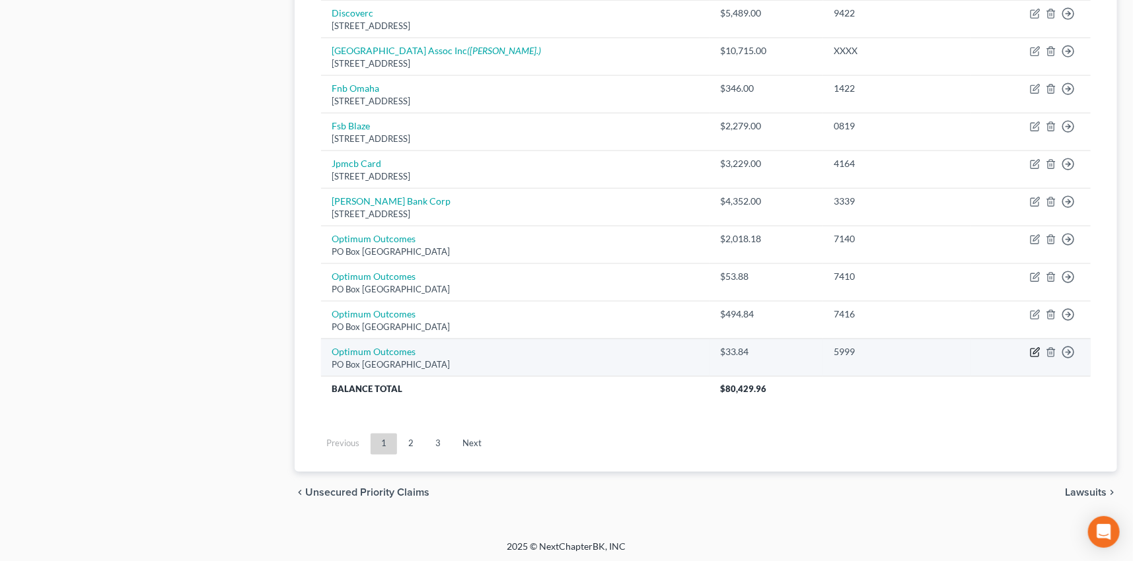
click at [1032, 348] on icon "button" at bounding box center [1035, 352] width 11 height 11
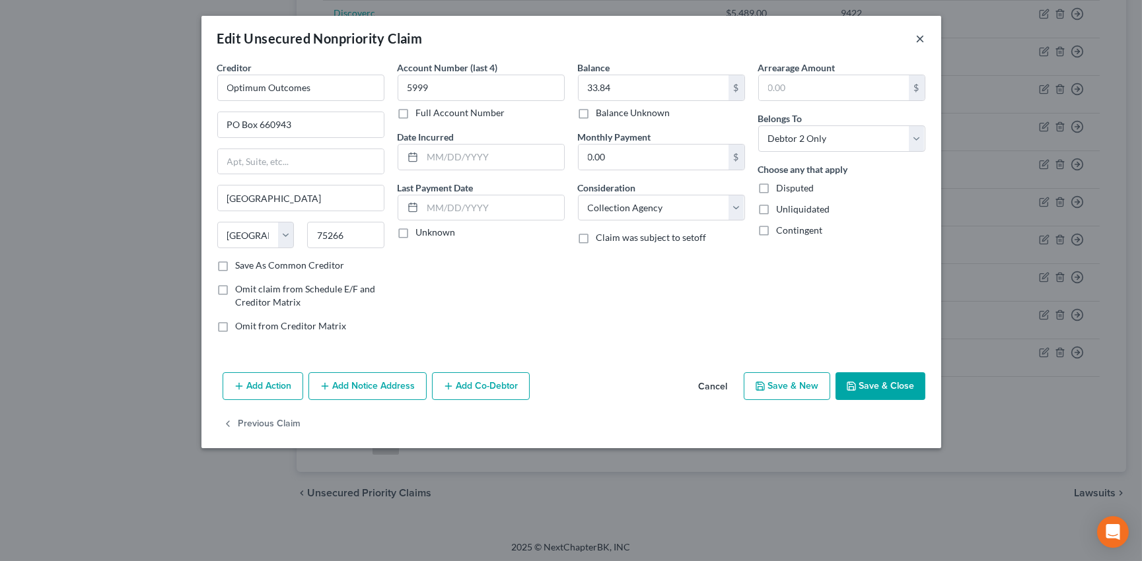
click at [919, 35] on button "×" at bounding box center [920, 38] width 9 height 16
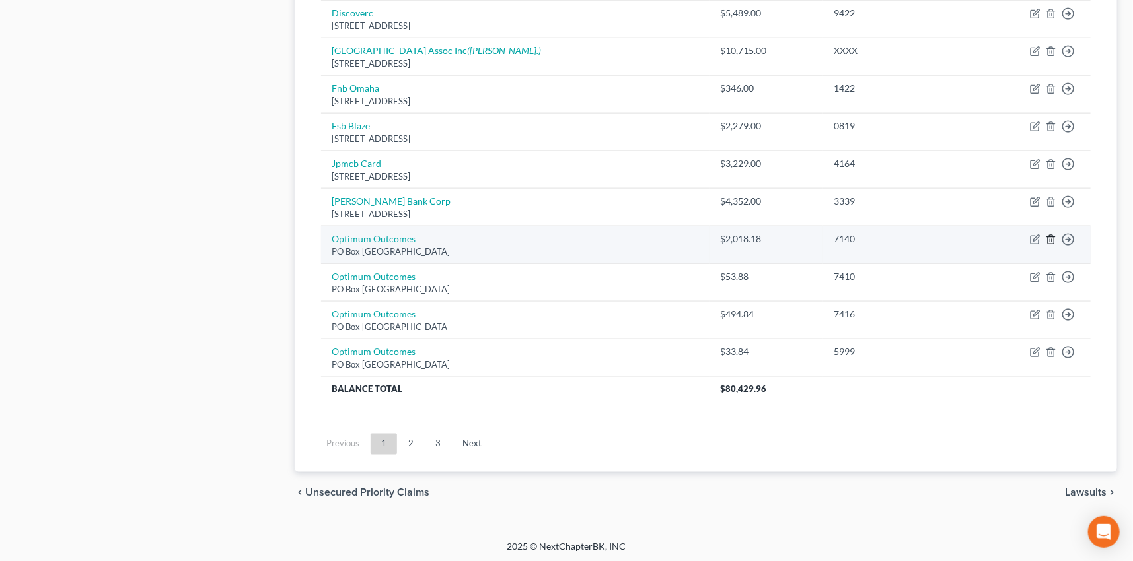
click at [1050, 237] on icon "button" at bounding box center [1051, 239] width 11 height 11
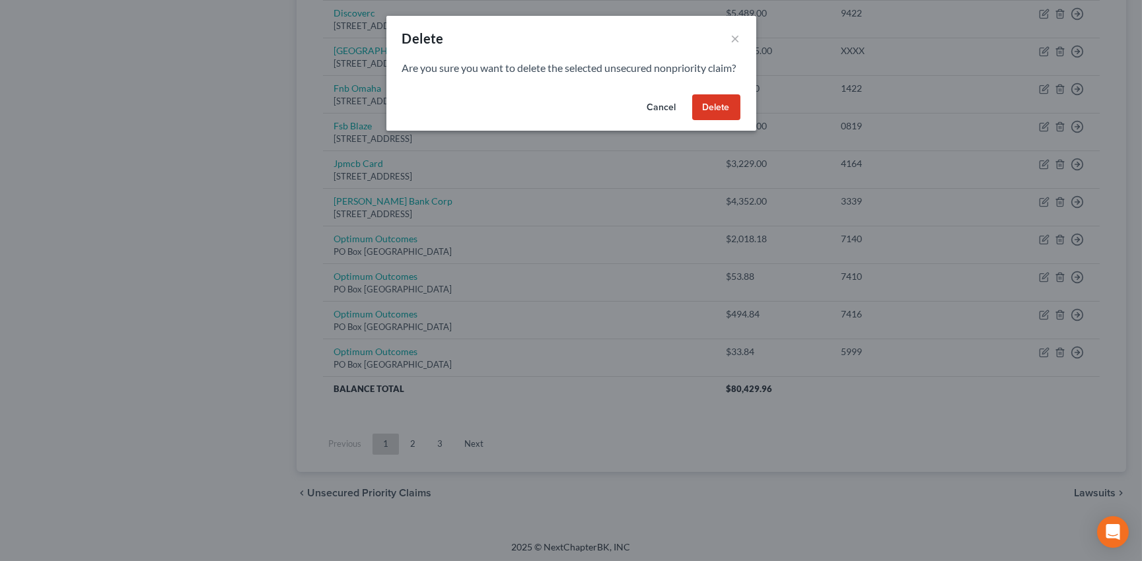
click at [723, 121] on button "Delete" at bounding box center [716, 107] width 48 height 26
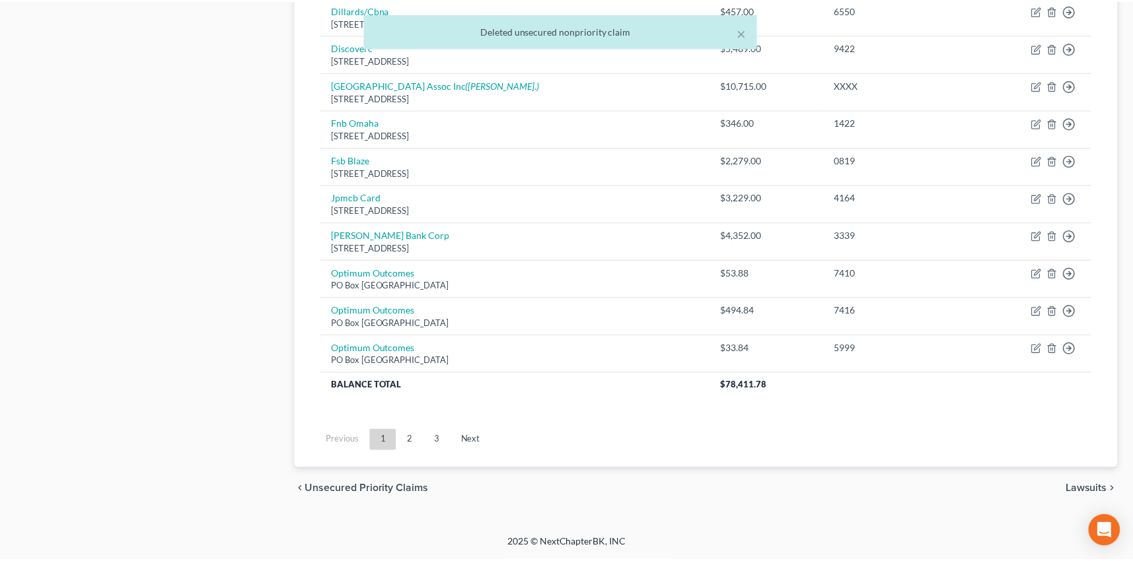
scroll to position [810, 0]
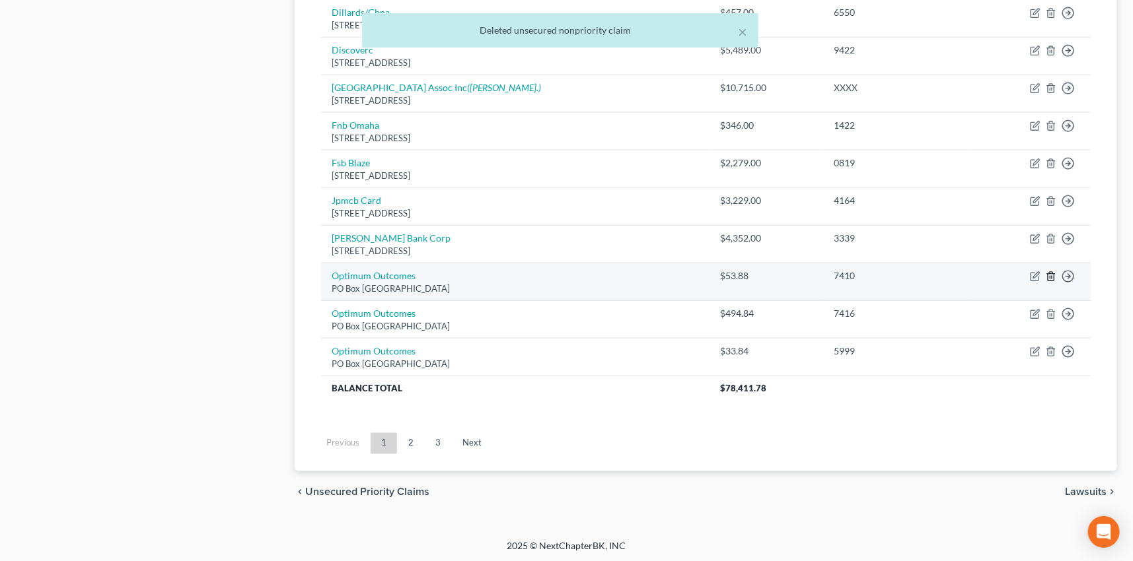
click at [1052, 279] on icon "button" at bounding box center [1051, 277] width 6 height 9
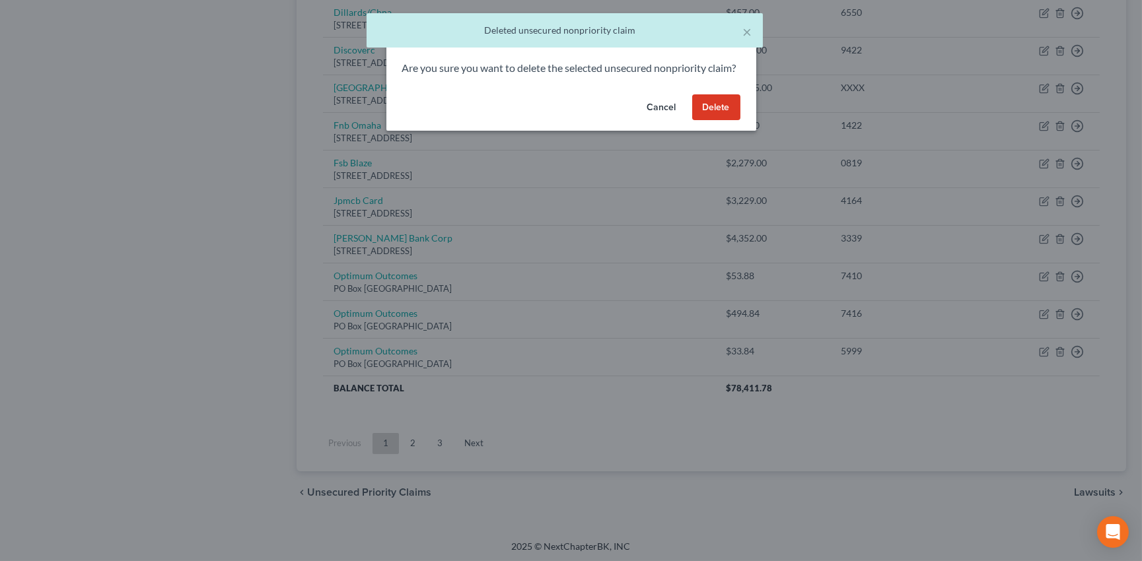
click at [701, 116] on button "Delete" at bounding box center [716, 107] width 48 height 26
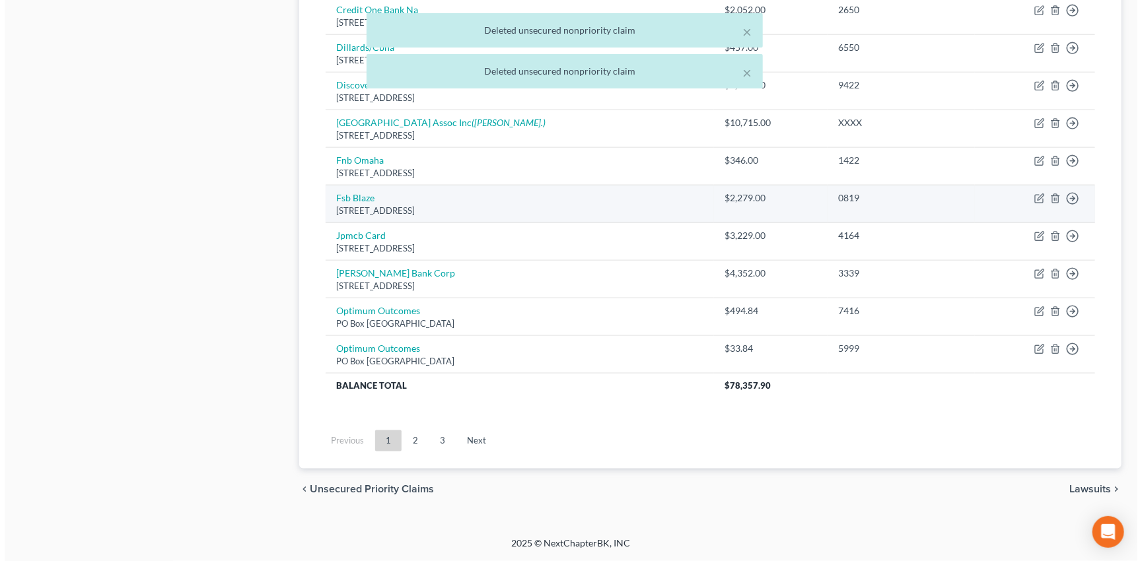
scroll to position [773, 0]
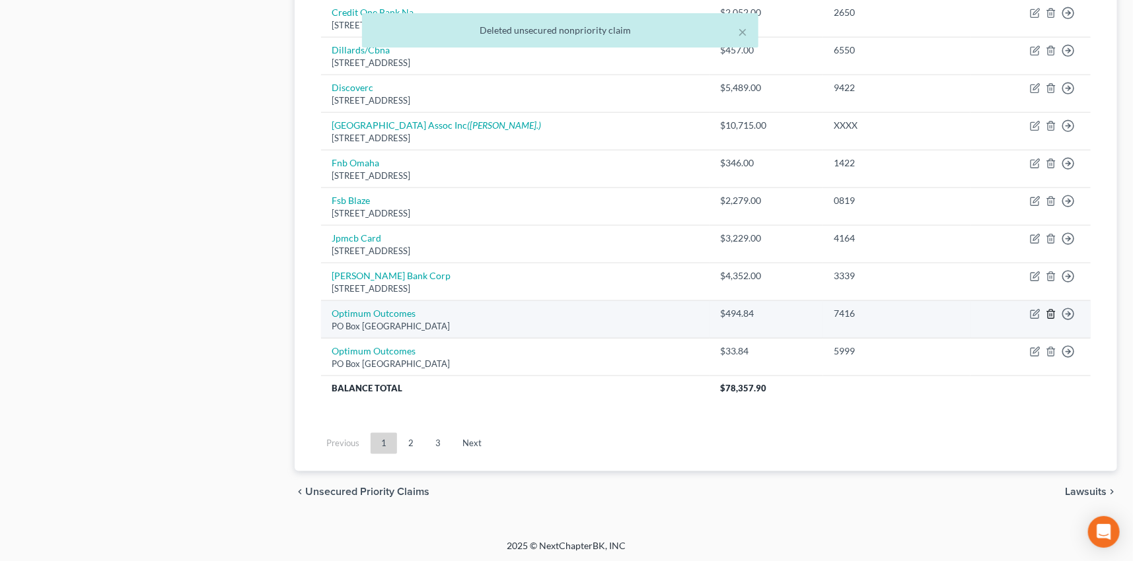
click at [1052, 315] on icon "button" at bounding box center [1051, 314] width 11 height 11
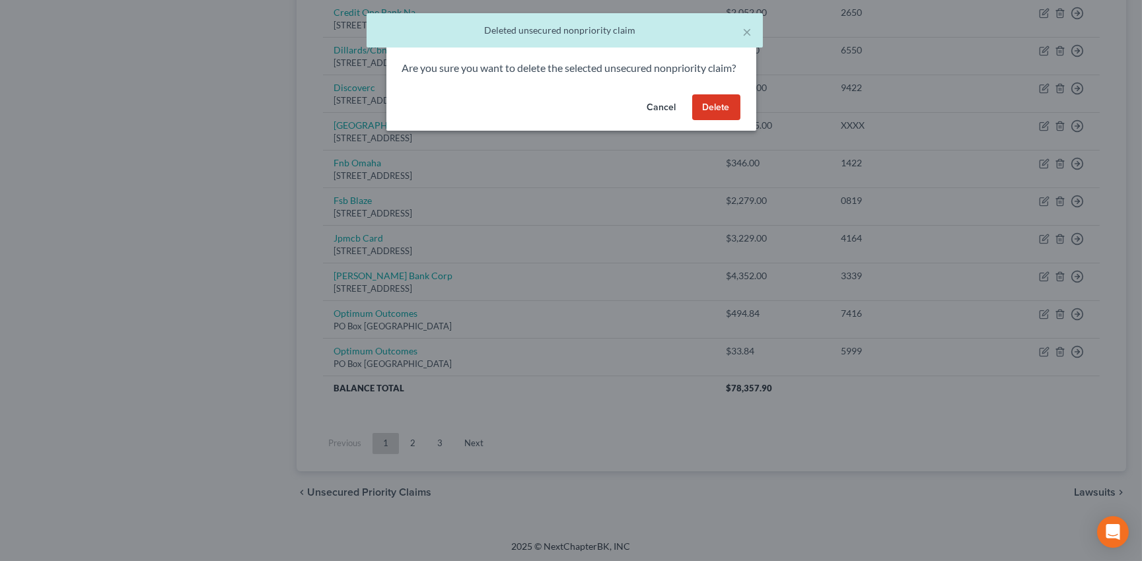
click at [707, 118] on button "Delete" at bounding box center [716, 107] width 48 height 26
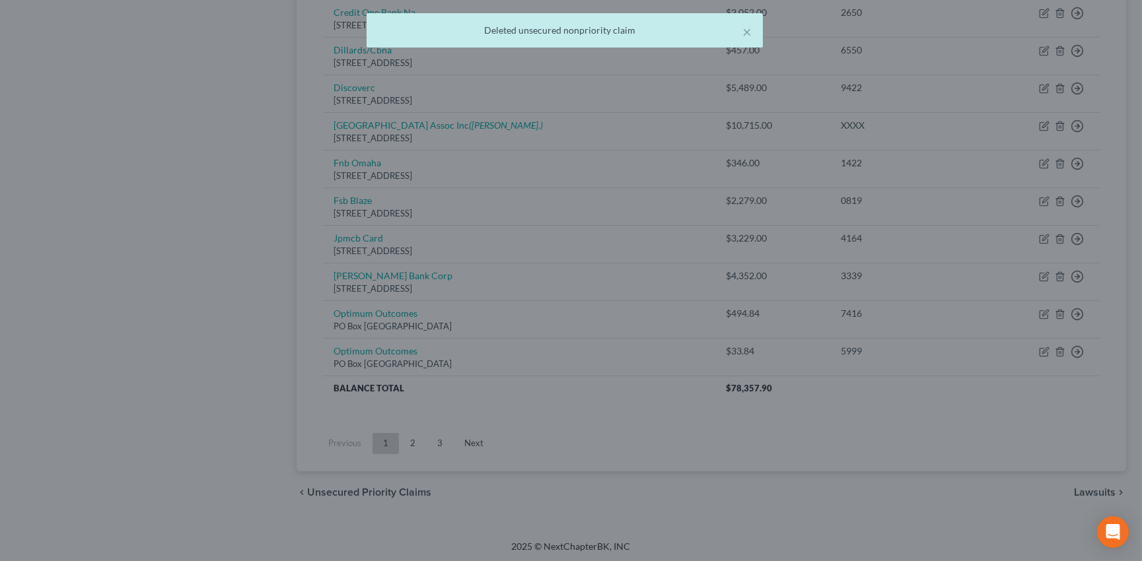
scroll to position [735, 0]
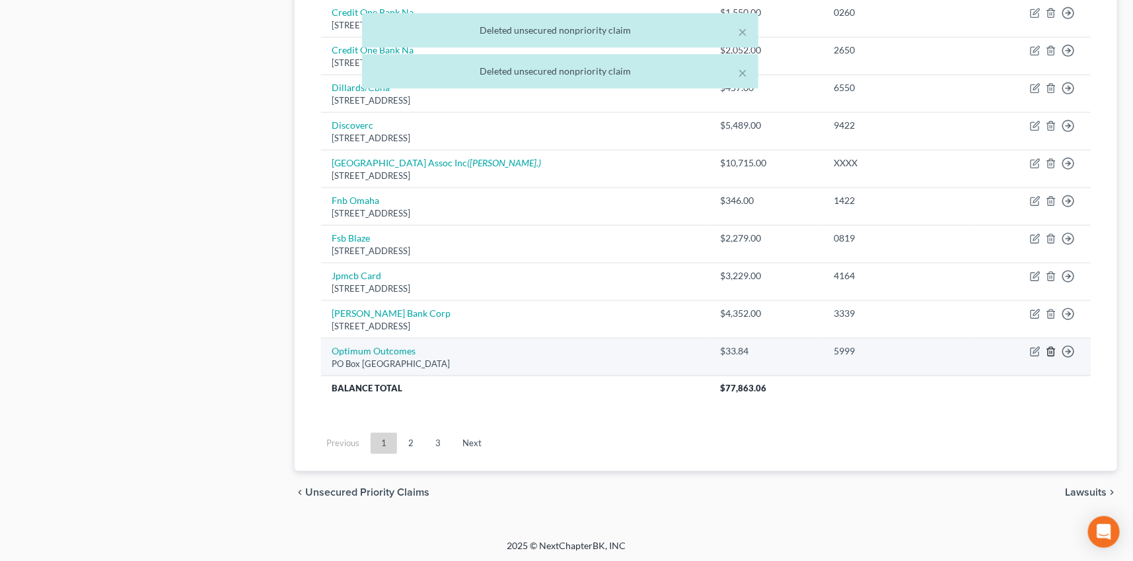
click at [1050, 351] on icon "button" at bounding box center [1051, 352] width 11 height 11
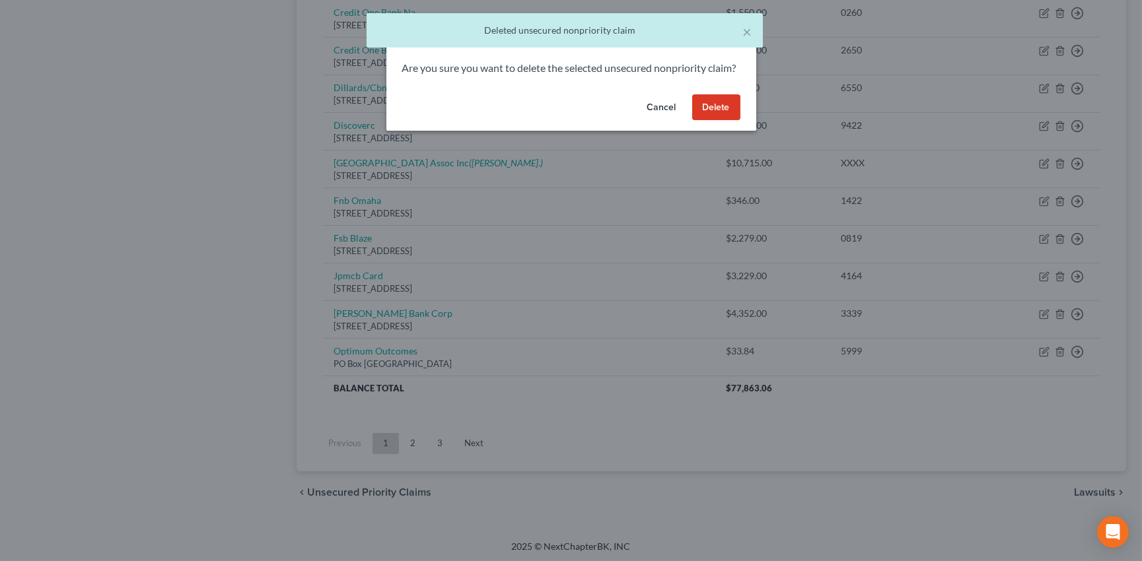
click at [714, 121] on button "Delete" at bounding box center [716, 107] width 48 height 26
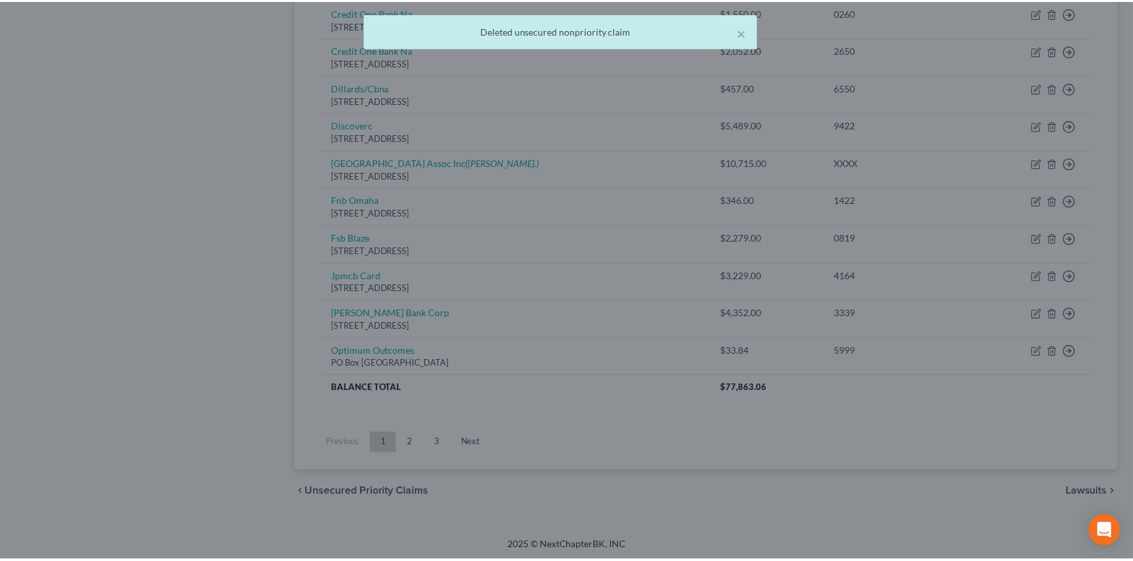
scroll to position [698, 0]
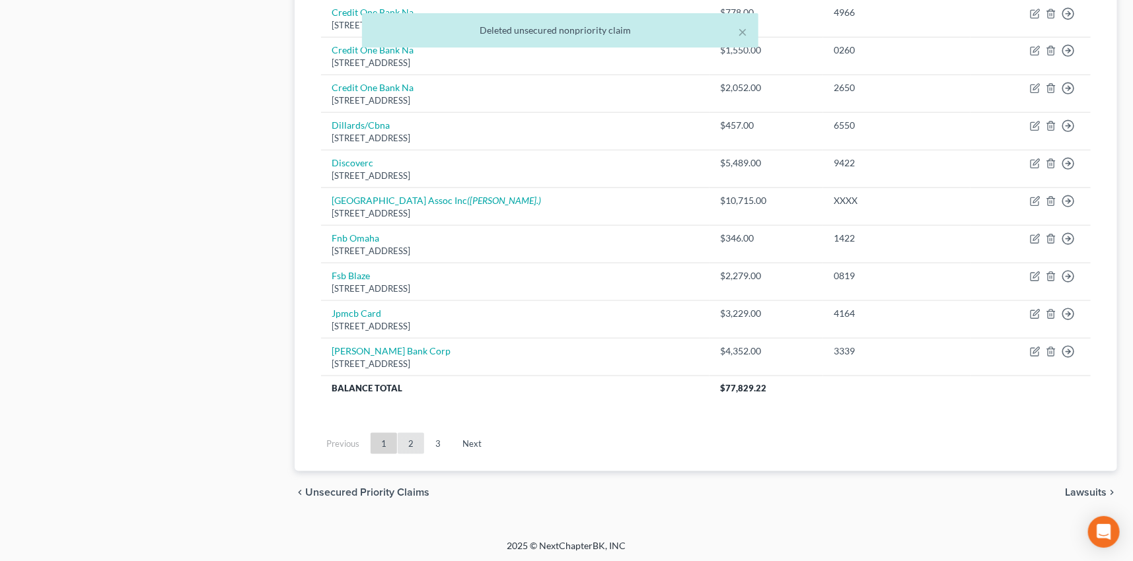
click at [409, 442] on link "2" at bounding box center [411, 443] width 26 height 21
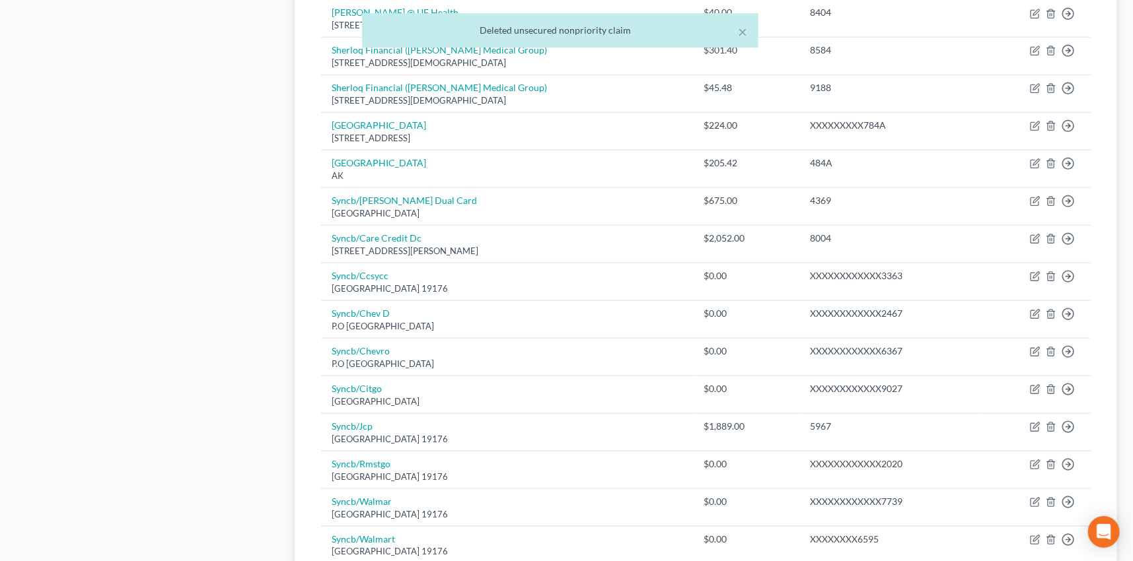
scroll to position [960, 0]
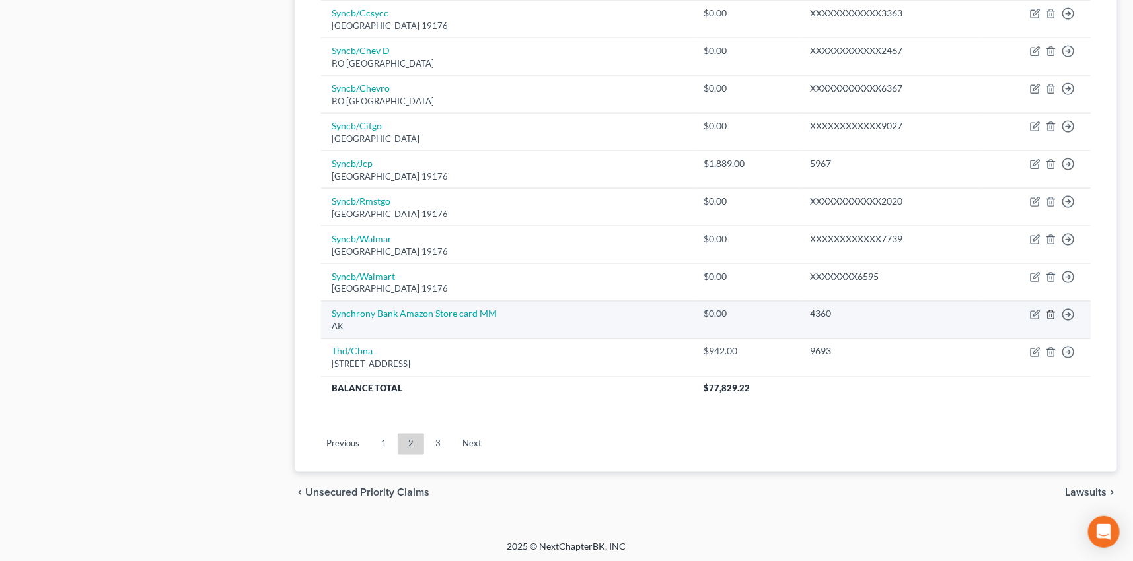
click at [1052, 310] on icon "button" at bounding box center [1051, 314] width 6 height 9
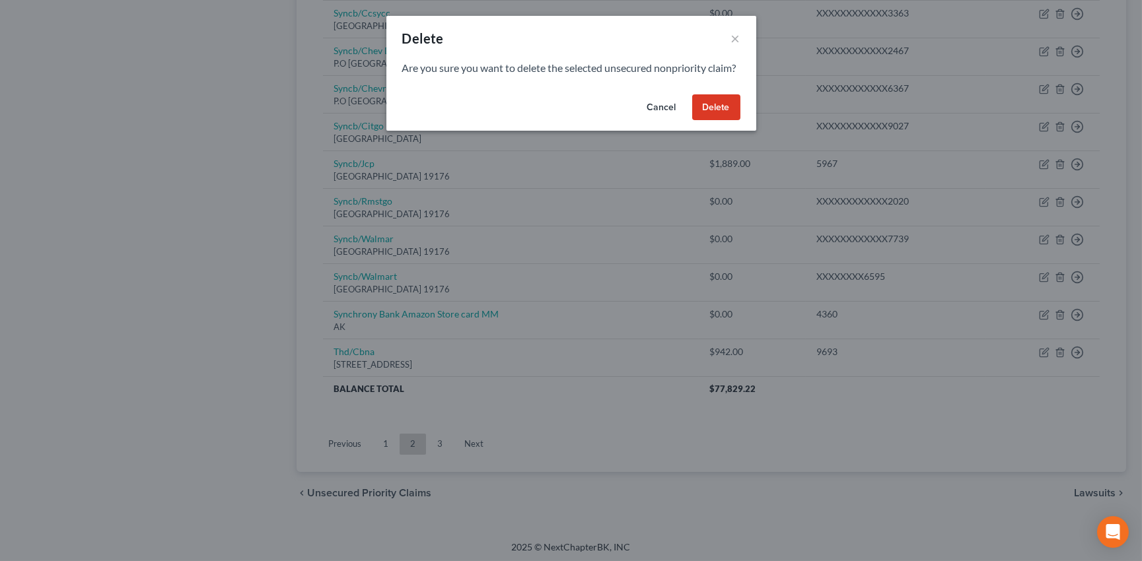
click at [722, 121] on button "Delete" at bounding box center [716, 107] width 48 height 26
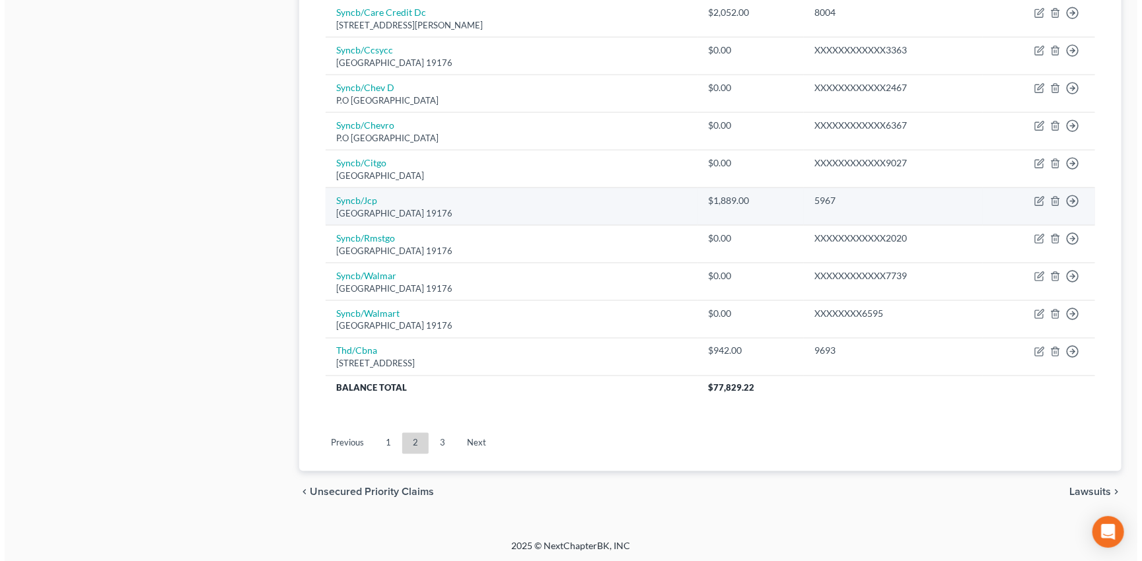
scroll to position [803, 0]
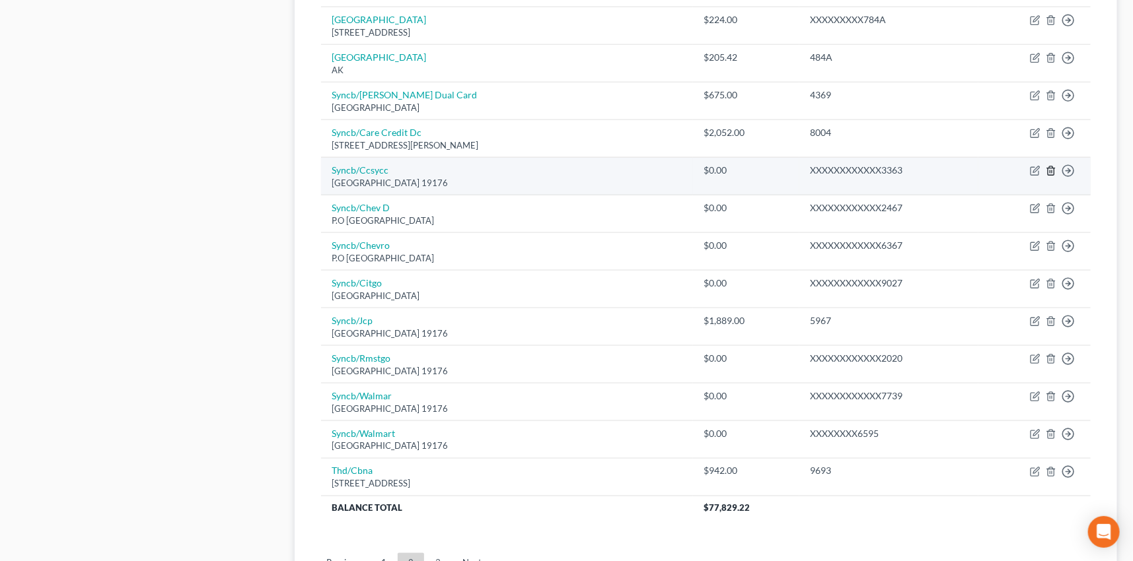
click at [1050, 168] on icon "button" at bounding box center [1051, 171] width 11 height 11
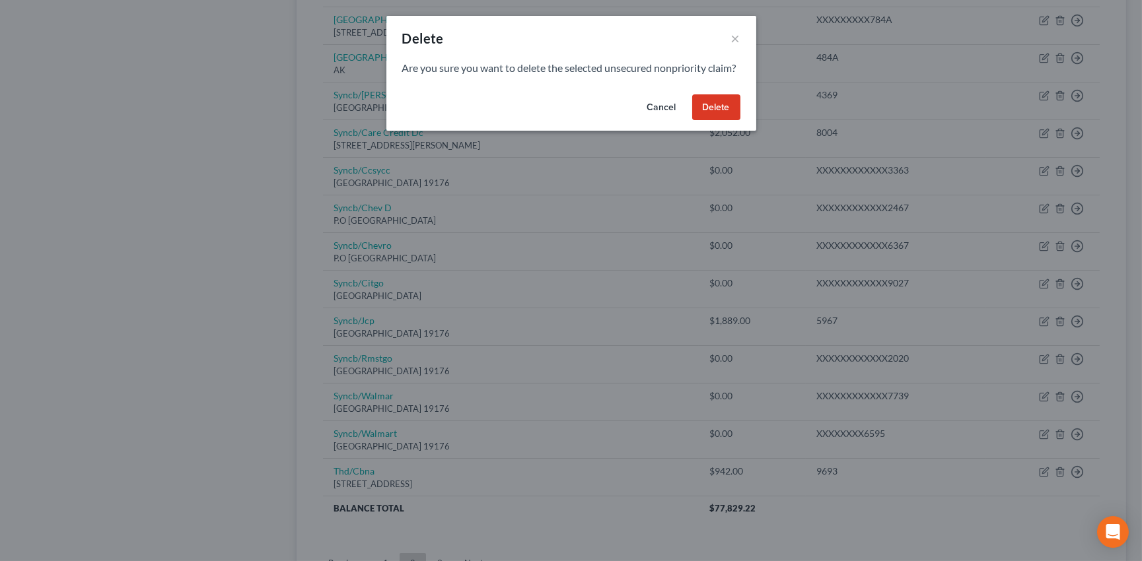
click at [727, 121] on button "Delete" at bounding box center [716, 107] width 48 height 26
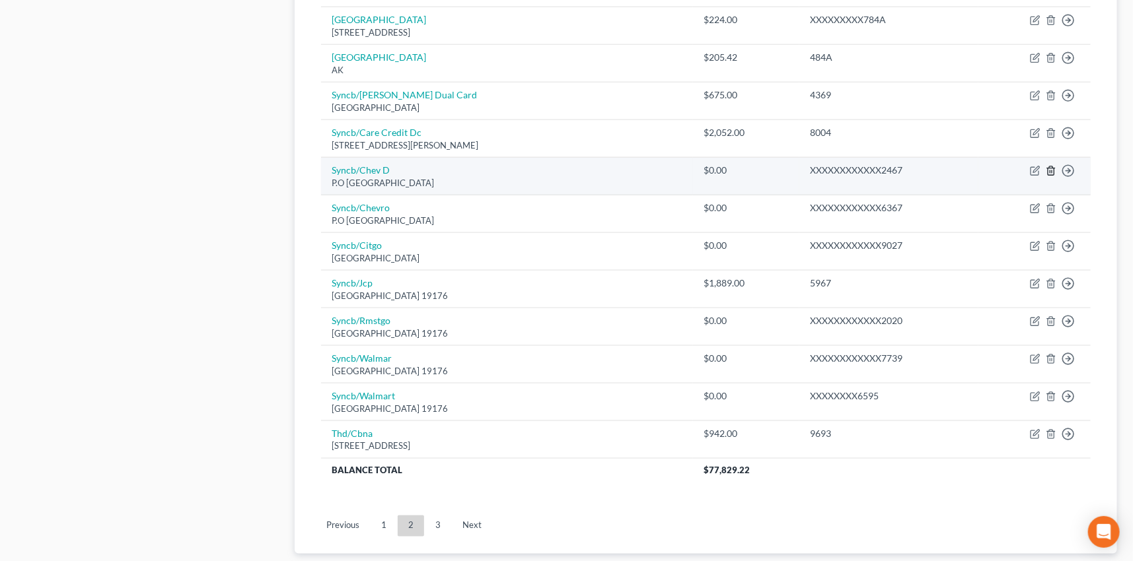
click at [1050, 167] on icon "button" at bounding box center [1051, 171] width 11 height 11
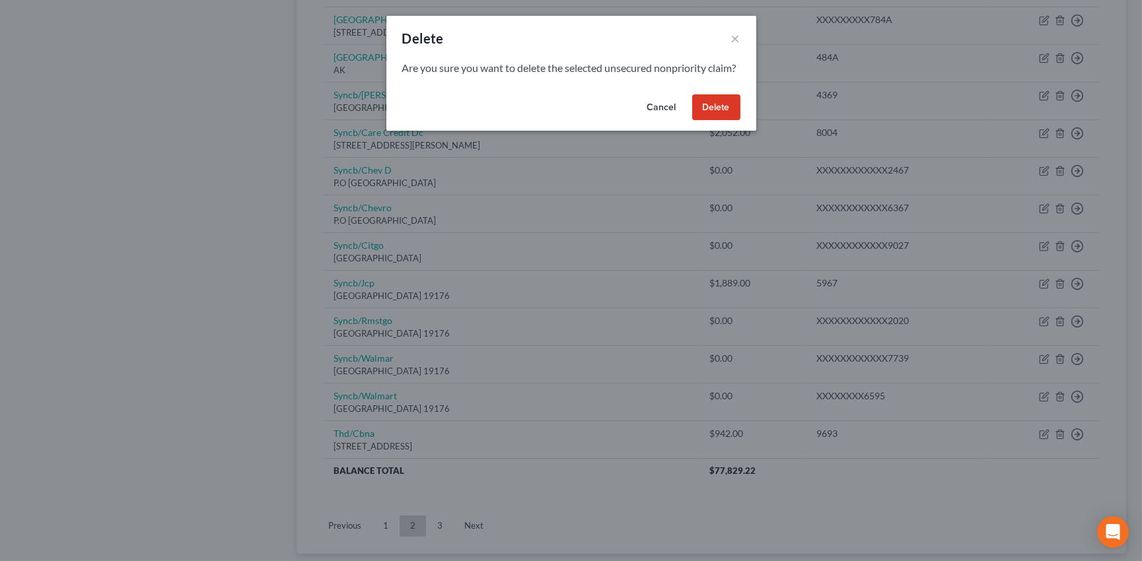
click at [712, 117] on button "Delete" at bounding box center [716, 107] width 48 height 26
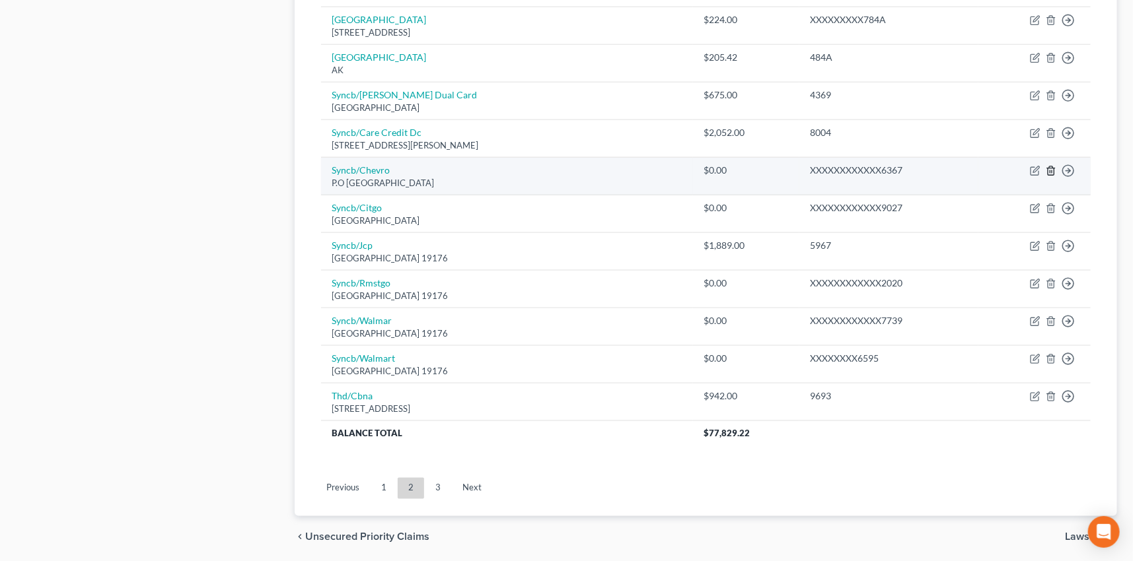
click at [1050, 172] on icon "button" at bounding box center [1051, 171] width 11 height 11
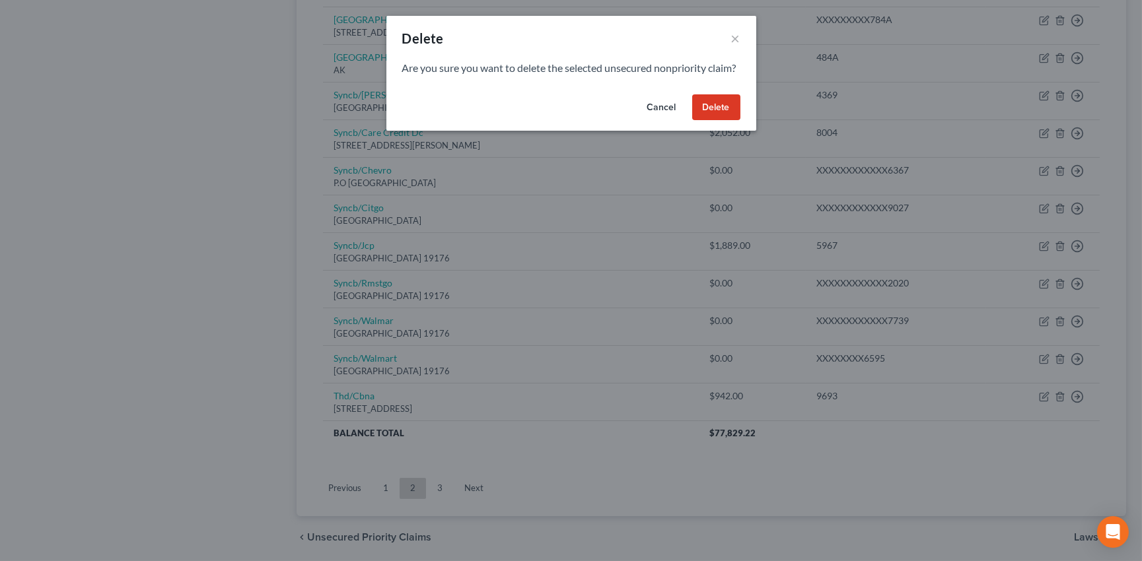
click at [709, 117] on button "Delete" at bounding box center [716, 107] width 48 height 26
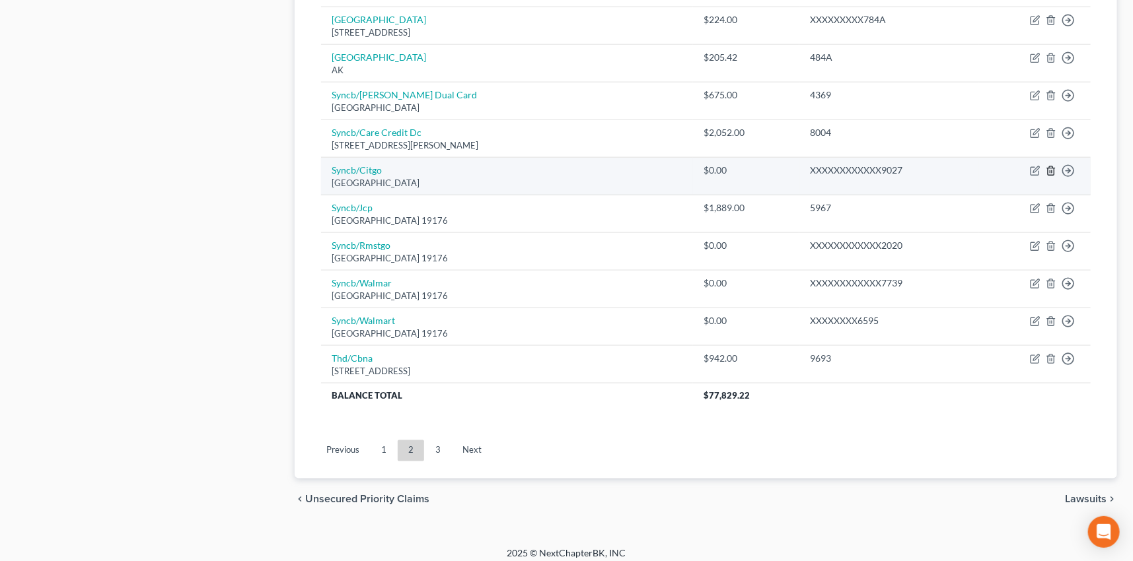
click at [1051, 170] on icon "button" at bounding box center [1051, 171] width 11 height 11
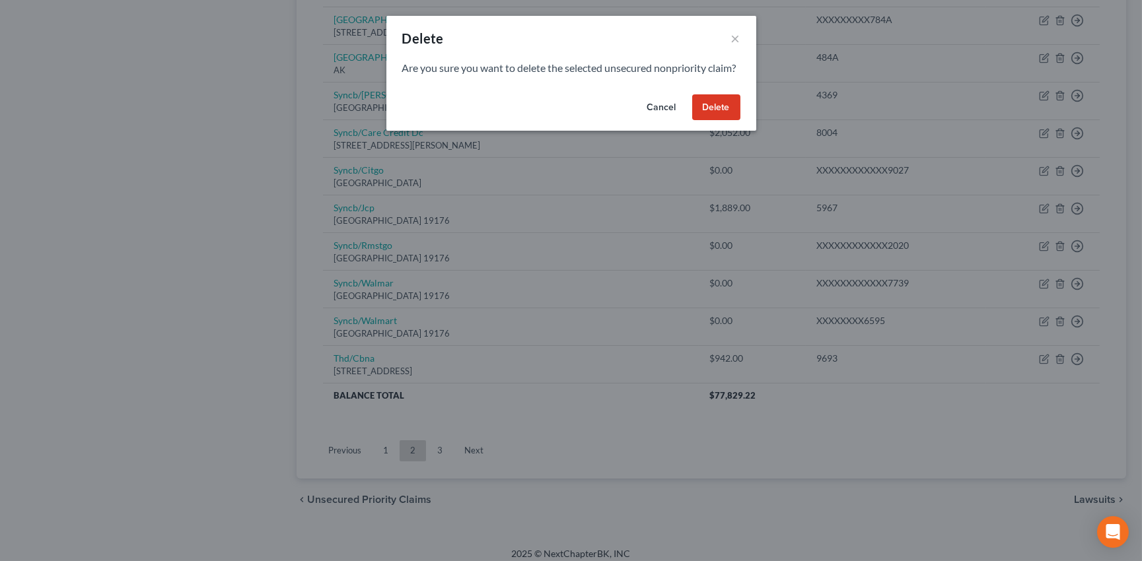
click at [711, 119] on button "Delete" at bounding box center [716, 107] width 48 height 26
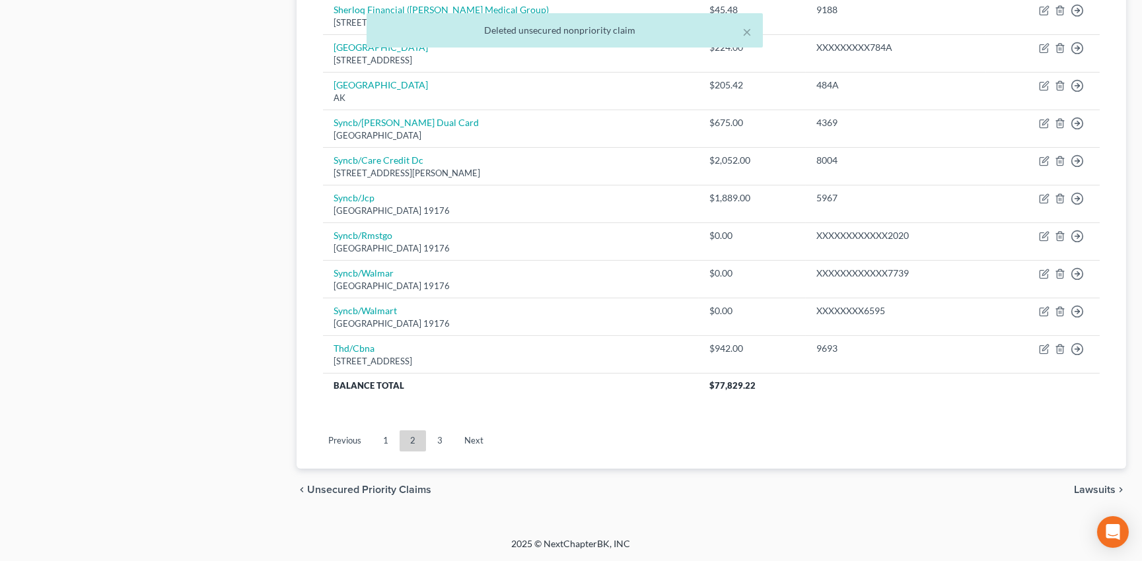
scroll to position [773, 0]
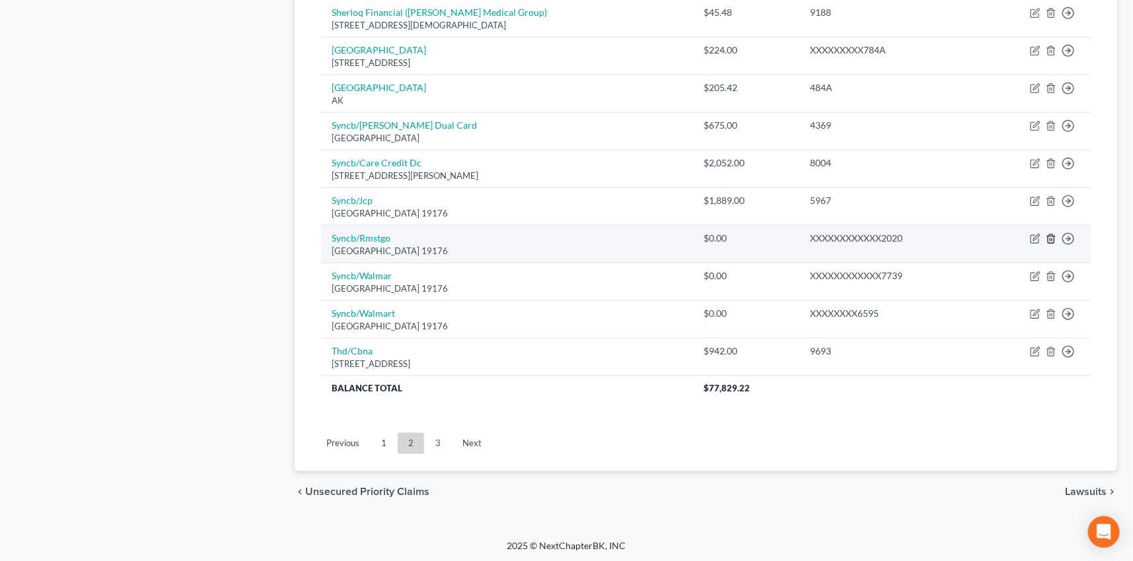
click at [1051, 234] on icon "button" at bounding box center [1051, 239] width 11 height 11
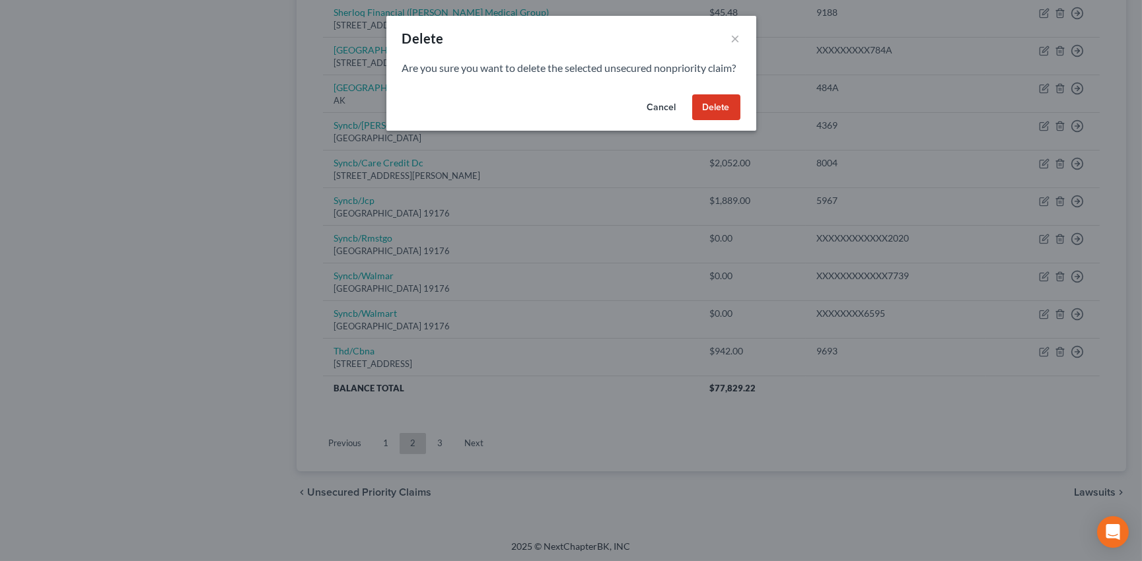
click at [720, 120] on button "Delete" at bounding box center [716, 107] width 48 height 26
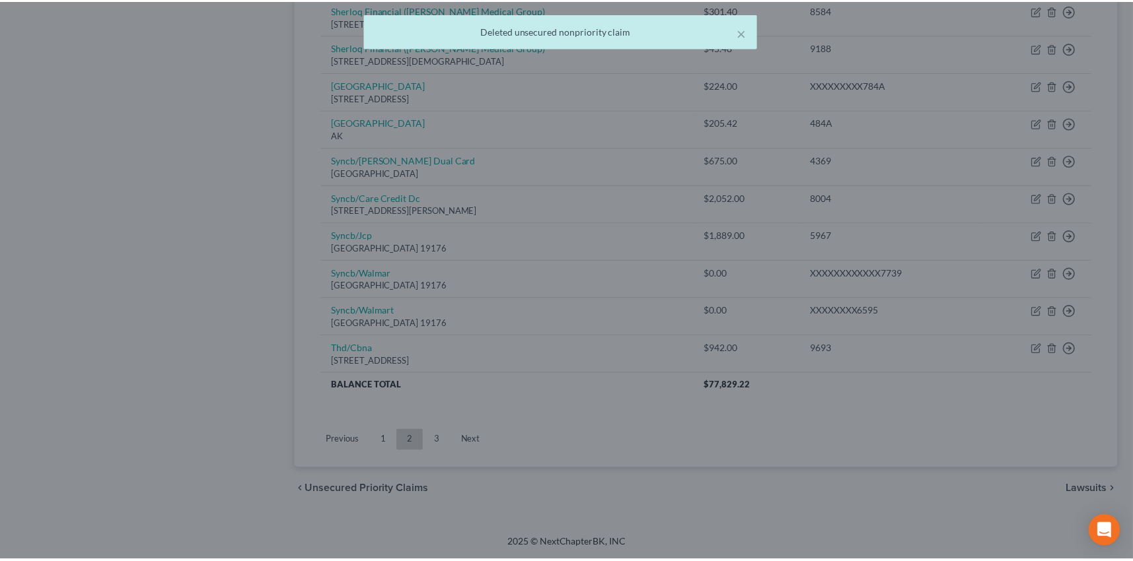
scroll to position [735, 0]
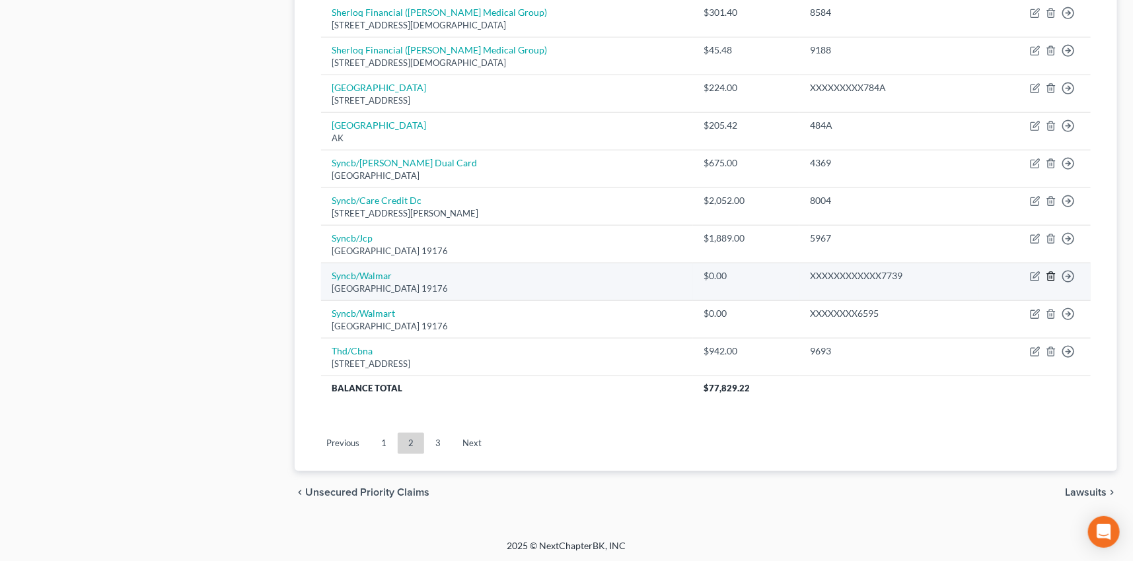
click at [1052, 277] on line "button" at bounding box center [1052, 278] width 0 height 3
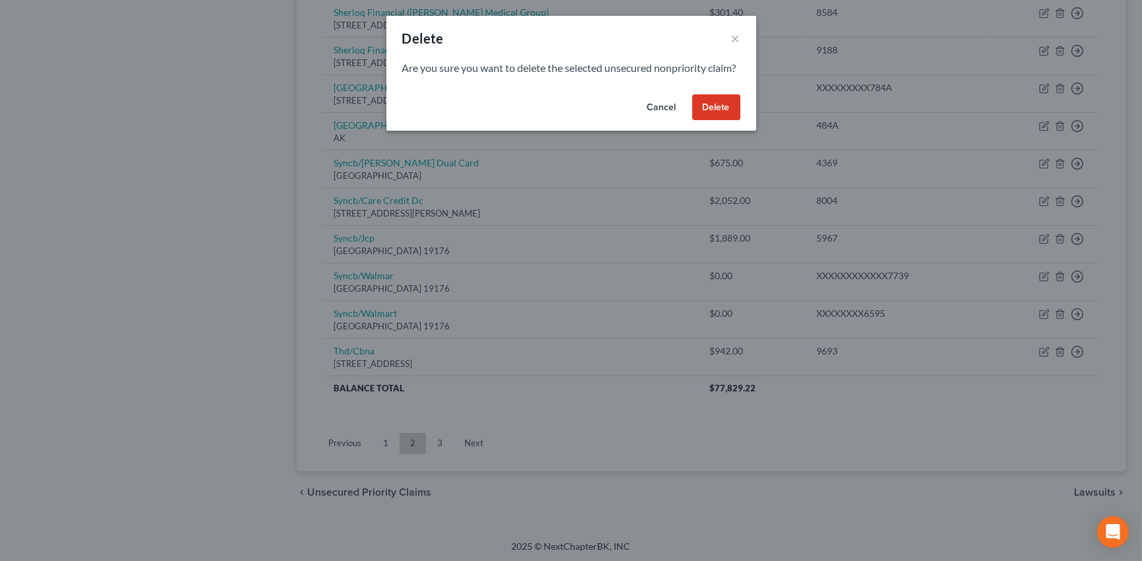
click at [719, 120] on button "Delete" at bounding box center [716, 107] width 48 height 26
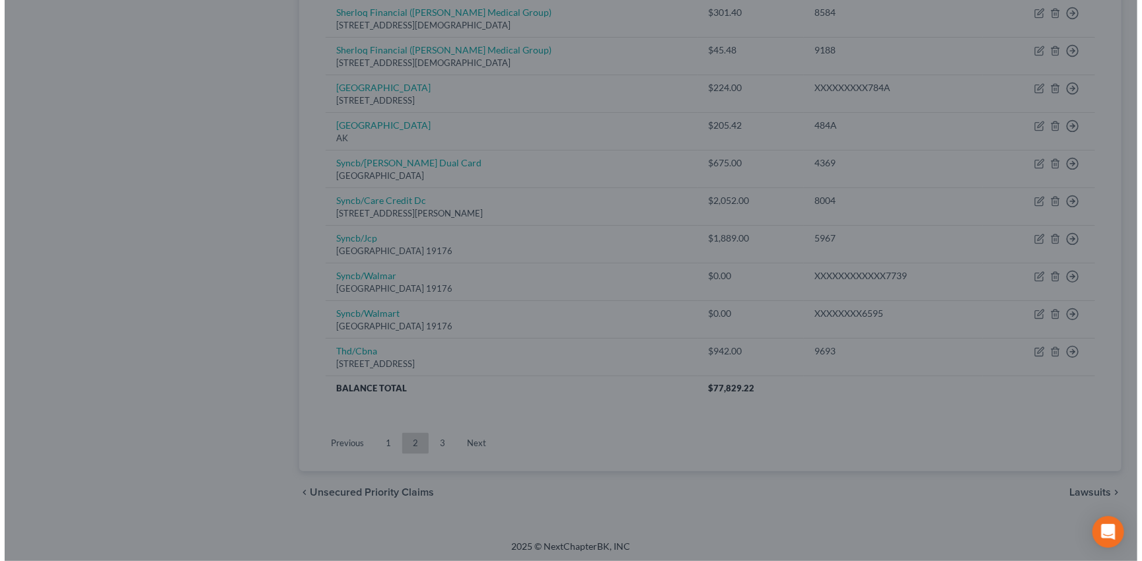
scroll to position [698, 0]
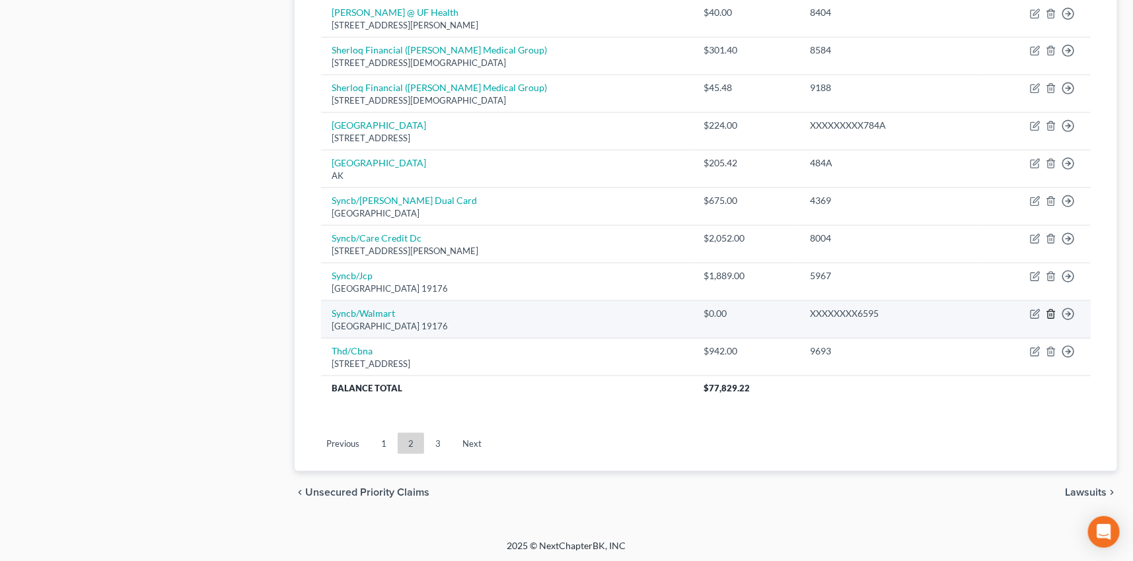
click at [1053, 310] on icon "button" at bounding box center [1051, 314] width 11 height 11
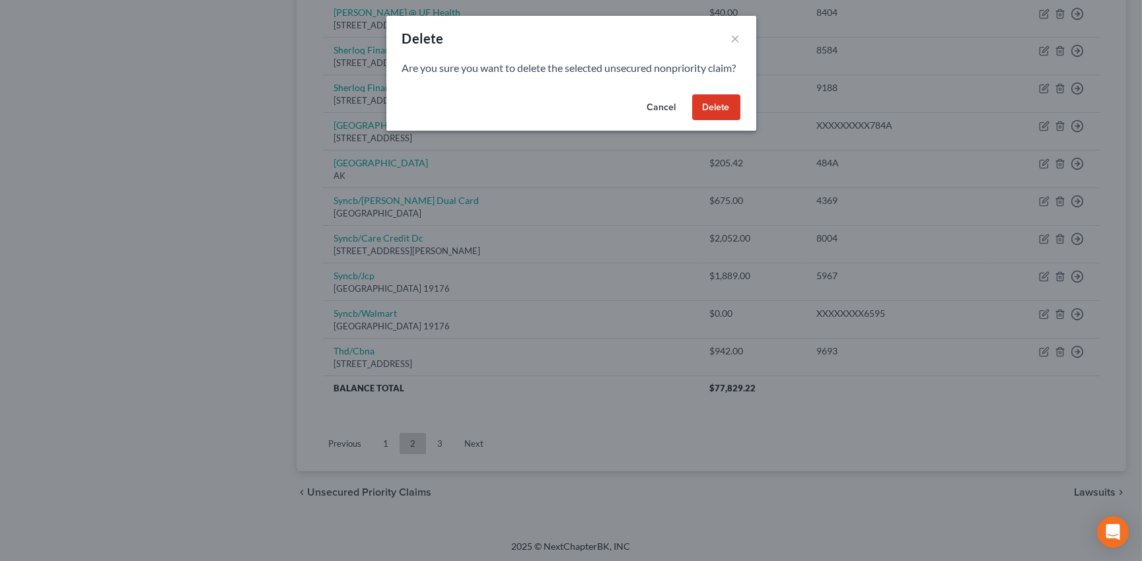
click at [715, 121] on button "Delete" at bounding box center [716, 107] width 48 height 26
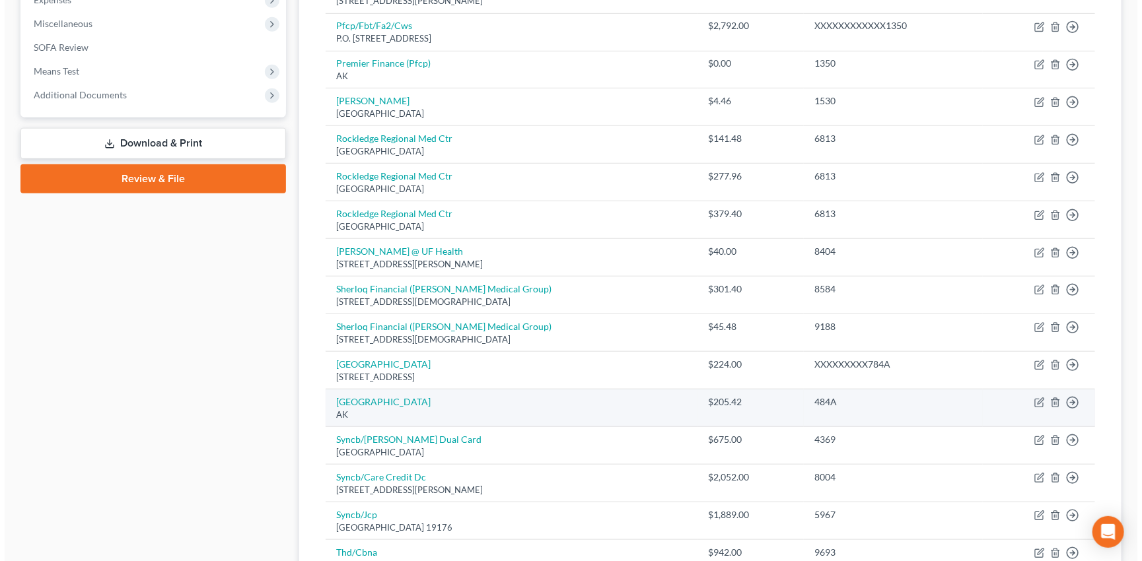
scroll to position [480, 0]
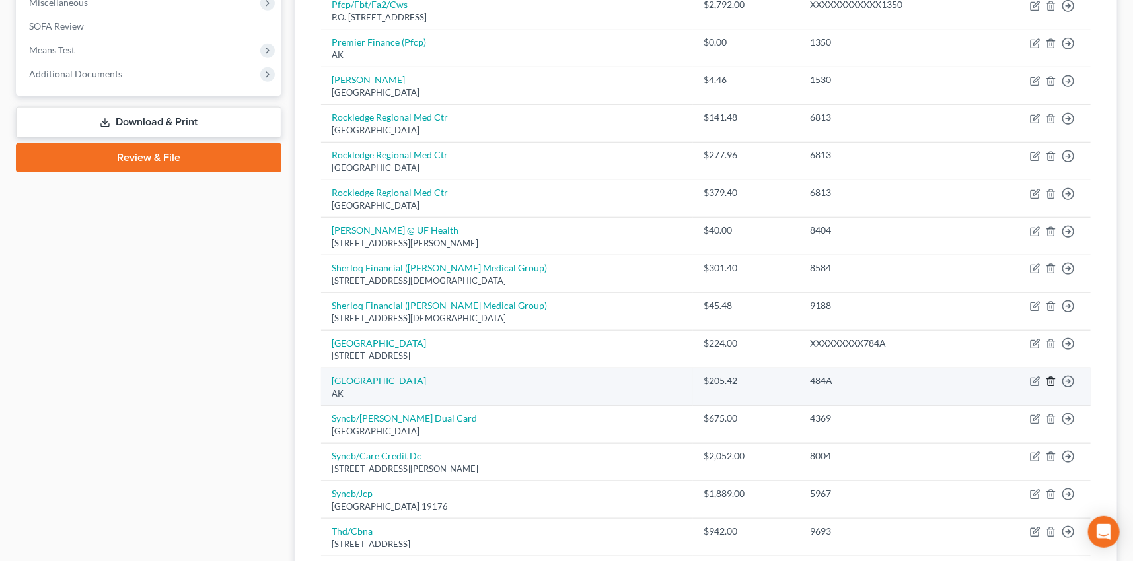
click at [1052, 378] on icon "button" at bounding box center [1051, 382] width 11 height 11
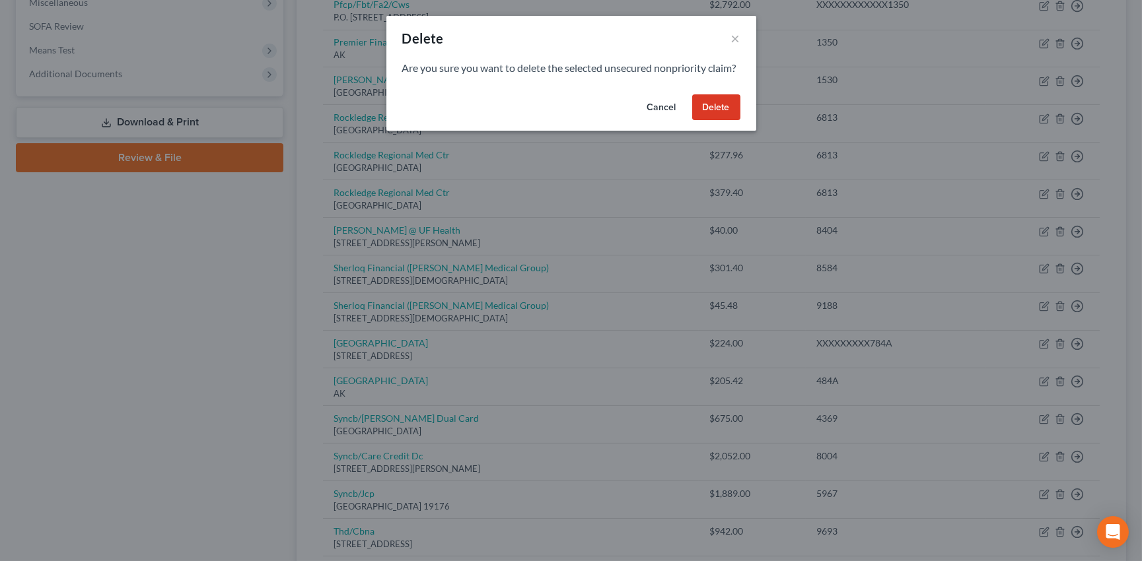
click at [721, 116] on button "Delete" at bounding box center [716, 107] width 48 height 26
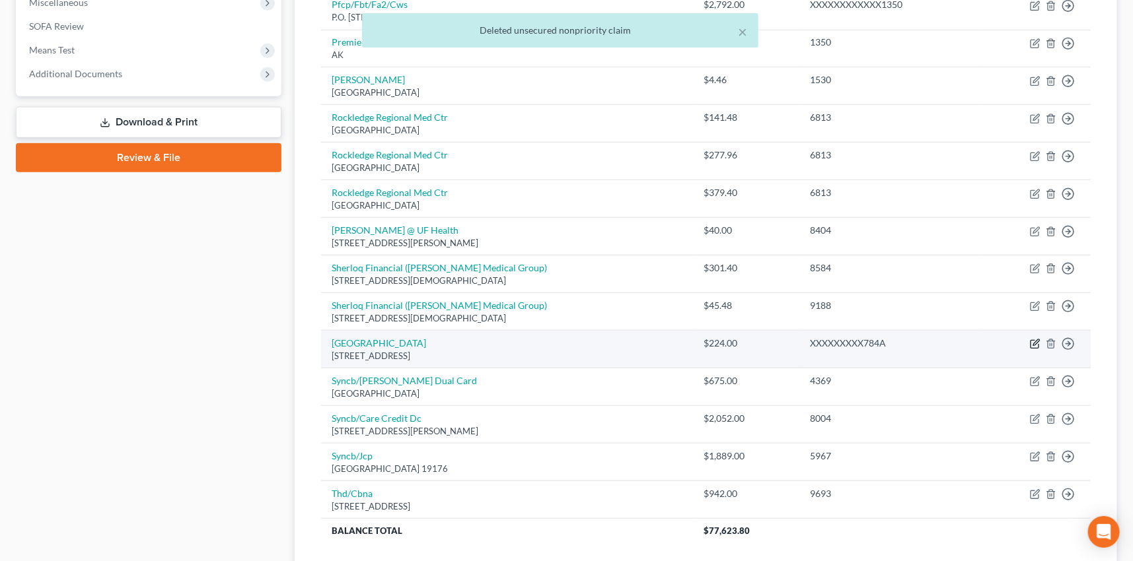
click at [1031, 341] on icon "button" at bounding box center [1034, 345] width 8 height 8
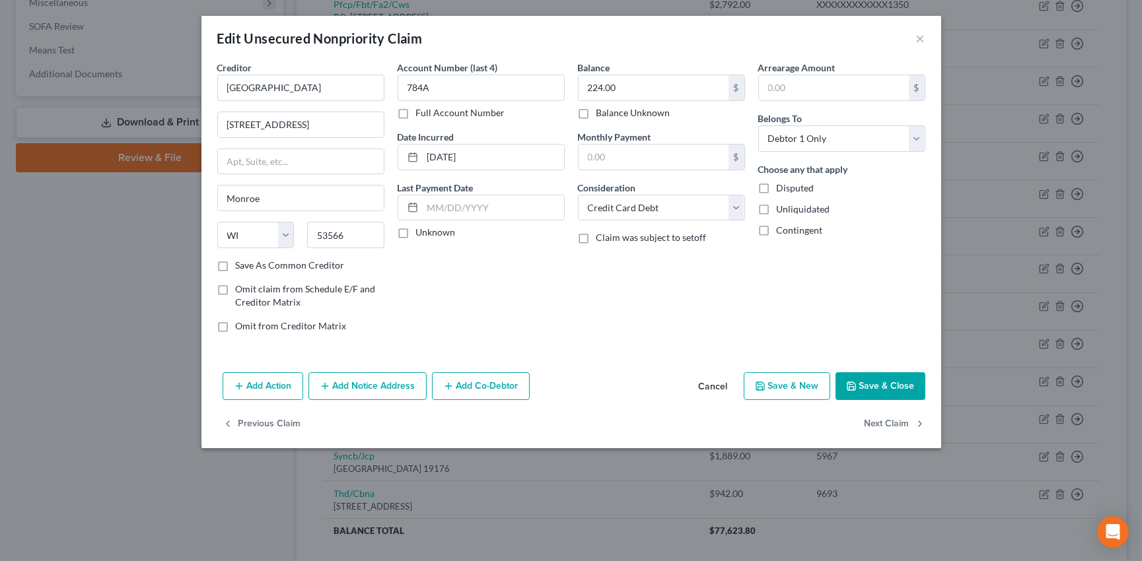
click at [416, 230] on label "Unknown" at bounding box center [436, 232] width 40 height 13
click at [421, 230] on input "Unknown" at bounding box center [425, 230] width 9 height 9
click at [236, 266] on label "Save As Common Creditor" at bounding box center [290, 265] width 109 height 13
click at [241, 266] on input "Save As Common Creditor" at bounding box center [245, 263] width 9 height 9
click at [882, 380] on button "Save & Close" at bounding box center [881, 387] width 90 height 28
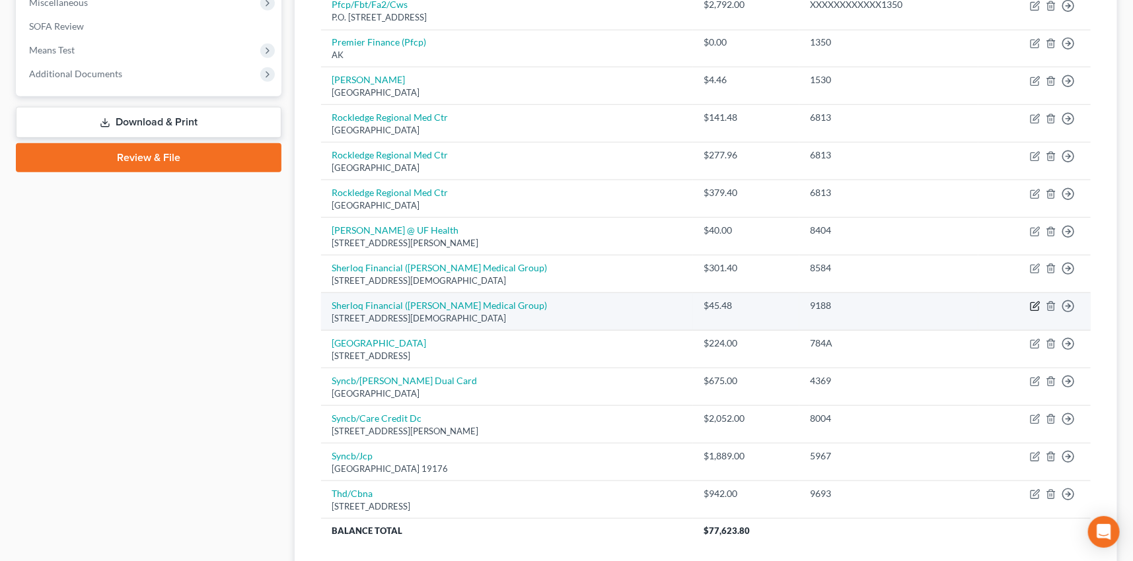
click at [1031, 304] on icon "button" at bounding box center [1035, 306] width 11 height 11
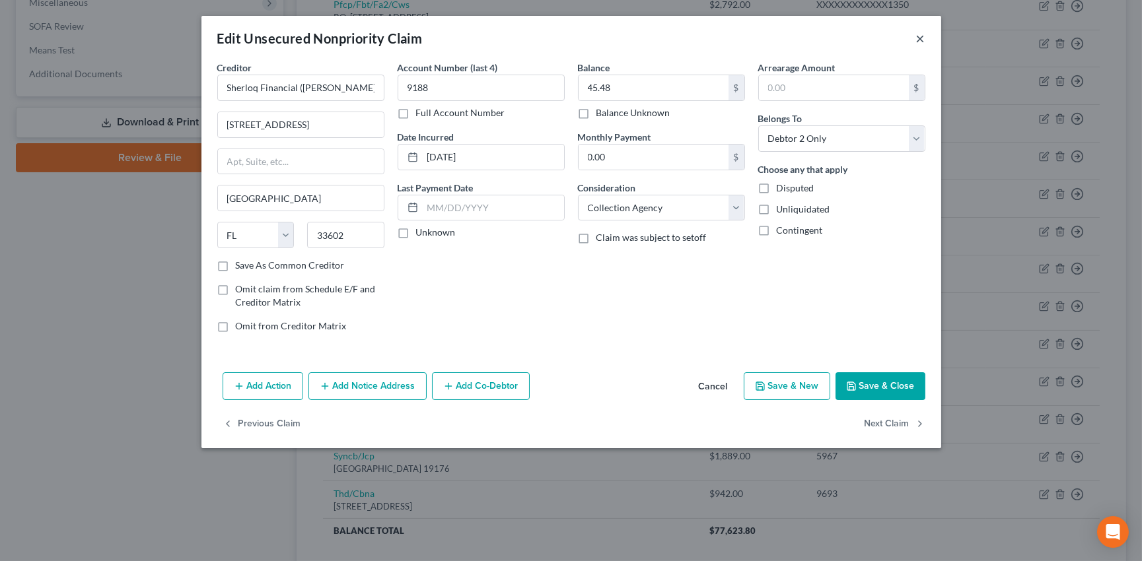
click at [921, 38] on button "×" at bounding box center [920, 38] width 9 height 16
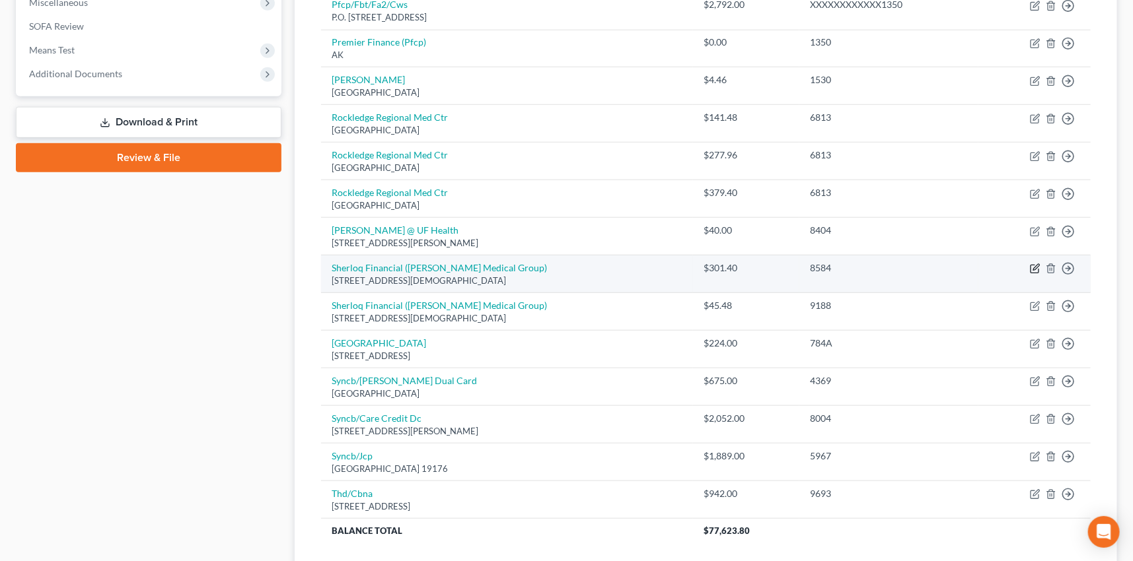
click at [1034, 269] on icon "button" at bounding box center [1035, 269] width 11 height 11
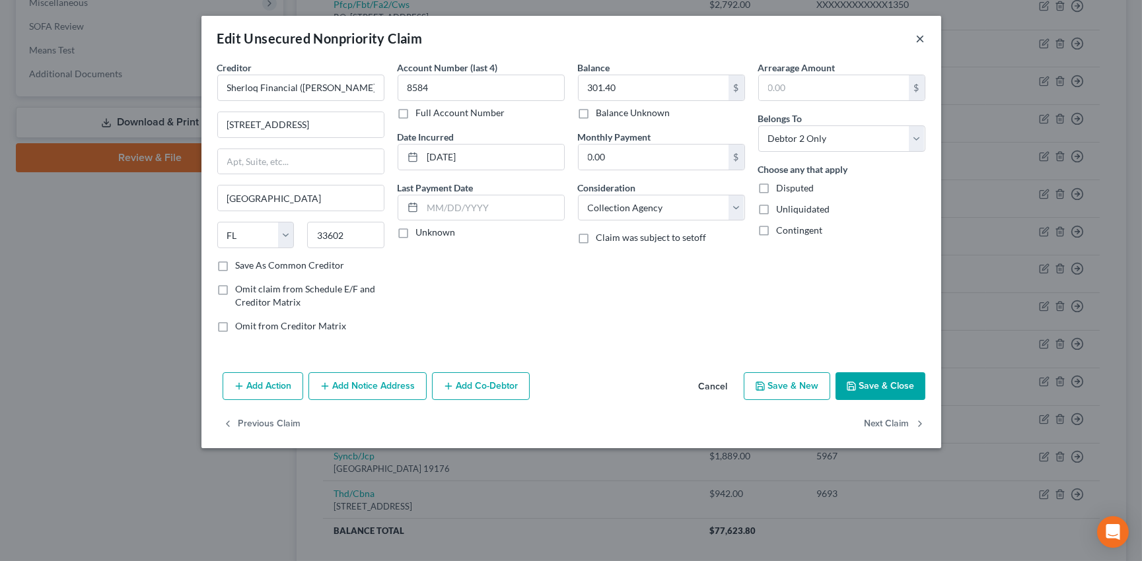
click at [917, 32] on button "×" at bounding box center [920, 38] width 9 height 16
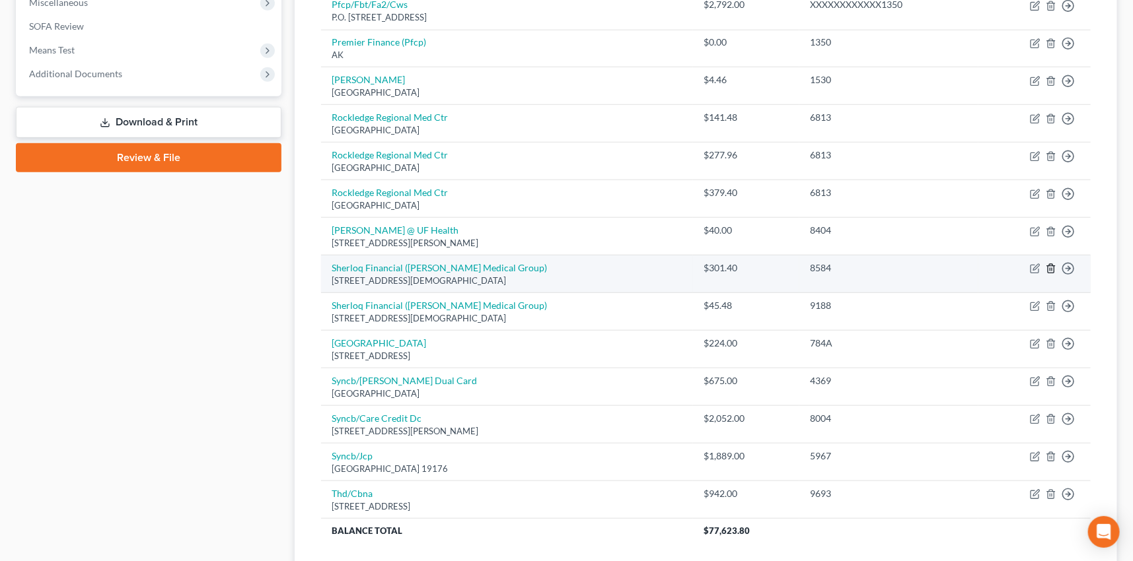
click at [1051, 266] on polyline "button" at bounding box center [1051, 266] width 8 height 0
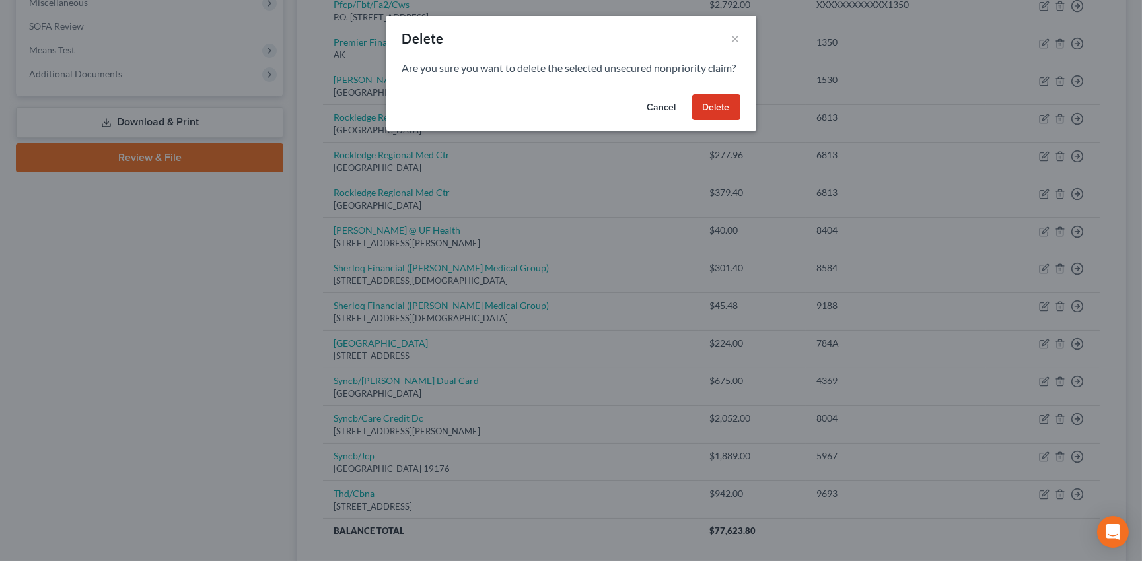
click at [731, 121] on button "Delete" at bounding box center [716, 107] width 48 height 26
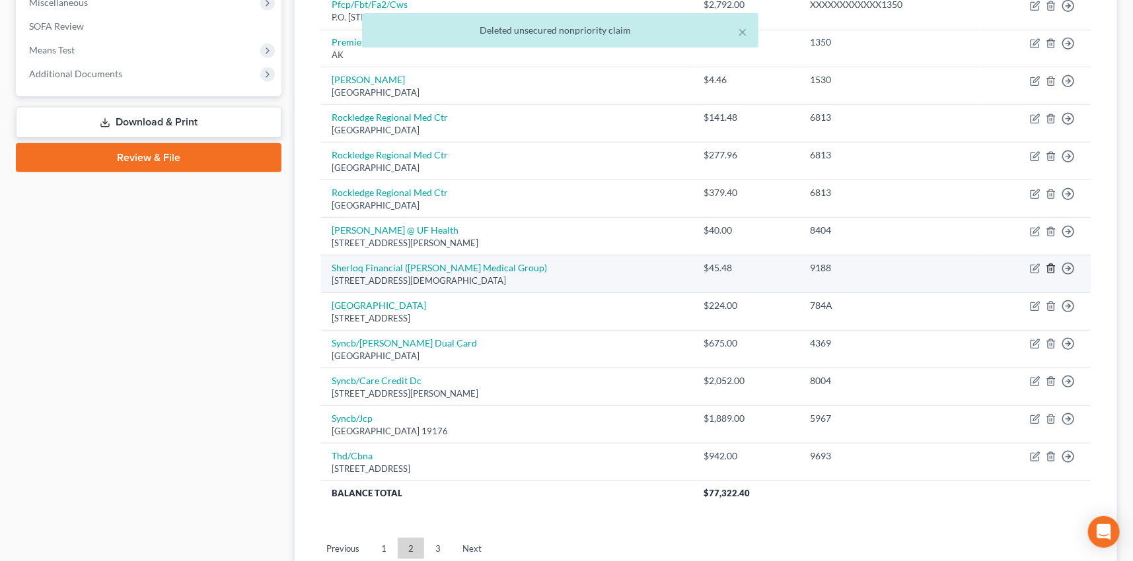
click at [1051, 266] on polyline "button" at bounding box center [1051, 266] width 8 height 0
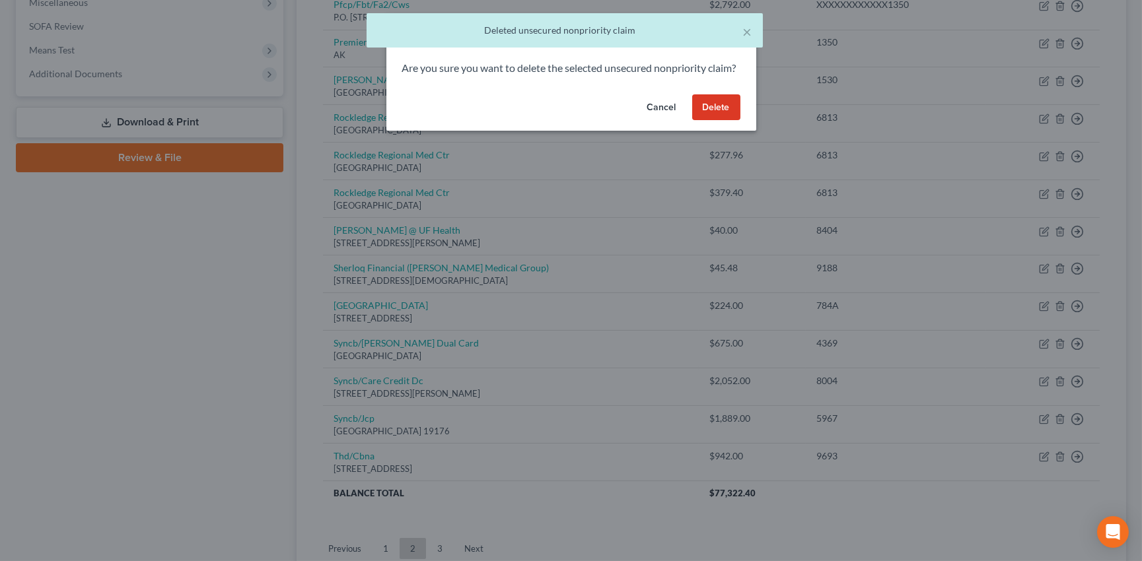
click at [711, 120] on button "Delete" at bounding box center [716, 107] width 48 height 26
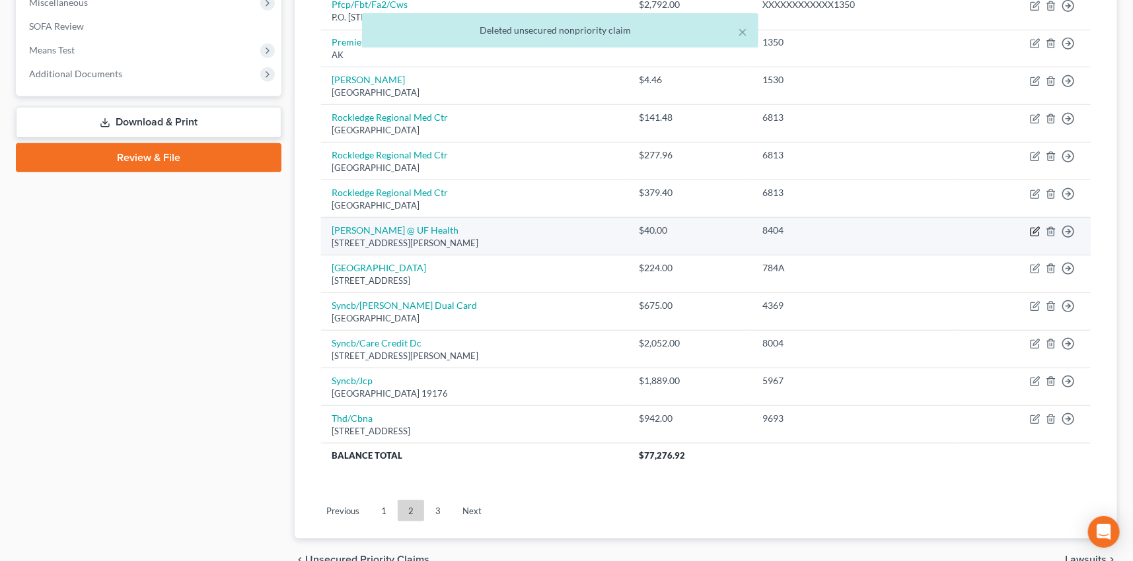
click at [1035, 229] on icon "button" at bounding box center [1035, 232] width 11 height 11
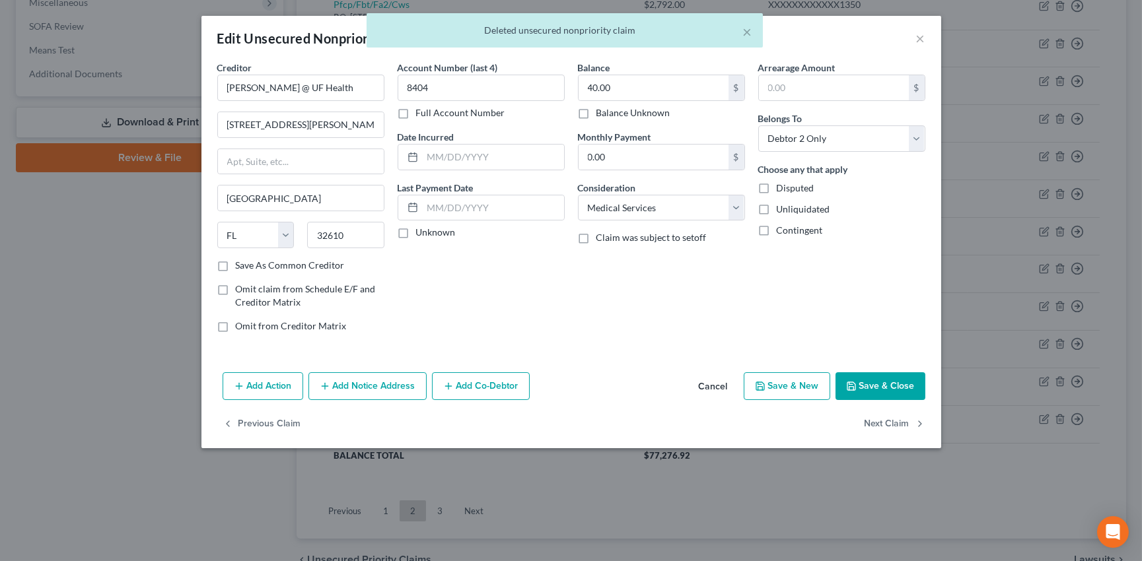
click at [916, 38] on body "Home New Case Client Portal Directory Cases DebtorCC Managed Cases Harnage Law,…" at bounding box center [571, 75] width 1142 height 1111
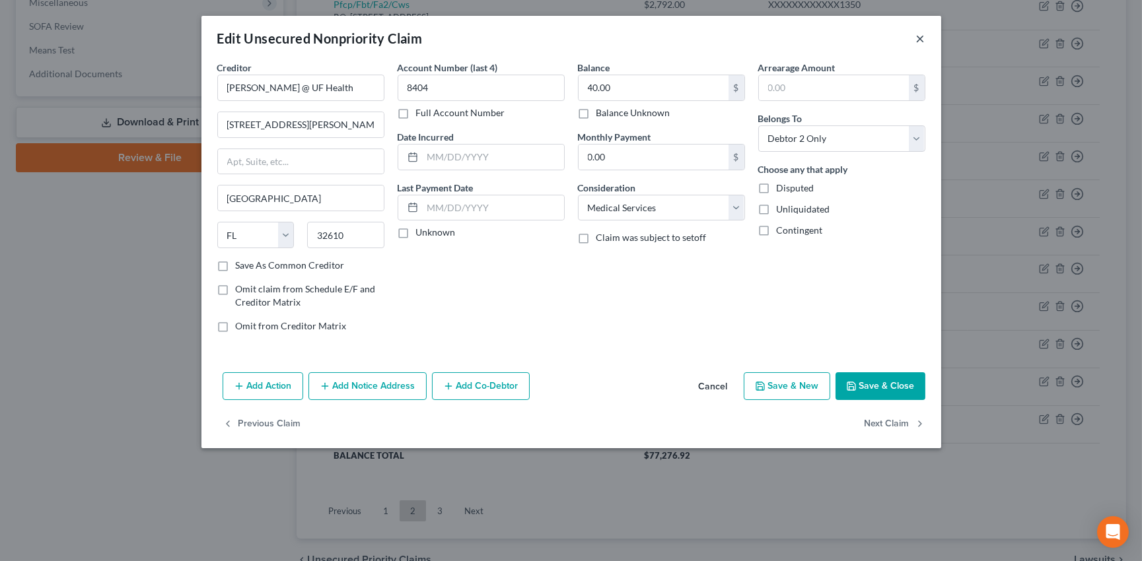
click at [918, 38] on button "×" at bounding box center [920, 38] width 9 height 16
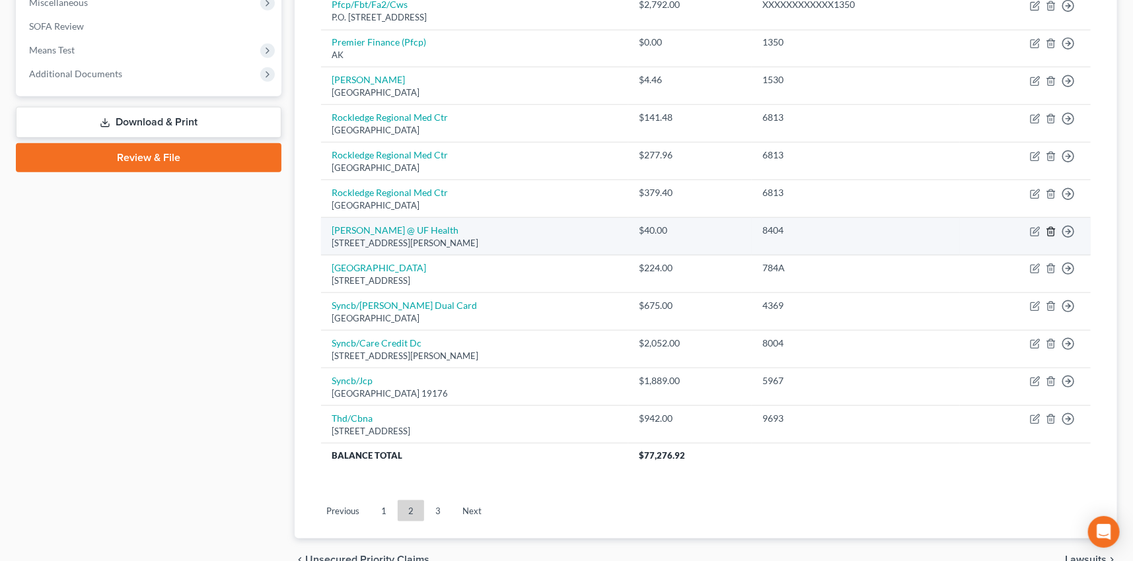
click at [1050, 229] on icon "button" at bounding box center [1051, 232] width 11 height 11
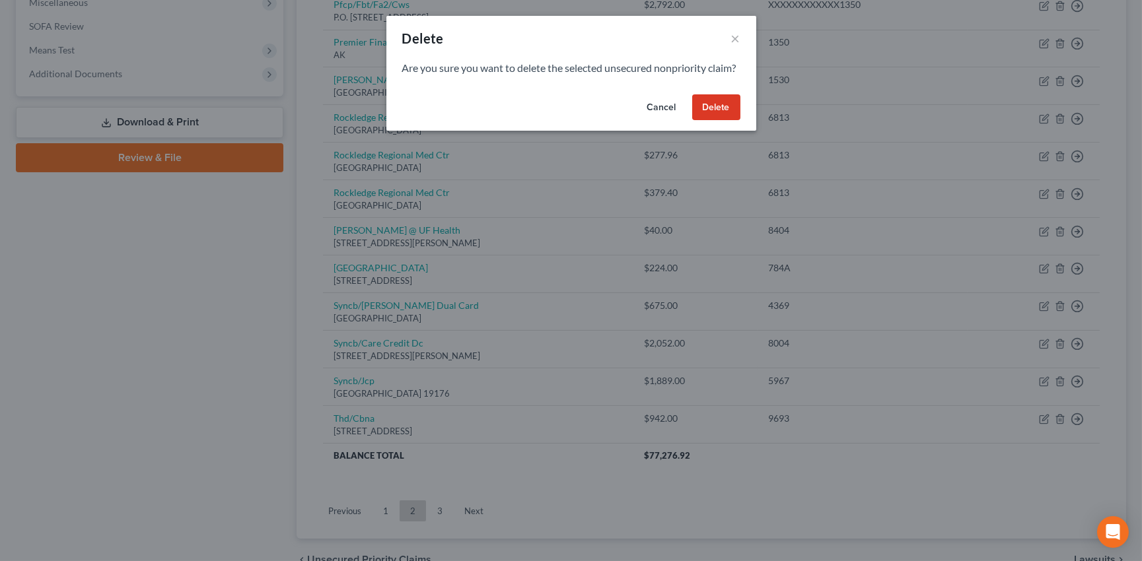
click at [719, 118] on button "Delete" at bounding box center [716, 107] width 48 height 26
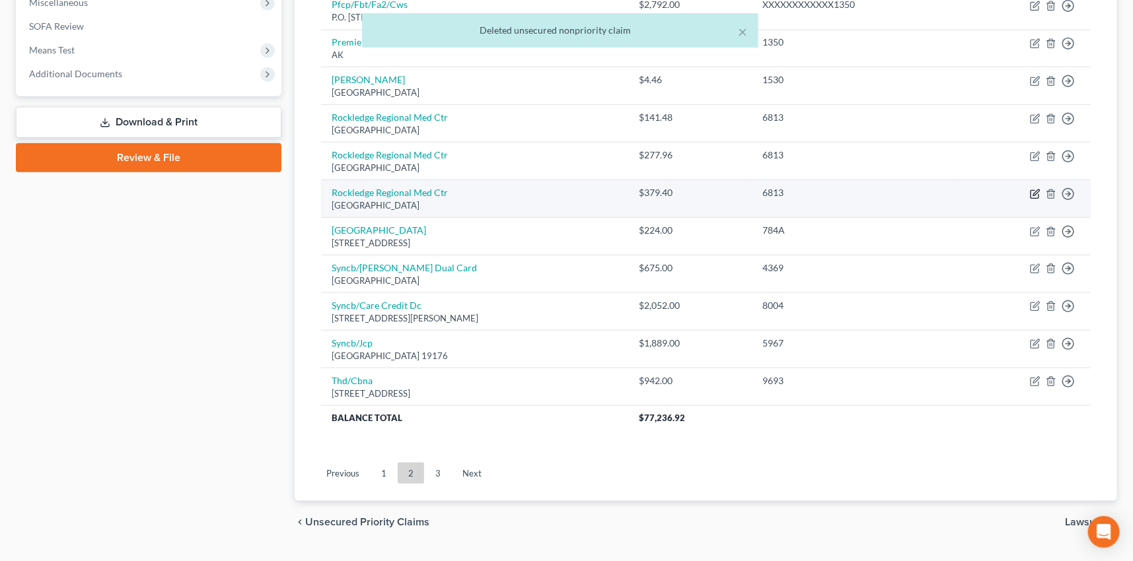
click at [1035, 192] on icon "button" at bounding box center [1036, 193] width 6 height 6
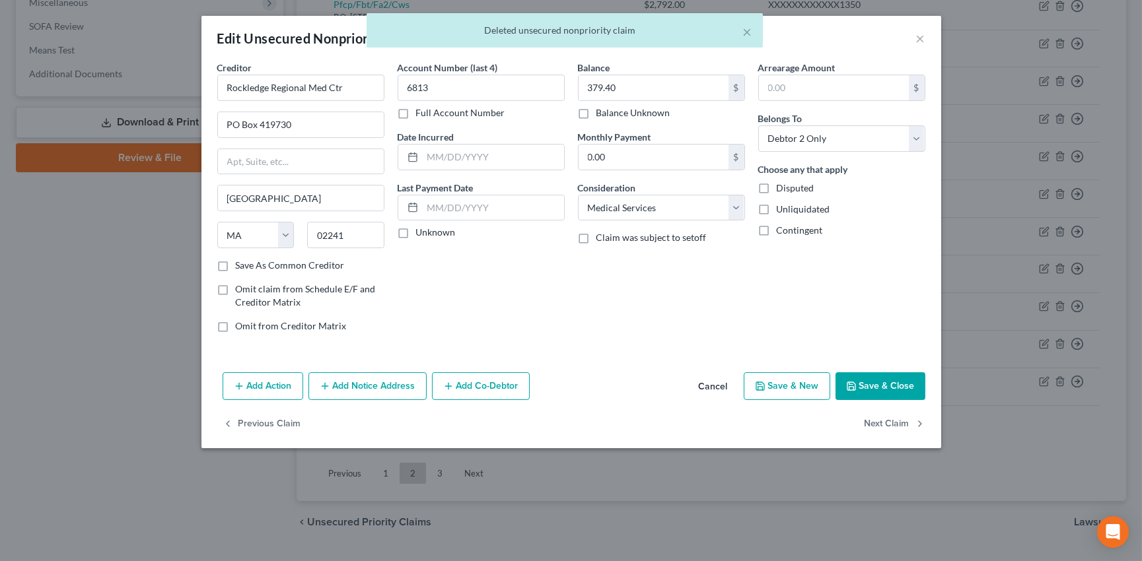
click at [920, 37] on div "× Deleted unsecured nonpriority claim" at bounding box center [564, 33] width 1142 height 41
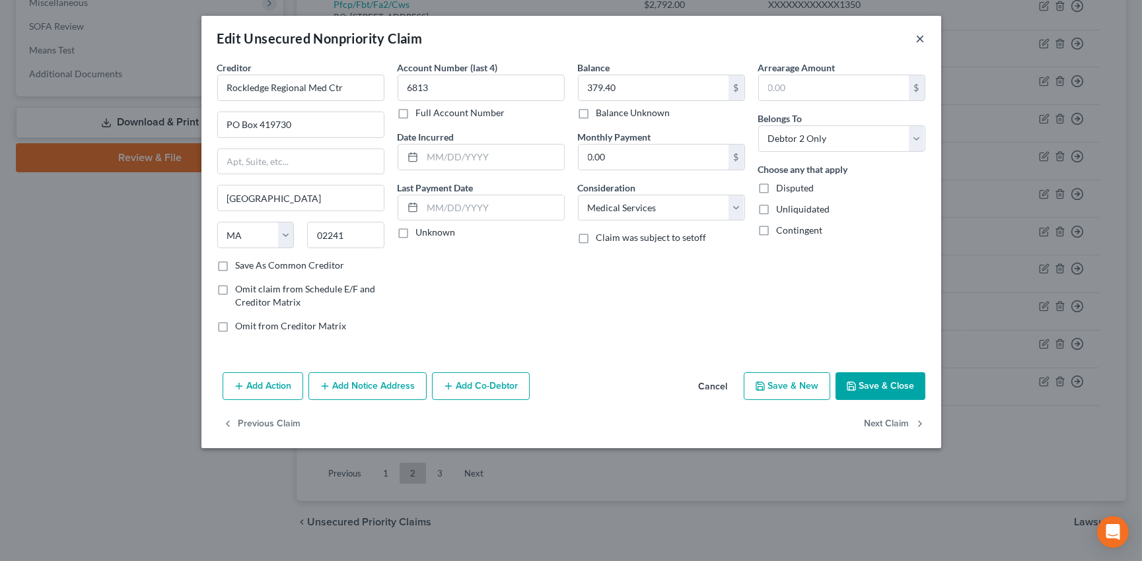
click at [920, 37] on button "×" at bounding box center [920, 38] width 9 height 16
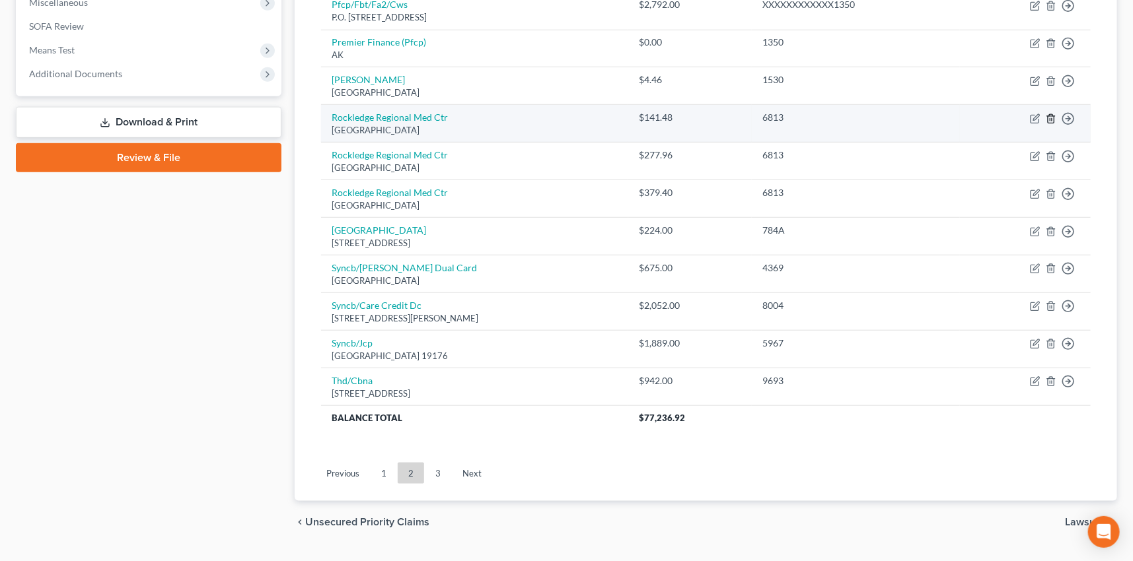
click at [1050, 116] on icon "button" at bounding box center [1051, 119] width 11 height 11
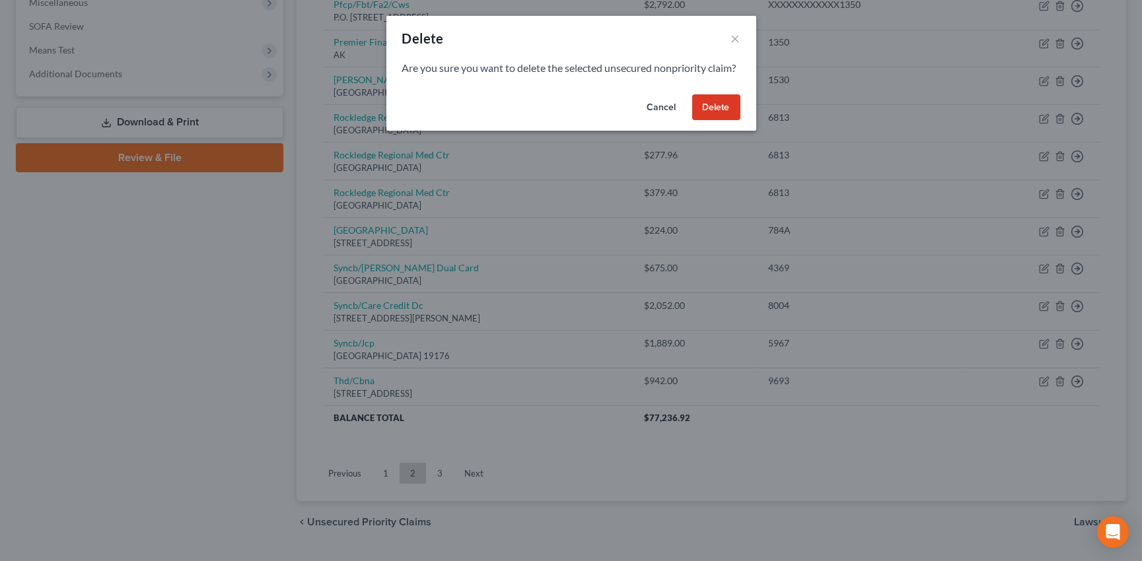
click at [726, 120] on button "Delete" at bounding box center [716, 107] width 48 height 26
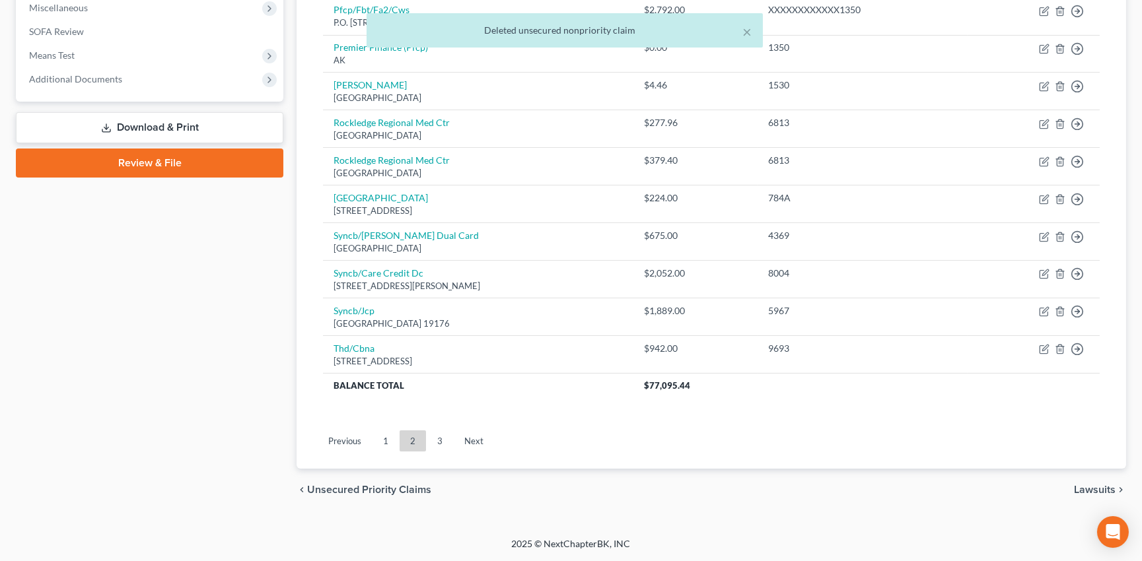
scroll to position [472, 0]
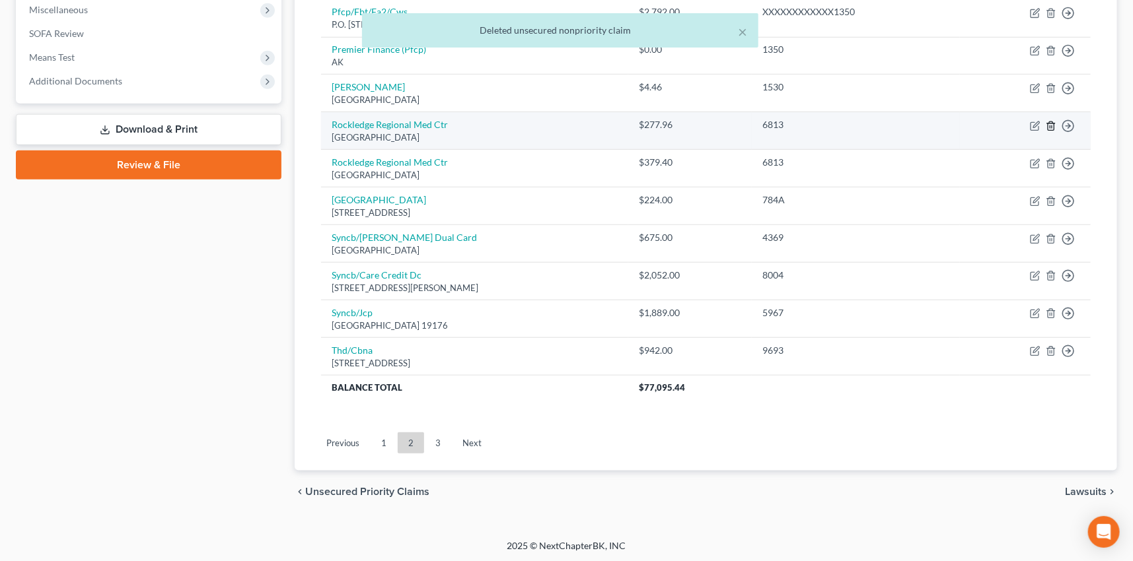
click at [1050, 123] on icon "button" at bounding box center [1051, 126] width 11 height 11
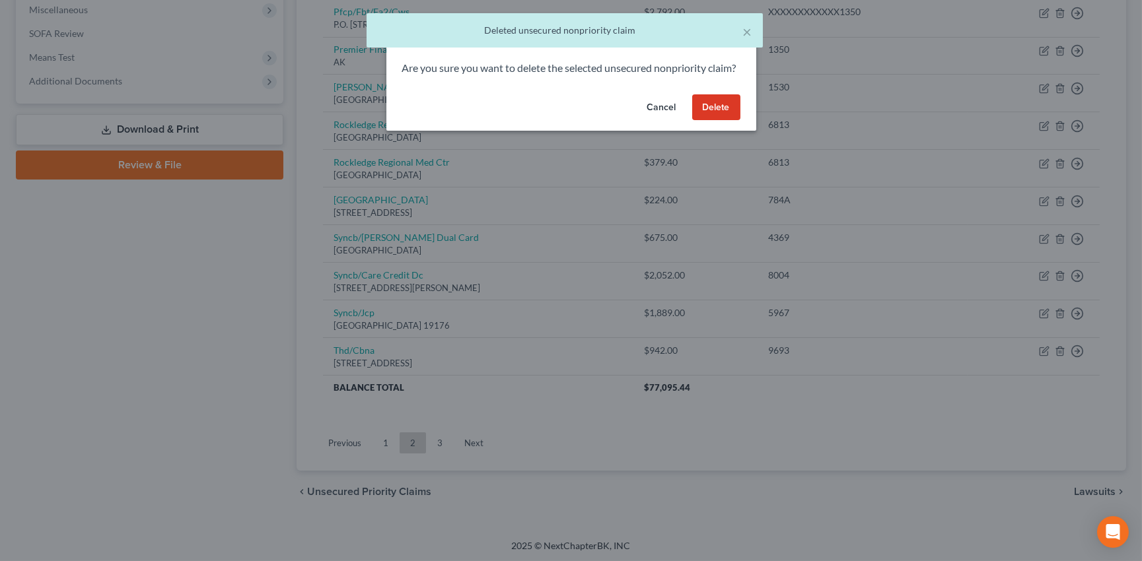
click at [720, 121] on button "Delete" at bounding box center [716, 107] width 48 height 26
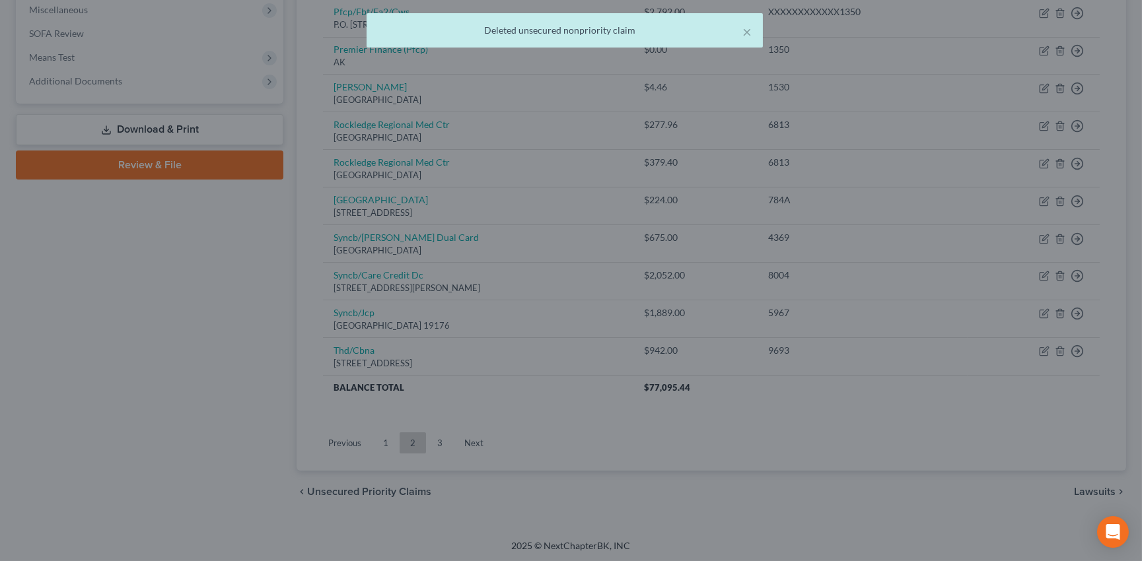
scroll to position [435, 0]
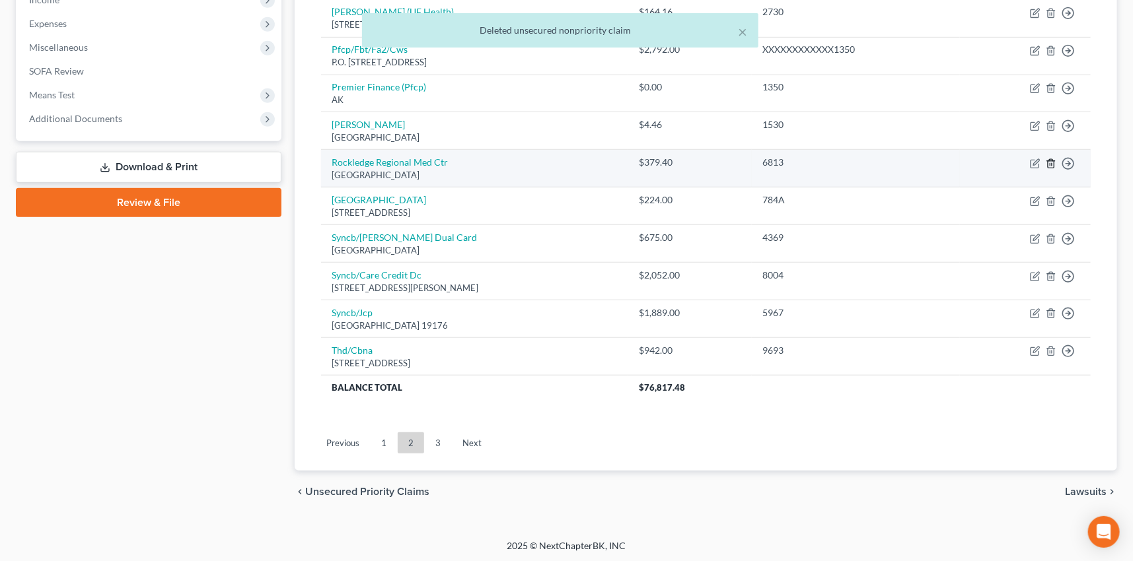
click at [1052, 160] on icon "button" at bounding box center [1051, 164] width 11 height 11
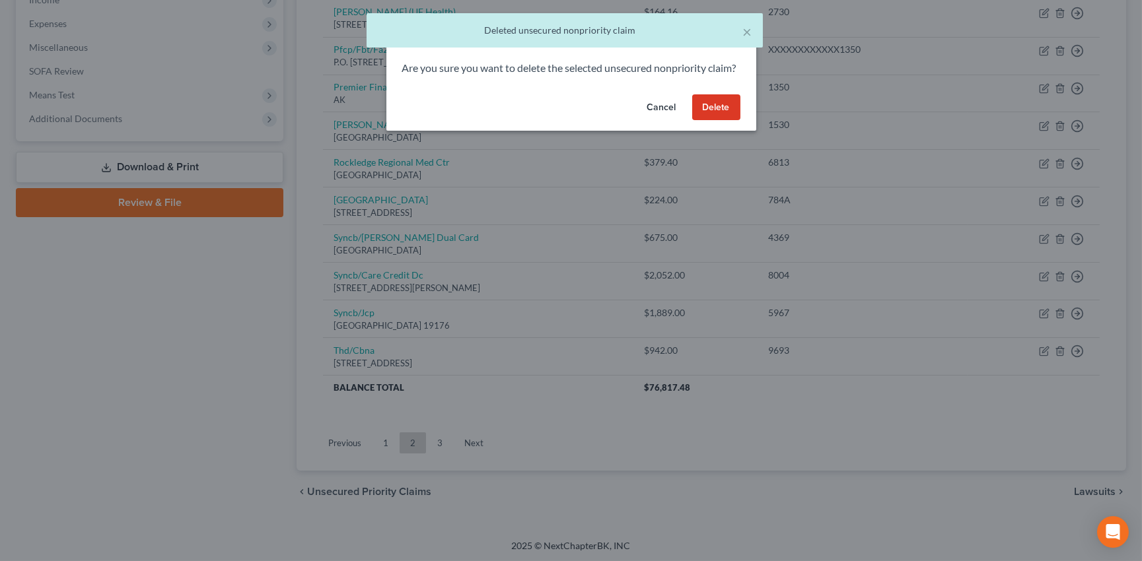
click at [711, 119] on button "Delete" at bounding box center [716, 107] width 48 height 26
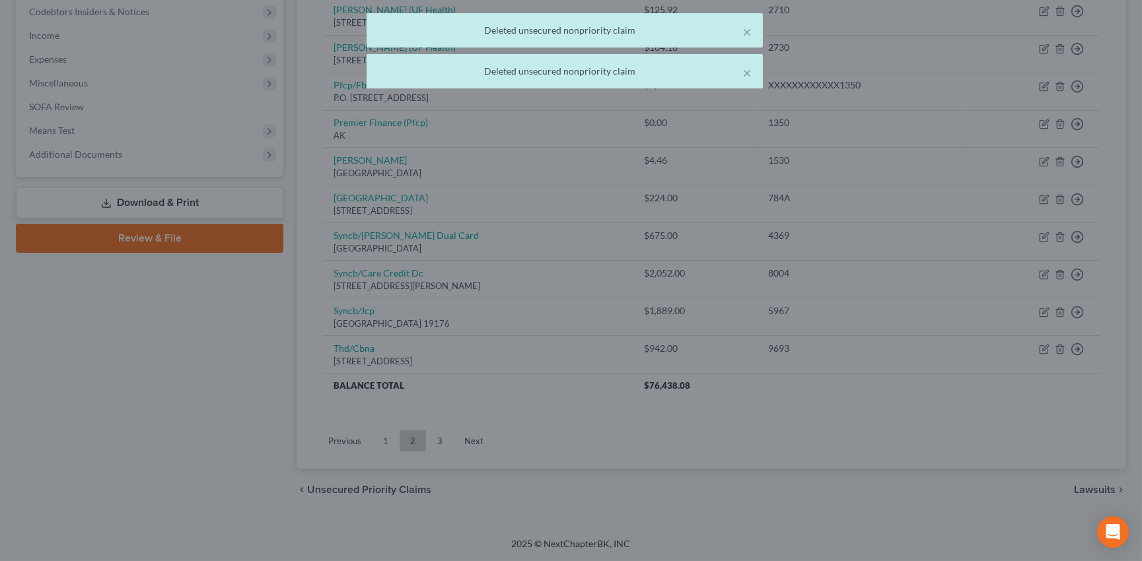
scroll to position [396, 0]
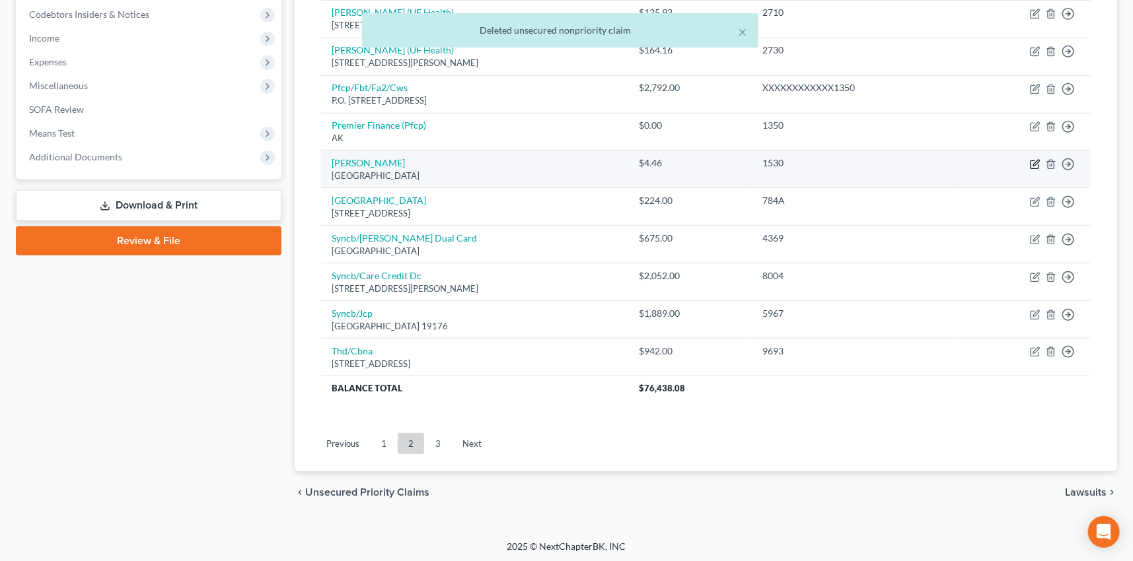
click at [1037, 160] on icon "button" at bounding box center [1035, 164] width 11 height 11
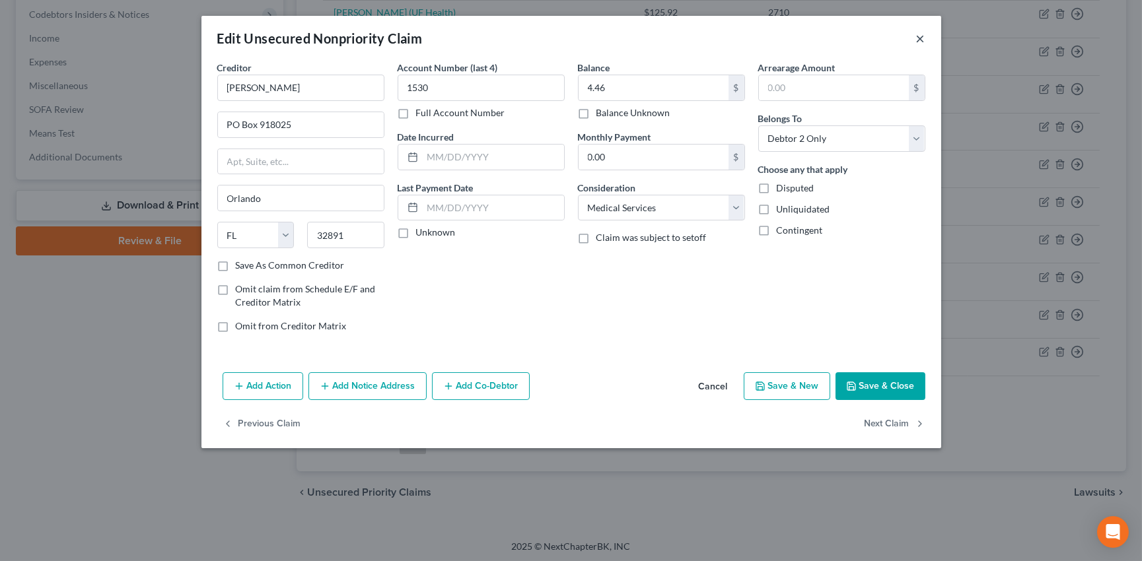
click at [918, 40] on button "×" at bounding box center [920, 38] width 9 height 16
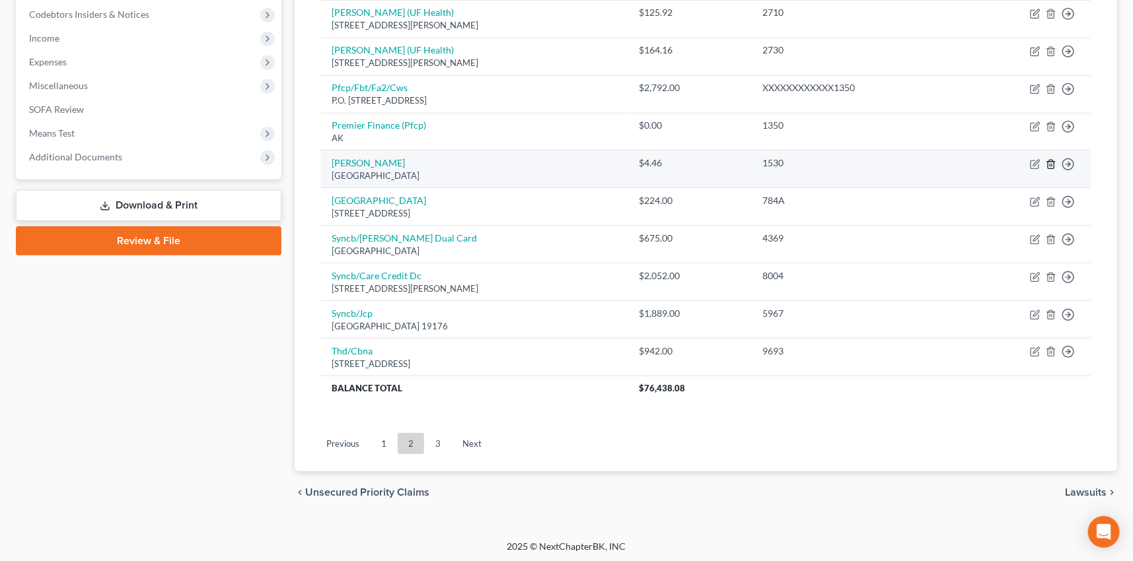
click at [1050, 164] on line "button" at bounding box center [1050, 165] width 0 height 3
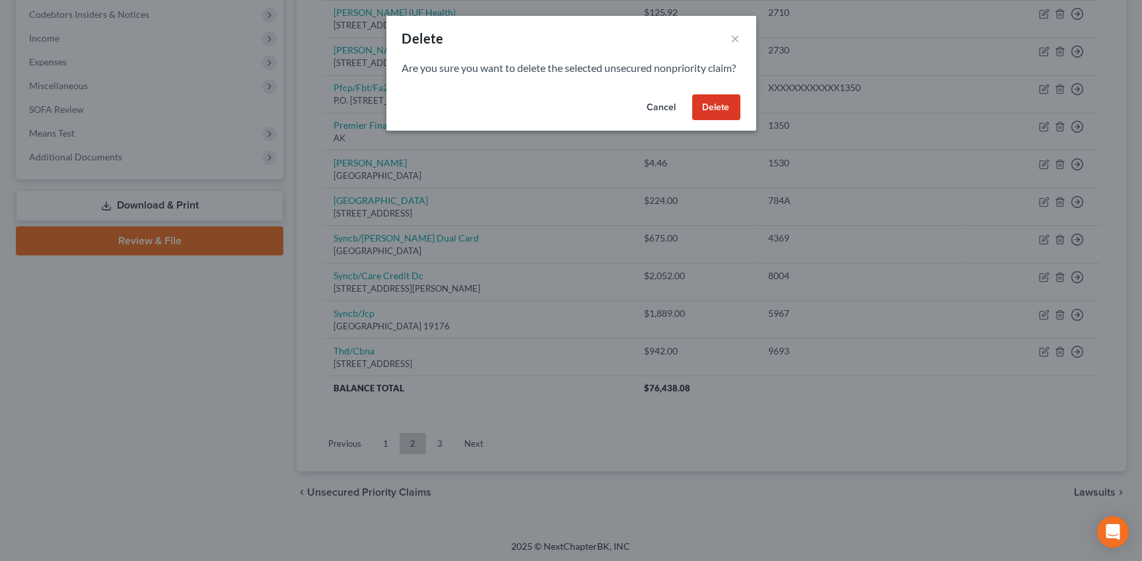
click at [713, 117] on button "Delete" at bounding box center [716, 107] width 48 height 26
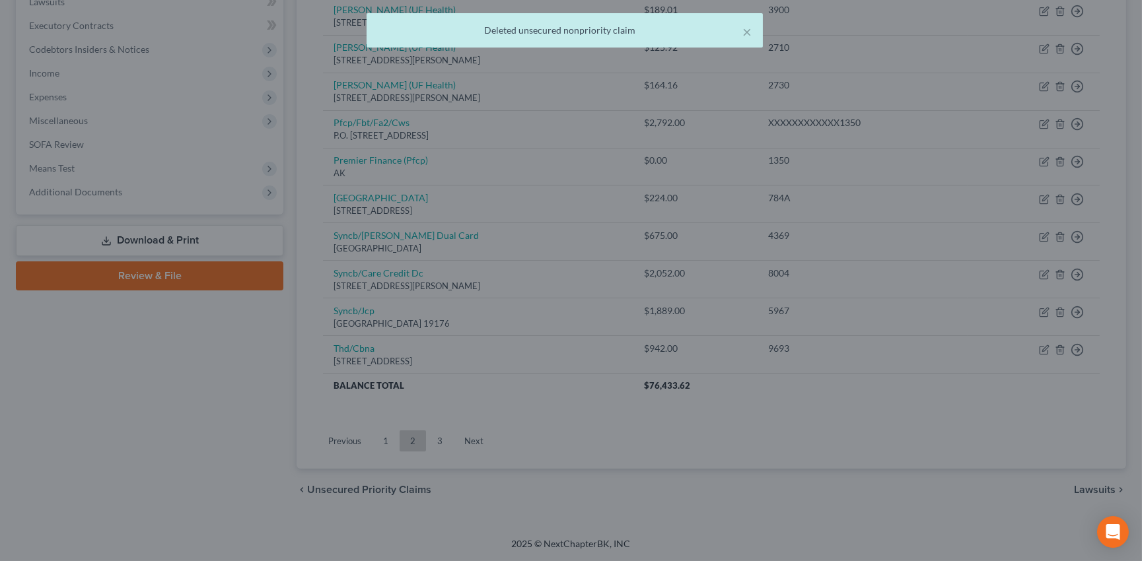
scroll to position [359, 0]
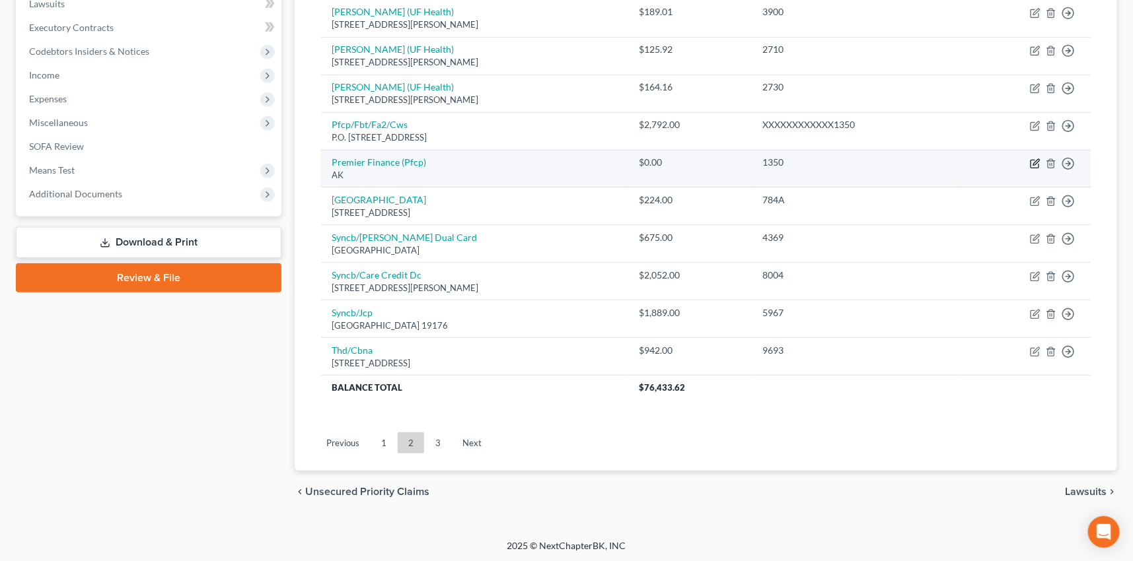
click at [1034, 160] on icon "button" at bounding box center [1035, 164] width 11 height 11
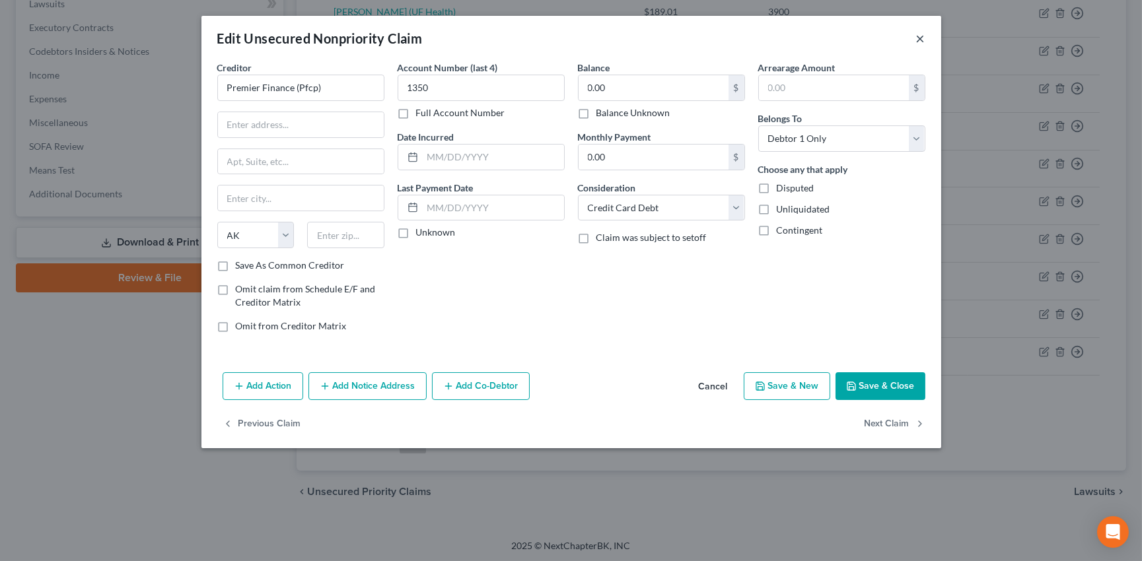
click at [918, 39] on button "×" at bounding box center [920, 38] width 9 height 16
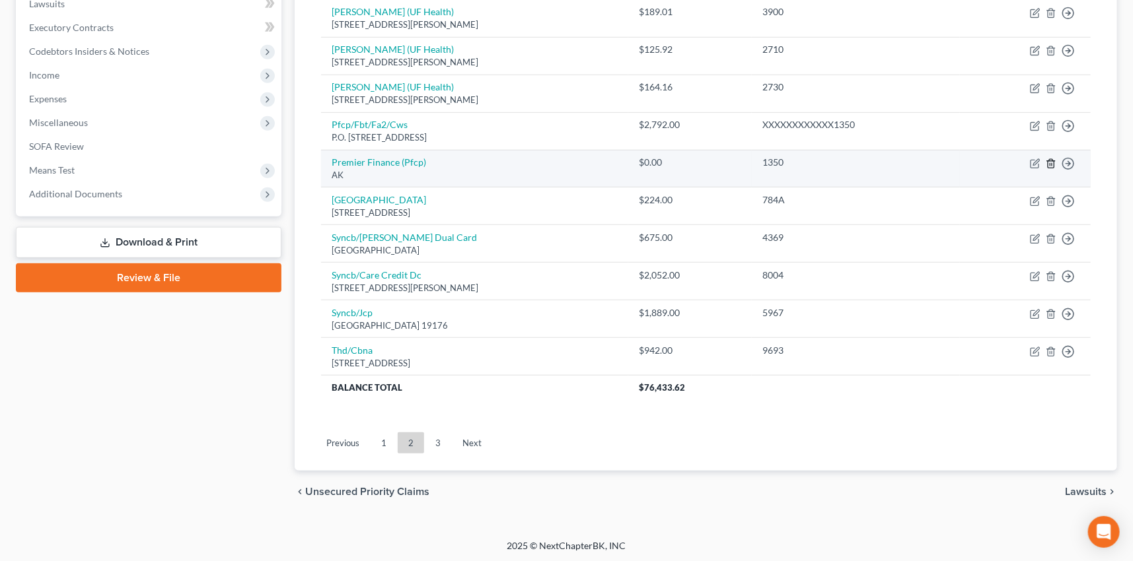
click at [1048, 159] on icon "button" at bounding box center [1051, 163] width 6 height 9
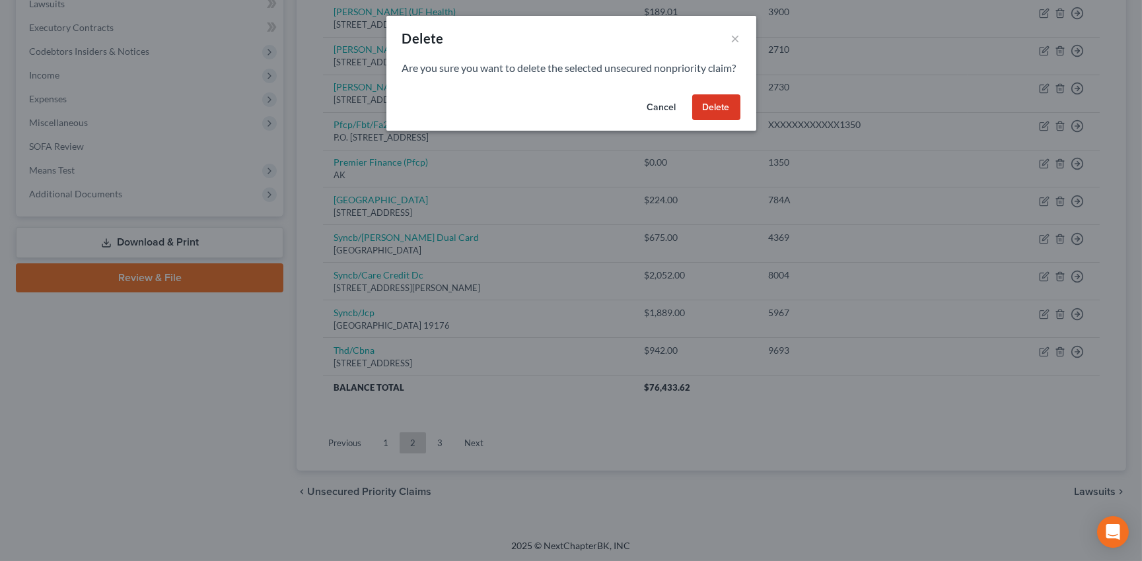
click at [721, 117] on button "Delete" at bounding box center [716, 107] width 48 height 26
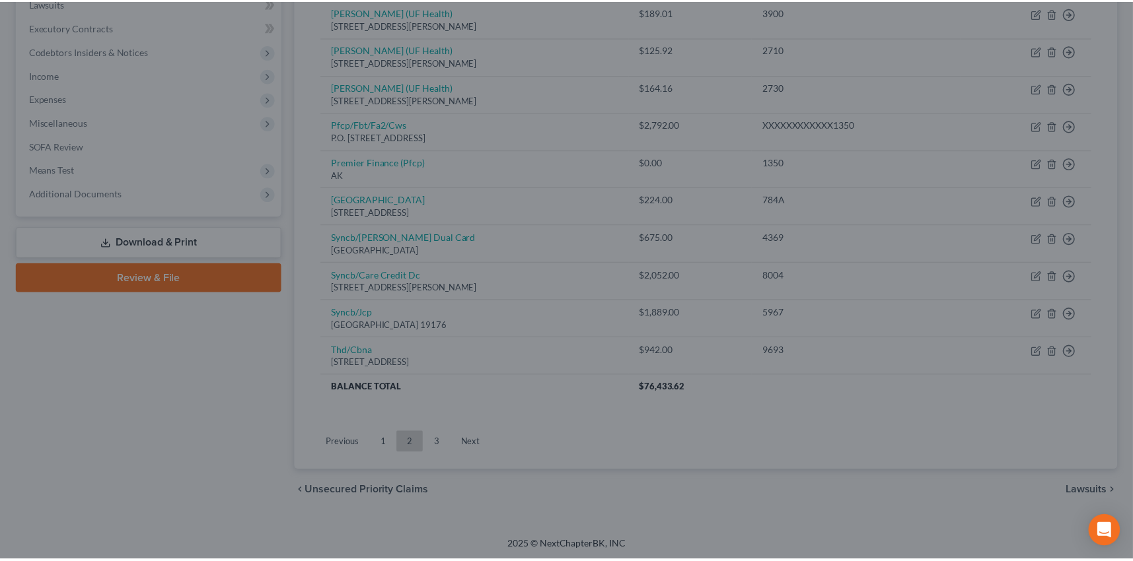
scroll to position [322, 0]
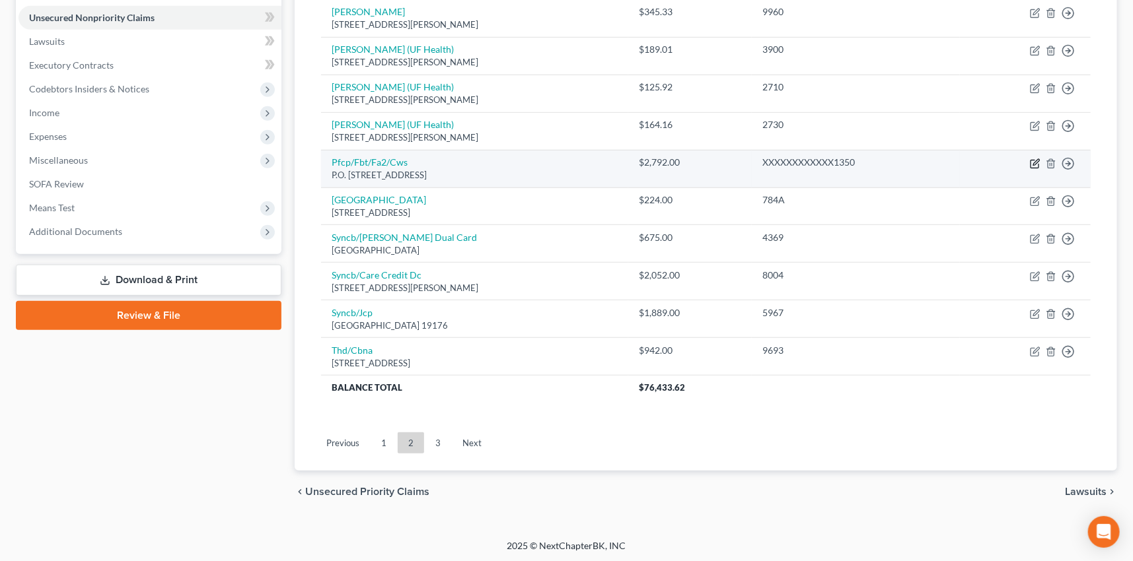
click at [1034, 161] on icon "button" at bounding box center [1036, 162] width 6 height 6
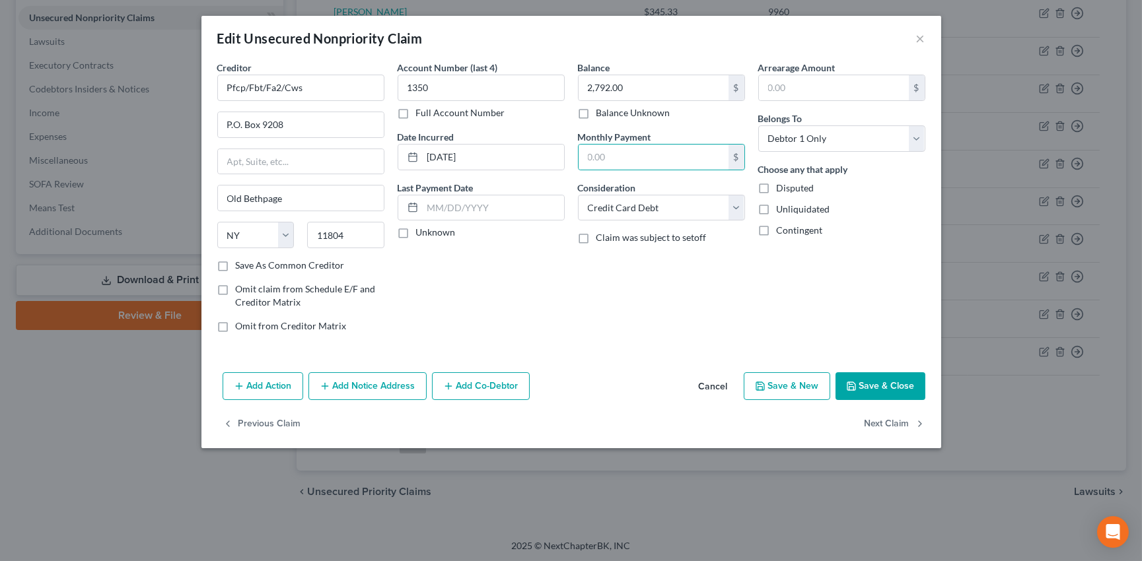
click at [416, 231] on label "Unknown" at bounding box center [436, 232] width 40 height 13
click at [421, 231] on input "Unknown" at bounding box center [425, 230] width 9 height 9
click at [236, 264] on label "Save As Common Creditor" at bounding box center [290, 265] width 109 height 13
click at [241, 264] on input "Save As Common Creditor" at bounding box center [245, 263] width 9 height 9
click at [872, 381] on button "Save & Close" at bounding box center [881, 387] width 90 height 28
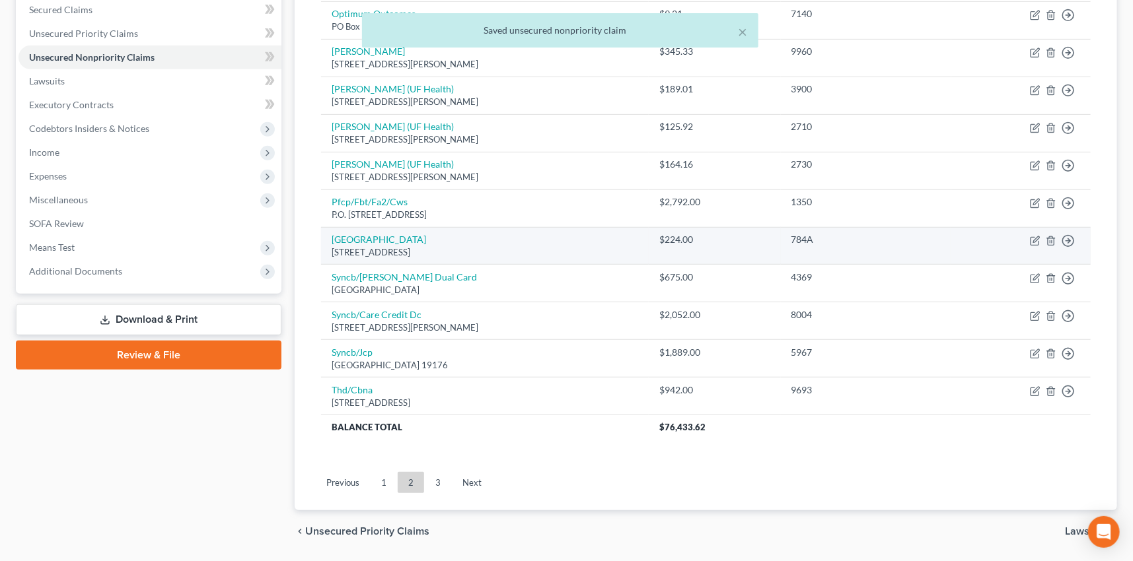
scroll to position [262, 0]
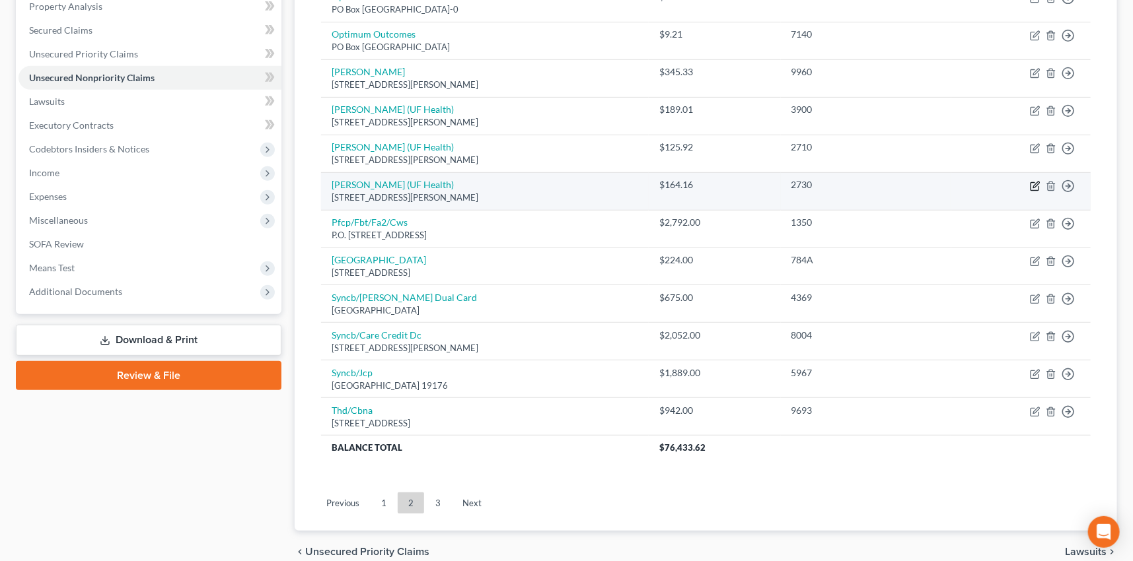
click at [1037, 182] on icon "button" at bounding box center [1035, 186] width 11 height 11
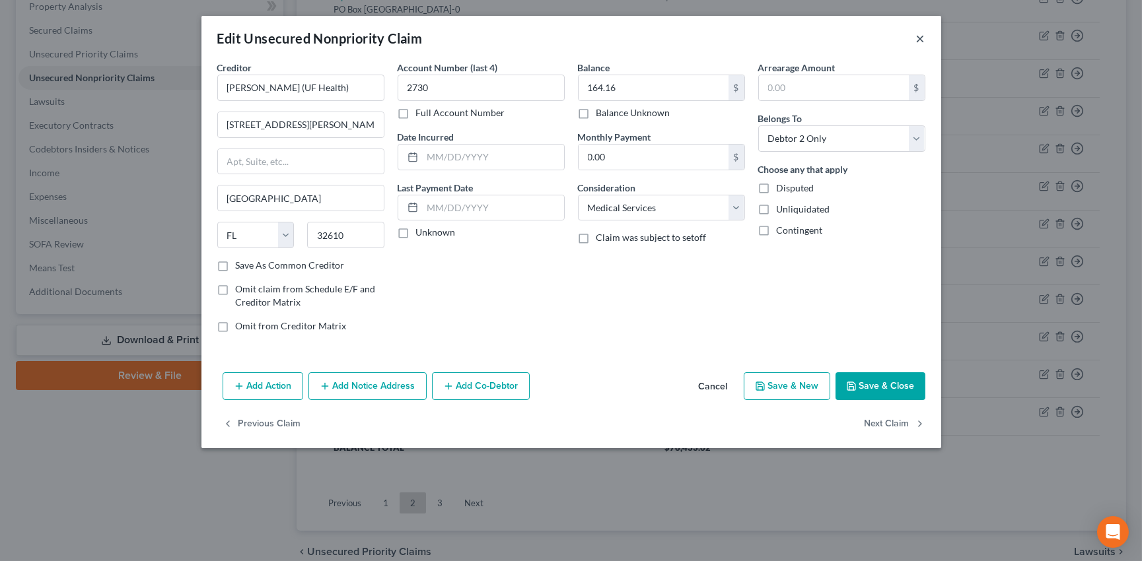
click at [918, 36] on button "×" at bounding box center [920, 38] width 9 height 16
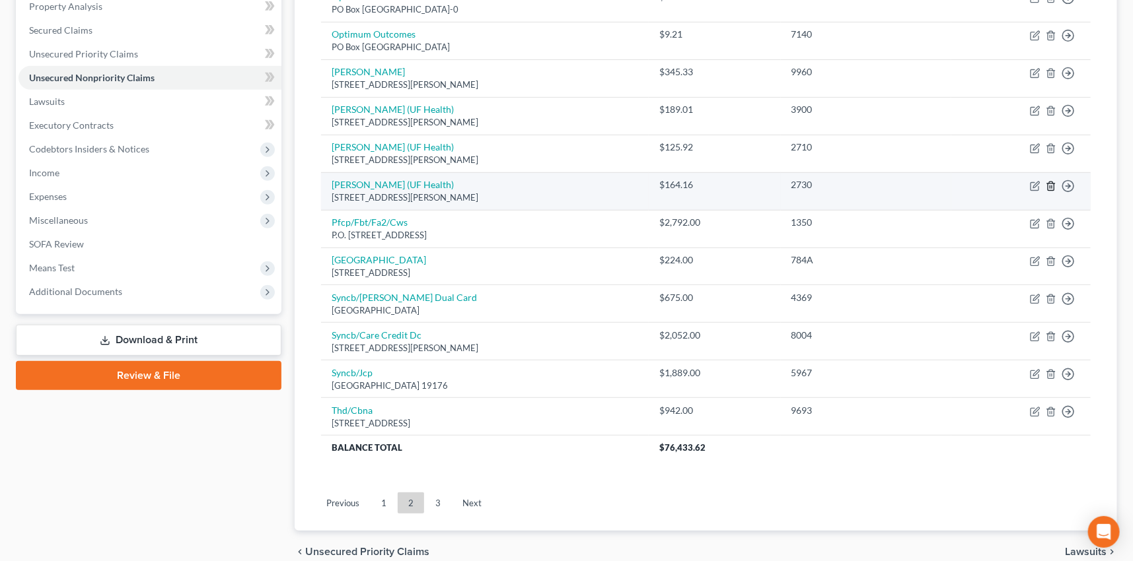
click at [1052, 185] on icon "button" at bounding box center [1051, 186] width 11 height 11
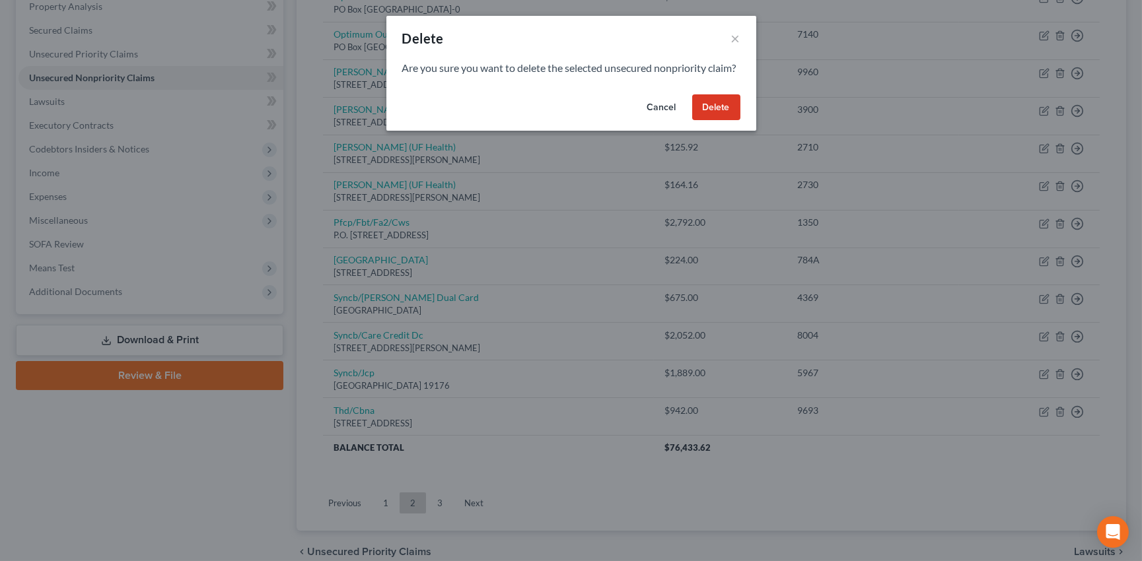
click at [717, 119] on button "Delete" at bounding box center [716, 107] width 48 height 26
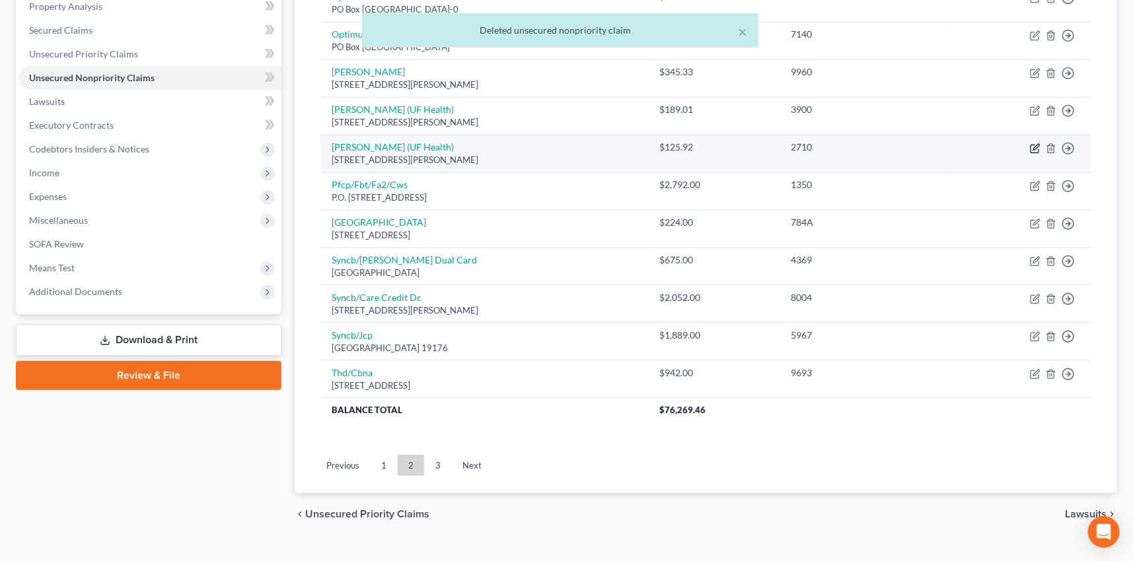
click at [1032, 145] on icon "button" at bounding box center [1035, 148] width 11 height 11
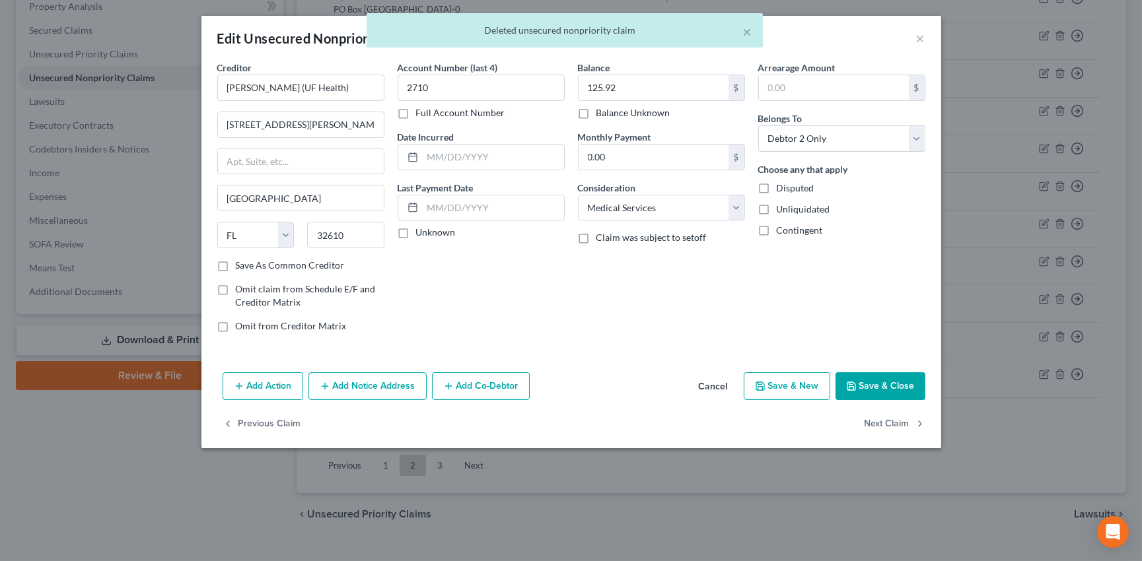
click at [923, 36] on div "× Deleted unsecured nonpriority claim" at bounding box center [564, 33] width 1142 height 41
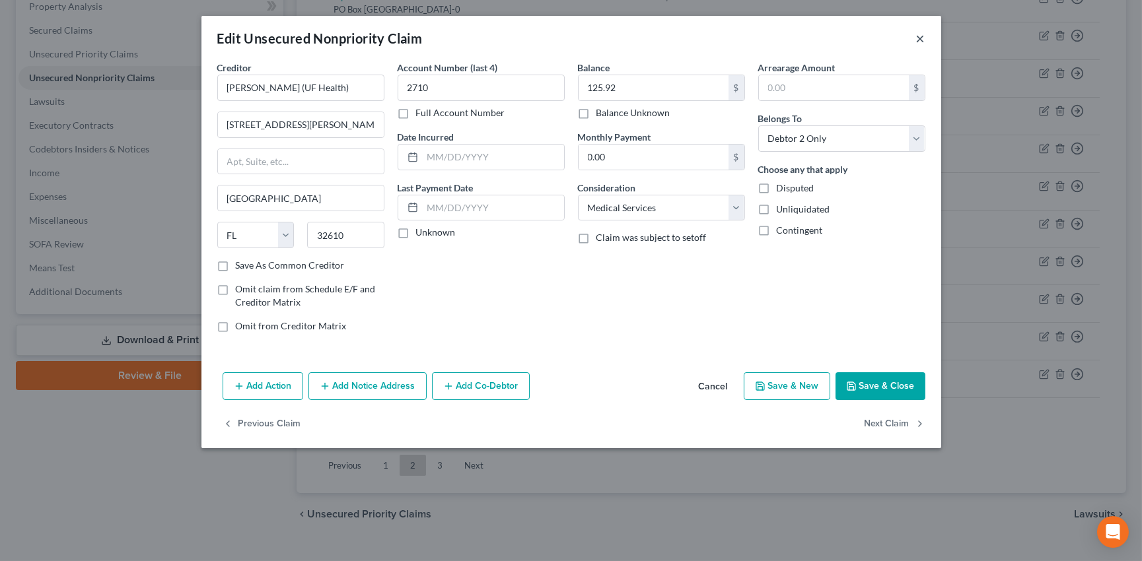
click at [923, 36] on button "×" at bounding box center [920, 38] width 9 height 16
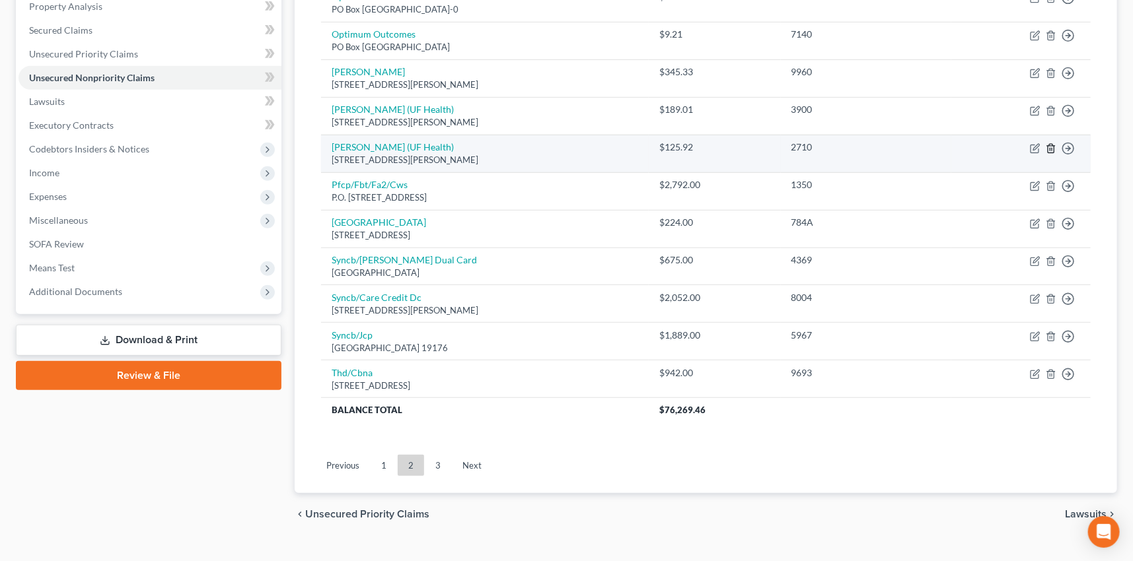
click at [1053, 145] on icon "button" at bounding box center [1051, 148] width 11 height 11
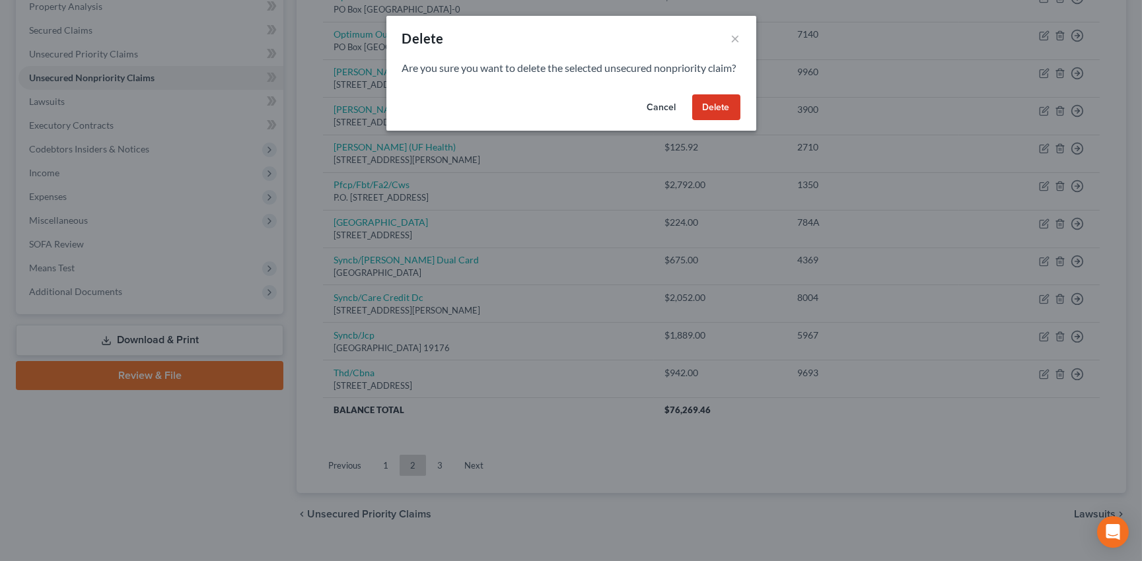
click at [722, 119] on button "Delete" at bounding box center [716, 107] width 48 height 26
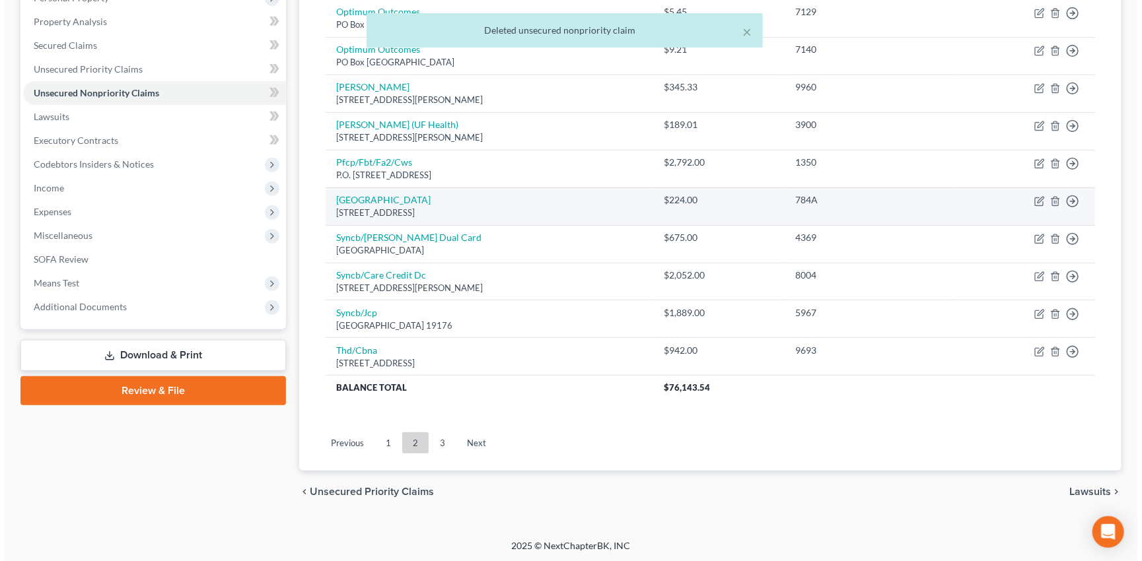
scroll to position [186, 0]
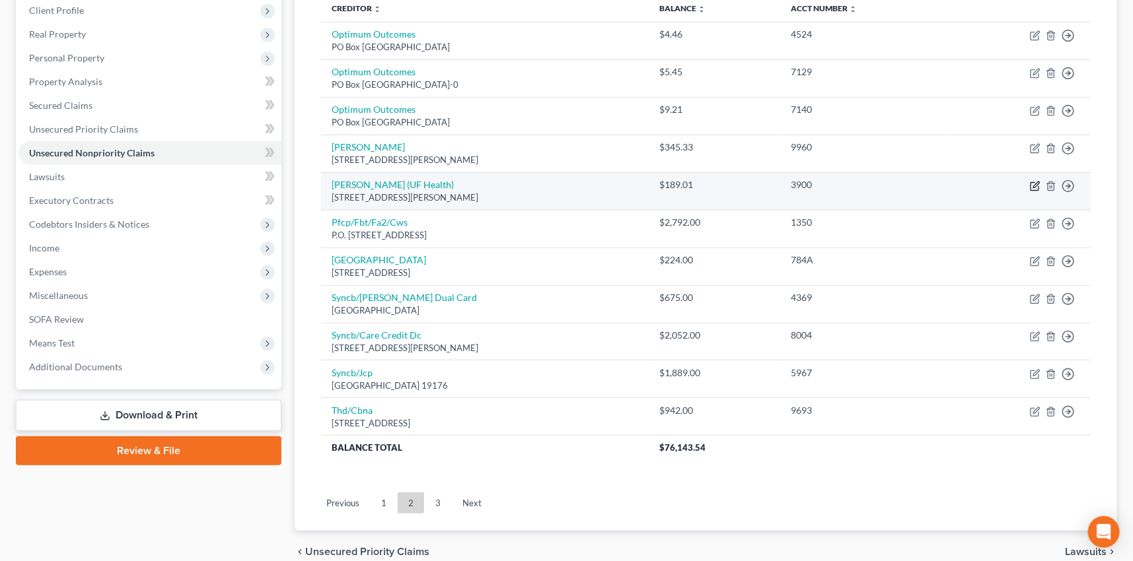
click at [1033, 184] on icon "button" at bounding box center [1035, 186] width 11 height 11
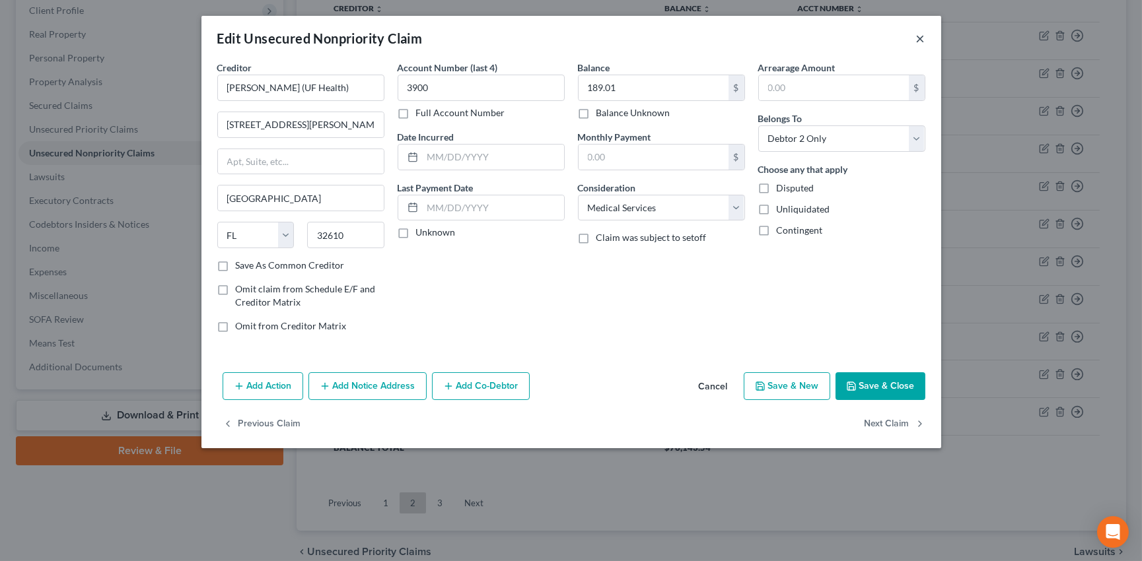
click at [920, 40] on button "×" at bounding box center [920, 38] width 9 height 16
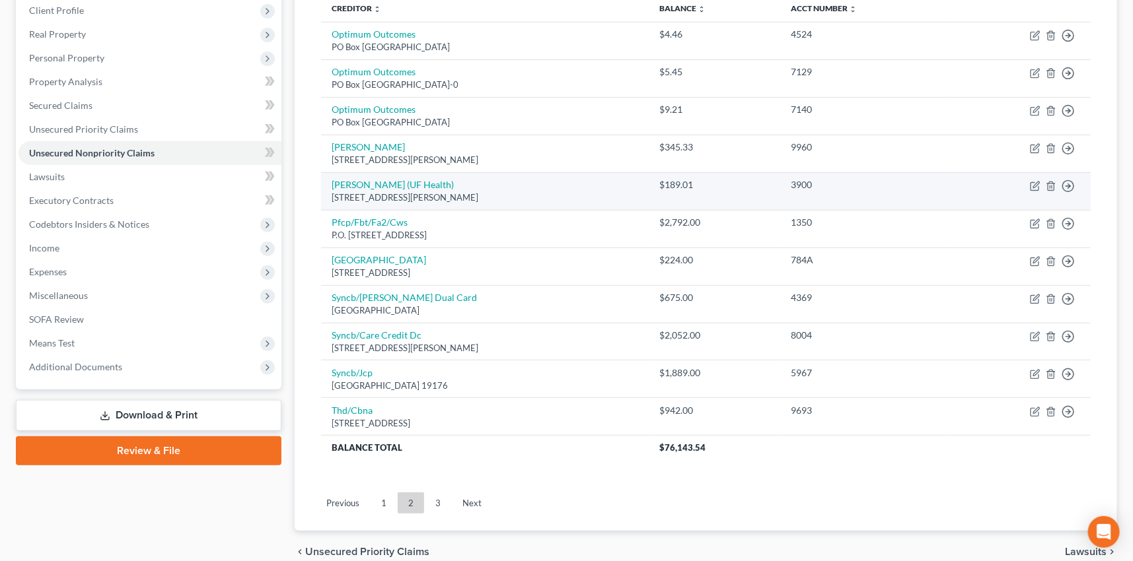
click at [1044, 185] on td "Move to D Move to E Move to G Move to Notice Only" at bounding box center [1020, 191] width 139 height 38
click at [1050, 183] on icon "button" at bounding box center [1051, 186] width 11 height 11
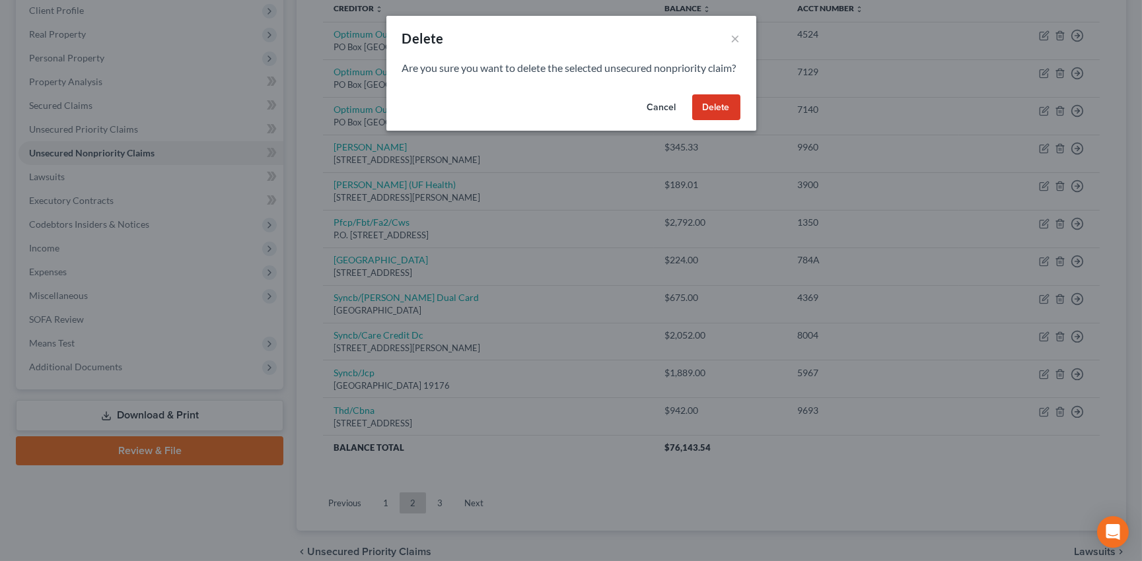
click at [712, 119] on button "Delete" at bounding box center [716, 107] width 48 height 26
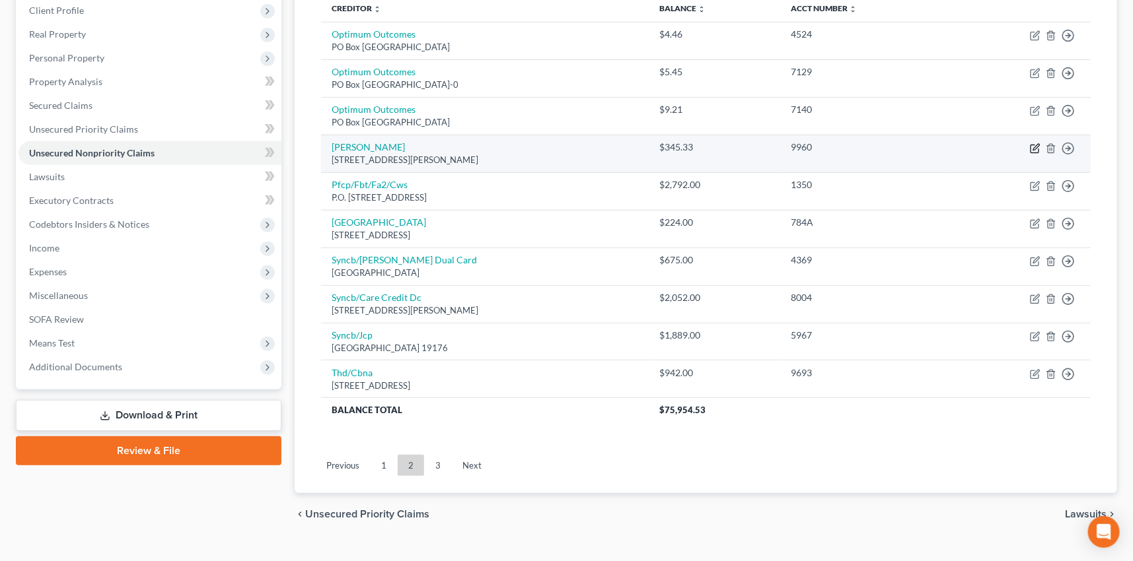
click at [1031, 145] on icon "button" at bounding box center [1035, 148] width 11 height 11
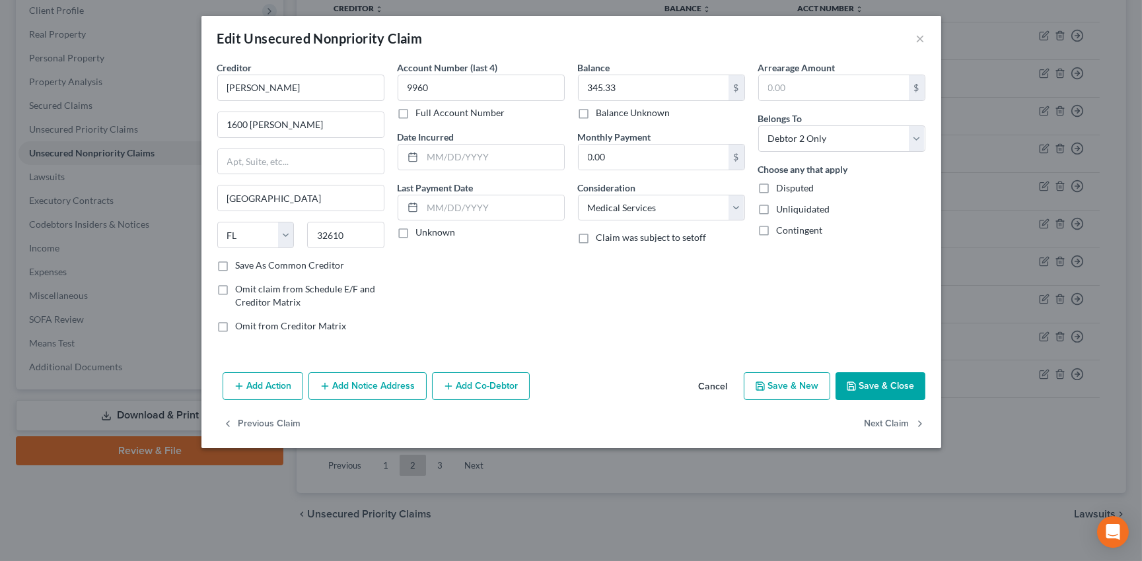
click at [926, 34] on div "Edit Unsecured Nonpriority Claim ×" at bounding box center [571, 38] width 740 height 45
click at [922, 38] on button "×" at bounding box center [920, 38] width 9 height 16
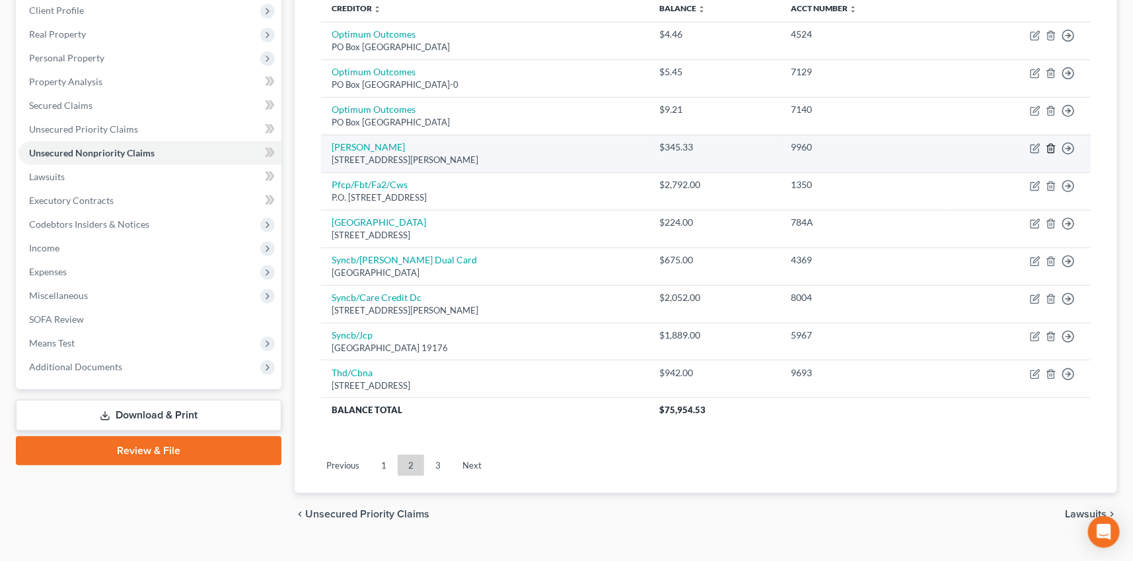
click at [1051, 146] on polyline "button" at bounding box center [1051, 146] width 8 height 0
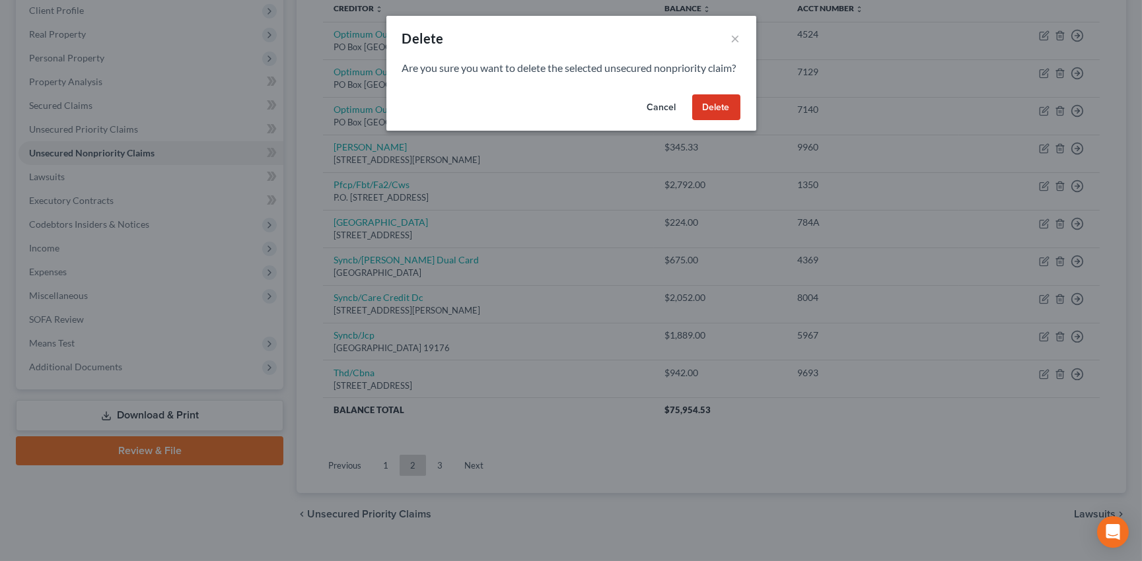
click at [723, 121] on button "Delete" at bounding box center [716, 107] width 48 height 26
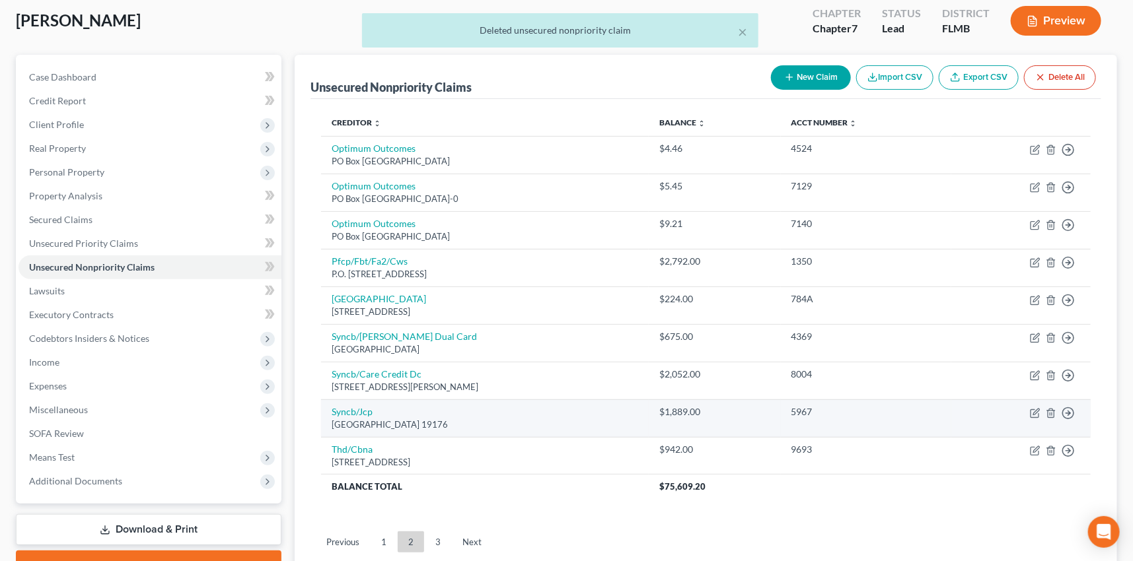
scroll to position [52, 0]
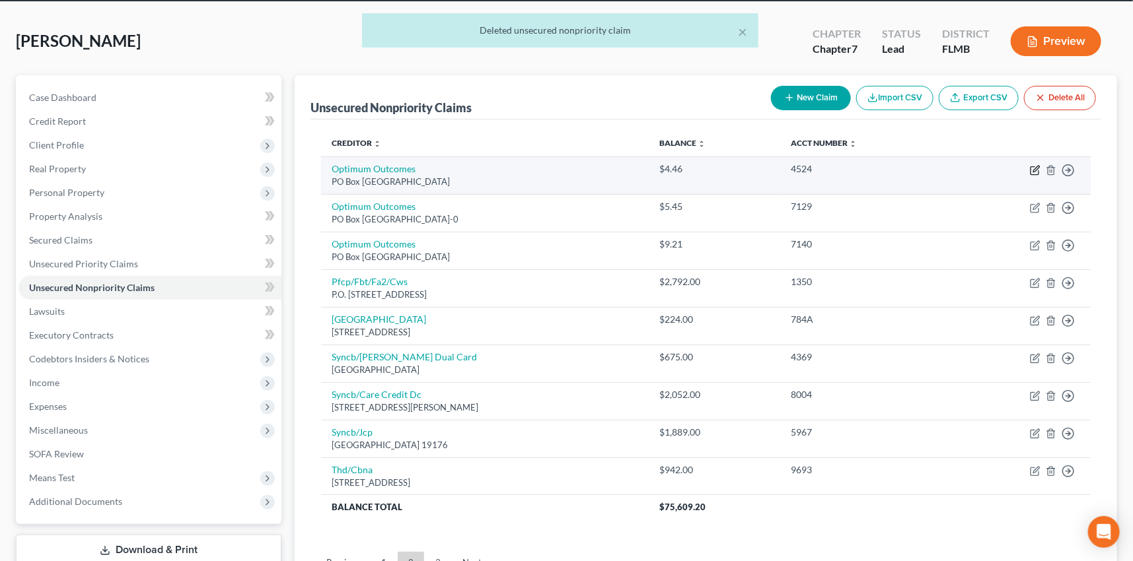
click at [1036, 165] on icon "button" at bounding box center [1035, 170] width 11 height 11
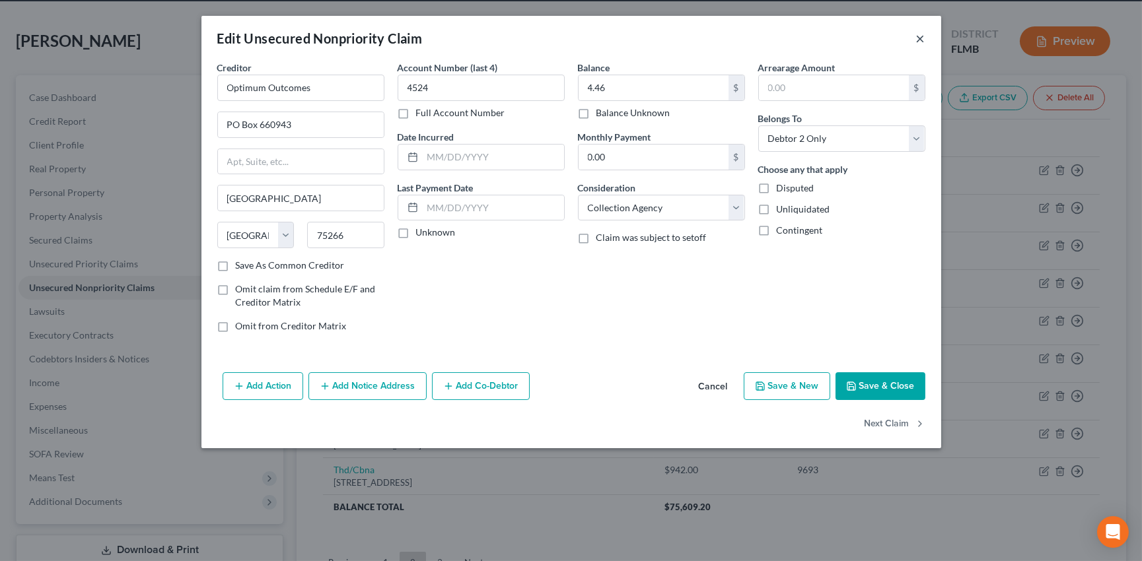
click at [918, 36] on button "×" at bounding box center [920, 38] width 9 height 16
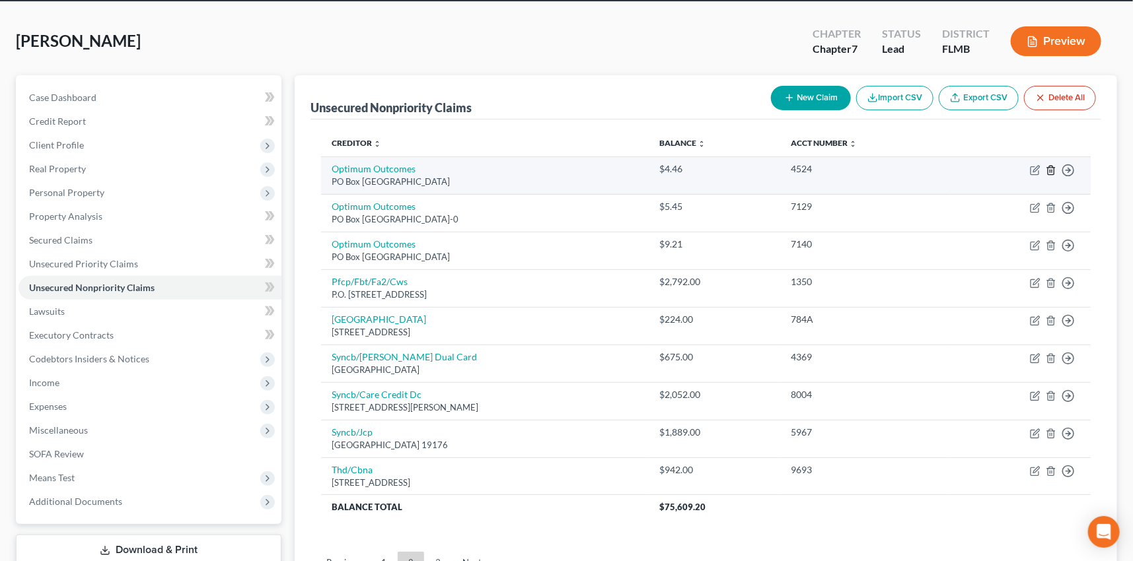
click at [1050, 168] on icon "button" at bounding box center [1051, 170] width 11 height 11
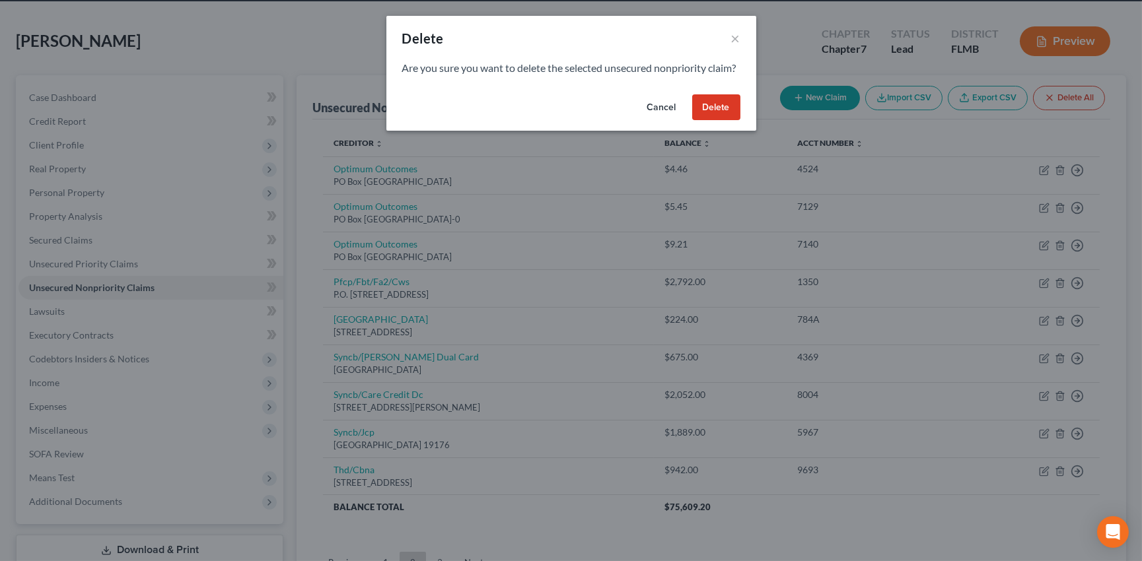
click at [715, 119] on button "Delete" at bounding box center [716, 107] width 48 height 26
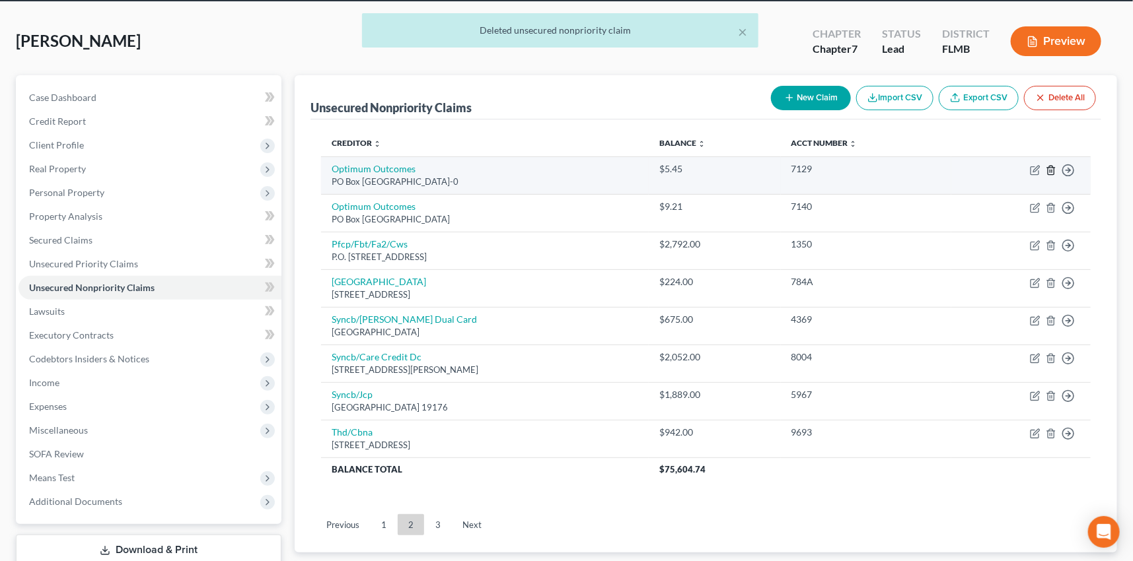
click at [1052, 168] on polyline "button" at bounding box center [1051, 168] width 8 height 0
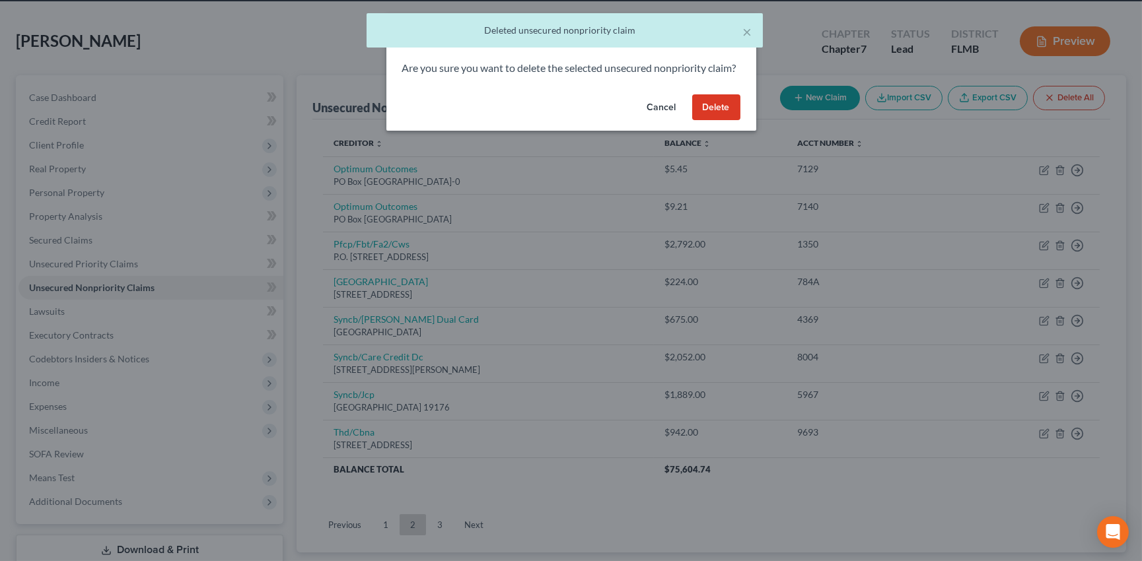
click at [719, 118] on button "Delete" at bounding box center [716, 107] width 48 height 26
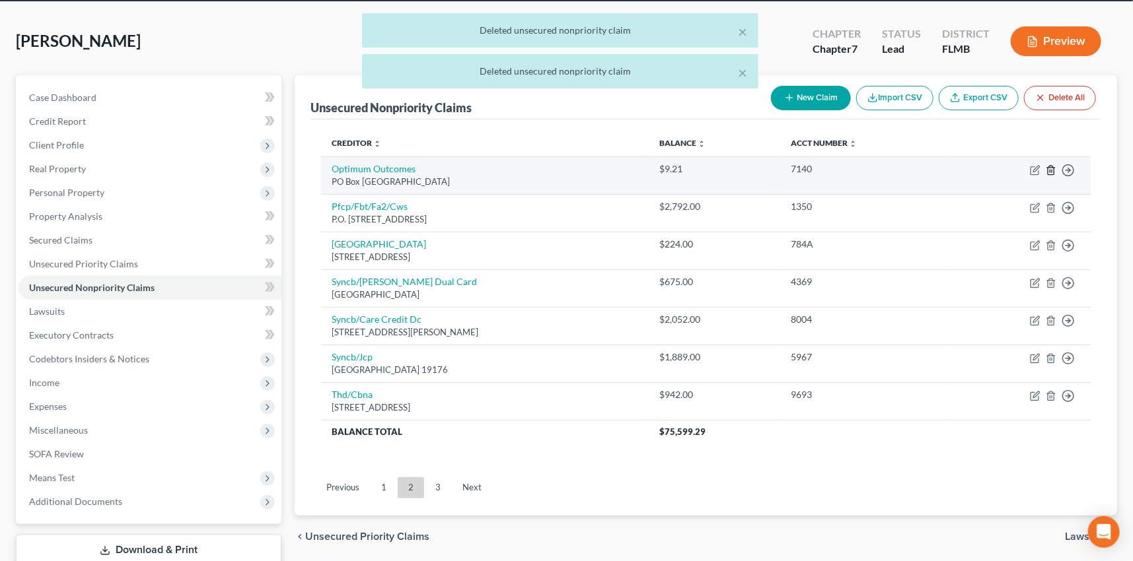
click at [1050, 166] on icon "button" at bounding box center [1051, 170] width 6 height 9
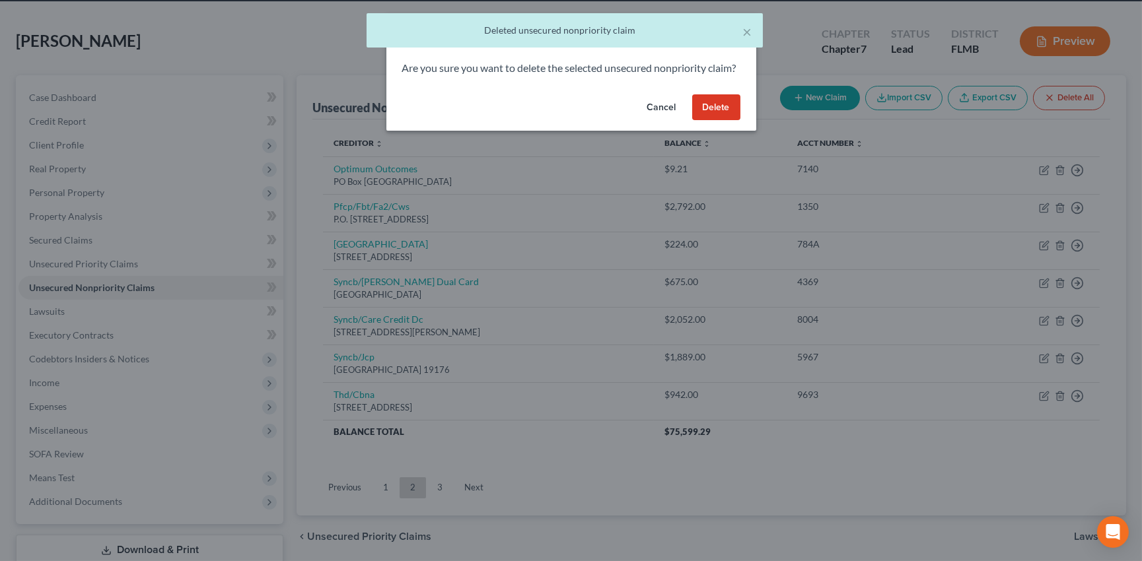
click at [719, 118] on button "Delete" at bounding box center [716, 107] width 48 height 26
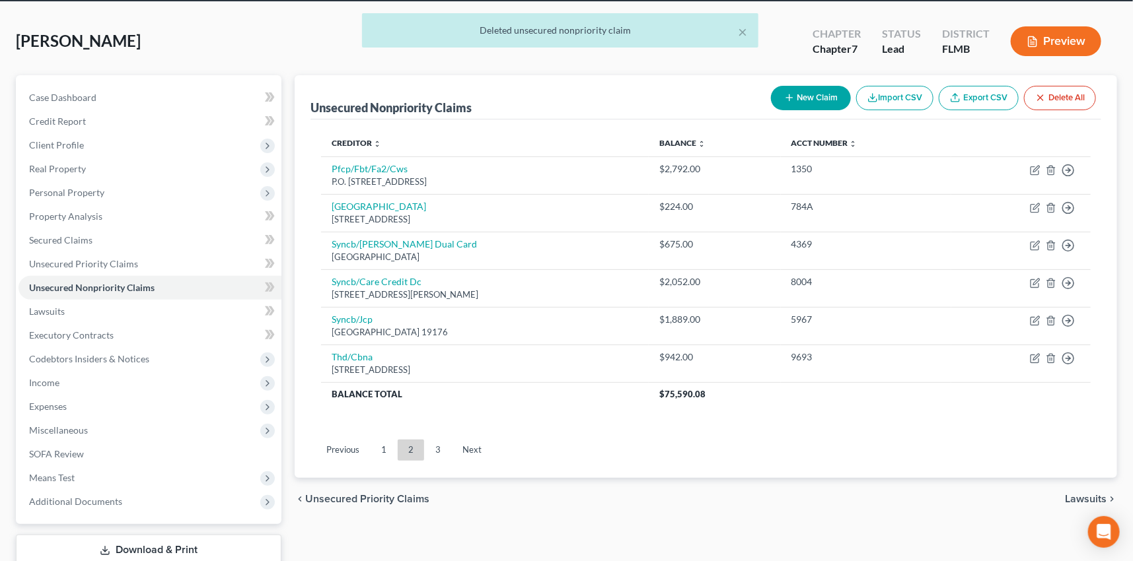
click at [437, 448] on link "3" at bounding box center [438, 450] width 26 height 21
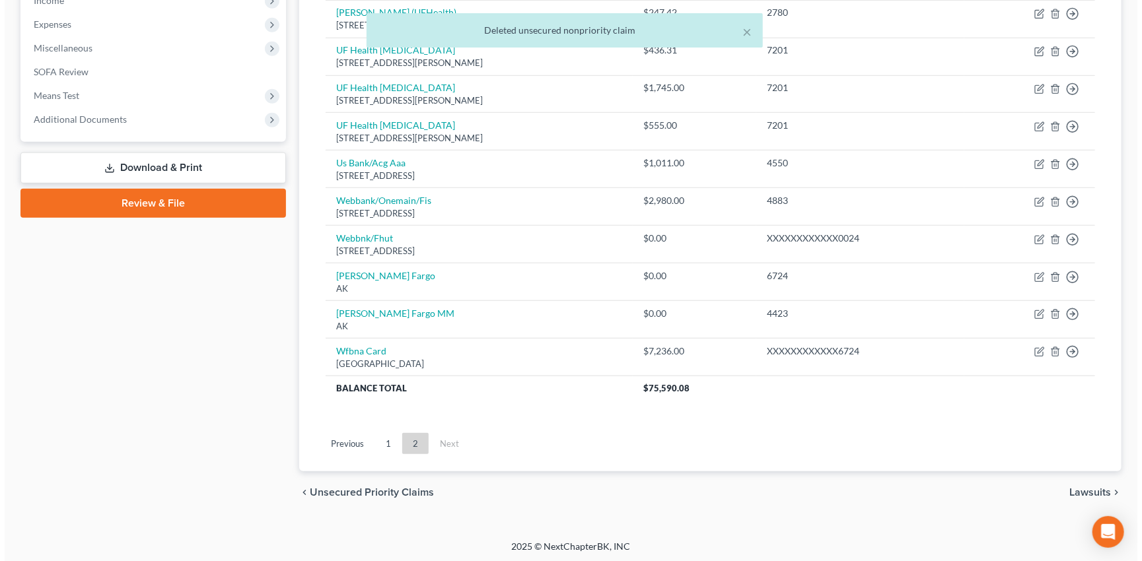
scroll to position [435, 0]
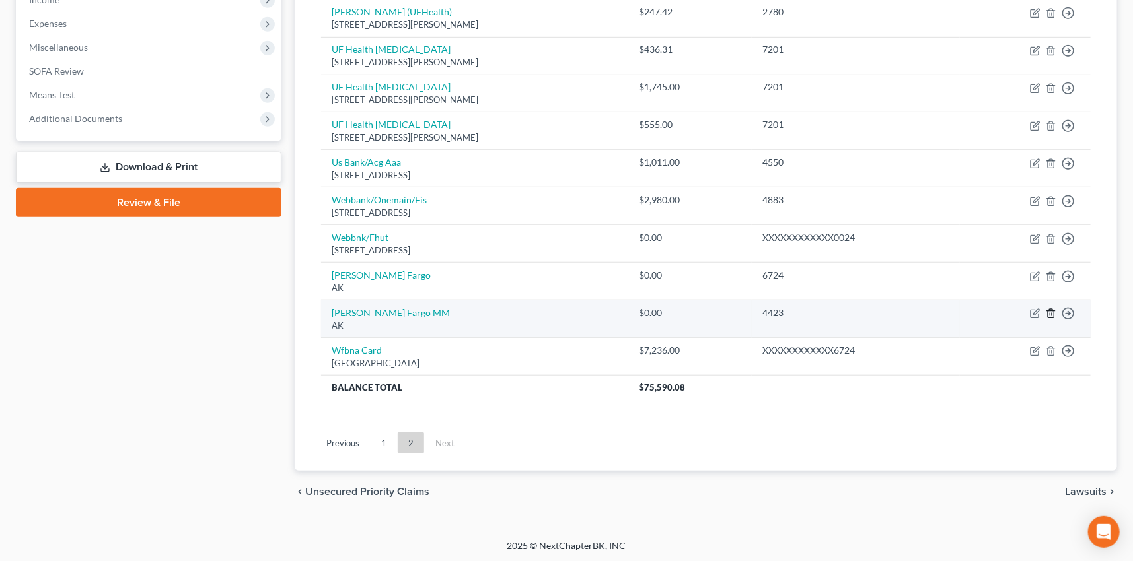
click at [1052, 310] on icon "button" at bounding box center [1051, 313] width 11 height 11
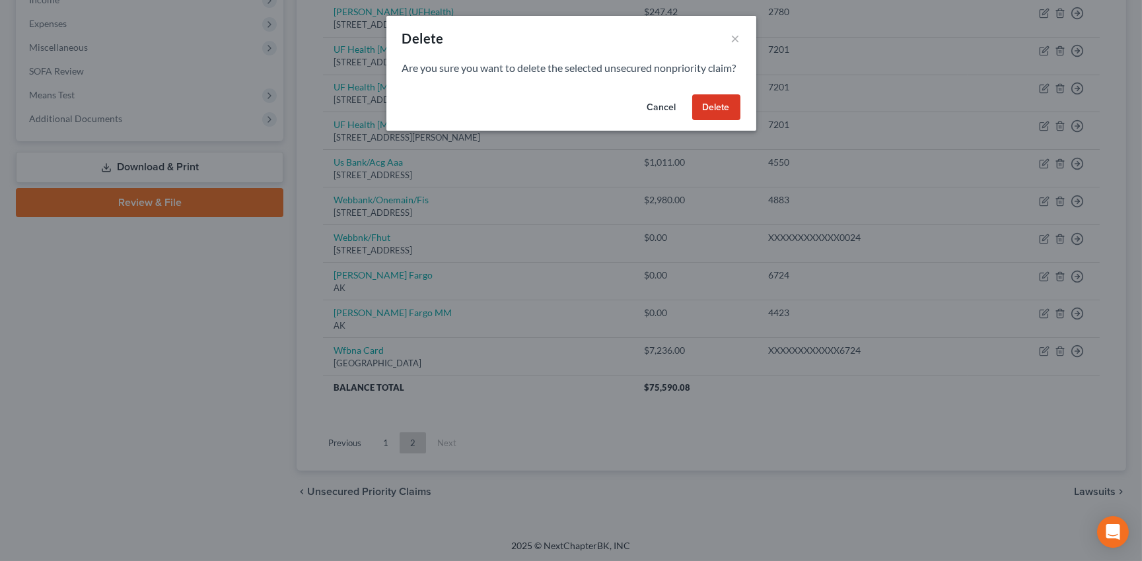
click at [715, 116] on button "Delete" at bounding box center [716, 107] width 48 height 26
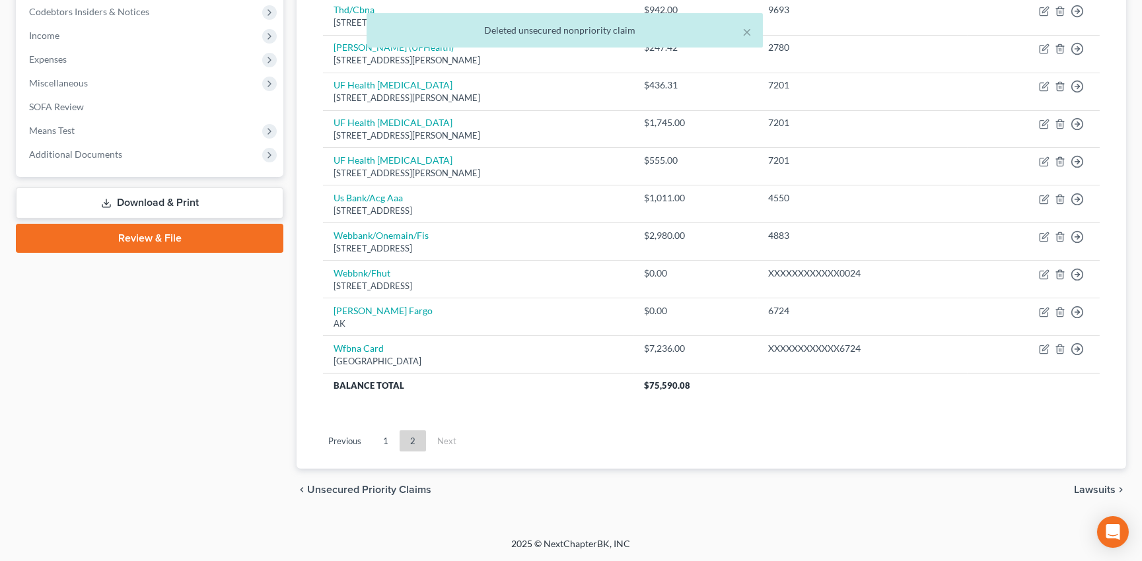
scroll to position [396, 0]
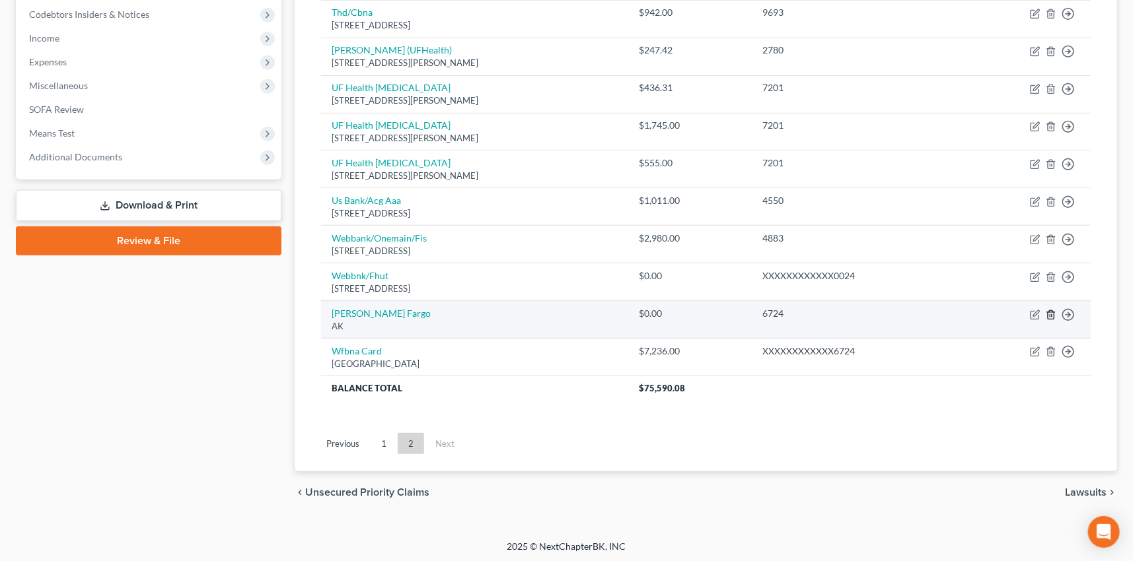
click at [1051, 312] on icon "button" at bounding box center [1051, 315] width 11 height 11
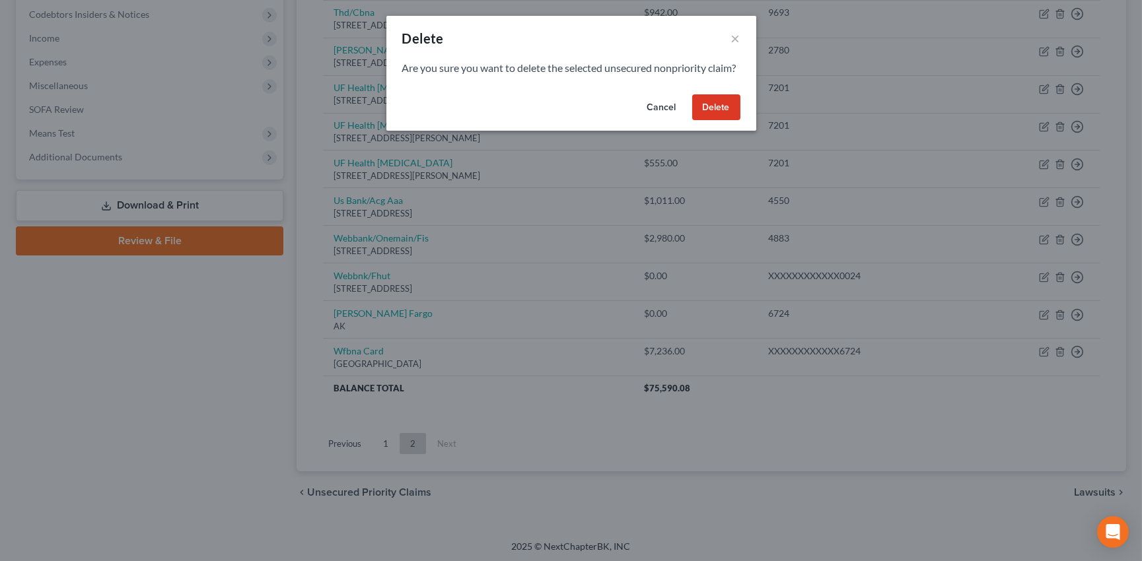
click at [717, 120] on button "Delete" at bounding box center [716, 107] width 48 height 26
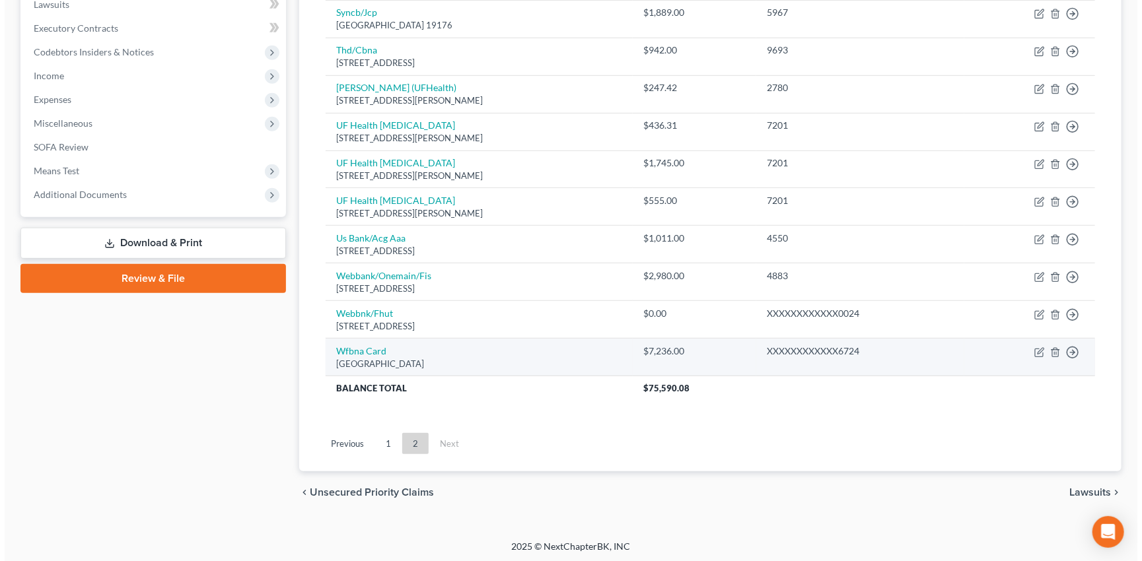
scroll to position [359, 0]
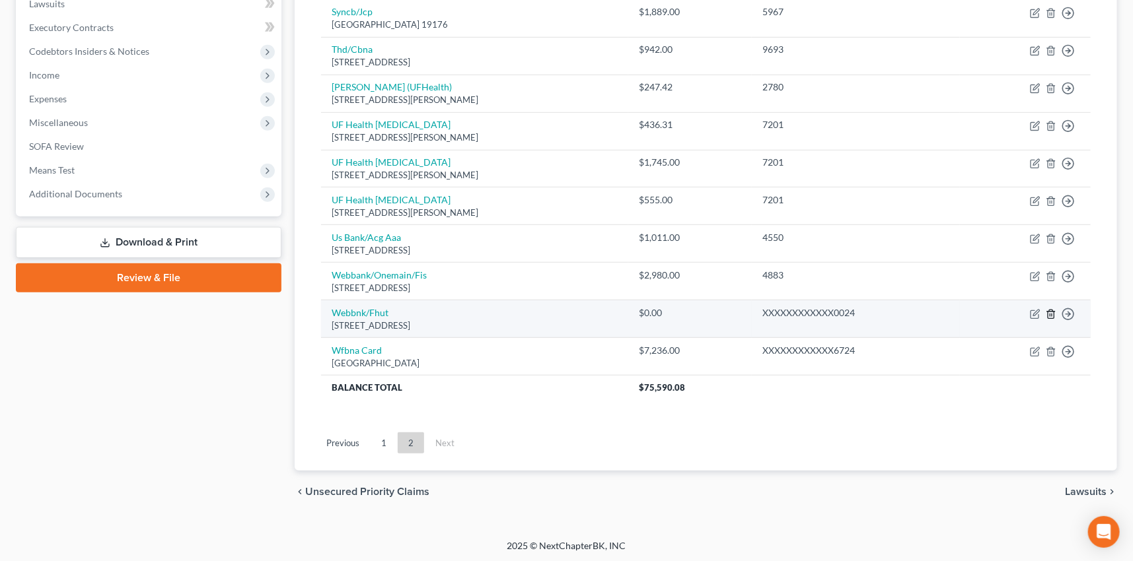
click at [1050, 314] on line "button" at bounding box center [1050, 315] width 0 height 3
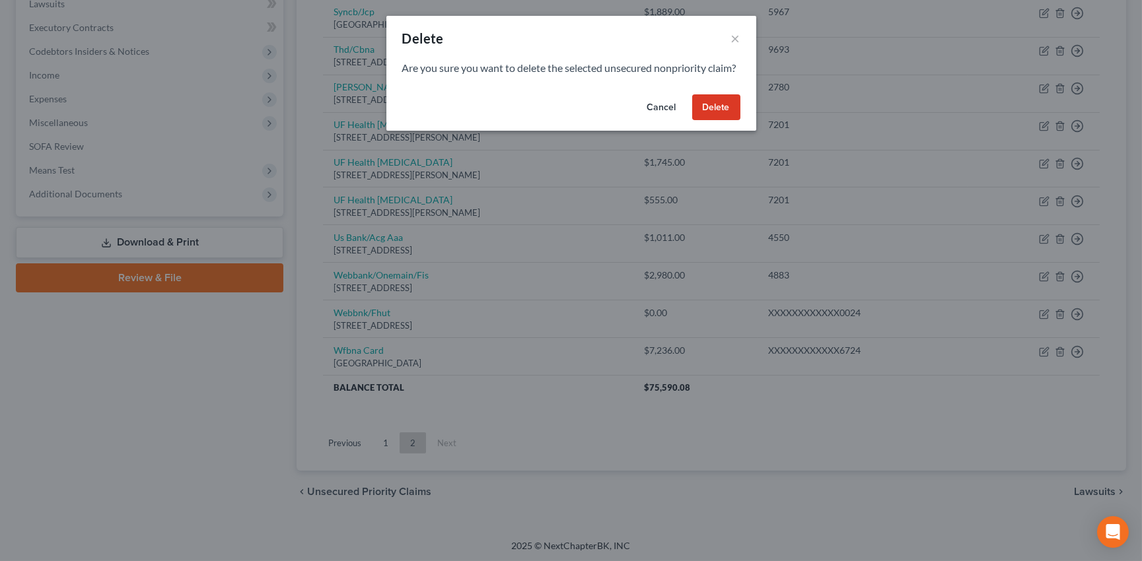
click at [726, 121] on button "Delete" at bounding box center [716, 107] width 48 height 26
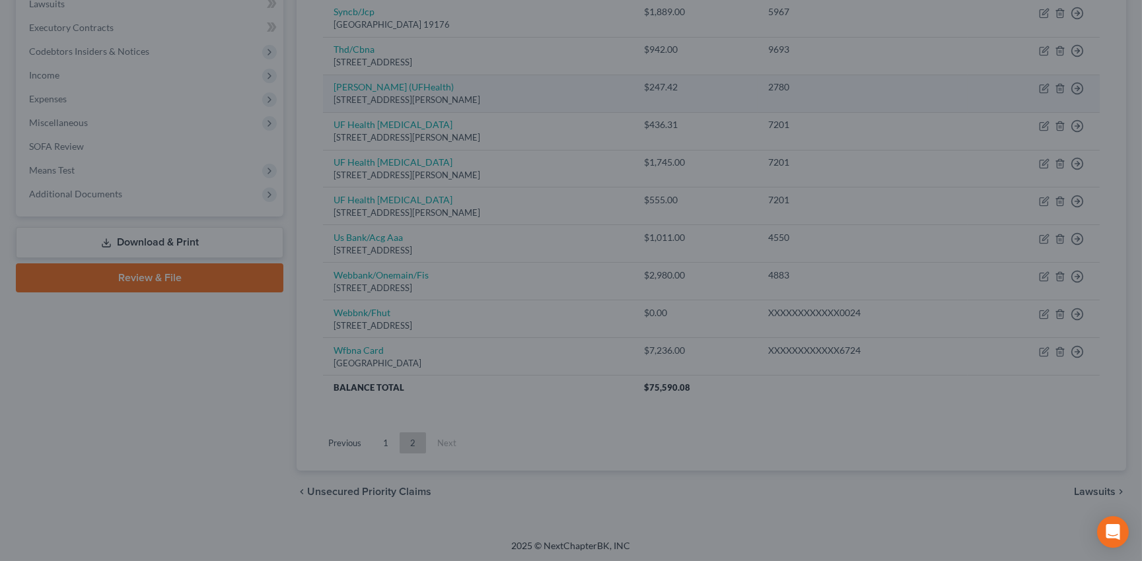
scroll to position [322, 0]
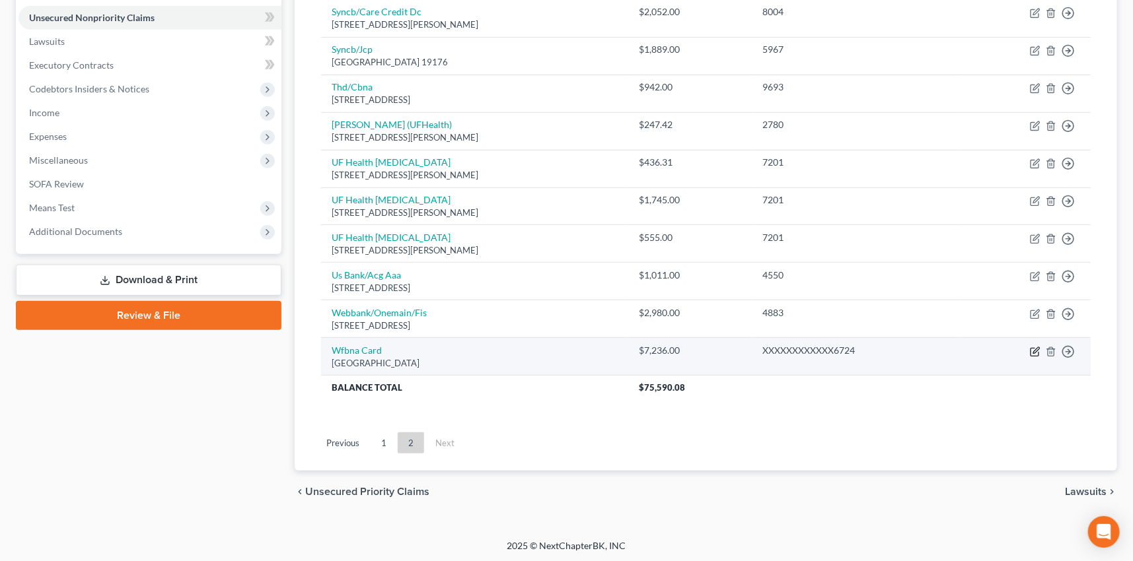
click at [1034, 347] on icon "button" at bounding box center [1035, 352] width 11 height 11
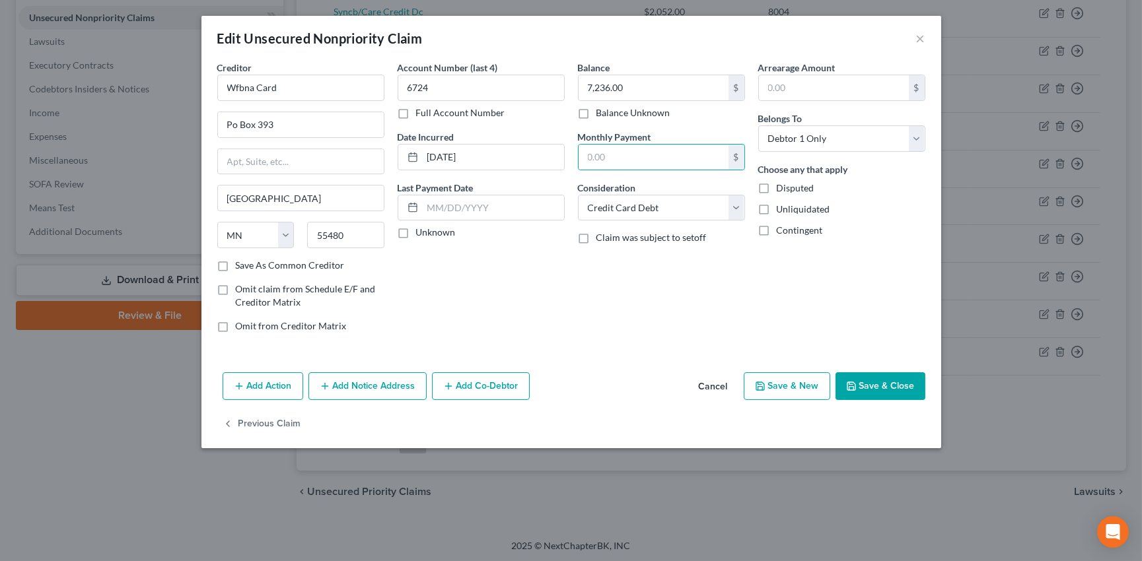
click at [416, 231] on label "Unknown" at bounding box center [436, 232] width 40 height 13
click at [421, 231] on input "Unknown" at bounding box center [425, 230] width 9 height 9
click at [236, 264] on label "Save As Common Creditor" at bounding box center [290, 265] width 109 height 13
click at [241, 264] on input "Save As Common Creditor" at bounding box center [245, 263] width 9 height 9
click at [876, 378] on button "Save & Close" at bounding box center [881, 387] width 90 height 28
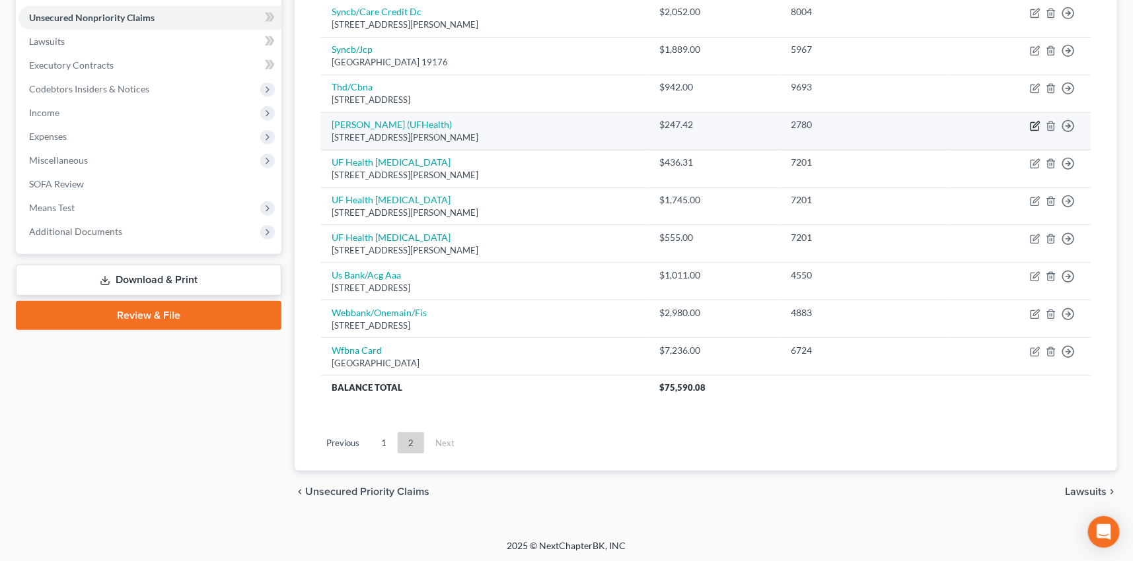
click at [1034, 122] on icon "button" at bounding box center [1035, 126] width 11 height 11
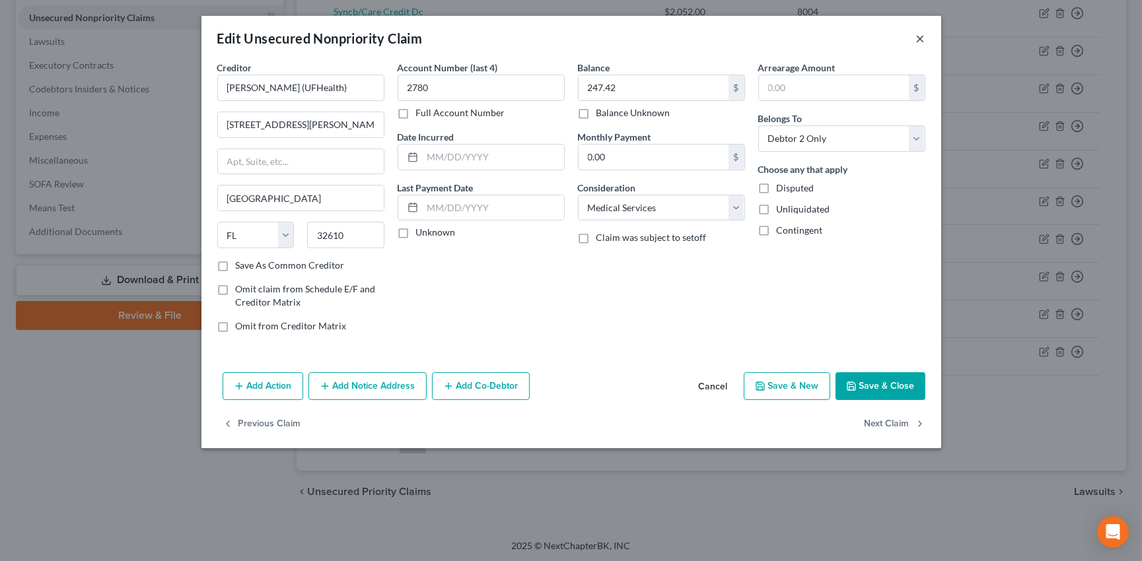
click at [923, 33] on button "×" at bounding box center [920, 38] width 9 height 16
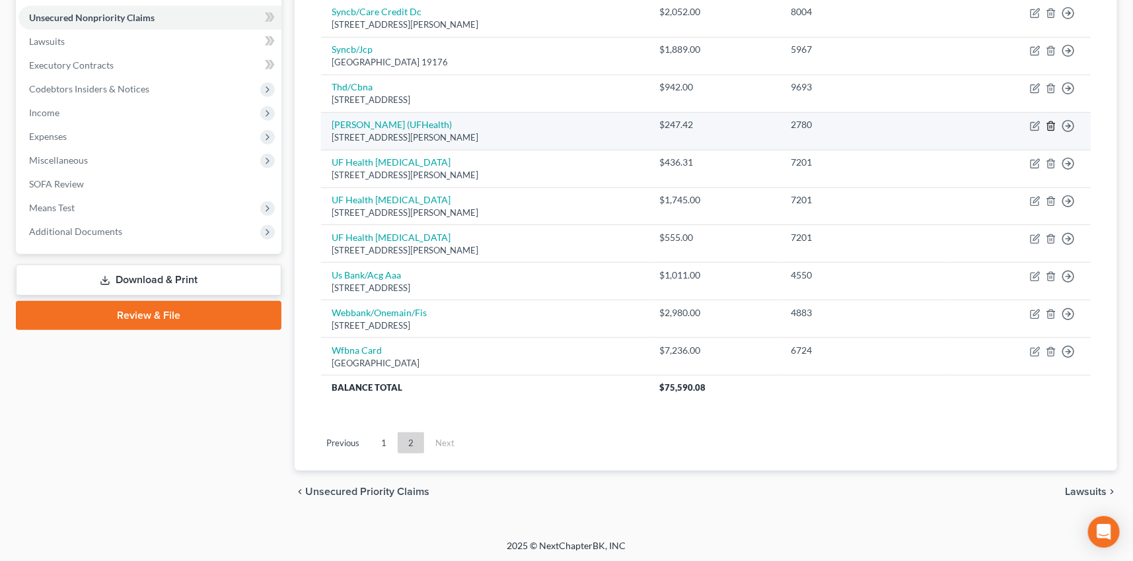
click at [1049, 123] on icon "button" at bounding box center [1051, 126] width 11 height 11
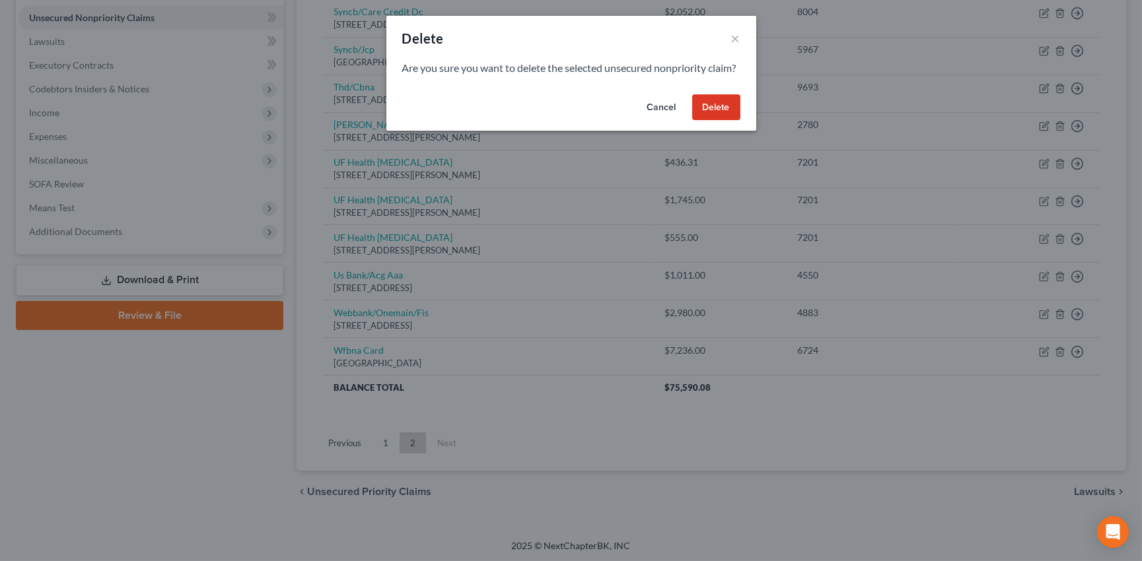
click at [713, 119] on button "Delete" at bounding box center [716, 107] width 48 height 26
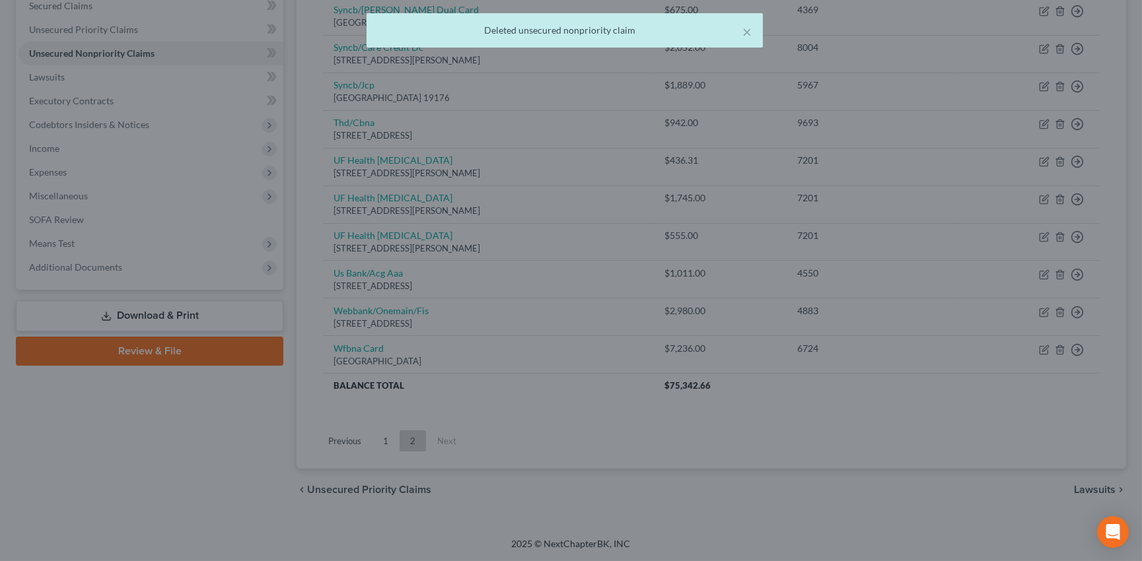
scroll to position [284, 0]
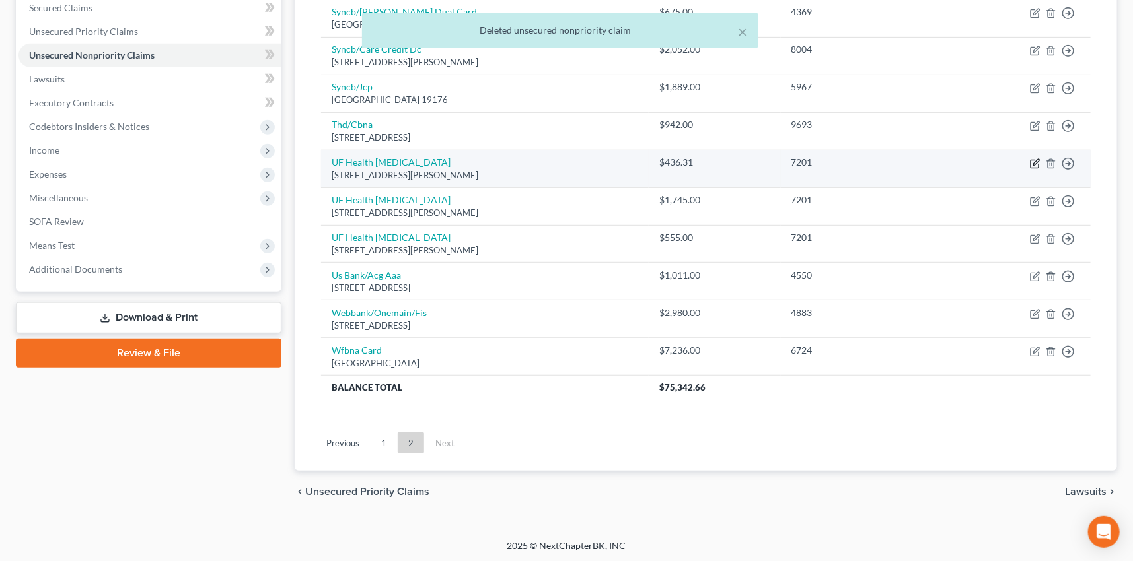
click at [1034, 159] on icon "button" at bounding box center [1035, 164] width 11 height 11
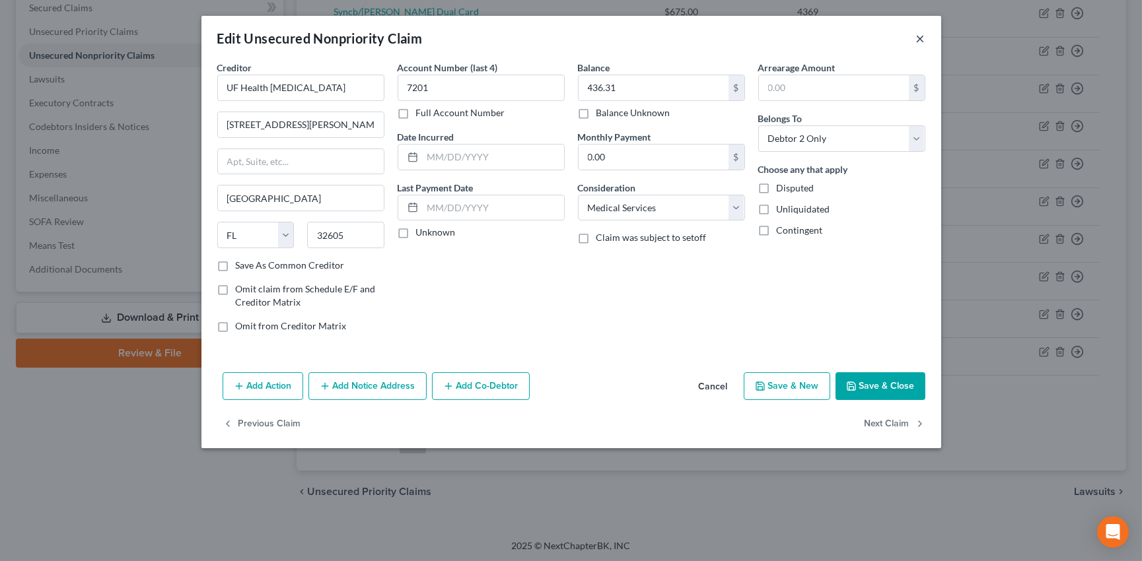
click at [921, 38] on button "×" at bounding box center [920, 38] width 9 height 16
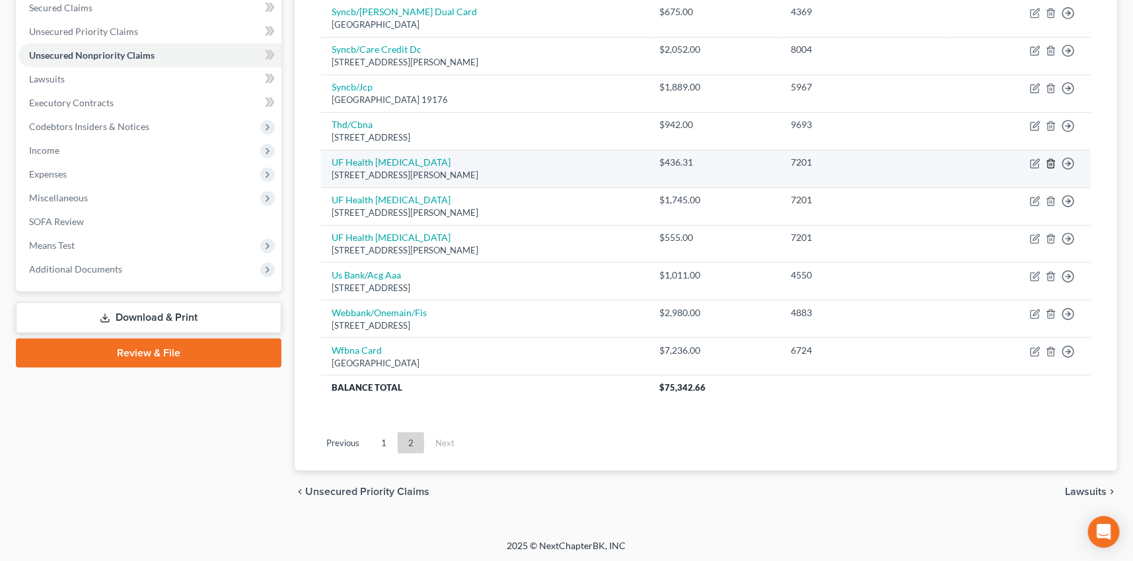
click at [1051, 162] on icon "button" at bounding box center [1051, 164] width 11 height 11
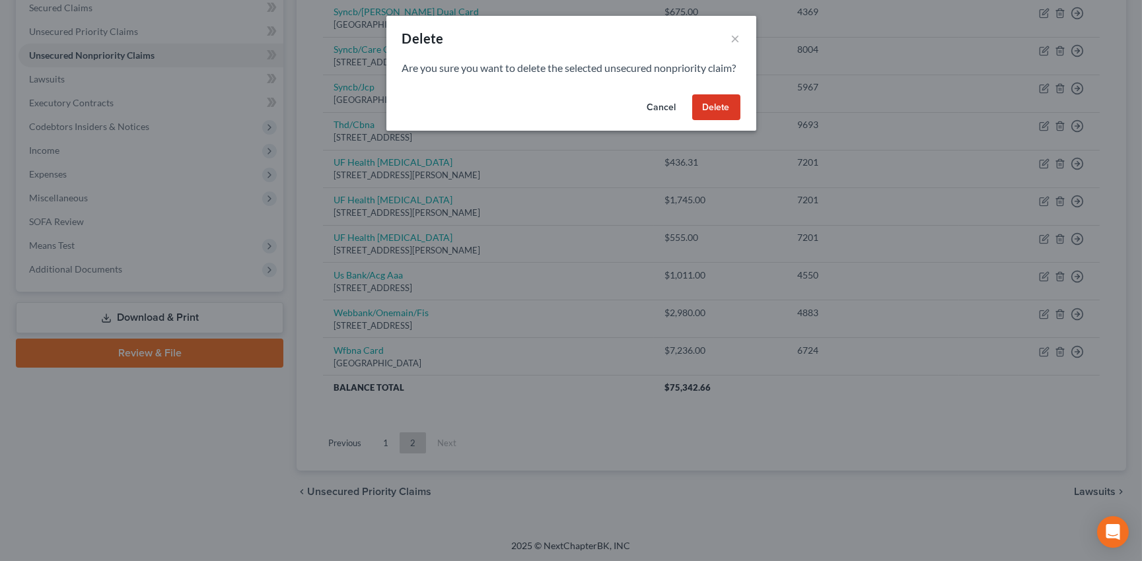
click at [723, 121] on button "Delete" at bounding box center [716, 107] width 48 height 26
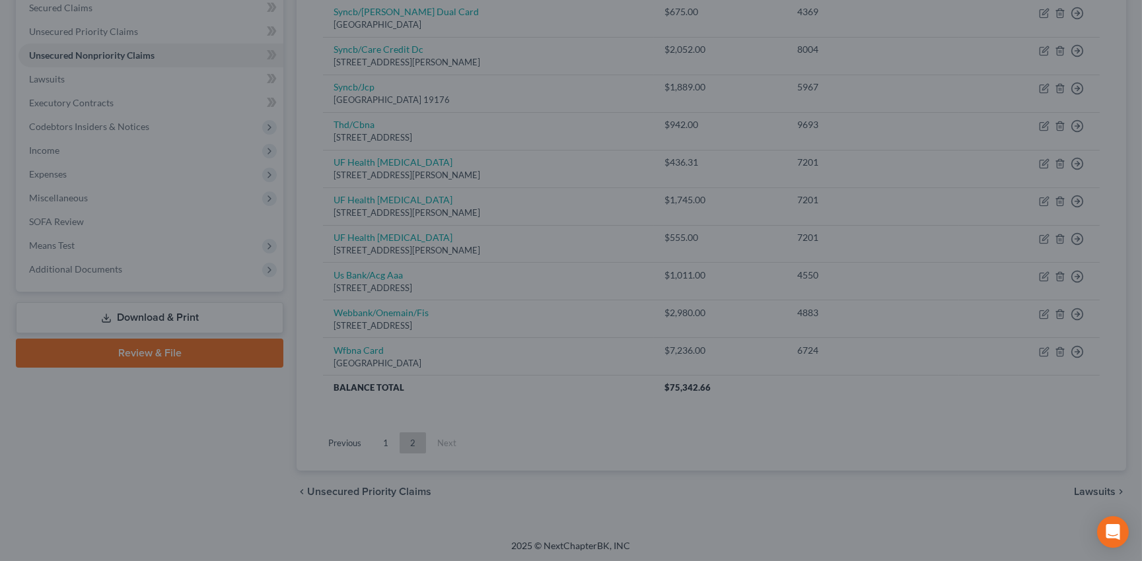
scroll to position [246, 0]
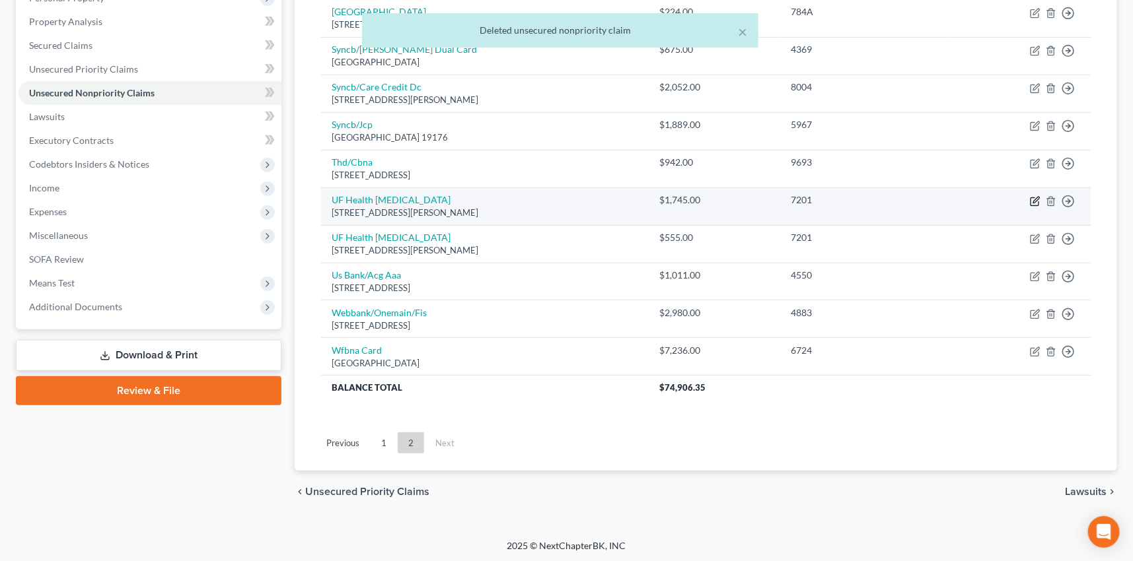
click at [1036, 202] on icon "button" at bounding box center [1035, 201] width 11 height 11
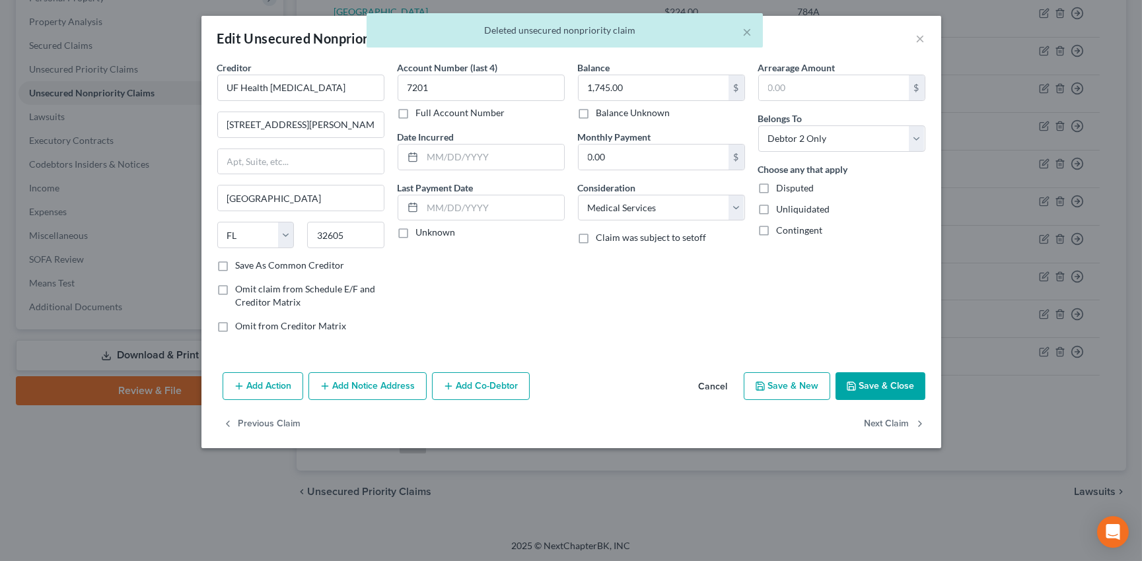
click at [922, 34] on div "× Deleted unsecured nonpriority claim" at bounding box center [564, 33] width 1142 height 41
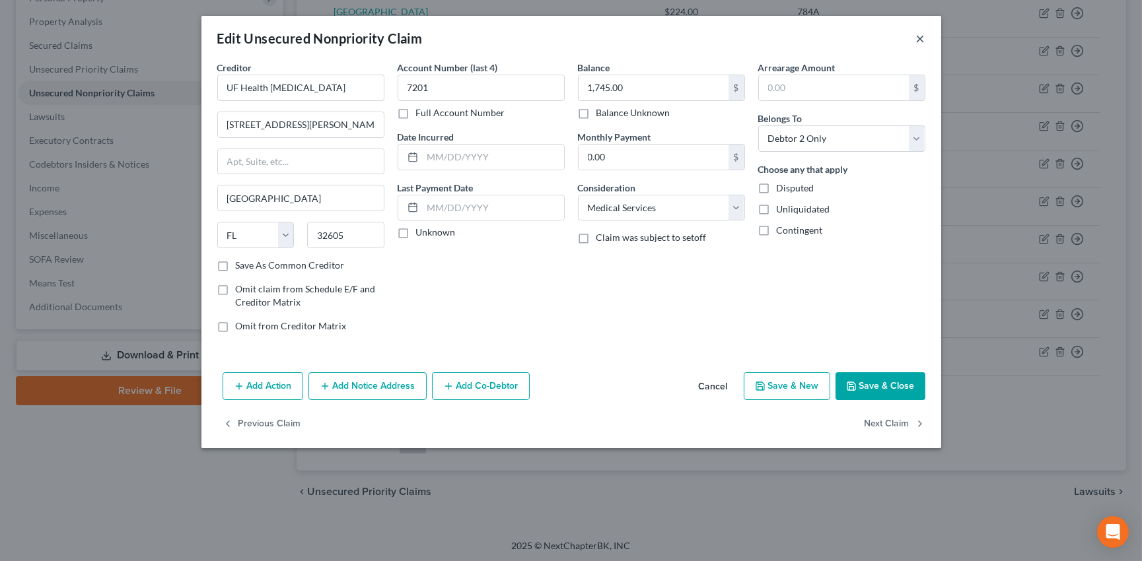
click at [919, 38] on button "×" at bounding box center [920, 38] width 9 height 16
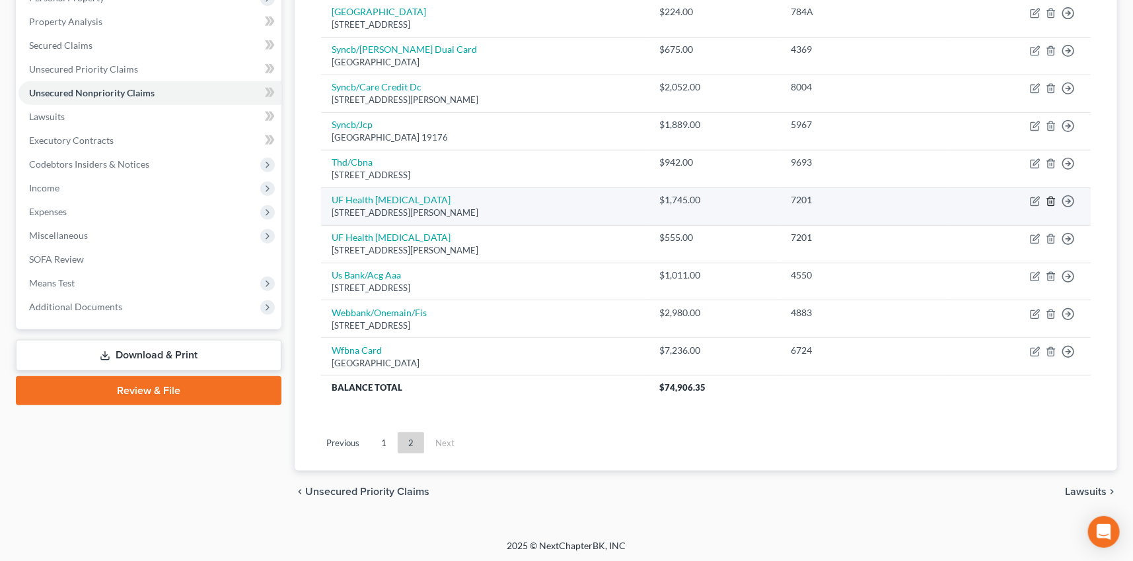
click at [1050, 198] on icon "button" at bounding box center [1051, 201] width 11 height 11
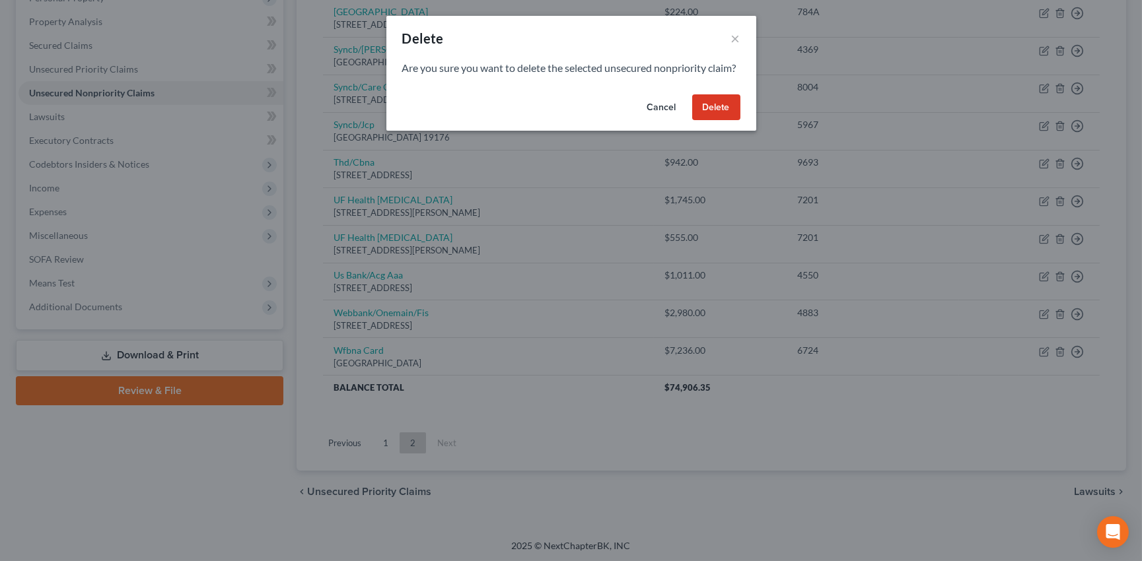
click at [719, 120] on button "Delete" at bounding box center [716, 107] width 48 height 26
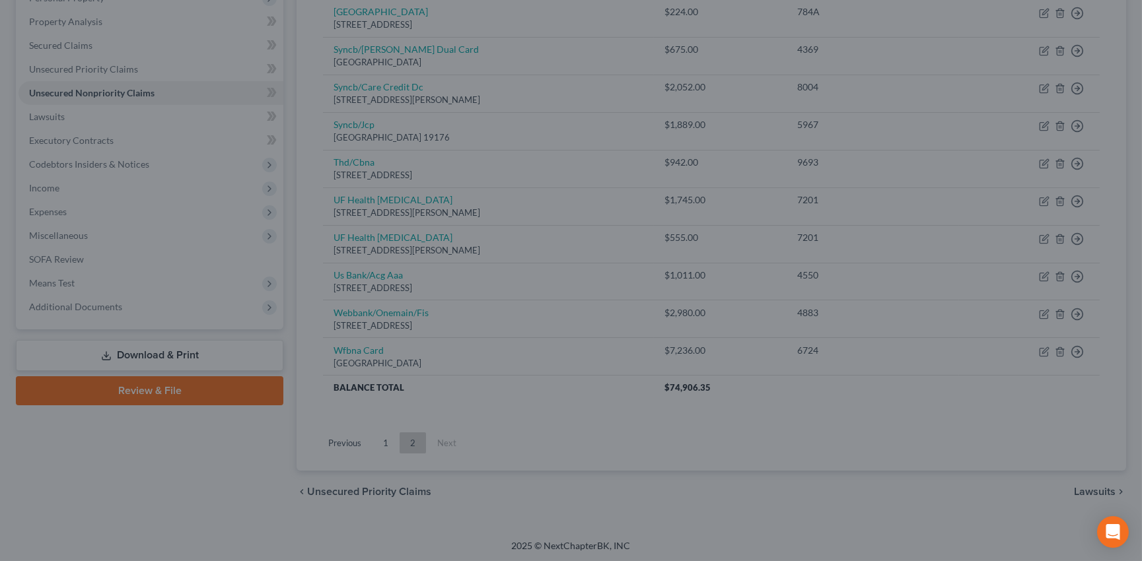
scroll to position [209, 0]
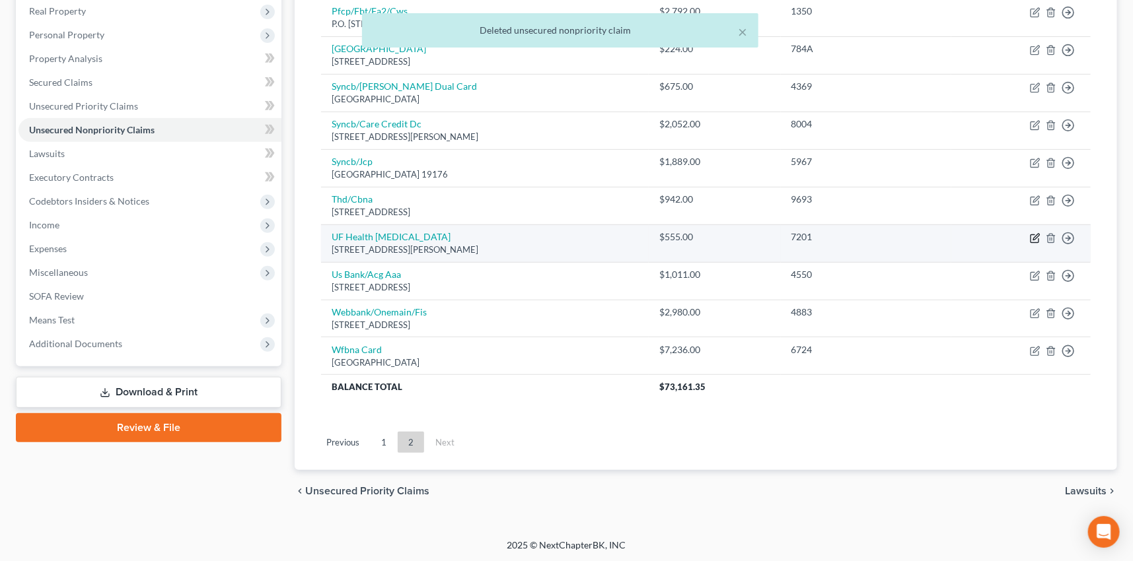
click at [1031, 235] on icon "button" at bounding box center [1035, 238] width 11 height 11
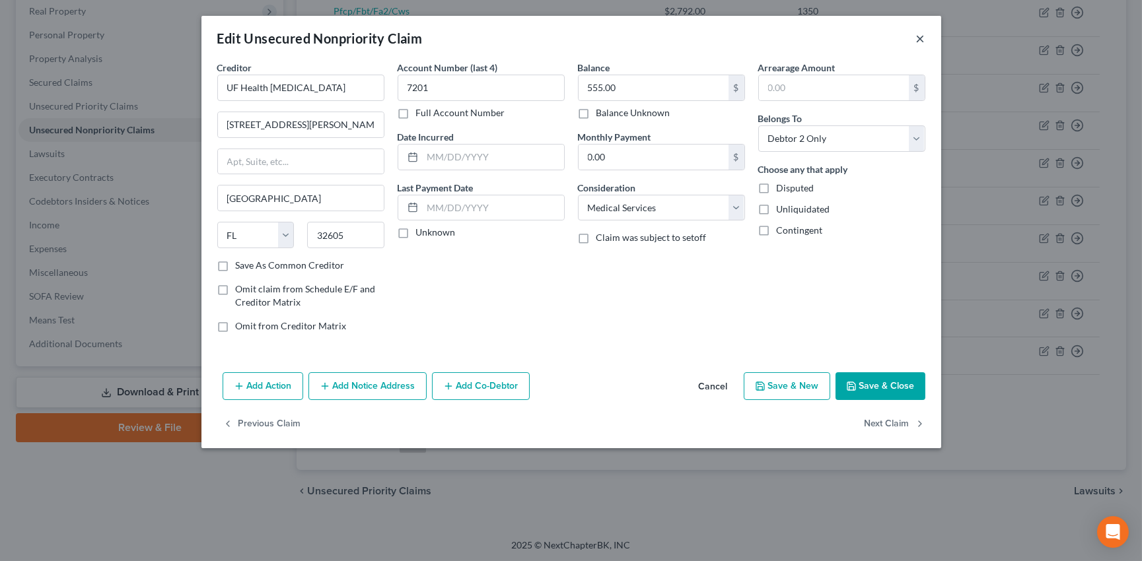
click at [921, 36] on button "×" at bounding box center [920, 38] width 9 height 16
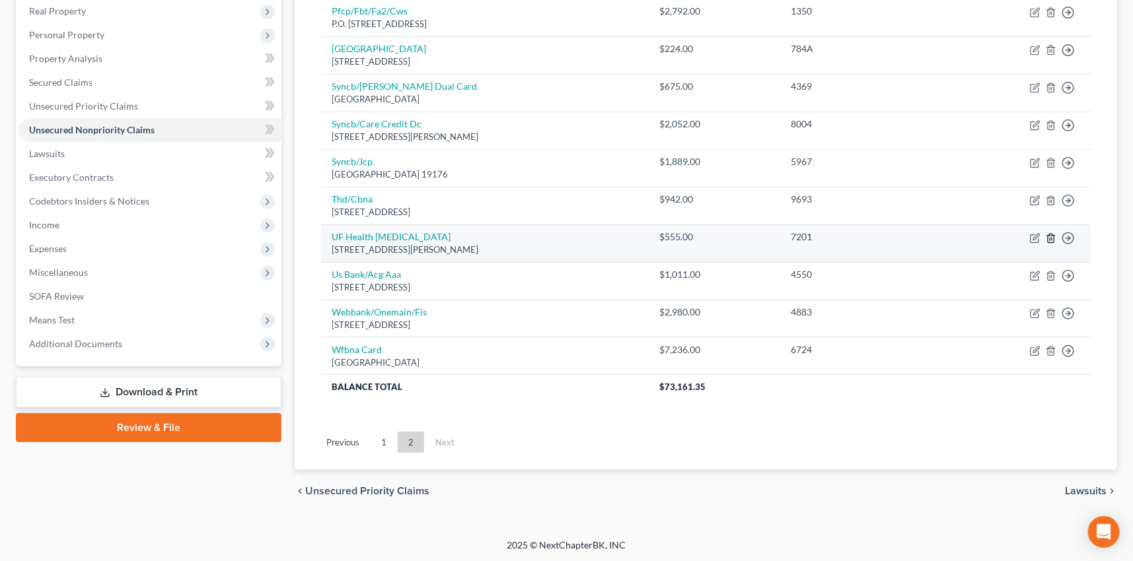
click at [1050, 238] on icon "button" at bounding box center [1051, 238] width 11 height 11
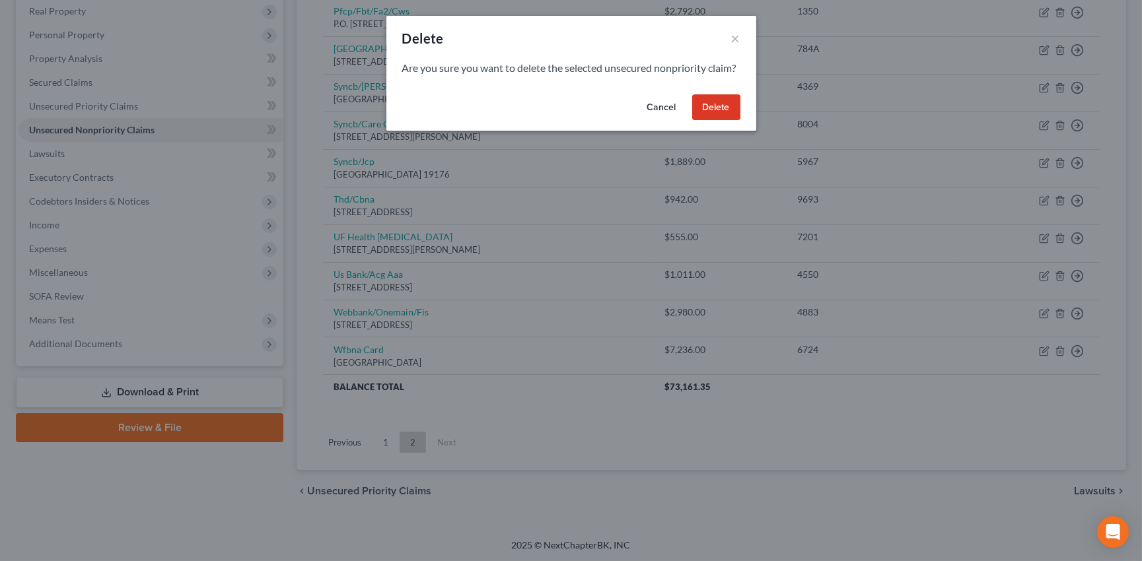
click at [717, 121] on button "Delete" at bounding box center [716, 107] width 48 height 26
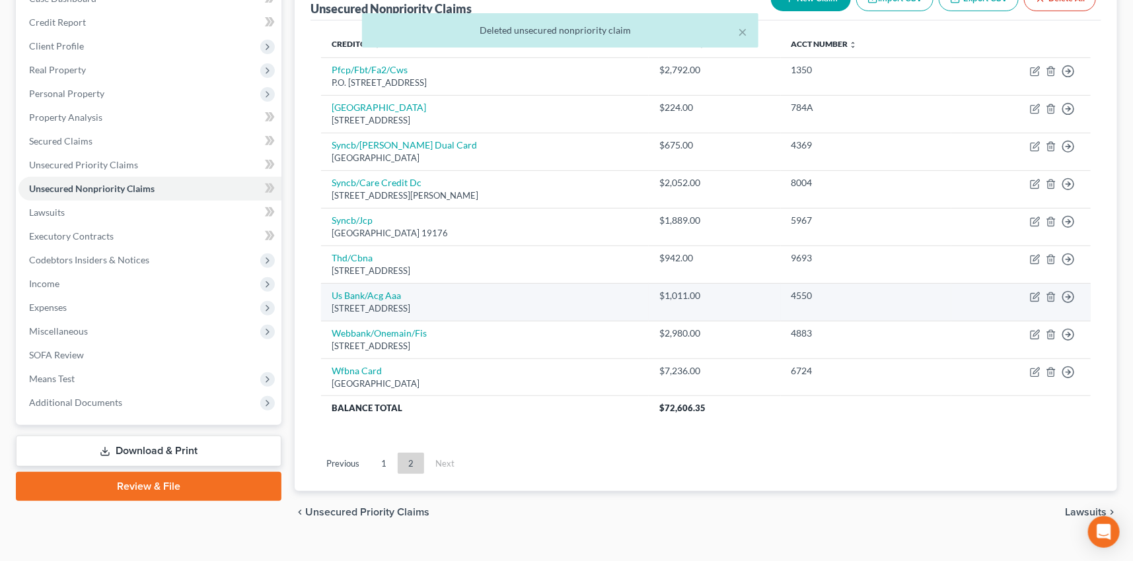
scroll to position [172, 0]
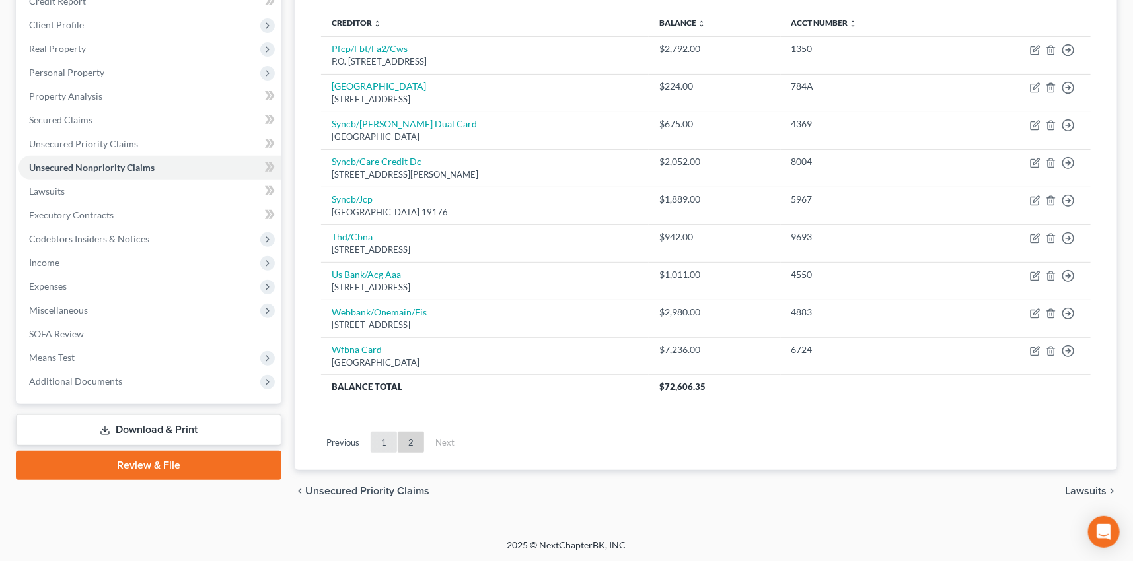
click at [380, 441] on link "1" at bounding box center [384, 442] width 26 height 21
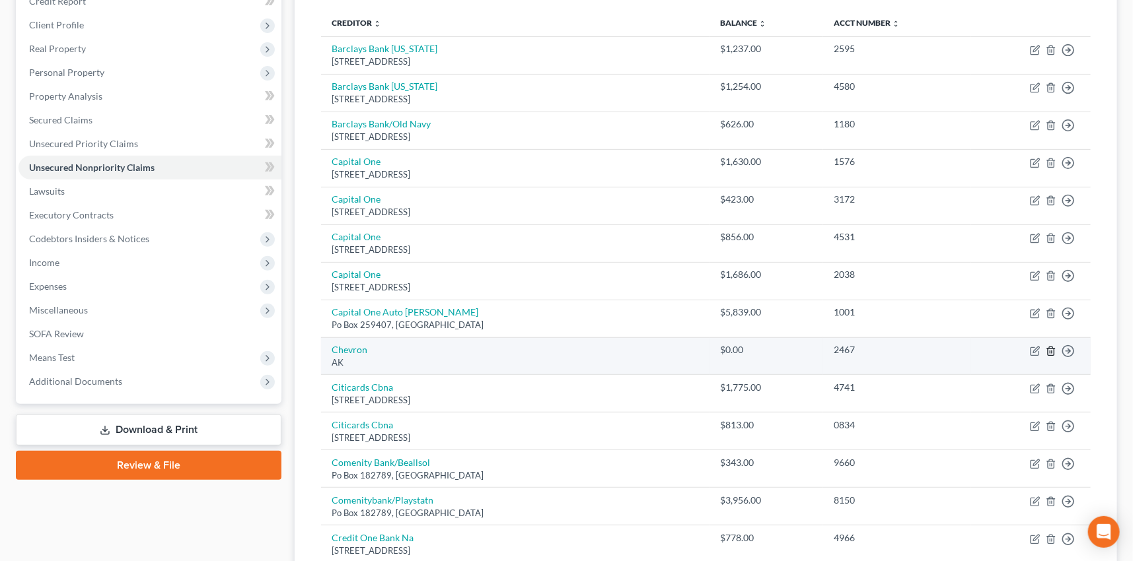
click at [1049, 349] on icon "button" at bounding box center [1051, 351] width 11 height 11
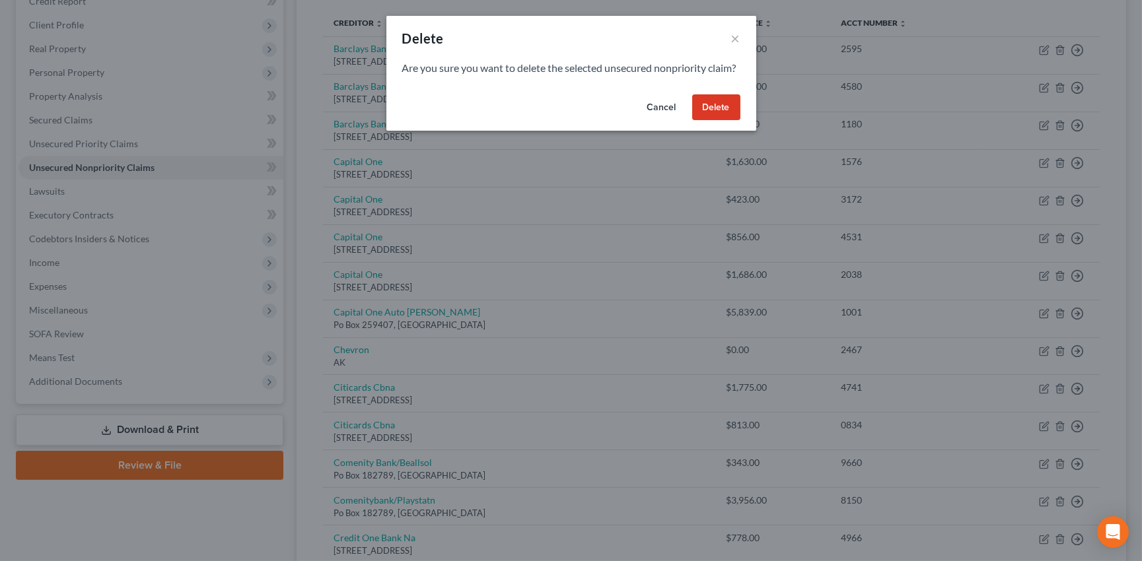
click at [715, 118] on button "Delete" at bounding box center [716, 107] width 48 height 26
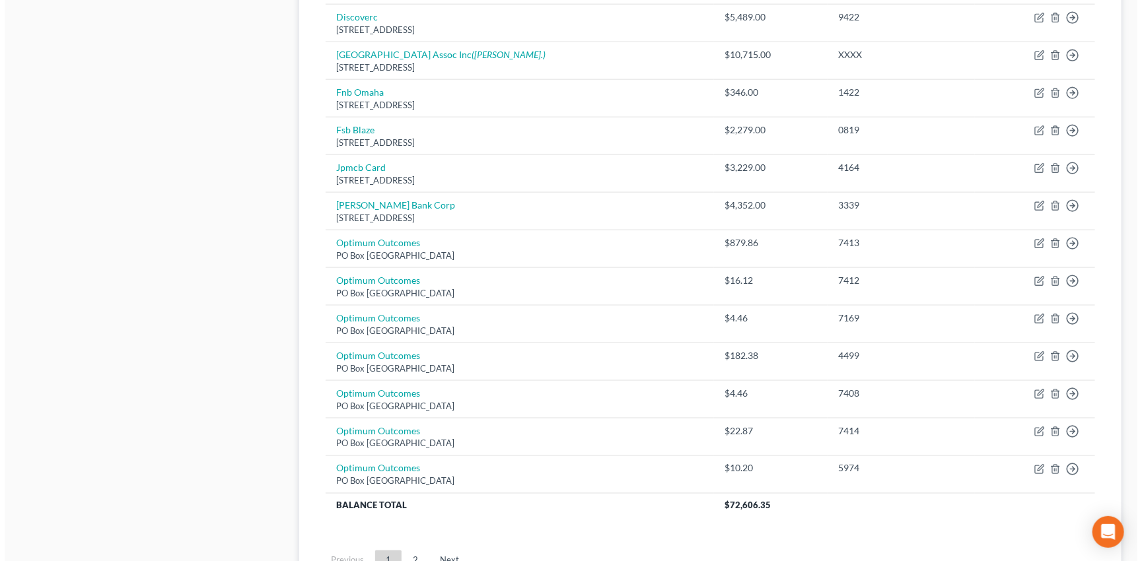
scroll to position [892, 0]
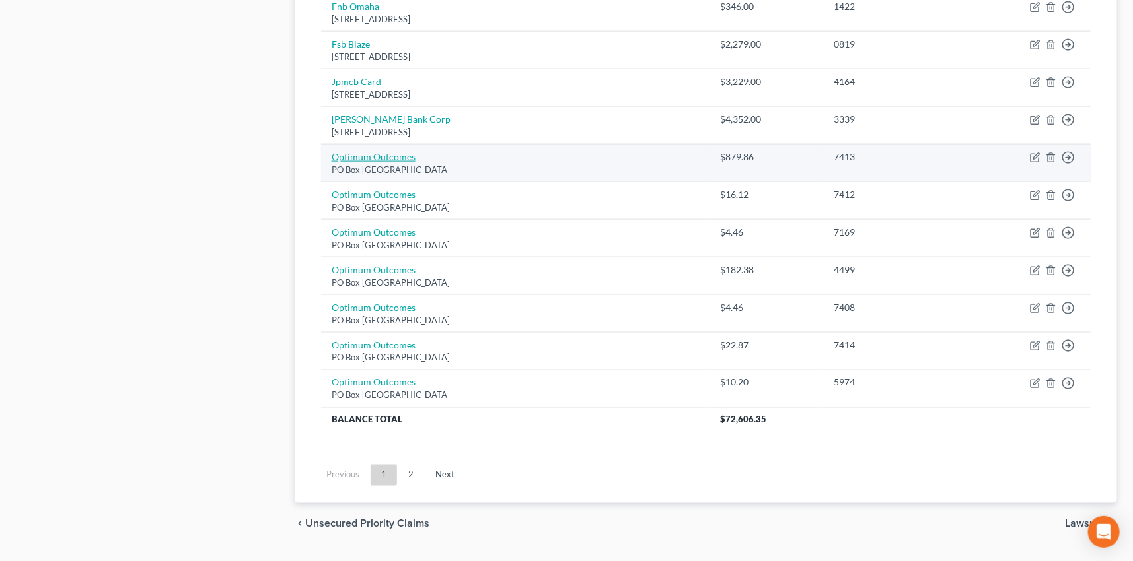
click at [395, 154] on link "Optimum Outcomes" at bounding box center [374, 156] width 84 height 11
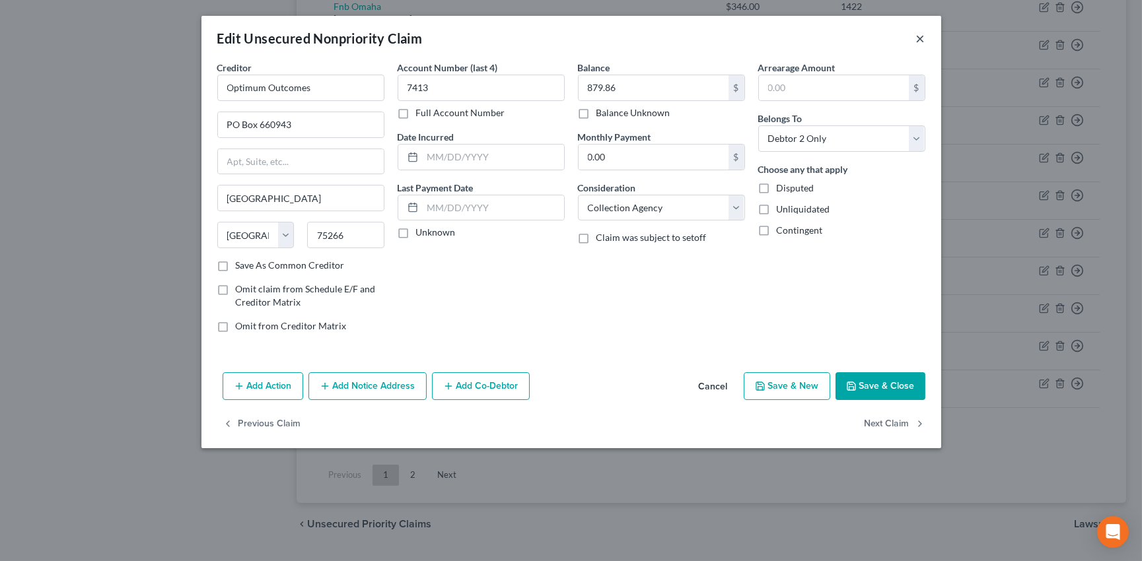
click at [920, 34] on button "×" at bounding box center [920, 38] width 9 height 16
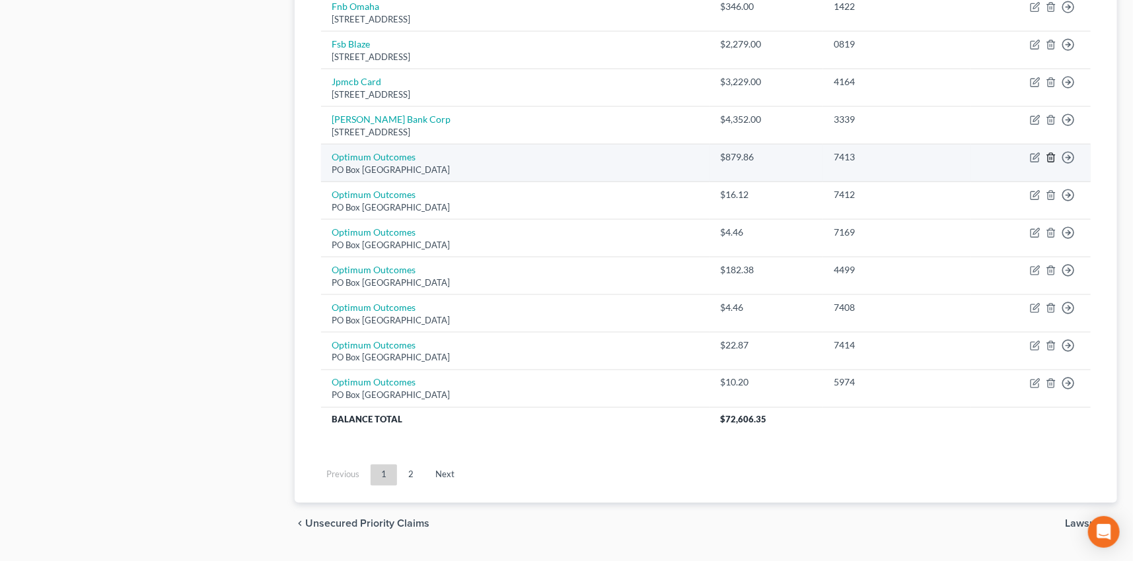
click at [1052, 158] on line "button" at bounding box center [1052, 159] width 0 height 3
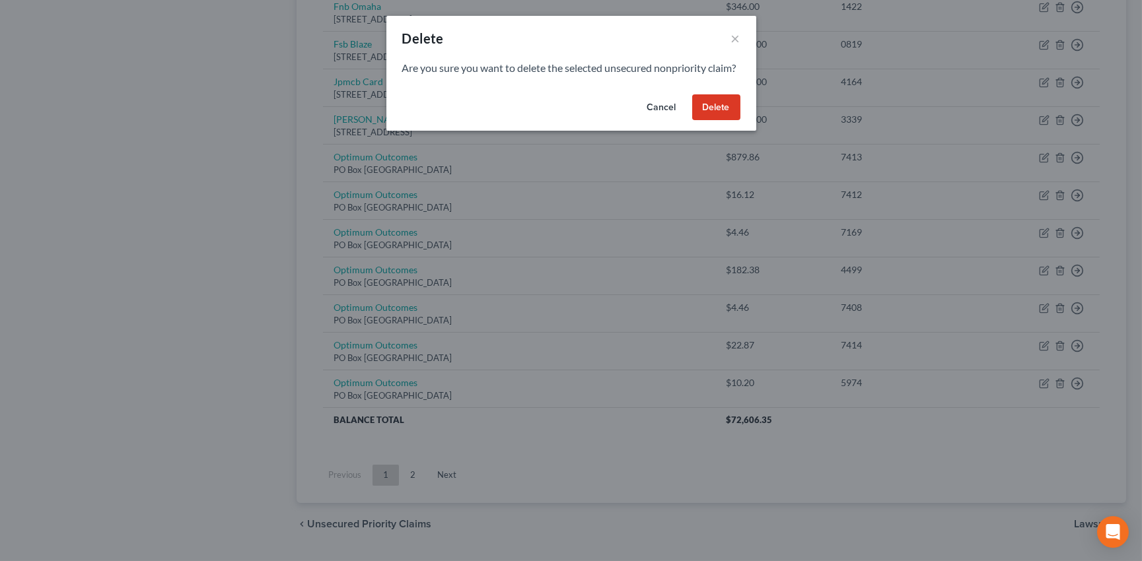
click at [711, 121] on button "Delete" at bounding box center [716, 107] width 48 height 26
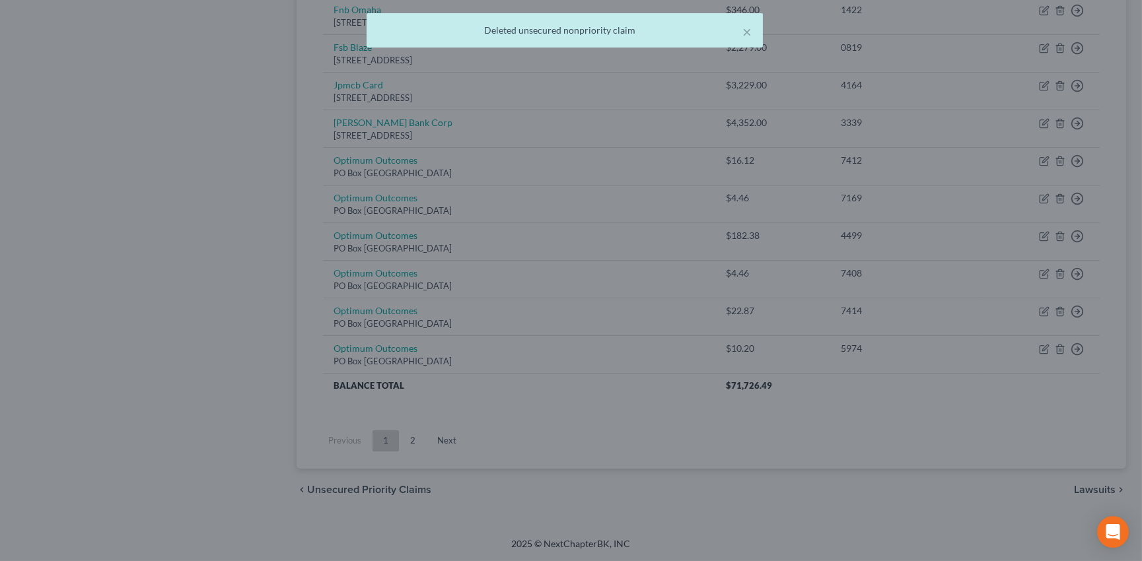
scroll to position [885, 0]
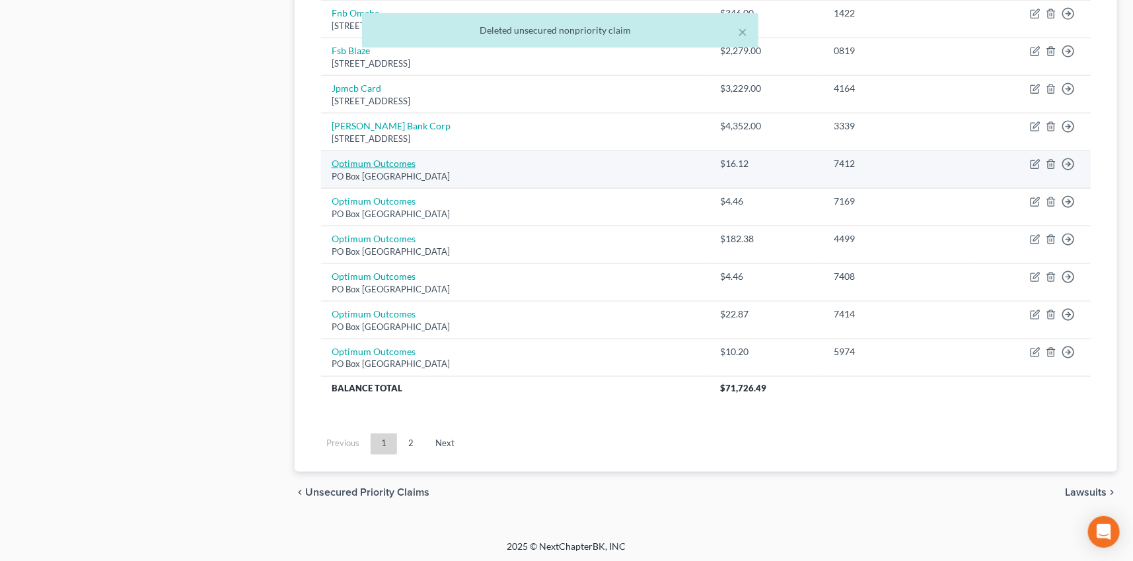
click at [398, 164] on link "Optimum Outcomes" at bounding box center [374, 163] width 84 height 11
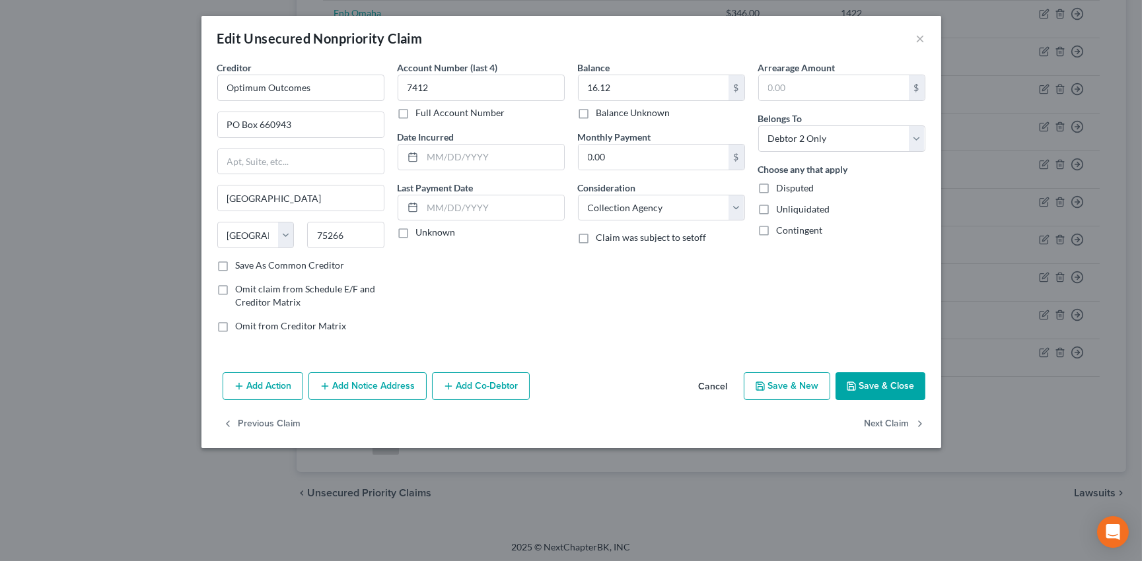
click at [926, 36] on div "Edit Unsecured Nonpriority Claim ×" at bounding box center [571, 38] width 740 height 45
click at [922, 38] on button "×" at bounding box center [920, 38] width 9 height 16
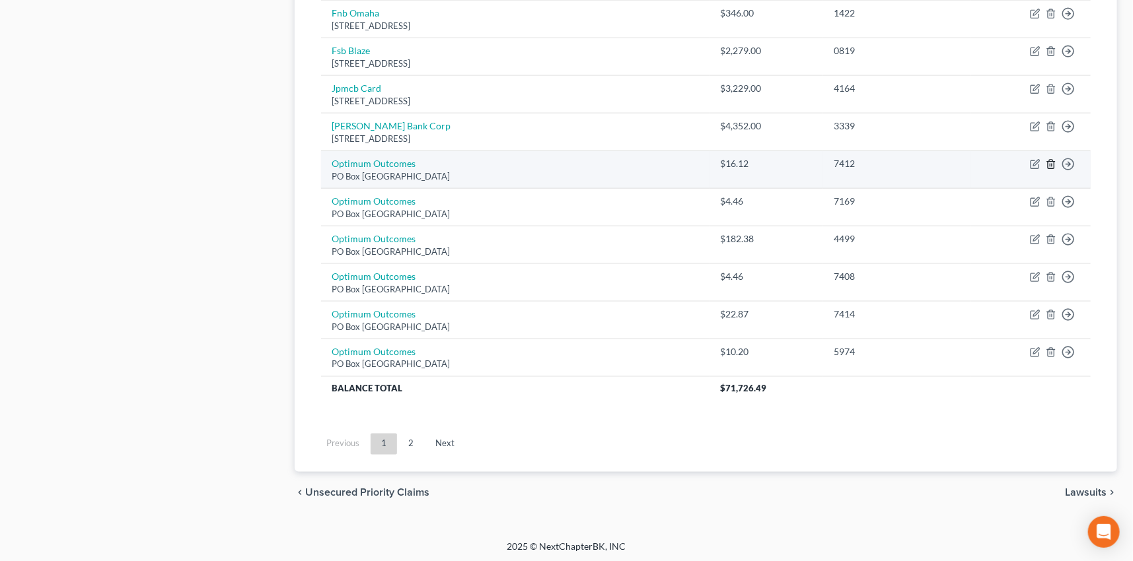
click at [1053, 160] on icon "button" at bounding box center [1051, 164] width 11 height 11
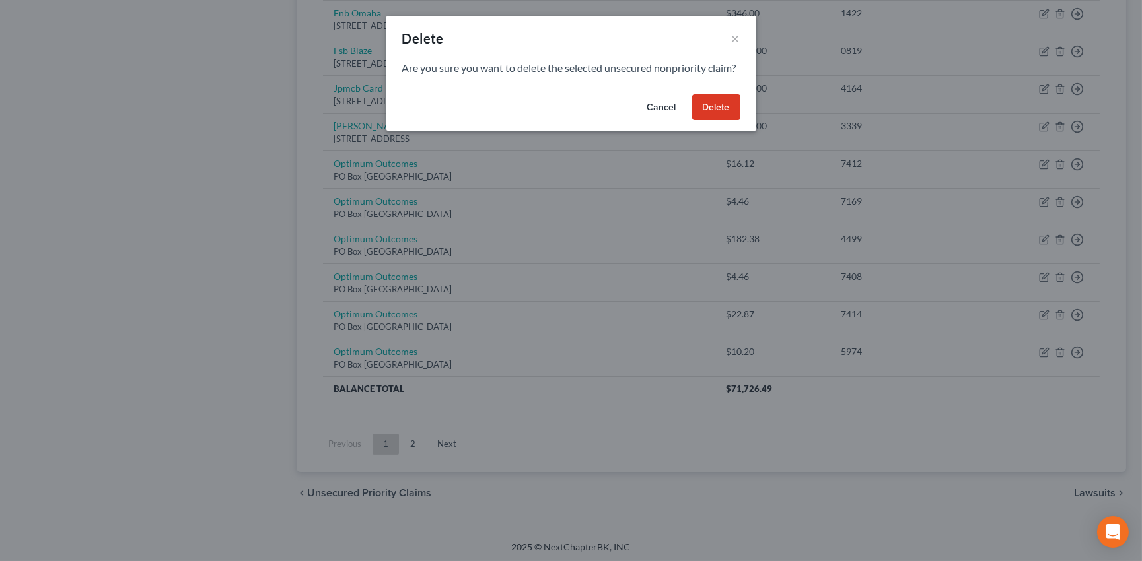
click at [713, 118] on button "Delete" at bounding box center [716, 107] width 48 height 26
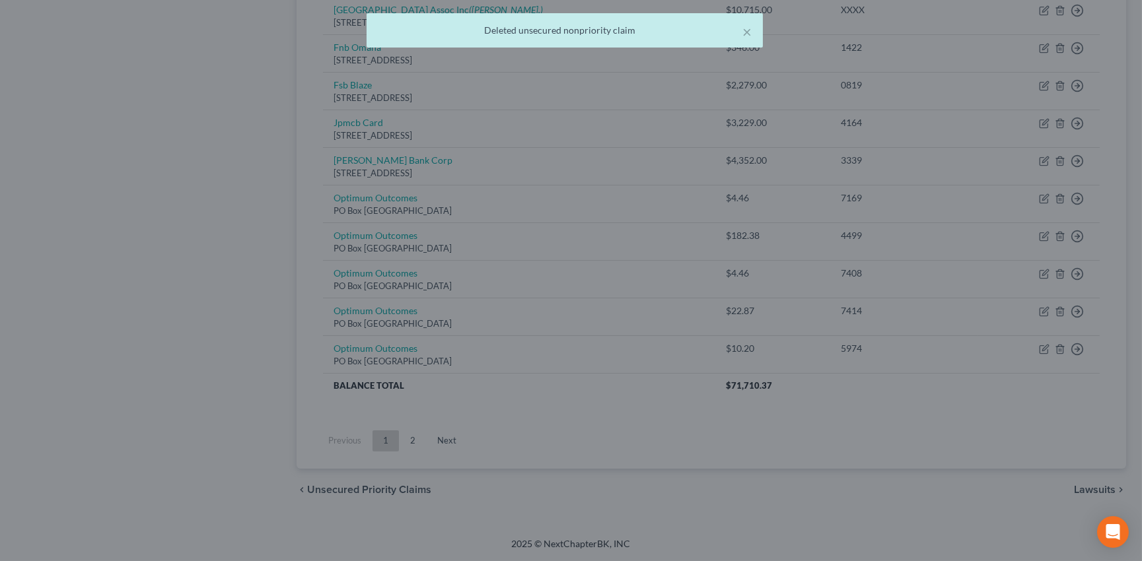
scroll to position [847, 0]
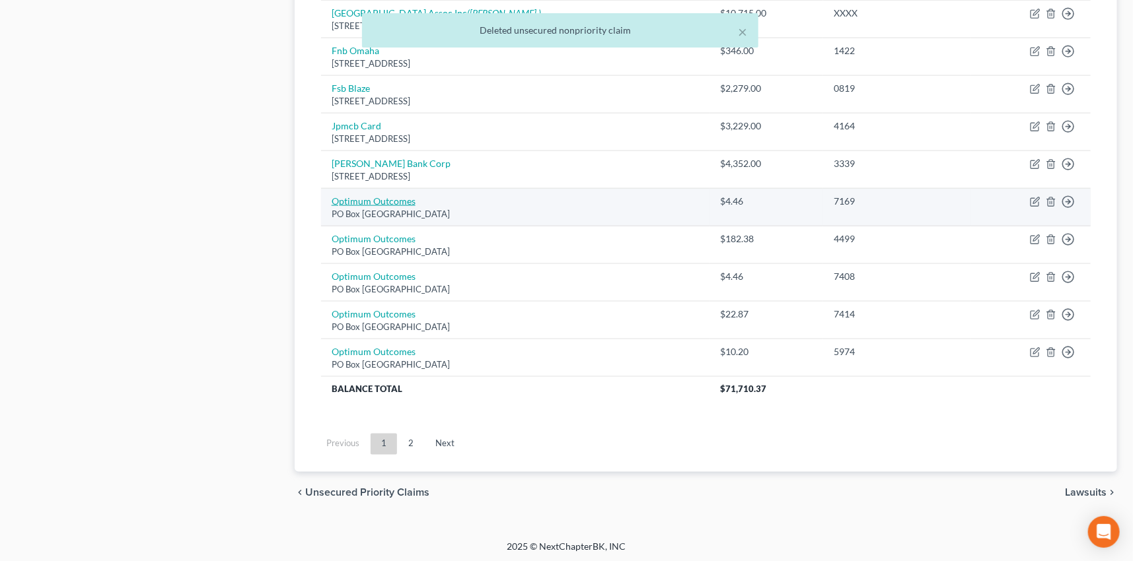
click at [398, 198] on link "Optimum Outcomes" at bounding box center [374, 201] width 84 height 11
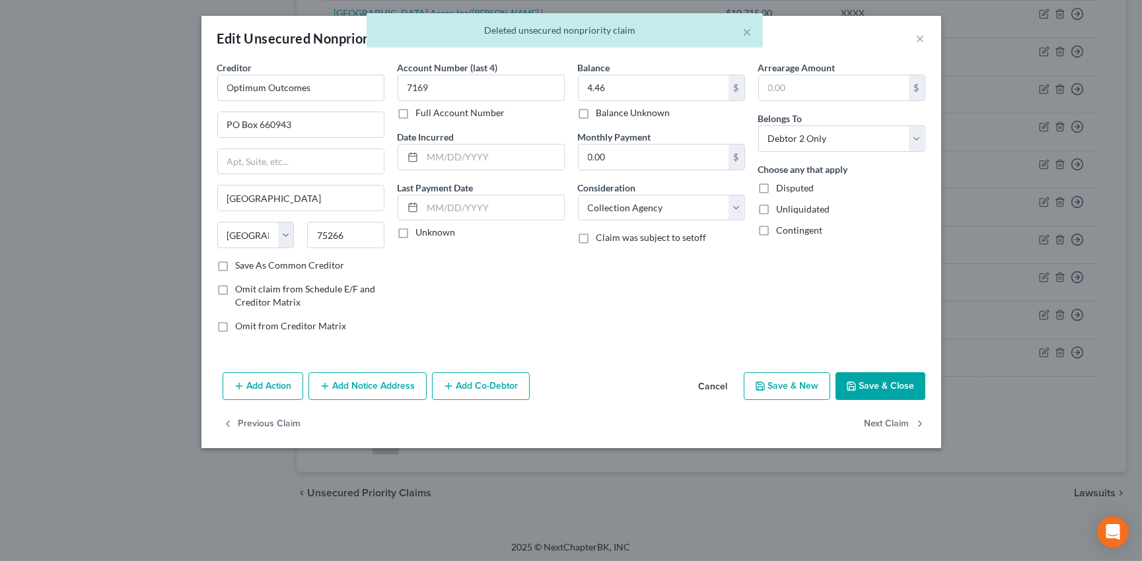
click at [923, 39] on div "× Deleted unsecured nonpriority claim" at bounding box center [564, 33] width 1142 height 41
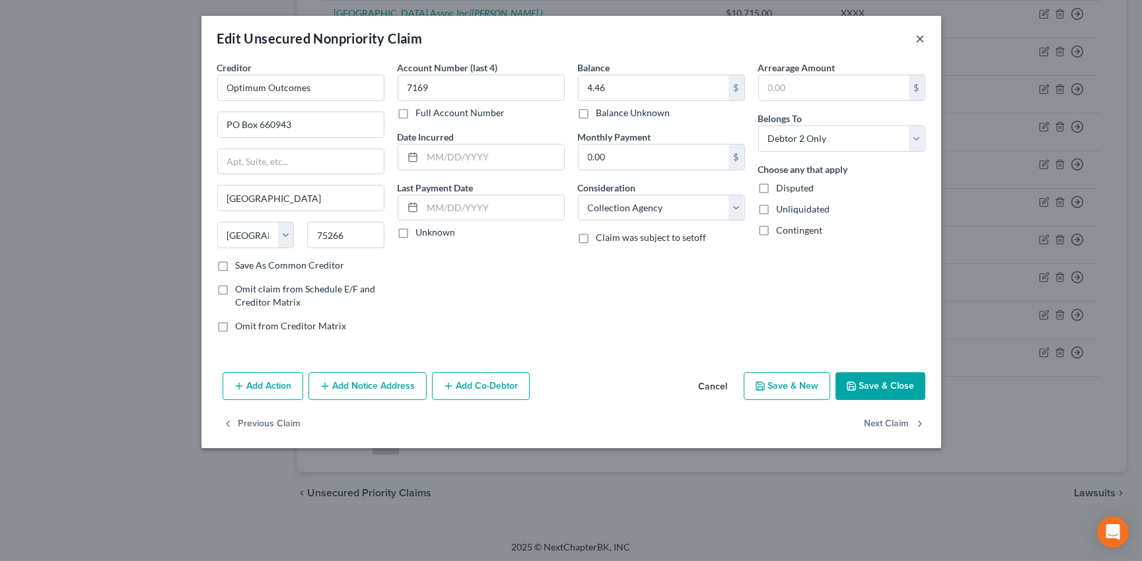
click at [920, 39] on button "×" at bounding box center [920, 38] width 9 height 16
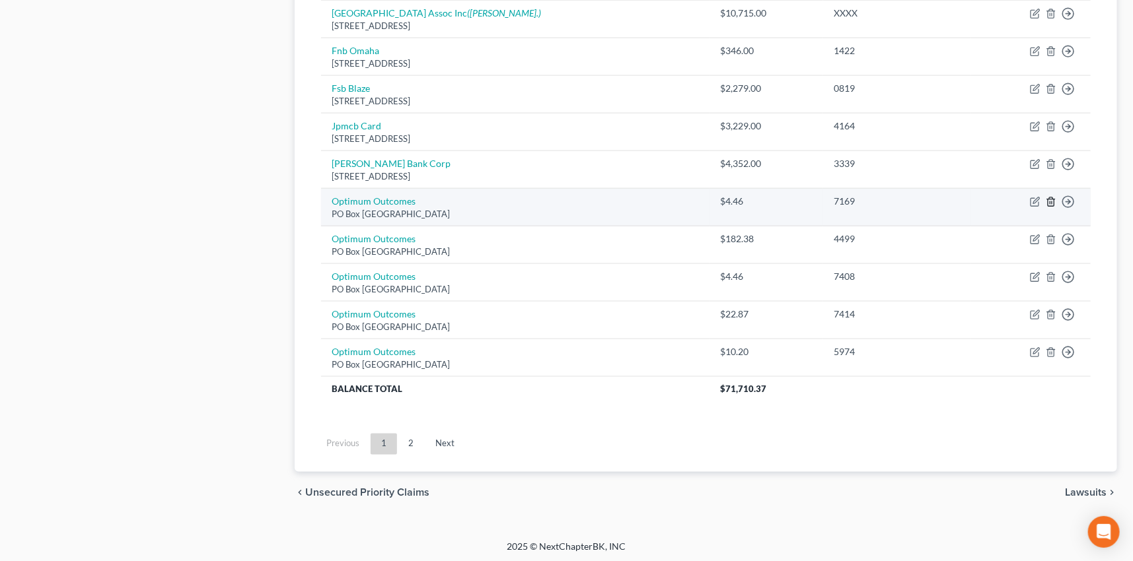
click at [1049, 198] on icon "button" at bounding box center [1051, 202] width 6 height 9
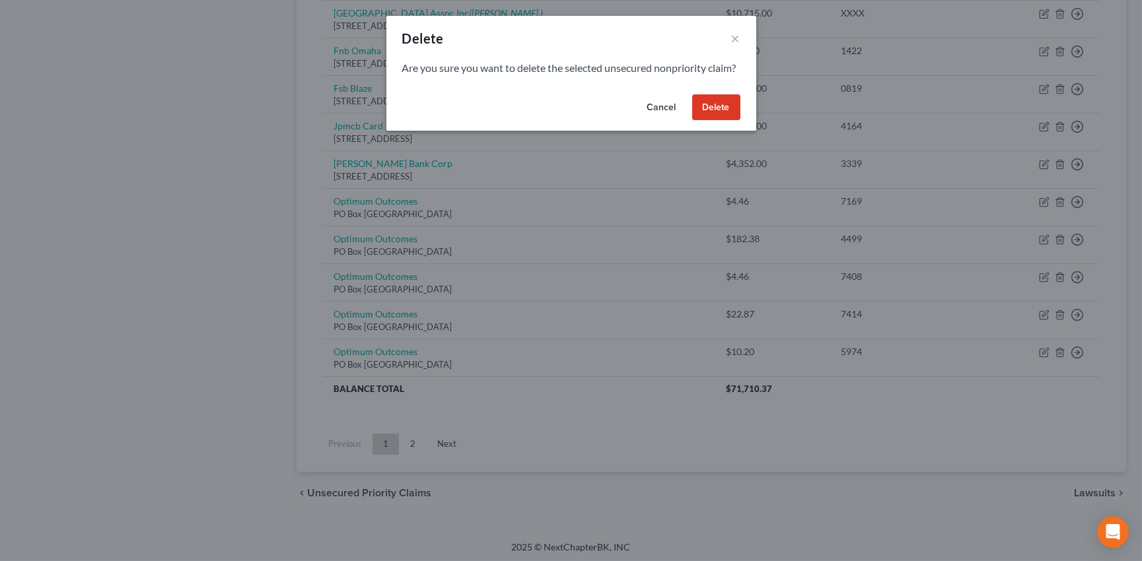
click at [718, 120] on button "Delete" at bounding box center [716, 107] width 48 height 26
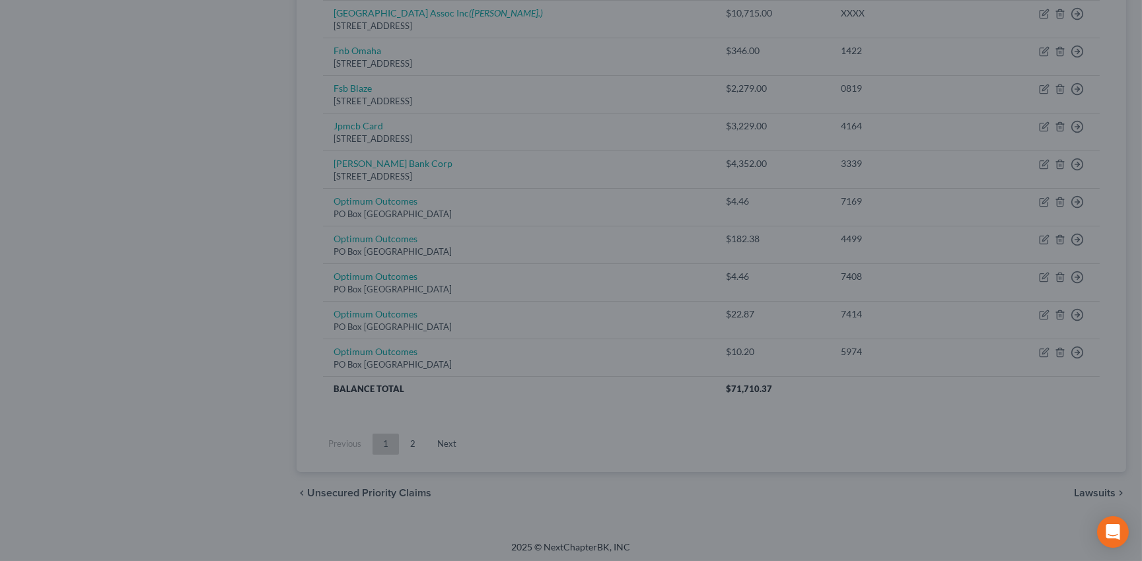
scroll to position [810, 0]
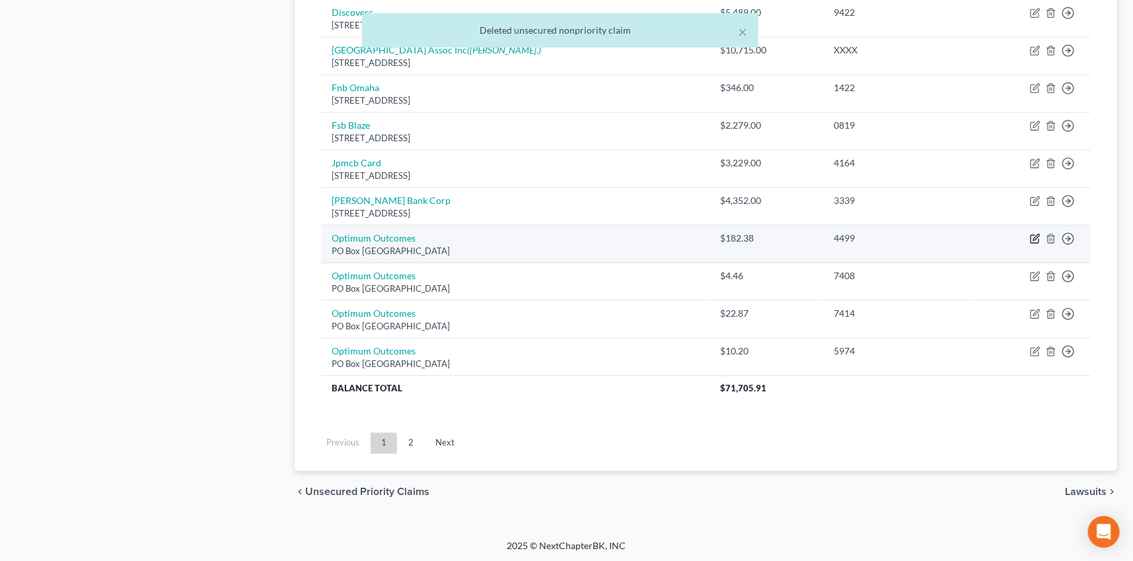
click at [1036, 236] on icon "button" at bounding box center [1035, 239] width 11 height 11
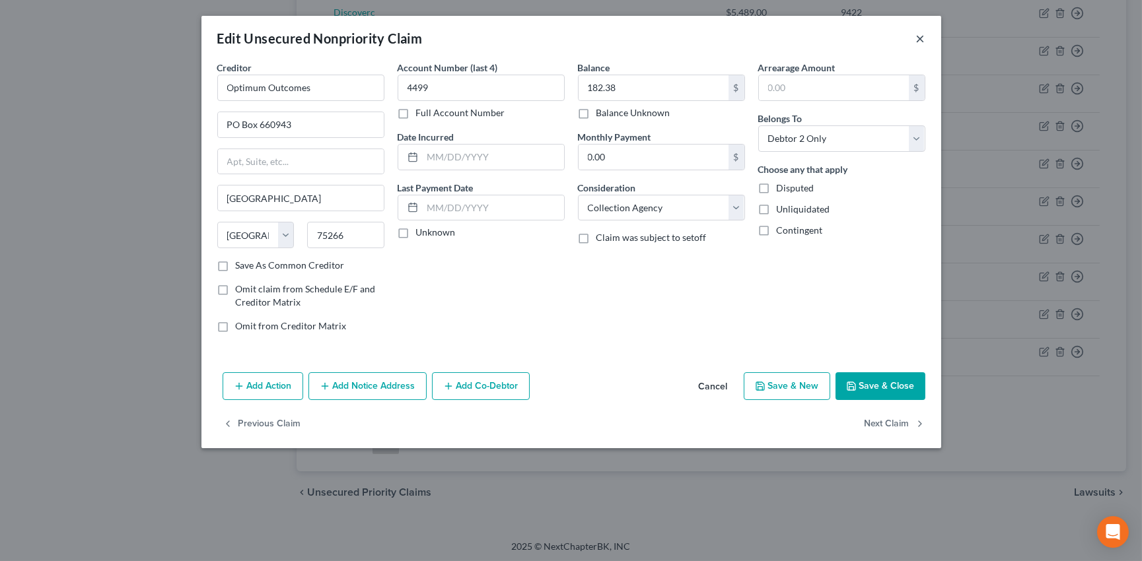
click at [919, 36] on button "×" at bounding box center [920, 38] width 9 height 16
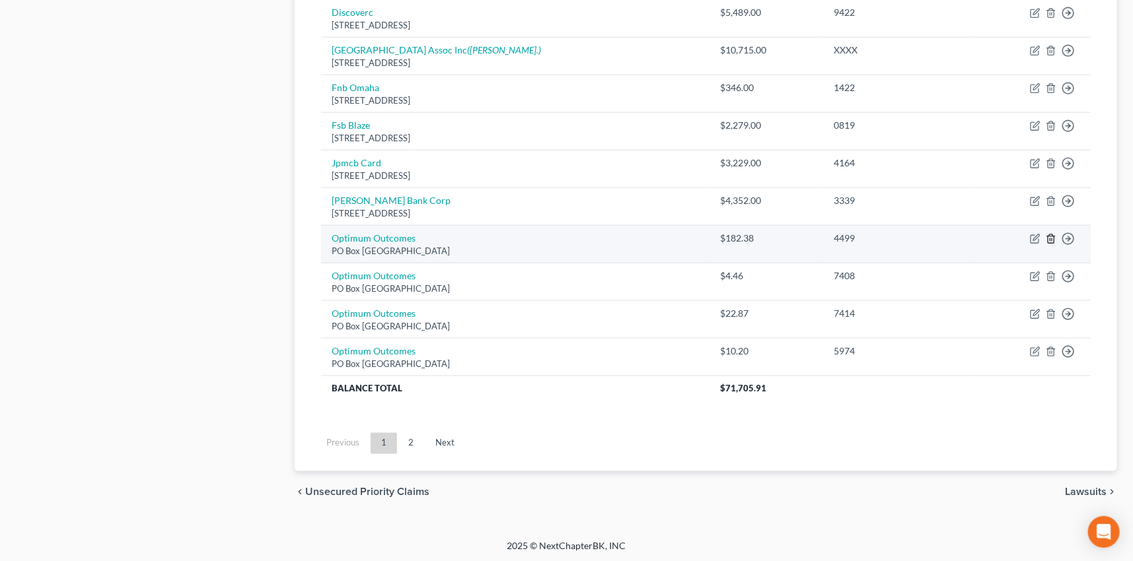
click at [1050, 236] on icon "button" at bounding box center [1051, 239] width 11 height 11
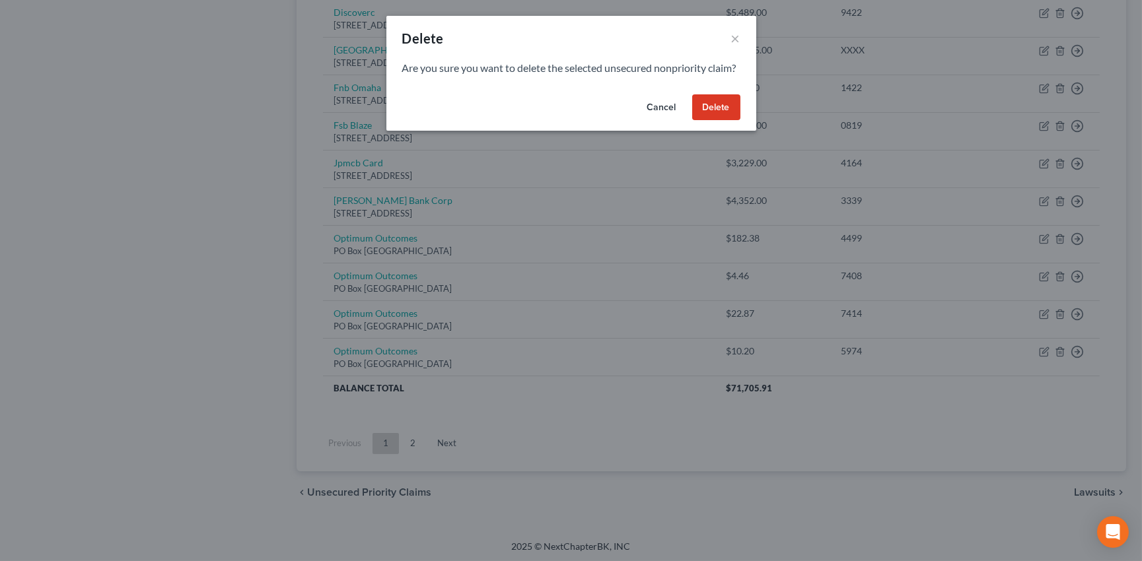
click at [723, 121] on button "Delete" at bounding box center [716, 107] width 48 height 26
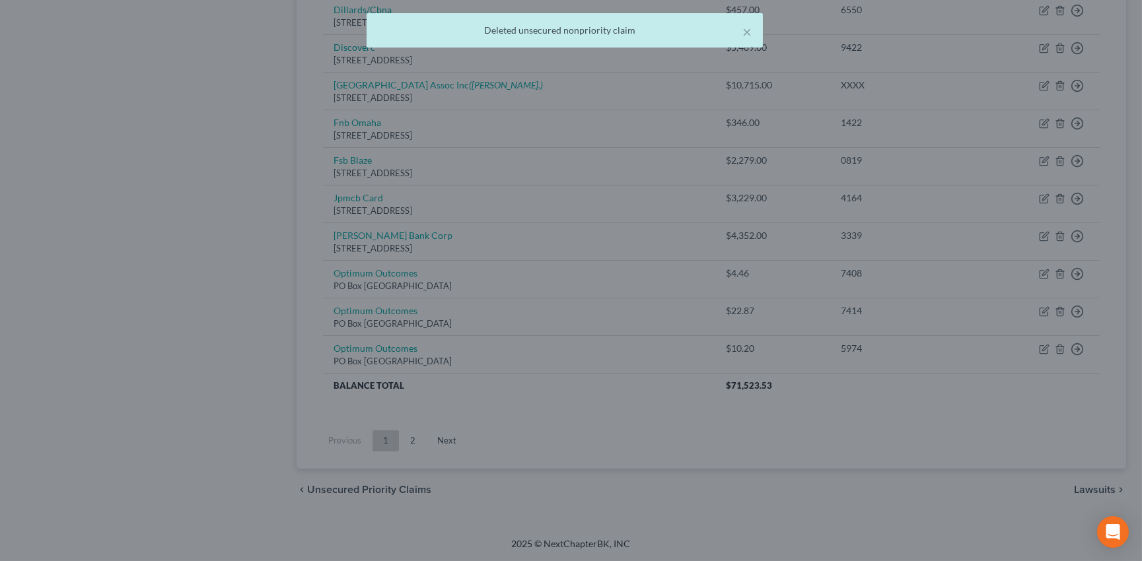
scroll to position [773, 0]
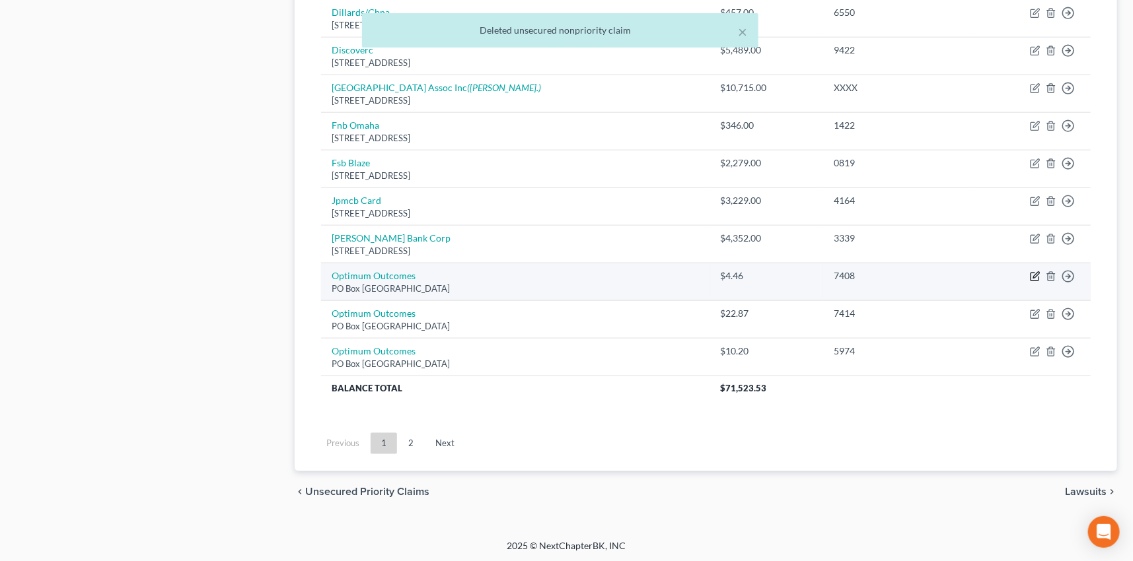
click at [1033, 272] on icon "button" at bounding box center [1035, 276] width 11 height 11
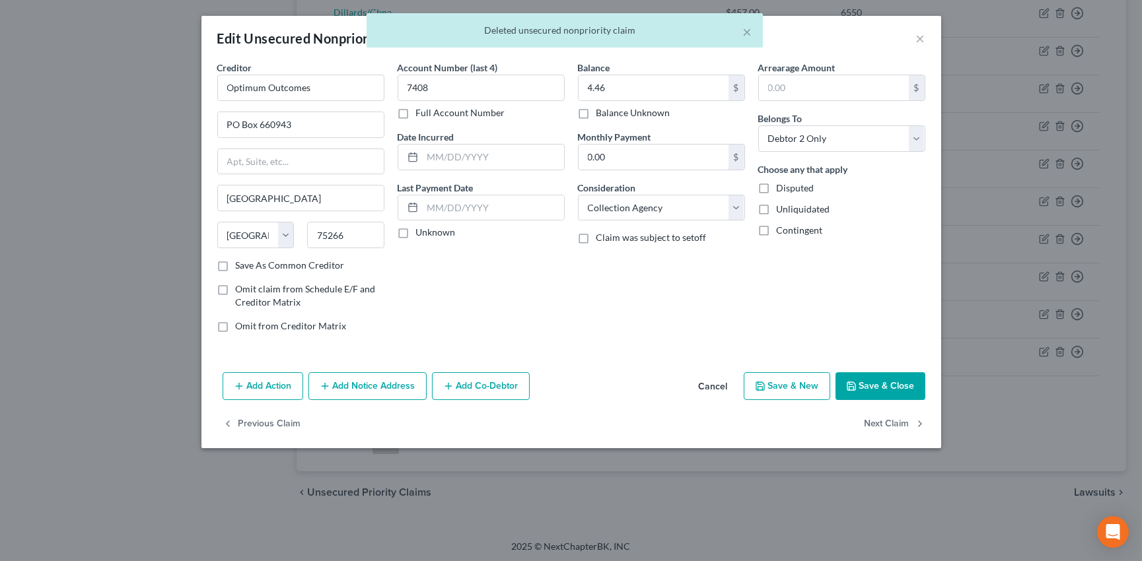
click at [919, 36] on div "× Deleted unsecured nonpriority claim" at bounding box center [564, 33] width 1142 height 41
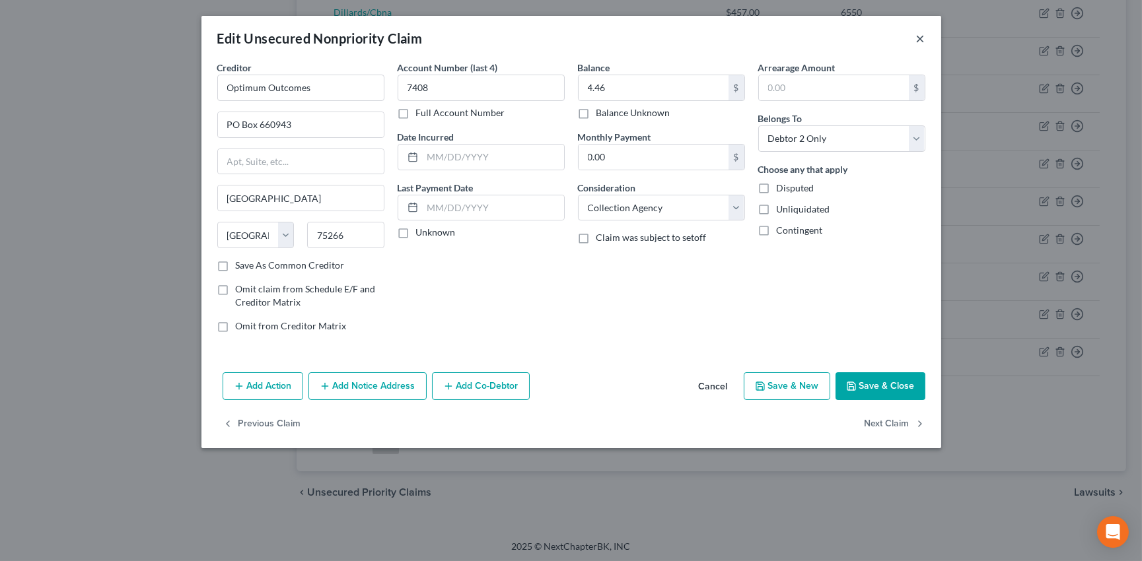
click at [918, 35] on button "×" at bounding box center [920, 38] width 9 height 16
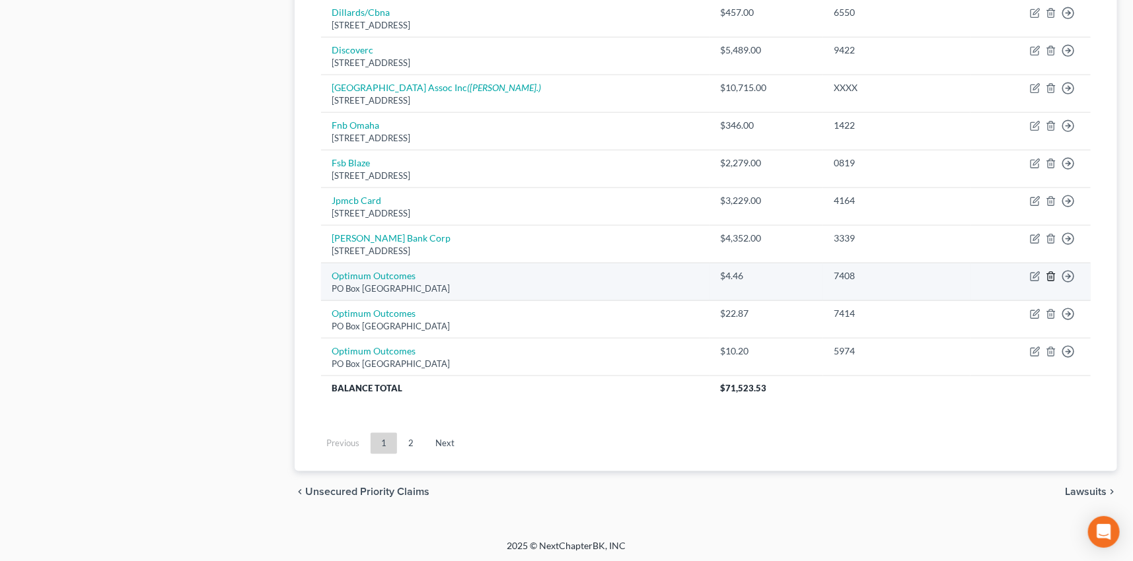
click at [1048, 273] on icon "button" at bounding box center [1051, 277] width 6 height 9
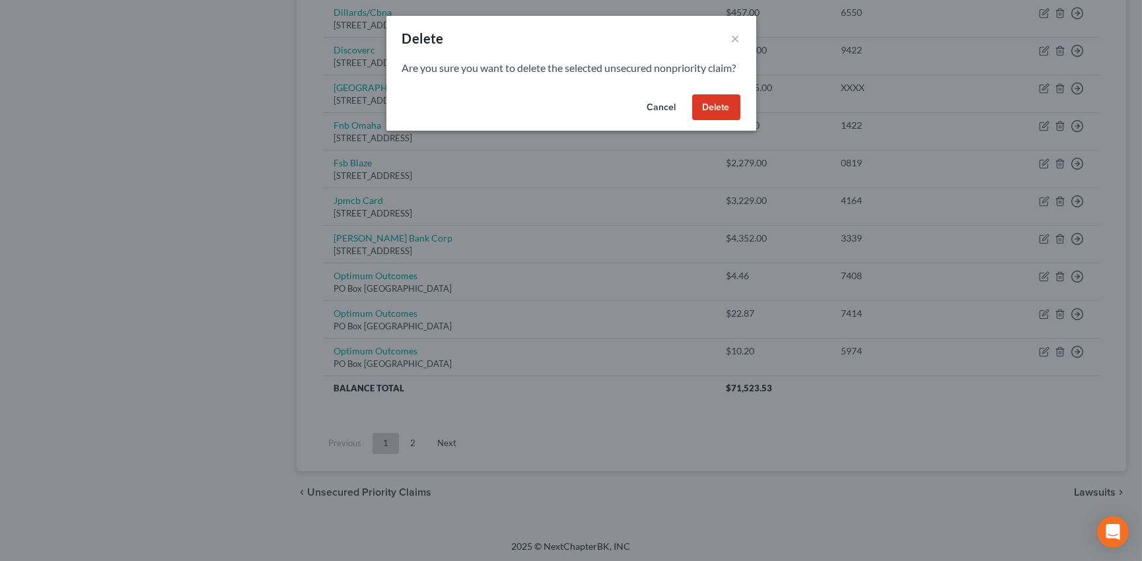
click at [729, 121] on button "Delete" at bounding box center [716, 107] width 48 height 26
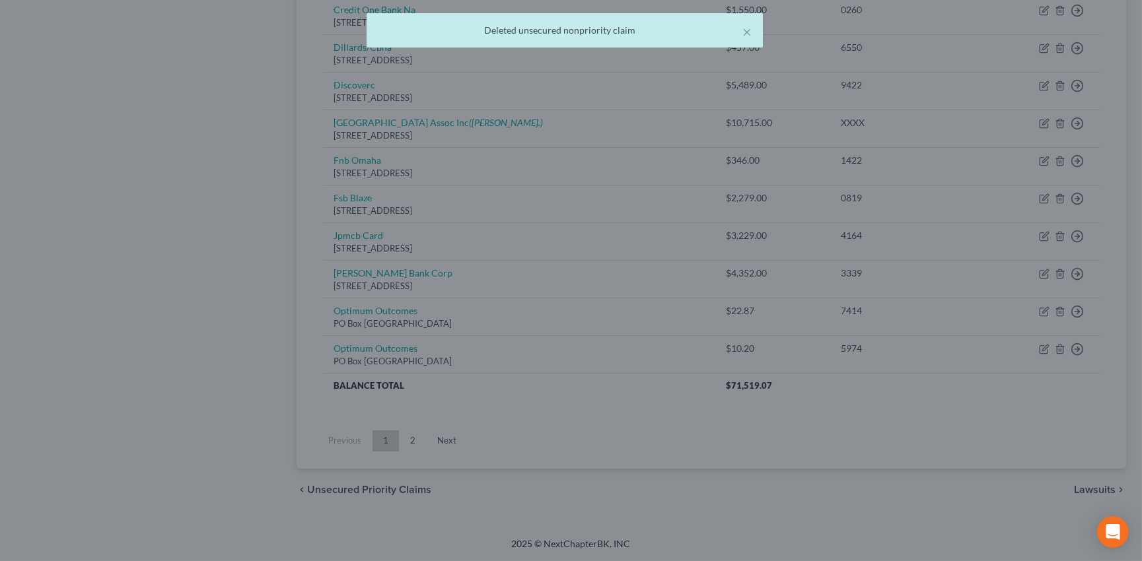
scroll to position [735, 0]
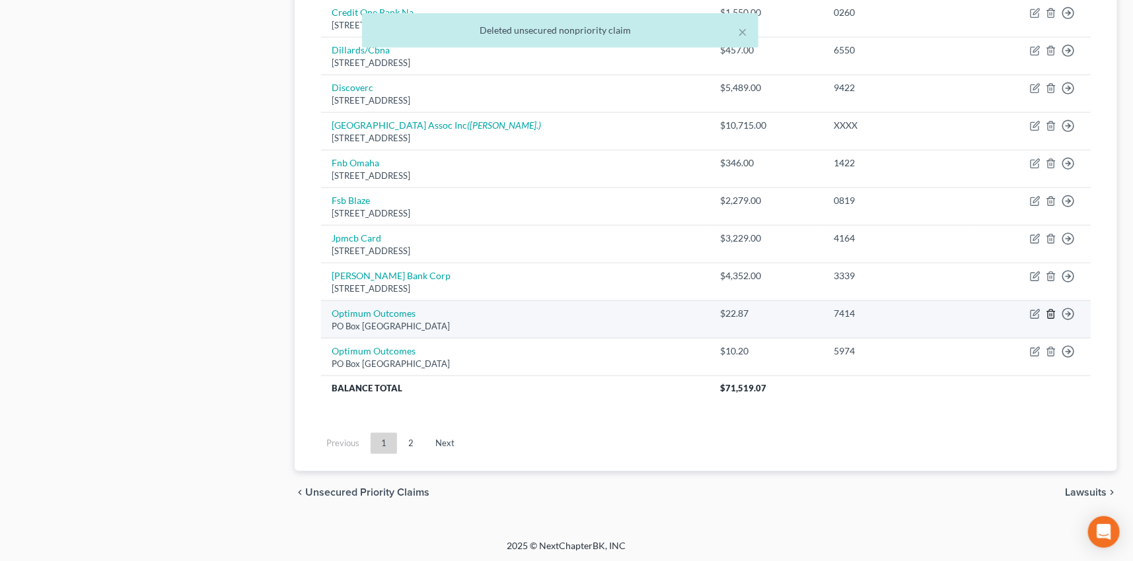
click at [1048, 310] on icon "button" at bounding box center [1051, 314] width 6 height 9
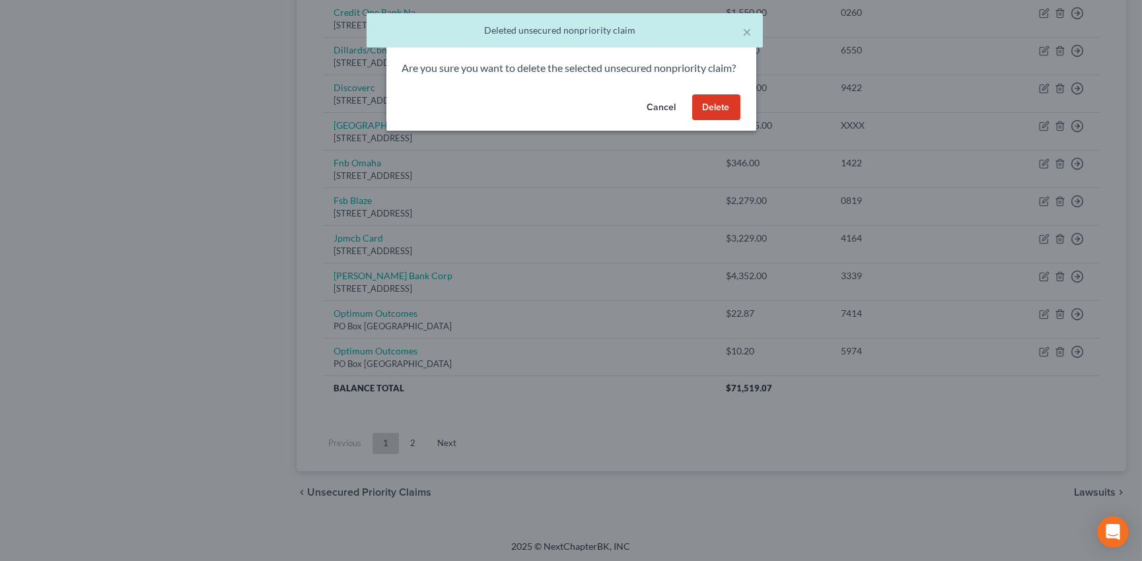
click at [714, 115] on button "Delete" at bounding box center [716, 107] width 48 height 26
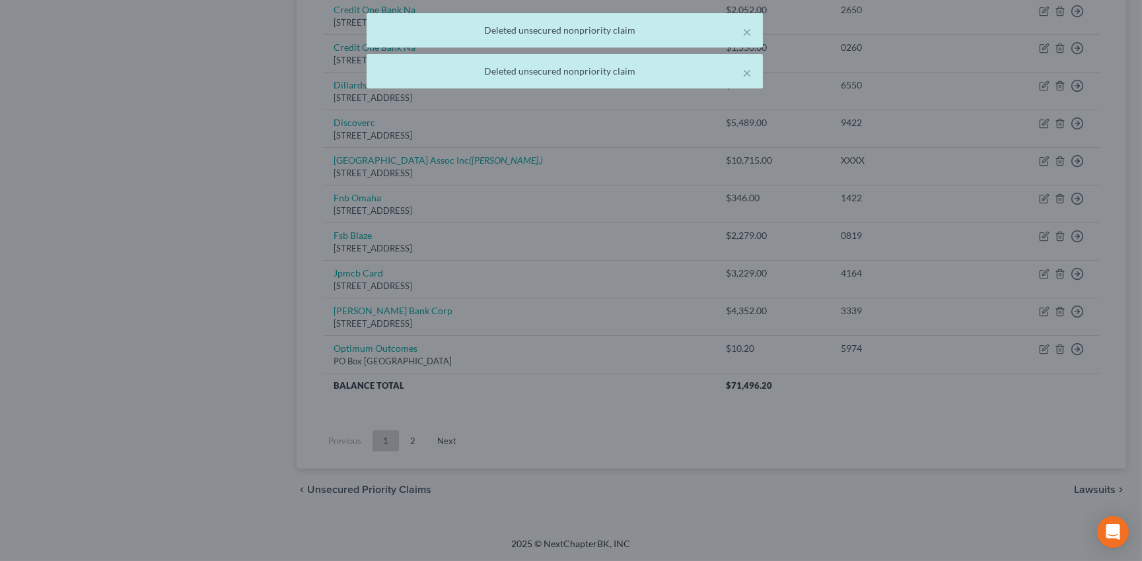
scroll to position [698, 0]
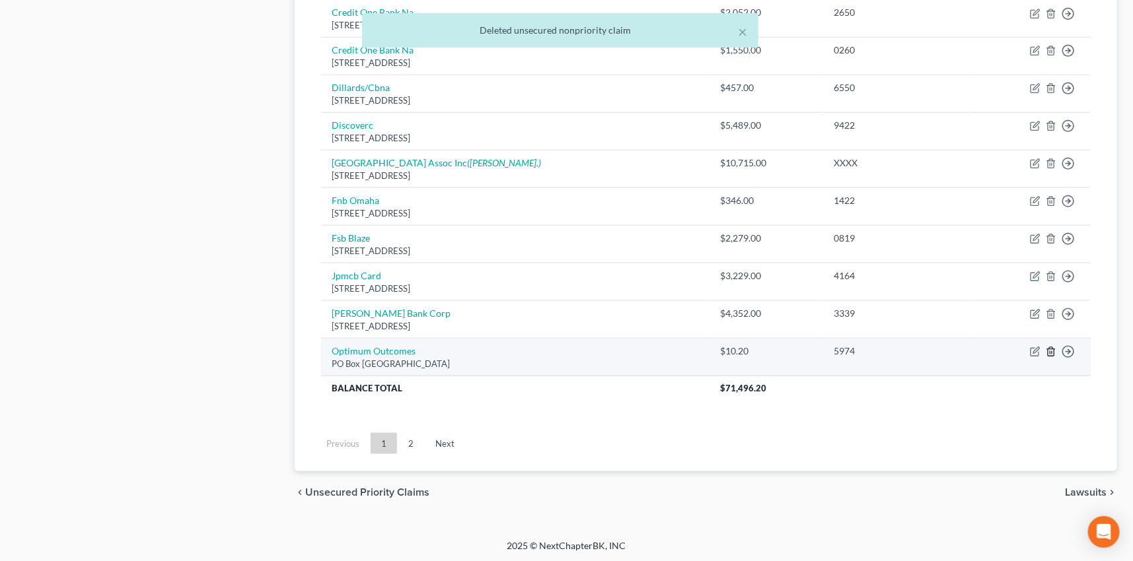
click at [1050, 349] on icon "button" at bounding box center [1051, 352] width 11 height 11
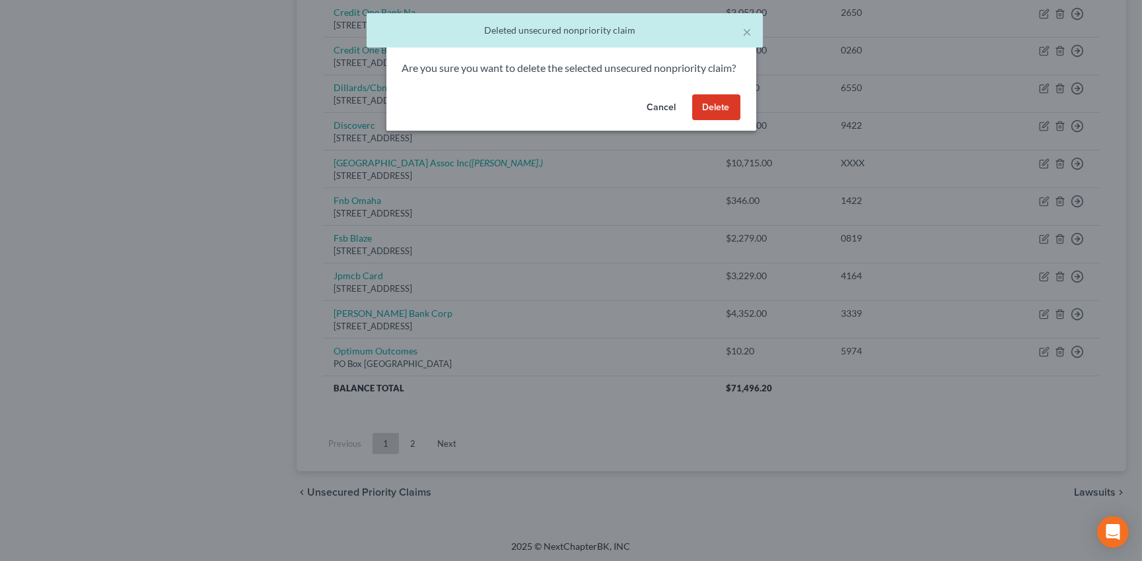
click at [719, 120] on button "Delete" at bounding box center [716, 107] width 48 height 26
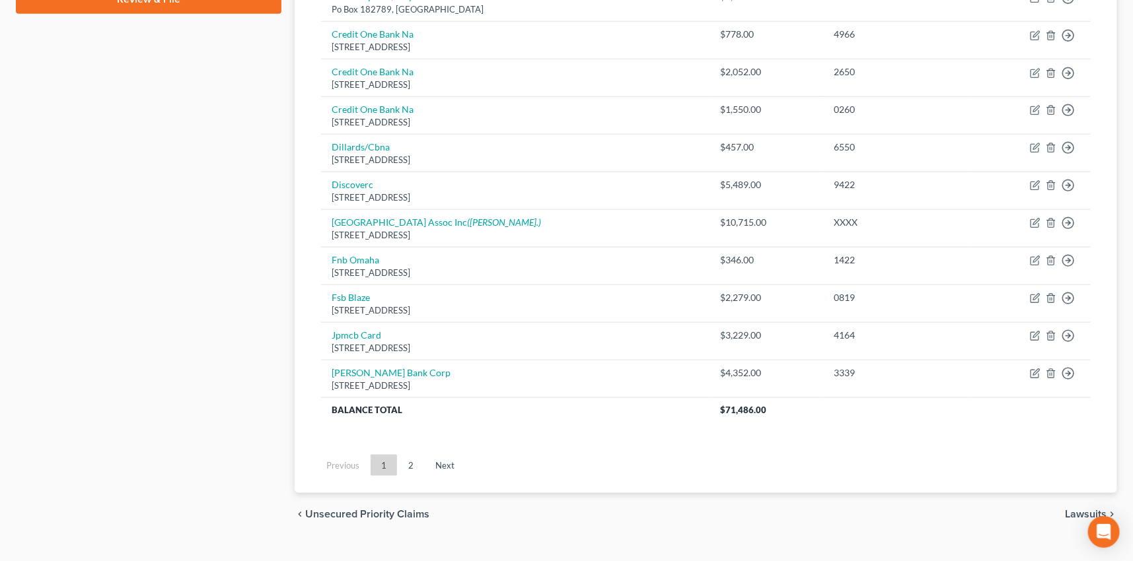
scroll to position [660, 0]
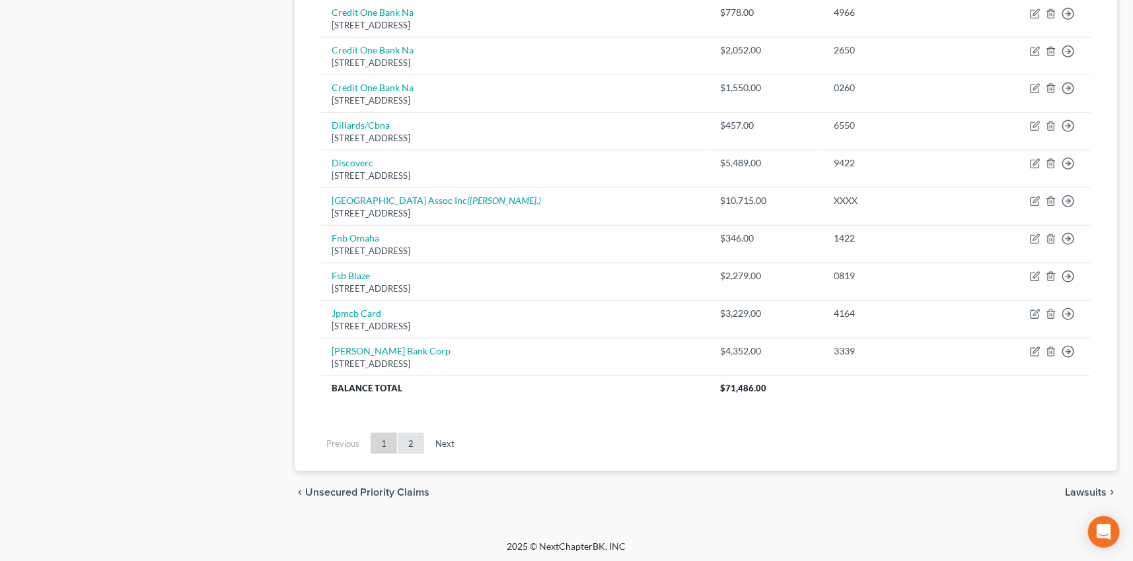
click at [408, 443] on link "2" at bounding box center [411, 443] width 26 height 21
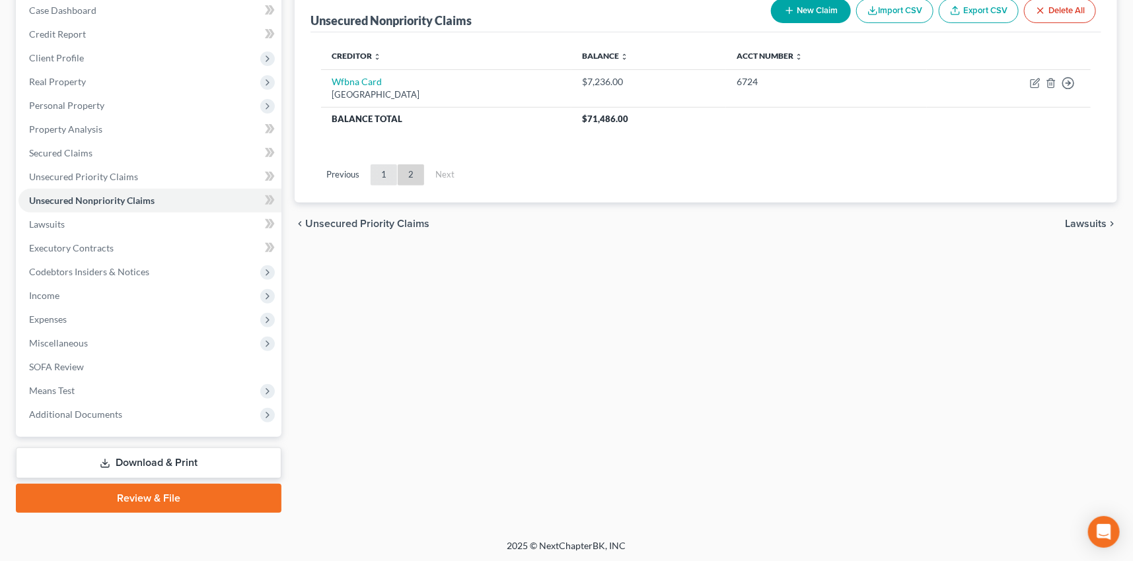
click at [383, 172] on link "1" at bounding box center [384, 174] width 26 height 21
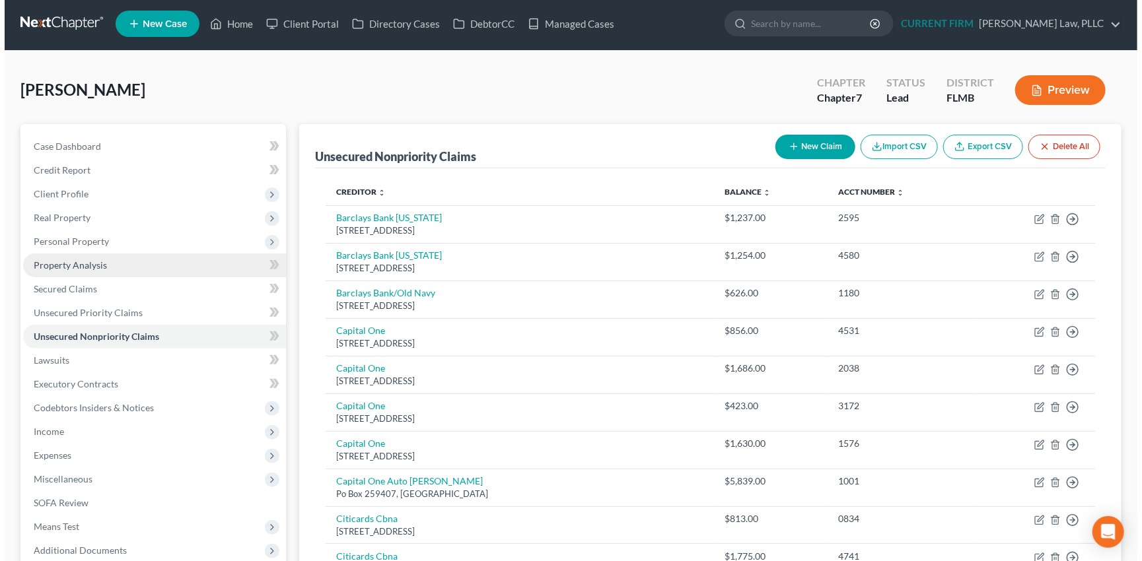
scroll to position [0, 0]
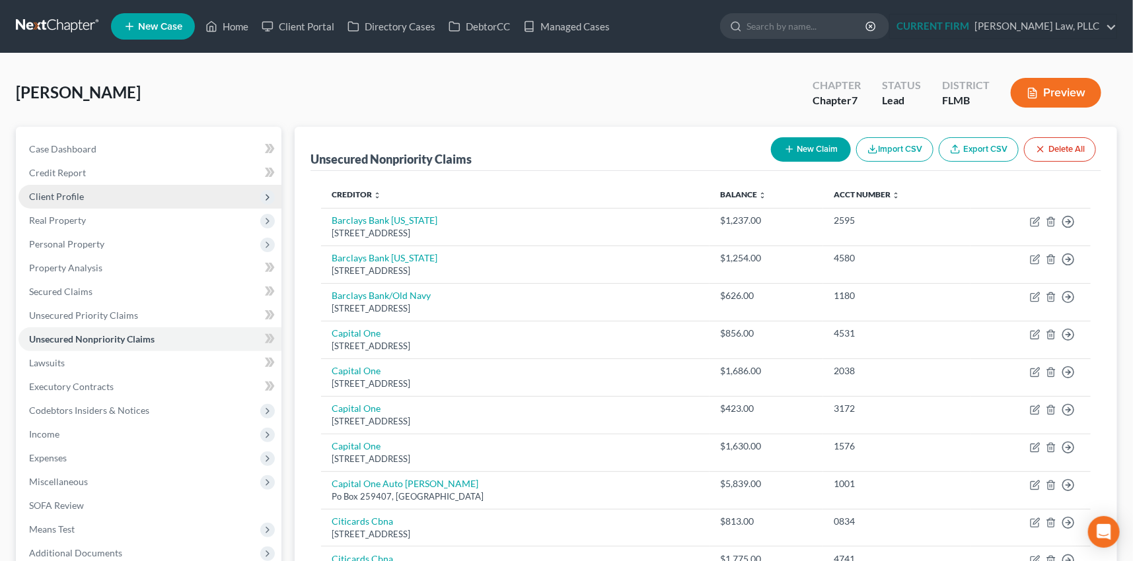
click at [61, 196] on span "Client Profile" at bounding box center [56, 196] width 55 height 11
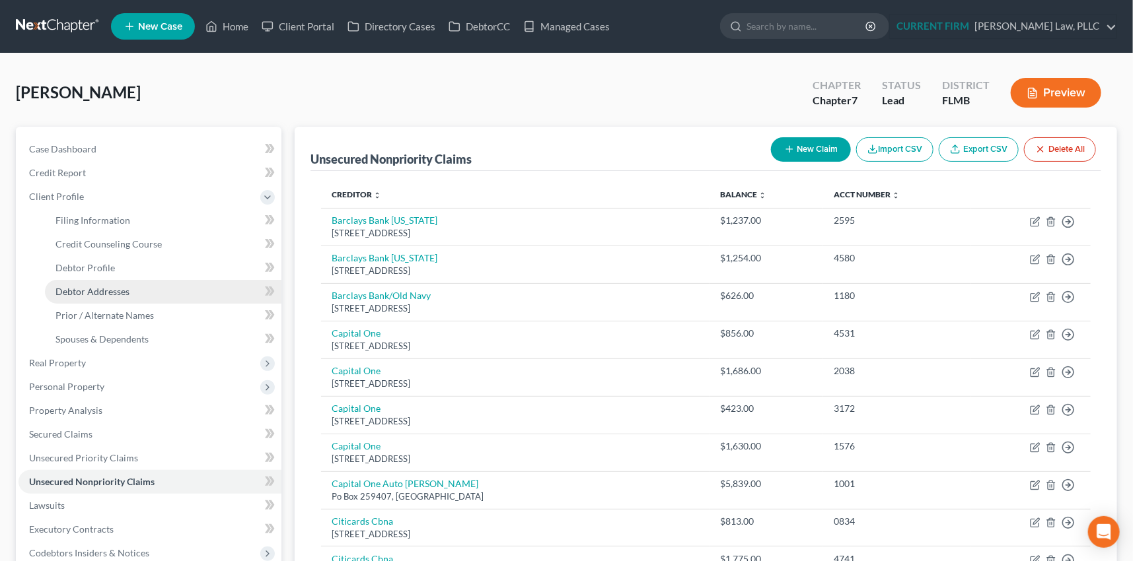
click at [78, 287] on span "Debtor Addresses" at bounding box center [92, 291] width 74 height 11
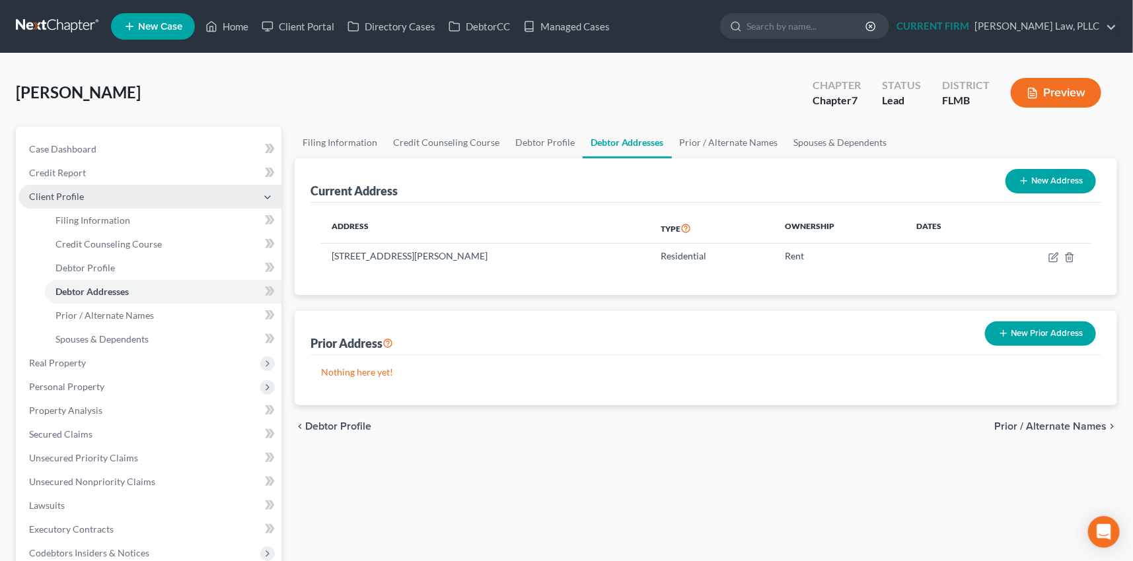
click at [46, 196] on span "Client Profile" at bounding box center [56, 196] width 55 height 11
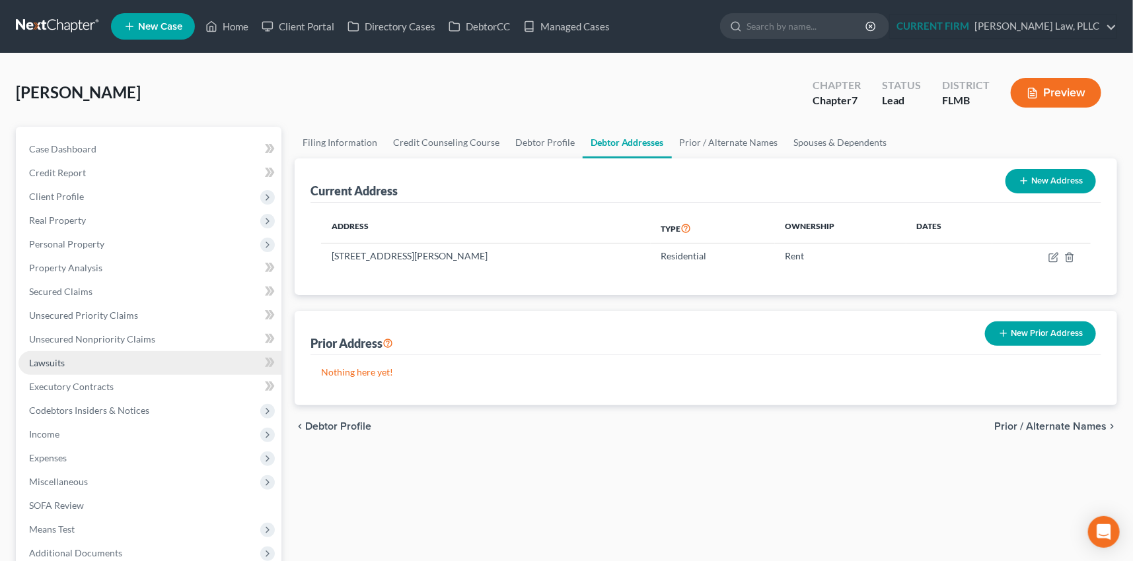
click at [58, 365] on span "Lawsuits" at bounding box center [47, 362] width 36 height 11
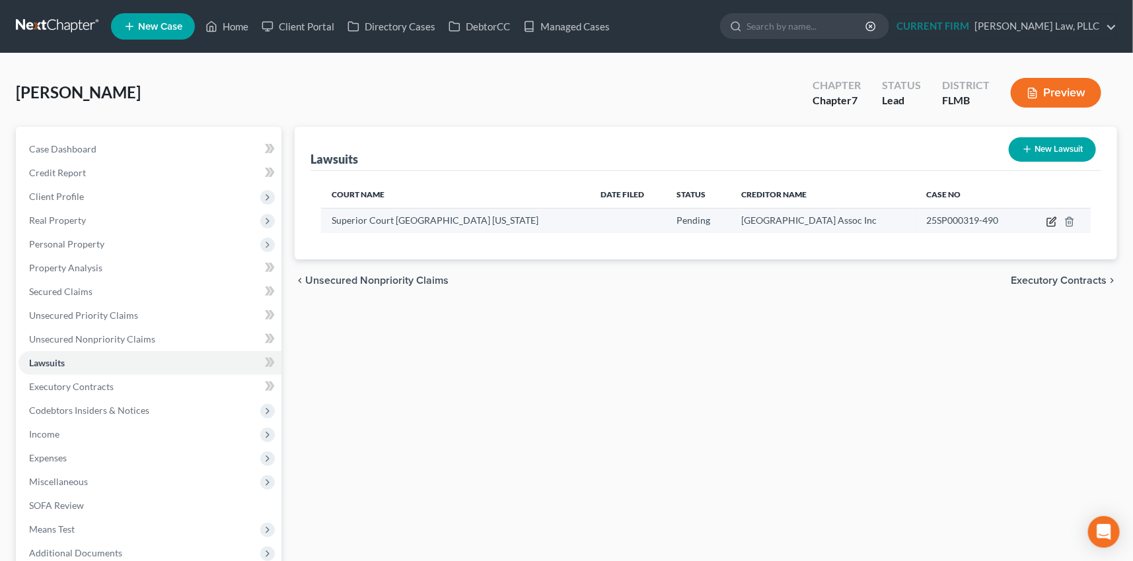
click at [1052, 222] on icon "button" at bounding box center [1053, 220] width 6 height 6
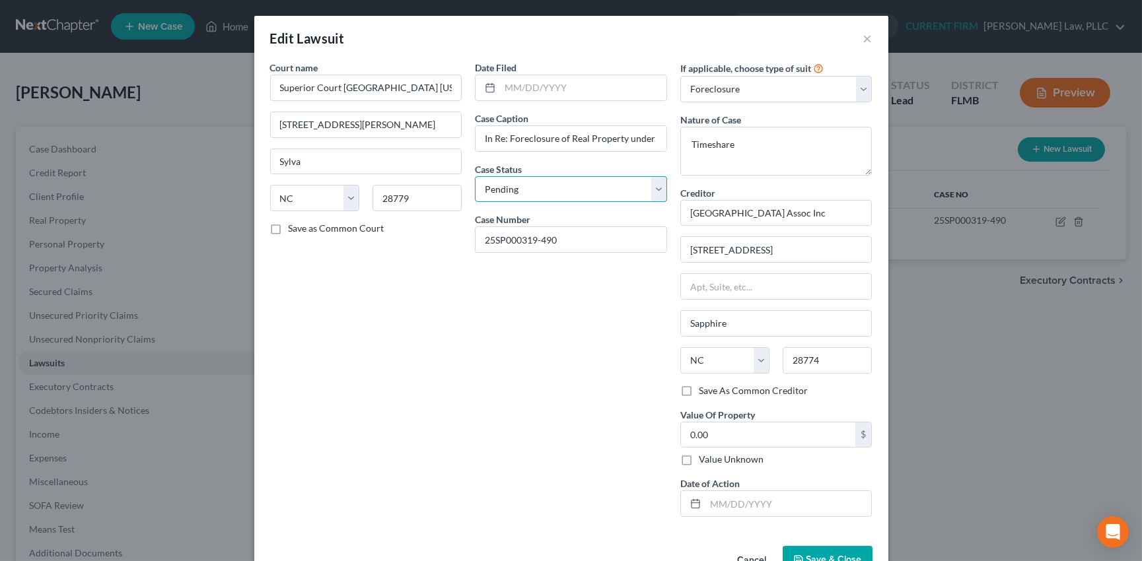
click at [653, 188] on select "Select Pending On Appeal Concluded" at bounding box center [571, 189] width 192 height 26
click at [475, 176] on select "Select Pending On Appeal Concluded" at bounding box center [571, 189] width 192 height 26
click at [699, 457] on label "Value Unknown" at bounding box center [731, 459] width 65 height 13
click at [704, 457] on input "Value Unknown" at bounding box center [708, 457] width 9 height 9
click at [755, 503] on input "text" at bounding box center [788, 503] width 166 height 25
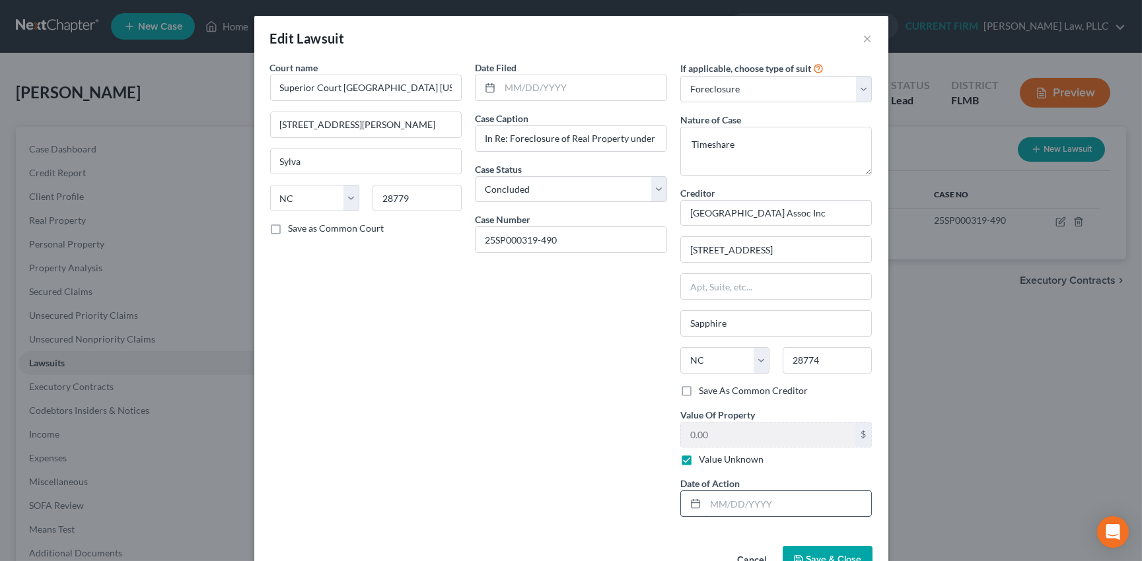
click at [751, 503] on input "text" at bounding box center [788, 503] width 166 height 25
click at [289, 228] on label "Save as Common Court" at bounding box center [337, 228] width 96 height 13
click at [294, 228] on input "Save as Common Court" at bounding box center [298, 226] width 9 height 9
click at [764, 249] on input "70 Sapphire Rd" at bounding box center [776, 249] width 191 height 25
drag, startPoint x: 764, startPoint y: 249, endPoint x: 673, endPoint y: 250, distance: 90.5
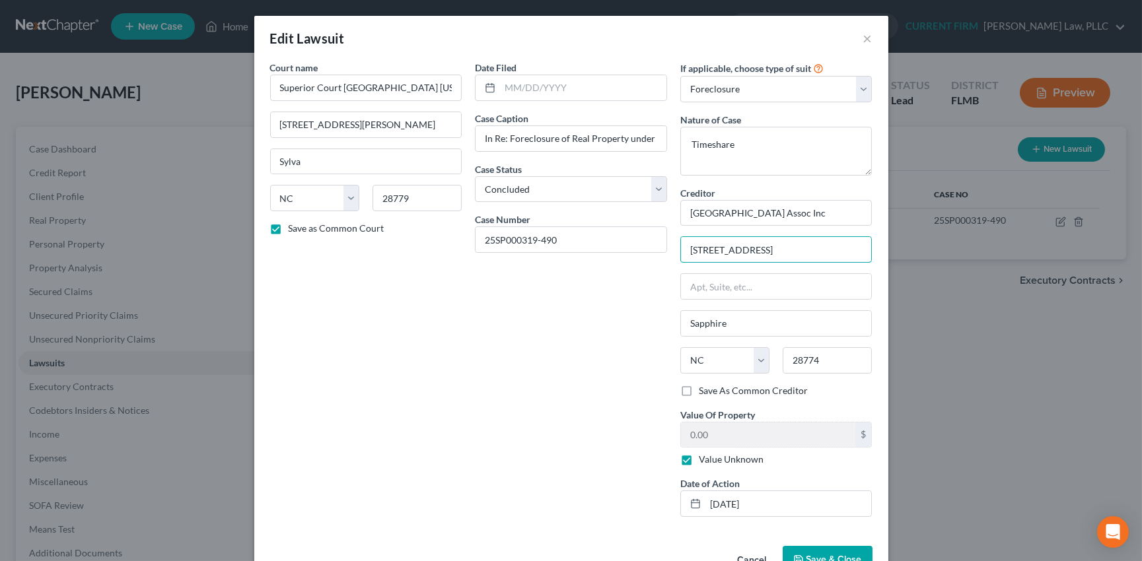
click at [674, 250] on div "If applicable, choose type of suit Select Repossession Garnishment Foreclosure …" at bounding box center [776, 294] width 205 height 467
click at [756, 249] on input "70 Sapphire Rd" at bounding box center [776, 249] width 191 height 25
drag, startPoint x: 756, startPoint y: 249, endPoint x: 672, endPoint y: 256, distance: 83.5
click at [674, 256] on div "If applicable, choose type of suit Select Repossession Garnishment Foreclosure …" at bounding box center [776, 294] width 205 height 467
click at [827, 361] on input "28774" at bounding box center [827, 360] width 89 height 26
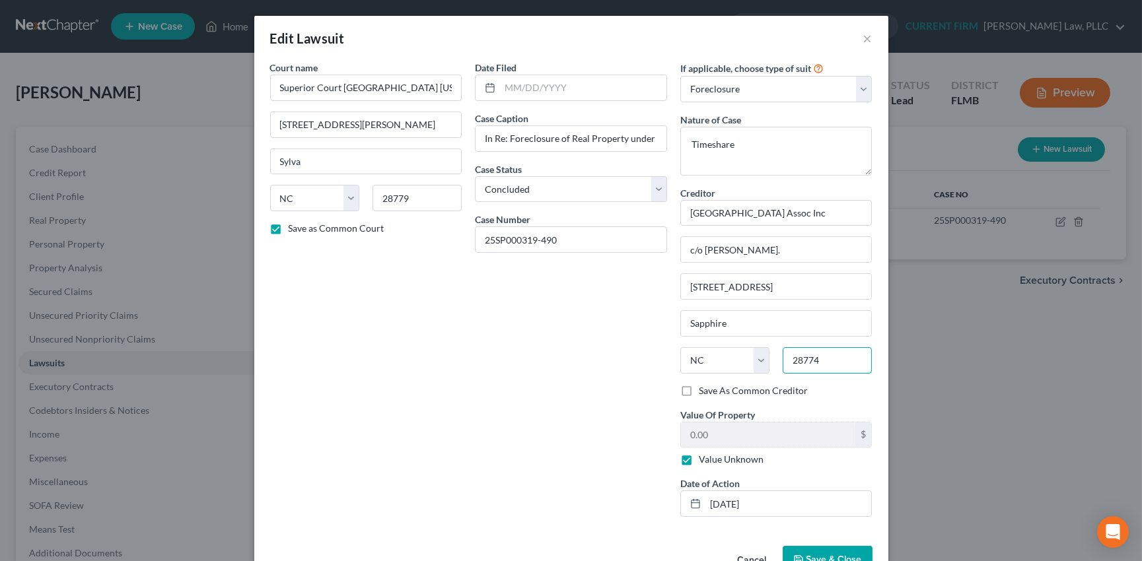
drag, startPoint x: 824, startPoint y: 357, endPoint x: 778, endPoint y: 363, distance: 46.6
click at [783, 363] on input "28774" at bounding box center [827, 360] width 89 height 26
click at [699, 390] on label "Save As Common Creditor" at bounding box center [753, 390] width 109 height 13
click at [704, 390] on input "Save As Common Creditor" at bounding box center [708, 388] width 9 height 9
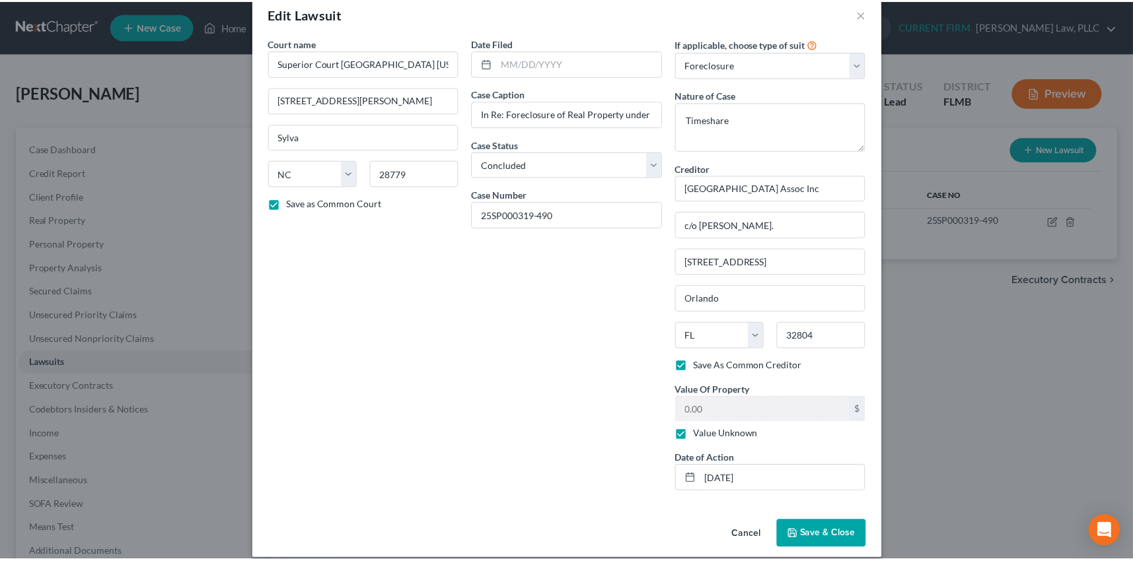
scroll to position [38, 0]
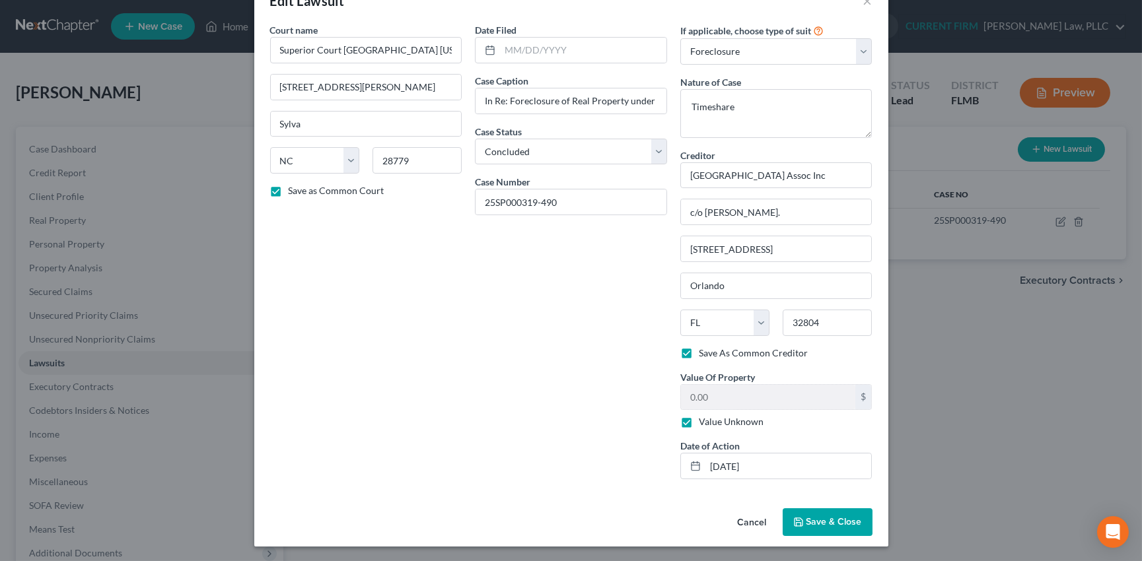
click at [830, 519] on span "Save & Close" at bounding box center [834, 522] width 55 height 11
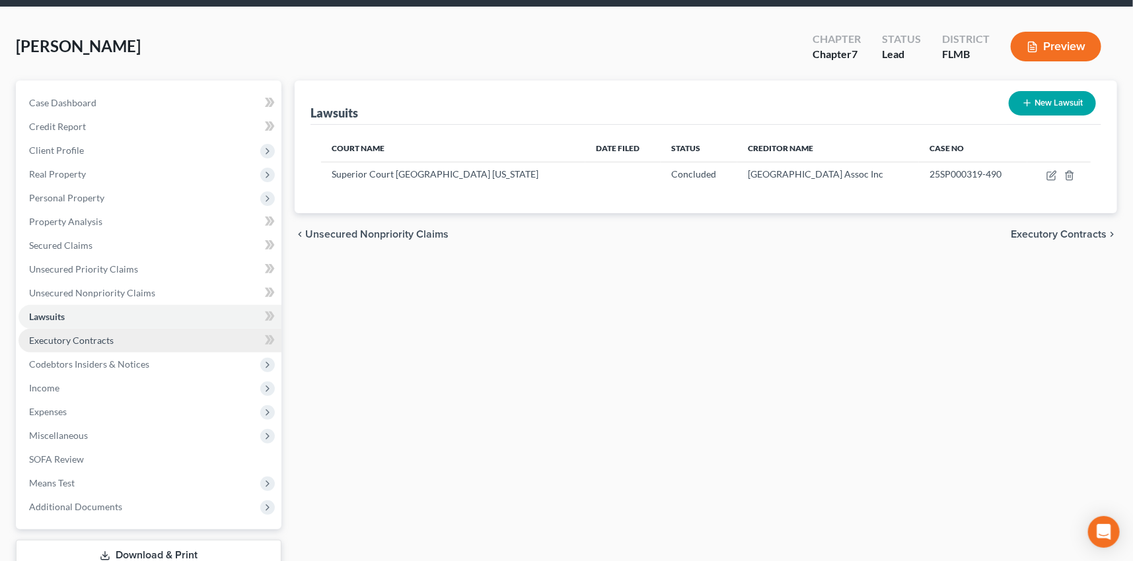
scroll to position [120, 0]
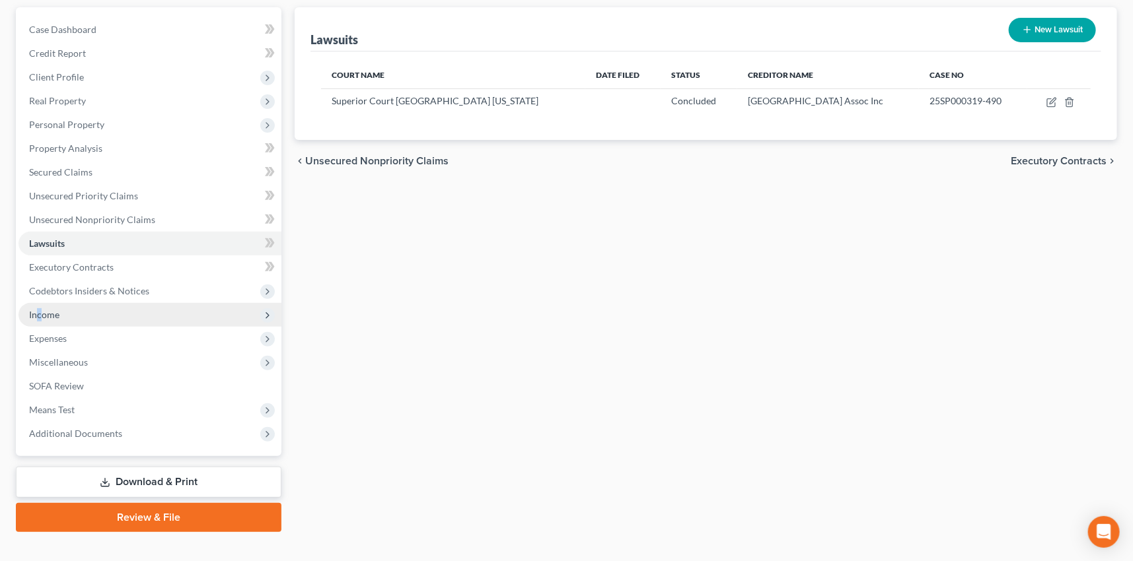
click at [39, 310] on span "Income" at bounding box center [44, 314] width 30 height 11
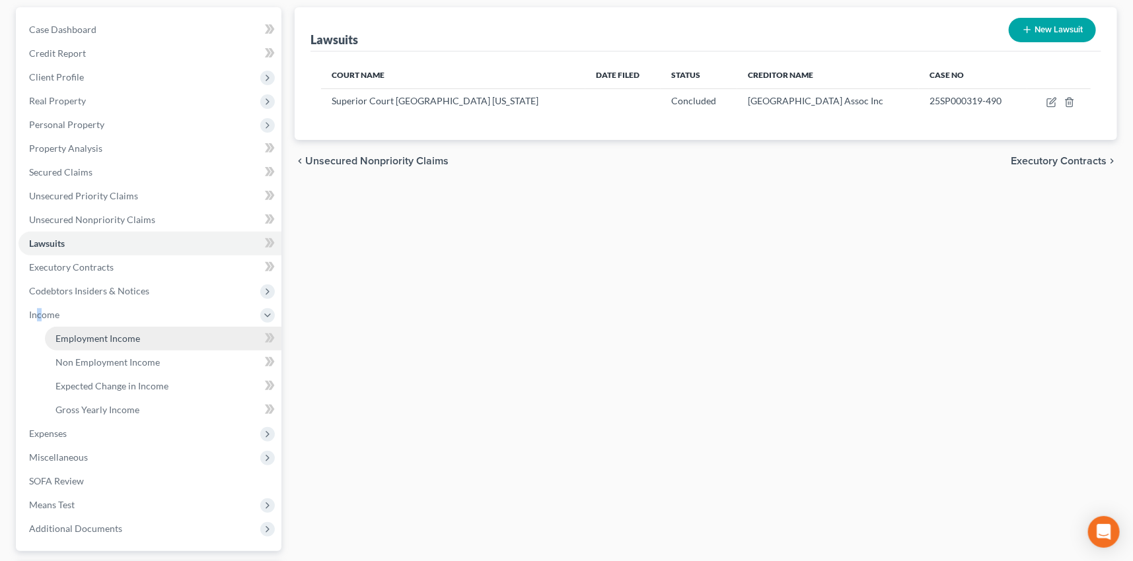
click at [100, 336] on span "Employment Income" at bounding box center [97, 338] width 85 height 11
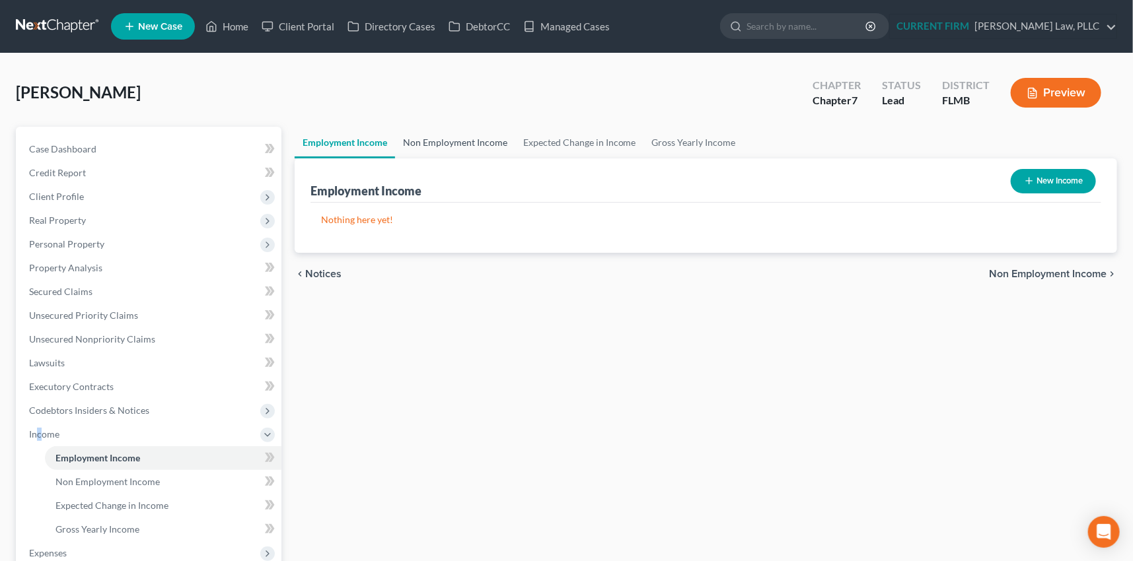
click at [464, 142] on link "Non Employment Income" at bounding box center [455, 143] width 120 height 32
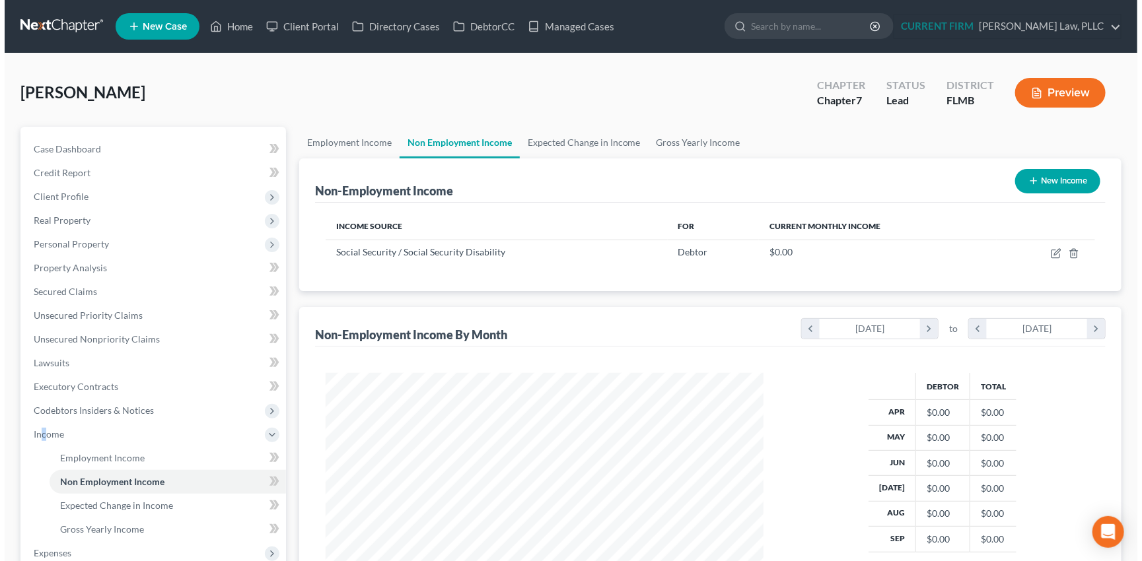
scroll to position [236, 464]
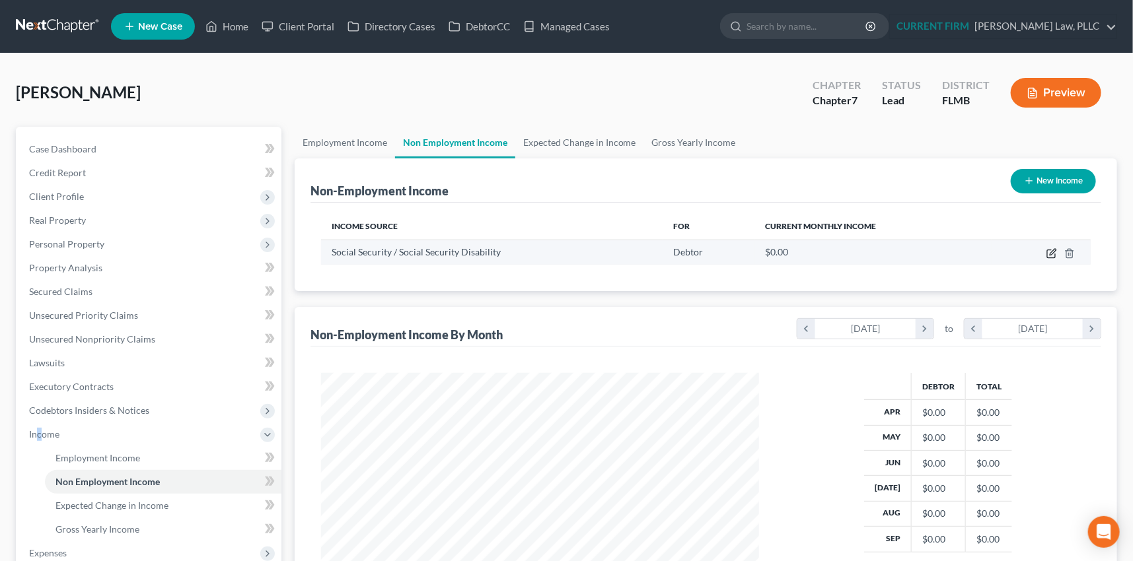
click at [1052, 252] on icon "button" at bounding box center [1051, 253] width 11 height 11
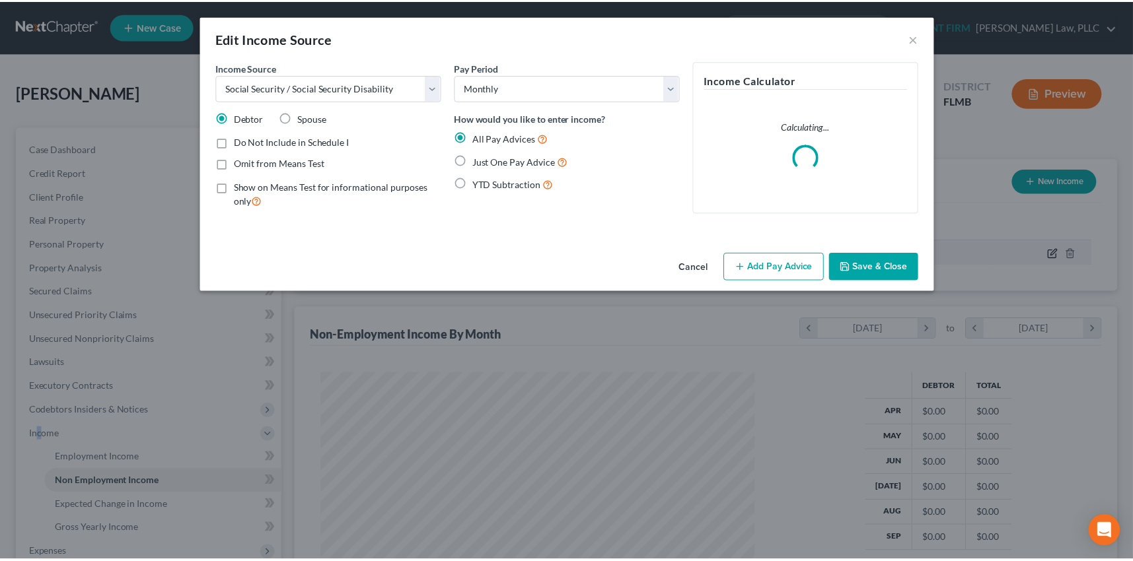
scroll to position [236, 468]
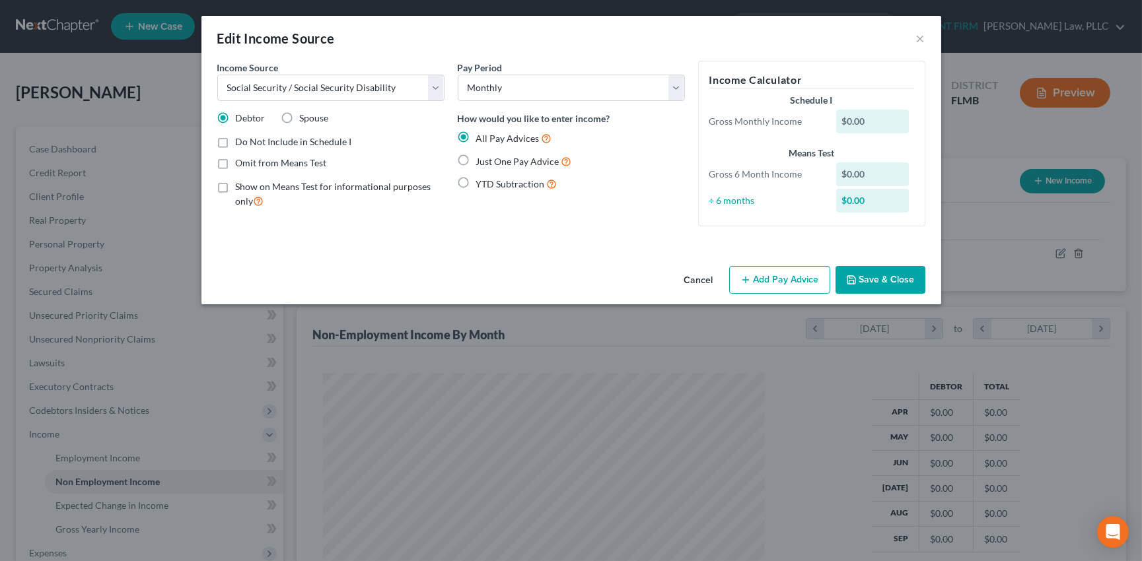
click at [476, 158] on label "Just One Pay Advice" at bounding box center [524, 161] width 96 height 15
click at [482, 158] on input "Just One Pay Advice" at bounding box center [486, 158] width 9 height 9
click at [779, 277] on button "Add Pay Advice" at bounding box center [779, 280] width 101 height 28
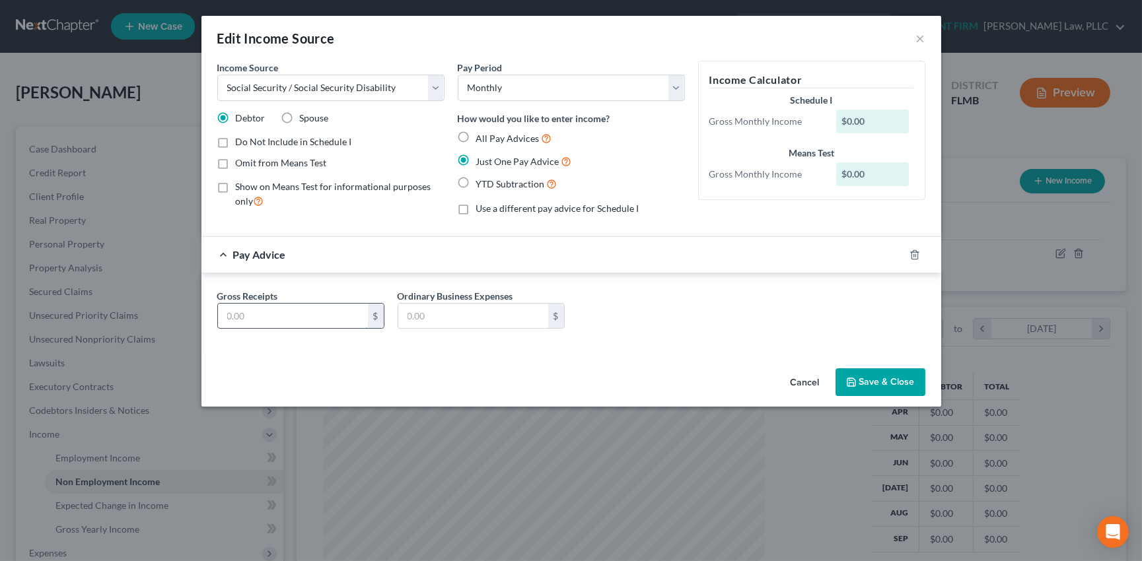
click at [308, 318] on input "text" at bounding box center [293, 316] width 150 height 25
click at [870, 380] on button "Save & Close" at bounding box center [881, 383] width 90 height 28
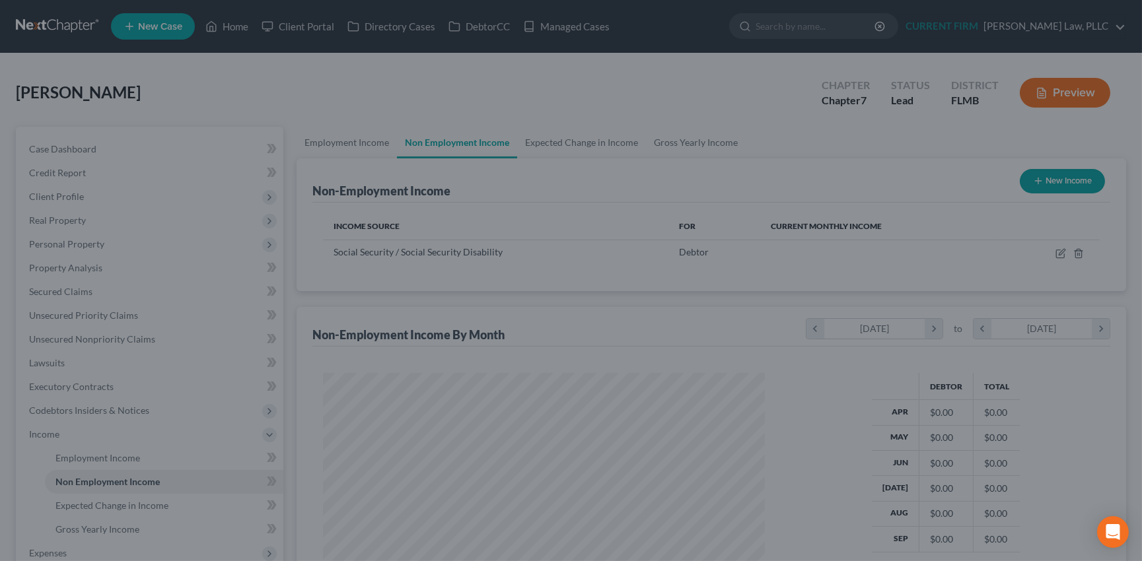
scroll to position [660300, 660072]
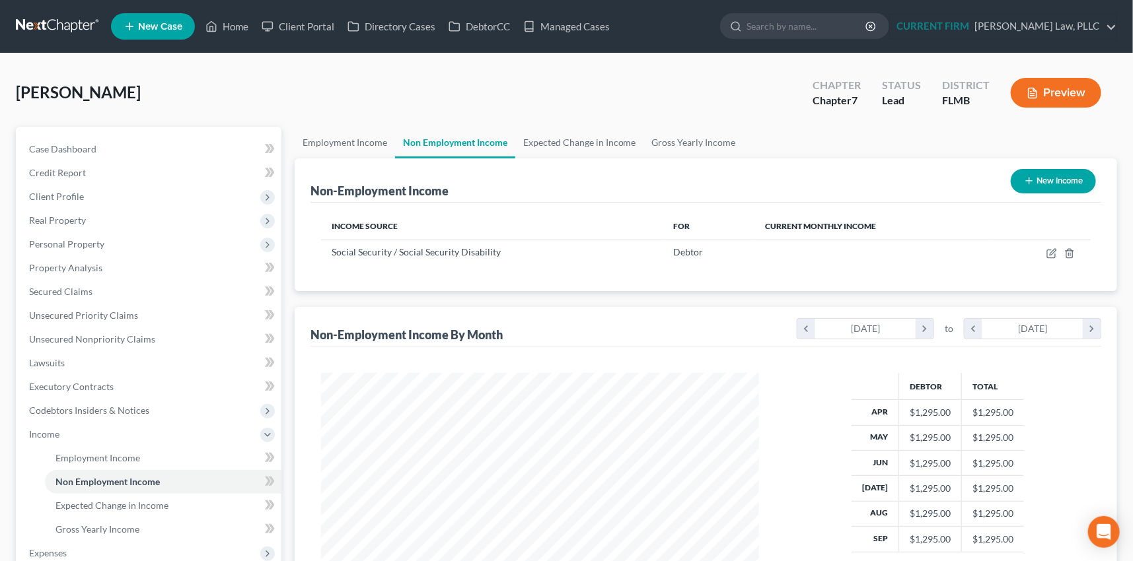
click at [1030, 178] on icon "button" at bounding box center [1029, 181] width 11 height 11
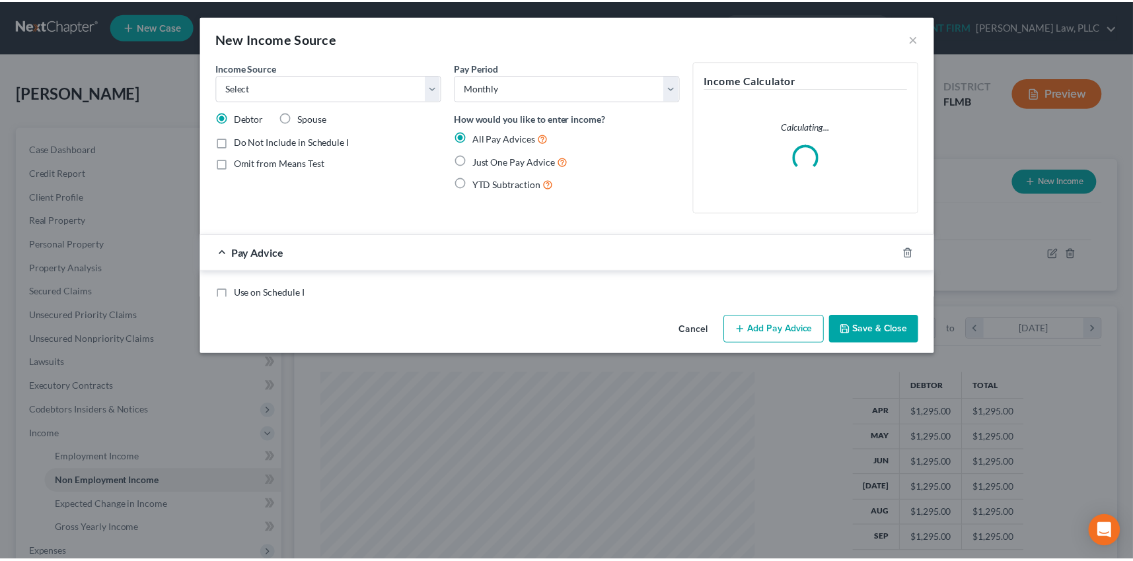
scroll to position [236, 468]
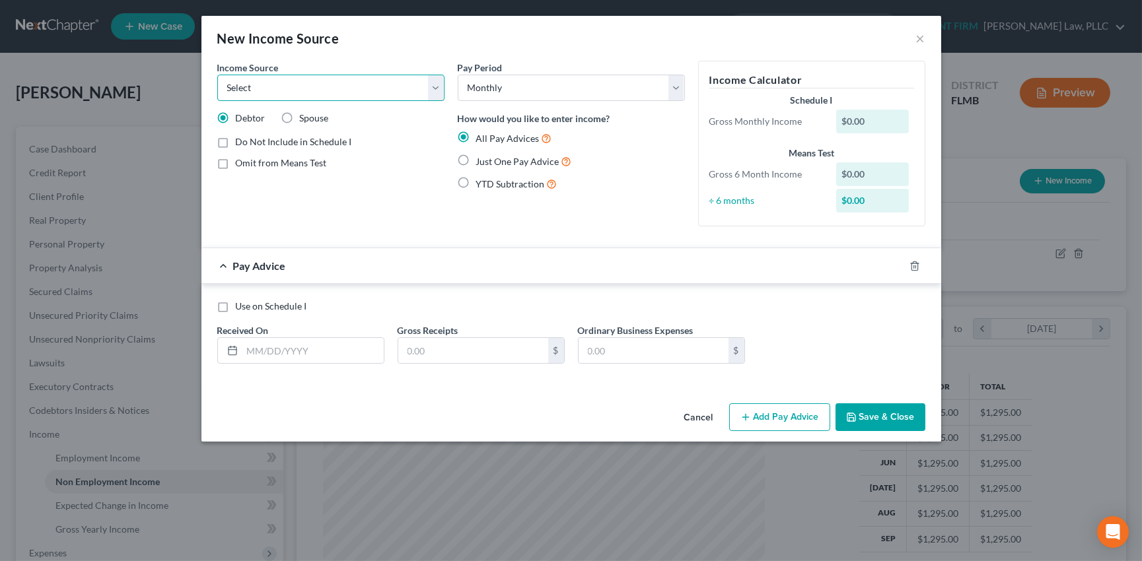
click at [438, 89] on select "Select Unemployment Disability (from employer) Pension Retirement Social Securi…" at bounding box center [330, 88] width 227 height 26
click at [217, 75] on select "Select Unemployment Disability (from employer) Pension Retirement Social Securi…" at bounding box center [330, 88] width 227 height 26
click at [476, 154] on label "Just One Pay Advice" at bounding box center [524, 161] width 96 height 15
click at [482, 154] on input "Just One Pay Advice" at bounding box center [486, 158] width 9 height 9
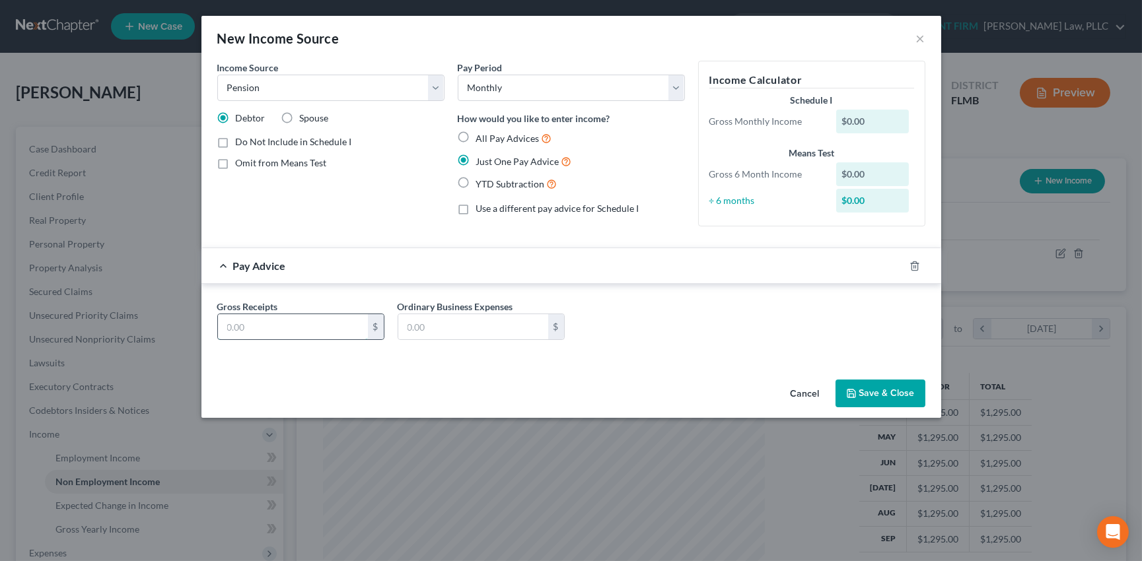
click at [324, 324] on input "text" at bounding box center [293, 326] width 150 height 25
click at [886, 395] on button "Save & Close" at bounding box center [881, 394] width 90 height 28
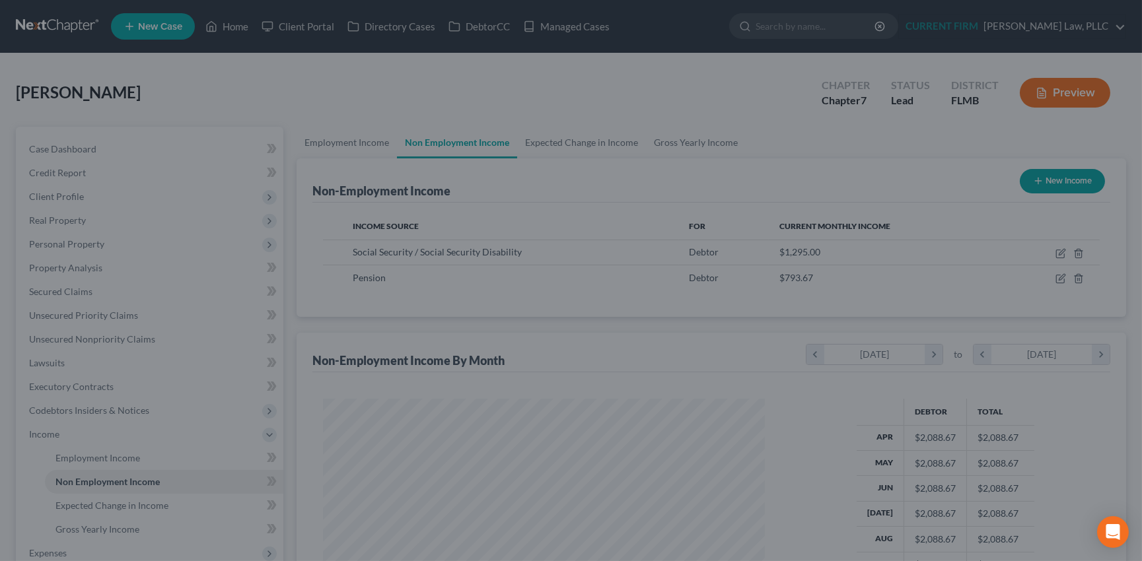
scroll to position [660300, 660072]
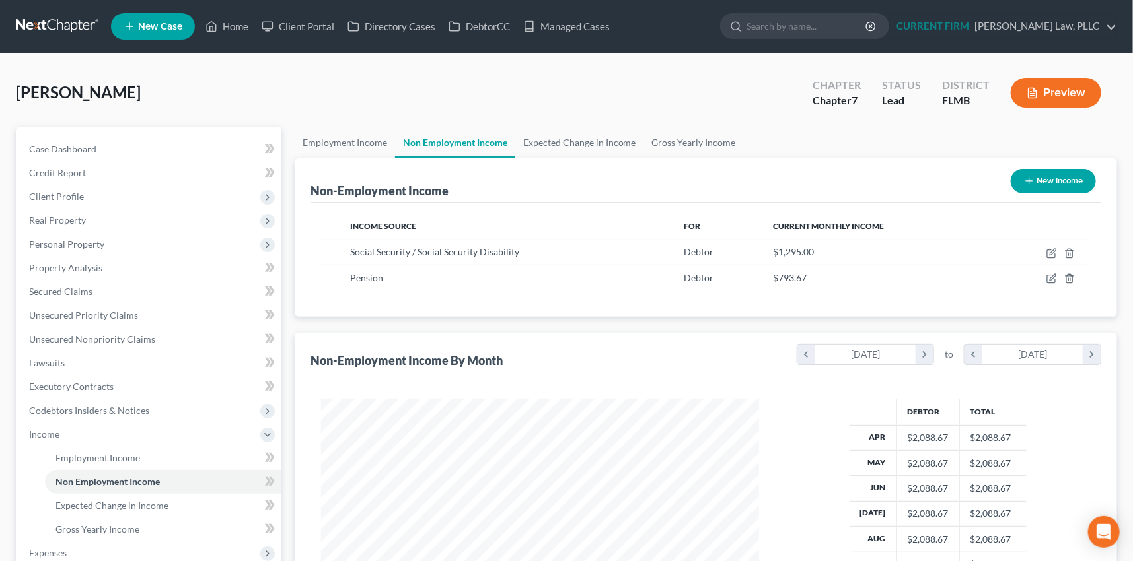
click at [1029, 178] on icon "button" at bounding box center [1029, 181] width 11 height 11
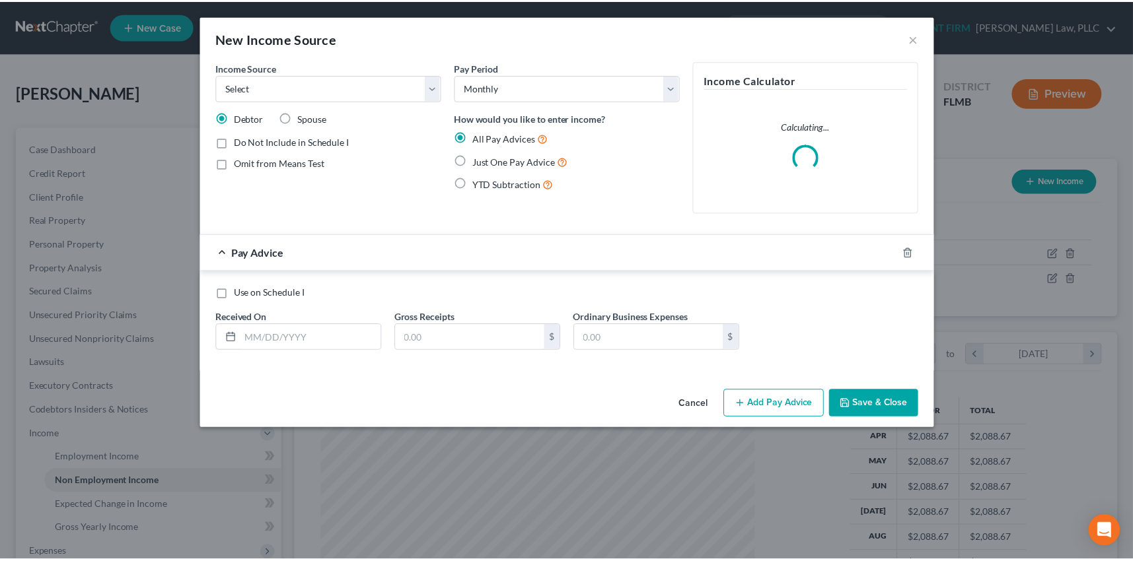
scroll to position [236, 468]
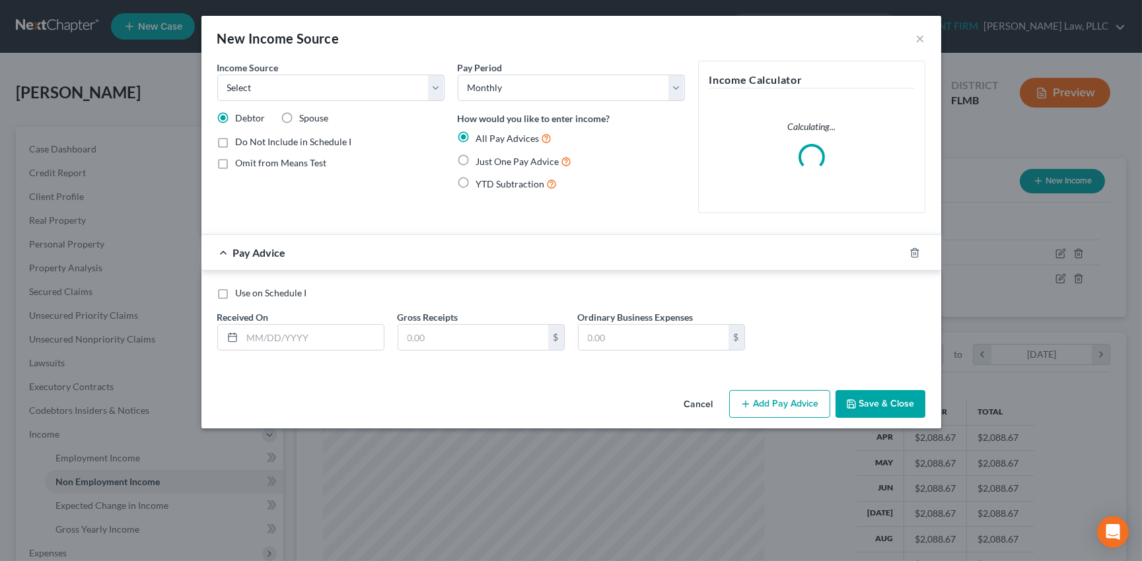
click at [300, 117] on label "Spouse" at bounding box center [314, 118] width 29 height 13
click at [305, 117] on input "Spouse" at bounding box center [309, 116] width 9 height 9
click at [442, 85] on select "Select Unemployment Disability (from employer) Pension Retirement Social Securi…" at bounding box center [330, 88] width 227 height 26
click at [217, 75] on select "Select Unemployment Disability (from employer) Pension Retirement Social Securi…" at bounding box center [330, 88] width 227 height 26
click at [476, 160] on label "Just One Pay Advice" at bounding box center [524, 161] width 96 height 15
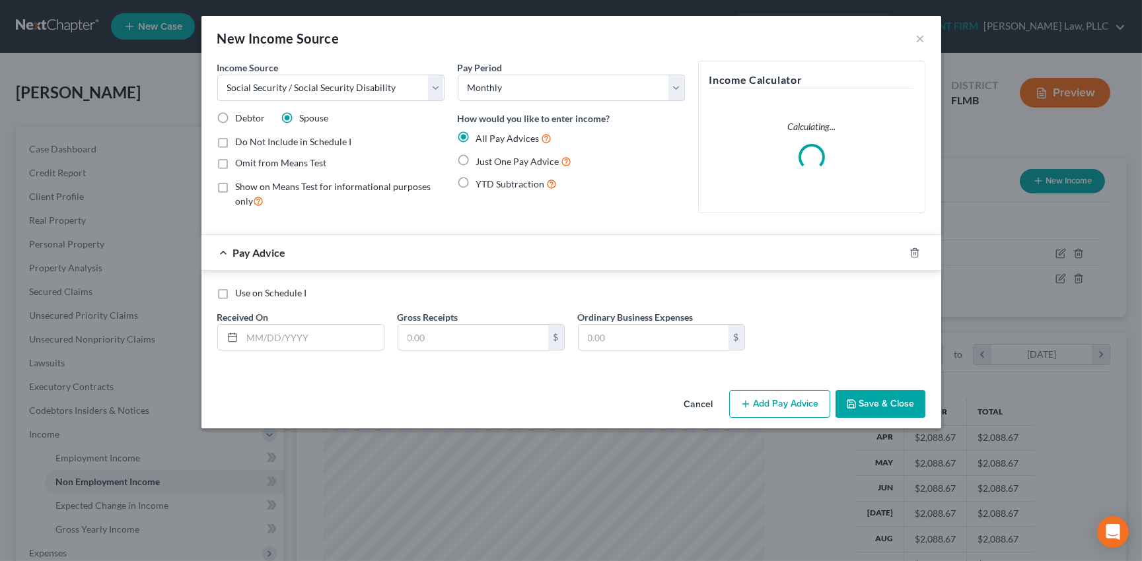
click at [482, 160] on input "Just One Pay Advice" at bounding box center [486, 158] width 9 height 9
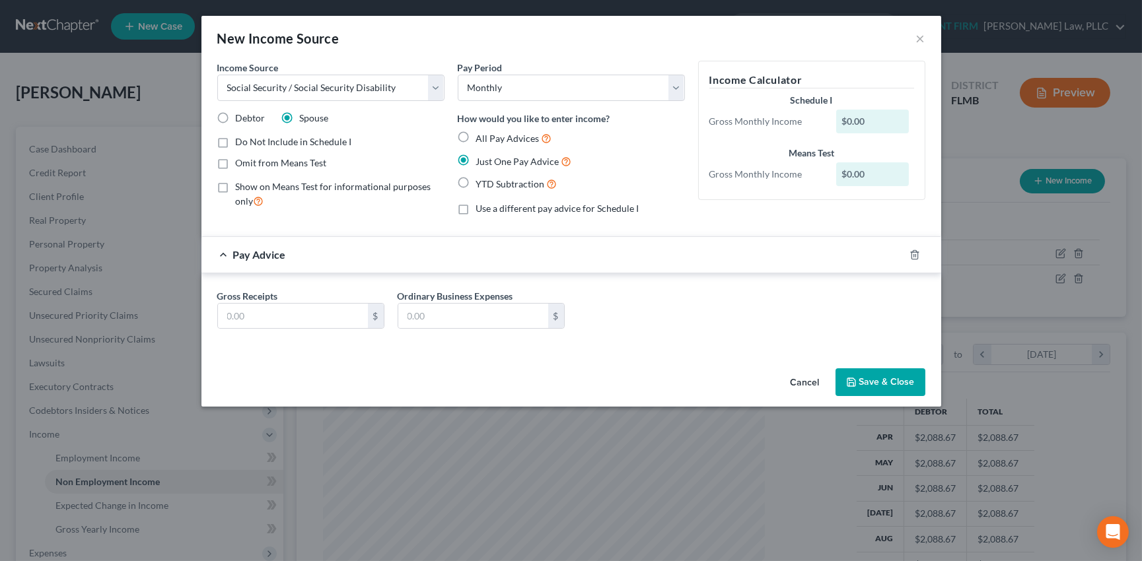
click at [305, 302] on div "Gross Receipts $" at bounding box center [301, 309] width 180 height 40
click at [307, 317] on input "text" at bounding box center [293, 316] width 150 height 25
click at [895, 382] on button "Save & Close" at bounding box center [881, 383] width 90 height 28
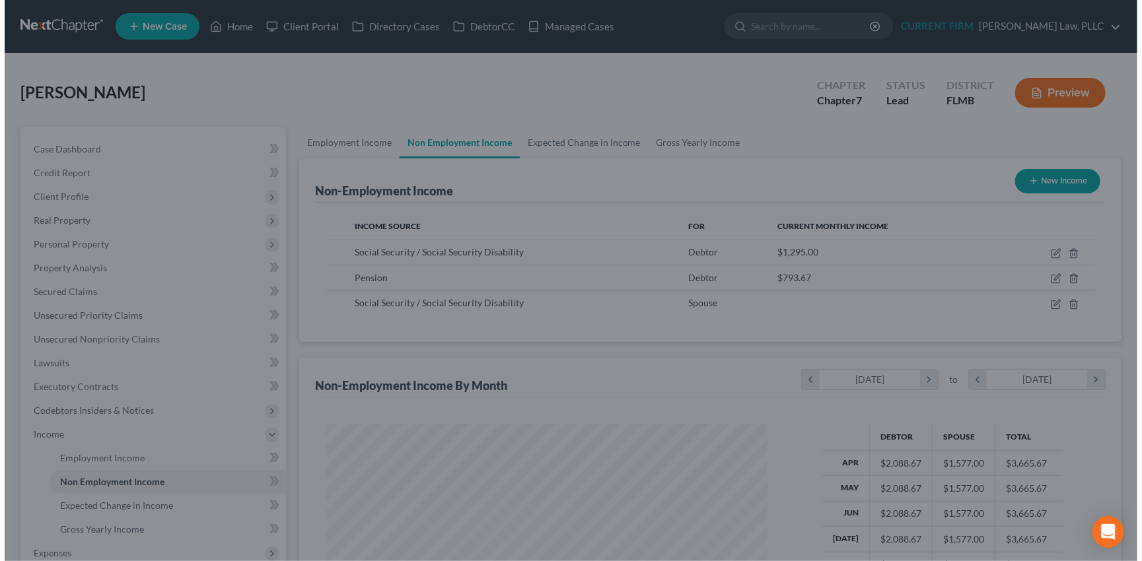
scroll to position [660300, 660072]
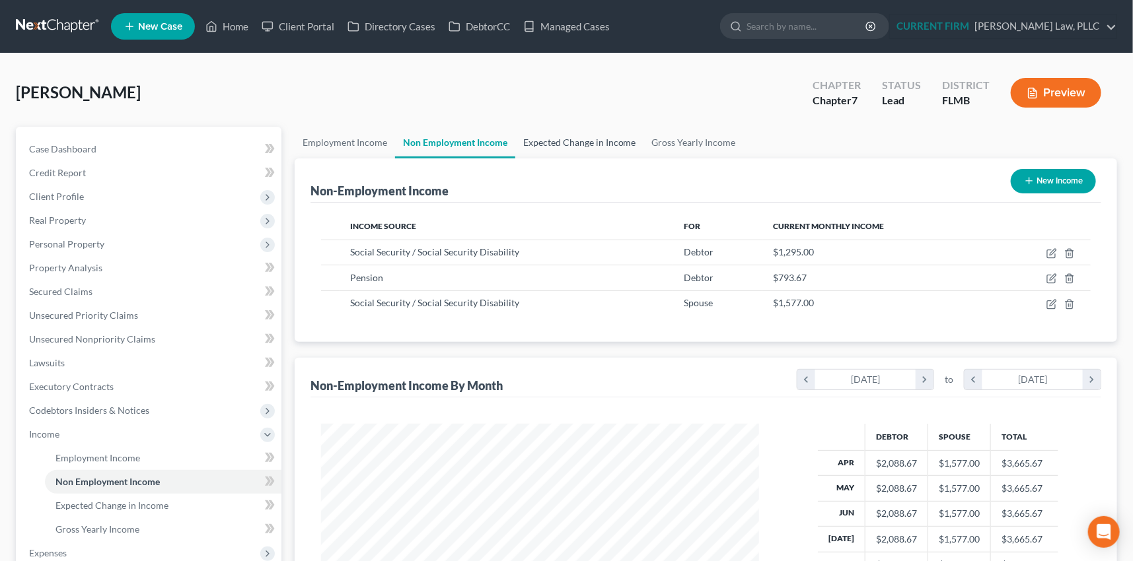
click at [581, 140] on link "Expected Change in Income" at bounding box center [579, 143] width 129 height 32
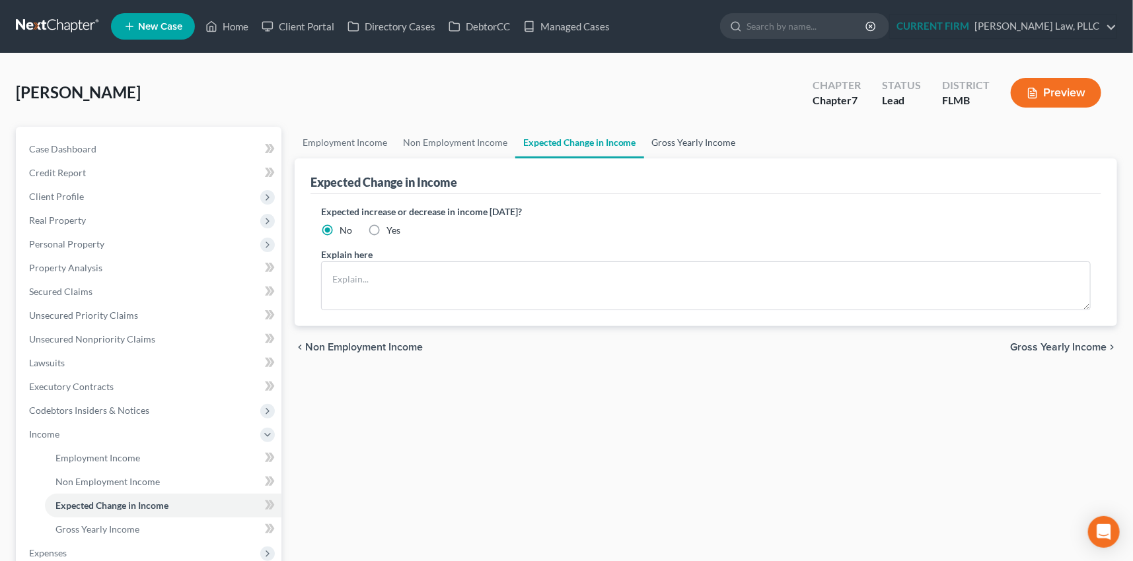
click at [680, 139] on link "Gross Yearly Income" at bounding box center [694, 143] width 100 height 32
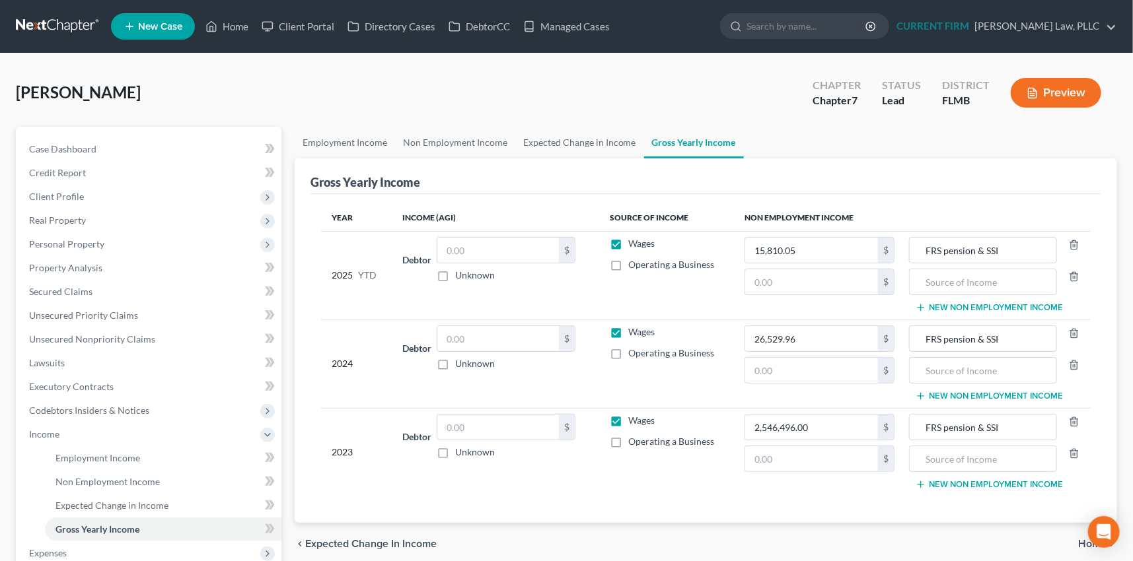
click at [629, 240] on label "Wages" at bounding box center [642, 243] width 26 height 13
click at [634, 240] on input "Wages" at bounding box center [638, 241] width 9 height 9
click at [629, 330] on label "Wages" at bounding box center [642, 332] width 26 height 13
click at [634, 330] on input "Wages" at bounding box center [638, 330] width 9 height 9
click at [629, 422] on label "Wages" at bounding box center [642, 420] width 26 height 13
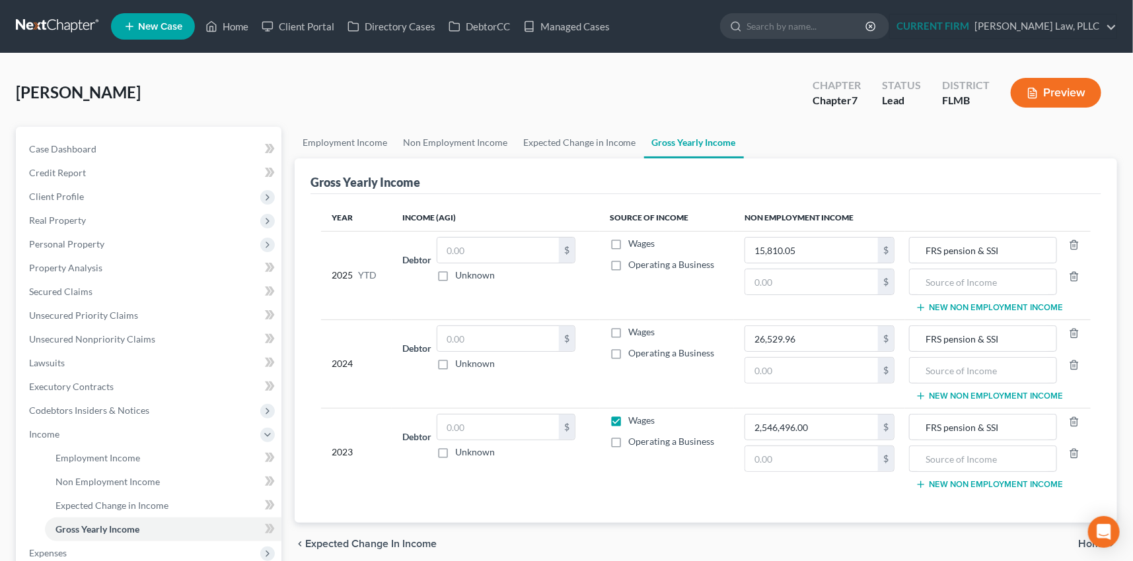
click at [634, 422] on input "Wages" at bounding box center [638, 418] width 9 height 9
click at [799, 336] on input "26,529.96" at bounding box center [811, 338] width 133 height 25
click at [810, 248] on input "15,810.05" at bounding box center [811, 250] width 133 height 25
click at [33, 431] on span "Income" at bounding box center [44, 434] width 30 height 11
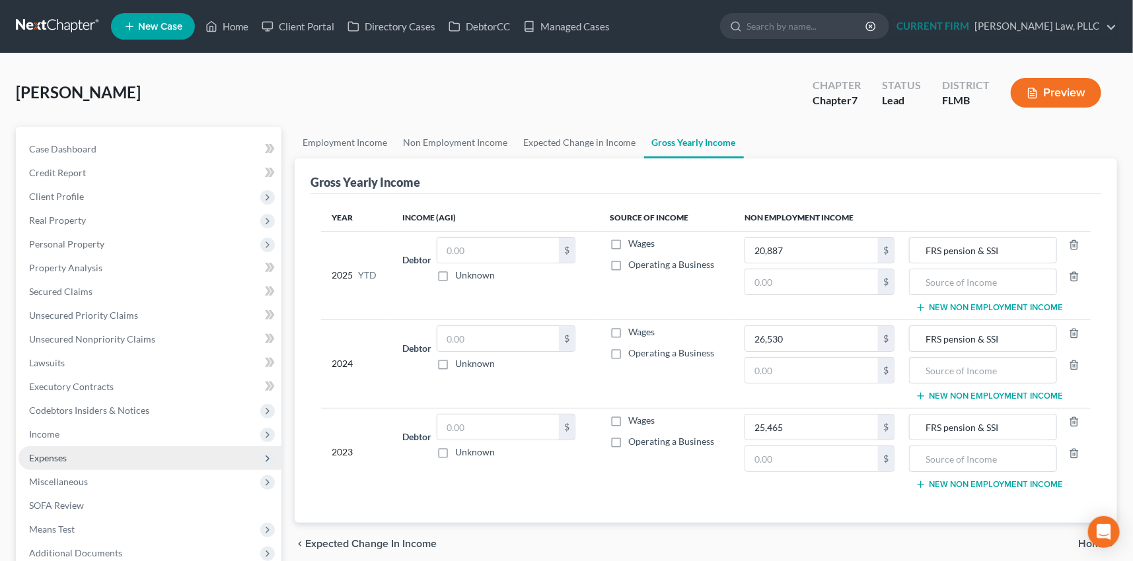
click at [39, 454] on span "Expenses" at bounding box center [48, 457] width 38 height 11
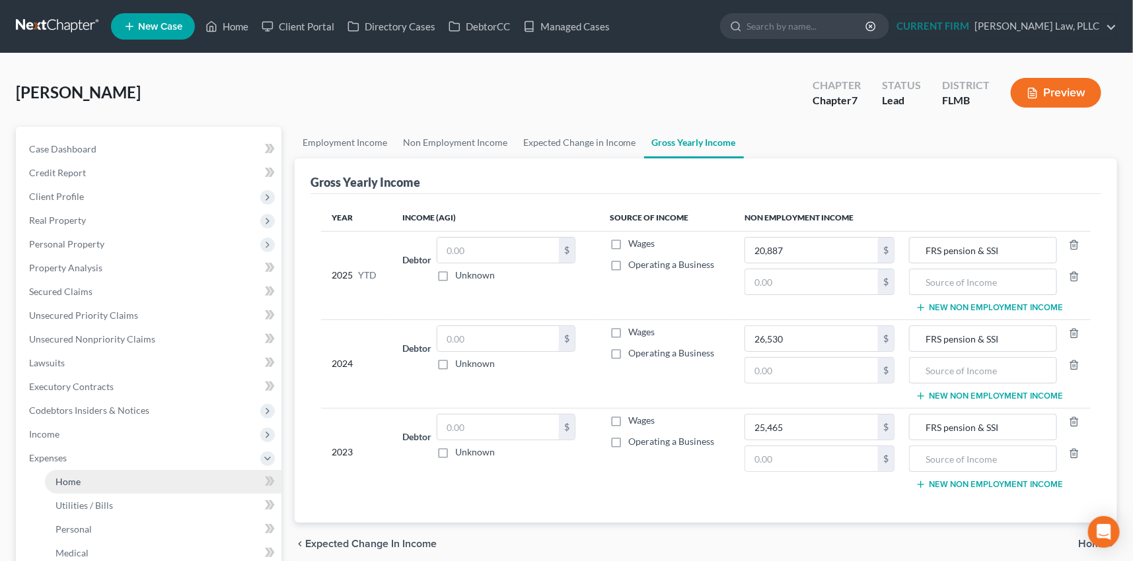
click at [69, 477] on span "Home" at bounding box center [67, 481] width 25 height 11
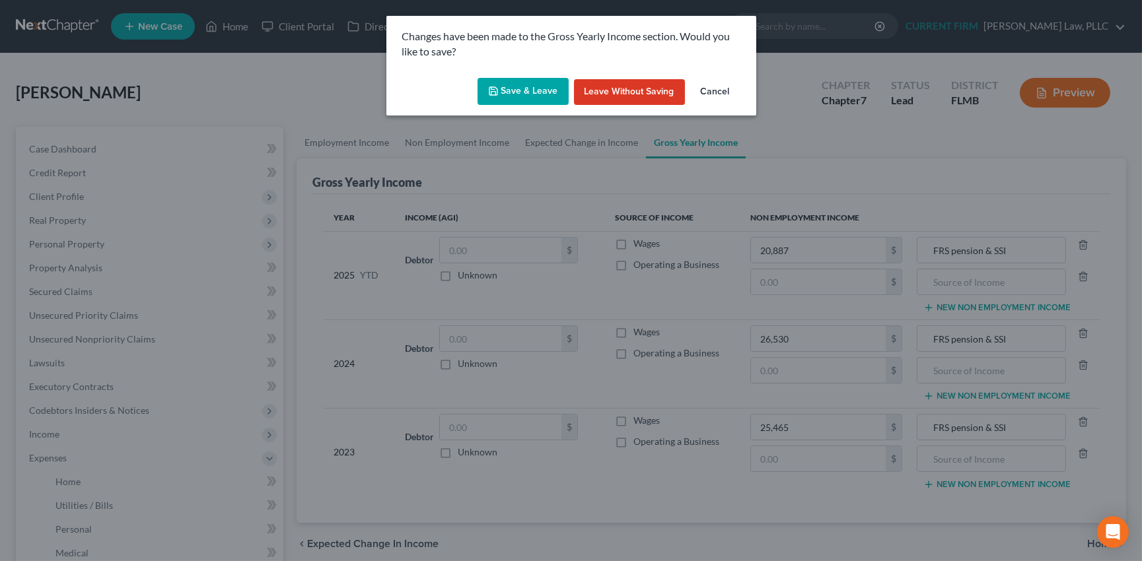
click at [535, 92] on button "Save & Leave" at bounding box center [523, 92] width 91 height 28
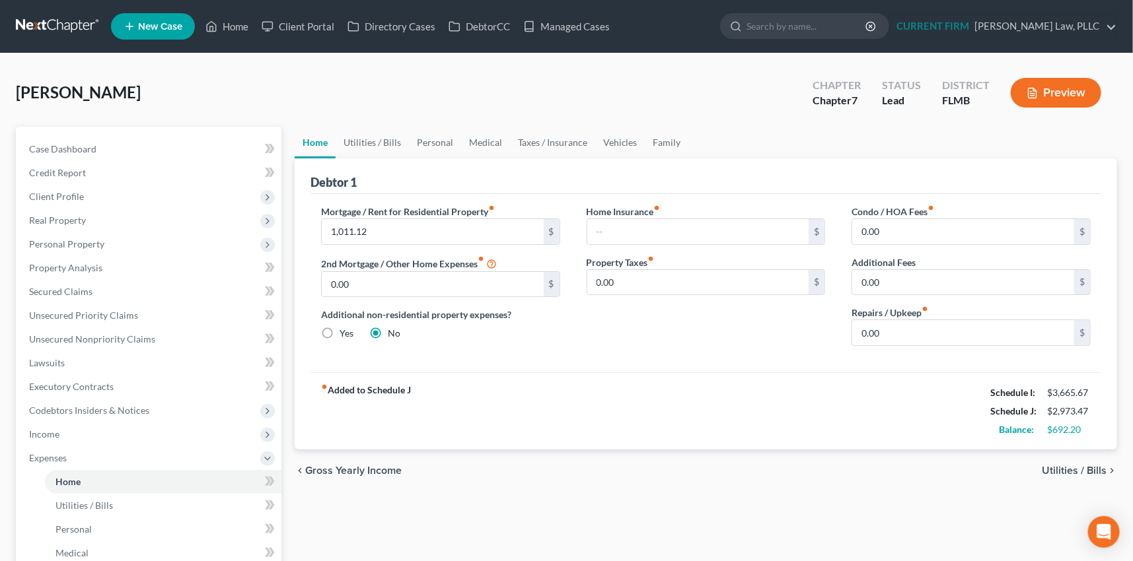
click at [369, 469] on span "Gross Yearly Income" at bounding box center [353, 471] width 96 height 11
type input "1,011.12"
type input "0.00"
radio input "true"
type input "0.00"
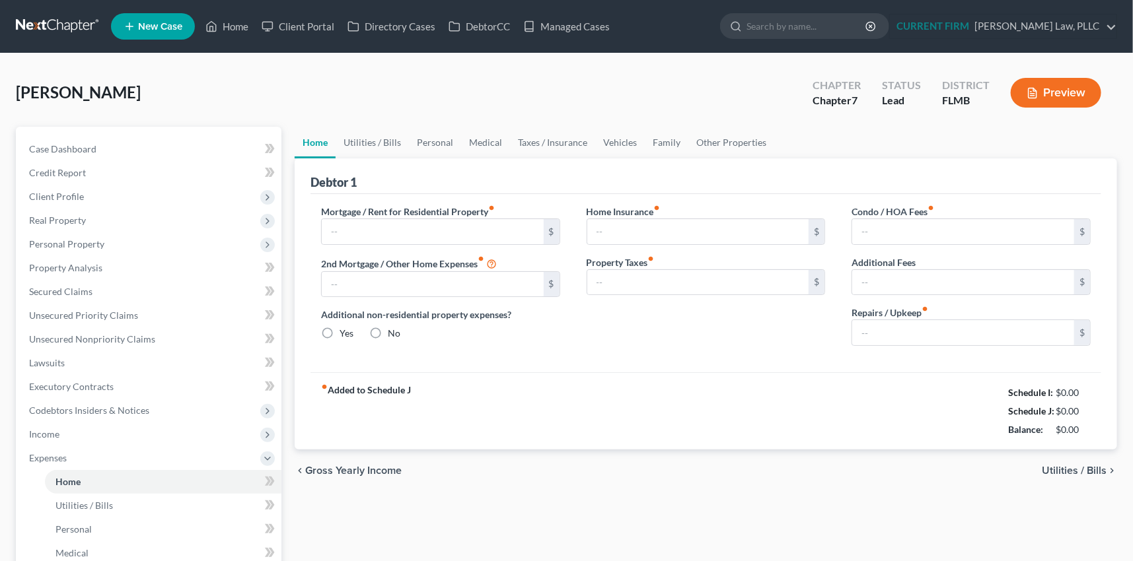
type input "0.00"
click at [357, 469] on span "Gross Yearly Income" at bounding box center [353, 471] width 96 height 11
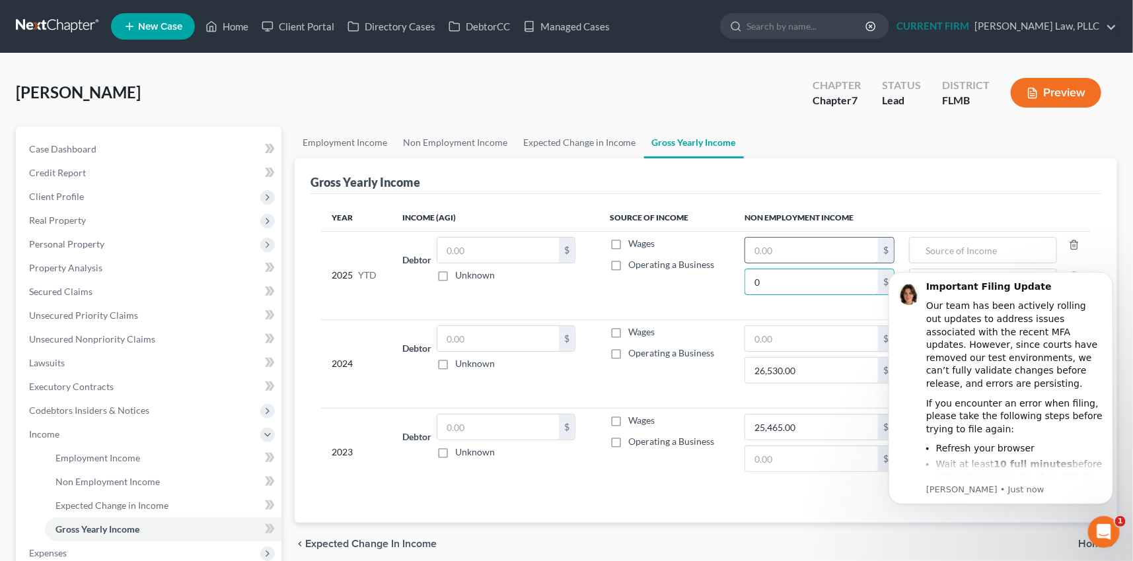
type input "0"
click at [763, 244] on input "text" at bounding box center [811, 250] width 133 height 25
paste input "20,887.00"
type input "20,887.00"
click at [936, 246] on input "text" at bounding box center [982, 250] width 133 height 25
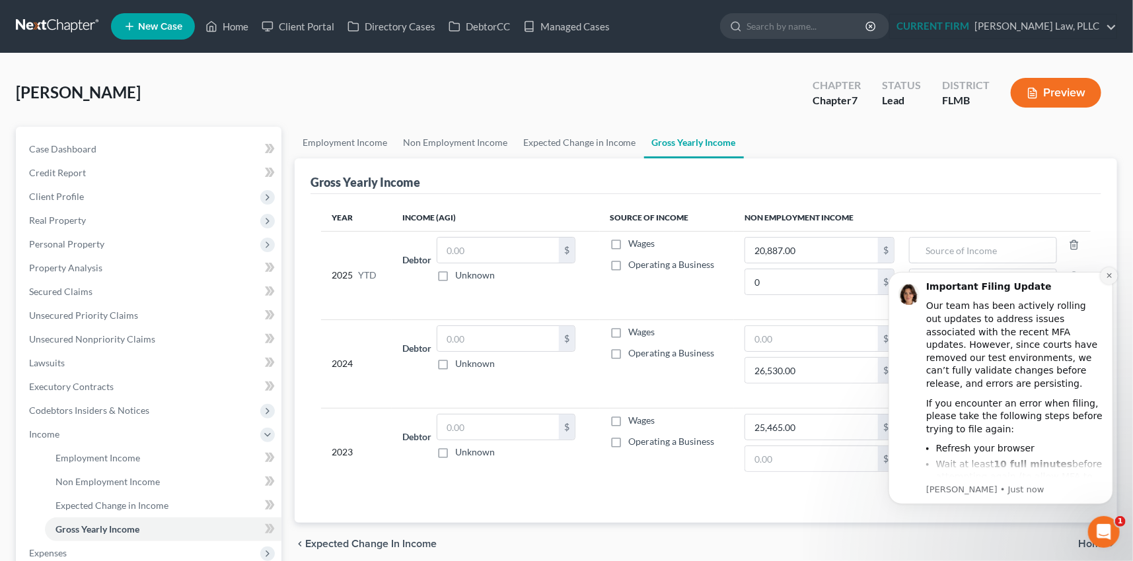
click at [1106, 271] on icon "Dismiss notification" at bounding box center [1108, 274] width 7 height 7
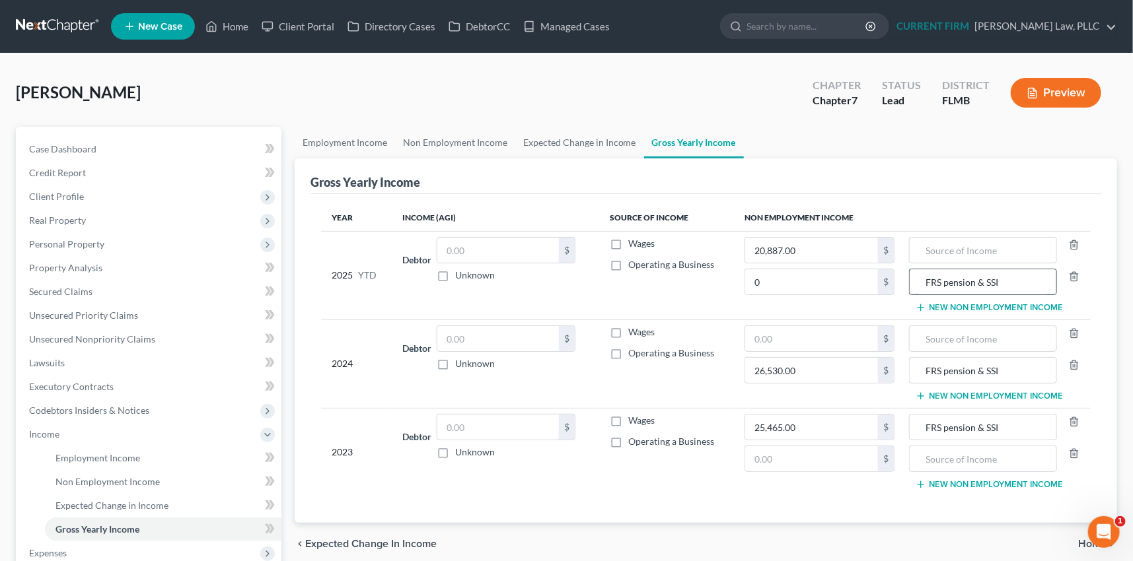
drag, startPoint x: 1005, startPoint y: 277, endPoint x: 919, endPoint y: 286, distance: 86.4
click at [919, 286] on input "FRS pension & SSI" at bounding box center [982, 281] width 133 height 25
click at [938, 241] on input "text" at bounding box center [982, 250] width 133 height 25
paste input "FRS pension & SSI"
type input "FRS pension & SSI"
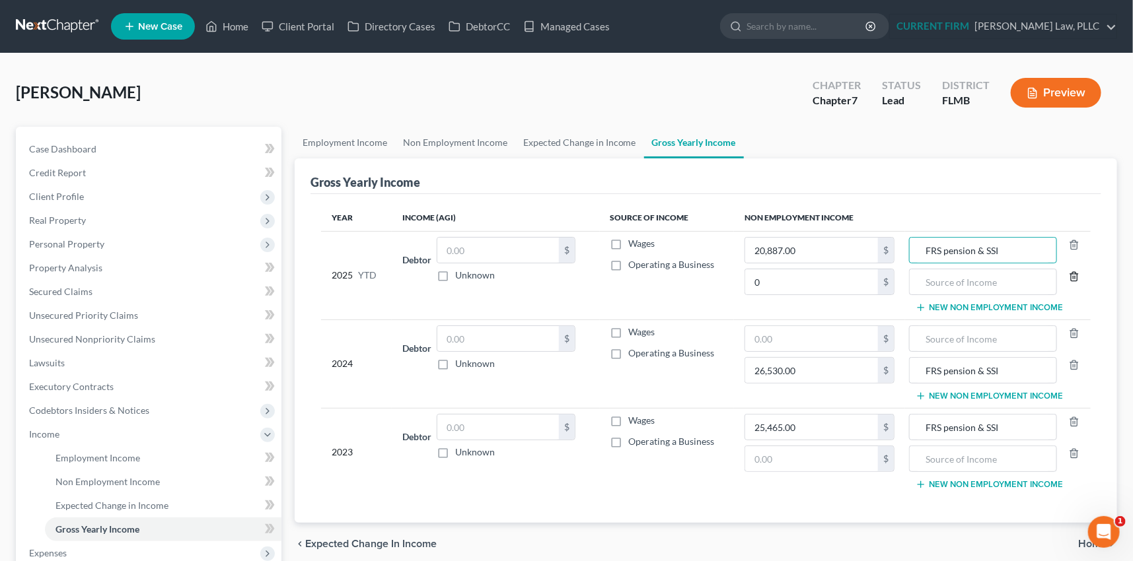
click at [1073, 274] on icon "button" at bounding box center [1074, 276] width 11 height 11
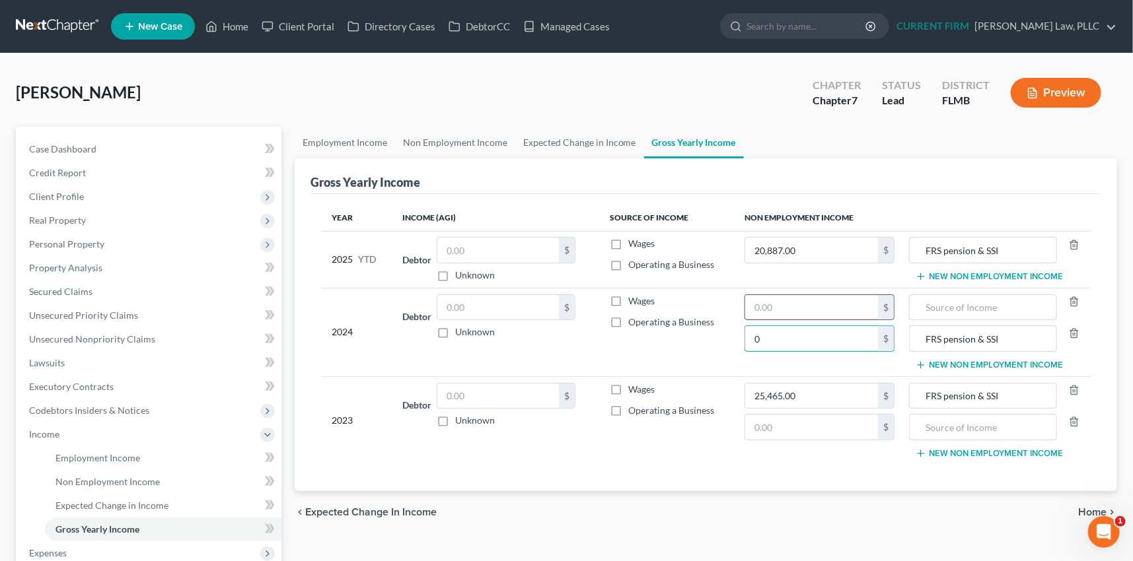
type input "0"
click at [763, 298] on input "text" at bounding box center [811, 307] width 133 height 25
paste input "26,530.00"
type input "26,530.00"
drag, startPoint x: 1012, startPoint y: 336, endPoint x: 925, endPoint y: 340, distance: 87.3
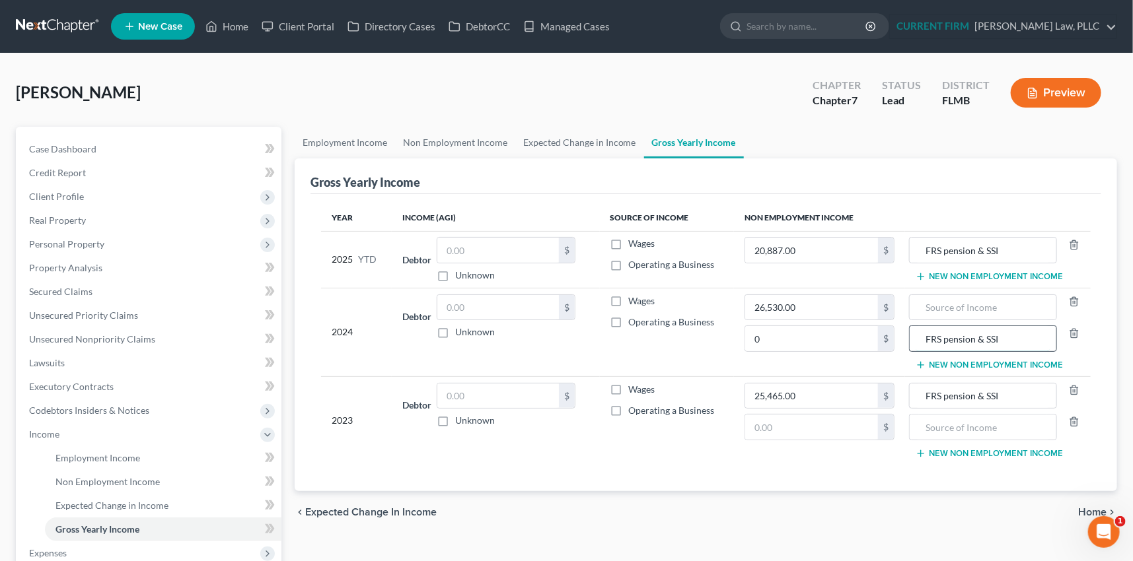
click at [925, 340] on input "FRS pension & SSI" at bounding box center [982, 338] width 133 height 25
click at [925, 303] on input "text" at bounding box center [982, 307] width 133 height 25
paste input "FRS pension & SSI"
type input "FRS pension & SSI"
click at [1072, 330] on icon "button" at bounding box center [1074, 333] width 11 height 11
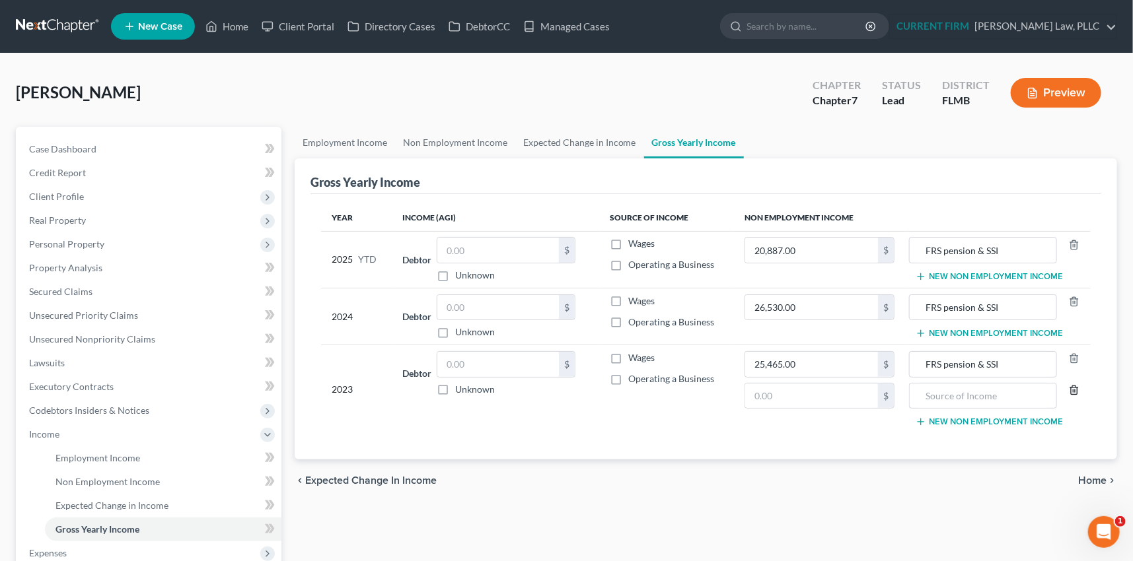
click at [1074, 390] on icon "button" at bounding box center [1074, 390] width 11 height 11
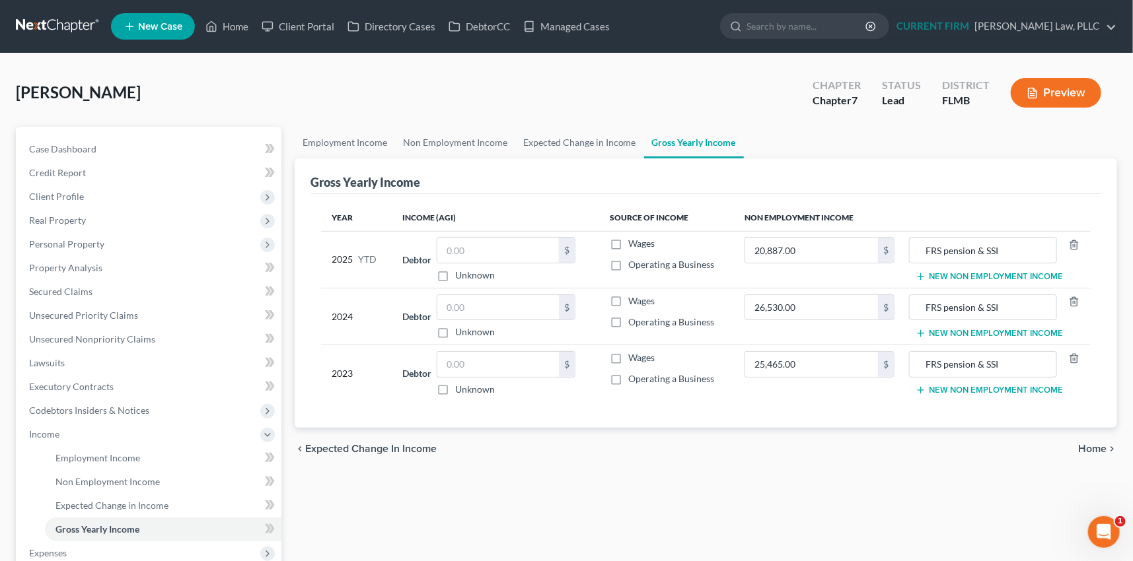
click at [1093, 445] on span "Home" at bounding box center [1092, 449] width 28 height 11
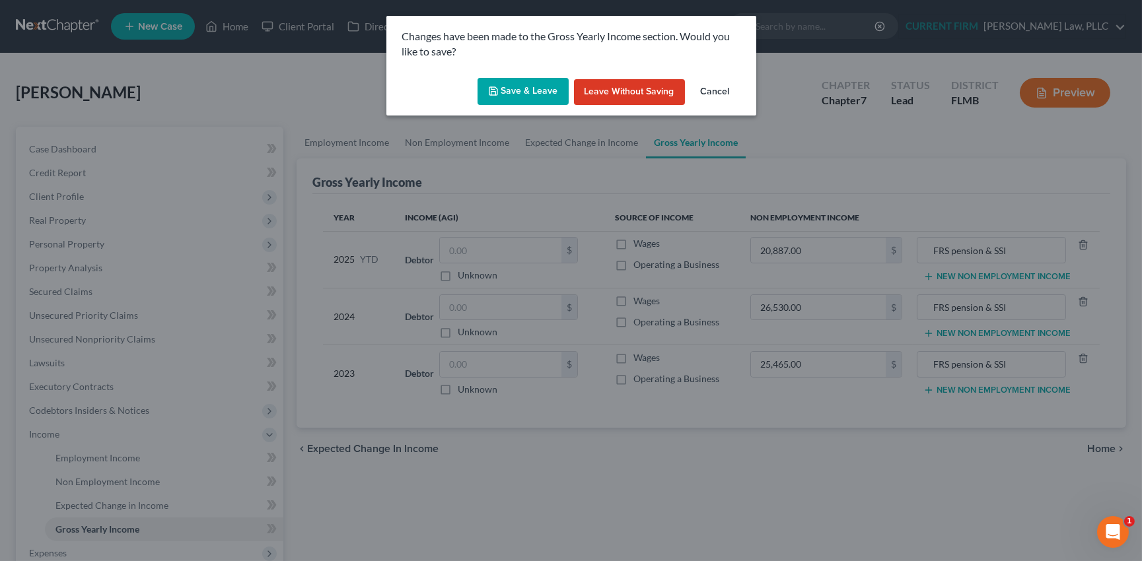
click at [525, 90] on button "Save & Leave" at bounding box center [523, 92] width 91 height 28
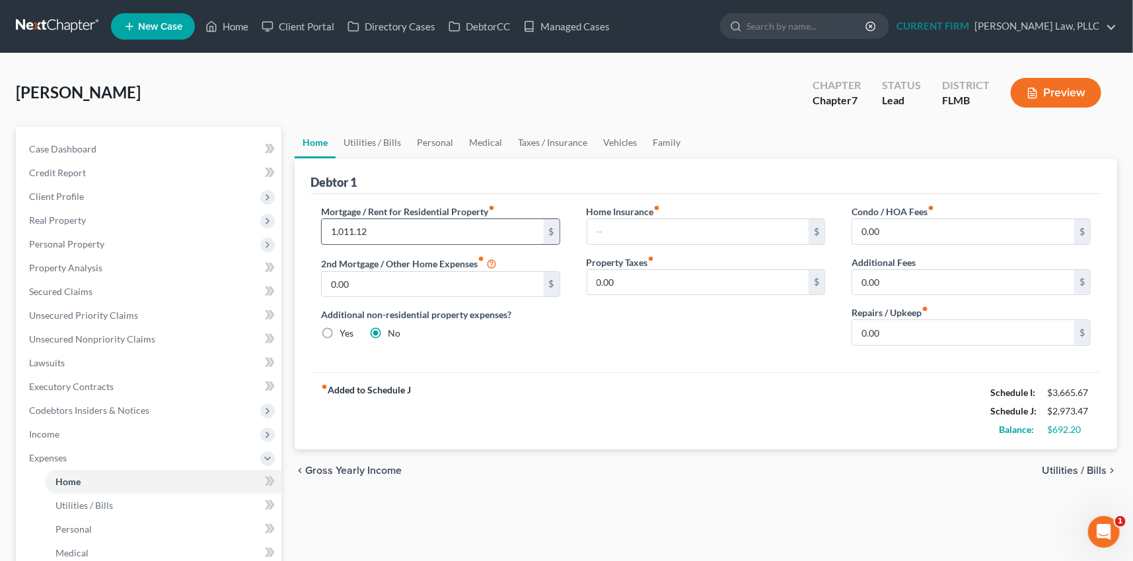
click at [370, 227] on input "1,011.12" at bounding box center [433, 231] width 222 height 25
click at [361, 141] on link "Utilities / Bills" at bounding box center [372, 143] width 73 height 32
type input "1,011.12"
type input "0.00"
radio input "true"
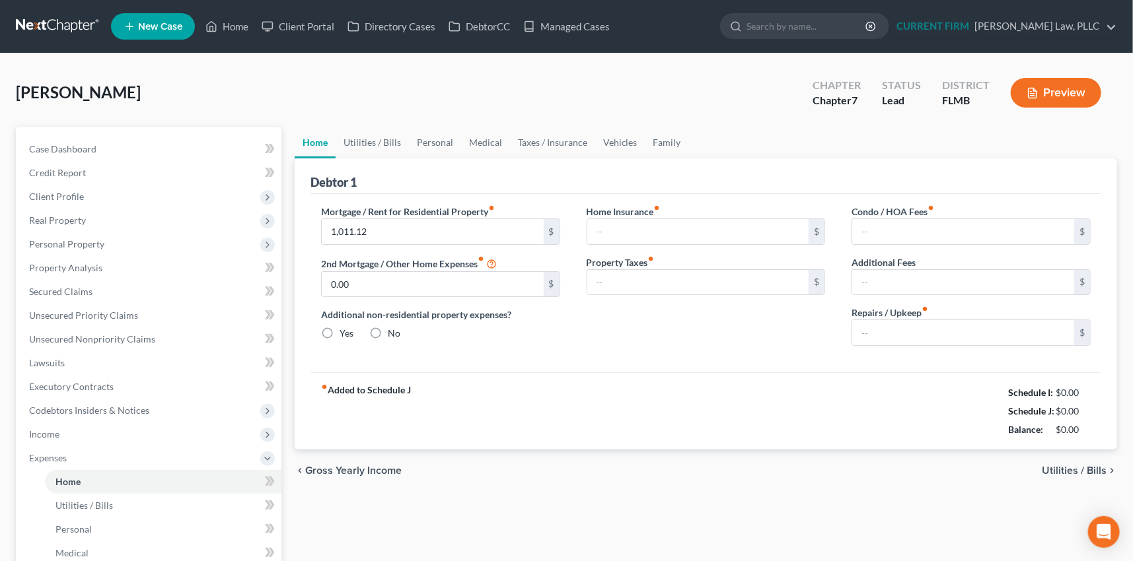
type input "0.00"
click at [368, 139] on link "Utilities / Bills" at bounding box center [372, 143] width 73 height 32
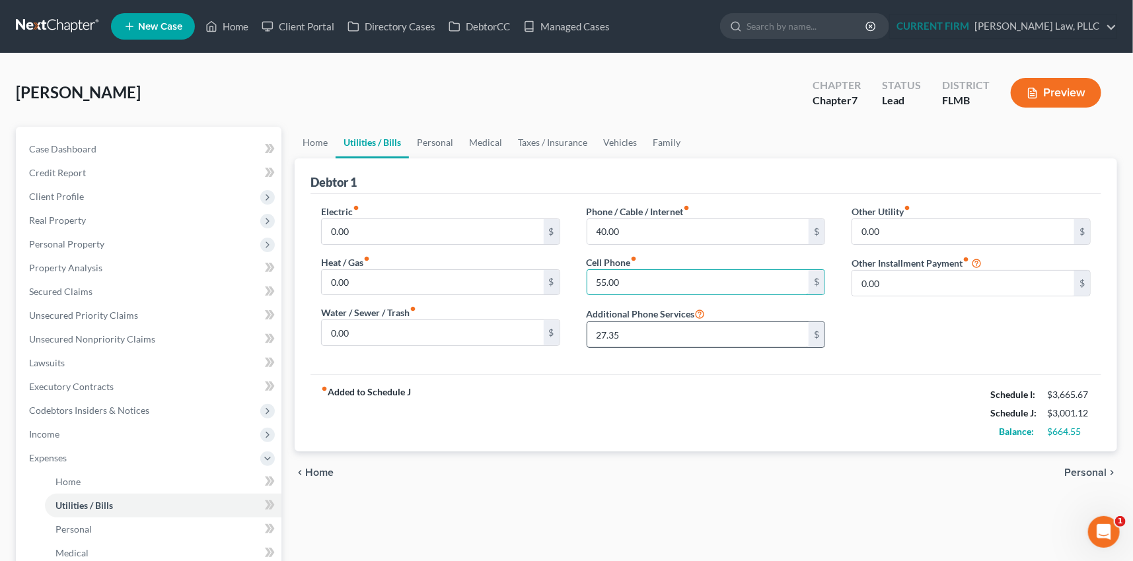
type input "55.00"
click at [360, 236] on input "0.00" at bounding box center [433, 231] width 222 height 25
type input "100"
click at [435, 139] on link "Personal" at bounding box center [435, 143] width 52 height 32
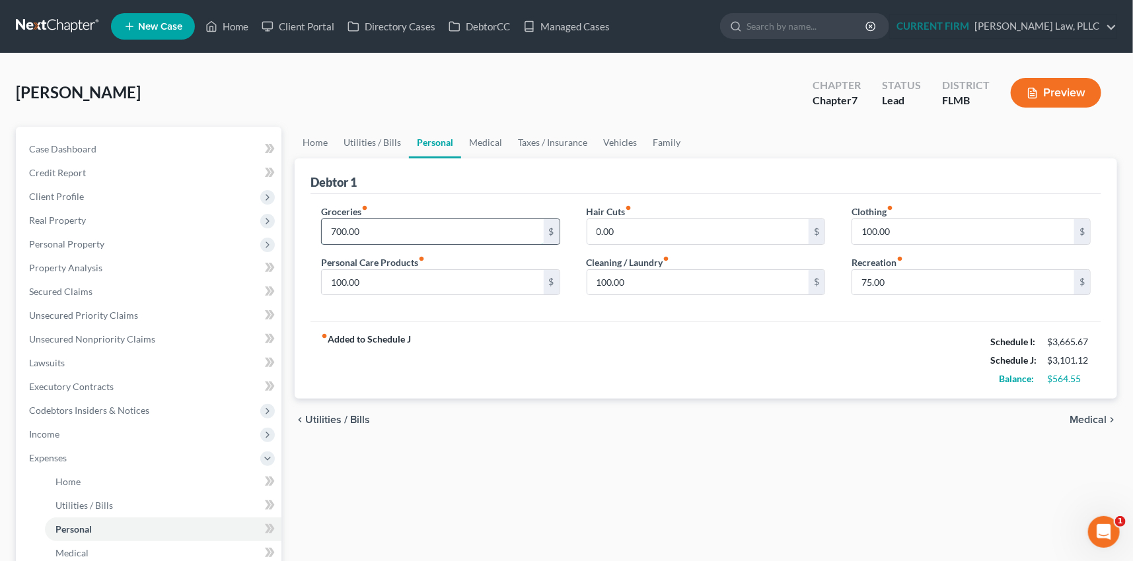
click at [377, 231] on input "700.00" at bounding box center [433, 231] width 222 height 25
type input "9"
type input "900"
type input "50"
type input "100"
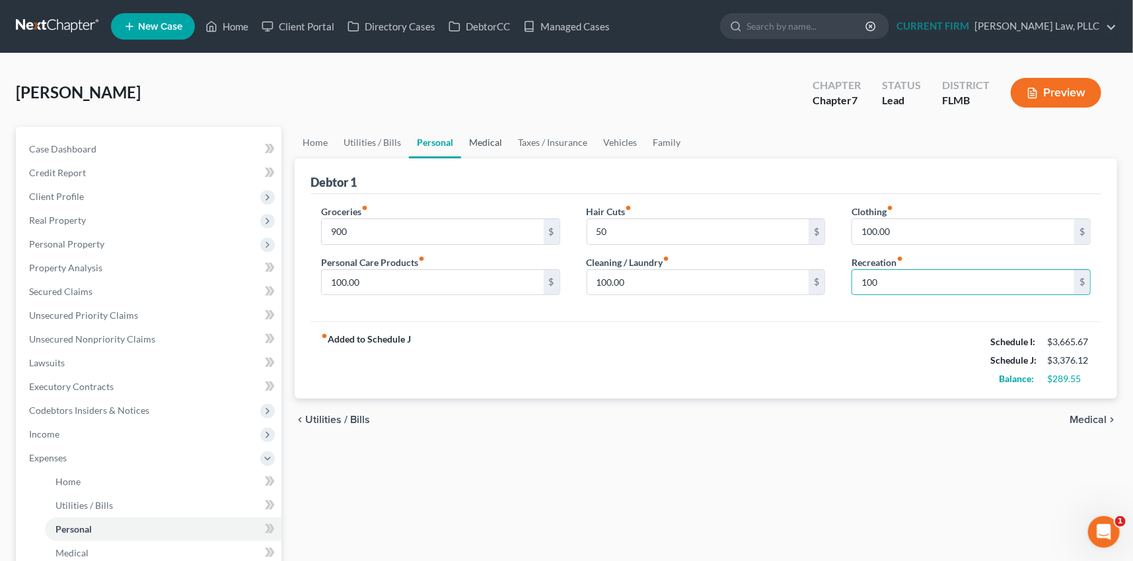
click at [482, 139] on link "Medical" at bounding box center [485, 143] width 49 height 32
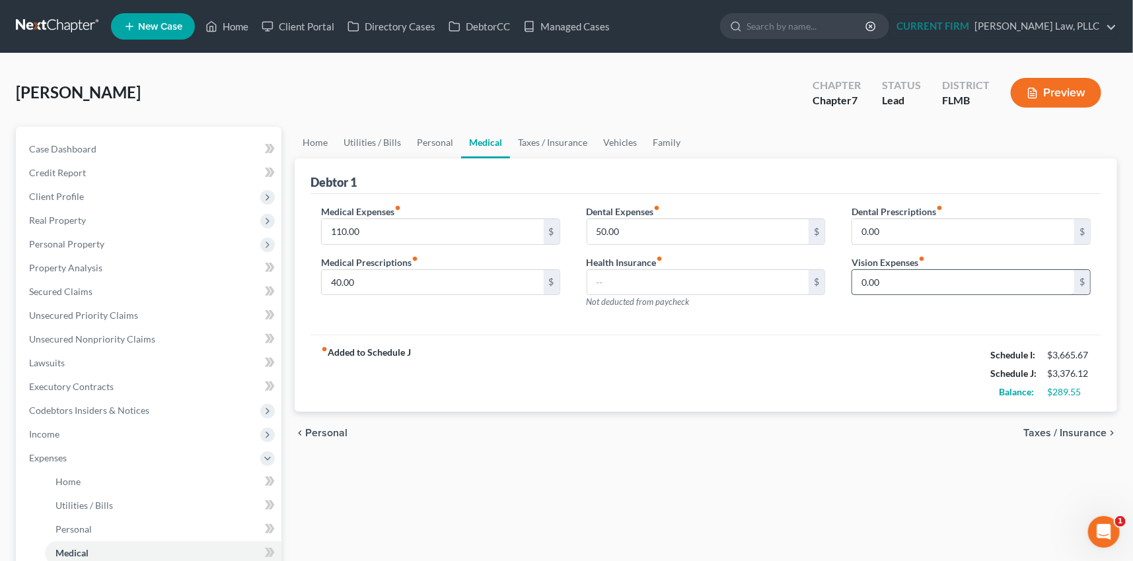
click at [883, 277] on input "0.00" at bounding box center [963, 282] width 222 height 25
type input "50"
click at [549, 138] on link "Taxes / Insurance" at bounding box center [552, 143] width 85 height 32
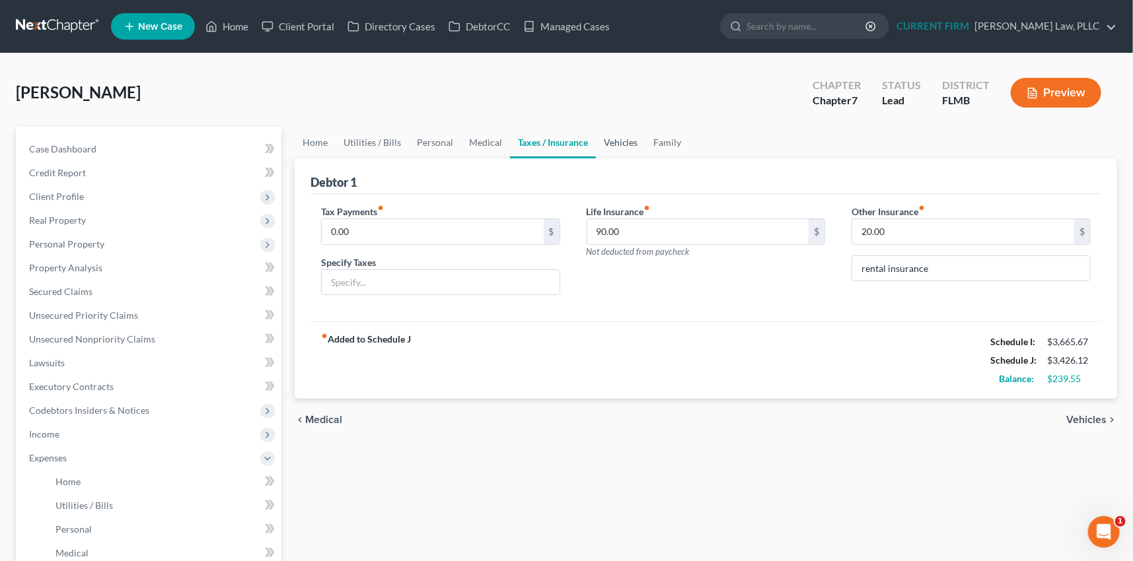
click at [631, 139] on link "Vehicles" at bounding box center [621, 143] width 50 height 32
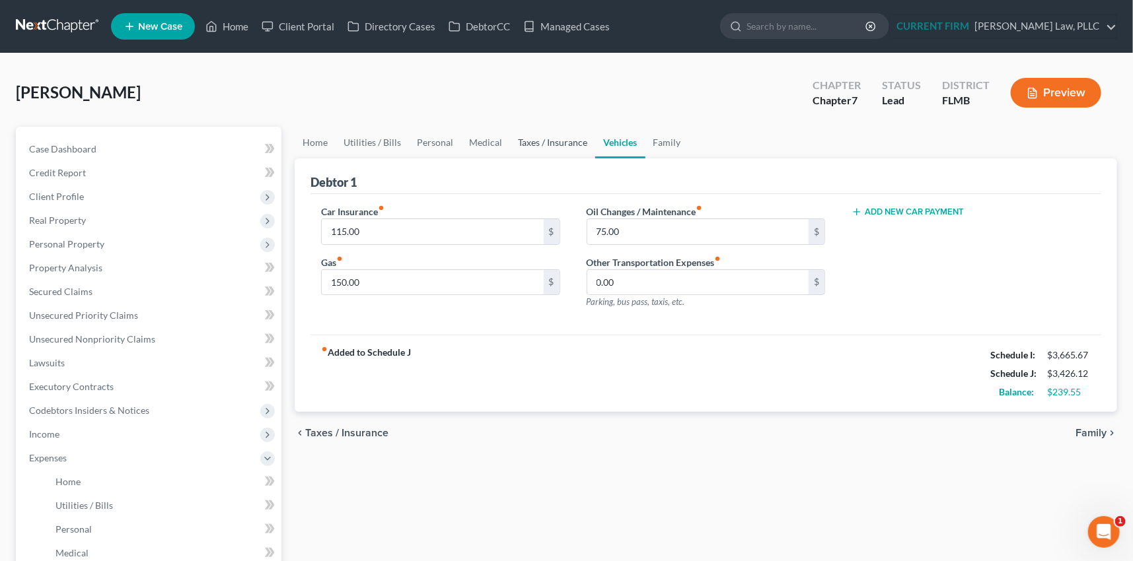
click at [556, 141] on link "Taxes / Insurance" at bounding box center [552, 143] width 85 height 32
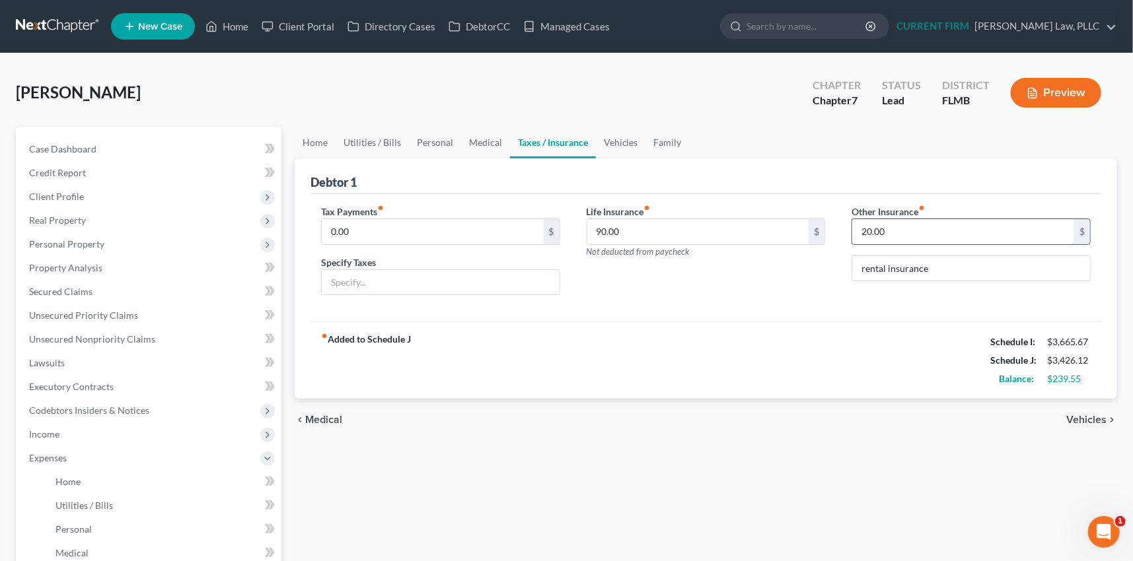
click at [891, 233] on input "20.00" at bounding box center [963, 231] width 222 height 25
type input "30"
click at [623, 140] on link "Vehicles" at bounding box center [621, 143] width 50 height 32
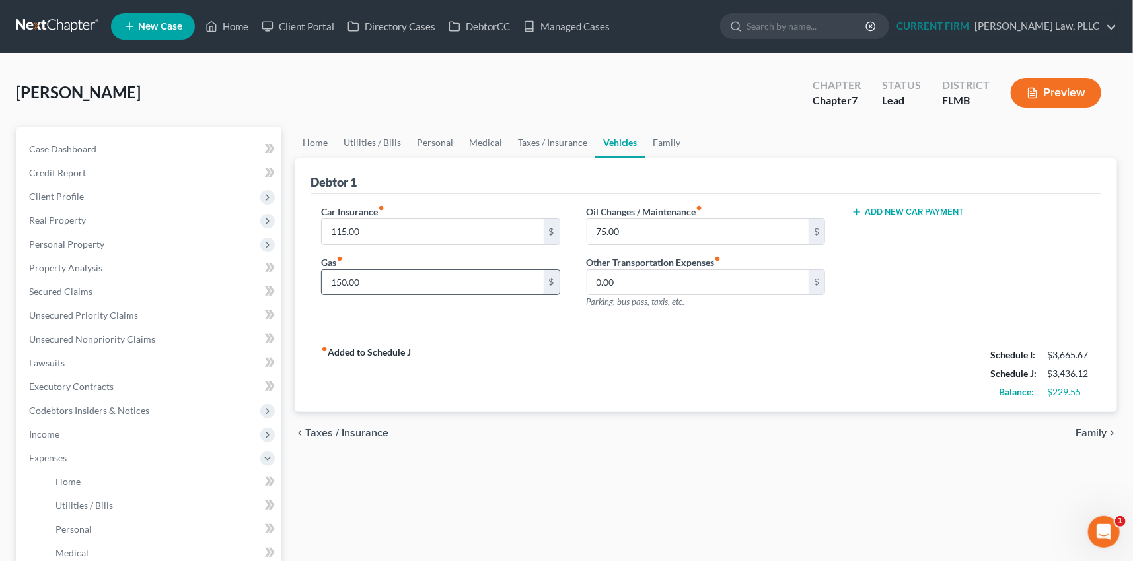
click at [384, 281] on input "150.00" at bounding box center [433, 282] width 222 height 25
type input "250"
click at [631, 227] on input "75.00" at bounding box center [698, 231] width 222 height 25
type input "80"
click at [660, 140] on link "Family" at bounding box center [667, 143] width 44 height 32
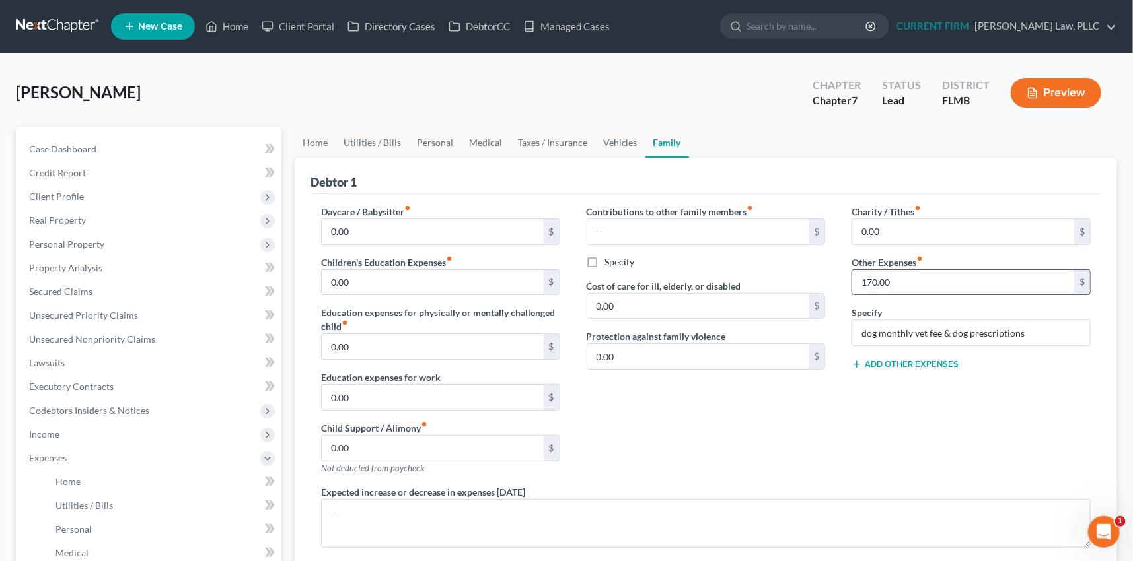
click at [919, 279] on input "170.00" at bounding box center [963, 282] width 222 height 25
type input "250"
click at [320, 140] on link "Home" at bounding box center [315, 143] width 41 height 32
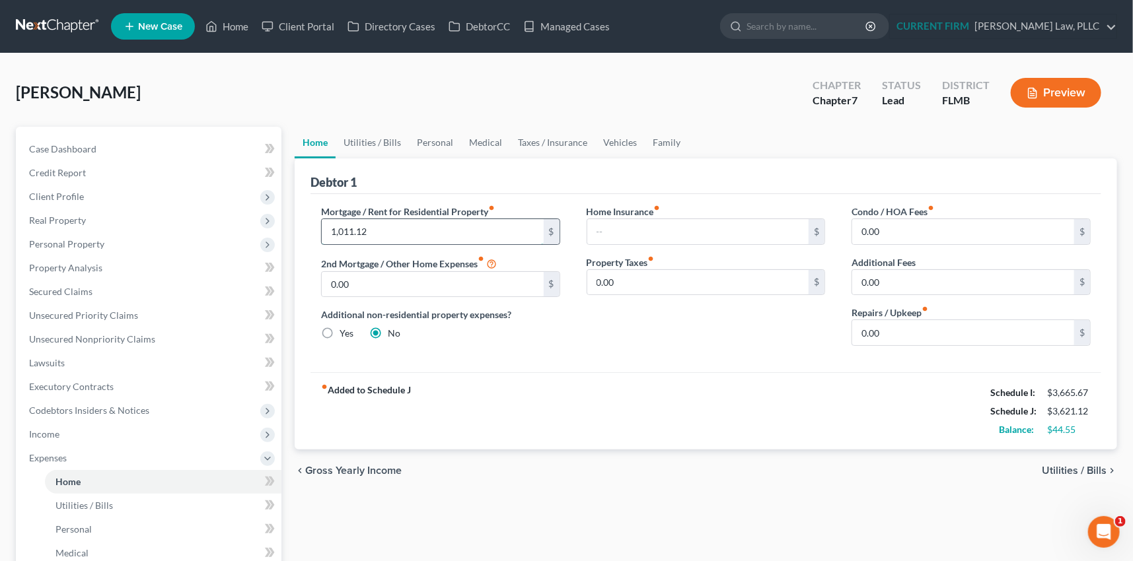
click at [371, 231] on input "1,011.12" at bounding box center [433, 231] width 222 height 25
click at [50, 456] on span "Expenses" at bounding box center [48, 457] width 38 height 11
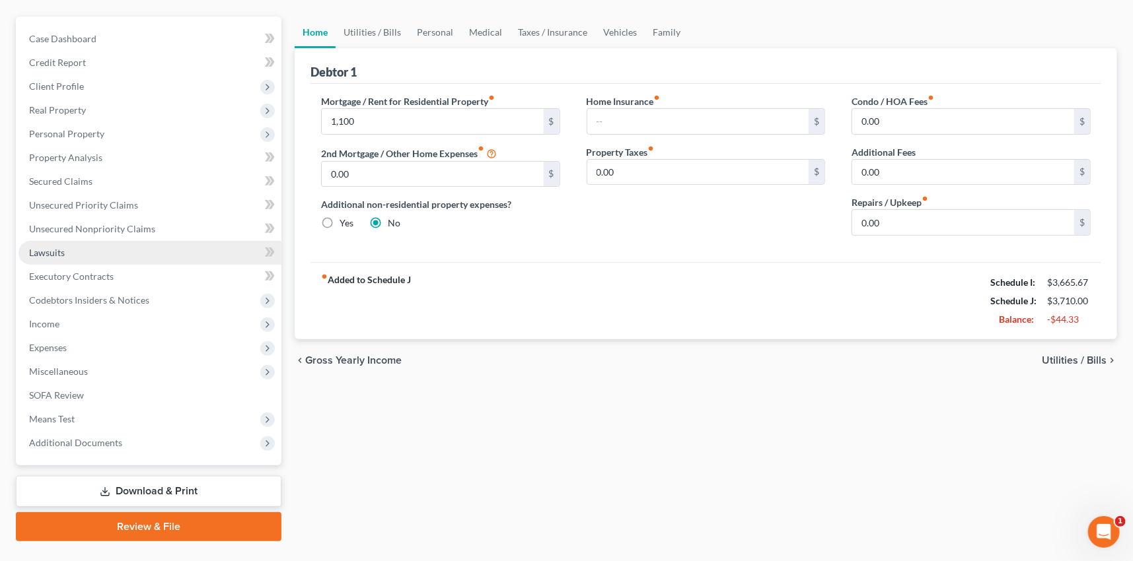
scroll to position [79, 0]
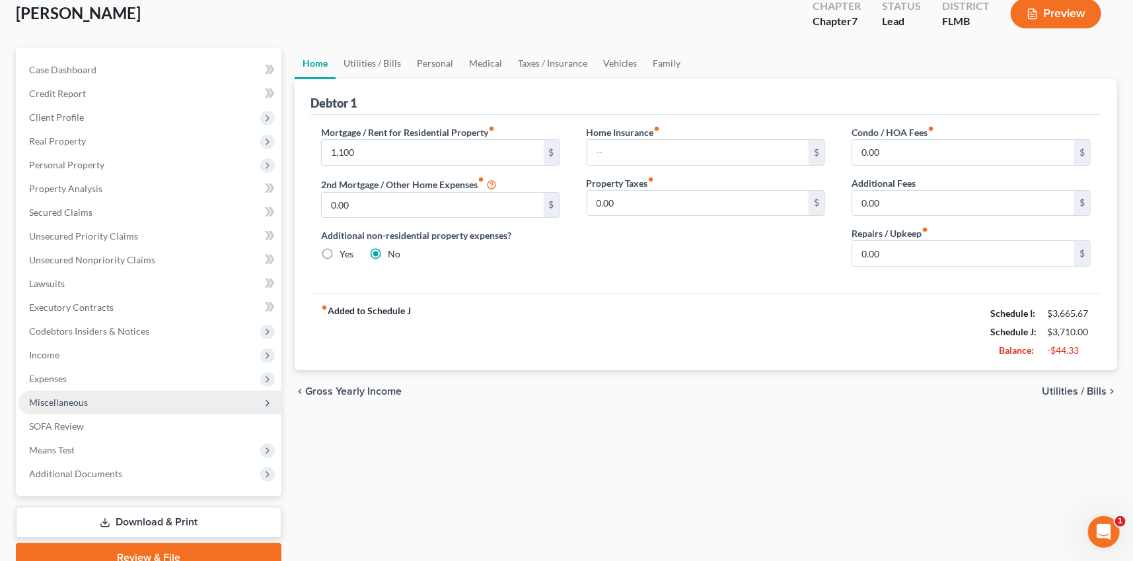
click at [68, 402] on span "Miscellaneous" at bounding box center [58, 402] width 59 height 11
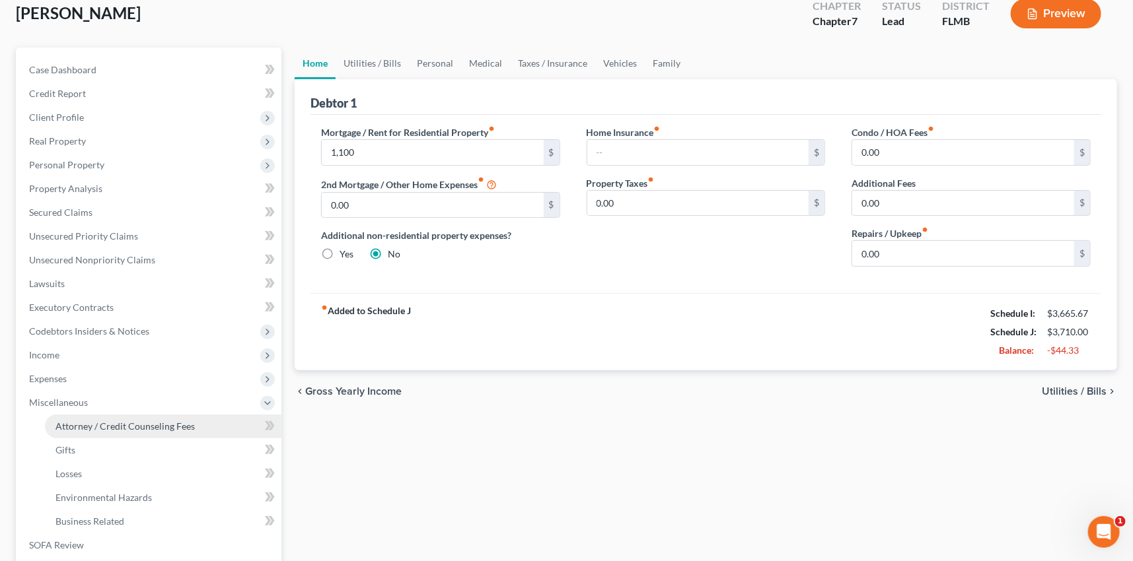
click at [81, 427] on span "Attorney / Credit Counseling Fees" at bounding box center [124, 426] width 139 height 11
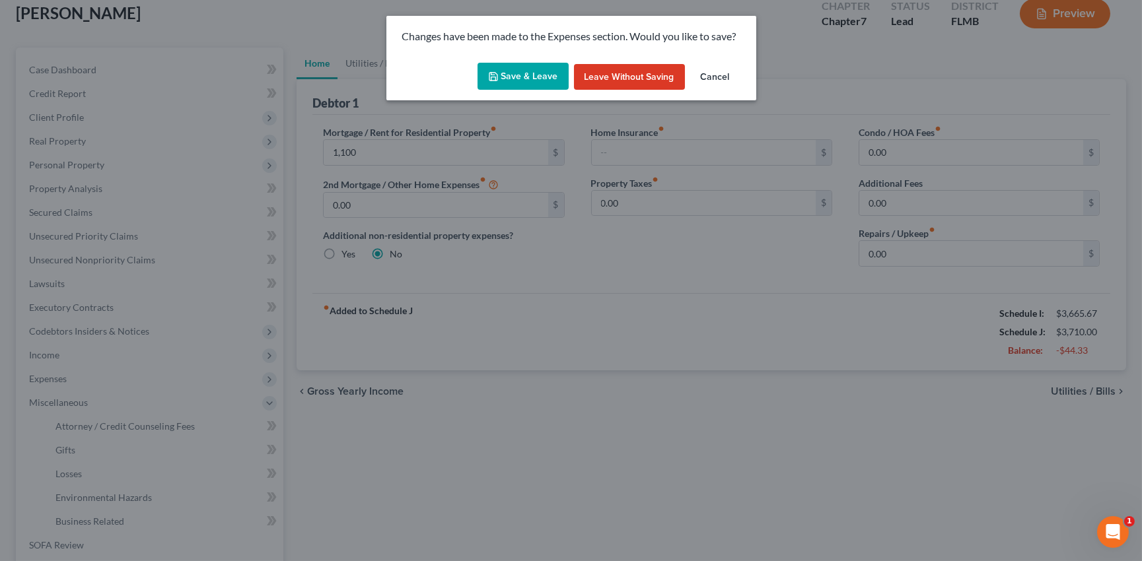
click at [523, 77] on button "Save & Leave" at bounding box center [523, 77] width 91 height 28
type input "1,100.00"
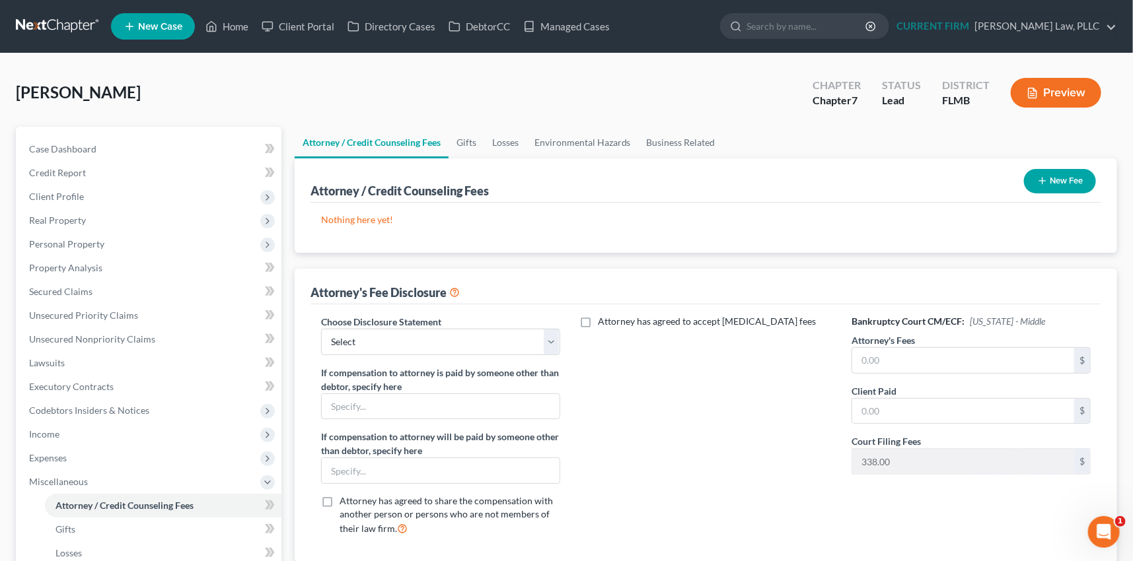
click at [1042, 177] on icon "button" at bounding box center [1042, 181] width 11 height 11
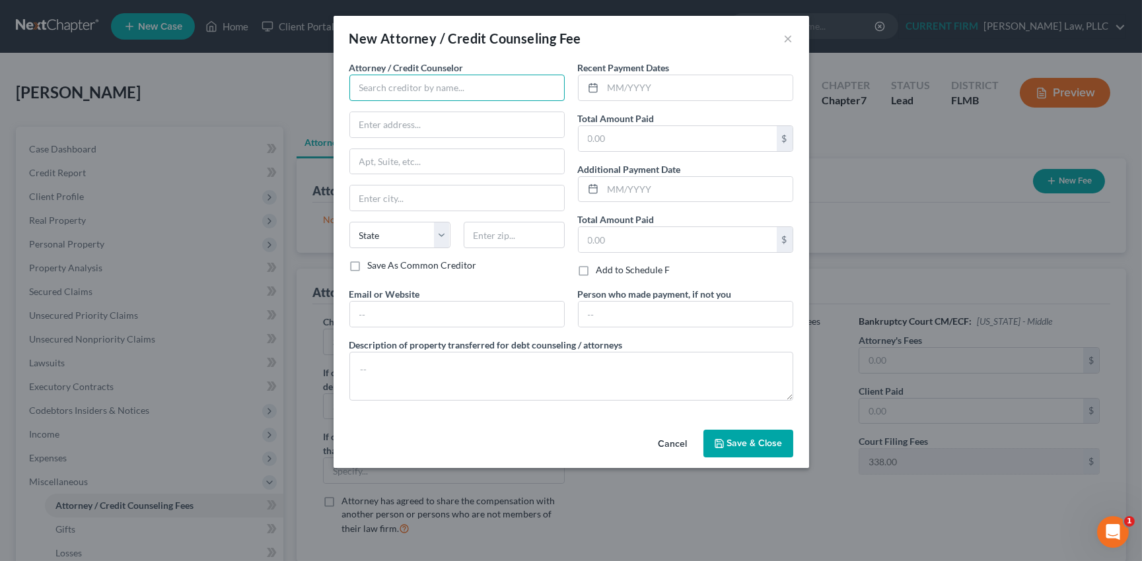
click at [429, 88] on input "text" at bounding box center [456, 88] width 215 height 26
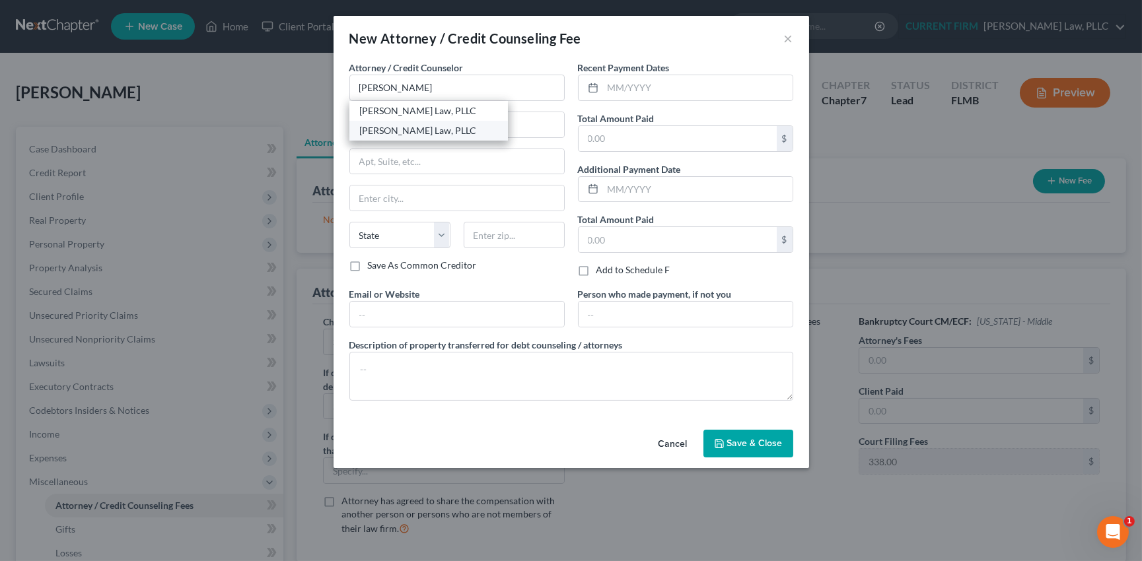
click at [417, 131] on div "[PERSON_NAME] Law, PLLC" at bounding box center [428, 130] width 137 height 13
type input "[PERSON_NAME] Law, PLLC"
type input "[STREET_ADDRESS][US_STATE]"
type input "[GEOGRAPHIC_DATA]"
select select "9"
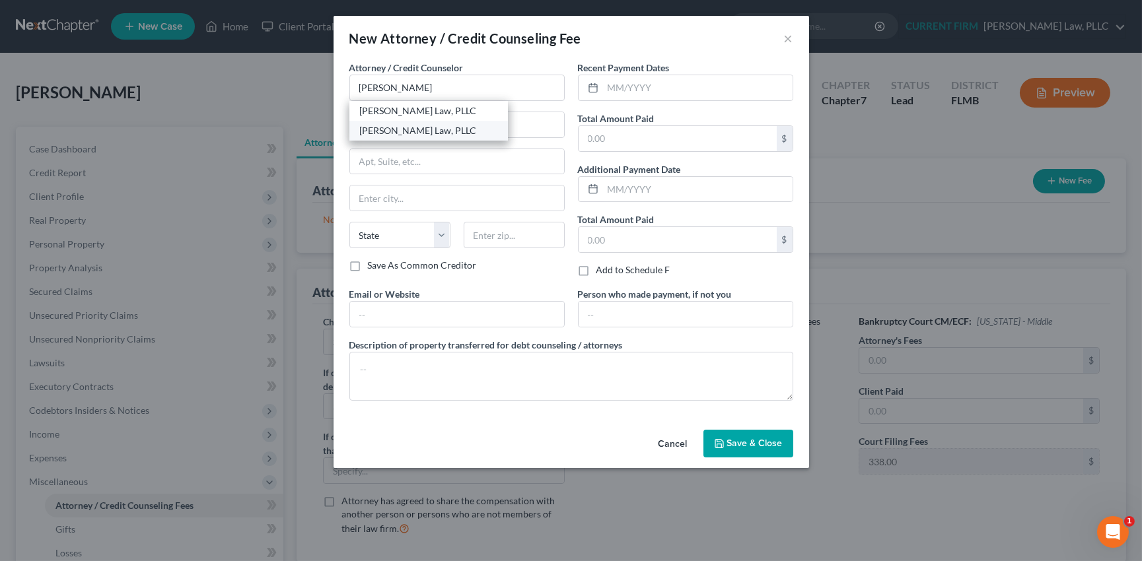
type input "32935-5545"
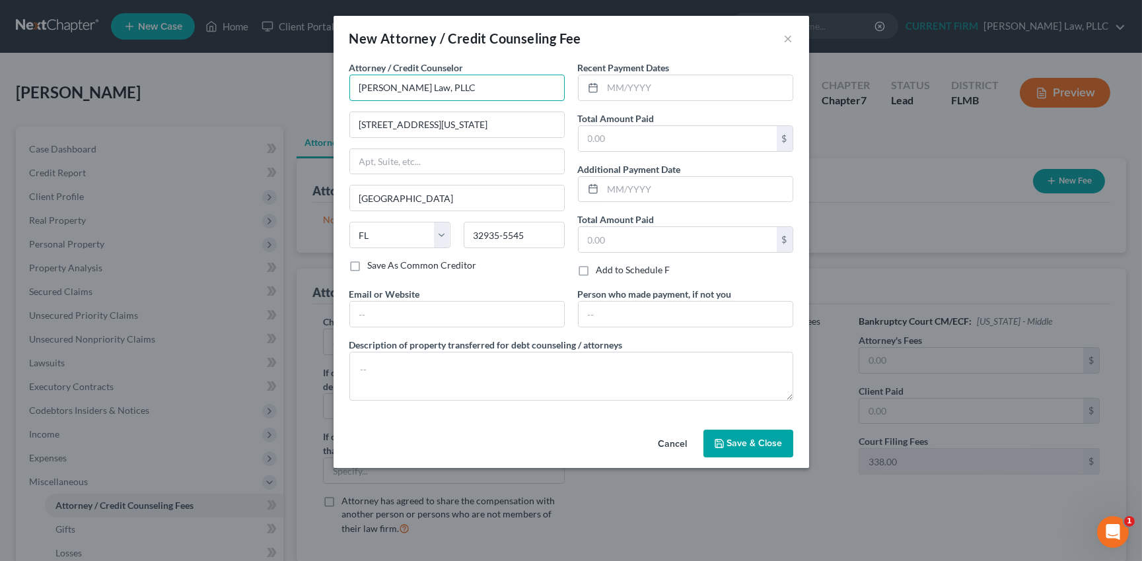
click at [449, 87] on input "[PERSON_NAME] Law, PLLC" at bounding box center [456, 88] width 215 height 26
click at [432, 108] on div "[PERSON_NAME] Law, PLLC" at bounding box center [428, 110] width 137 height 13
type input "[PERSON_NAME] Law, PLLC"
click at [502, 235] on input "32935*5545" at bounding box center [514, 235] width 101 height 26
type input "32935-5545"
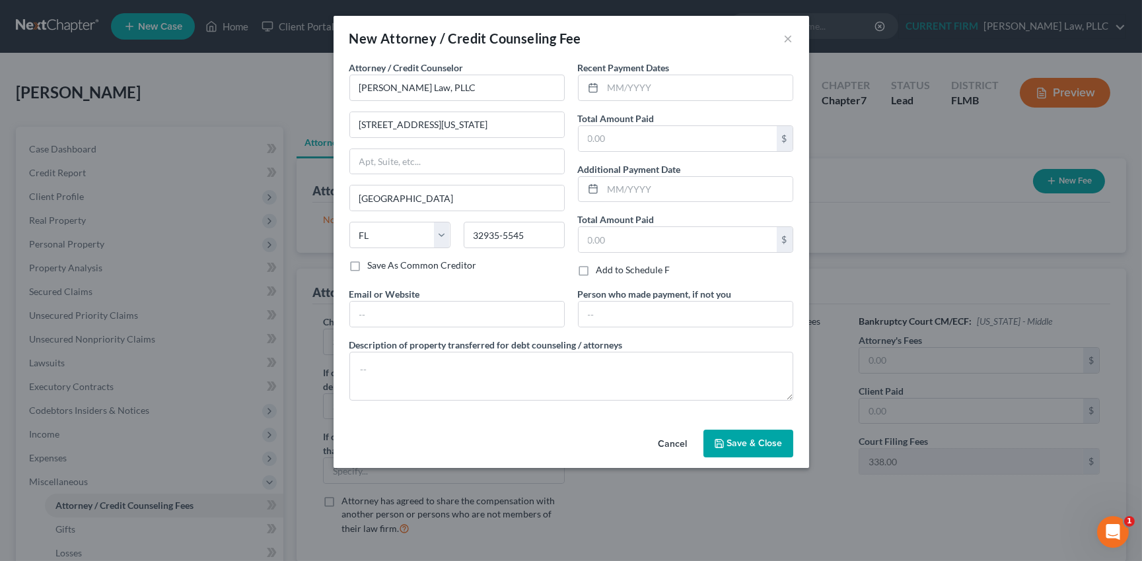
click at [368, 266] on label "Save As Common Creditor" at bounding box center [422, 265] width 109 height 13
click at [373, 266] on input "Save As Common Creditor" at bounding box center [377, 263] width 9 height 9
checkbox input "true"
click at [626, 137] on input "text" at bounding box center [678, 138] width 198 height 25
type input "1,800"
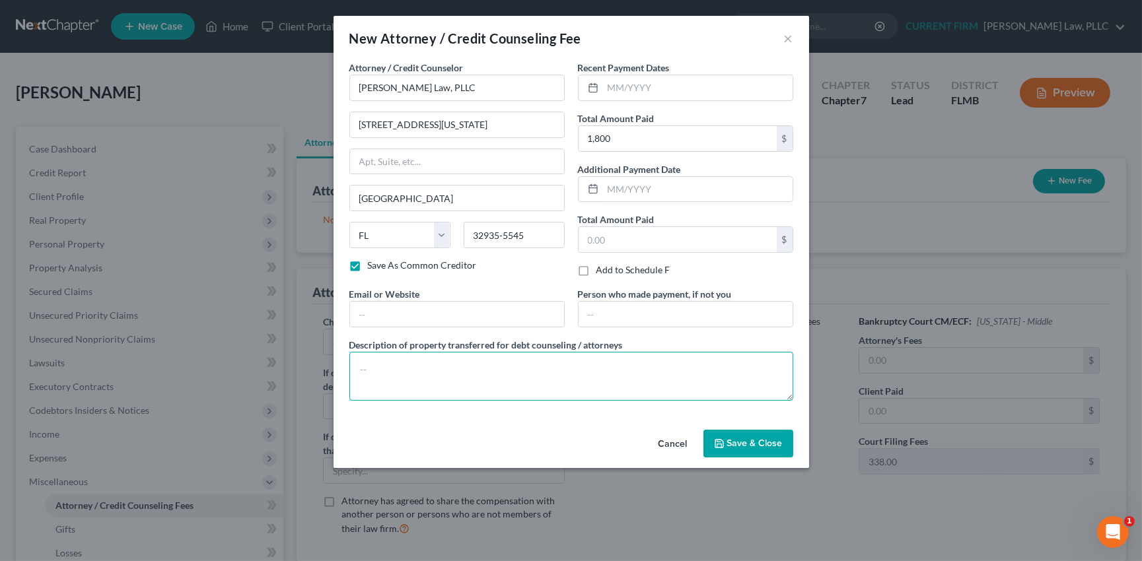
click at [551, 369] on textarea at bounding box center [571, 376] width 444 height 49
type textarea "Attorney Fee"
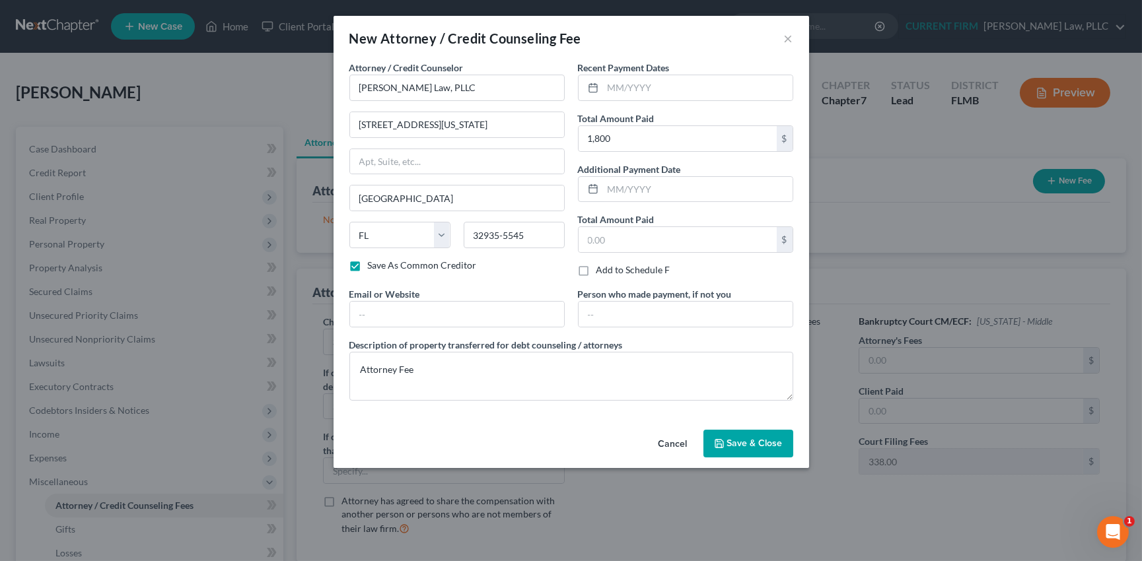
click at [739, 443] on span "Save & Close" at bounding box center [754, 443] width 55 height 11
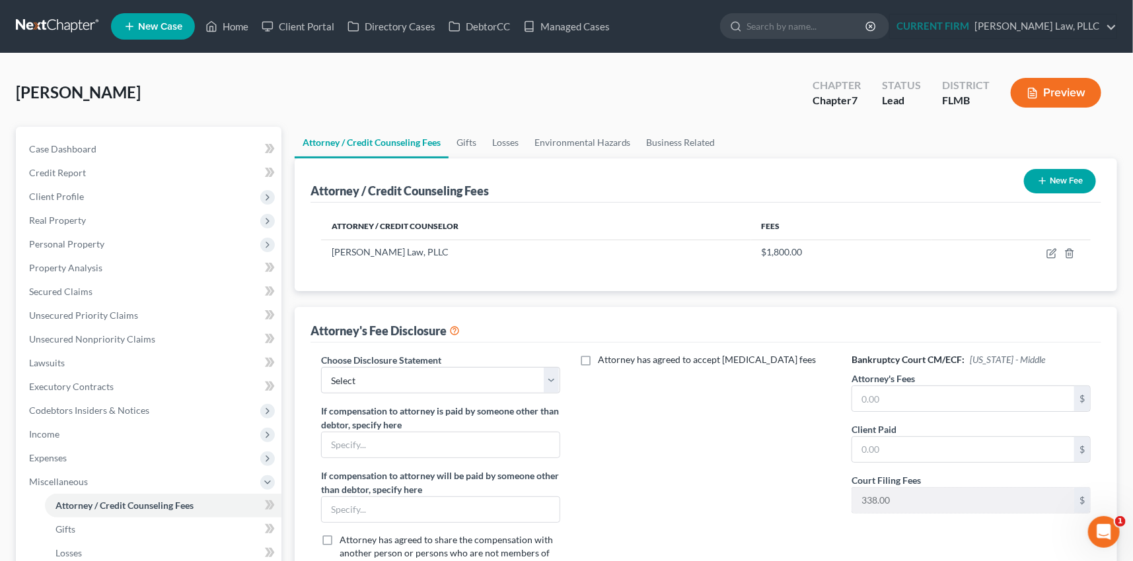
click at [1042, 179] on icon "button" at bounding box center [1042, 181] width 11 height 11
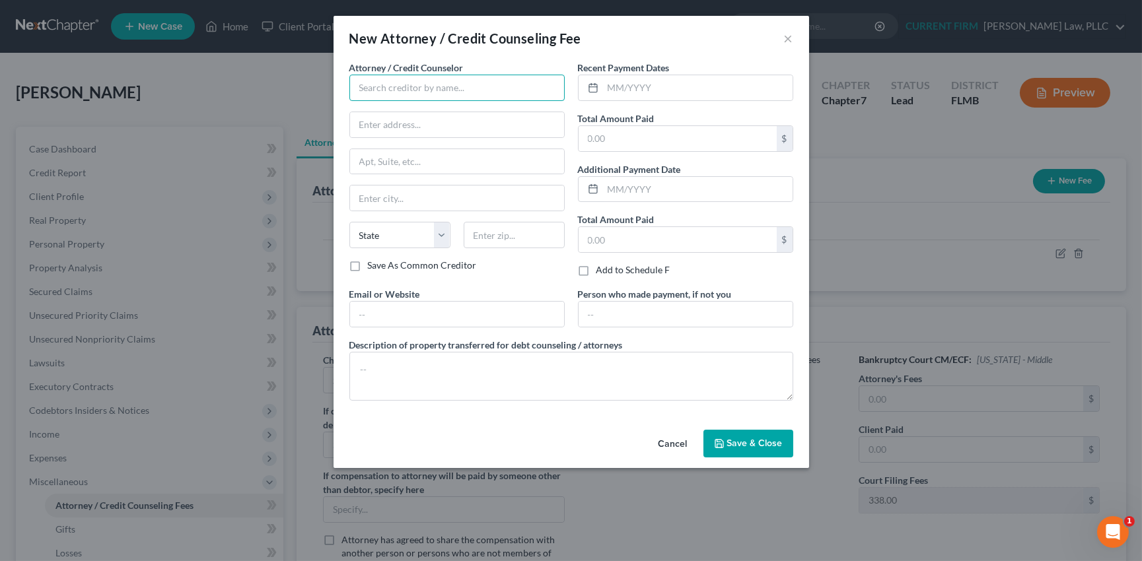
click at [412, 86] on input "text" at bounding box center [456, 88] width 215 height 26
click at [399, 108] on div "Xactus" at bounding box center [428, 110] width 137 height 13
type input "Xactus"
type input "[STREET_ADDRESS][PERSON_NAME]"
type input "Broomall"
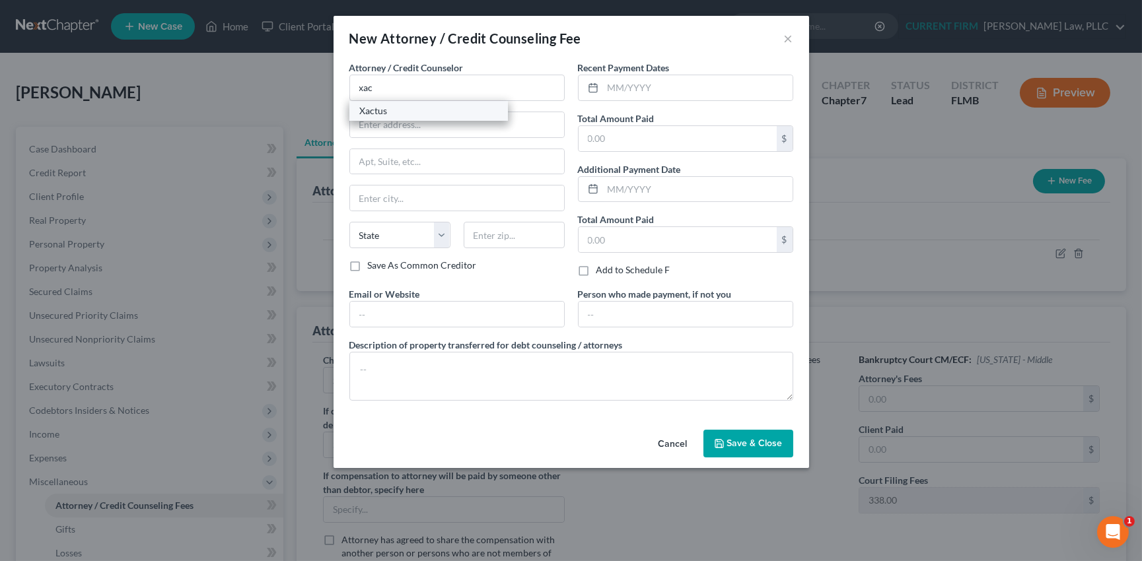
select select "39"
type input "19008"
click at [626, 137] on input "text" at bounding box center [678, 138] width 198 height 25
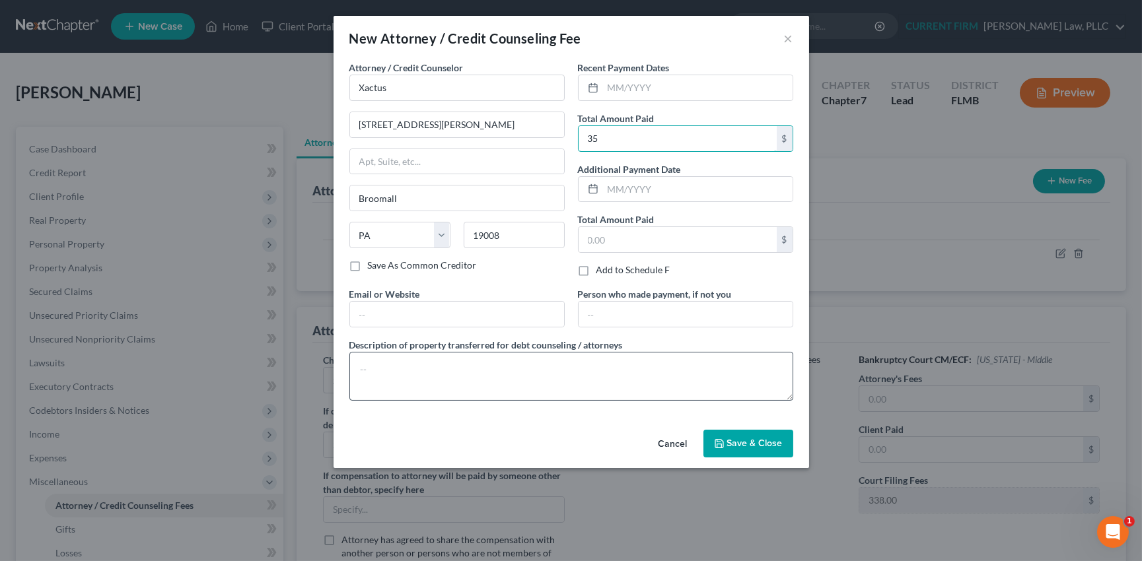
type input "35"
click at [557, 365] on textarea at bounding box center [571, 376] width 444 height 49
type textarea "Credit report"
click at [740, 440] on span "Save & Close" at bounding box center [754, 443] width 55 height 11
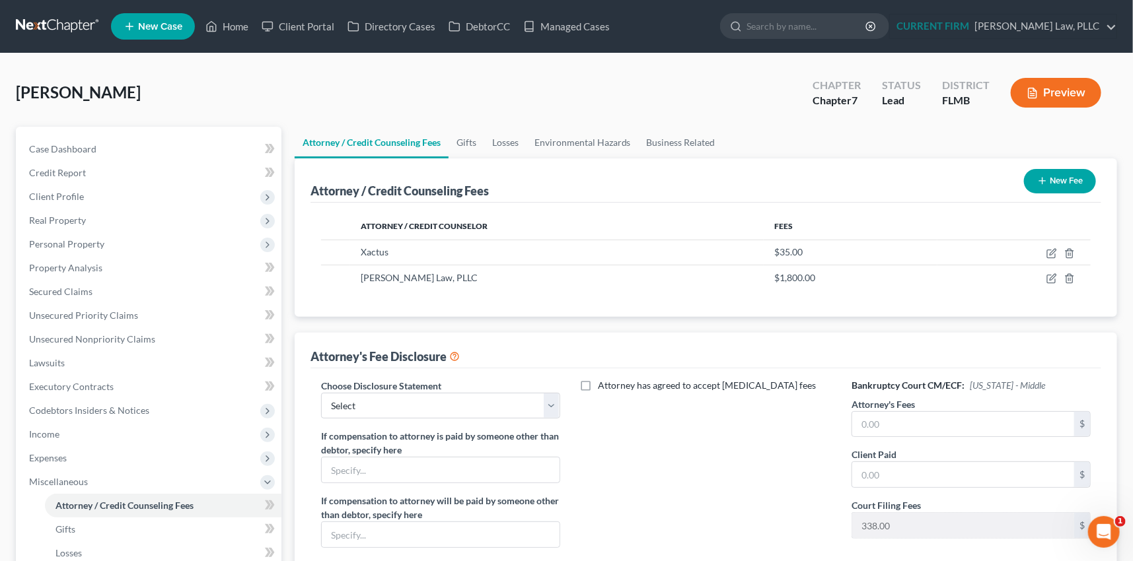
click at [1042, 179] on line "button" at bounding box center [1042, 181] width 0 height 6
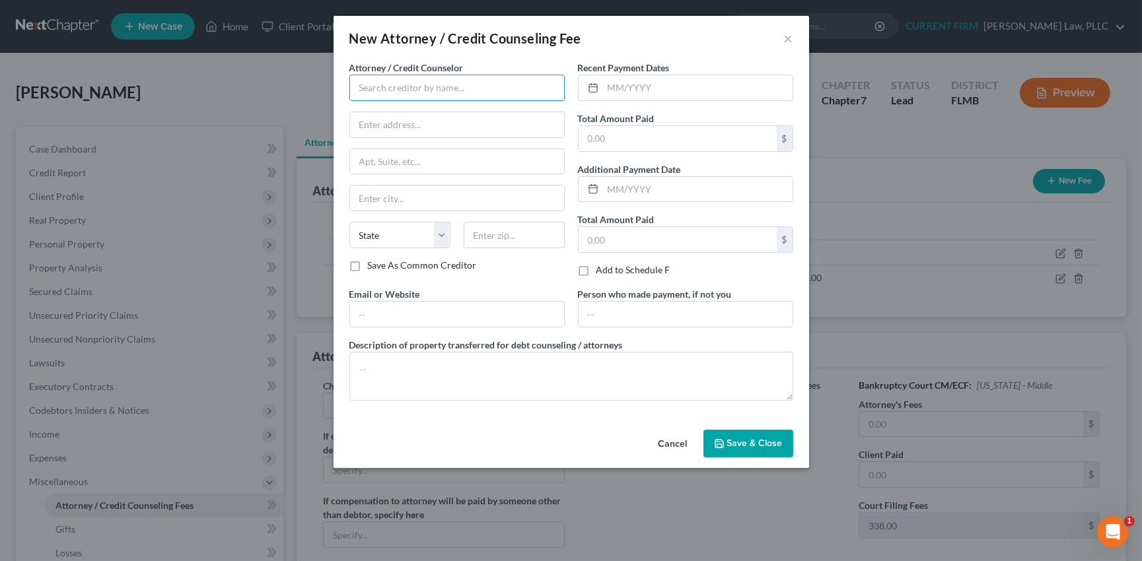
click at [450, 87] on input "text" at bounding box center [456, 88] width 215 height 26
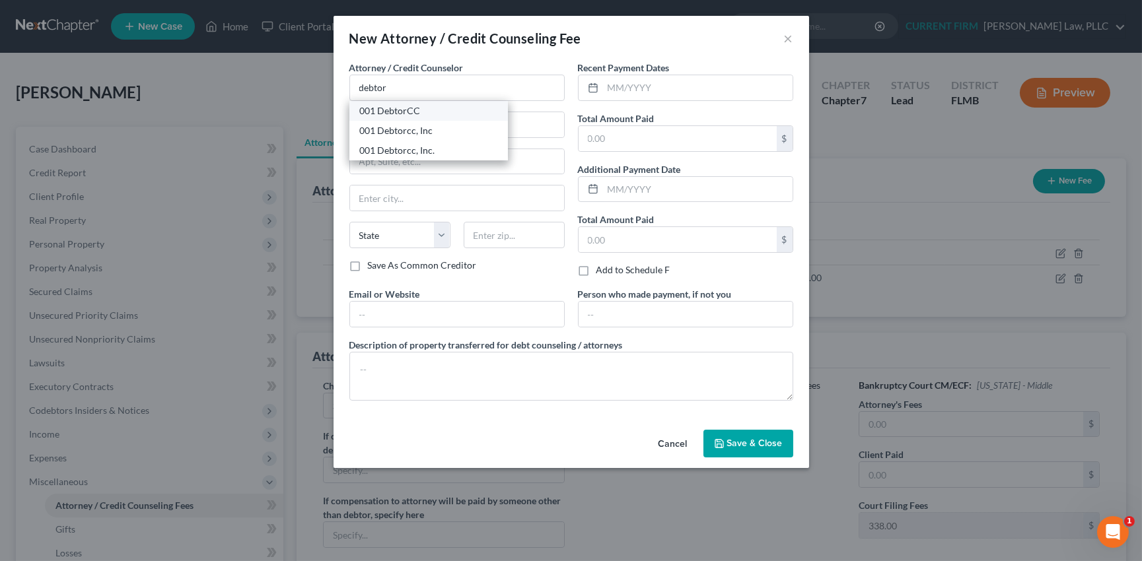
click at [428, 112] on div "001 DebtorCC" at bounding box center [428, 110] width 137 height 13
type input "001 DebtorCC"
type input "[STREET_ADDRESS]"
type input "[GEOGRAPHIC_DATA]"
select select "33"
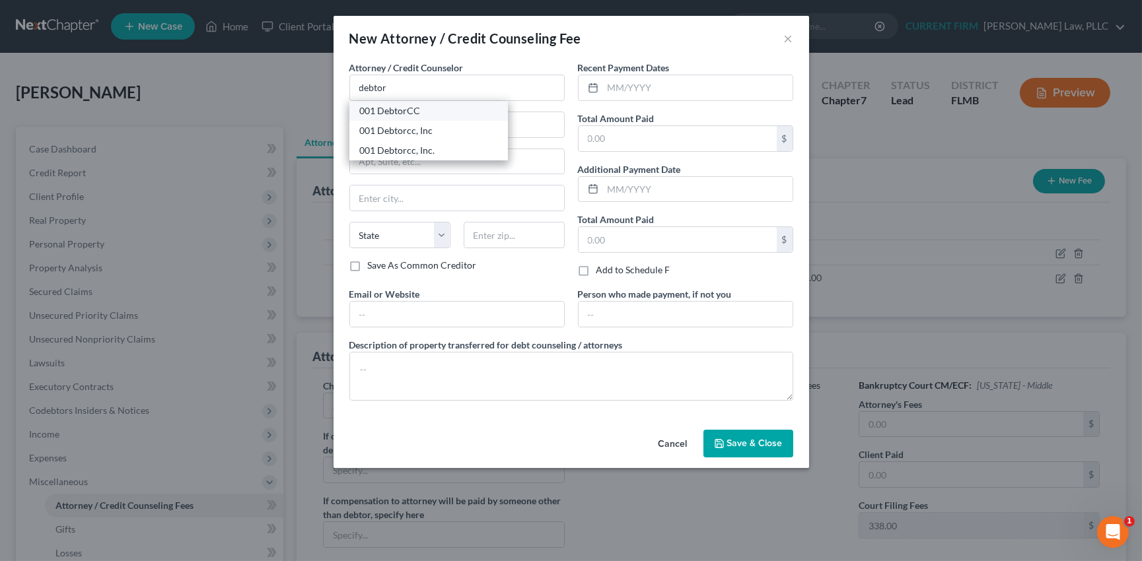
type input "07306"
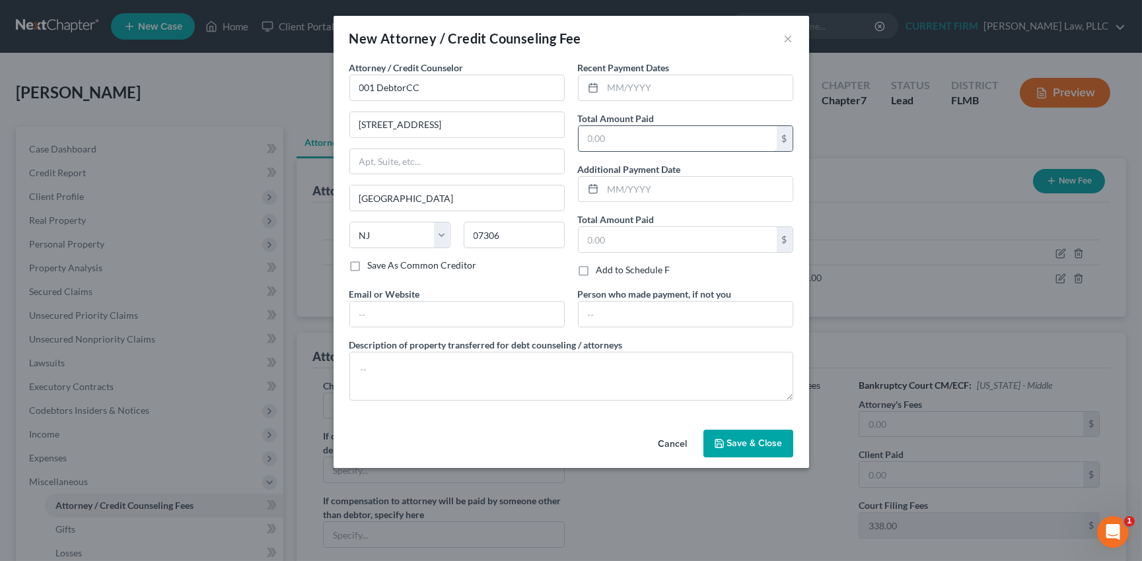
click at [620, 141] on input "text" at bounding box center [678, 138] width 198 height 25
type input "25"
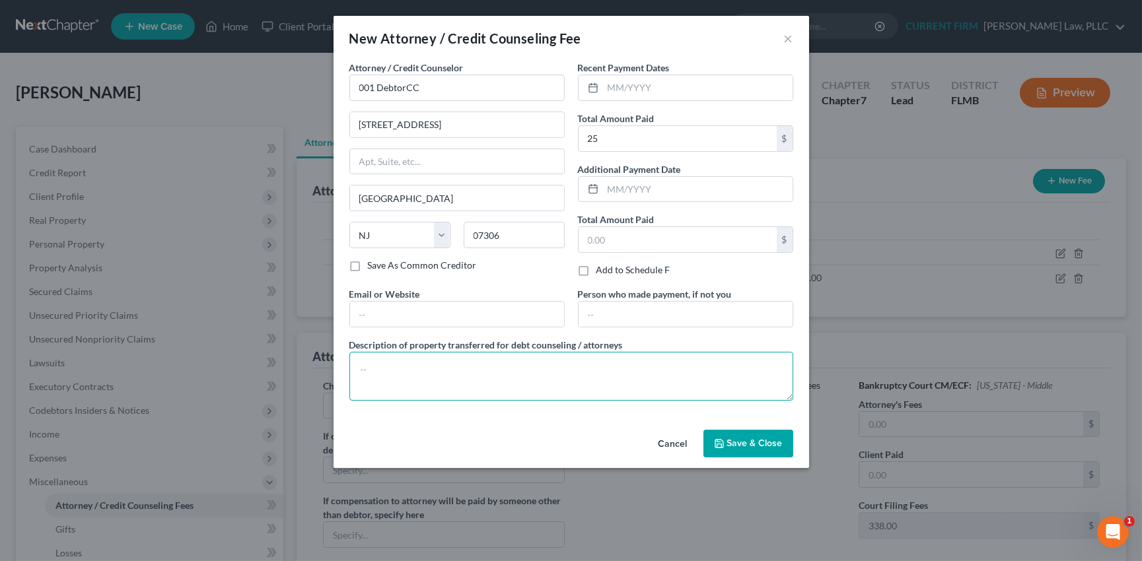
click at [531, 365] on textarea at bounding box center [571, 376] width 444 height 49
type textarea "Credit counseling"
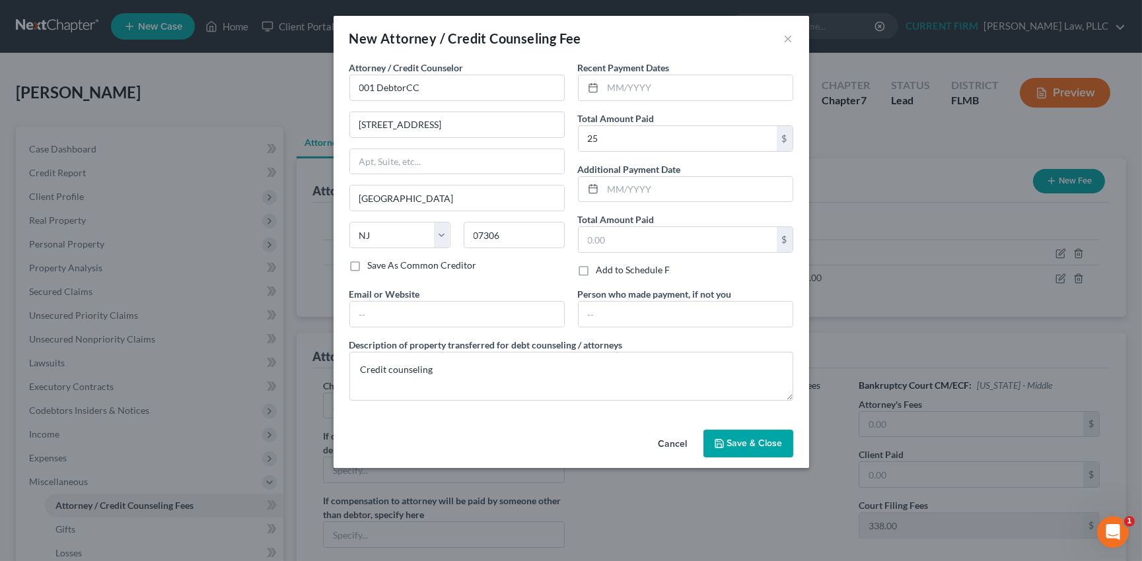
click at [748, 443] on span "Save & Close" at bounding box center [754, 443] width 55 height 11
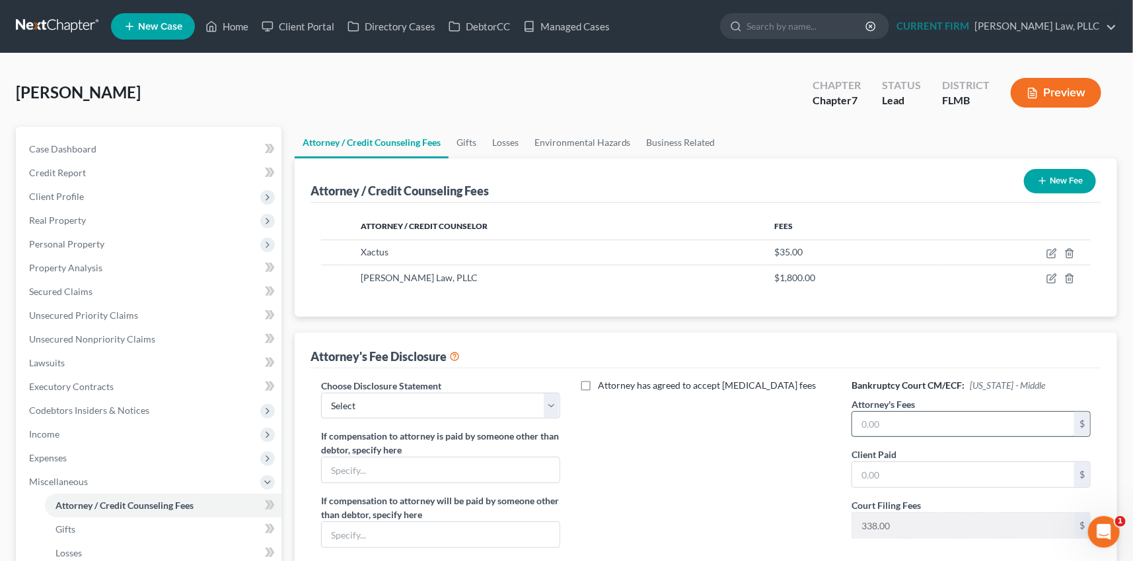
click at [886, 423] on input "text" at bounding box center [963, 424] width 222 height 25
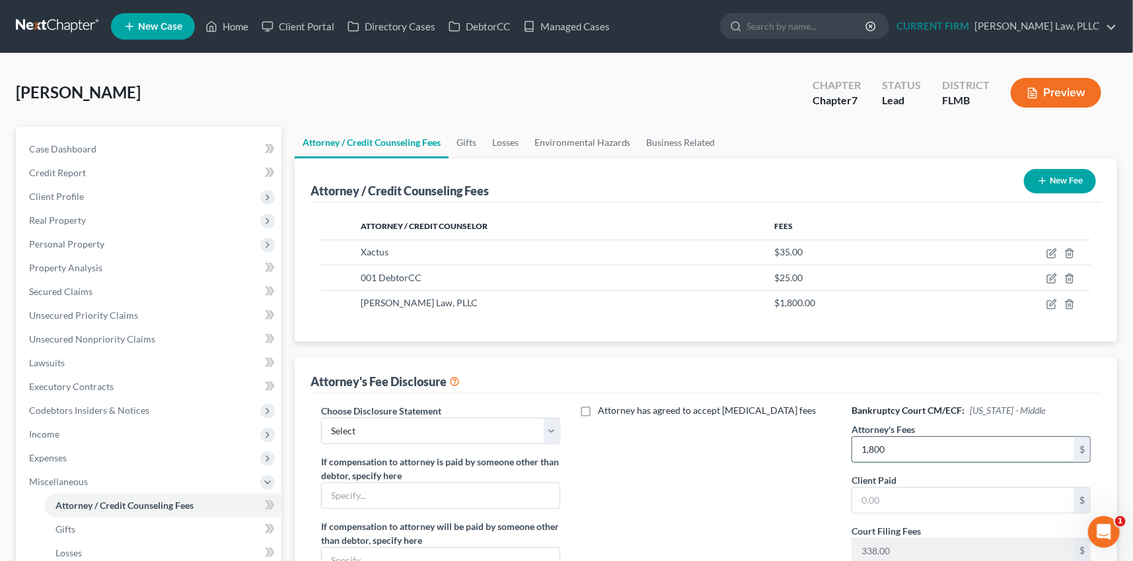
type input "1,800"
click at [548, 429] on select "Select [GEOGRAPHIC_DATA] of [US_STATE] Fee Disclosure" at bounding box center [440, 431] width 239 height 26
select select "0"
click at [321, 418] on select "Select [GEOGRAPHIC_DATA] of [US_STATE] Fee Disclosure" at bounding box center [440, 431] width 239 height 26
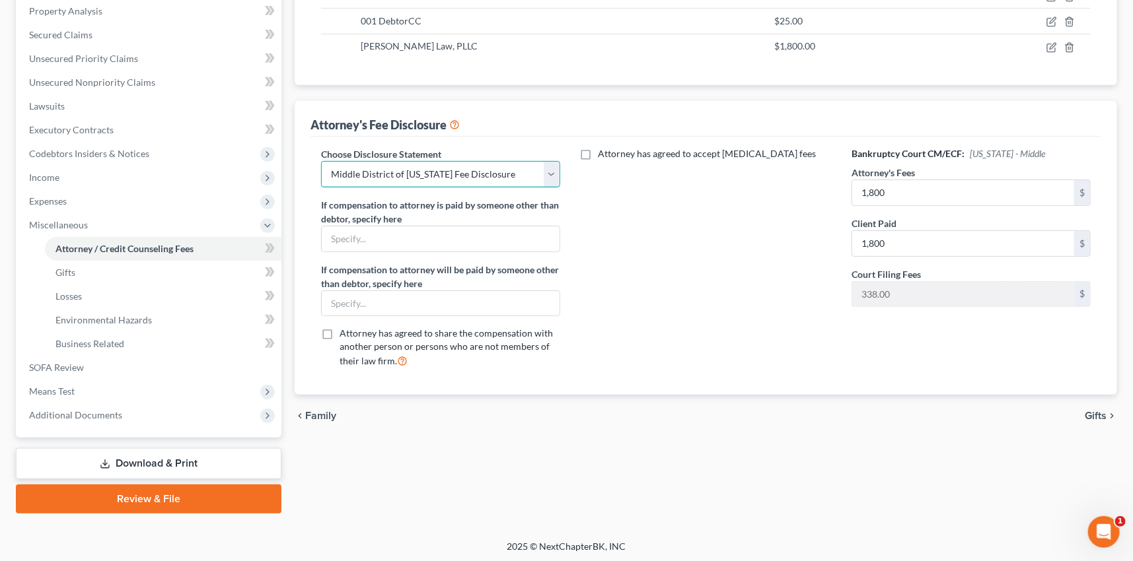
scroll to position [198, 0]
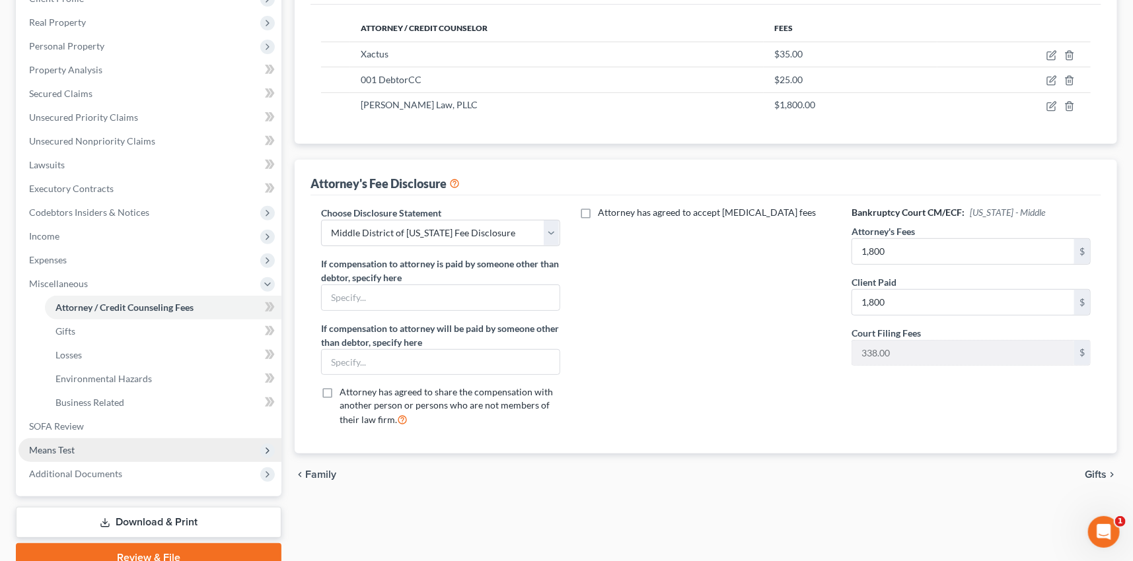
click at [60, 449] on span "Means Test" at bounding box center [52, 450] width 46 height 11
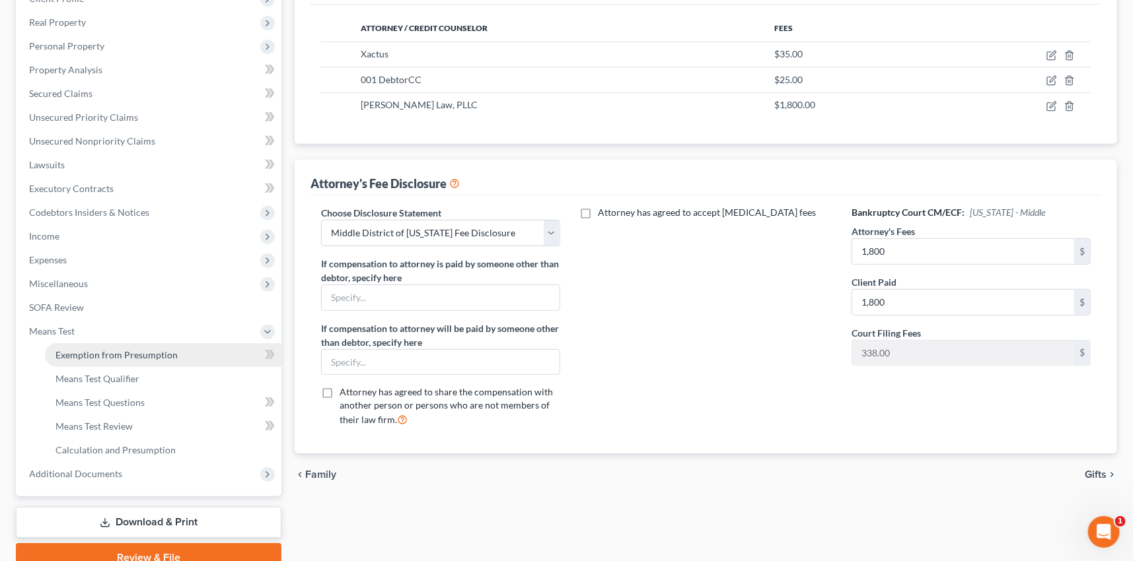
click at [114, 357] on span "Exemption from Presumption" at bounding box center [116, 354] width 122 height 11
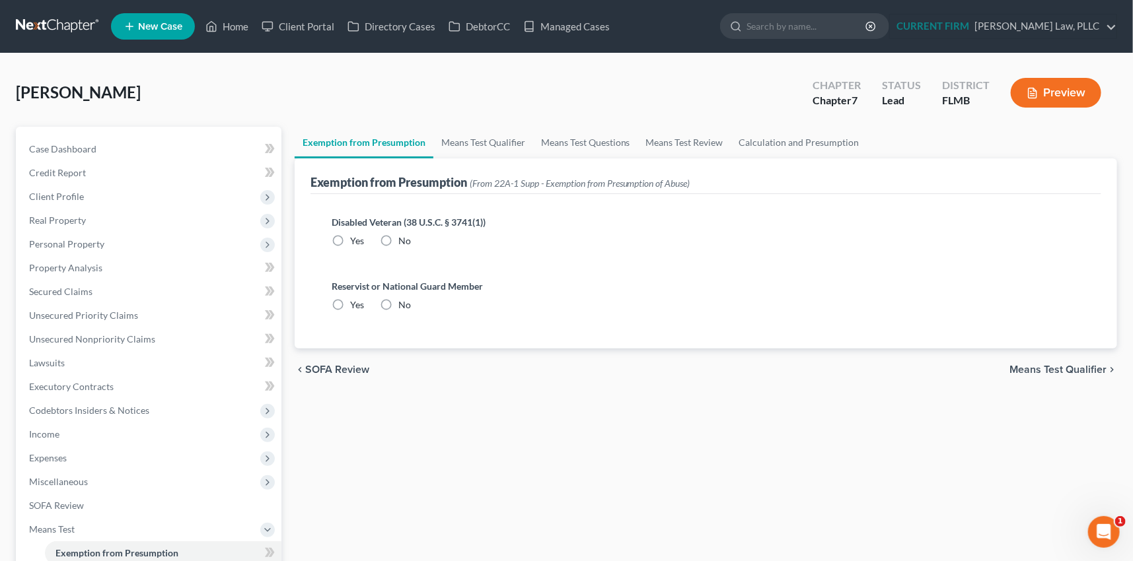
click at [398, 237] on label "No" at bounding box center [404, 240] width 13 height 13
click at [404, 237] on input "No" at bounding box center [408, 238] width 9 height 9
radio input "true"
drag, startPoint x: 384, startPoint y: 299, endPoint x: 413, endPoint y: 250, distance: 57.2
click at [398, 299] on label "No" at bounding box center [404, 305] width 13 height 13
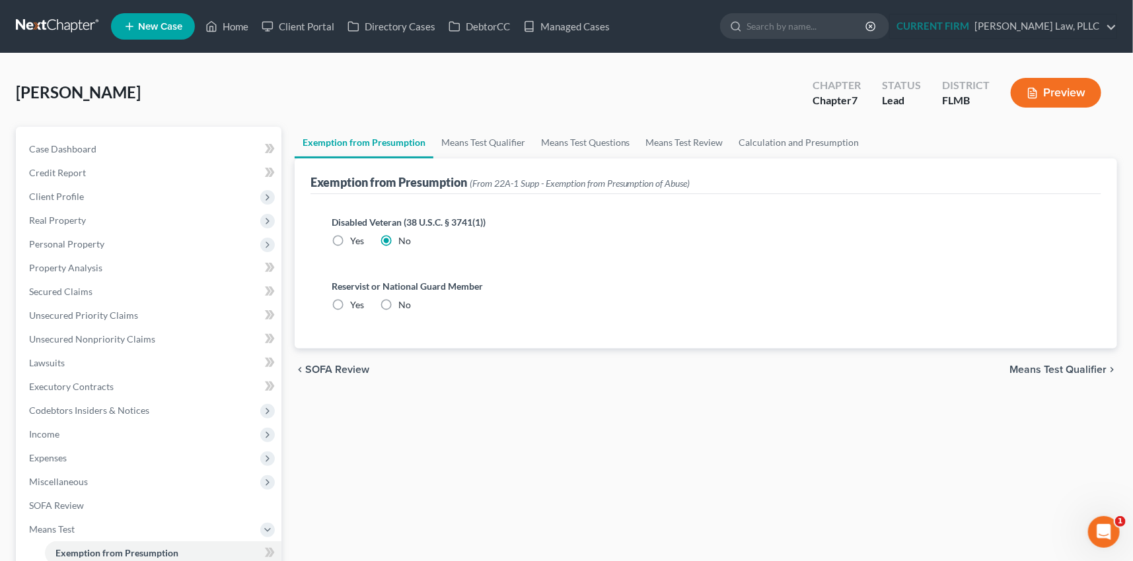
click at [404, 299] on input "No" at bounding box center [408, 303] width 9 height 9
radio input "true"
click at [479, 139] on link "Means Test Qualifier" at bounding box center [483, 143] width 100 height 32
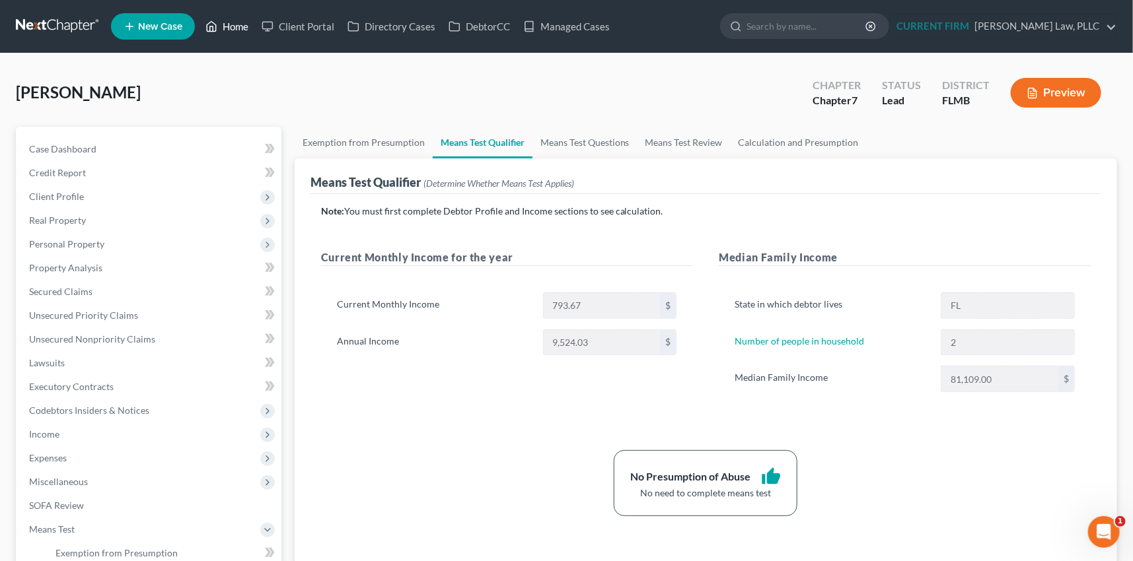
click at [248, 25] on link "Home" at bounding box center [227, 27] width 56 height 24
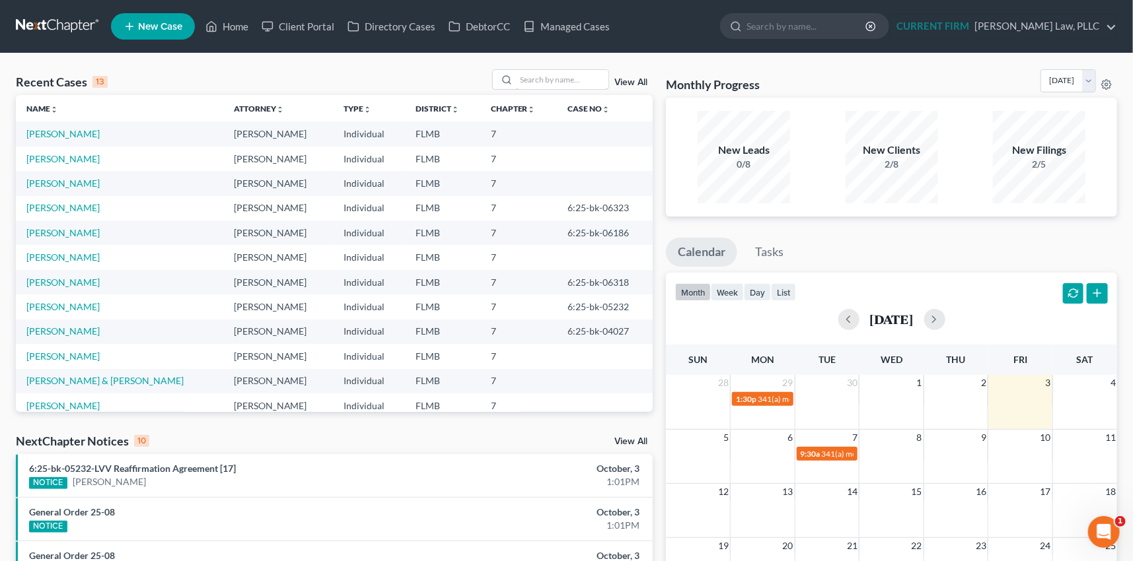
drag, startPoint x: 544, startPoint y: 81, endPoint x: 667, endPoint y: 87, distance: 123.0
click at [544, 81] on input "search" at bounding box center [562, 79] width 92 height 19
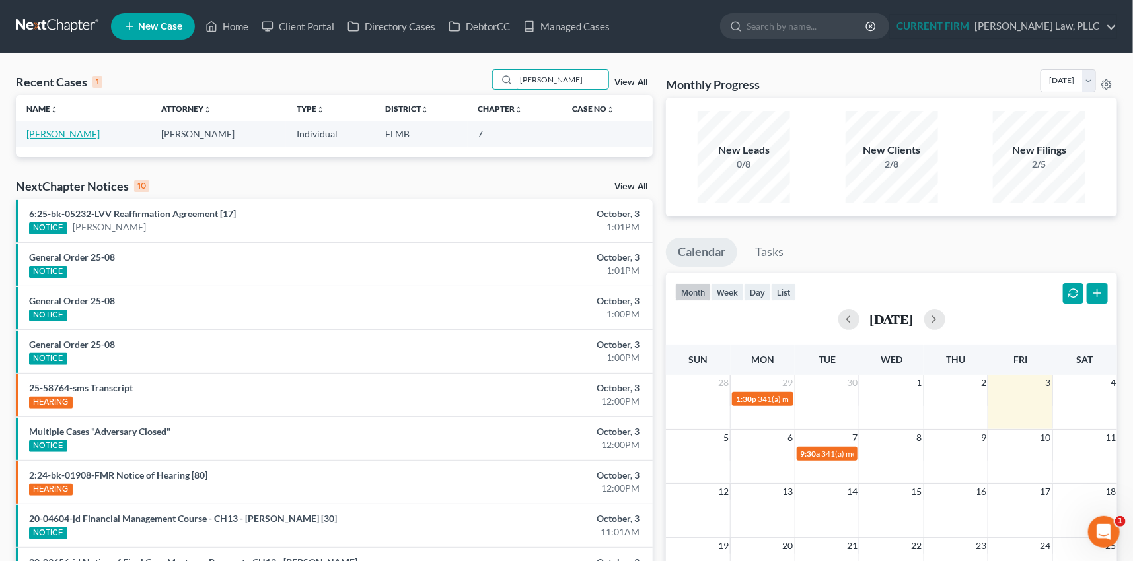
type input "[PERSON_NAME]"
click at [46, 131] on link "[PERSON_NAME]" at bounding box center [62, 133] width 73 height 11
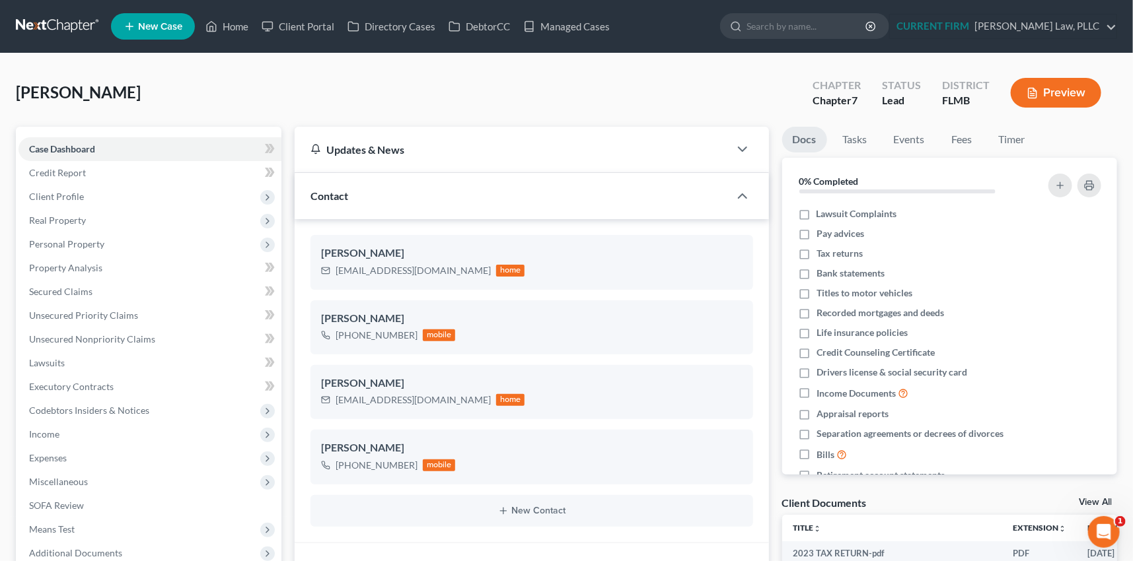
scroll to position [570, 0]
click at [227, 24] on link "Home" at bounding box center [227, 27] width 56 height 24
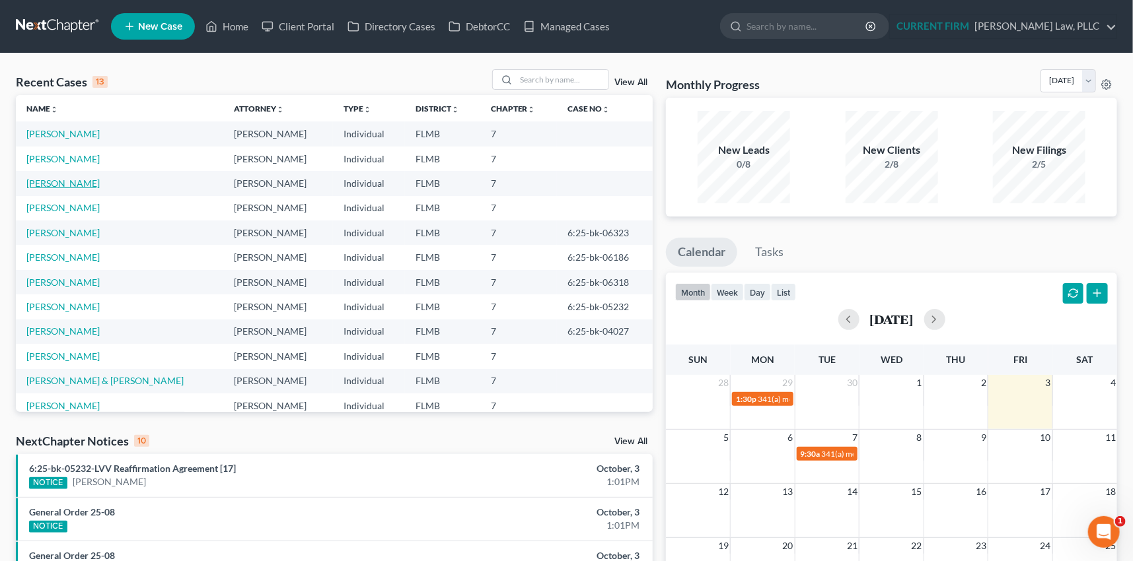
click at [59, 184] on link "[PERSON_NAME]" at bounding box center [62, 183] width 73 height 11
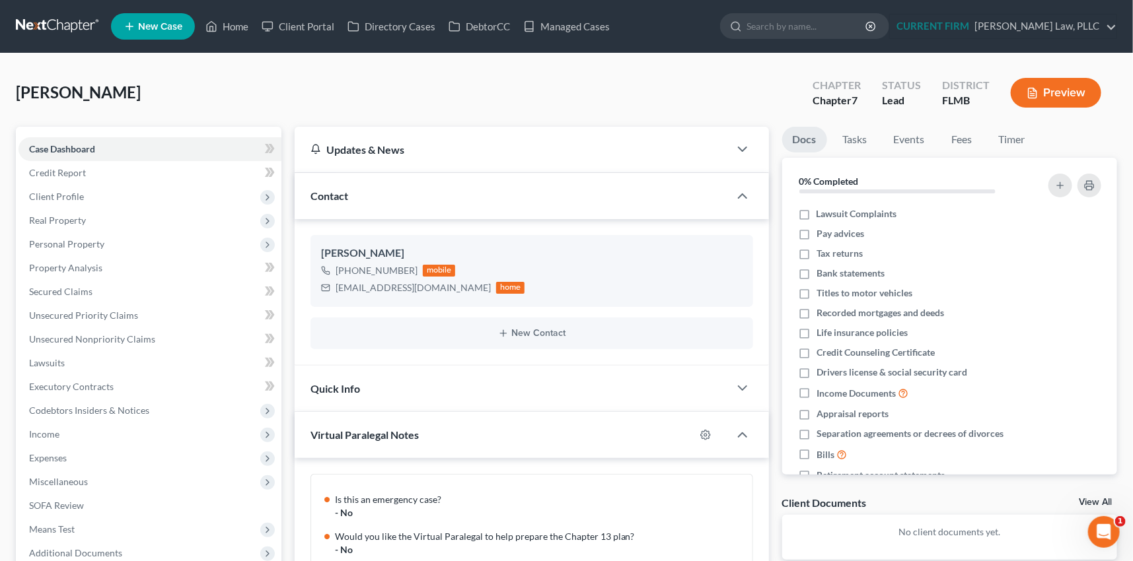
scroll to position [131, 0]
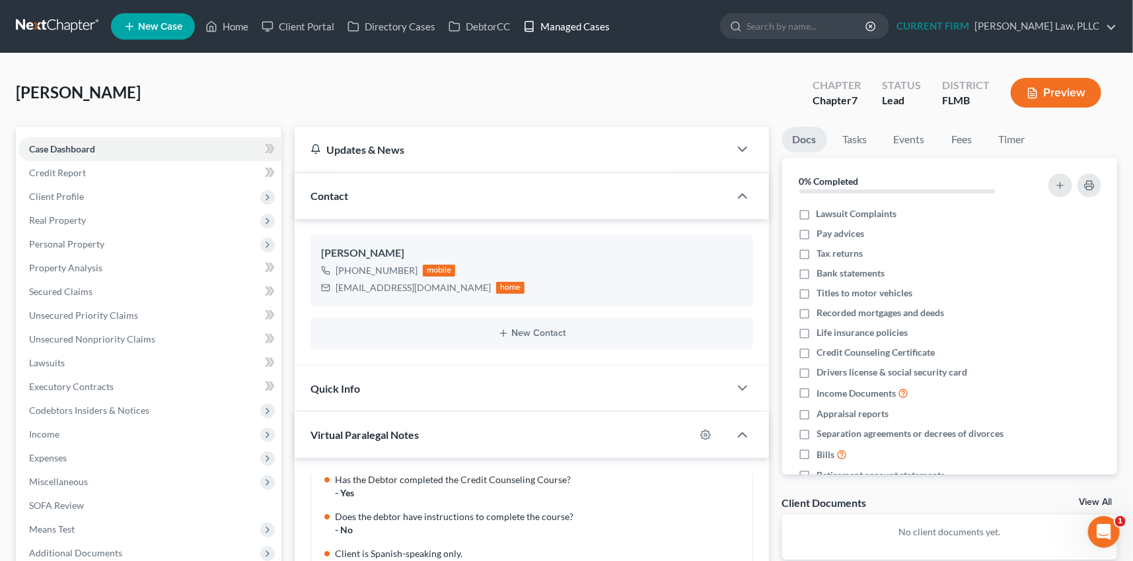
click at [563, 26] on link "Managed Cases" at bounding box center [567, 27] width 100 height 24
